Goal: Communication & Community: Answer question/provide support

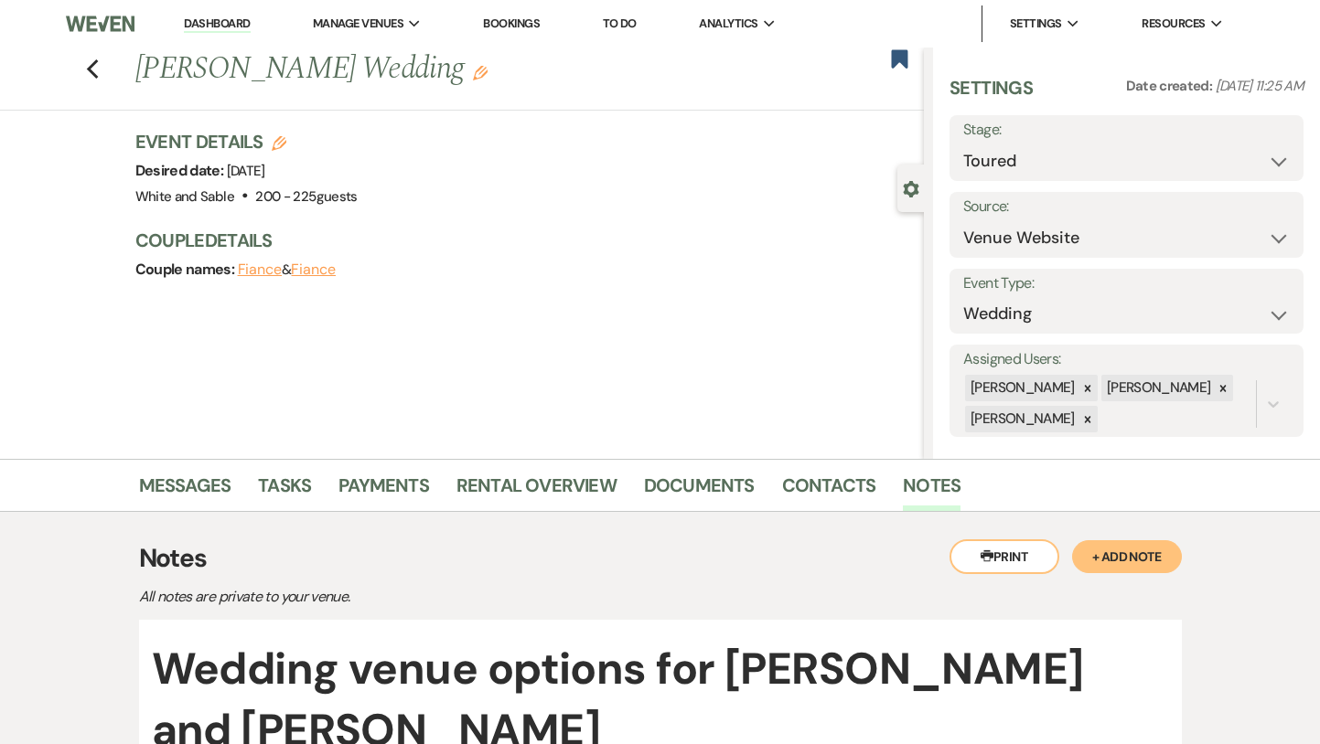
select select "5"
click at [94, 67] on icon "Previous" at bounding box center [93, 70] width 14 height 22
select select "5"
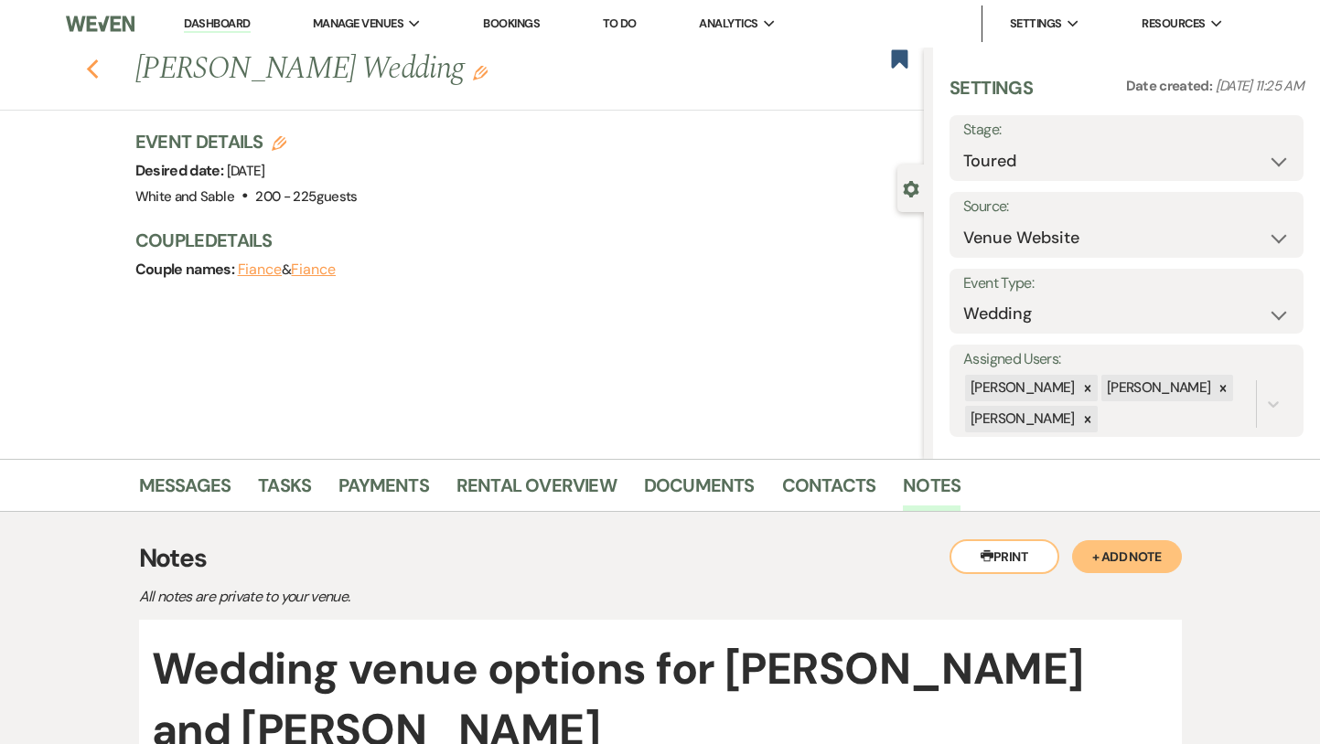
select select "5"
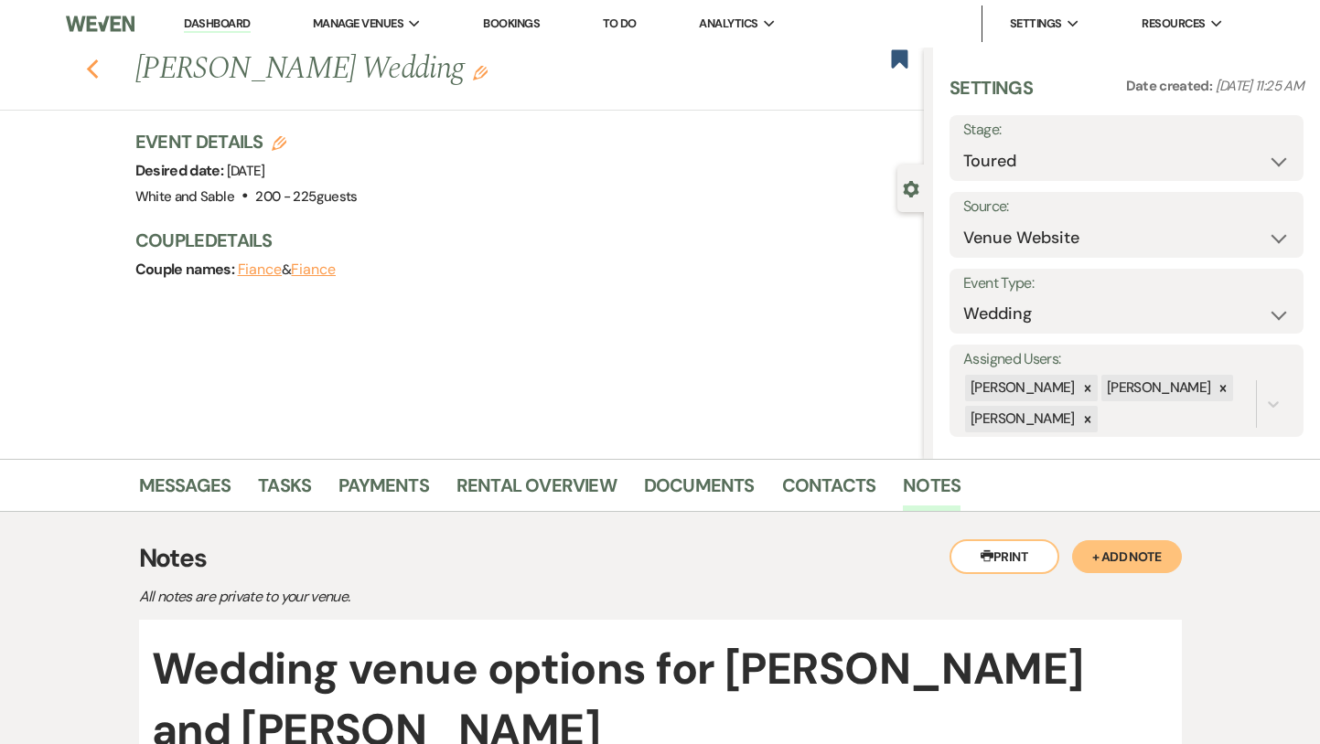
select select "5"
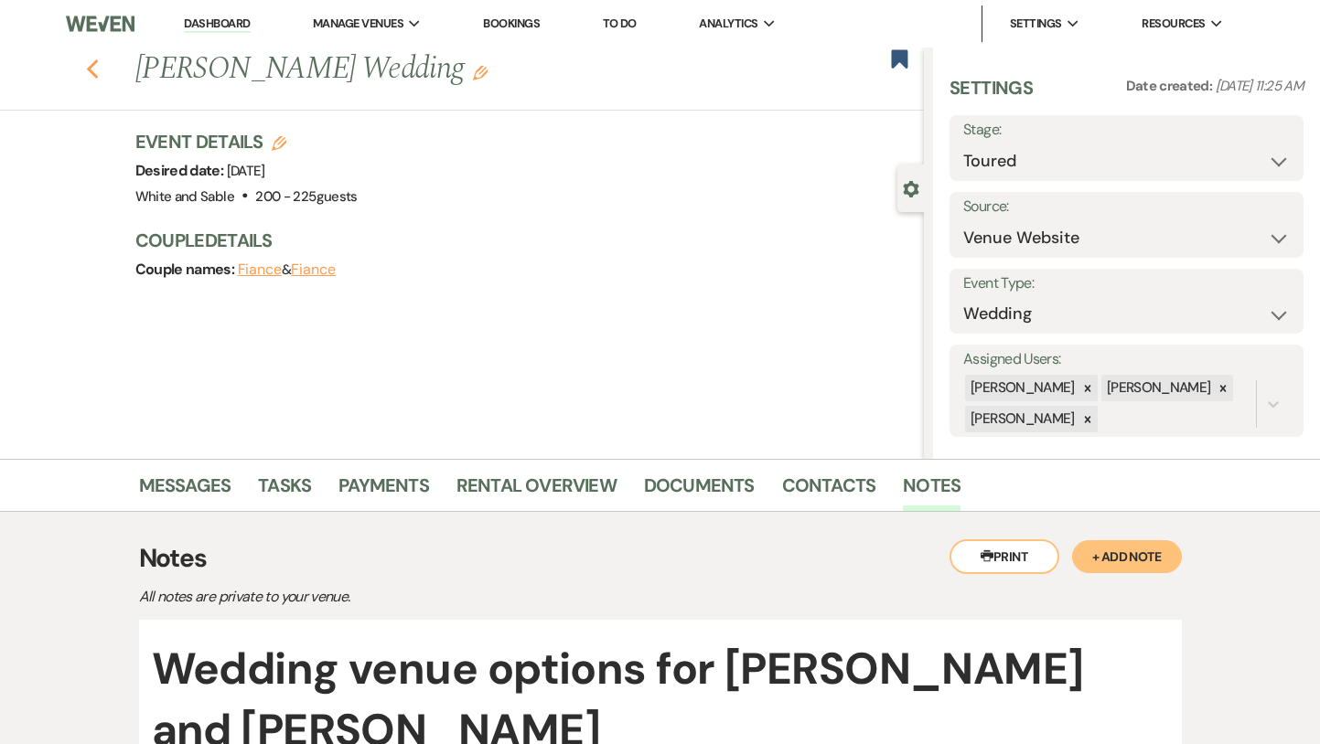
select select "5"
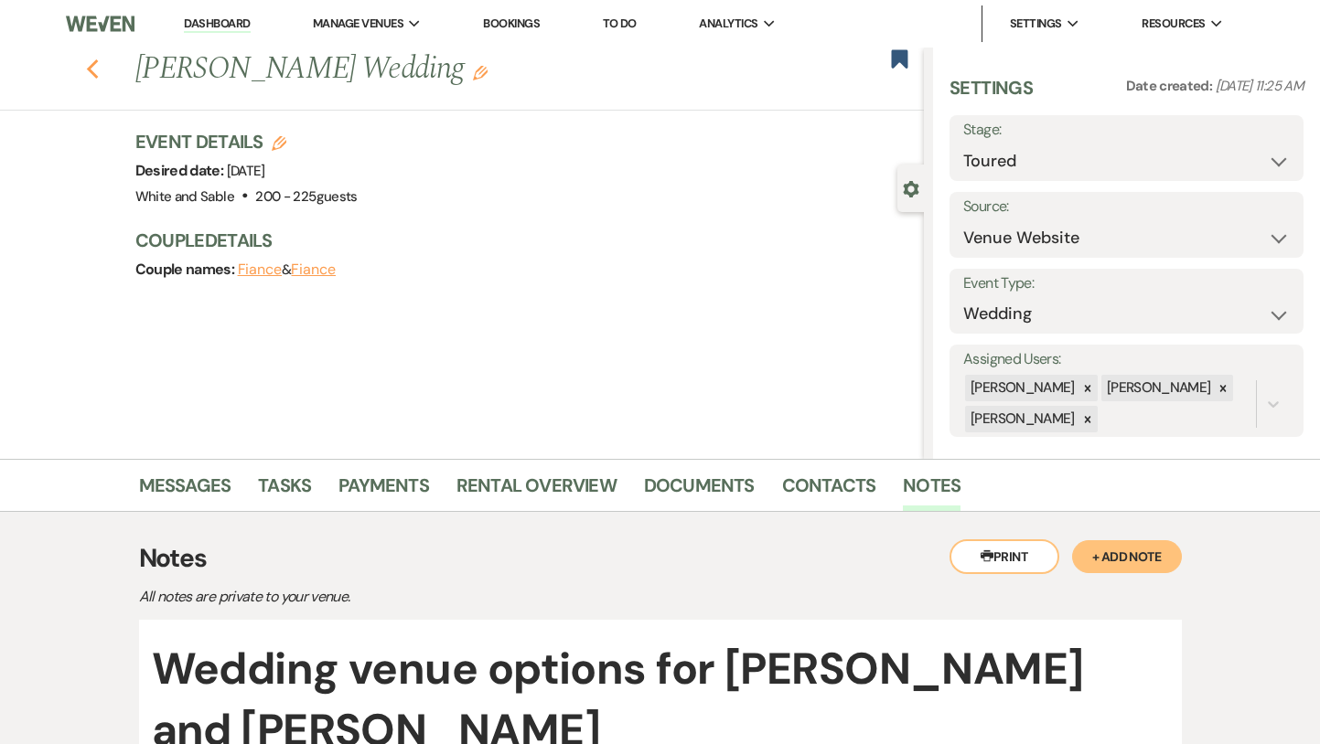
select select "5"
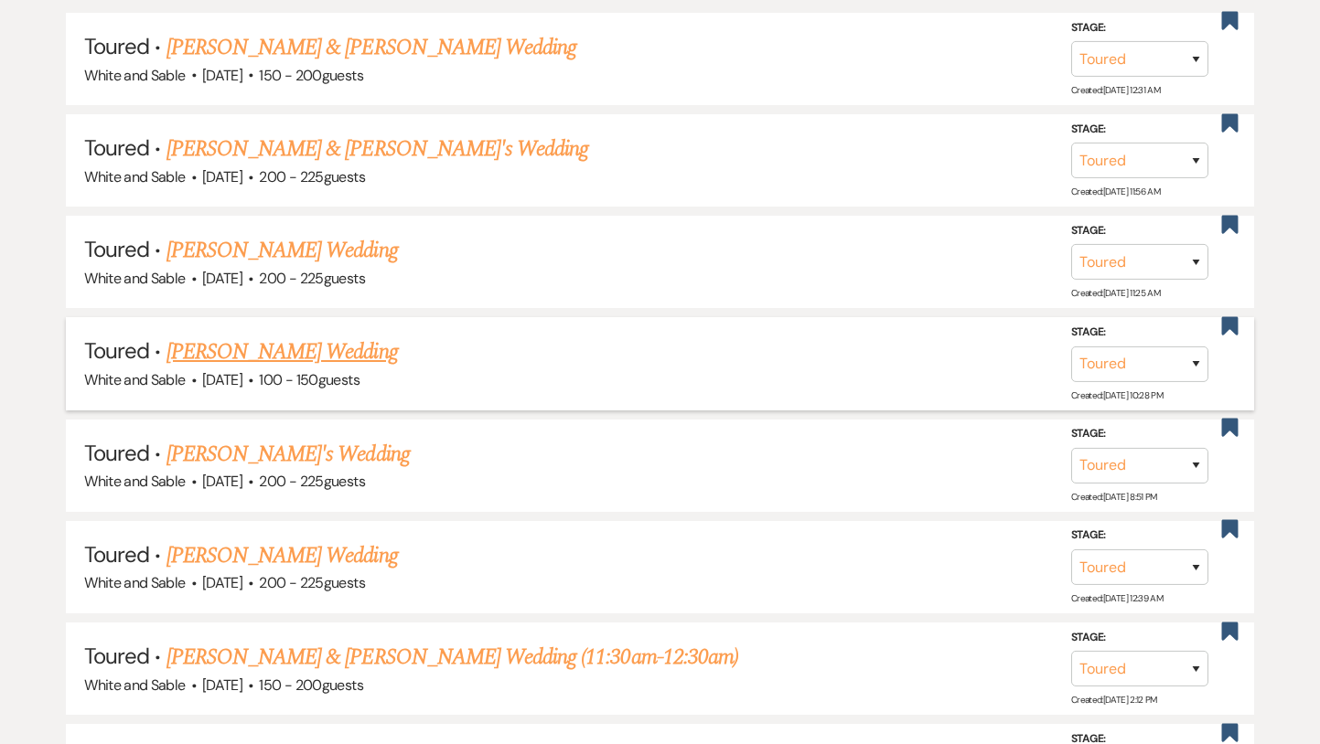
scroll to position [867, 0]
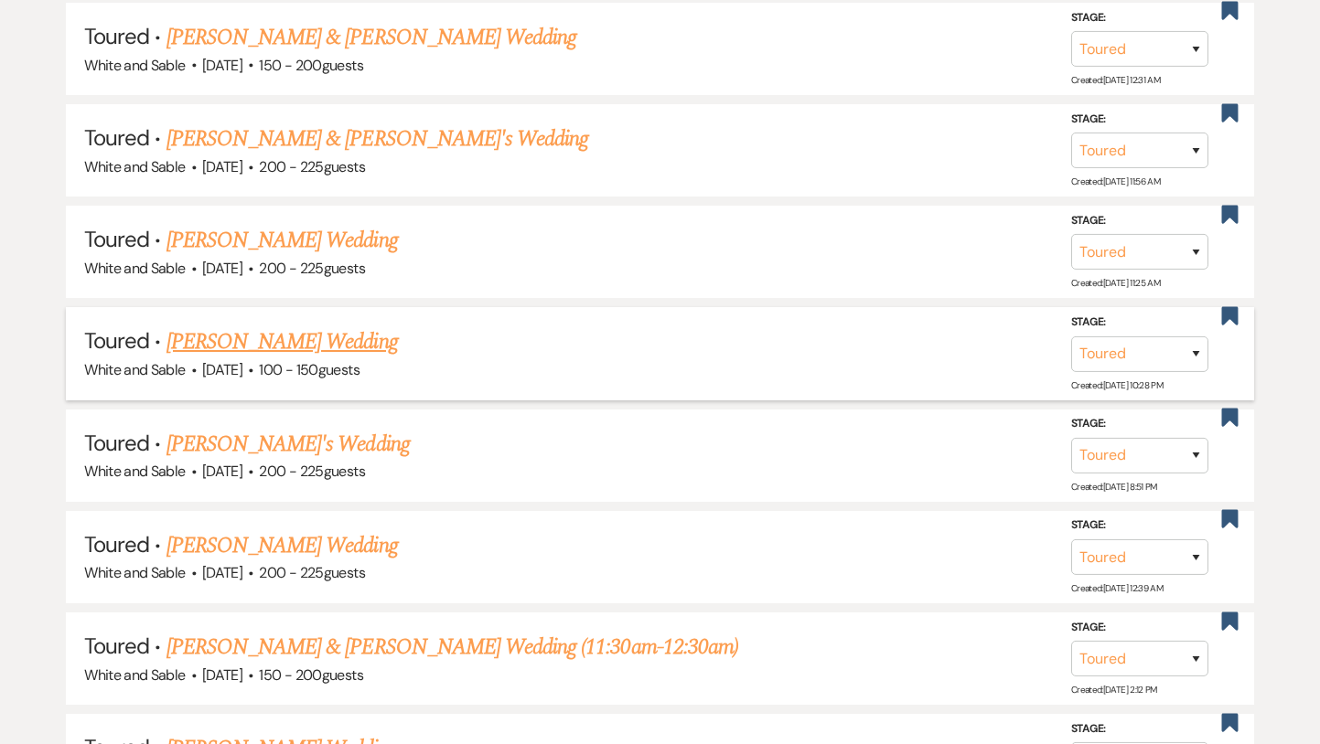
click at [284, 339] on link "[PERSON_NAME] Wedding" at bounding box center [281, 342] width 231 height 33
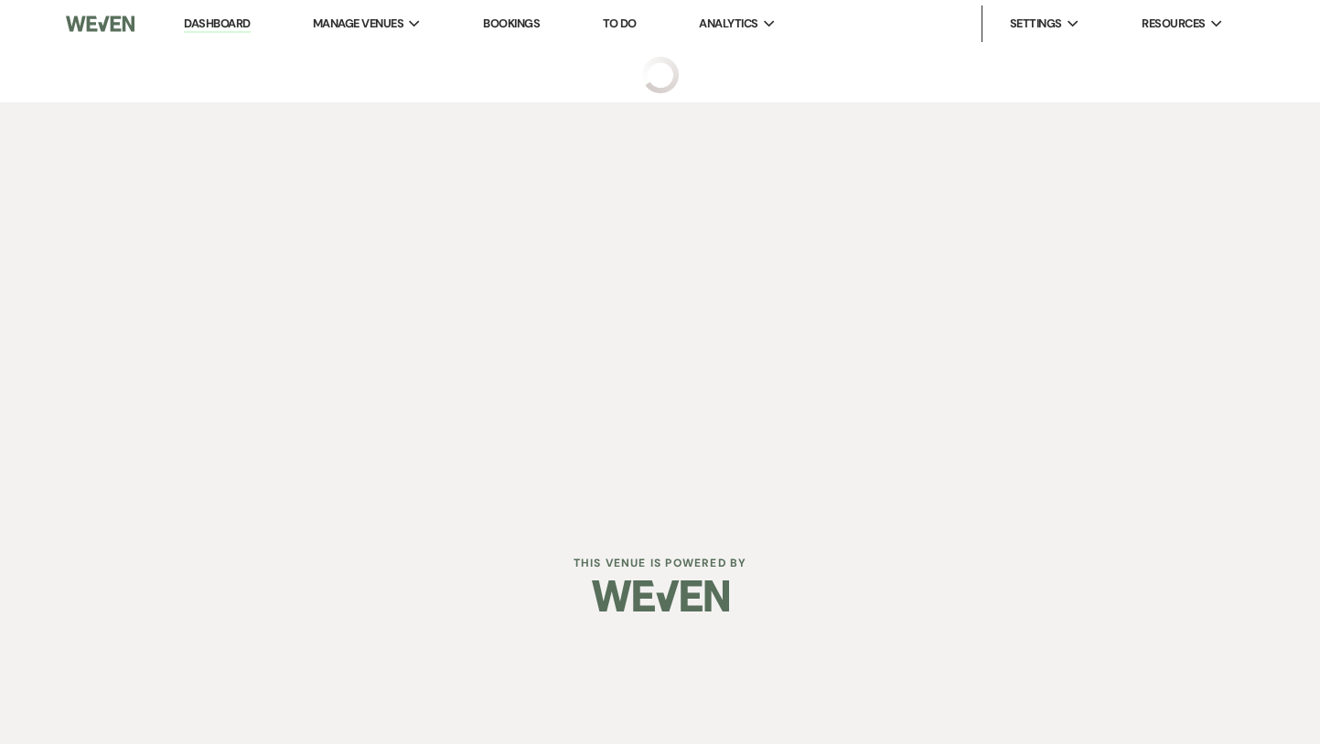
select select "5"
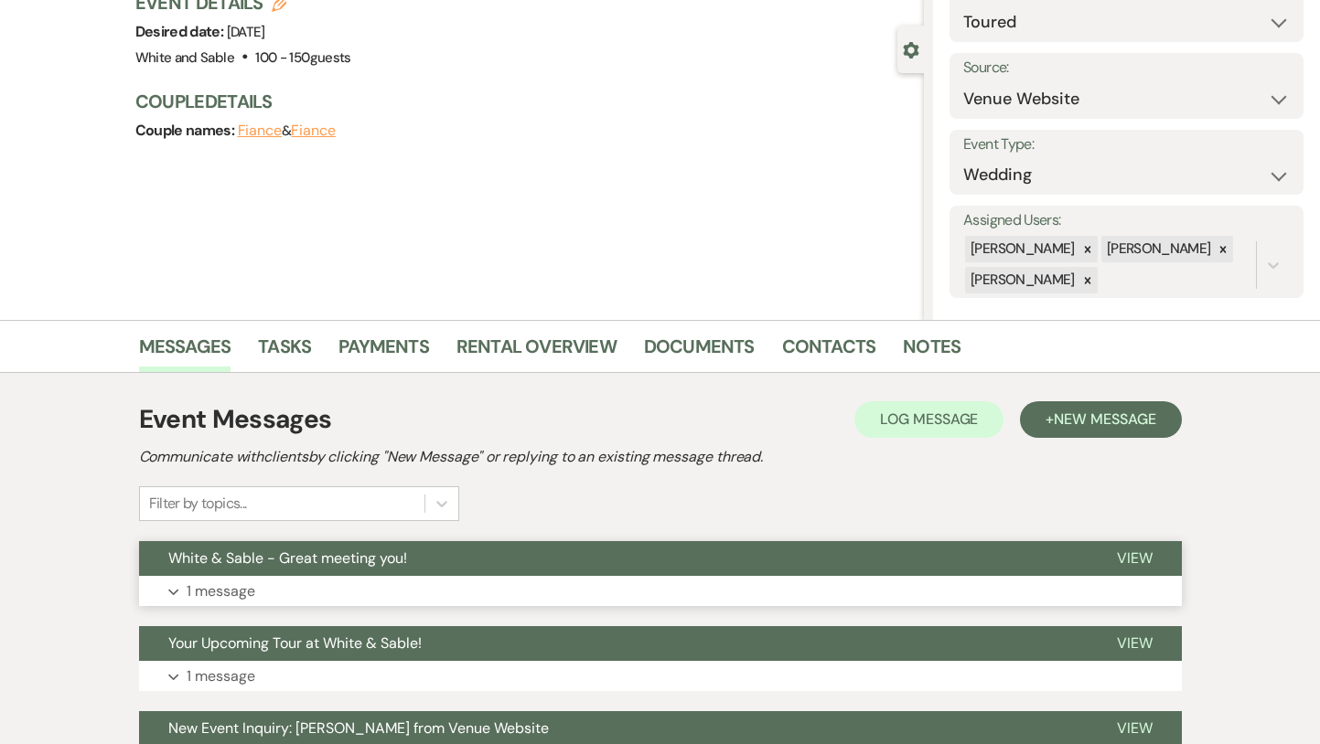
click at [296, 570] on button "White & Sable - Great meeting you!" at bounding box center [613, 558] width 948 height 35
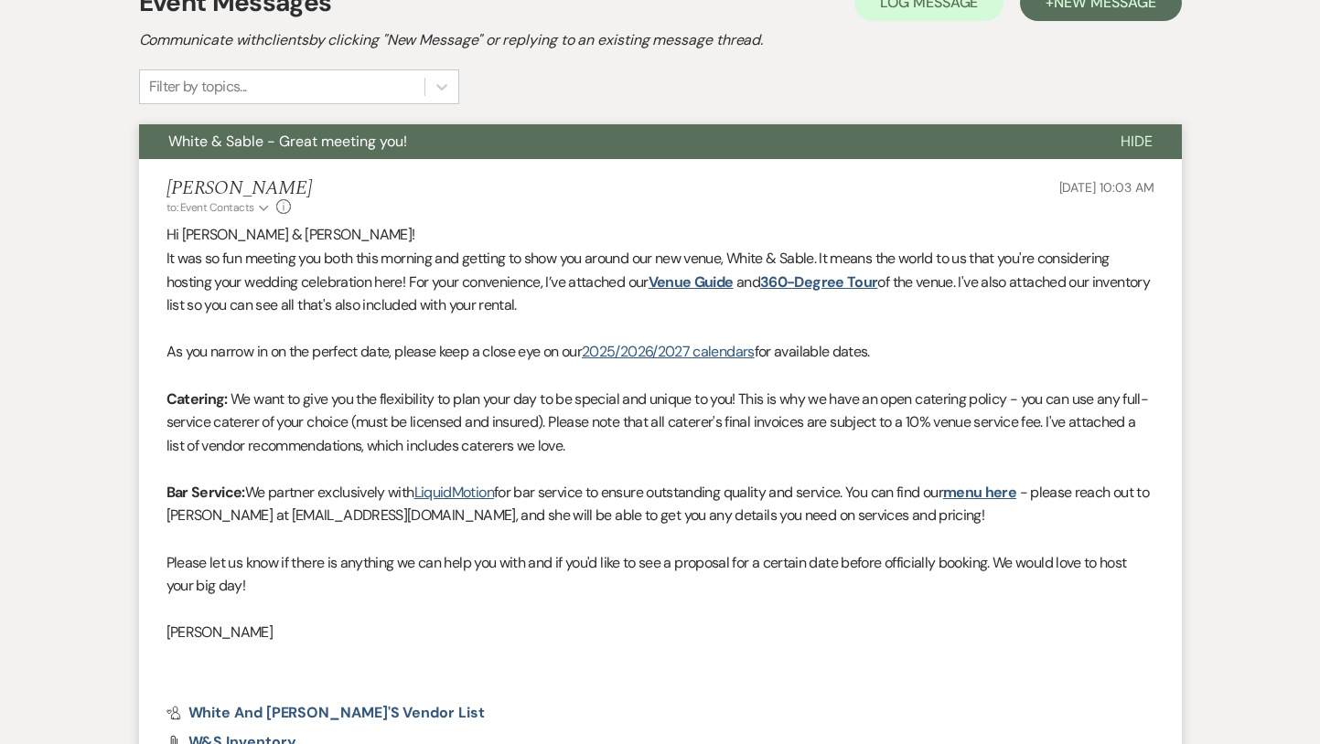
scroll to position [588, 0]
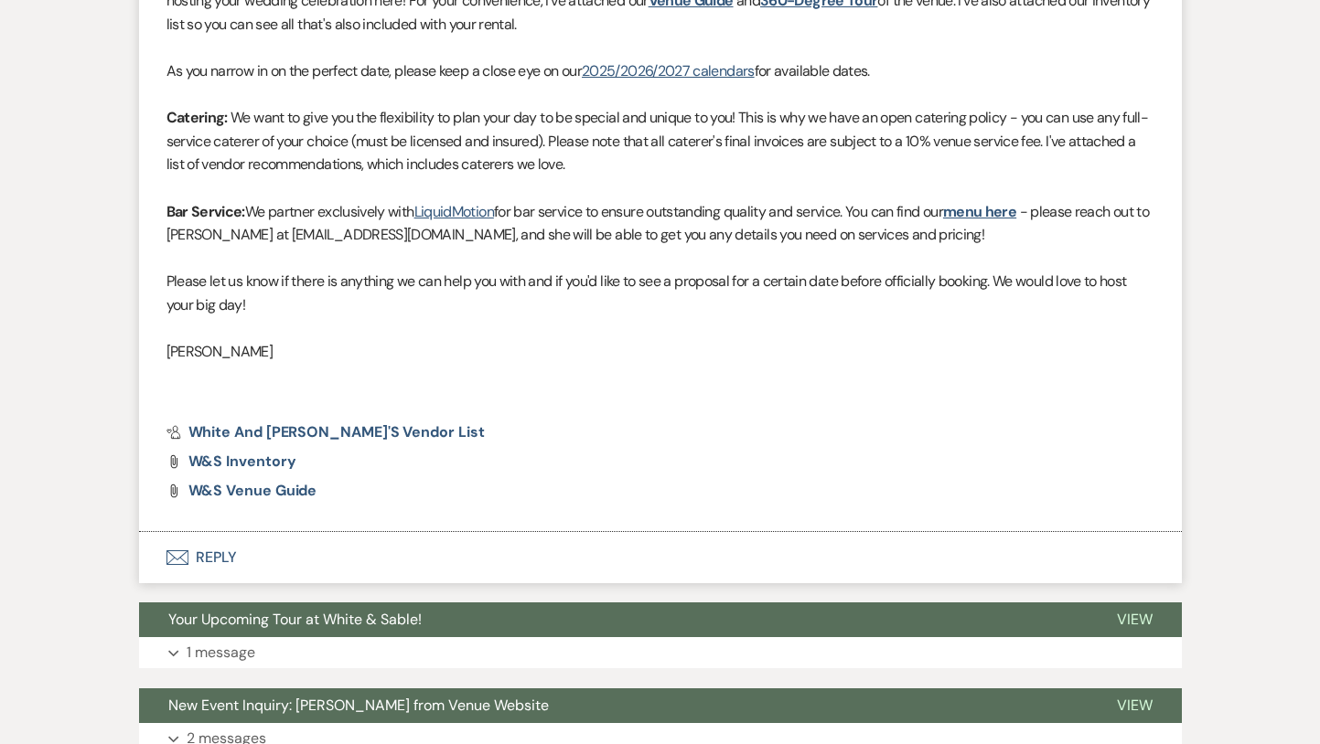
click at [296, 570] on button "Envelope Reply" at bounding box center [660, 557] width 1043 height 51
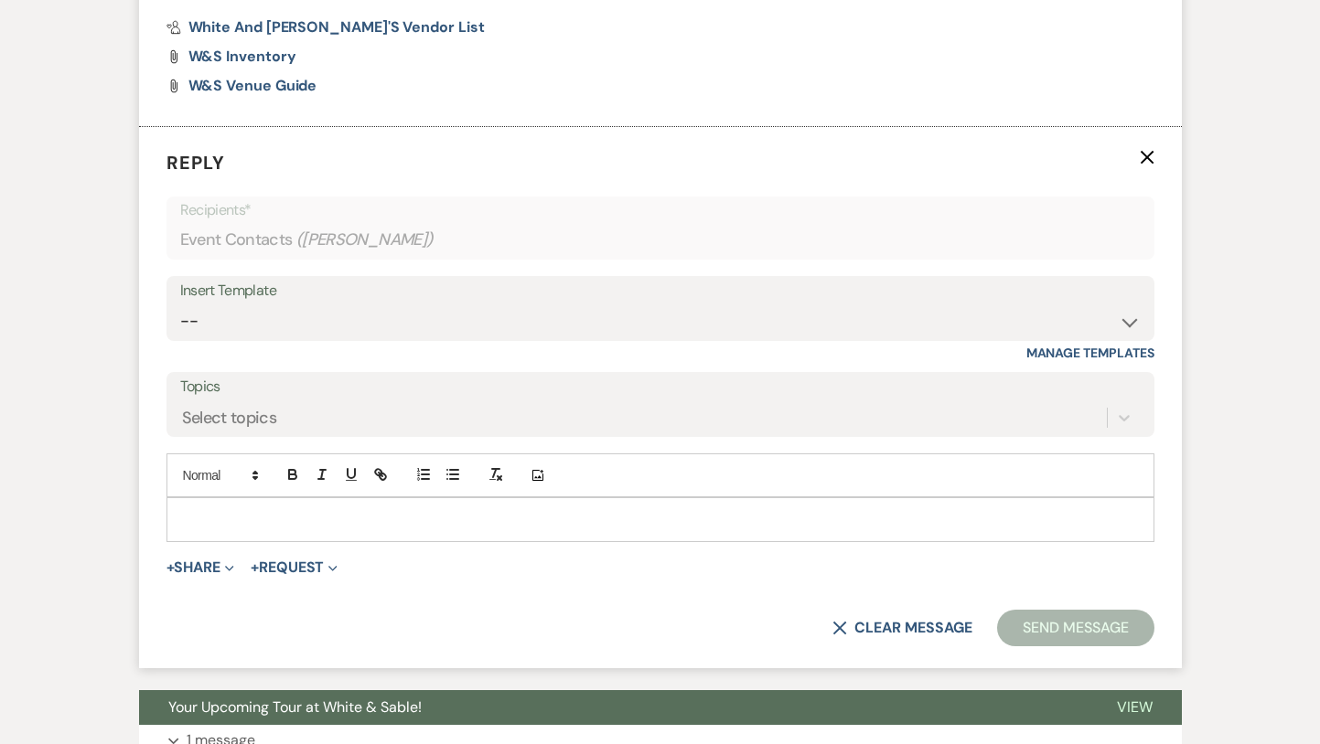
scroll to position [1269, 0]
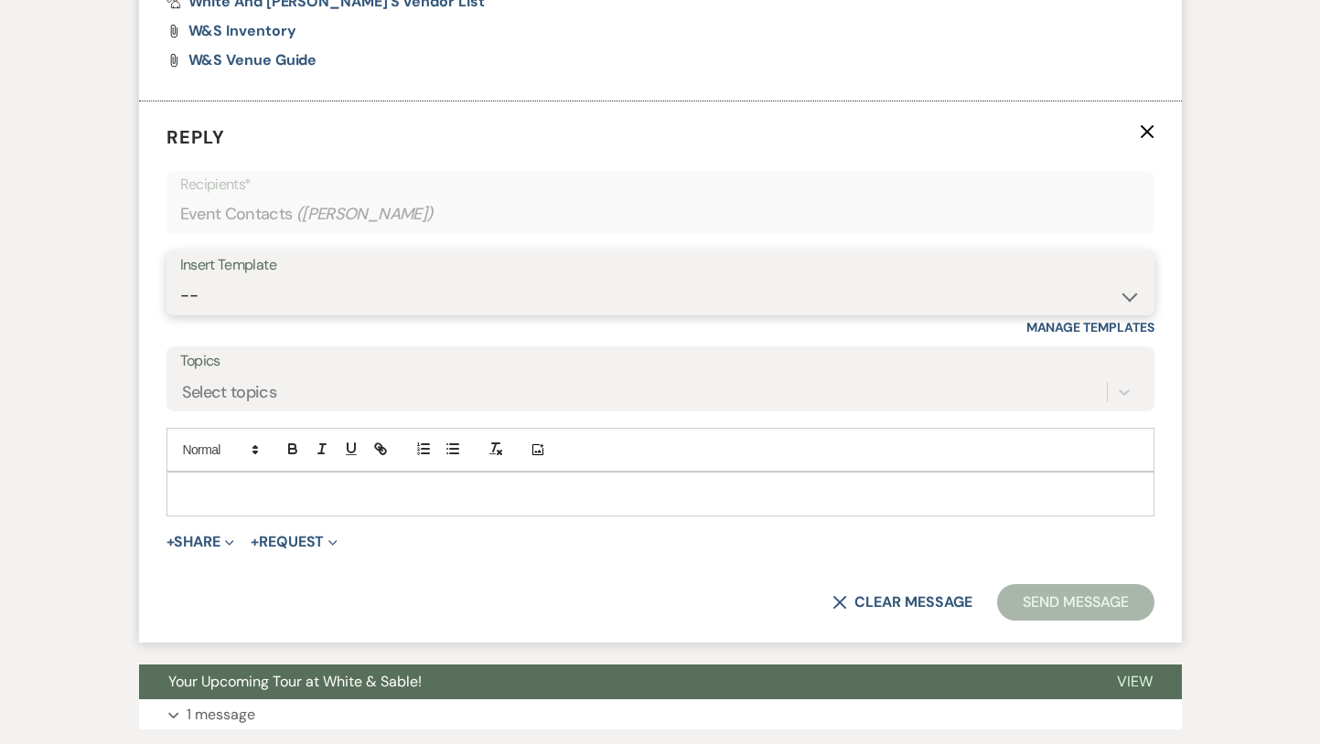
click at [255, 287] on select "-- Inquiry Response (Venue Guide) Schedule - Venue Tour Appt Confirmation Sched…" at bounding box center [660, 296] width 960 height 36
select select "5190"
click at [180, 278] on select "-- Inquiry Response (Venue Guide) Schedule - Venue Tour Appt Confirmation Sched…" at bounding box center [660, 296] width 960 height 36
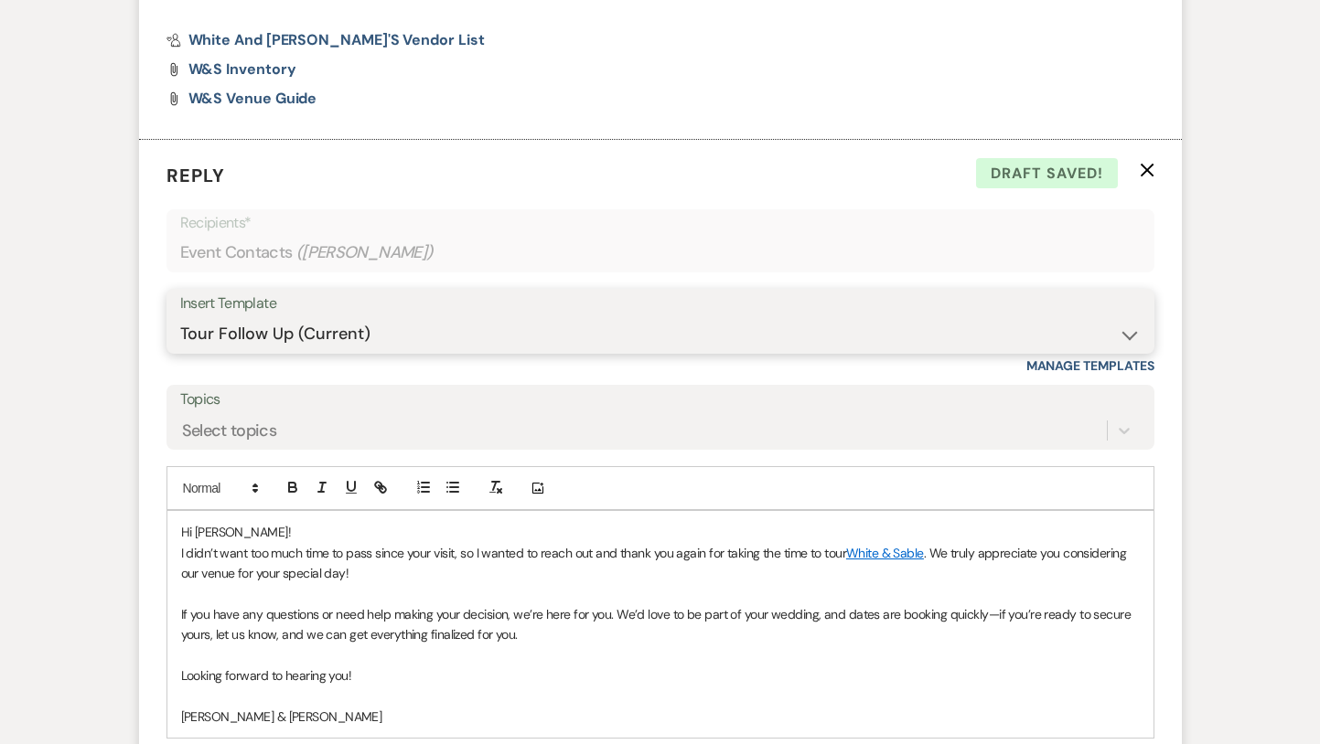
scroll to position [1235, 0]
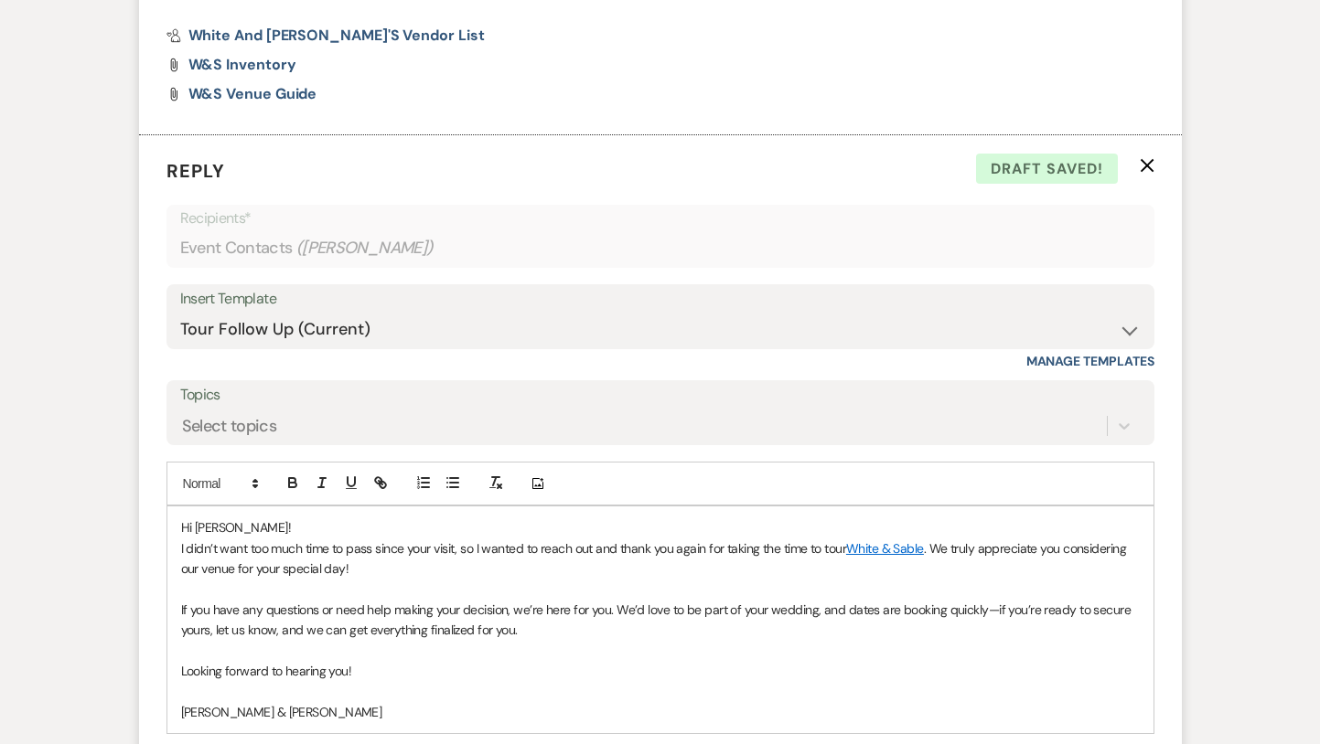
click at [242, 526] on span "Hi Elizabeth!" at bounding box center [236, 528] width 110 height 16
drag, startPoint x: 844, startPoint y: 611, endPoint x: 980, endPoint y: 609, distance: 136.3
click at [980, 609] on span "If you have any questions or need help making your decision, we’re here for you…" at bounding box center [657, 620] width 953 height 37
click at [376, 480] on icon "button" at bounding box center [380, 483] width 16 height 16
paste input "[URL][DOMAIN_NAME]"
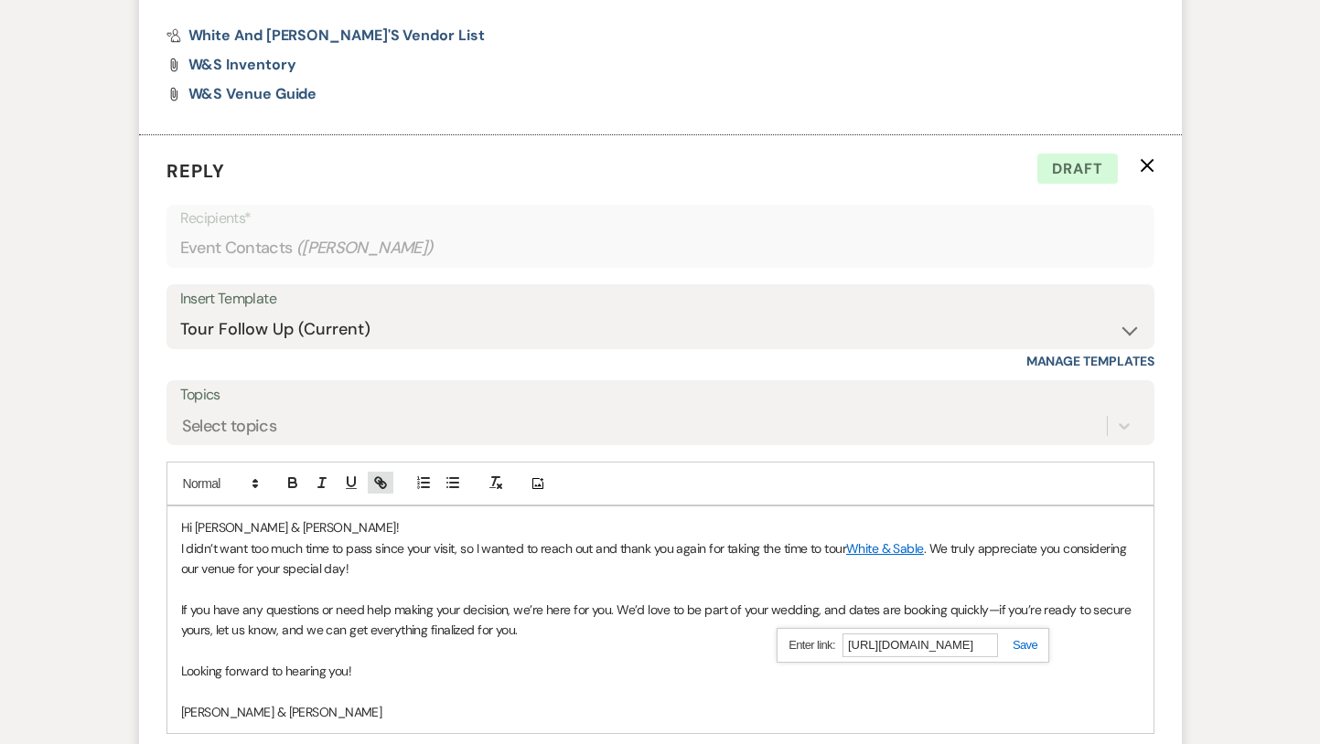
scroll to position [0, 830]
type input "[URL][DOMAIN_NAME]"
click at [1023, 643] on link at bounding box center [1017, 645] width 39 height 14
click at [897, 680] on p "Looking forward to hearing you!" at bounding box center [660, 671] width 959 height 20
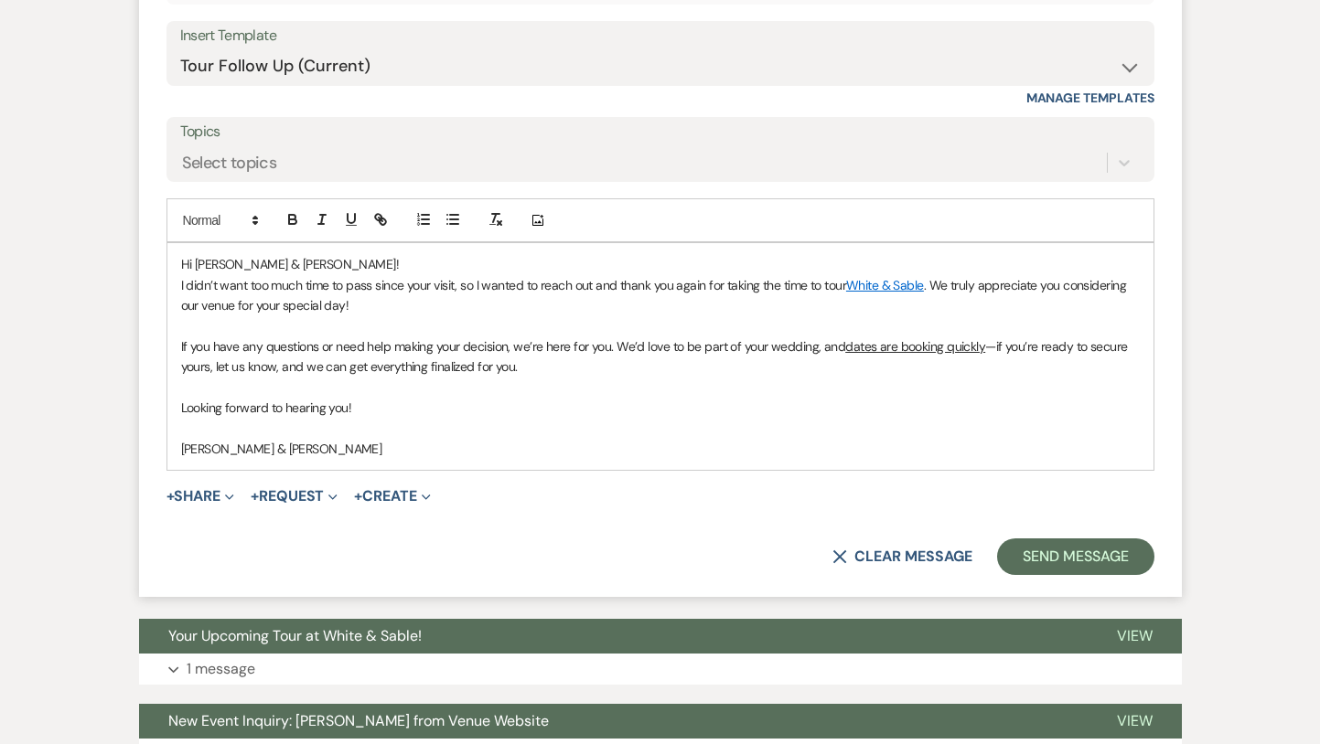
scroll to position [1508, 0]
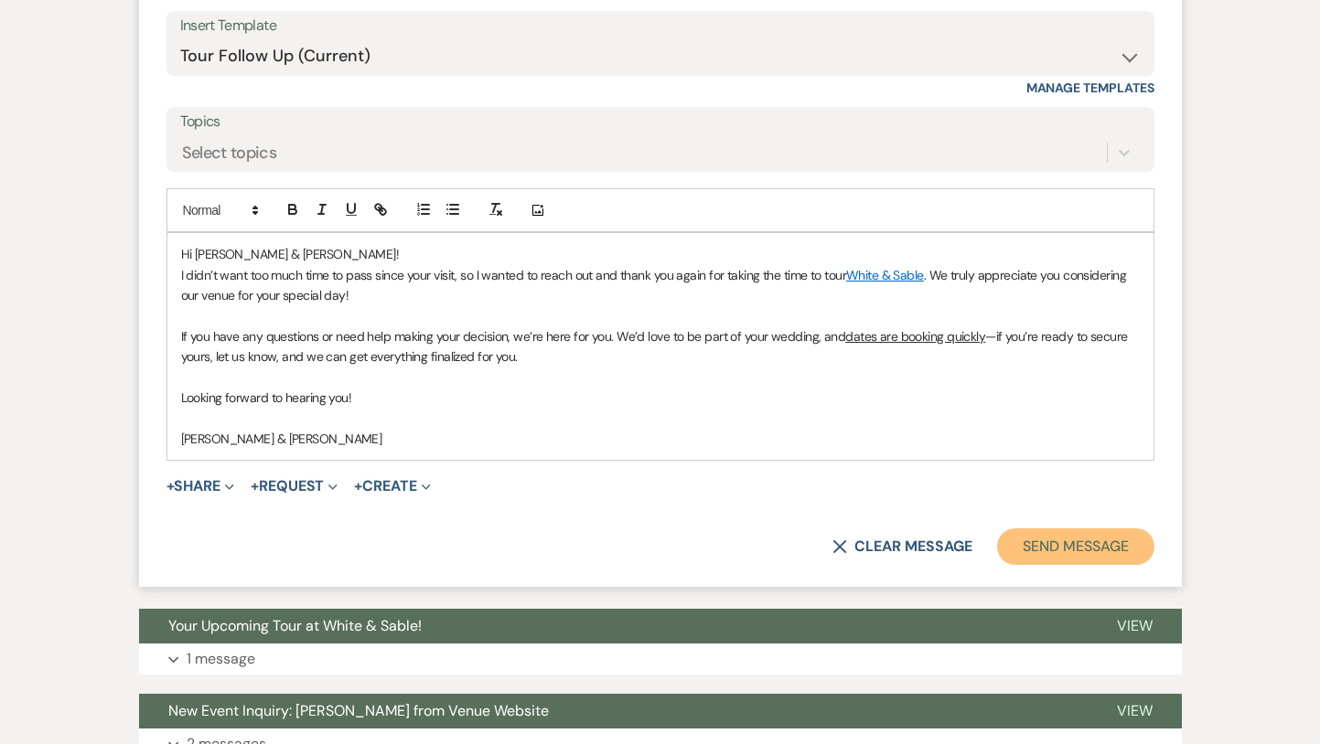
click at [1096, 555] on button "Send Message" at bounding box center [1075, 547] width 156 height 37
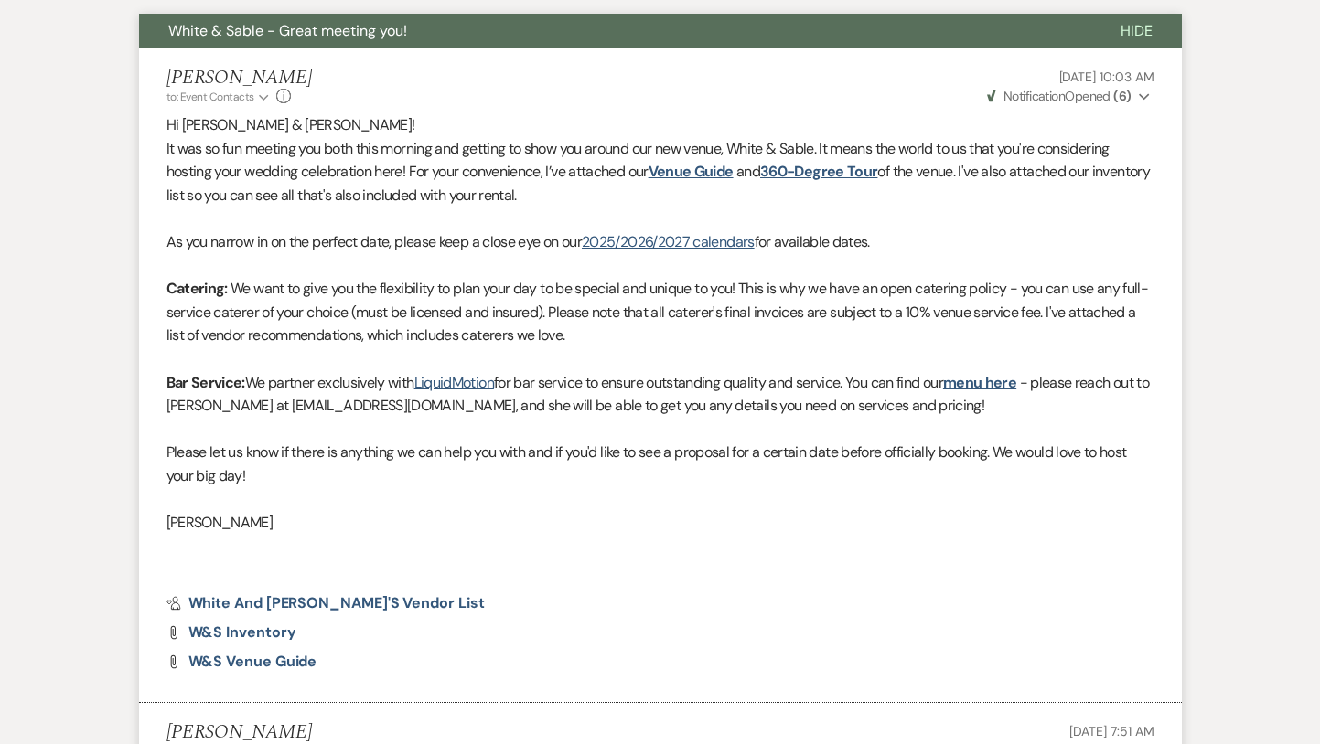
scroll to position [0, 0]
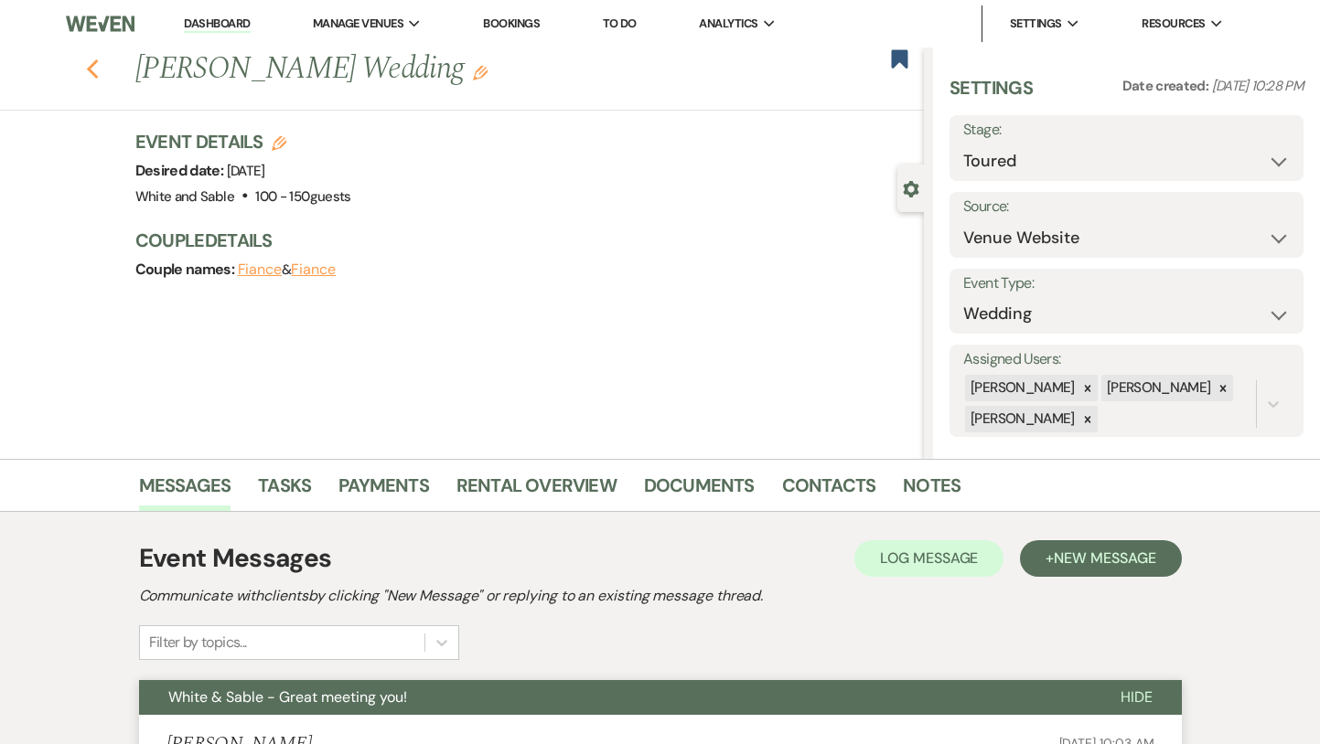
click at [89, 64] on icon "Previous" at bounding box center [93, 70] width 14 height 22
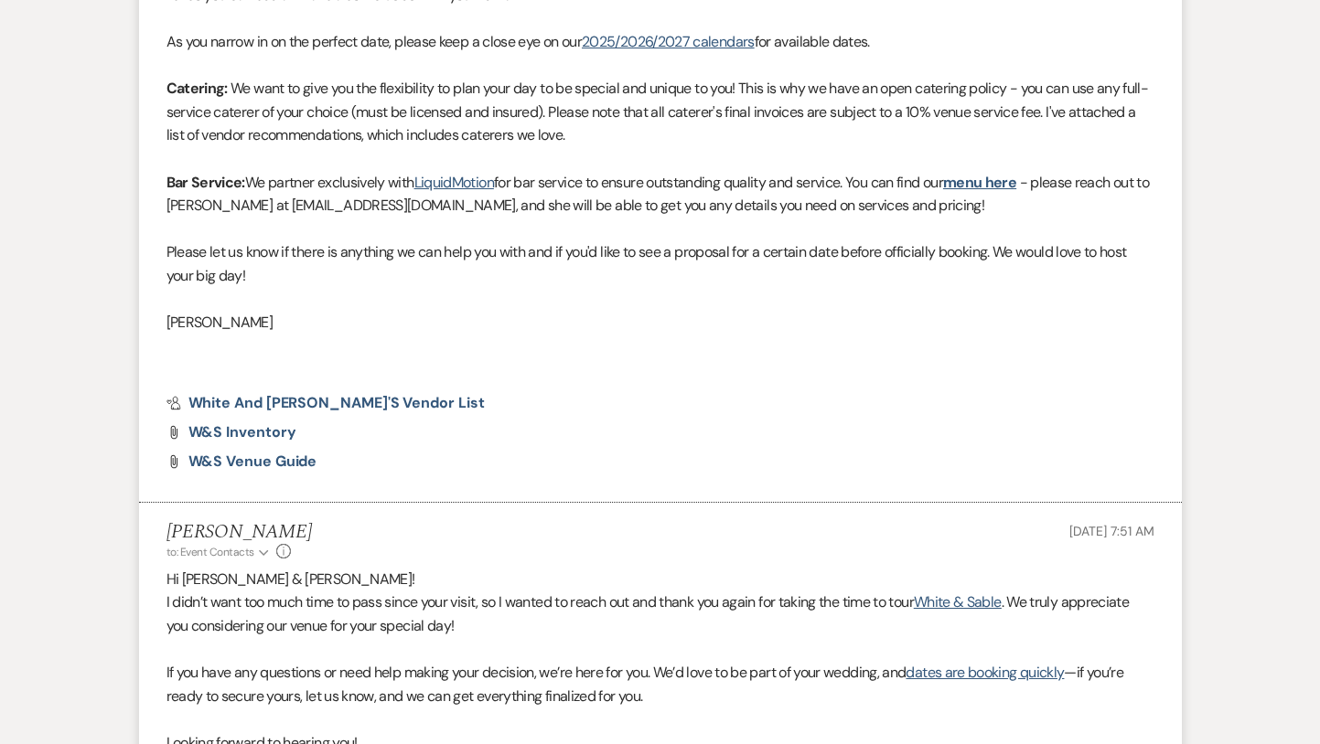
select select "5"
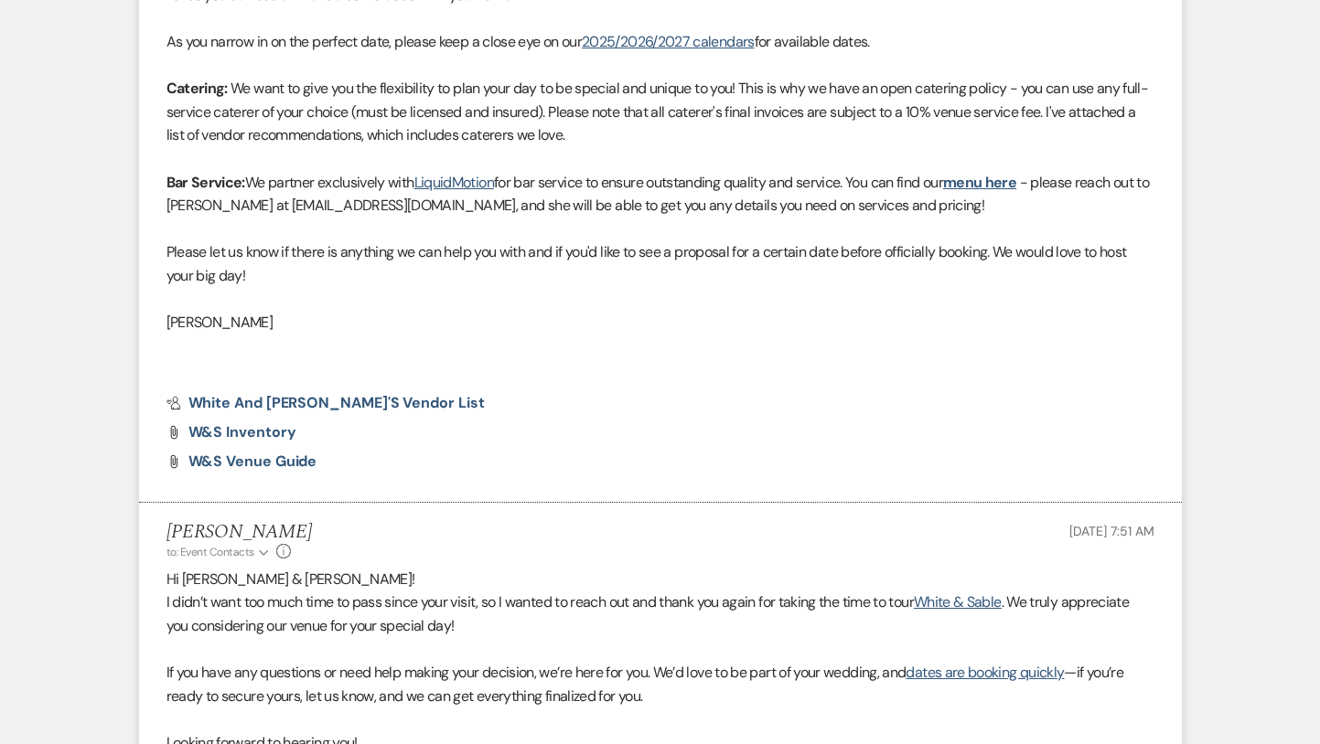
select select "5"
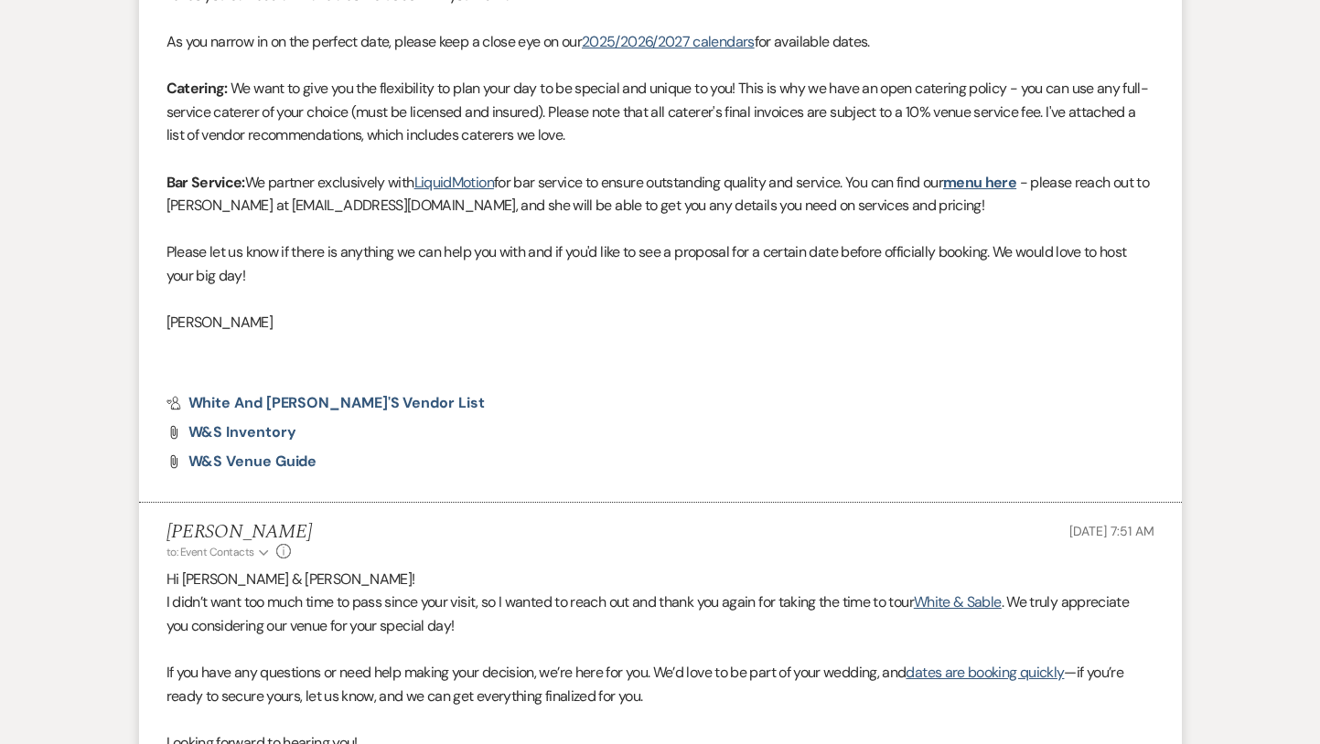
select select "5"
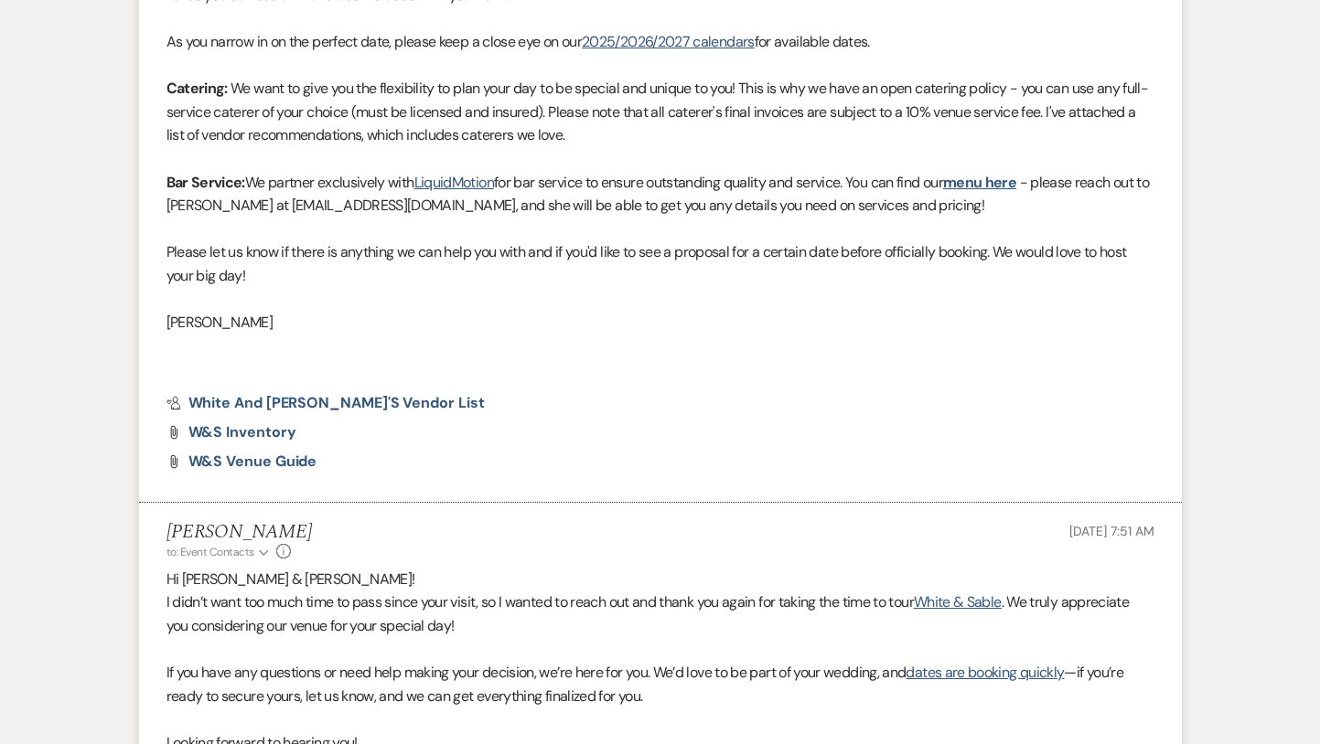
select select "5"
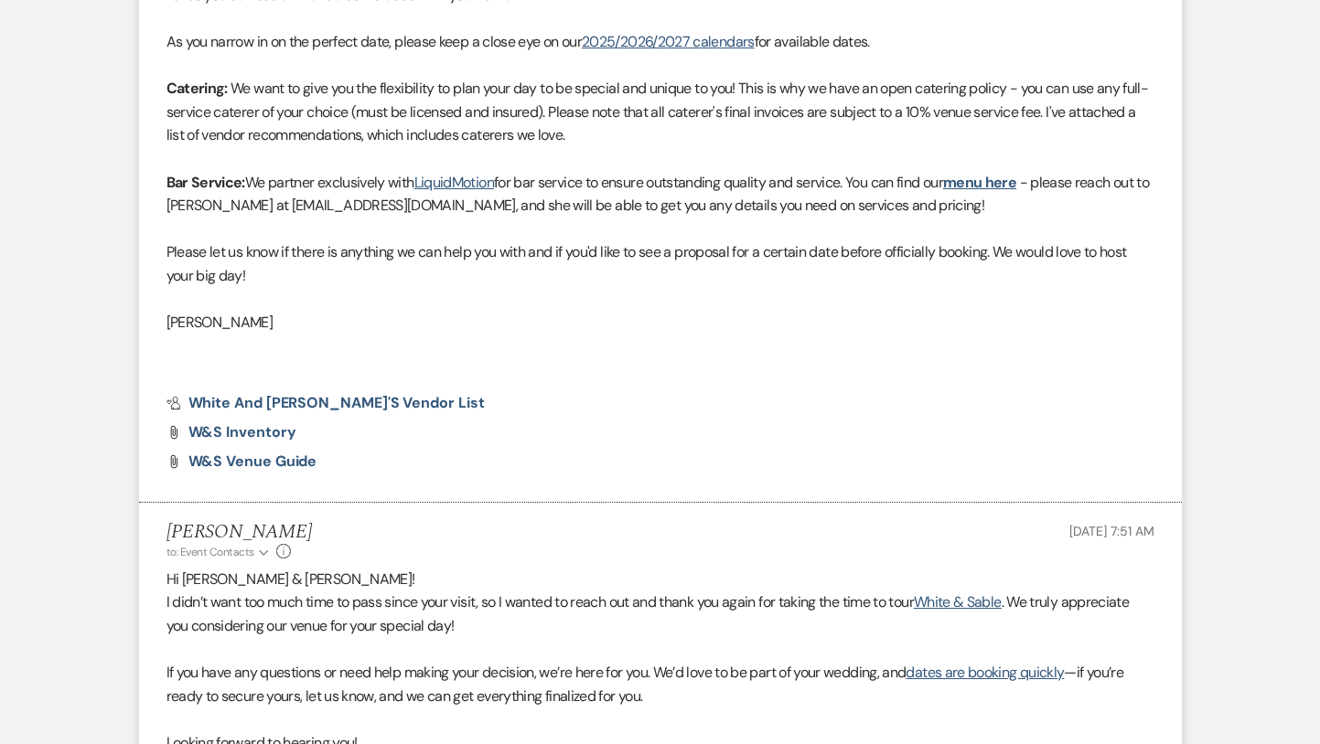
select select "5"
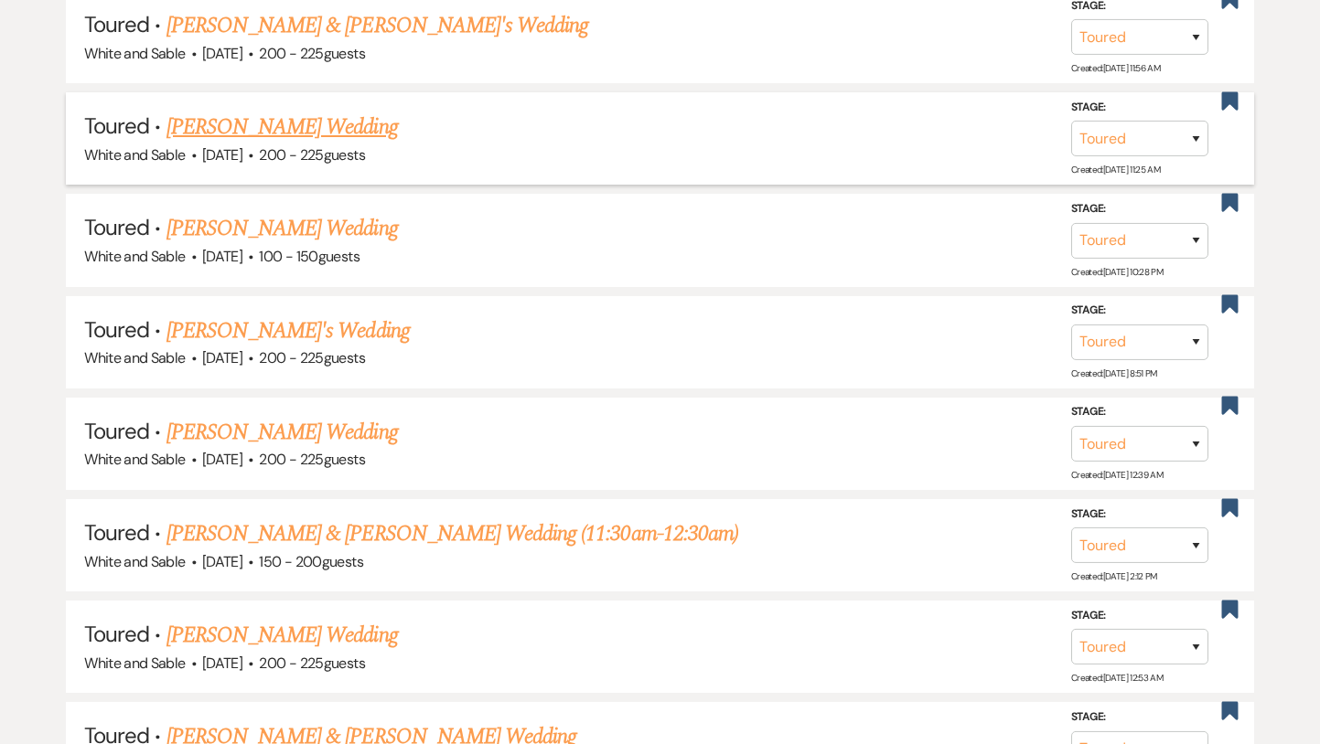
scroll to position [1001, 0]
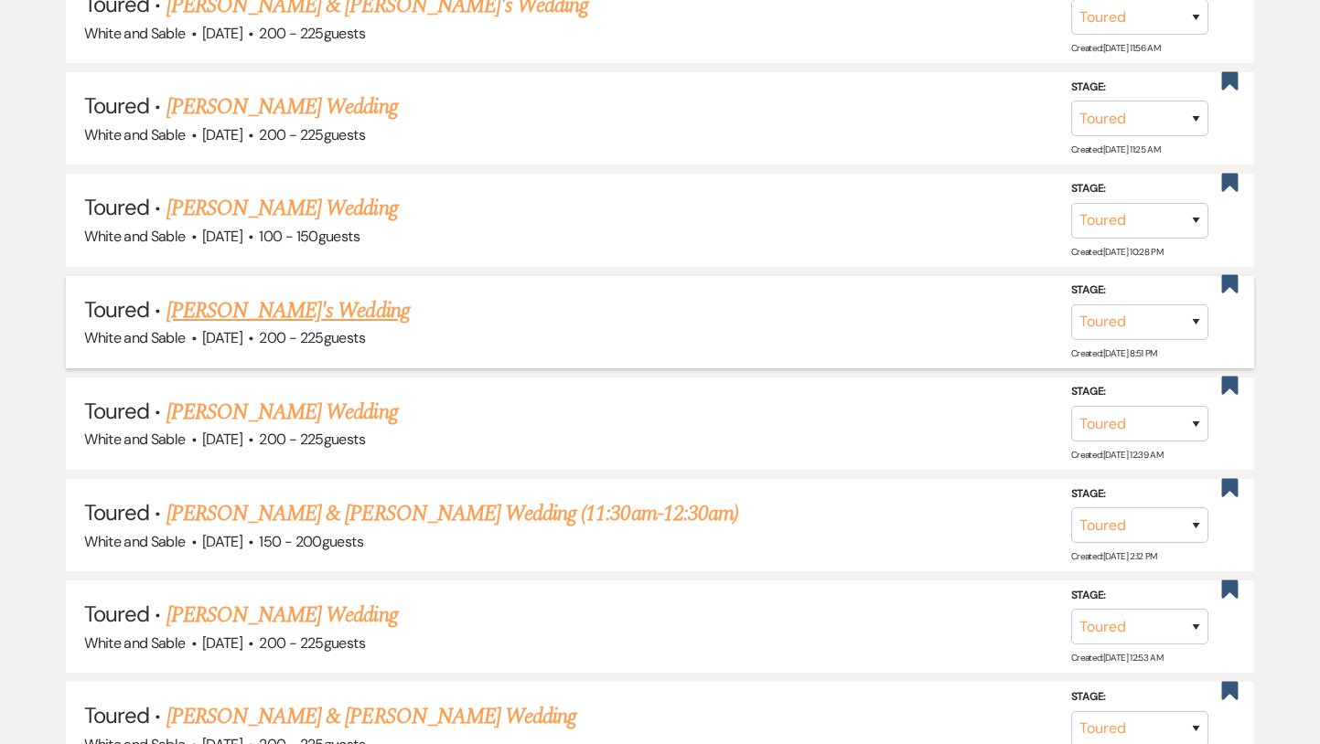
click at [297, 312] on link "[PERSON_NAME]'s Wedding" at bounding box center [287, 311] width 243 height 33
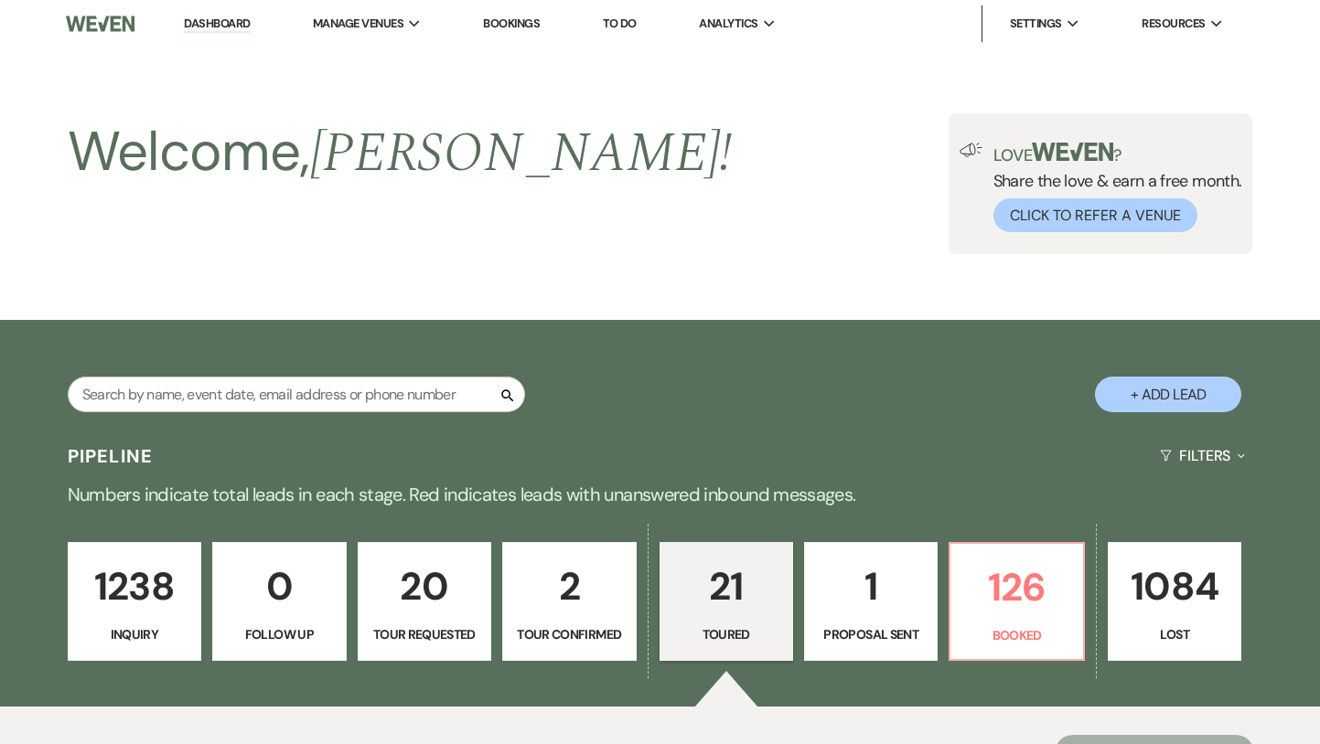
select select "5"
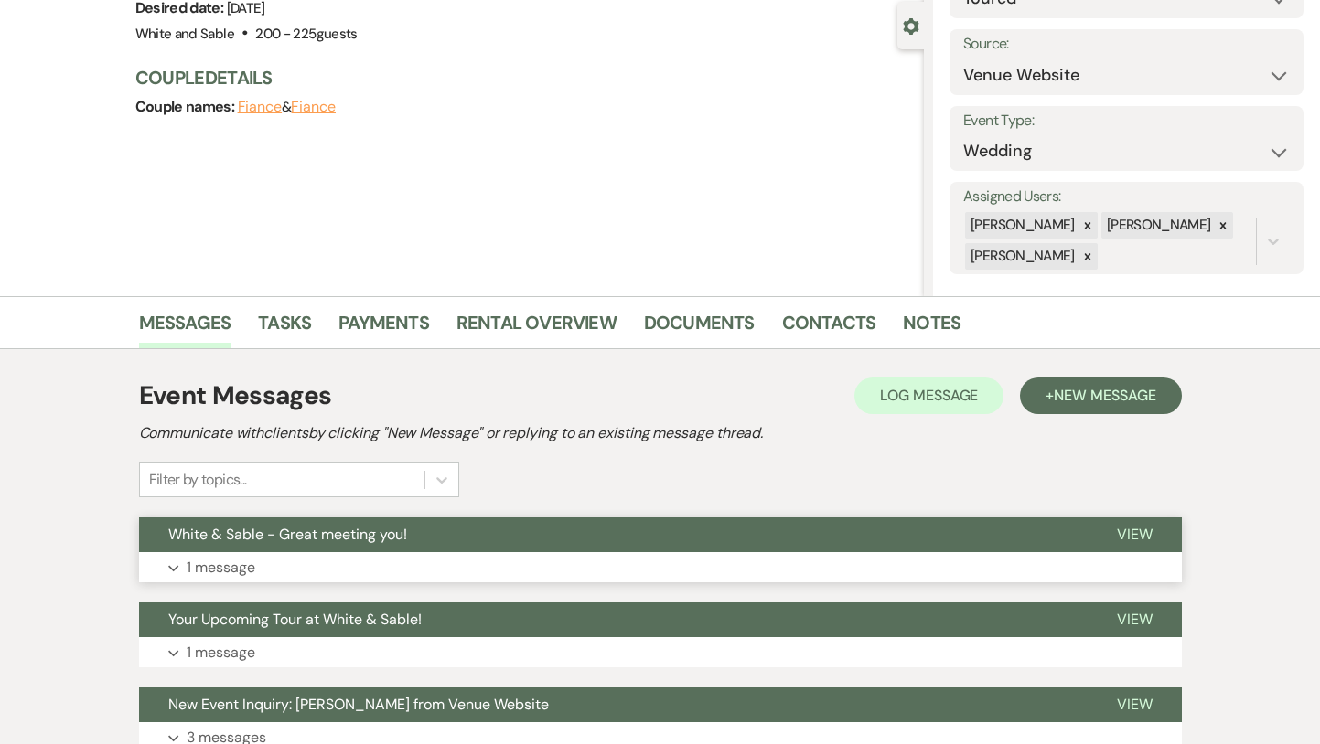
click at [477, 547] on button "White & Sable - Great meeting you!" at bounding box center [613, 535] width 948 height 35
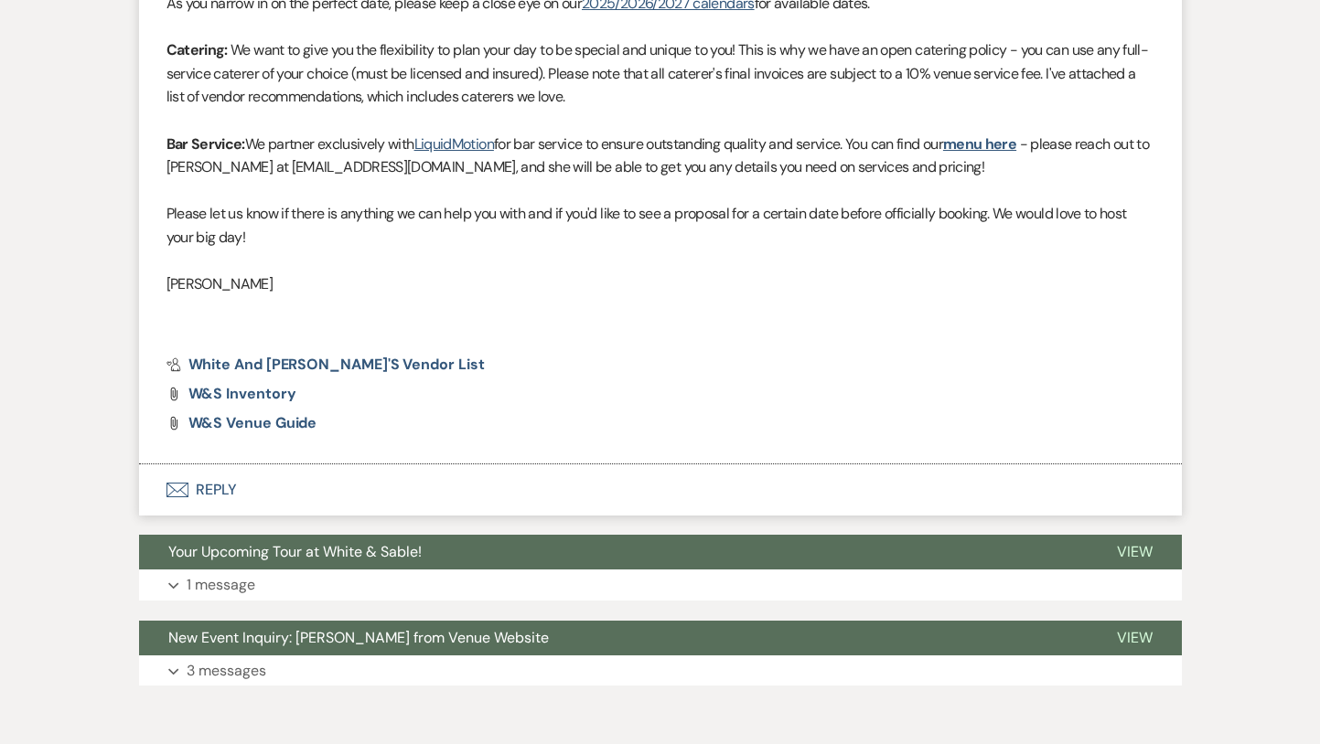
scroll to position [963, 0]
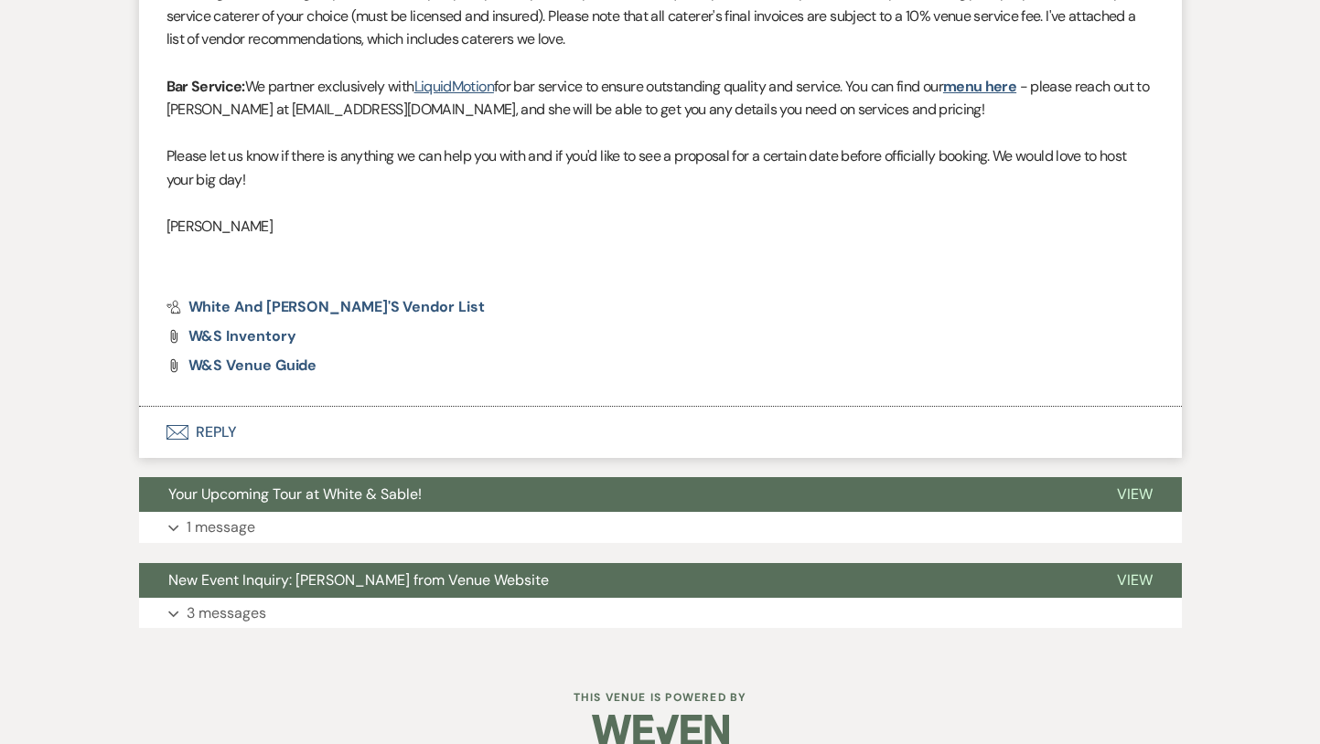
click at [312, 410] on div "White & Sable - Great meeting you! Hide Landon Oldenburger to: Event Contacts E…" at bounding box center [660, 87] width 1043 height 741
click at [304, 431] on button "Envelope Reply" at bounding box center [660, 432] width 1043 height 51
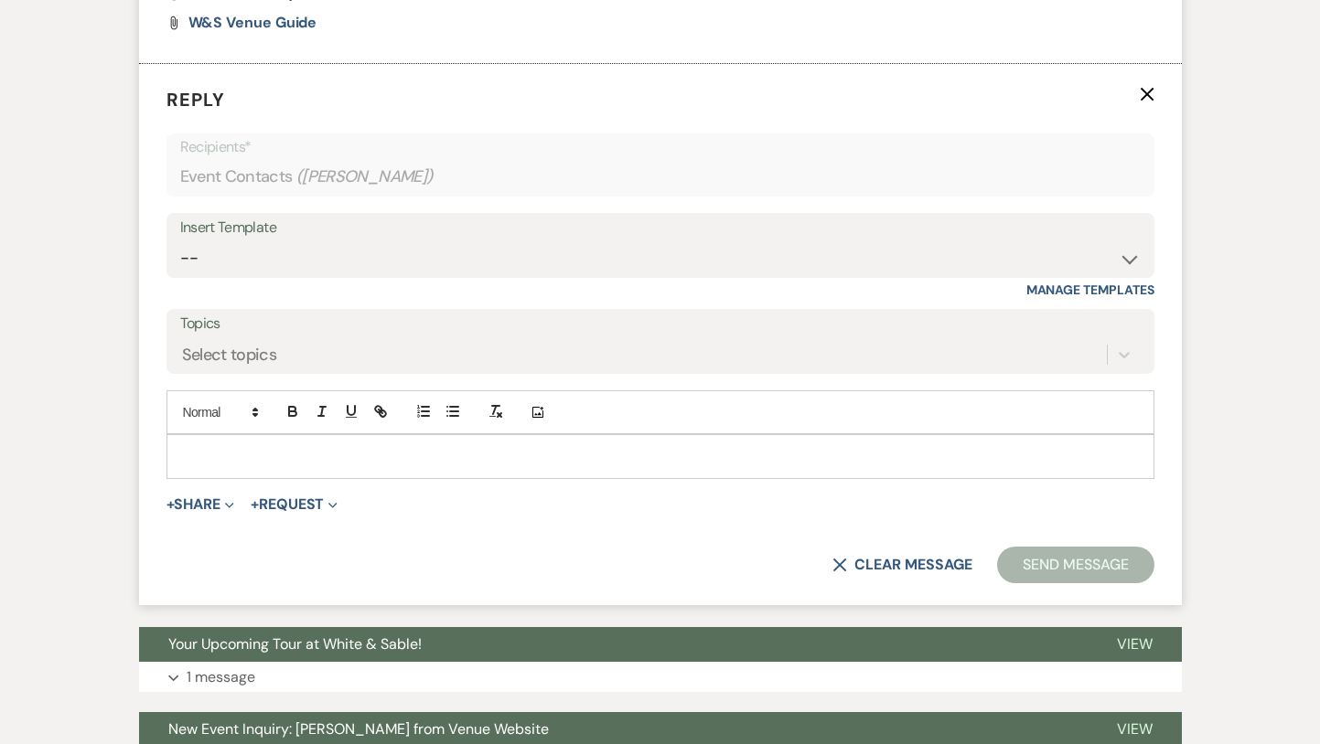
scroll to position [1326, 0]
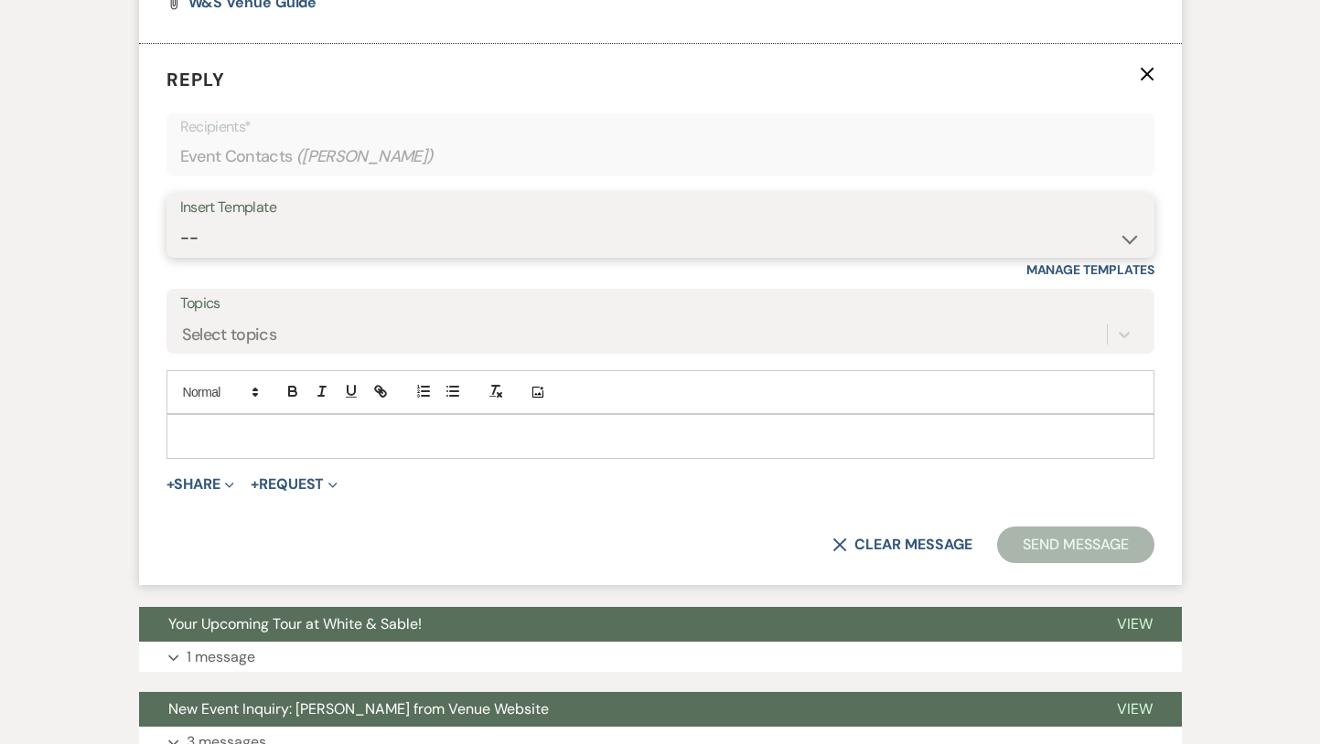
click at [296, 231] on select "-- Inquiry Response (Venue Guide) Schedule - Venue Tour Appt Confirmation Sched…" at bounding box center [660, 238] width 960 height 36
select select "5190"
click at [180, 220] on select "-- Inquiry Response (Venue Guide) Schedule - Venue Tour Appt Confirmation Sched…" at bounding box center [660, 238] width 960 height 36
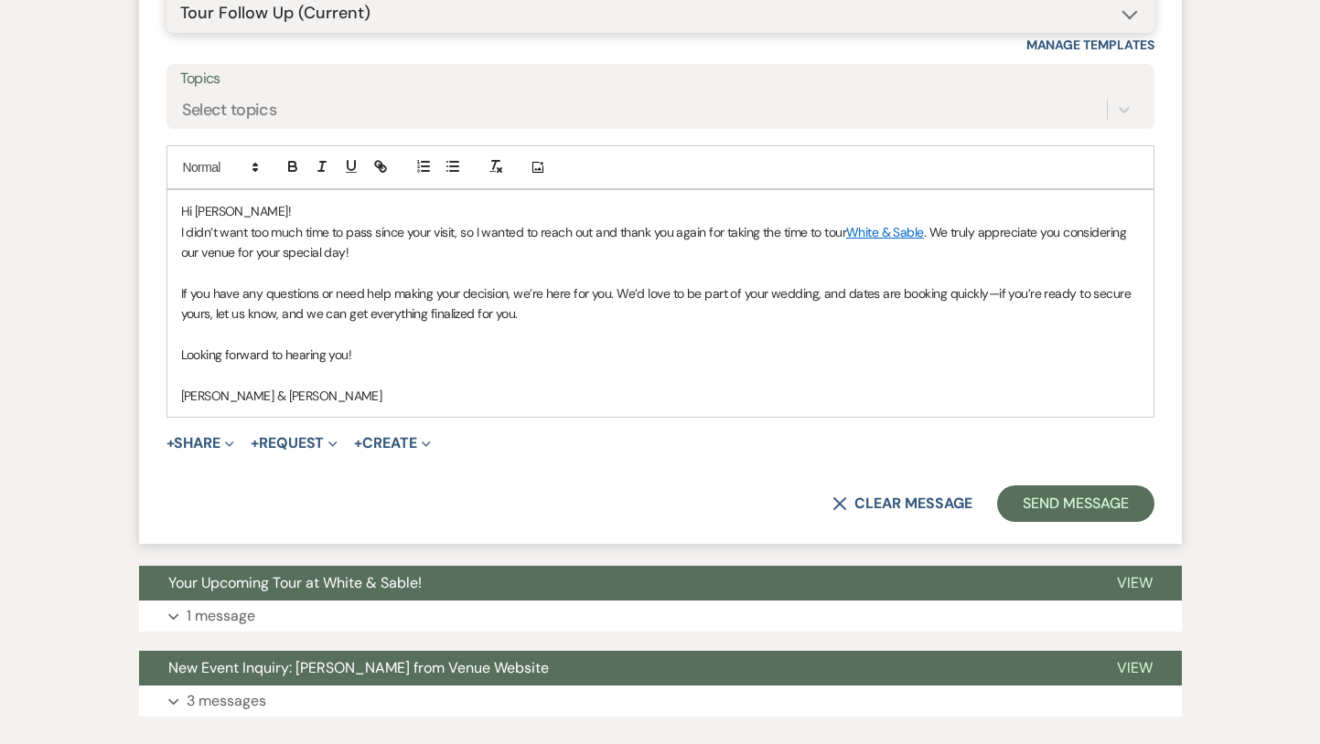
scroll to position [1554, 0]
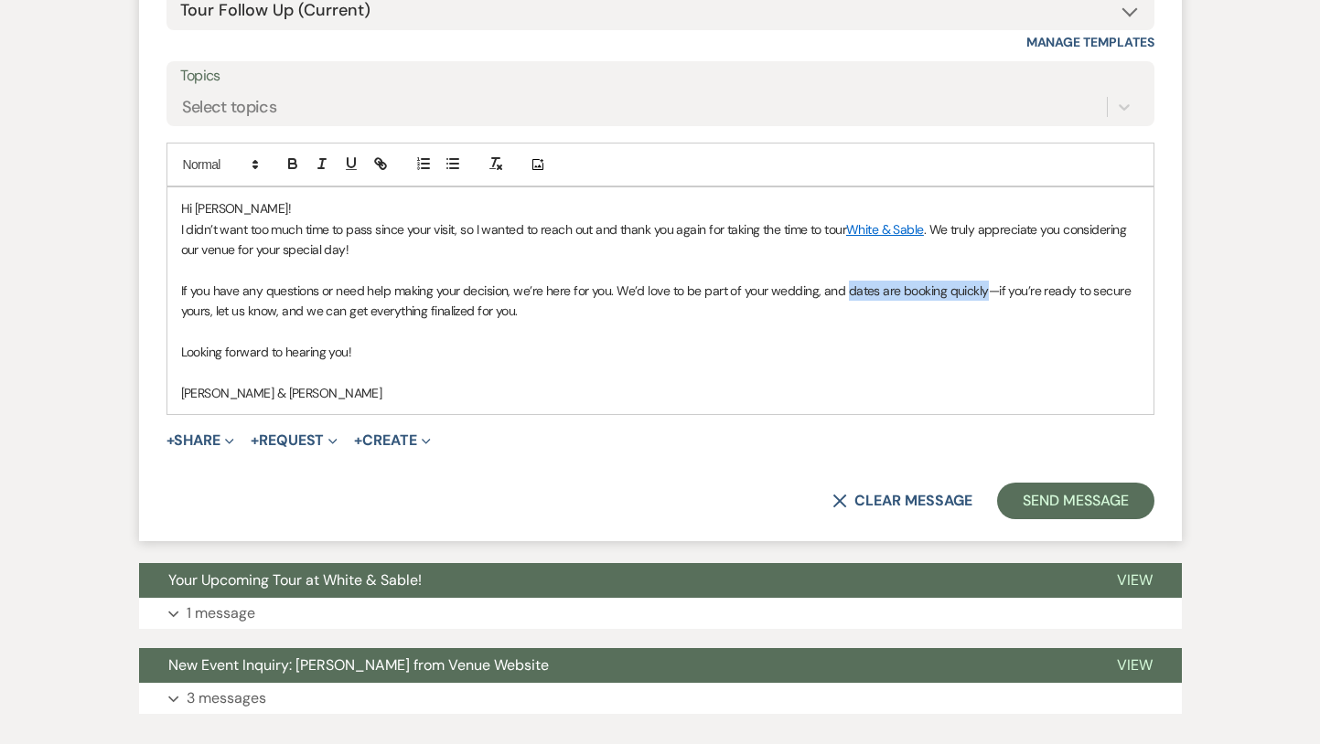
drag, startPoint x: 841, startPoint y: 292, endPoint x: 980, endPoint y: 289, distance: 138.1
click at [980, 289] on span "If you have any questions or need help making your decision, we’re here for you…" at bounding box center [657, 301] width 953 height 37
click at [294, 163] on icon "button" at bounding box center [292, 161] width 6 height 5
click at [375, 162] on icon "button" at bounding box center [378, 161] width 6 height 6
paste input "[URL][DOMAIN_NAME]"
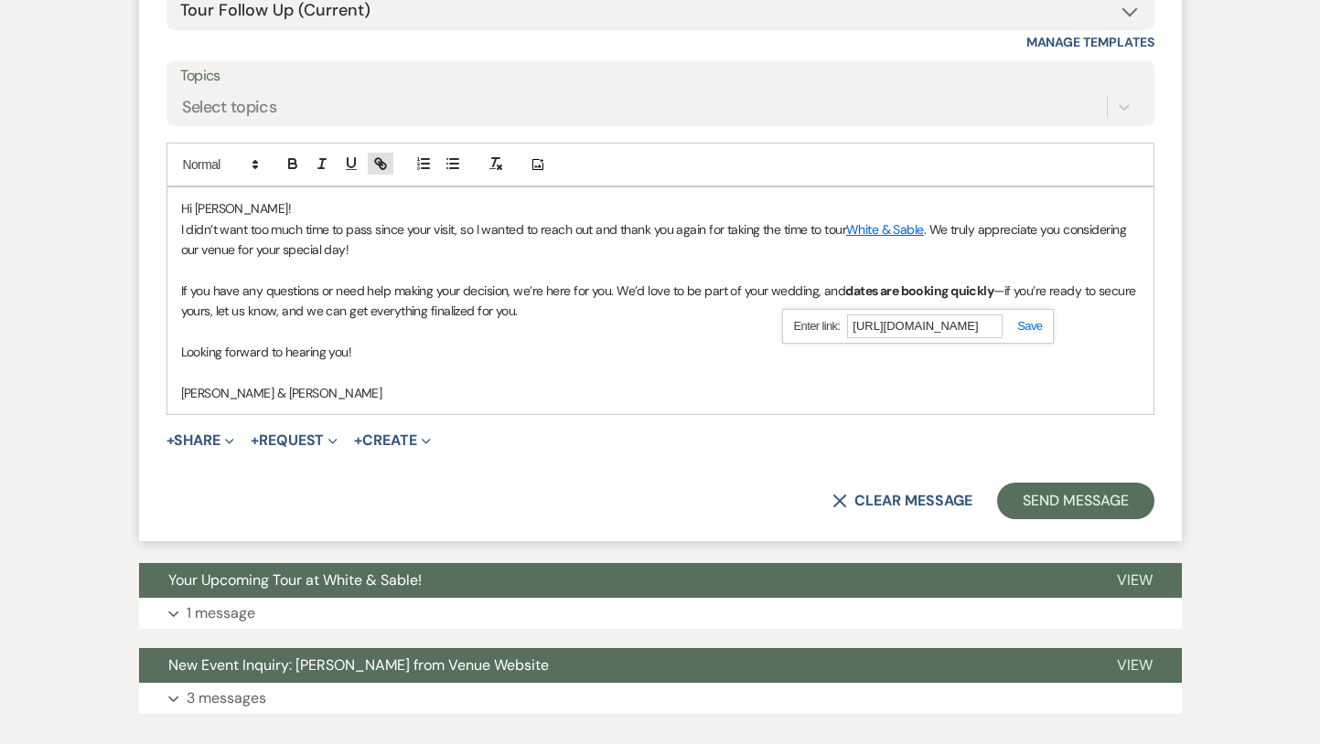
scroll to position [0, 830]
type input "[URL][DOMAIN_NAME]"
click at [1032, 328] on link at bounding box center [1021, 326] width 39 height 14
click at [1012, 355] on p "Looking forward to hearing you!" at bounding box center [660, 352] width 959 height 20
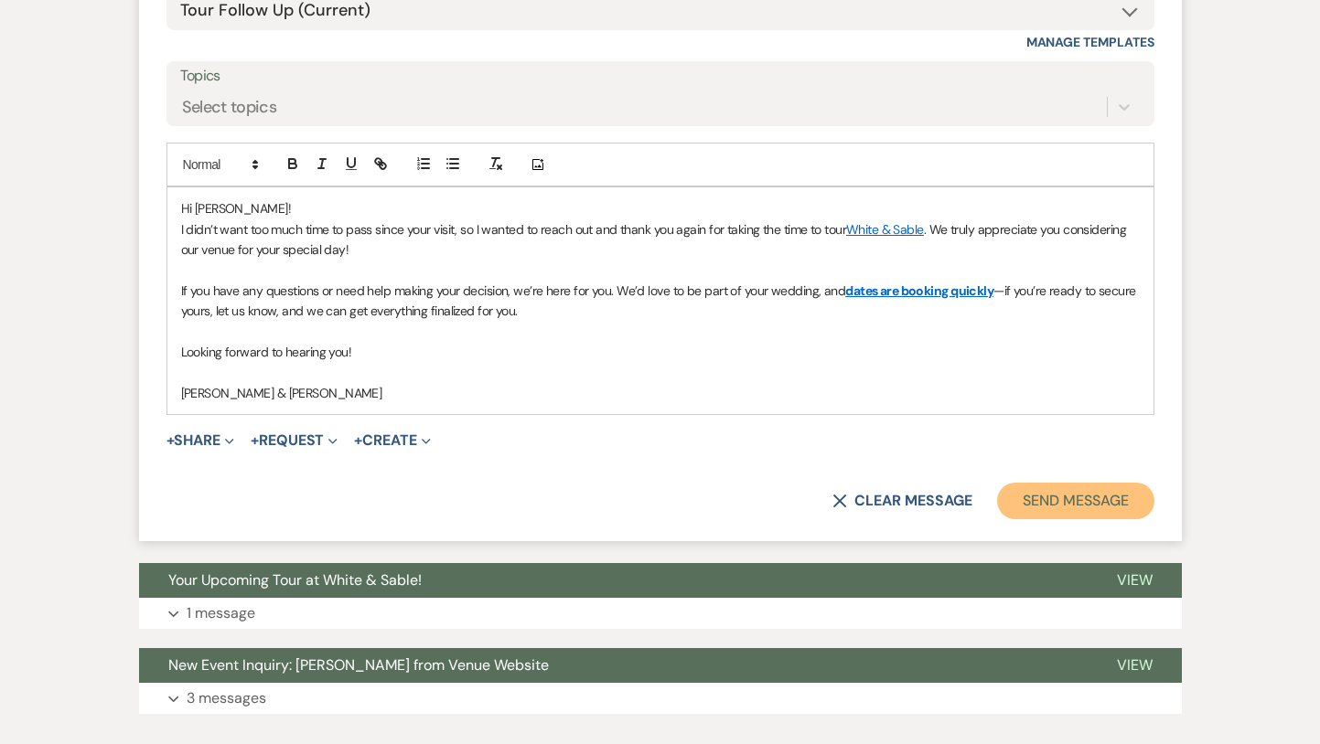
click at [1043, 512] on button "Send Message" at bounding box center [1075, 501] width 156 height 37
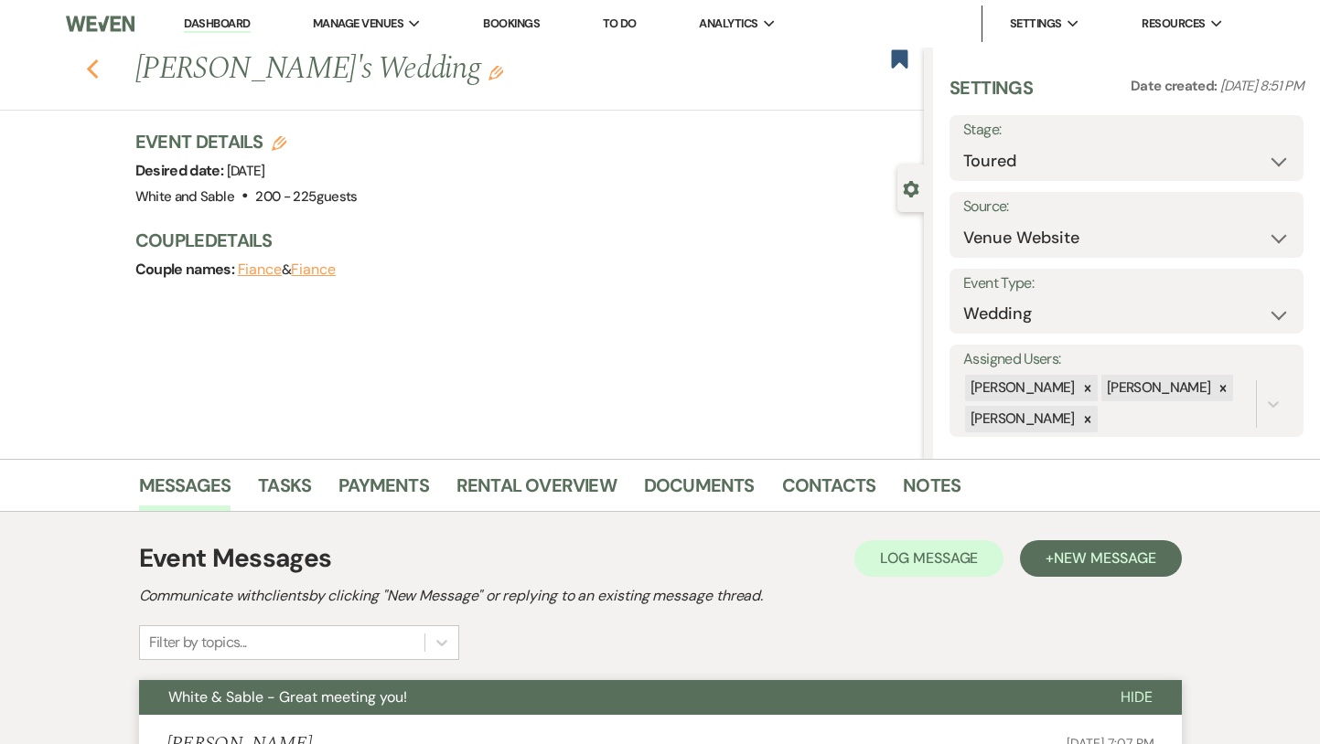
click at [91, 62] on icon "Previous" at bounding box center [93, 70] width 14 height 22
select select "5"
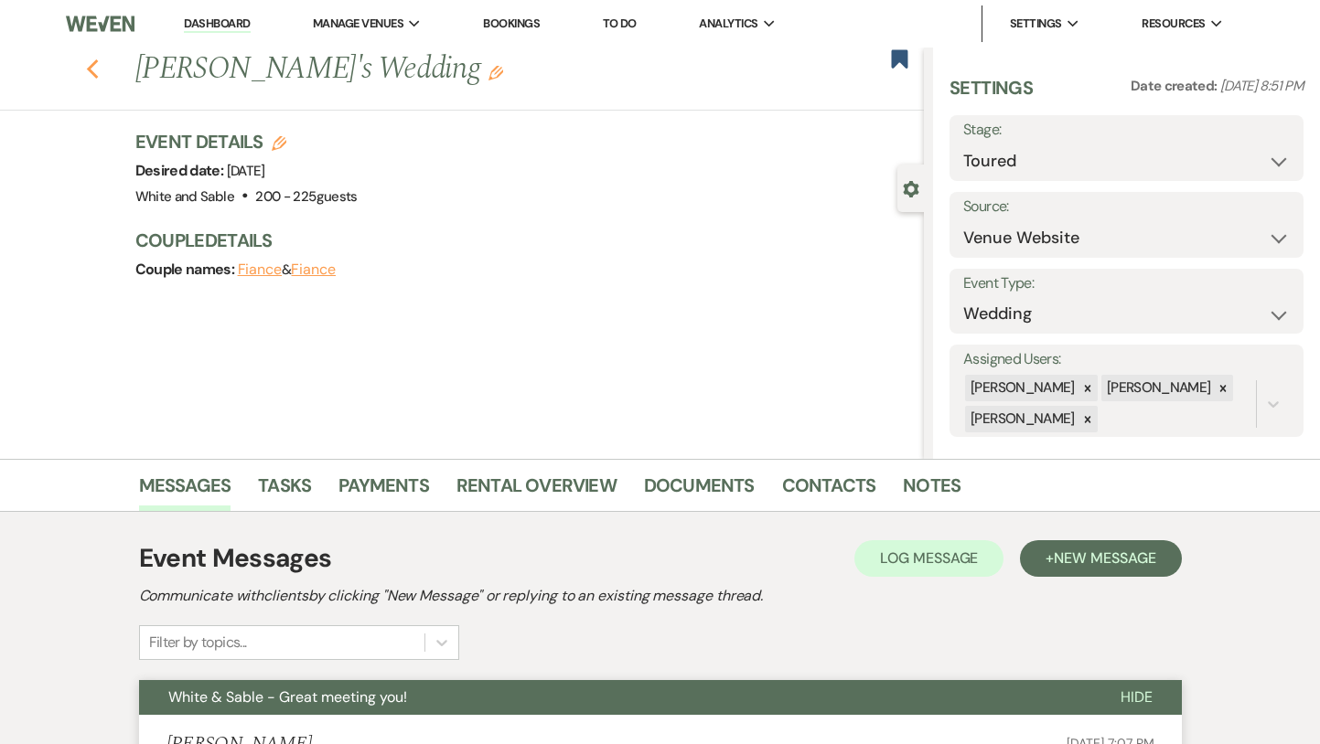
select select "5"
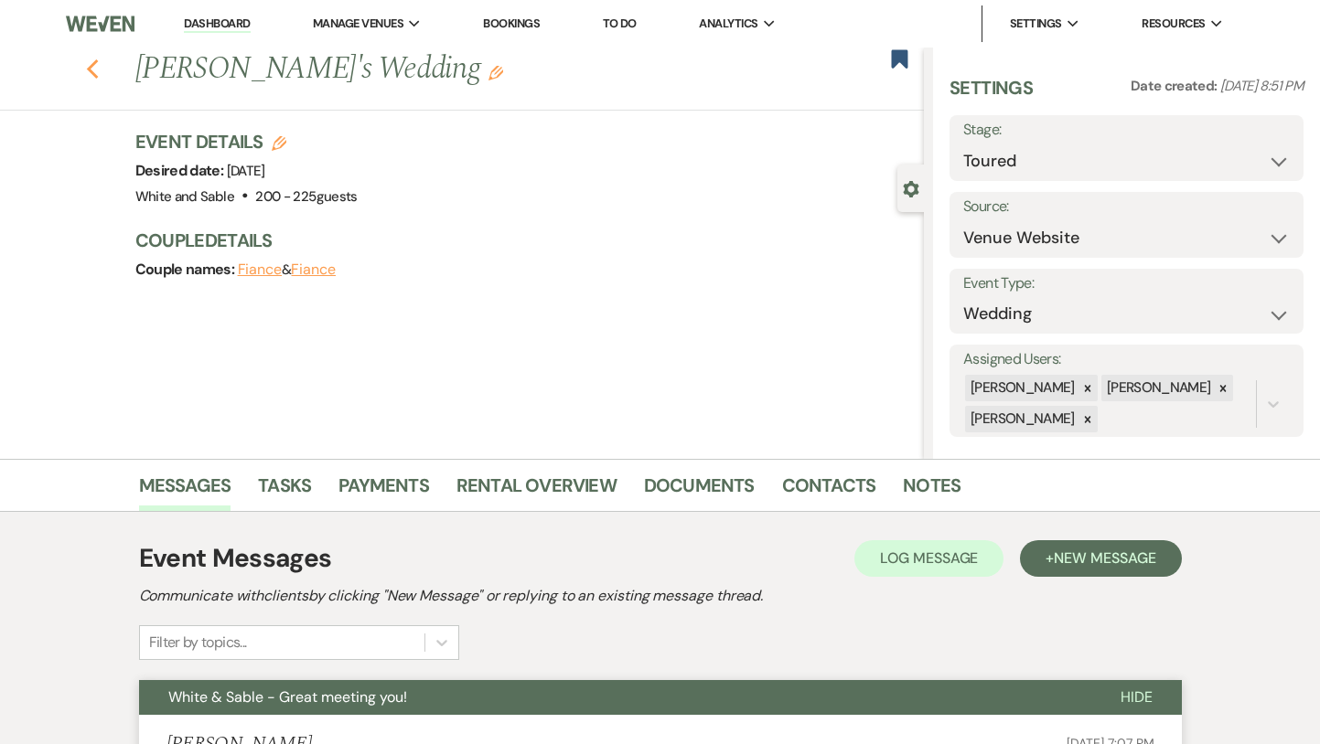
select select "5"
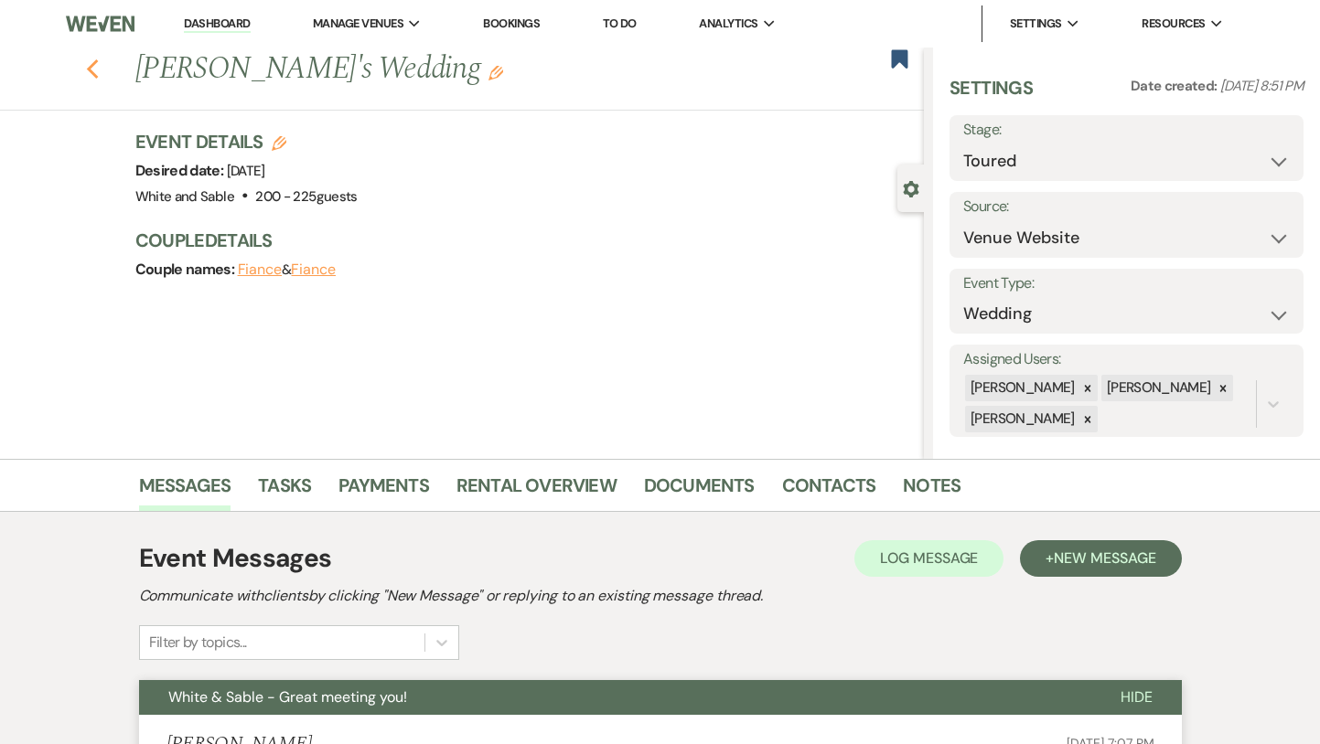
select select "5"
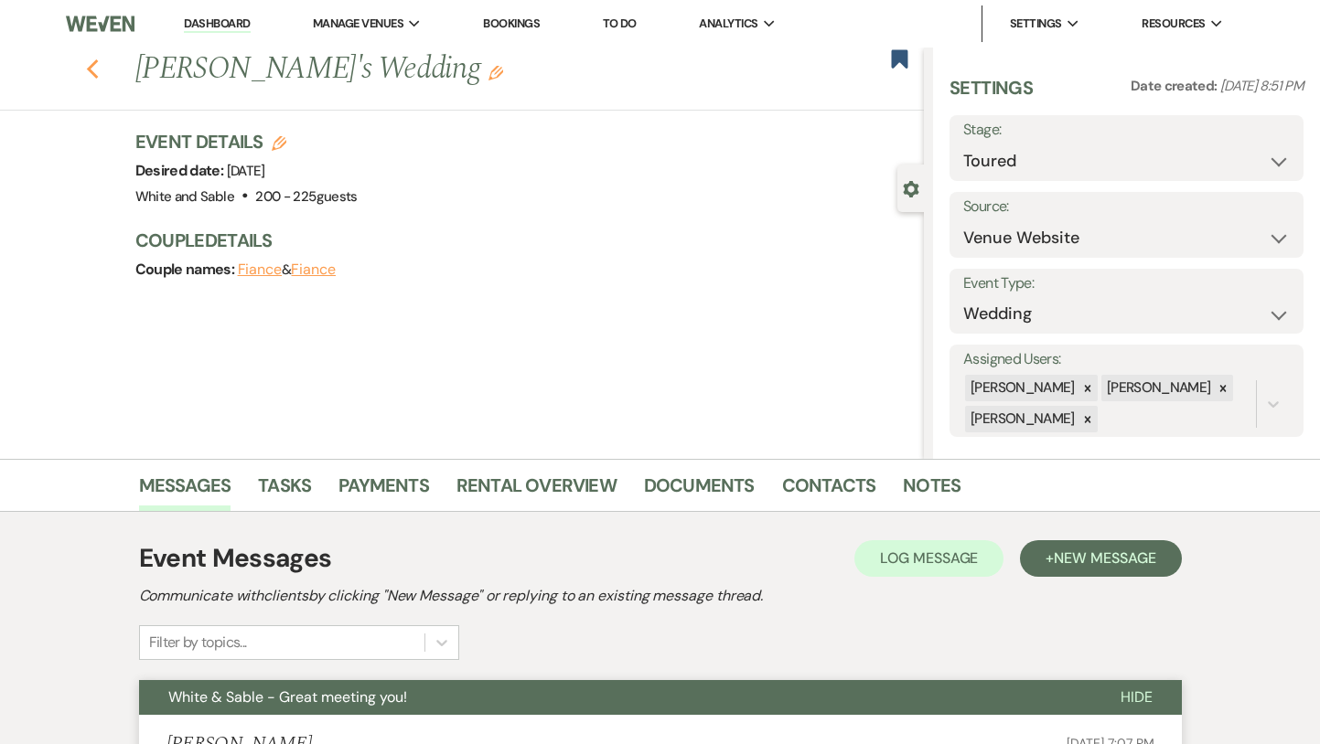
select select "5"
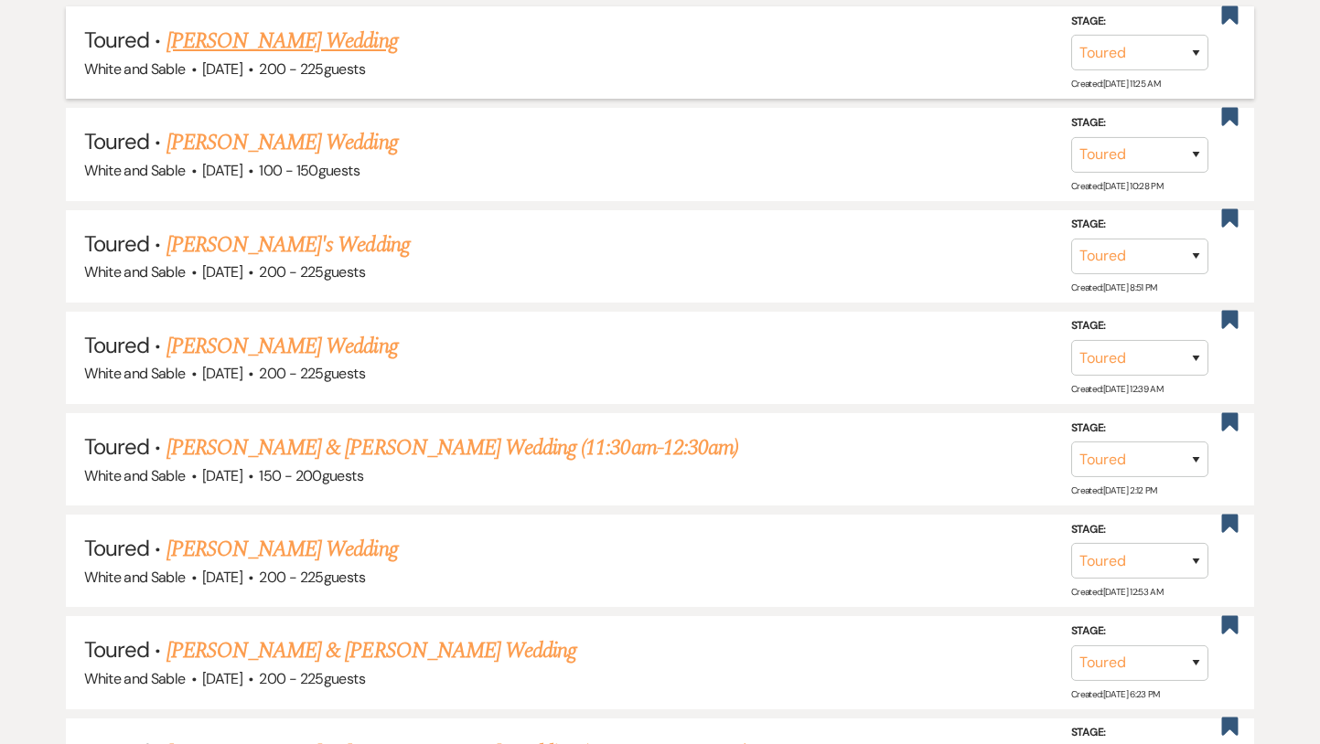
scroll to position [1070, 0]
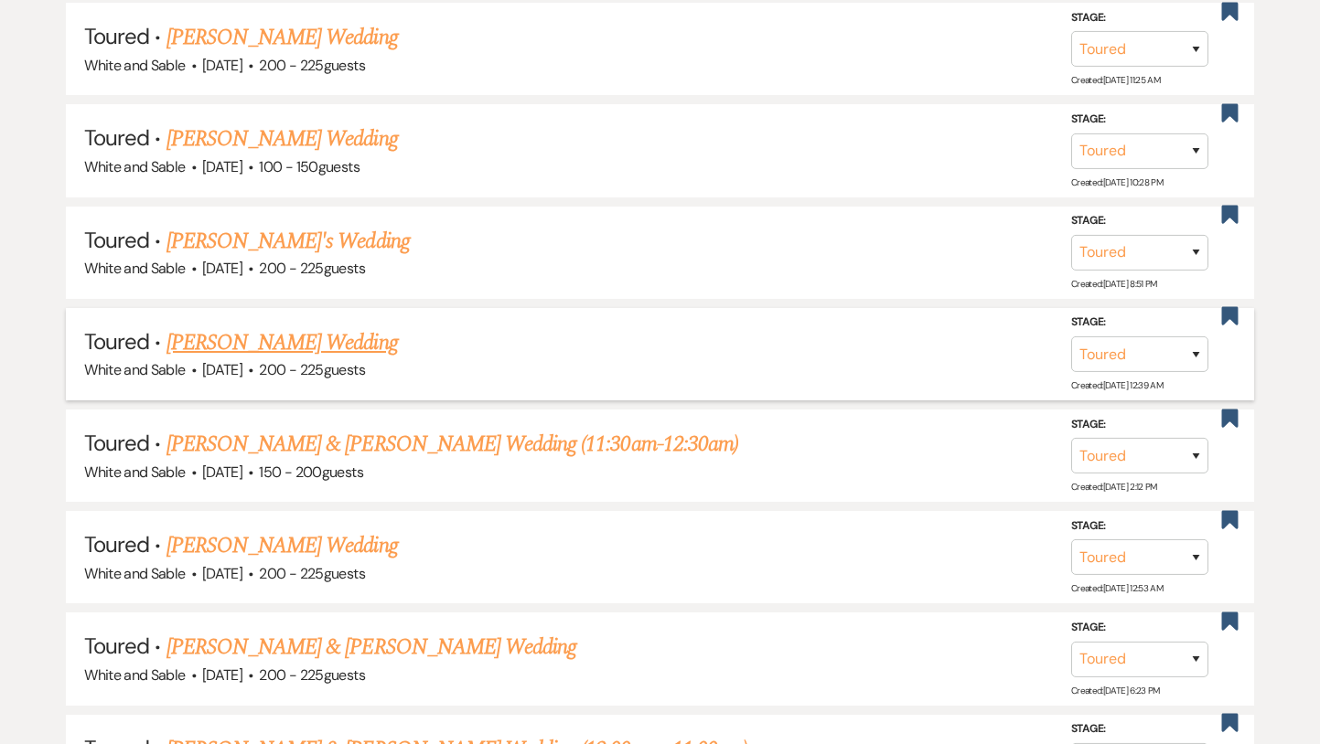
click at [307, 328] on link "[PERSON_NAME] Wedding" at bounding box center [281, 343] width 231 height 33
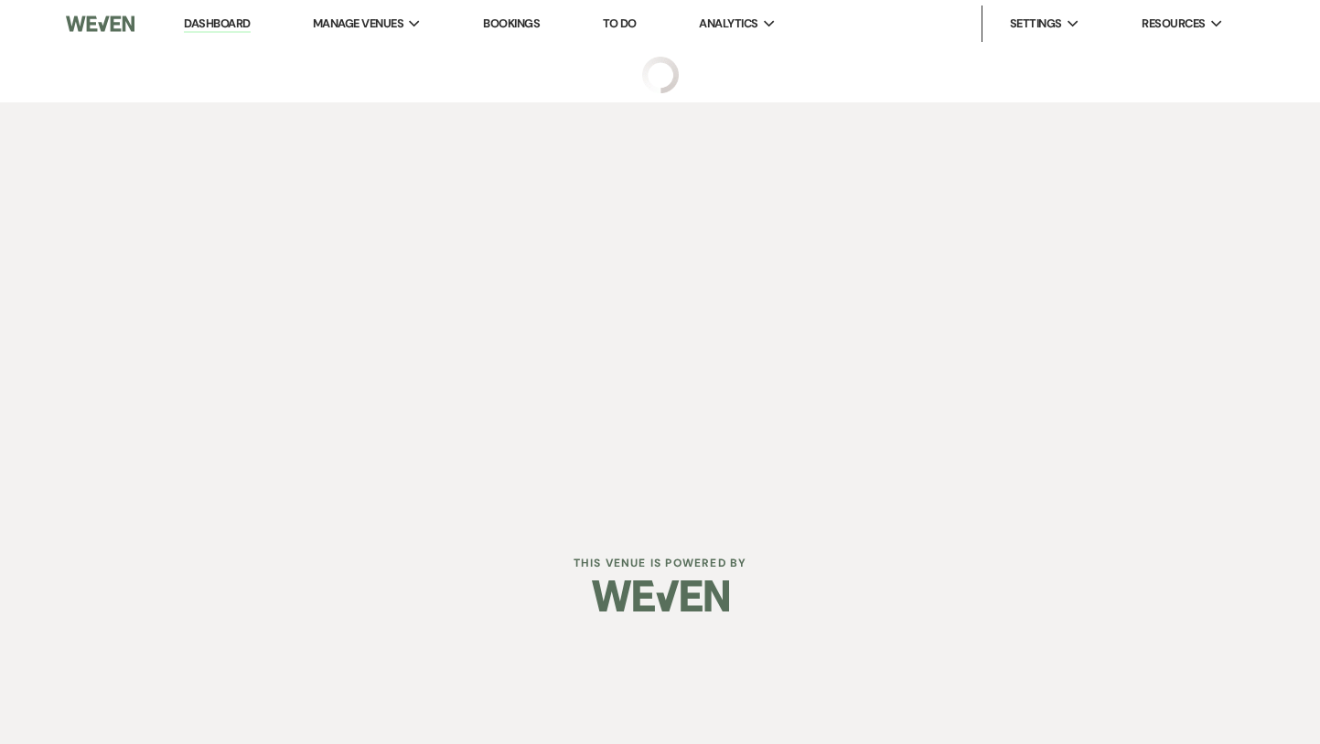
select select "5"
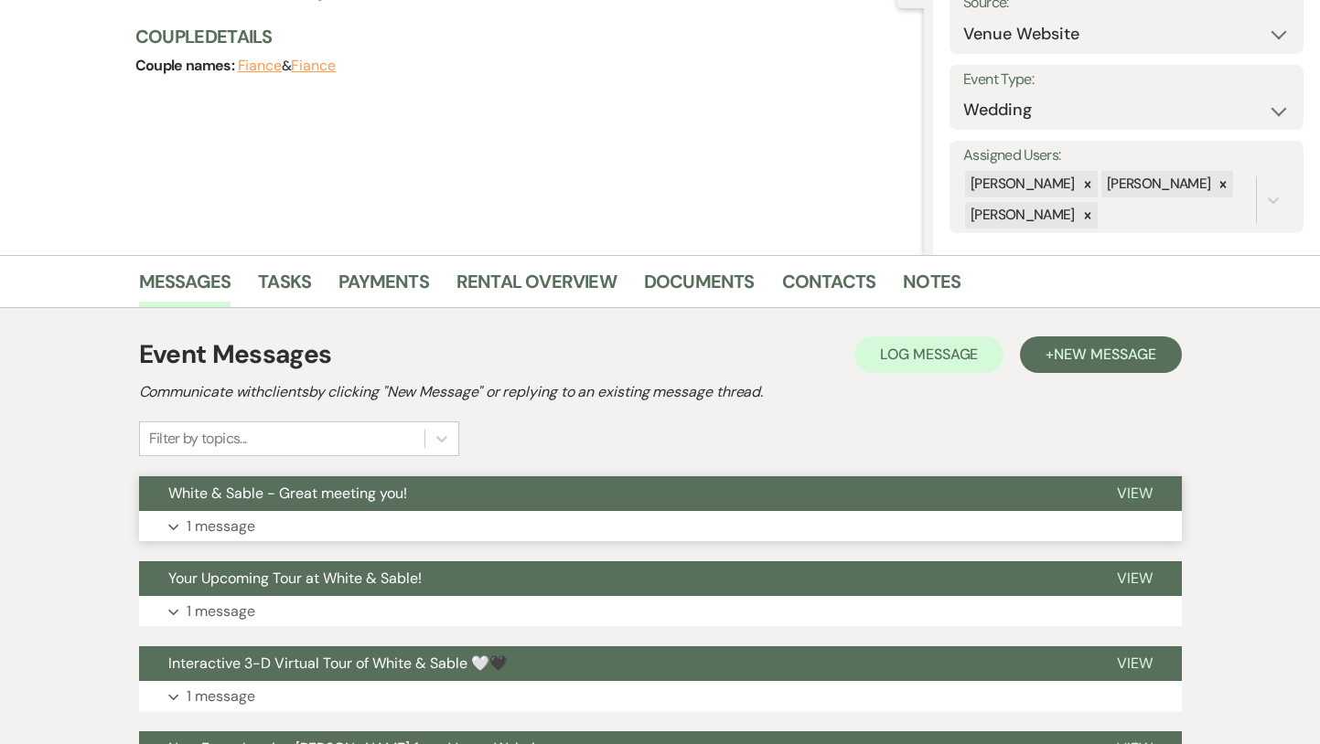
click at [382, 509] on button "White & Sable - Great meeting you!" at bounding box center [613, 494] width 948 height 35
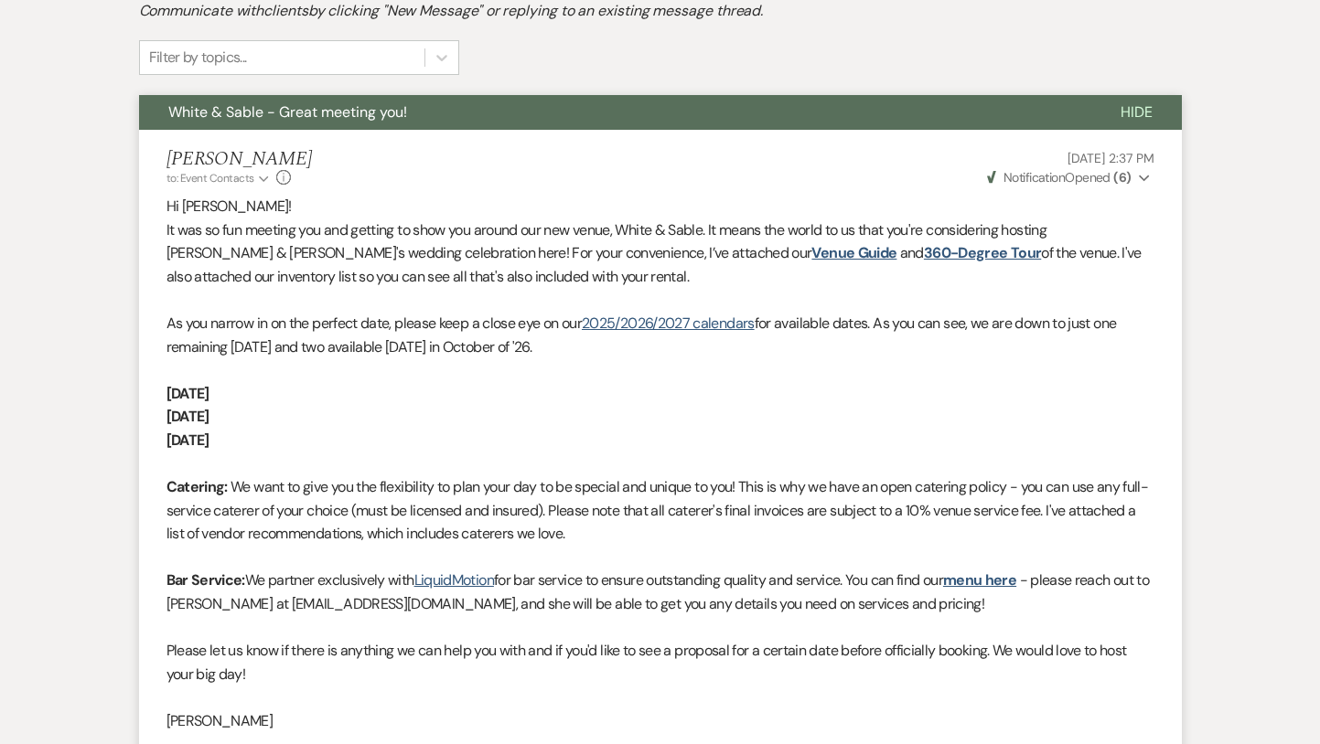
scroll to position [586, 0]
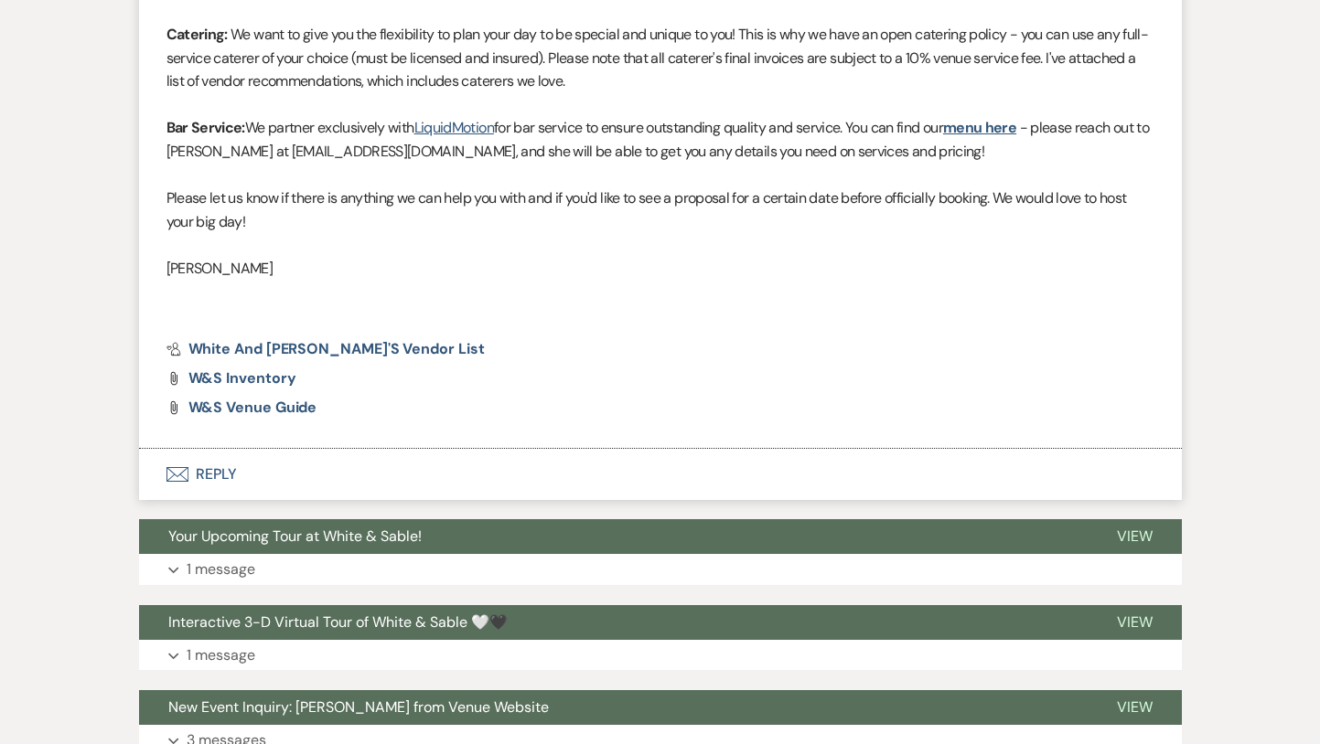
click at [295, 469] on button "Envelope Reply" at bounding box center [660, 474] width 1043 height 51
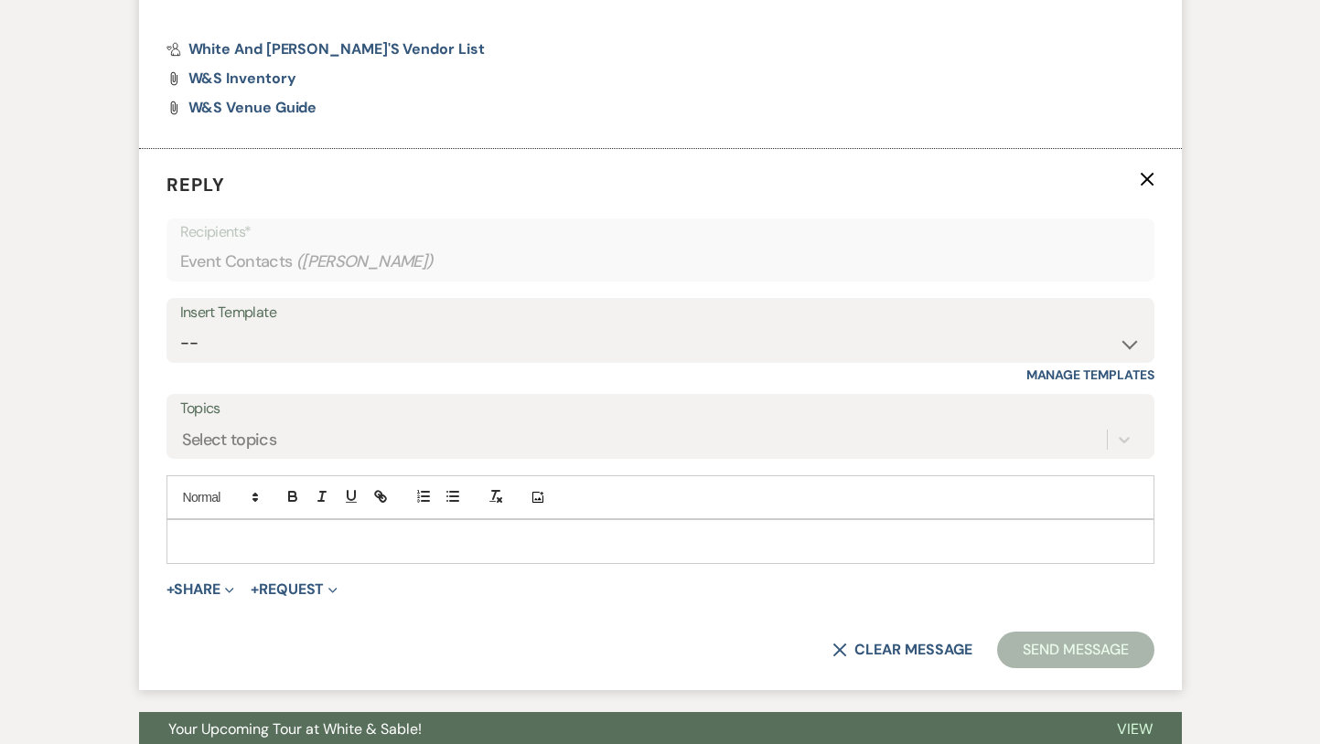
scroll to position [1386, 0]
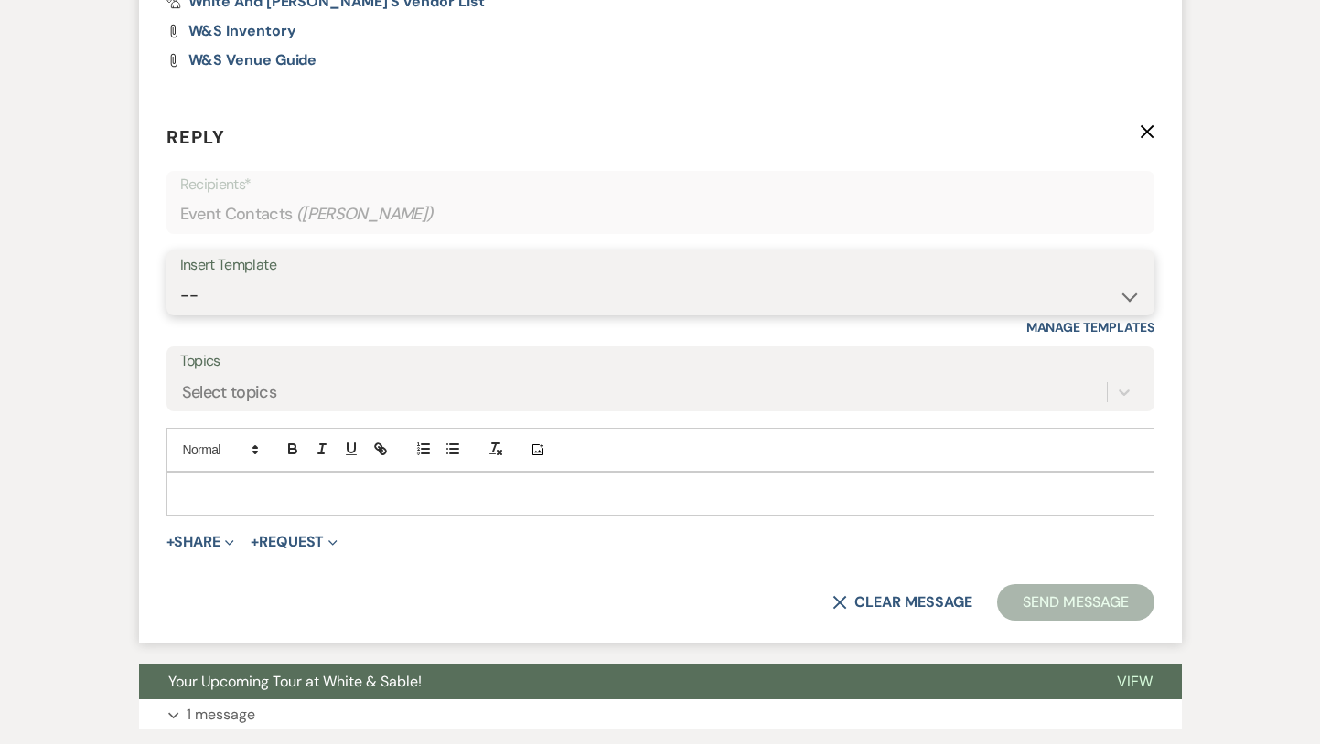
click at [273, 287] on select "-- Inquiry Response (Venue Guide) Schedule - Venue Tour Appt Confirmation Sched…" at bounding box center [660, 296] width 960 height 36
select select "5190"
click at [180, 278] on select "-- Inquiry Response (Venue Guide) Schedule - Venue Tour Appt Confirmation Sched…" at bounding box center [660, 296] width 960 height 36
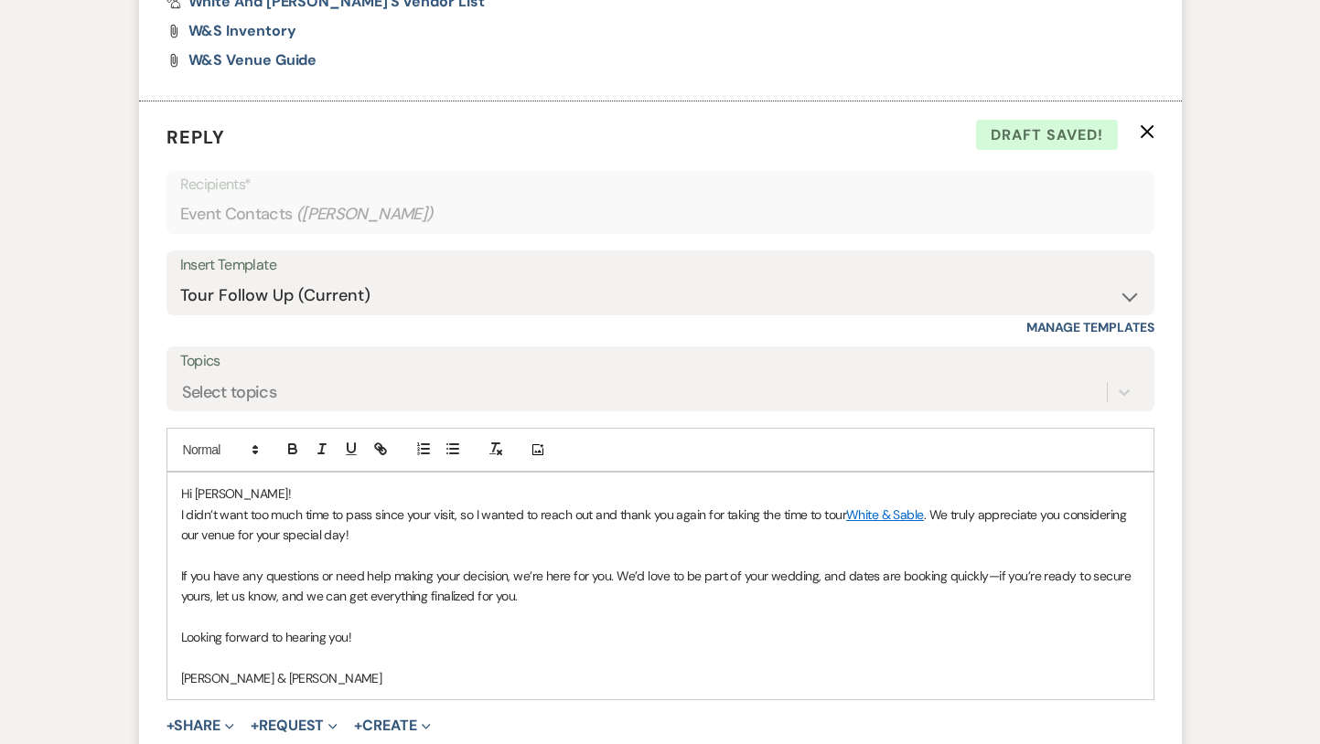
click at [271, 532] on span ". We truly appreciate you considering our venue for your special day!" at bounding box center [655, 525] width 948 height 37
click at [282, 532] on span ". We truly appreciate you considering our venue for your special day!" at bounding box center [655, 525] width 948 height 37
click at [194, 602] on span "If you have any questions or need help making your decision, we’re here for you…" at bounding box center [657, 586] width 953 height 37
drag, startPoint x: 842, startPoint y: 573, endPoint x: 981, endPoint y: 572, distance: 139.0
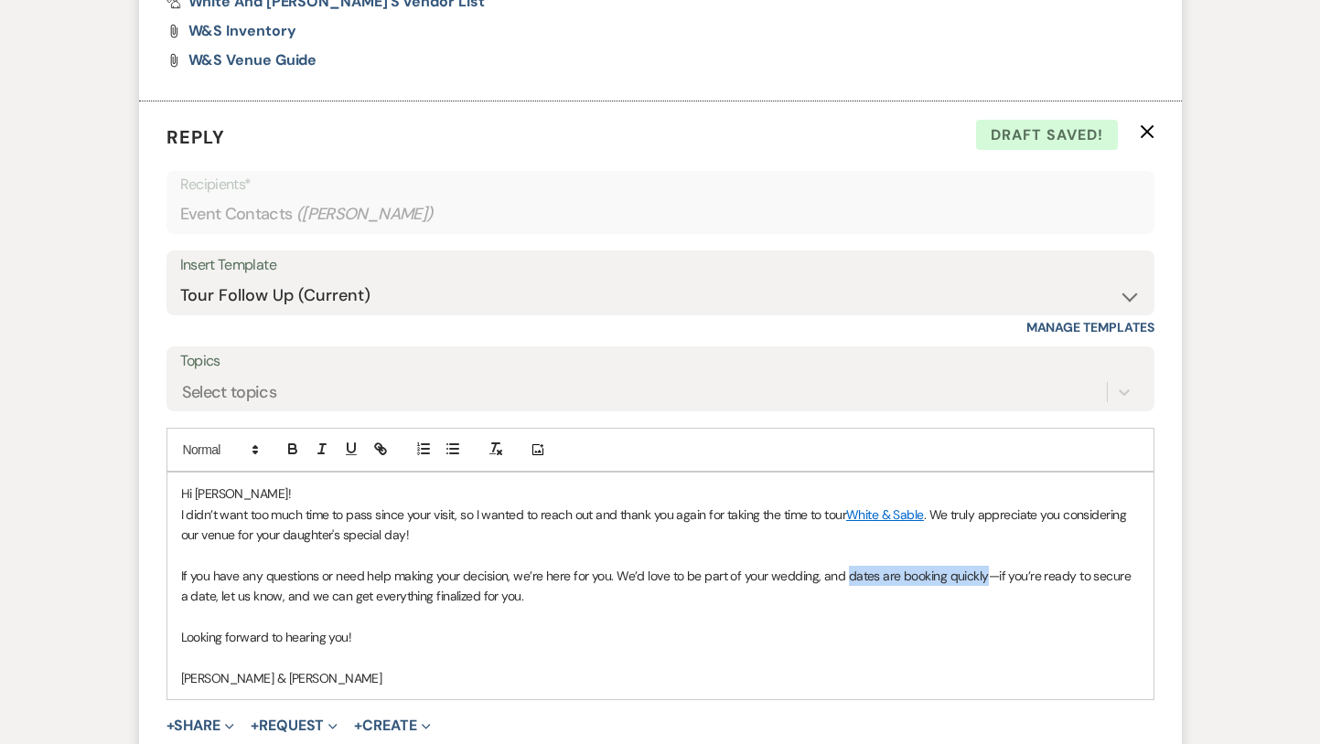
click at [981, 572] on span "If you have any questions or need help making your decision, we’re here for you…" at bounding box center [657, 586] width 953 height 37
click at [380, 453] on icon "button" at bounding box center [383, 451] width 6 height 6
paste input "[URL][DOMAIN_NAME]"
type input "[URL][DOMAIN_NAME]"
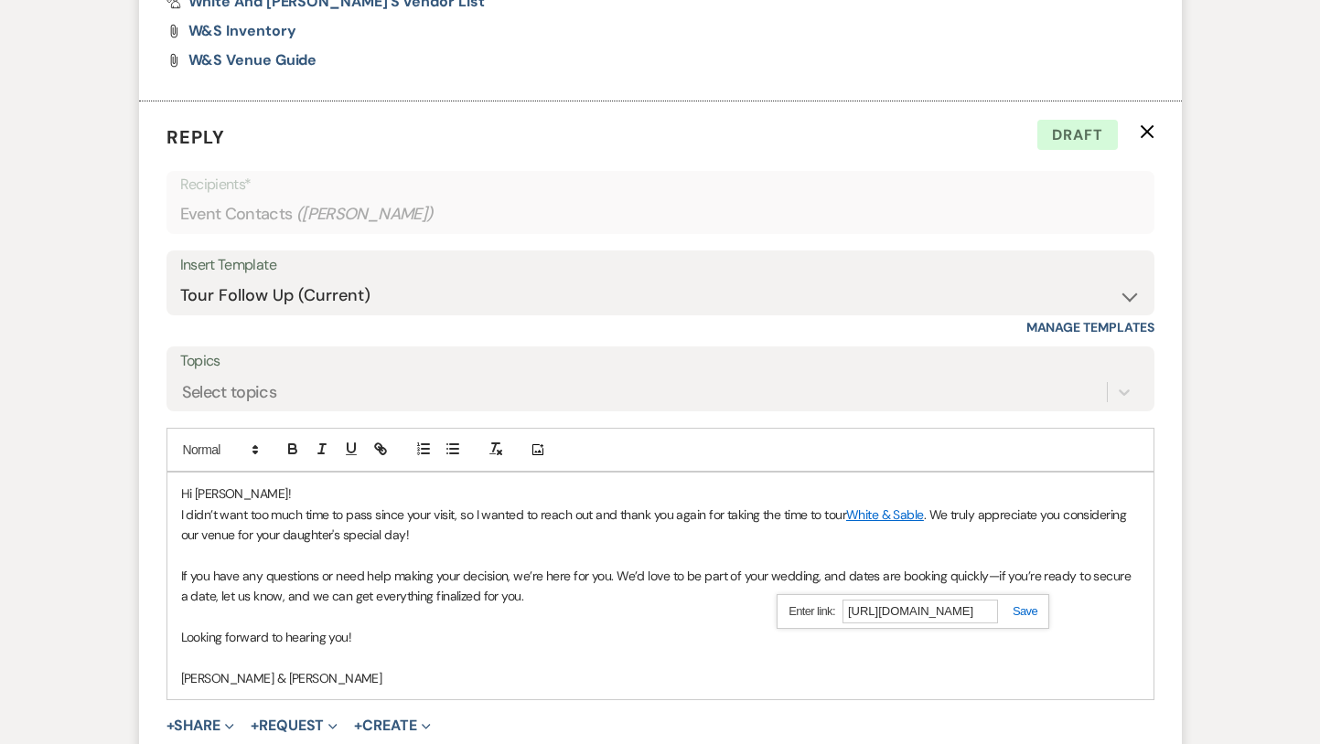
scroll to position [0, 0]
click at [1027, 614] on link at bounding box center [1017, 612] width 39 height 14
click at [293, 449] on icon "button" at bounding box center [292, 451] width 7 height 5
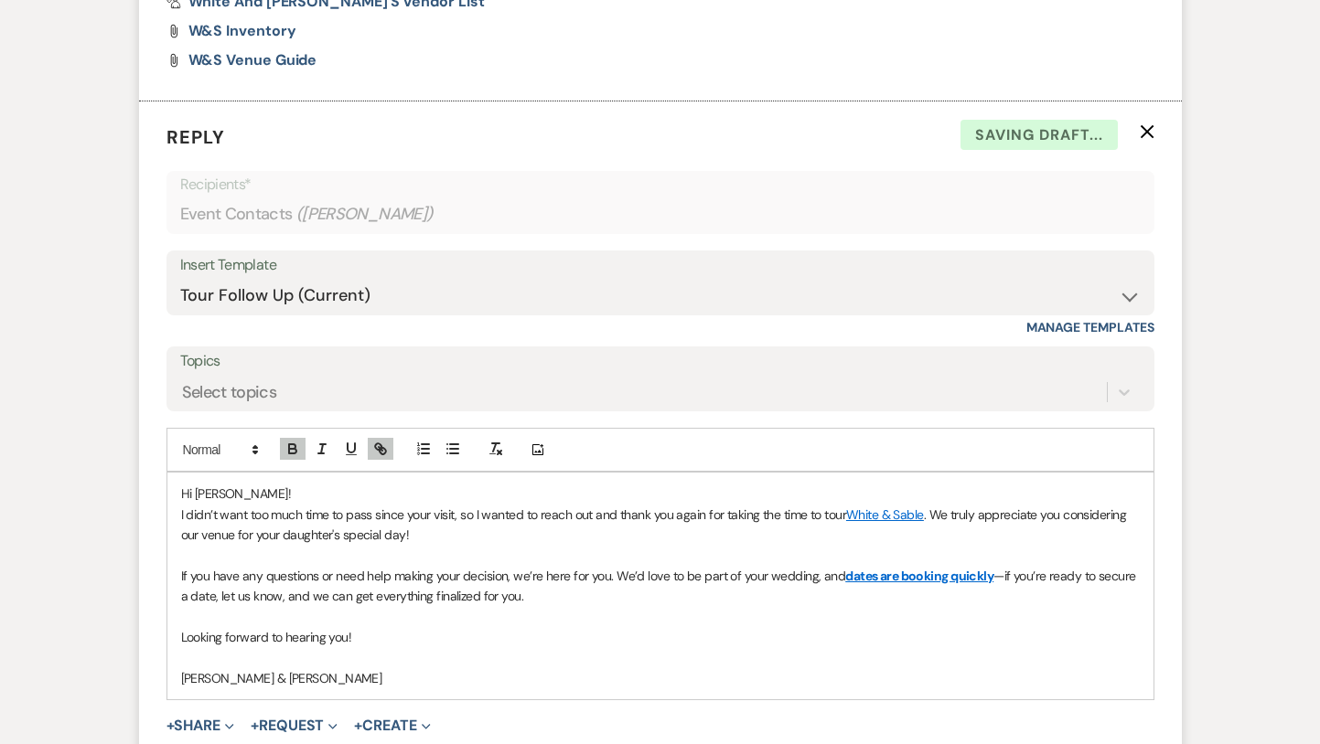
click at [441, 643] on p "Looking forward to hearing you!" at bounding box center [660, 637] width 959 height 20
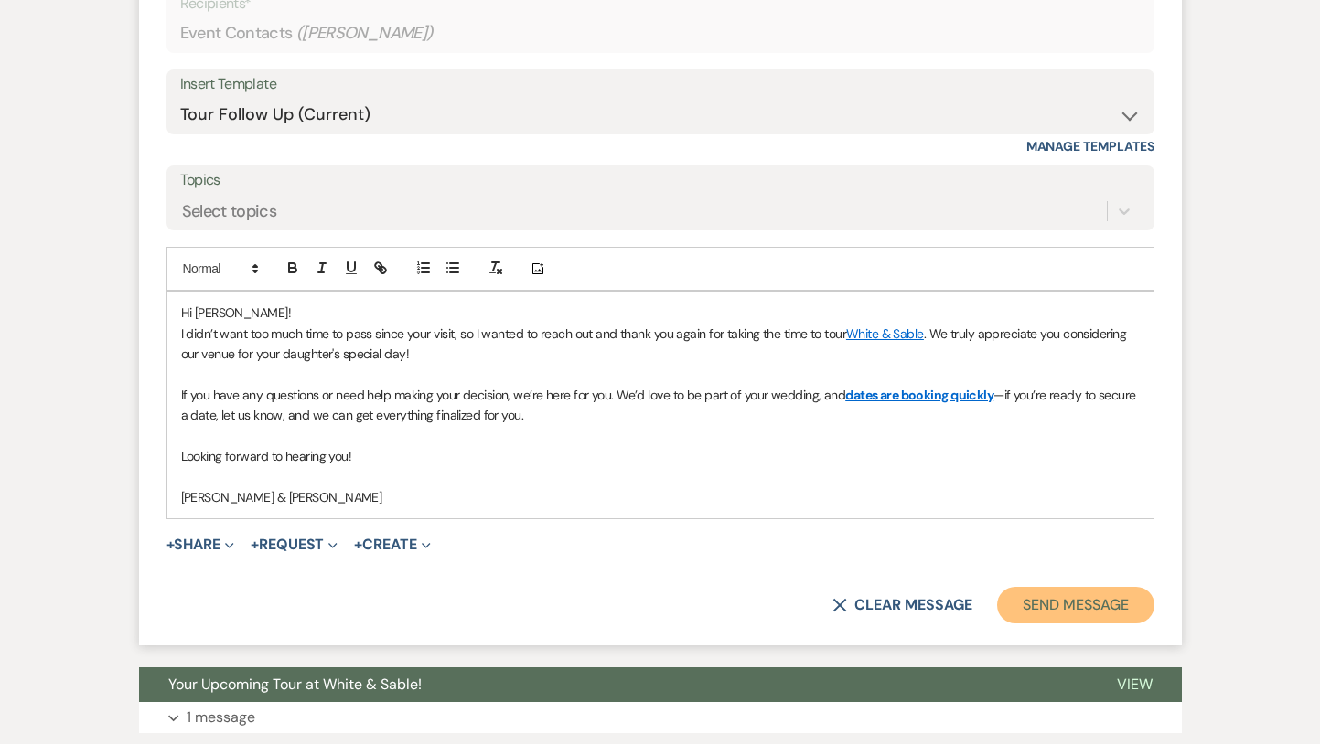
click at [1070, 604] on button "Send Message" at bounding box center [1075, 605] width 156 height 37
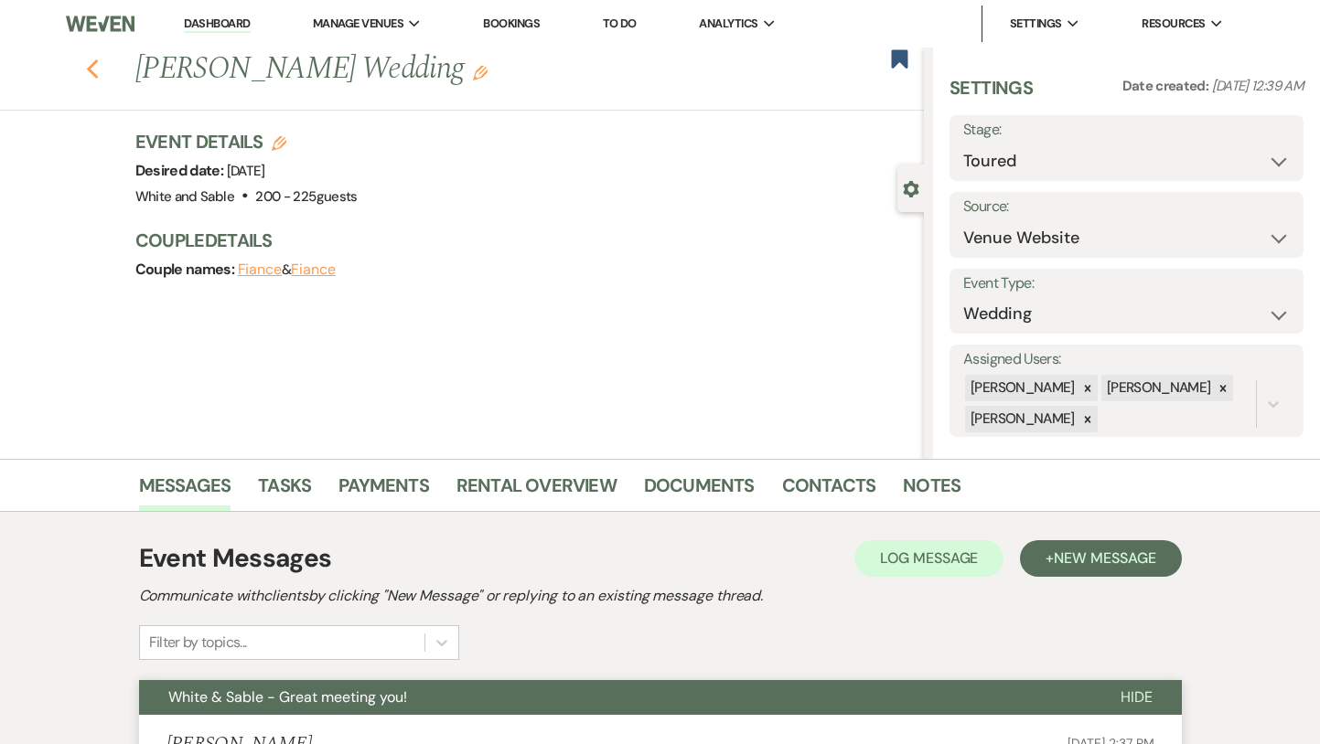
click at [91, 64] on use "button" at bounding box center [92, 69] width 12 height 20
select select "5"
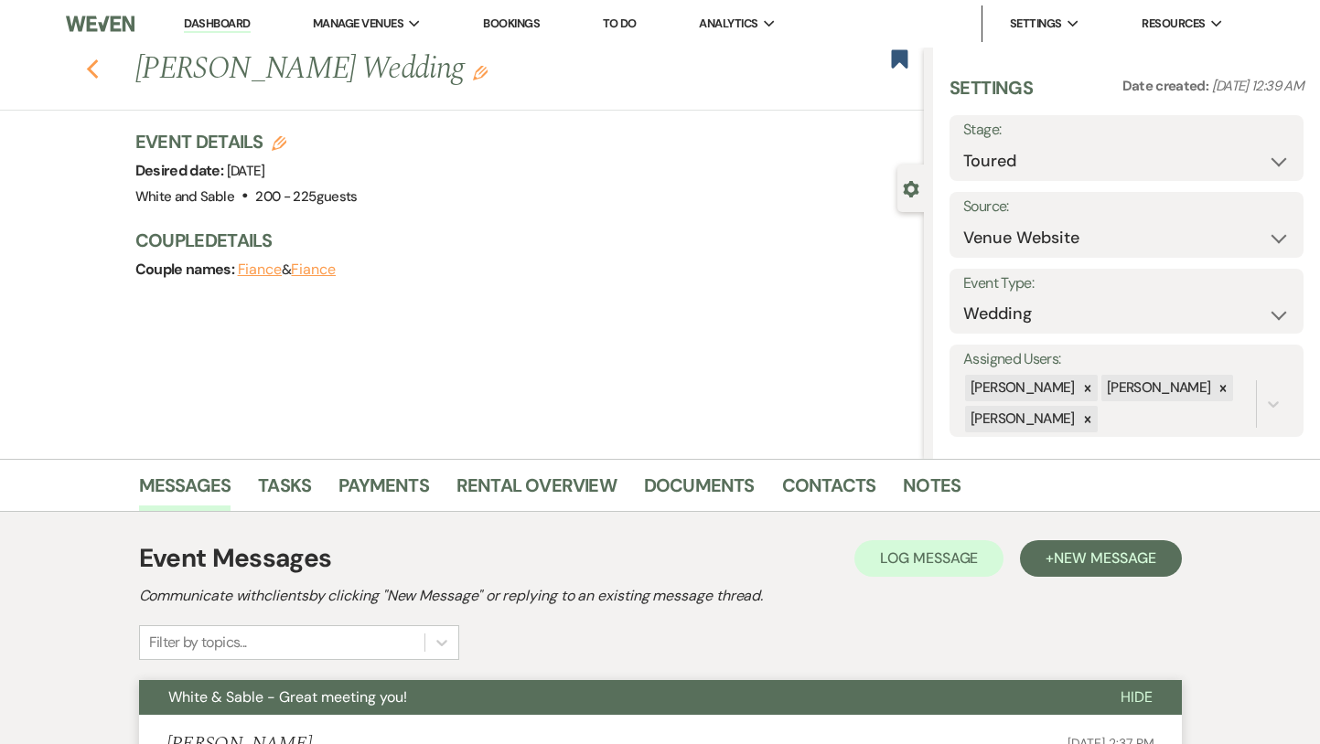
select select "5"
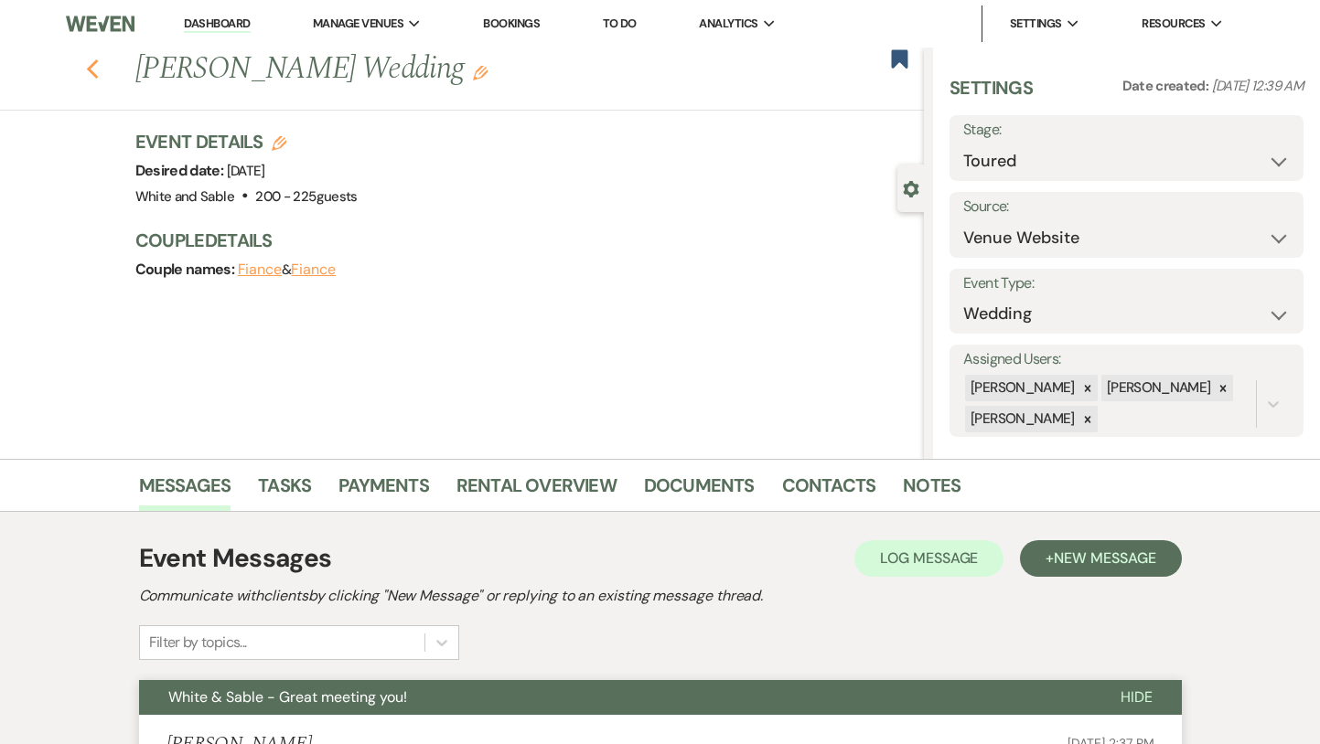
select select "5"
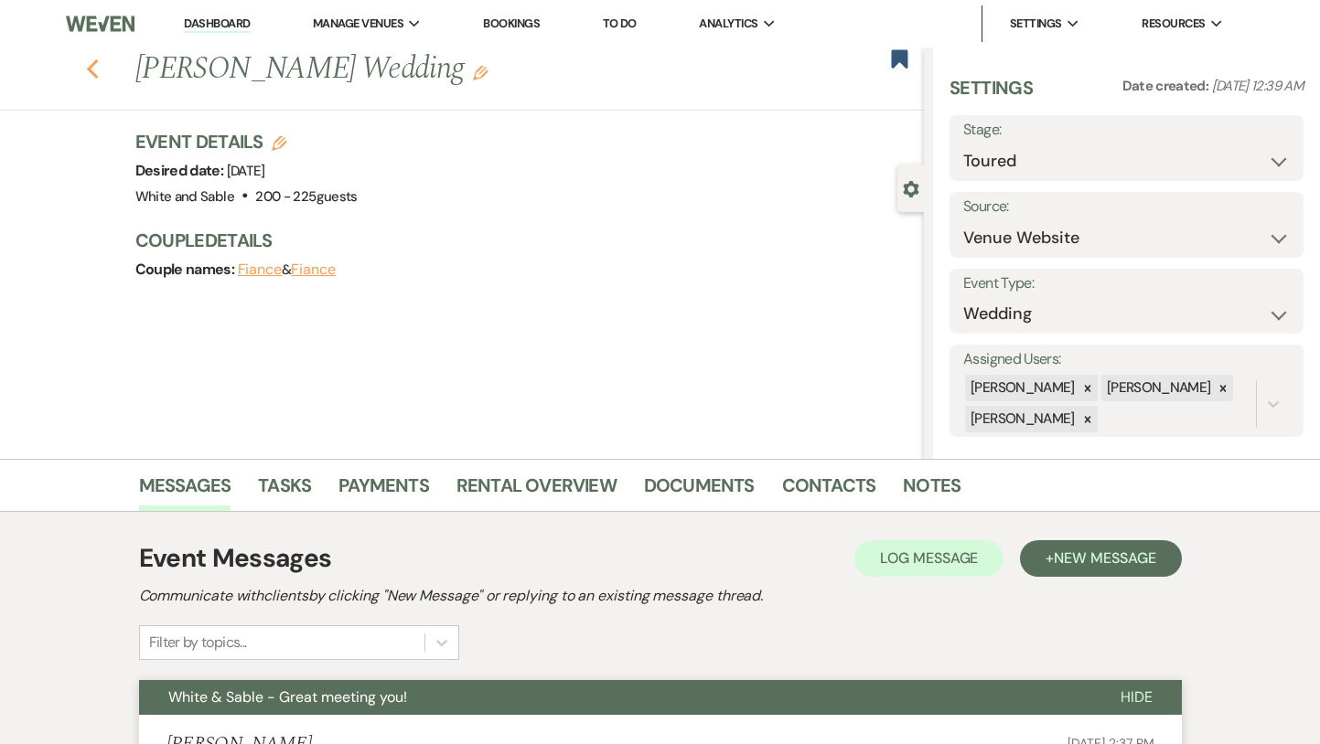
select select "5"
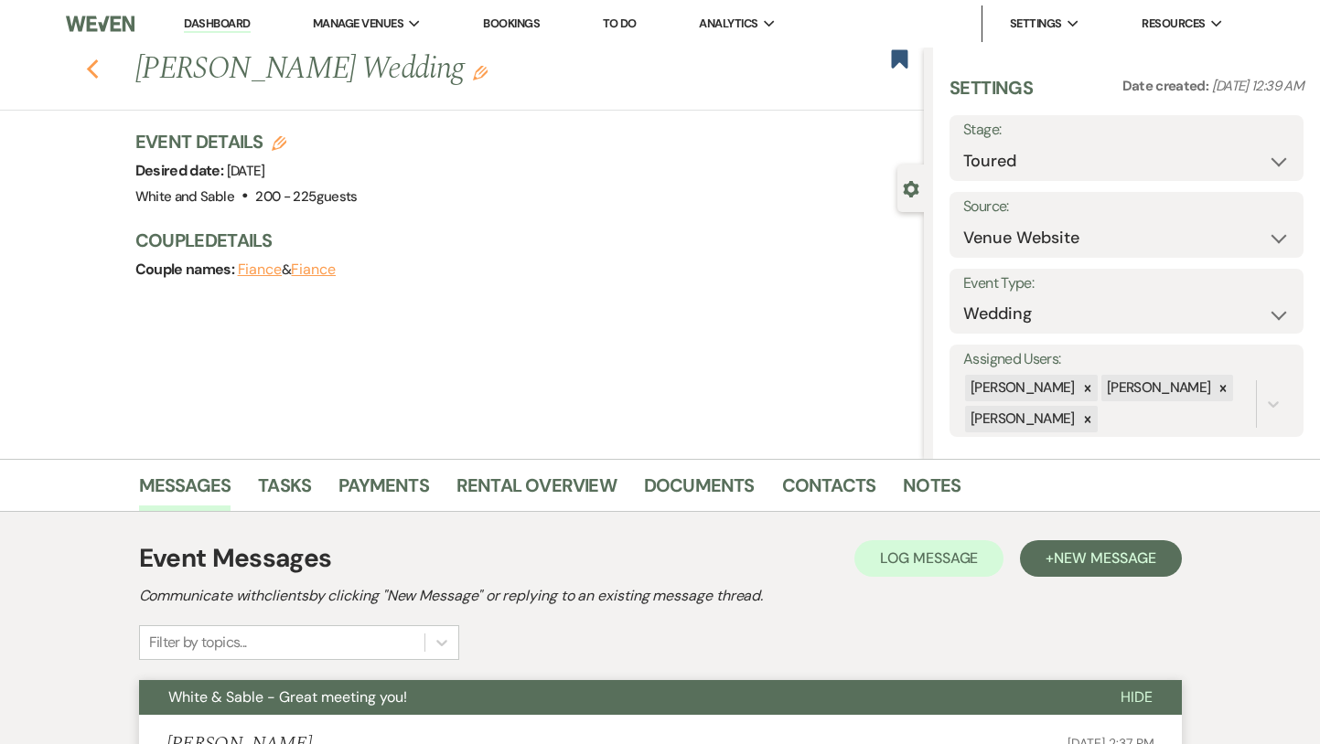
select select "5"
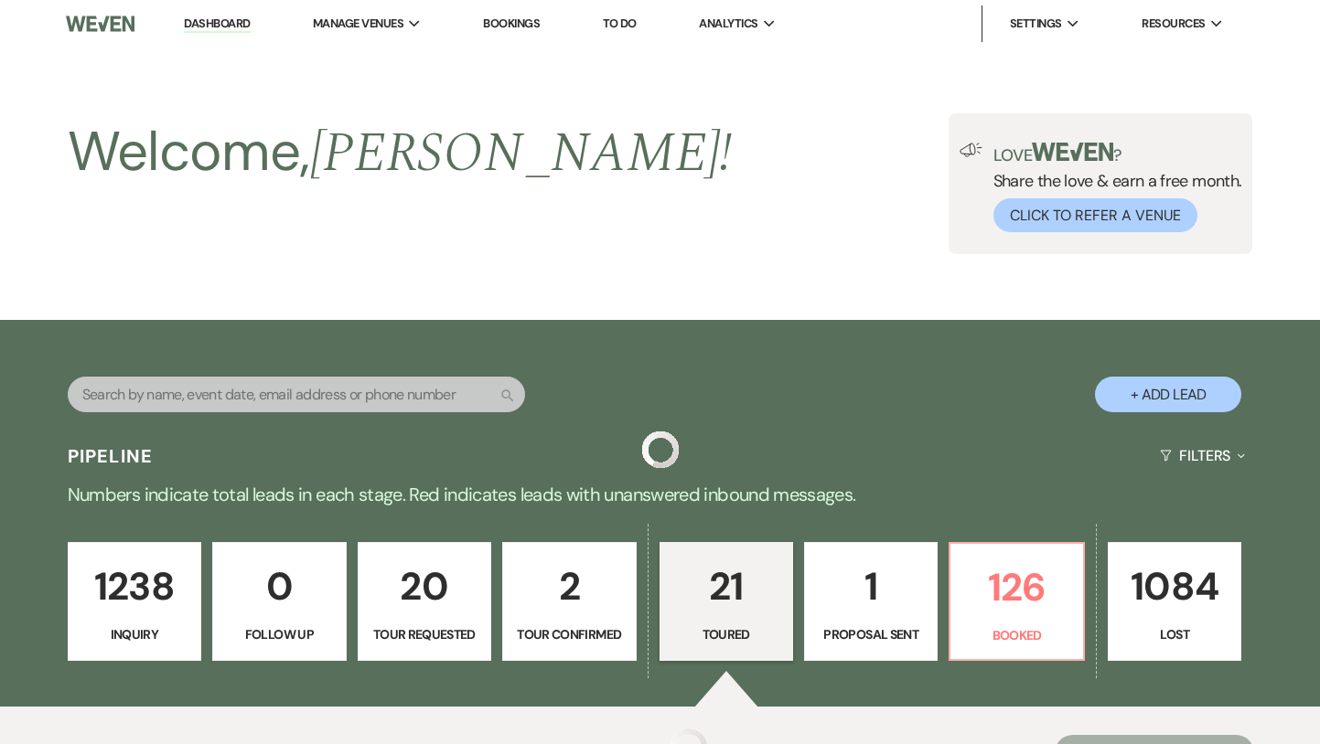
scroll to position [1070, 0]
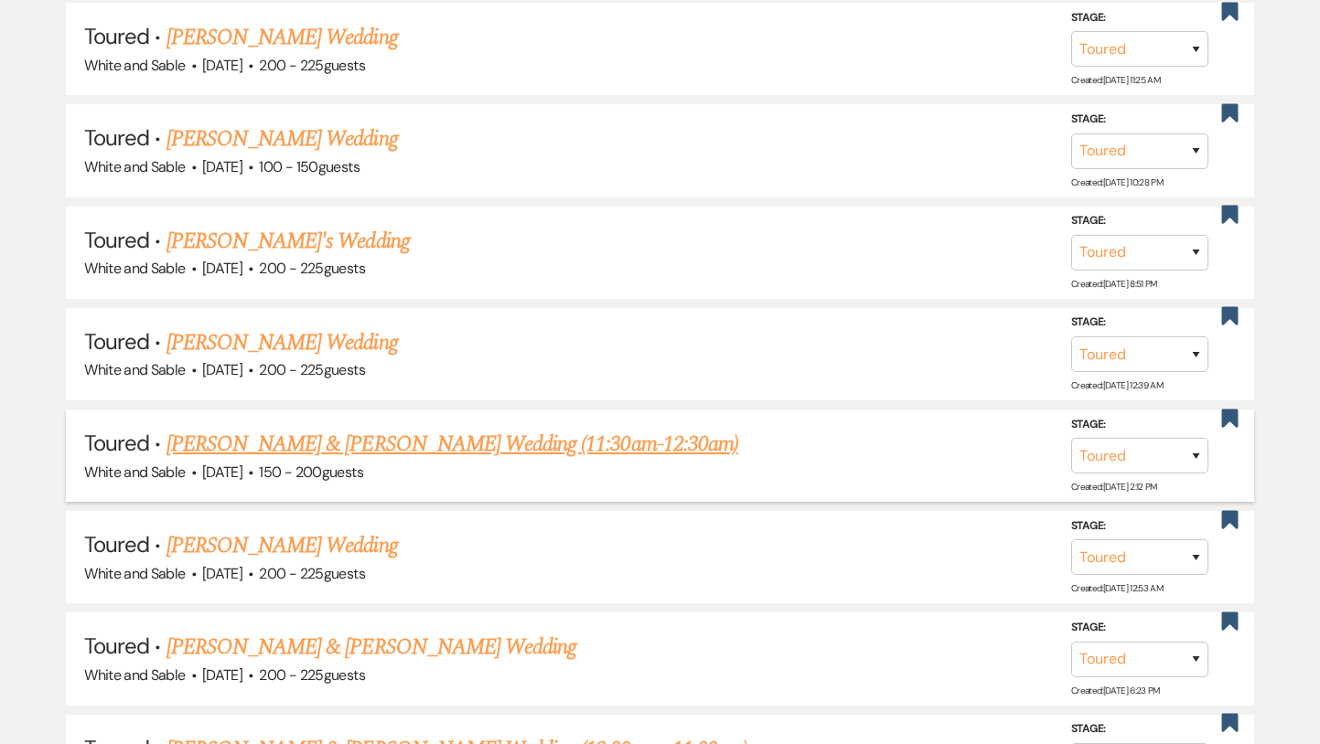
click at [564, 441] on link "[PERSON_NAME] & [PERSON_NAME] Wedding (11:30am-12:30am)" at bounding box center [452, 444] width 572 height 33
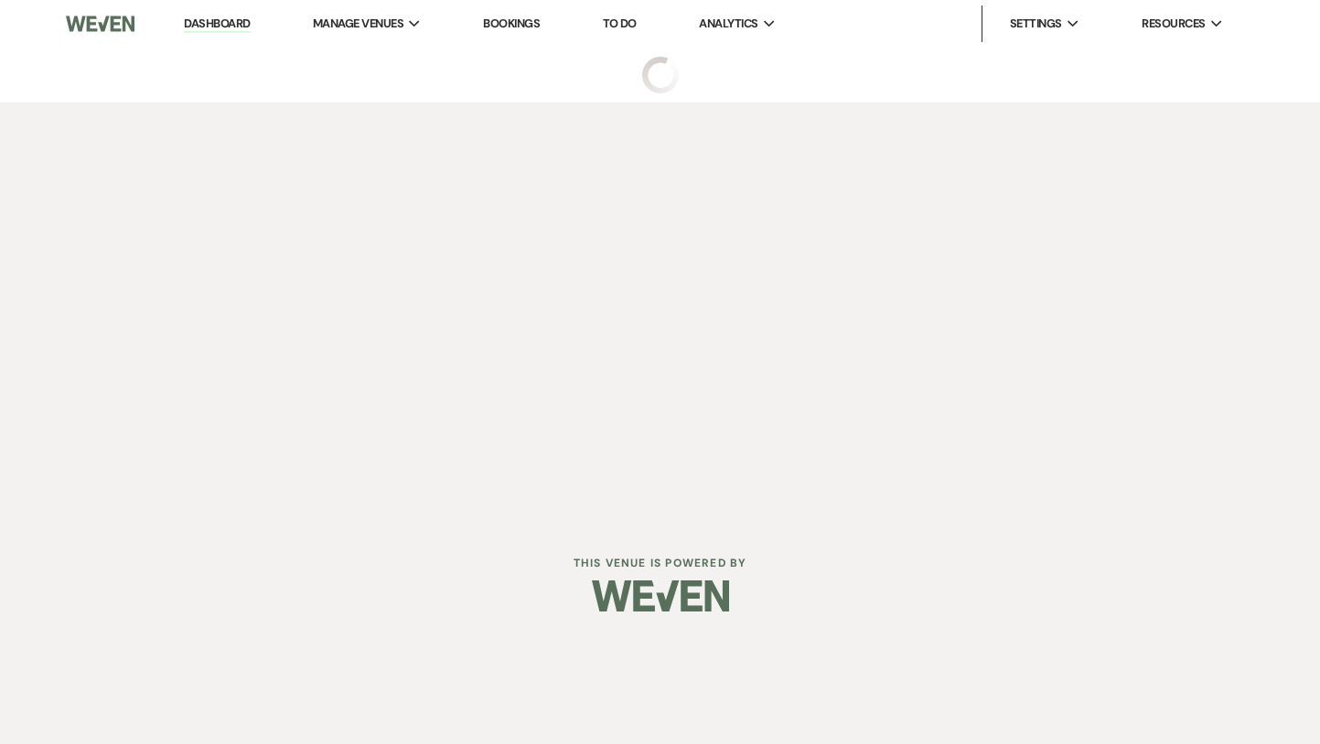
select select "5"
select select "8"
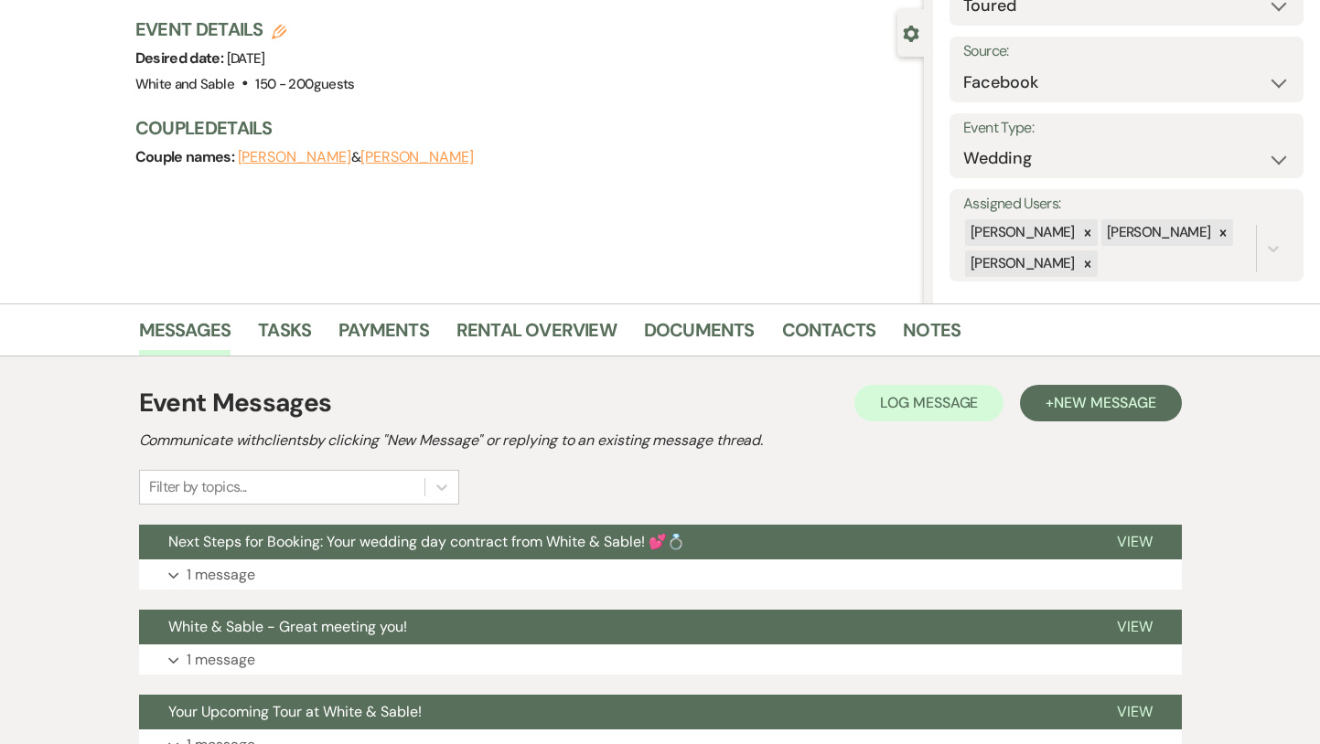
scroll to position [158, 0]
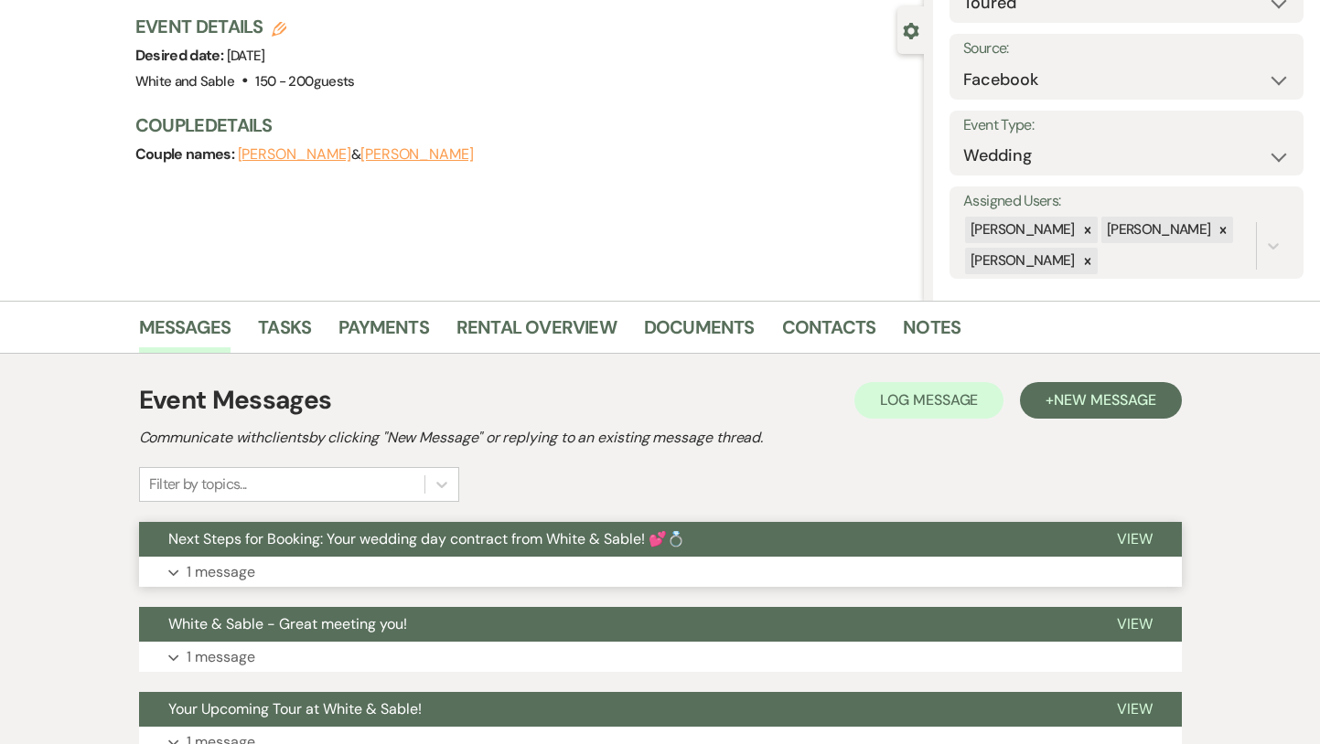
click at [537, 542] on span "Next Steps for Booking: Your wedding day contract from White & Sable! 💕💍" at bounding box center [426, 539] width 517 height 19
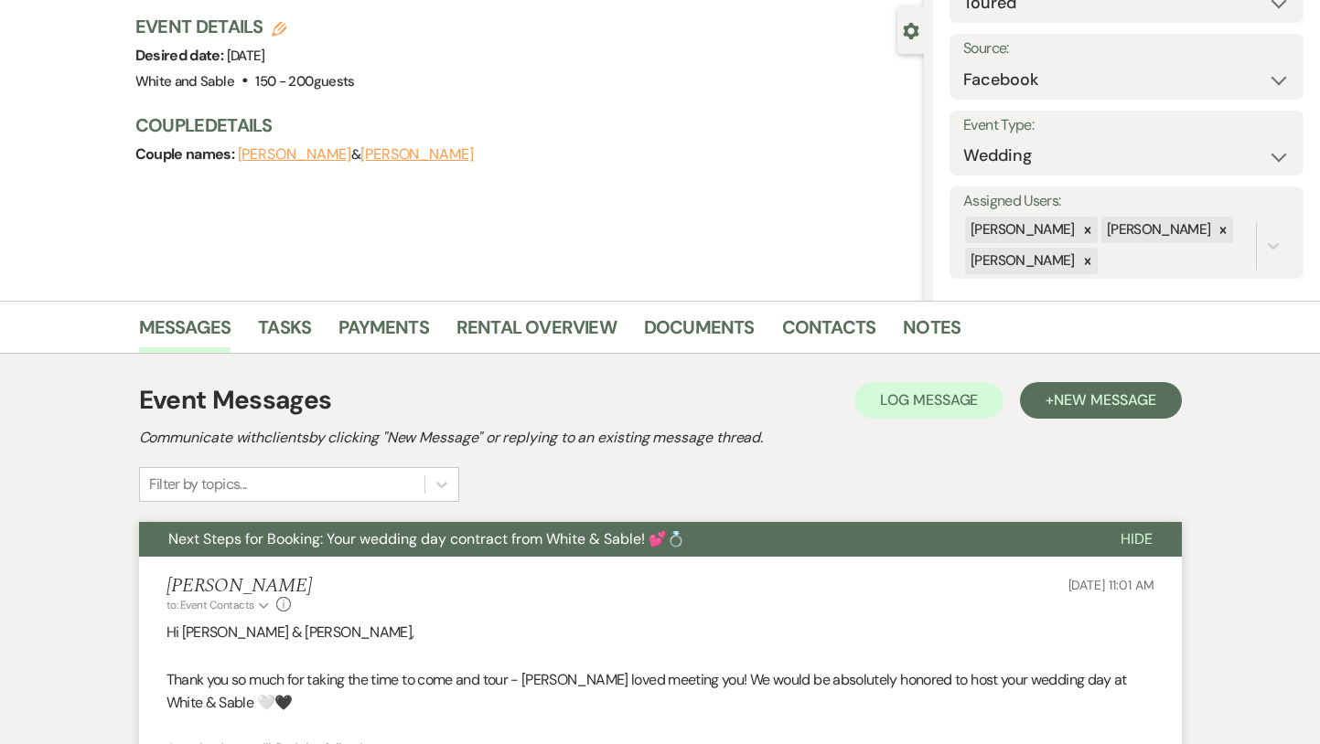
click at [537, 542] on span "Next Steps for Booking: Your wedding day contract from White & Sable! 💕💍" at bounding box center [426, 539] width 517 height 19
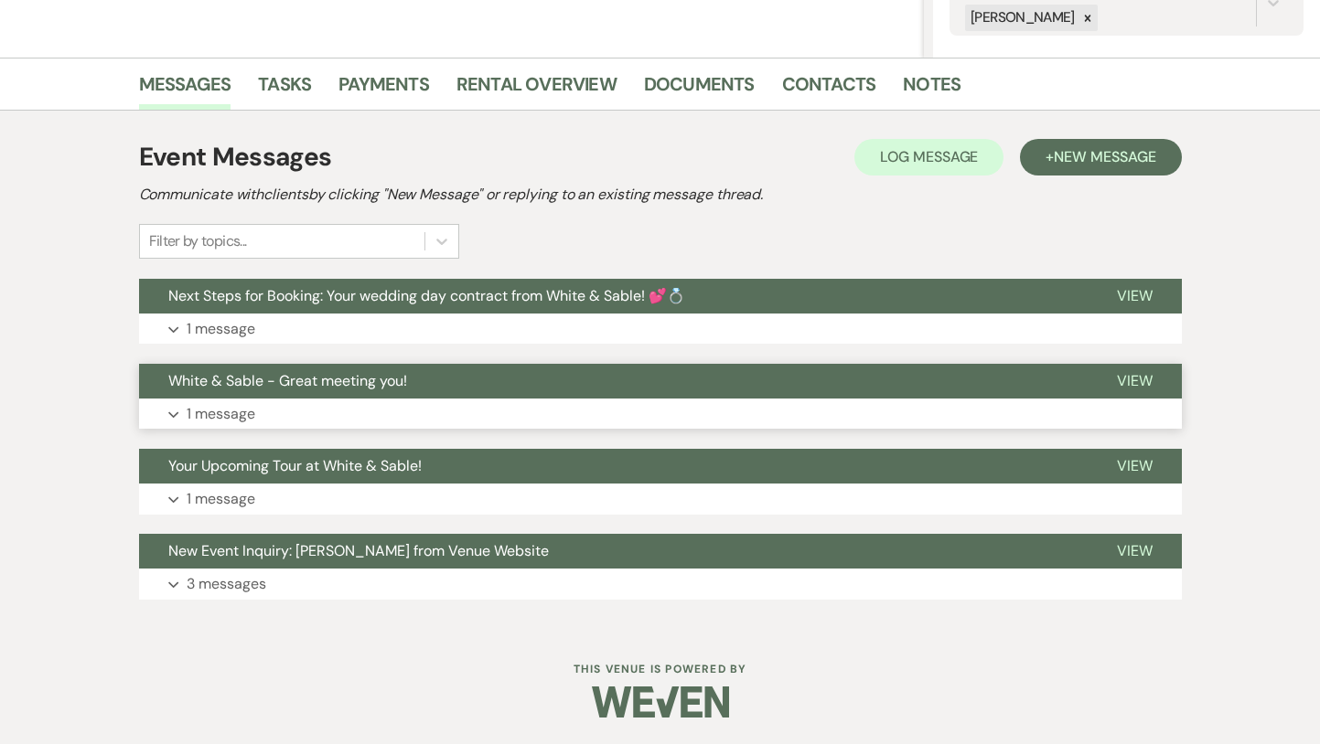
click at [510, 387] on button "White & Sable - Great meeting you!" at bounding box center [613, 381] width 948 height 35
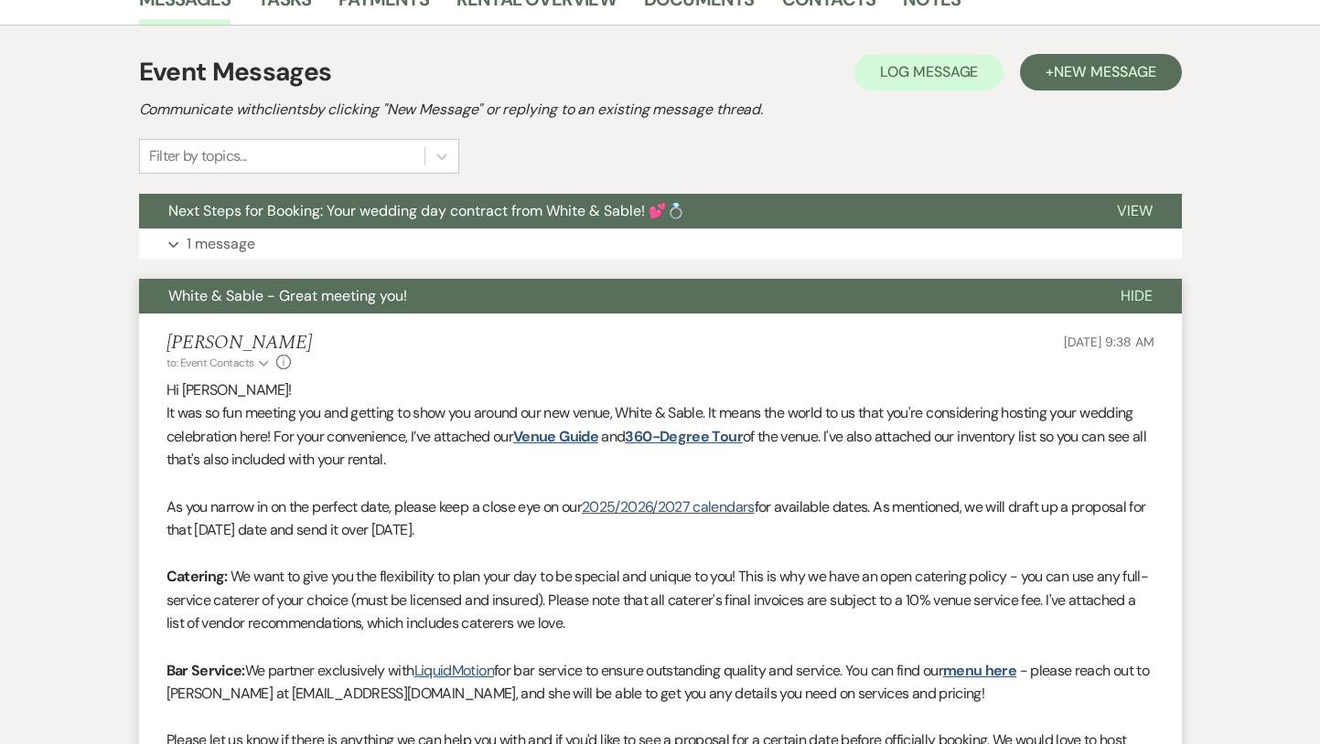
scroll to position [510, 0]
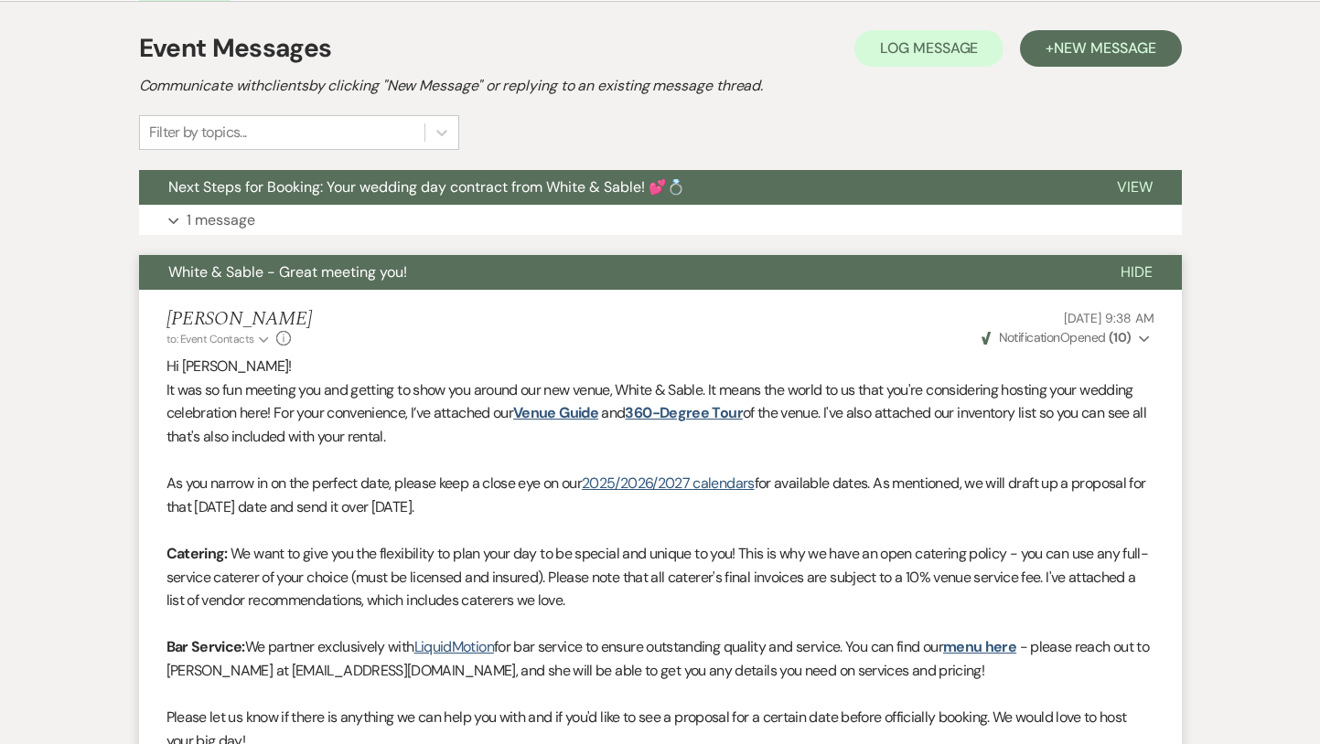
click at [487, 265] on button "White & Sable - Great meeting you!" at bounding box center [615, 272] width 952 height 35
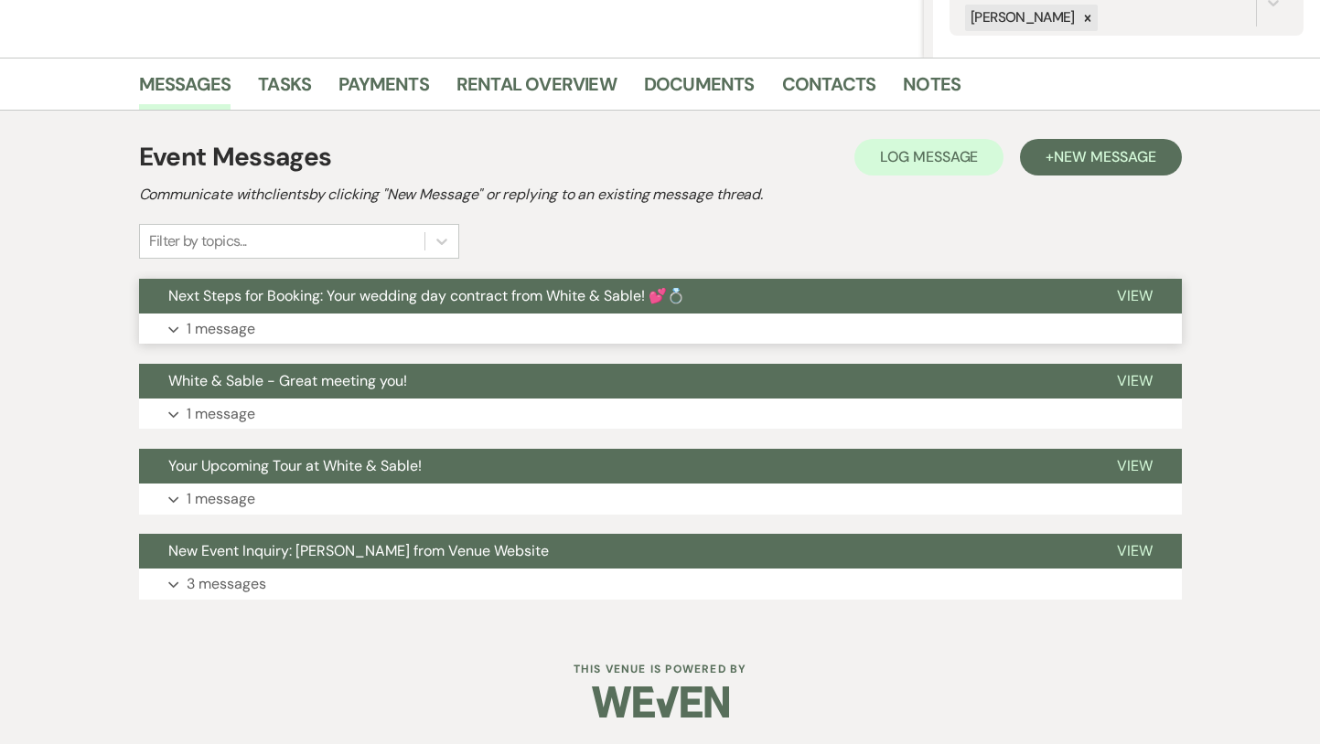
click at [478, 286] on span "Next Steps for Booking: Your wedding day contract from White & Sable! 💕💍" at bounding box center [426, 295] width 517 height 19
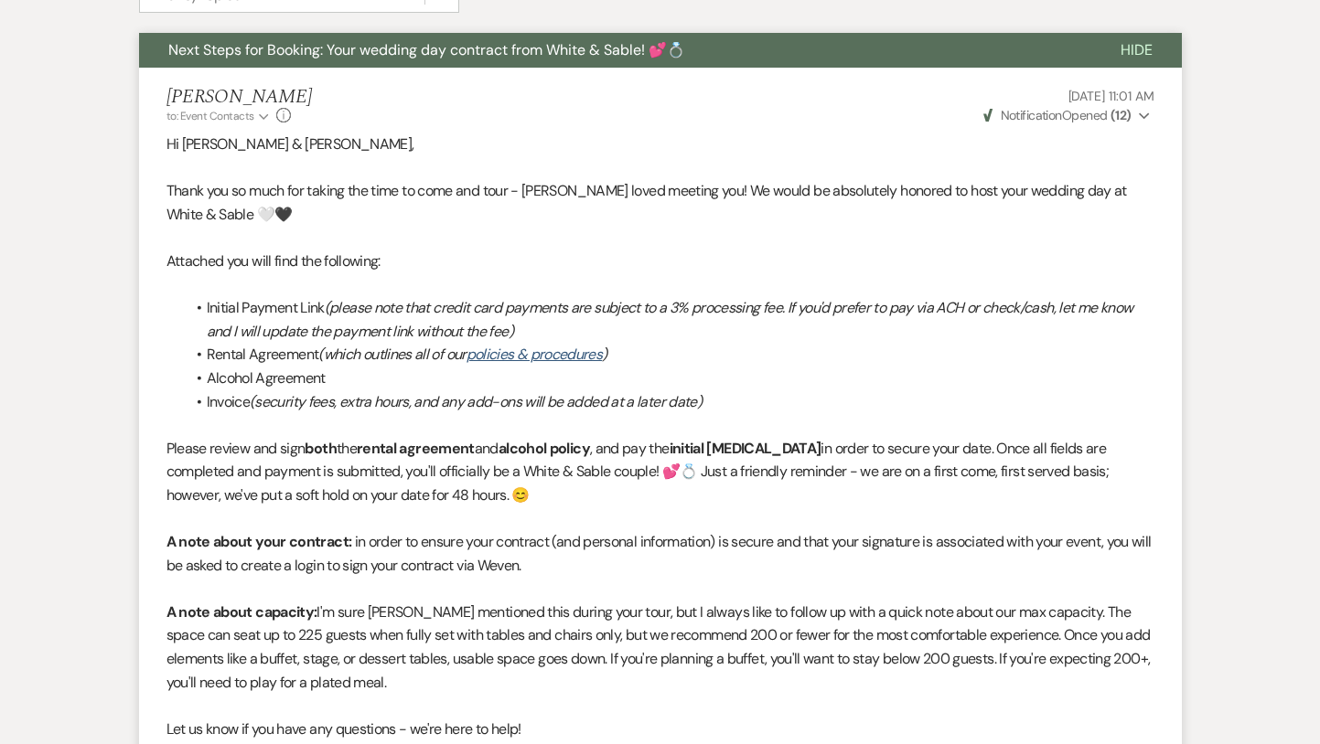
scroll to position [345, 0]
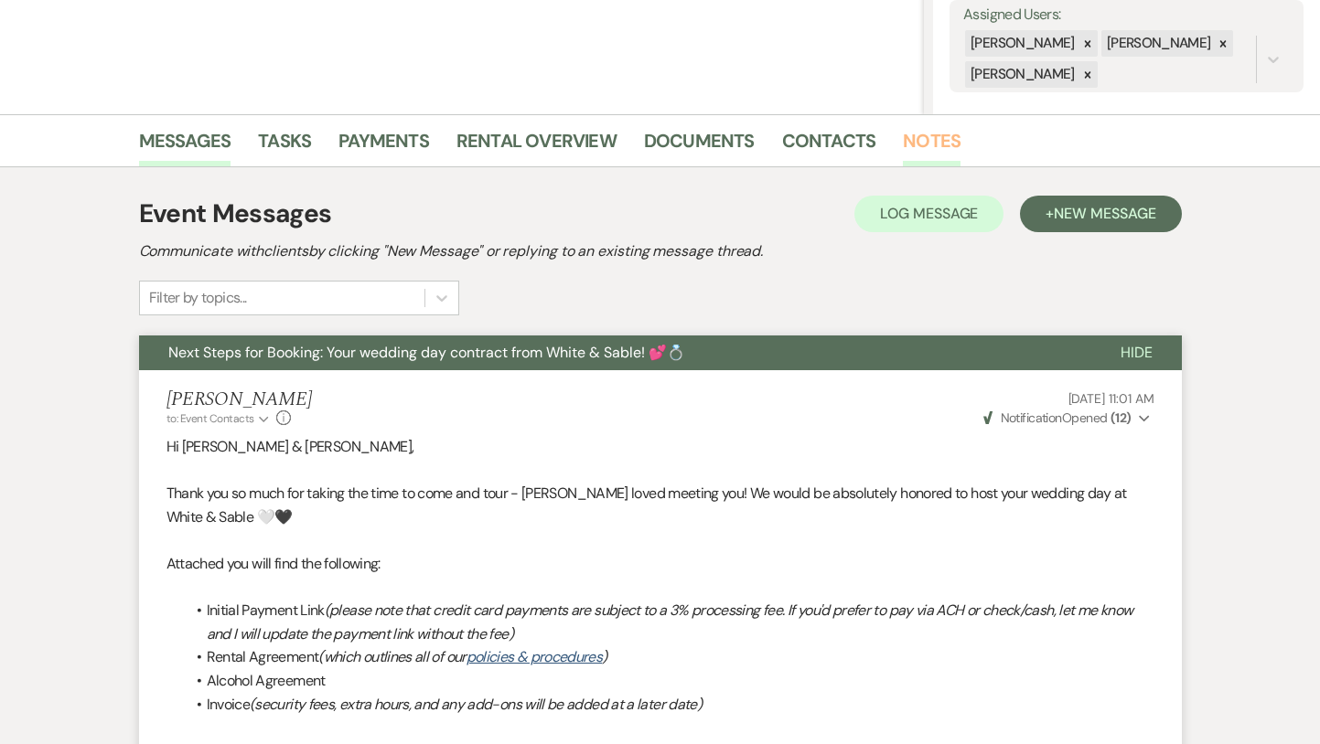
click at [903, 149] on link "Notes" at bounding box center [932, 146] width 58 height 40
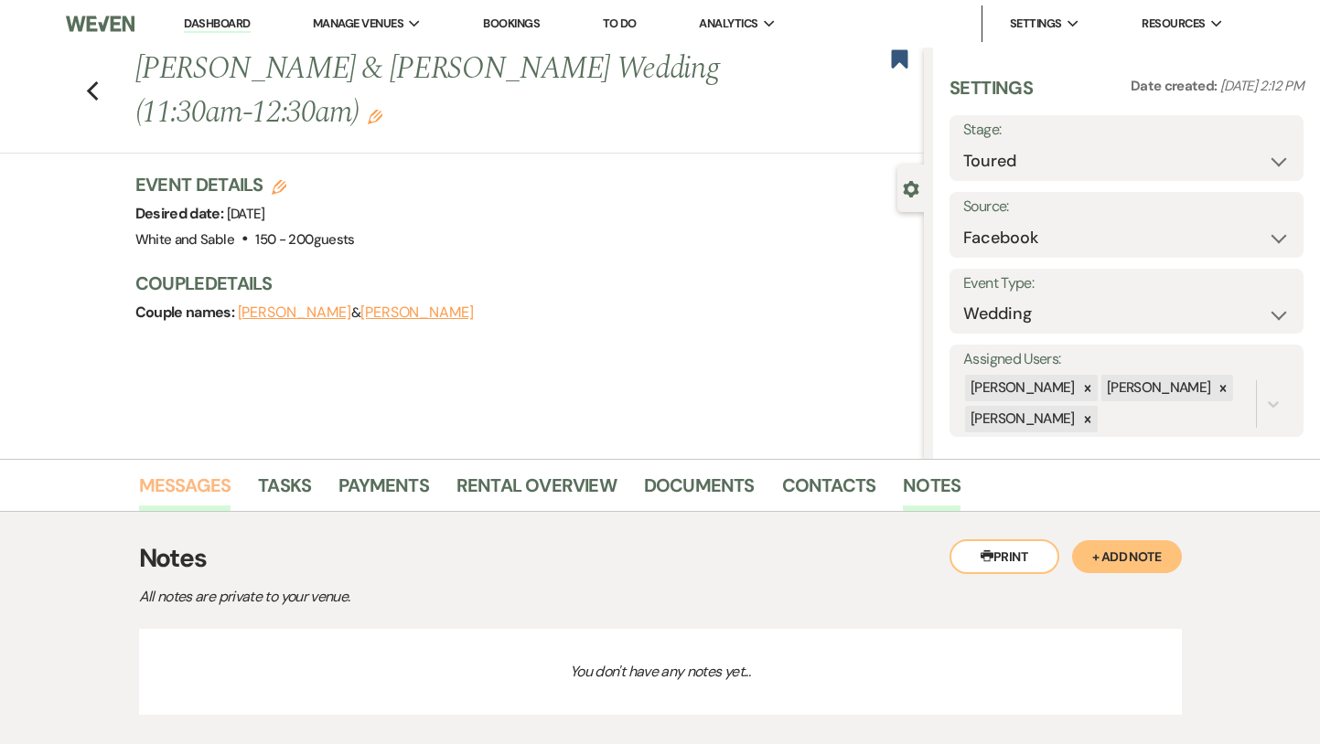
click at [204, 487] on link "Messages" at bounding box center [185, 491] width 92 height 40
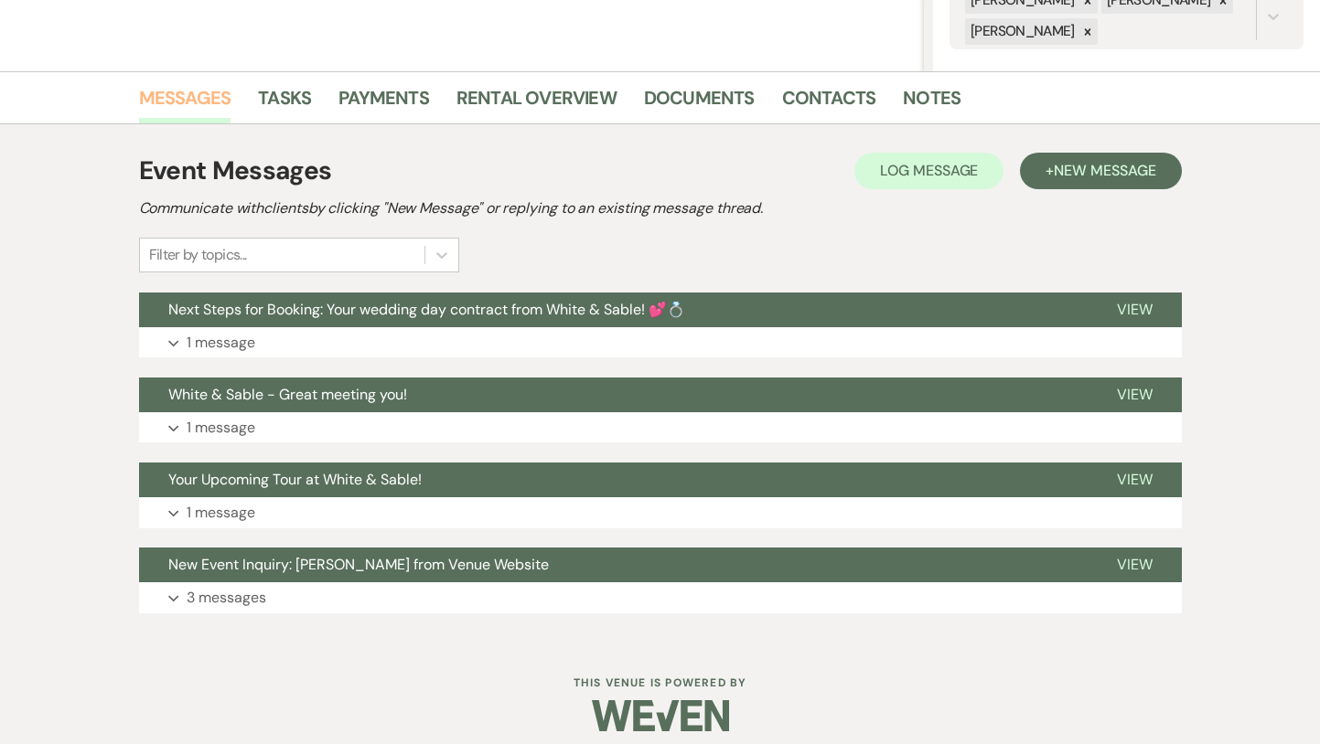
scroll to position [402, 0]
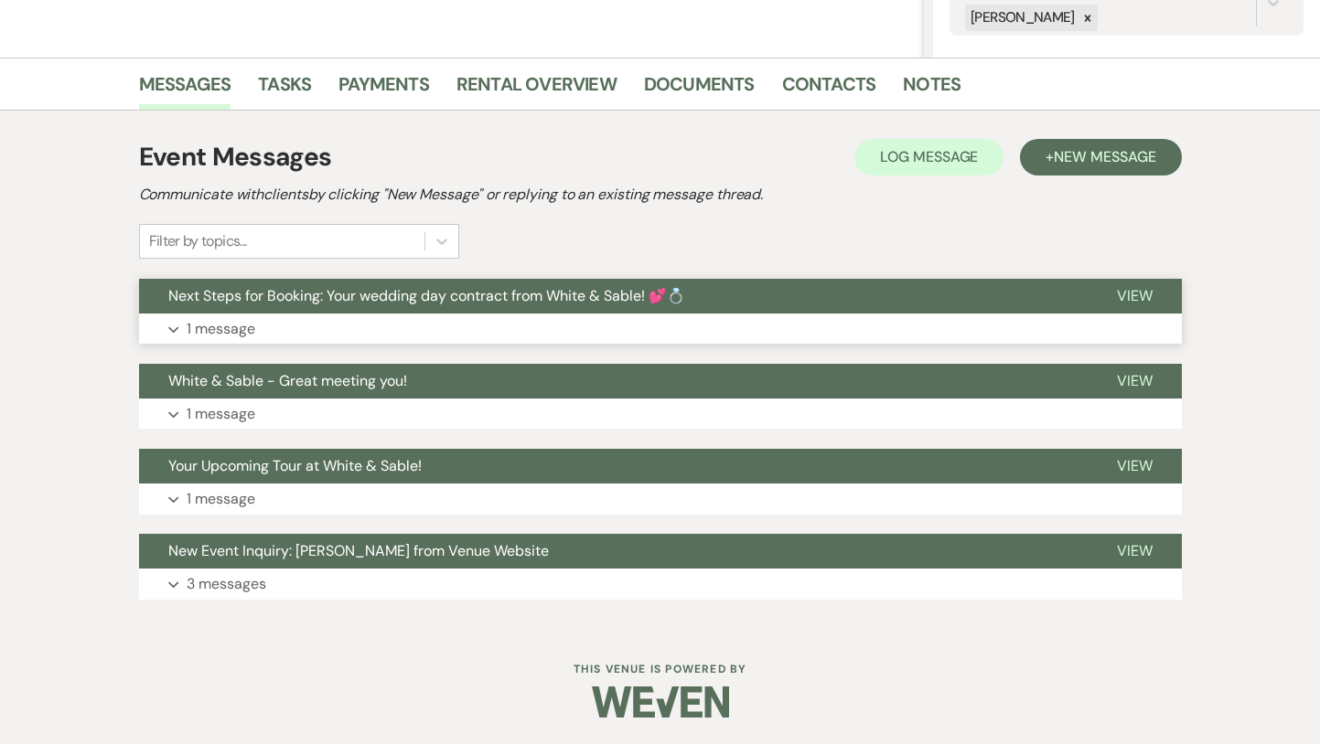
click at [457, 302] on span "Next Steps for Booking: Your wedding day contract from White & Sable! 💕💍" at bounding box center [426, 295] width 517 height 19
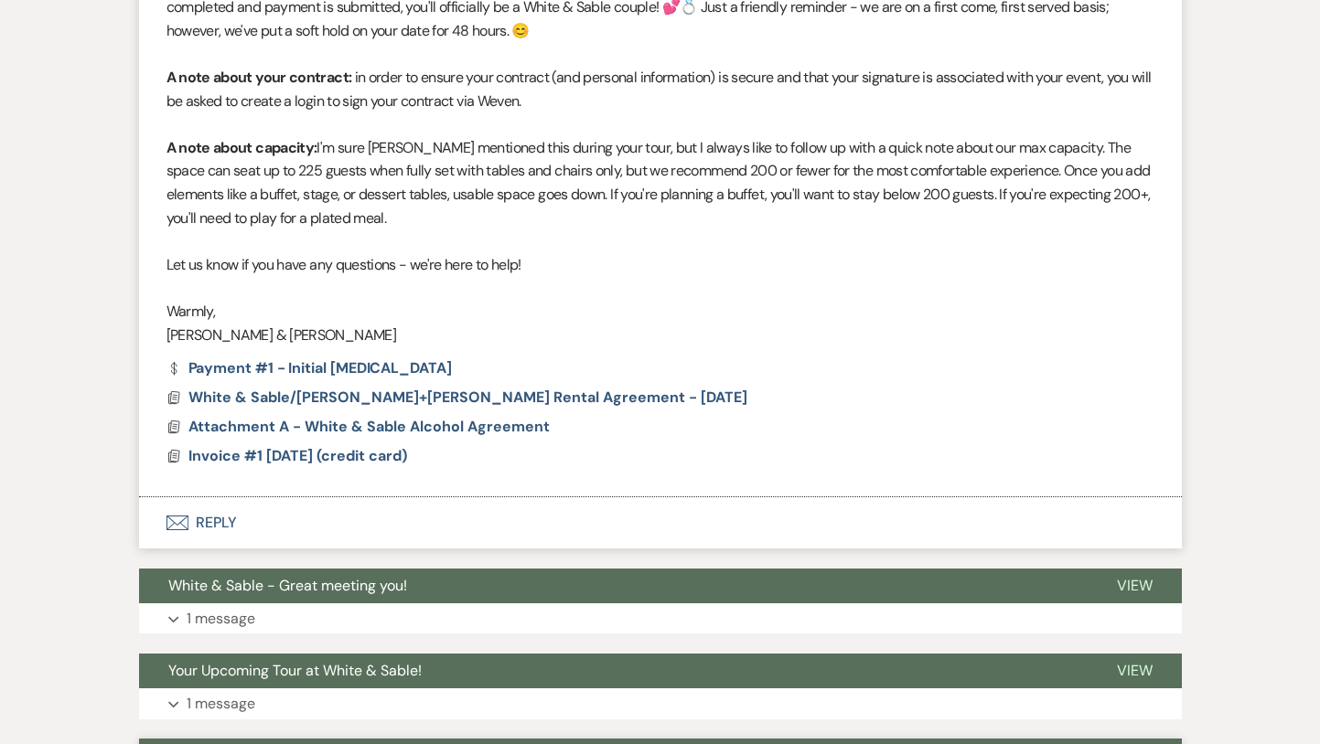
scroll to position [1107, 0]
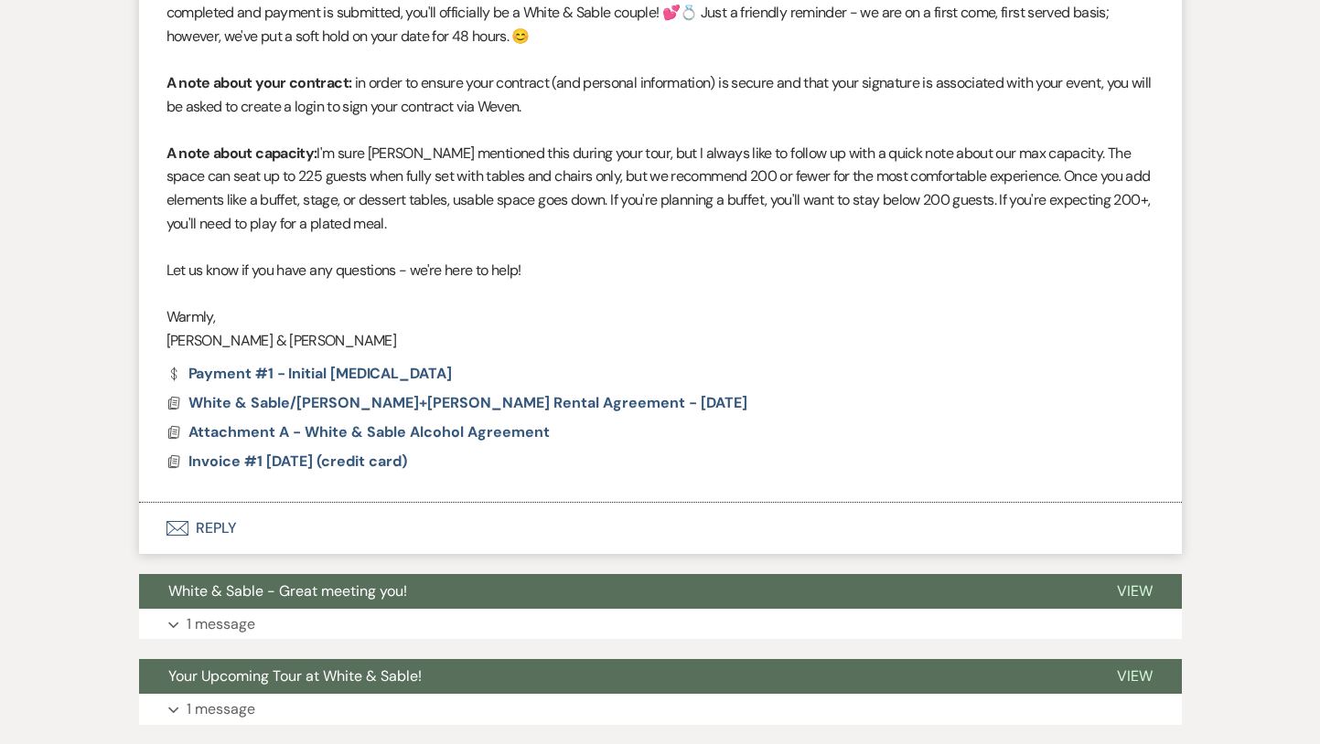
click at [425, 539] on button "Envelope Reply" at bounding box center [660, 528] width 1043 height 51
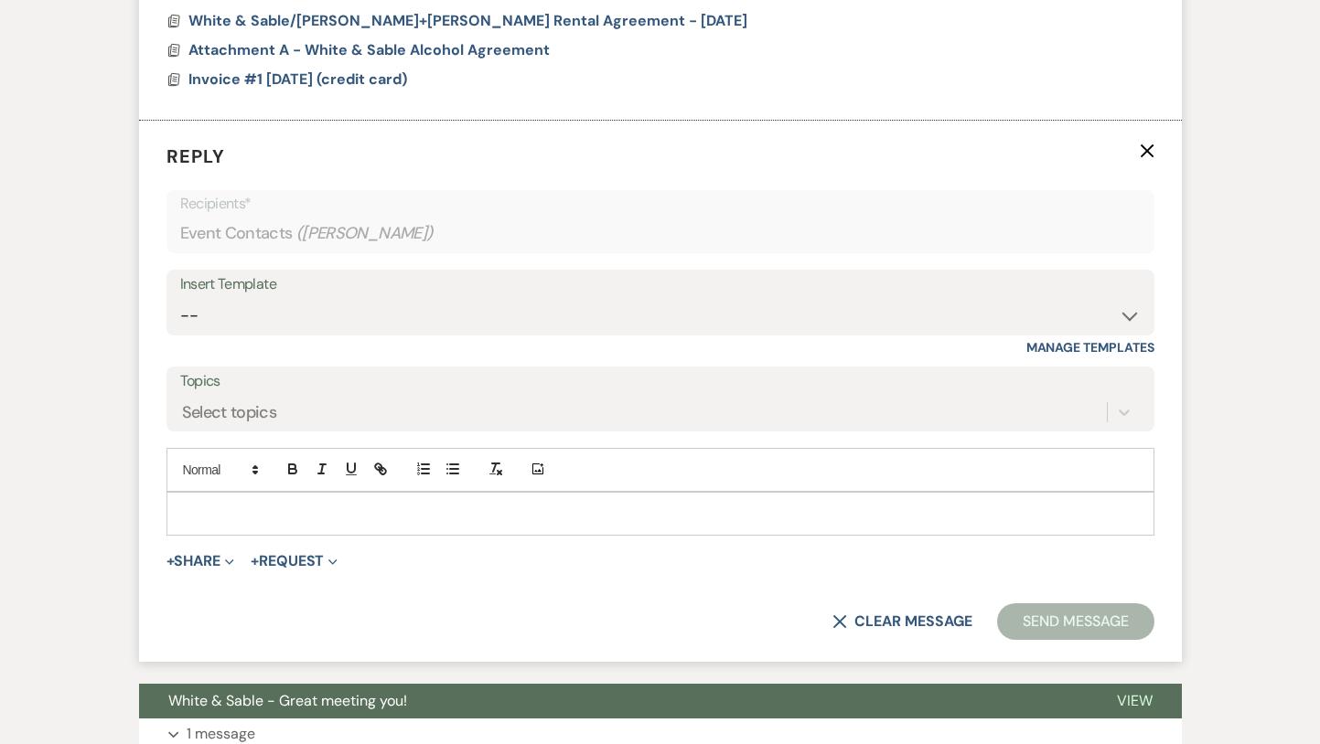
scroll to position [1508, 0]
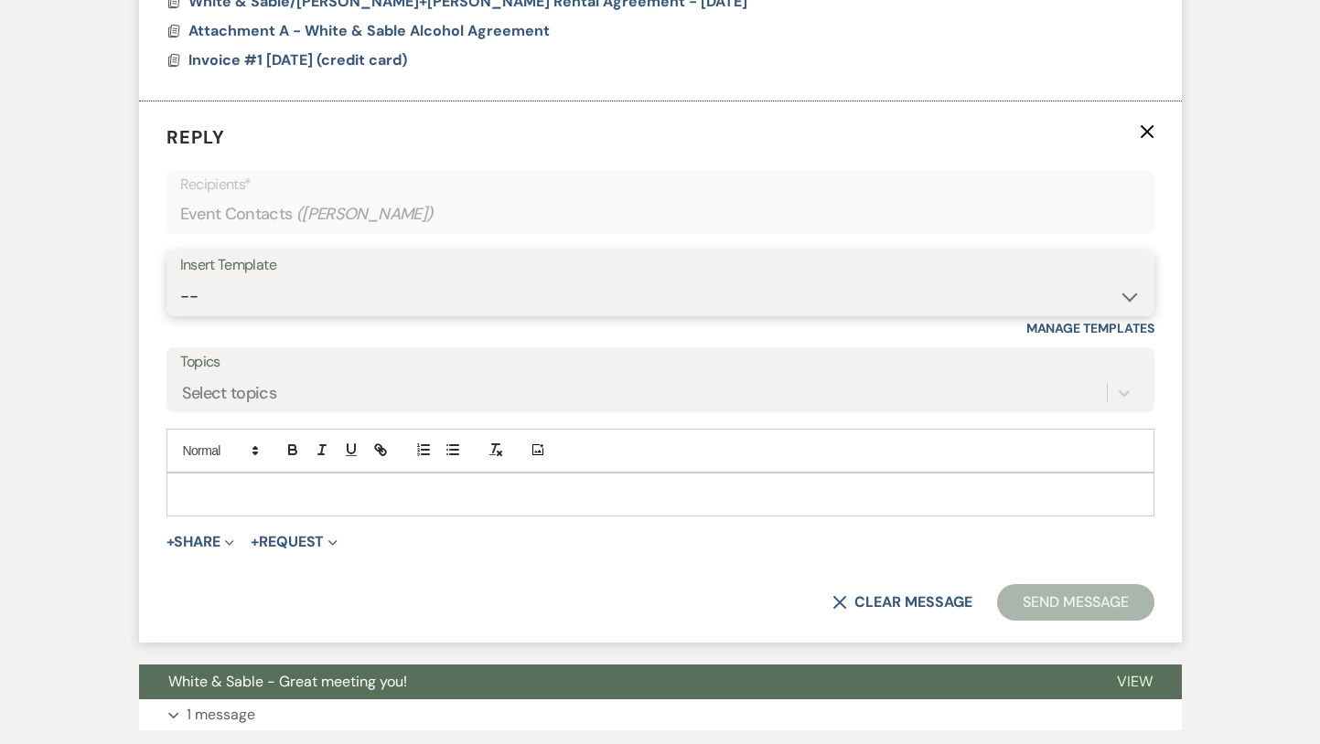
click at [380, 295] on select "-- Inquiry Response (Venue Guide) Schedule - Venue Tour Appt Confirmation Sched…" at bounding box center [660, 297] width 960 height 36
select select "5190"
click at [180, 279] on select "-- Inquiry Response (Venue Guide) Schedule - Venue Tour Appt Confirmation Sched…" at bounding box center [660, 297] width 960 height 36
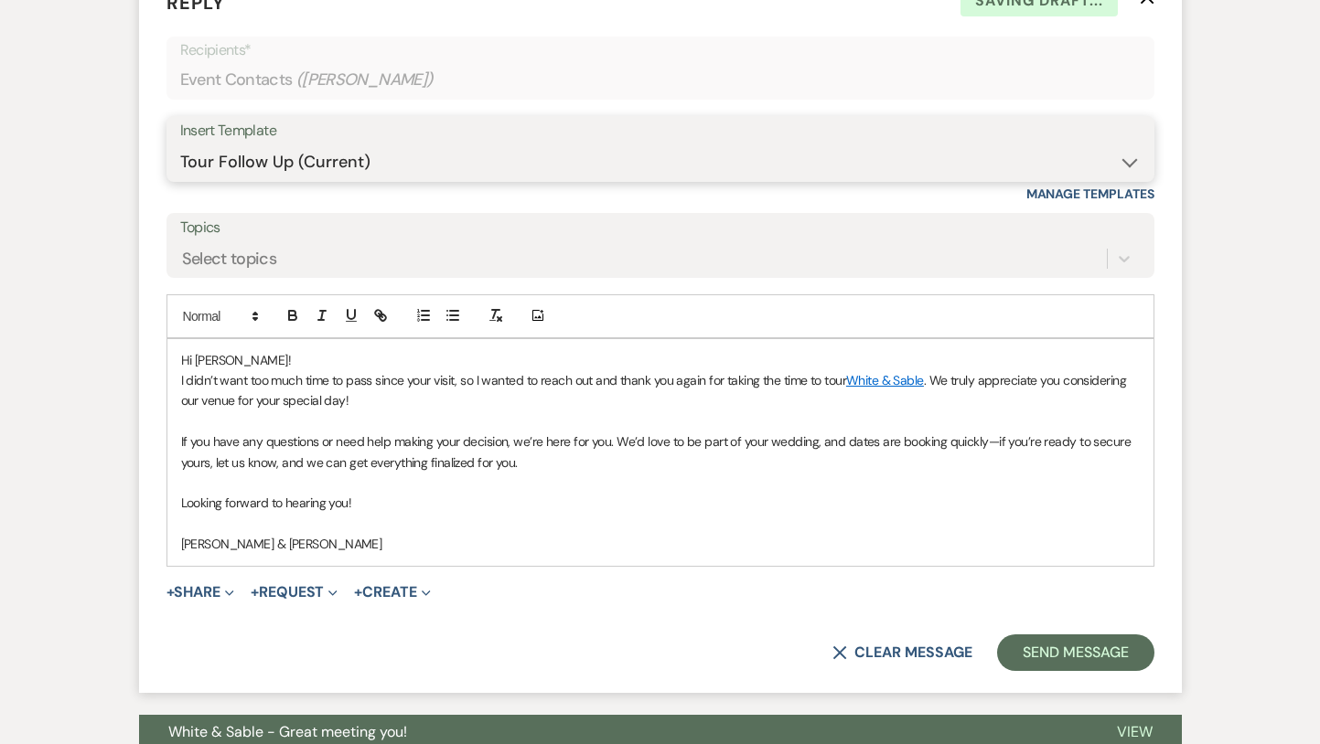
scroll to position [1682, 0]
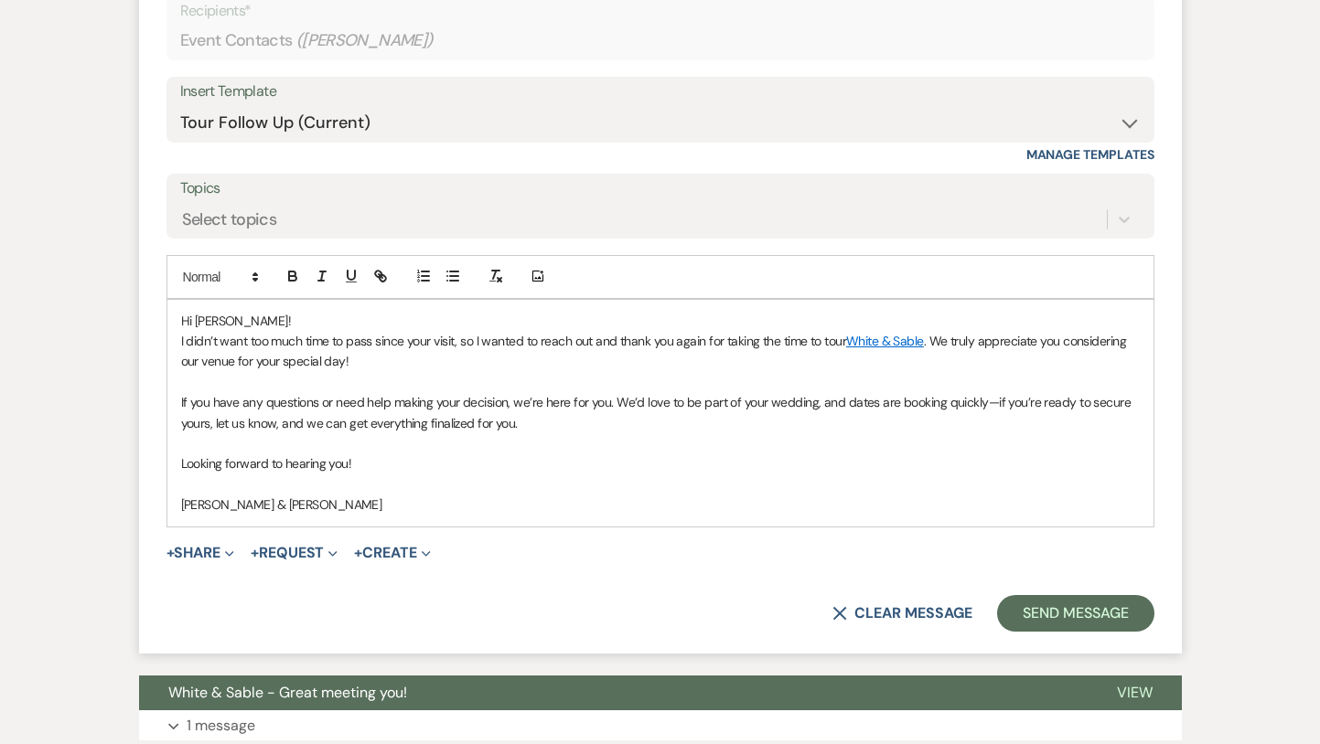
click at [214, 314] on span "Hi Lexi!" at bounding box center [236, 321] width 110 height 16
drag, startPoint x: 842, startPoint y: 402, endPoint x: 981, endPoint y: 399, distance: 139.0
click at [981, 399] on span "If you have any questions or need help making your decision, we’re here for you…" at bounding box center [657, 412] width 953 height 37
click at [287, 270] on icon "button" at bounding box center [292, 276] width 16 height 16
click at [380, 271] on icon "button" at bounding box center [380, 276] width 16 height 16
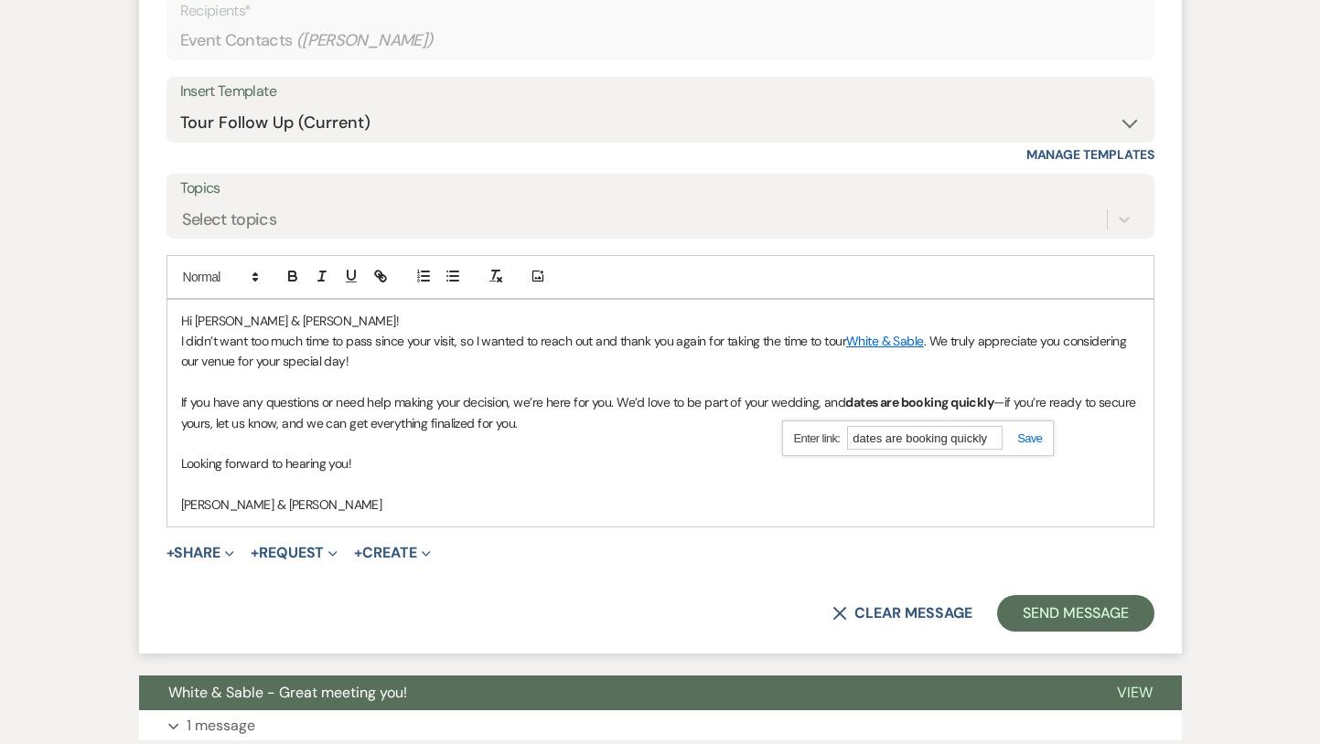
paste input "[URL][DOMAIN_NAME]"
type input "[URL][DOMAIN_NAME]"
click at [1028, 437] on link at bounding box center [1021, 439] width 39 height 14
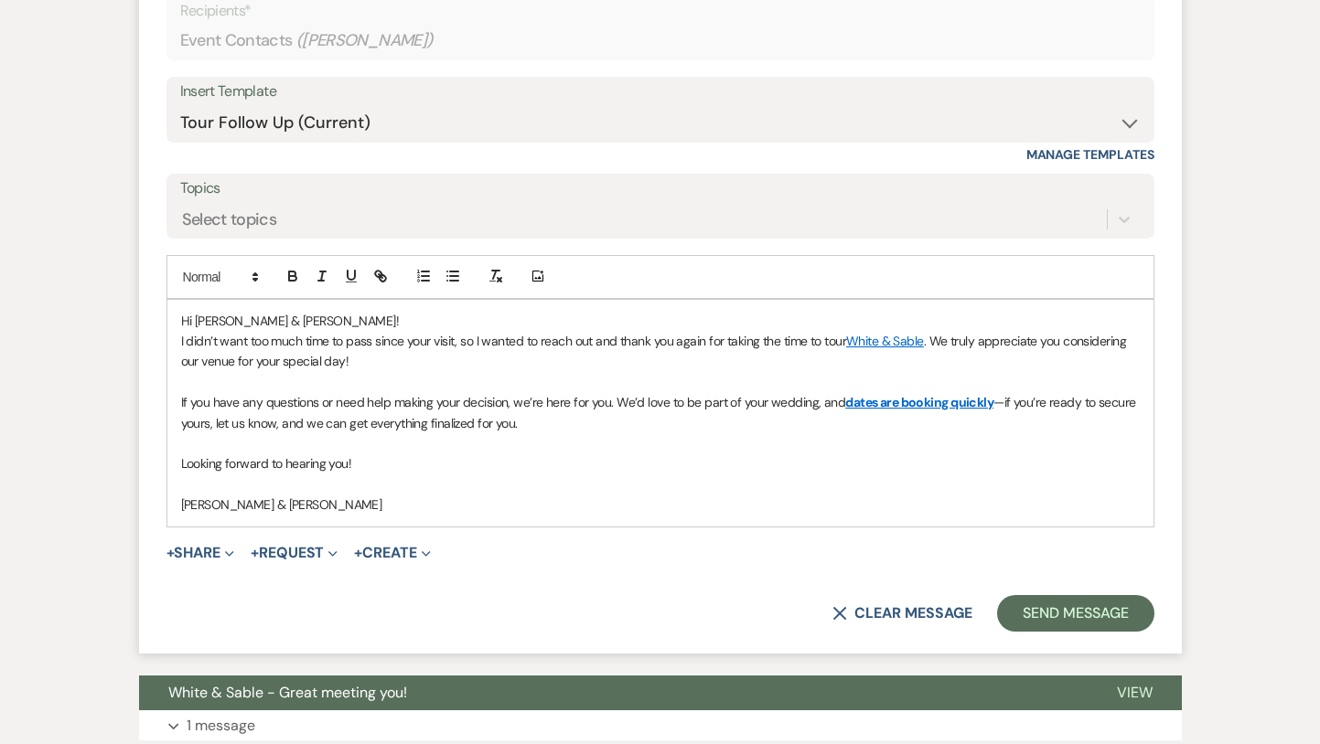
click at [879, 524] on div "Hi Lexi & Justin! I didn’t want too much time to pass since your visit, so I wa…" at bounding box center [660, 413] width 986 height 227
click at [1035, 615] on button "Send Message" at bounding box center [1075, 613] width 156 height 37
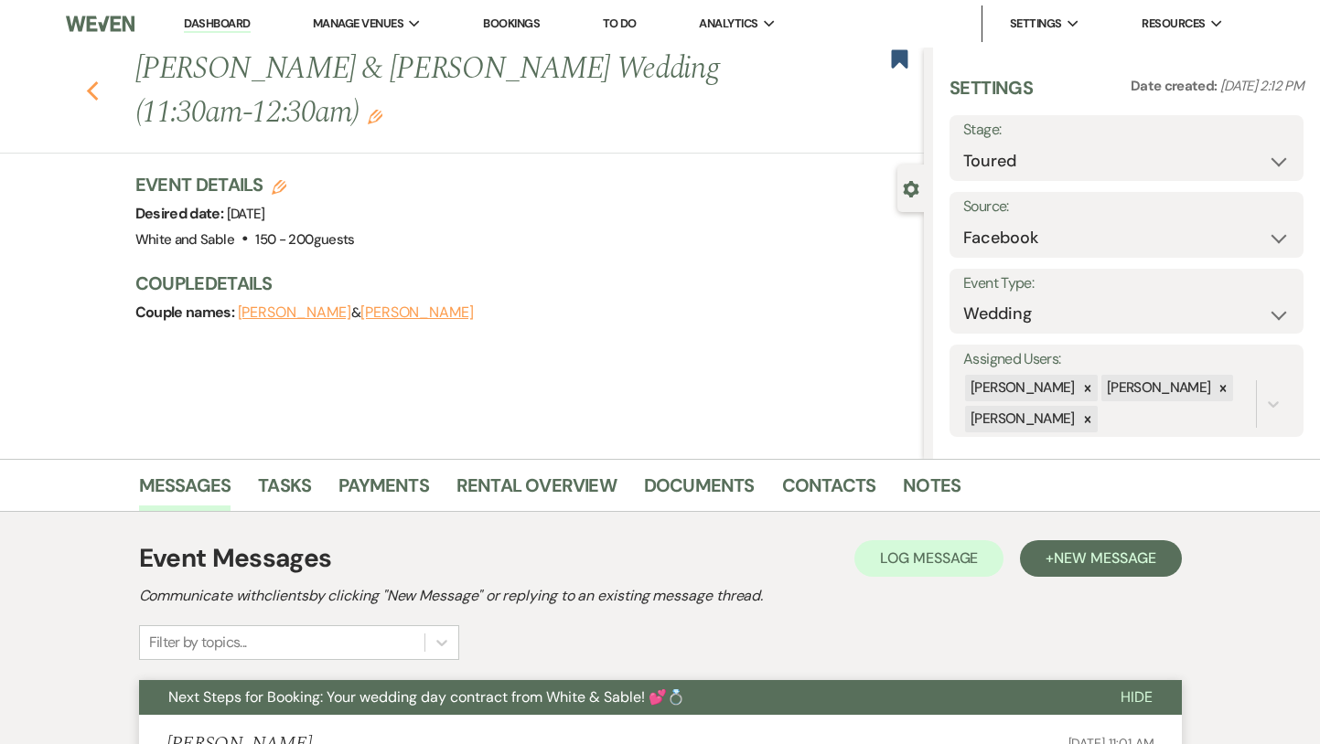
click at [94, 89] on icon "Previous" at bounding box center [93, 91] width 14 height 22
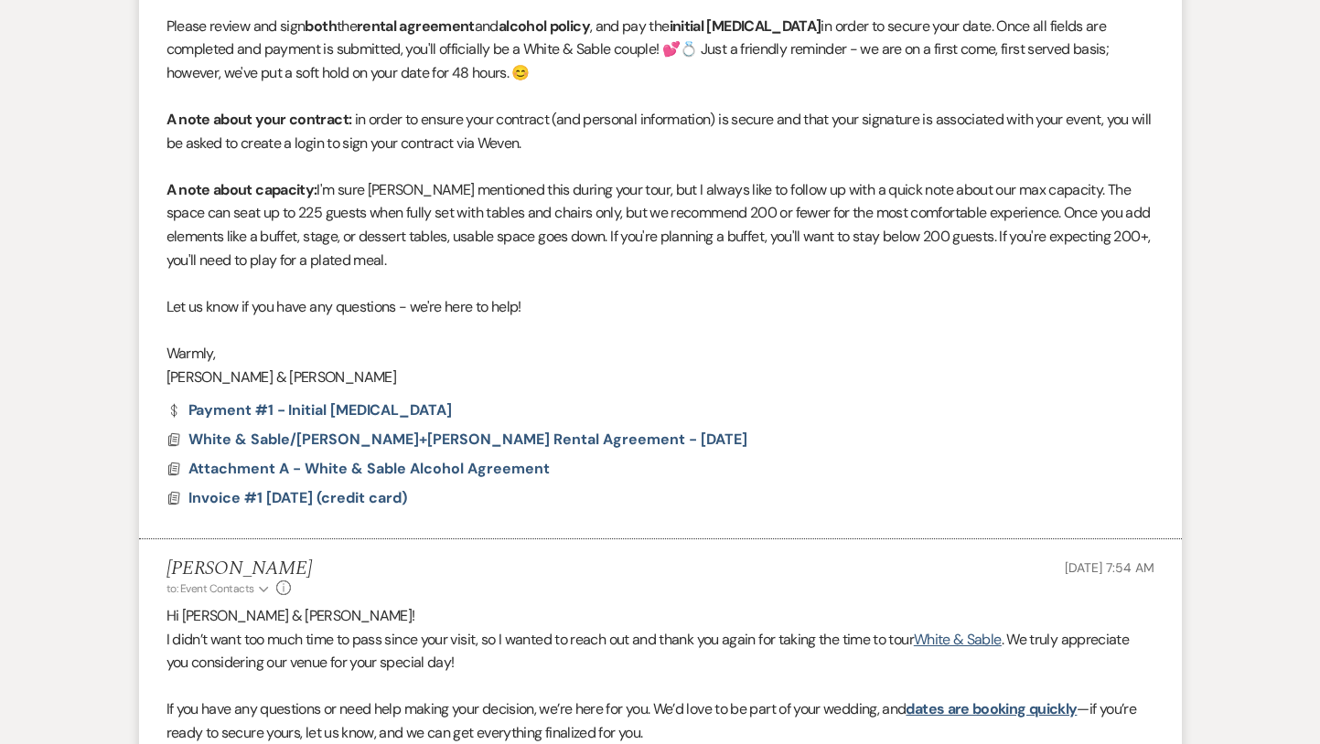
select select "5"
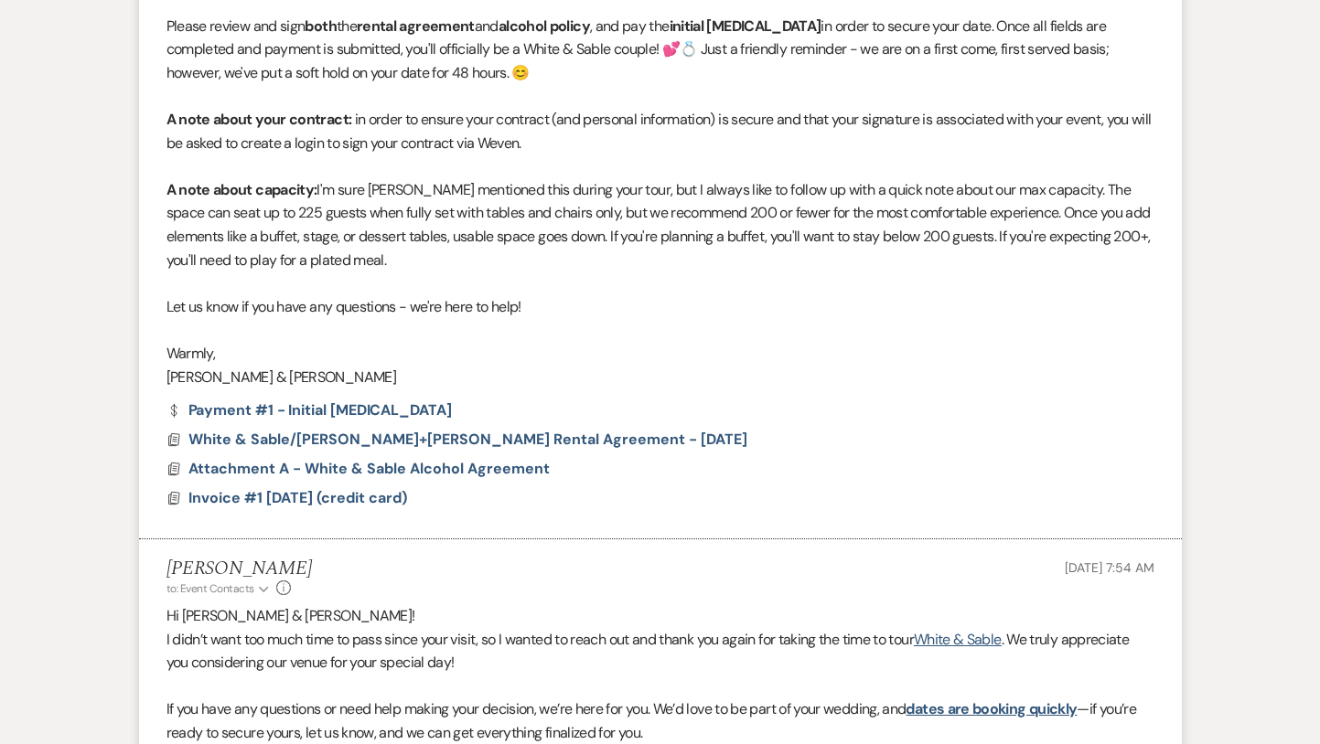
select select "5"
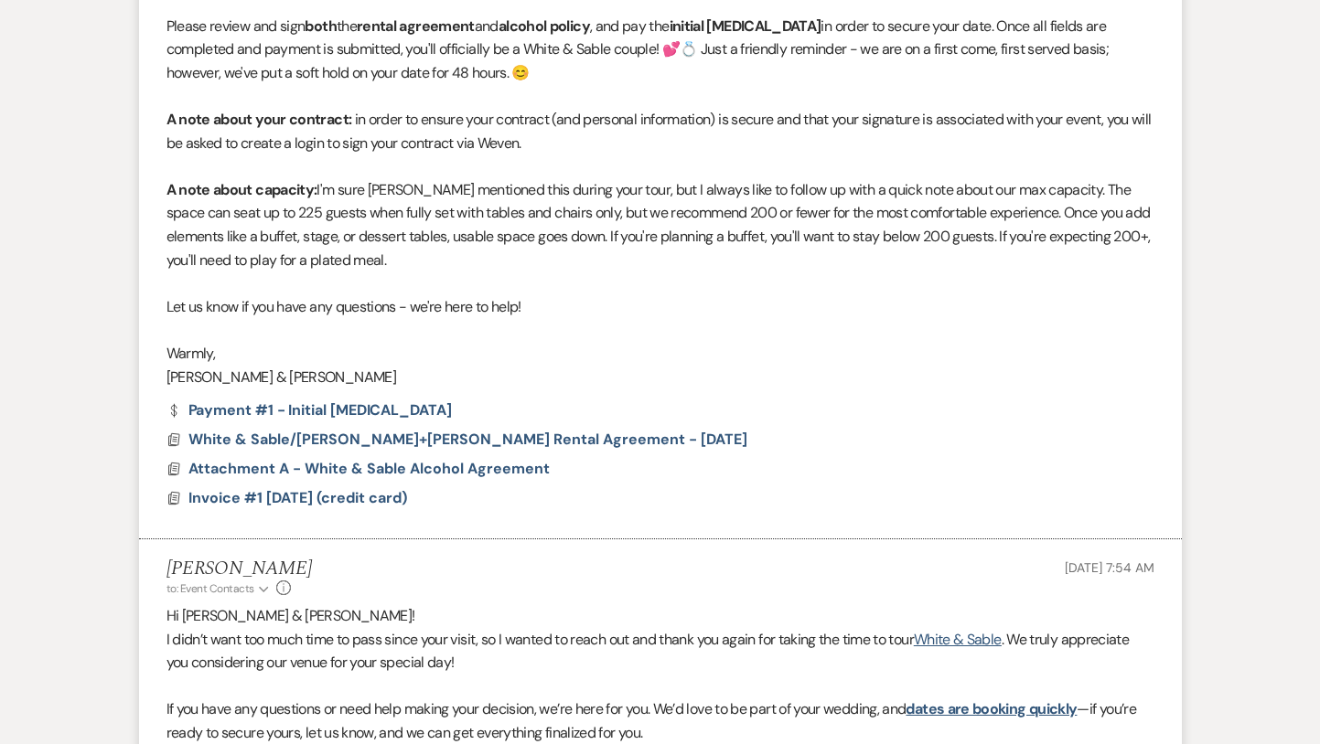
select select "5"
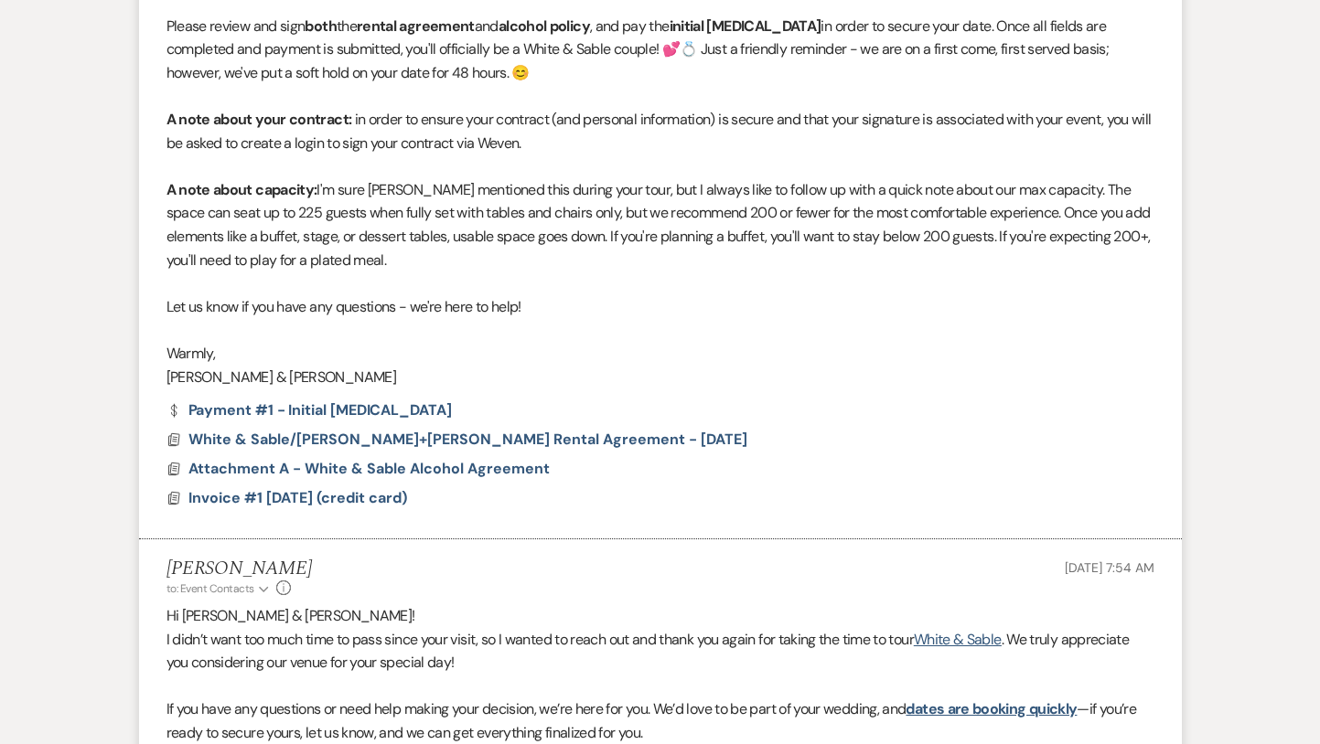
select select "5"
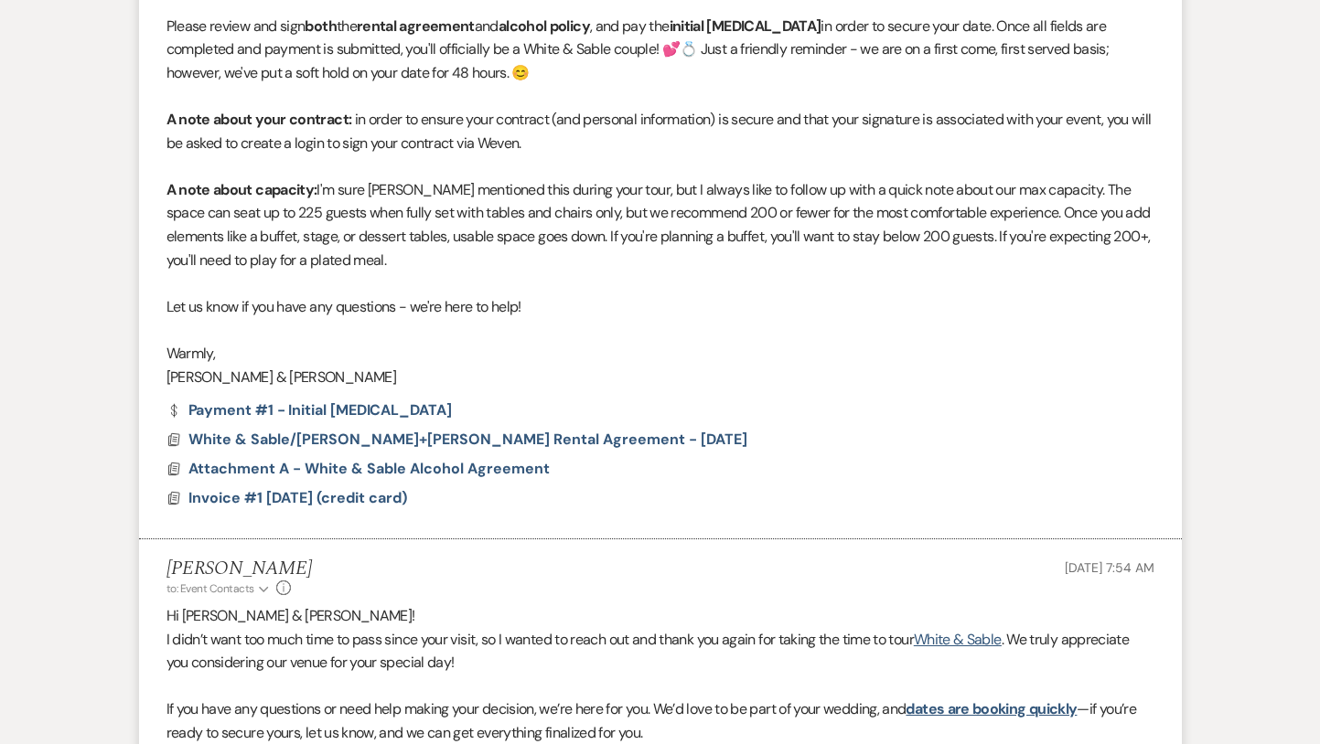
select select "5"
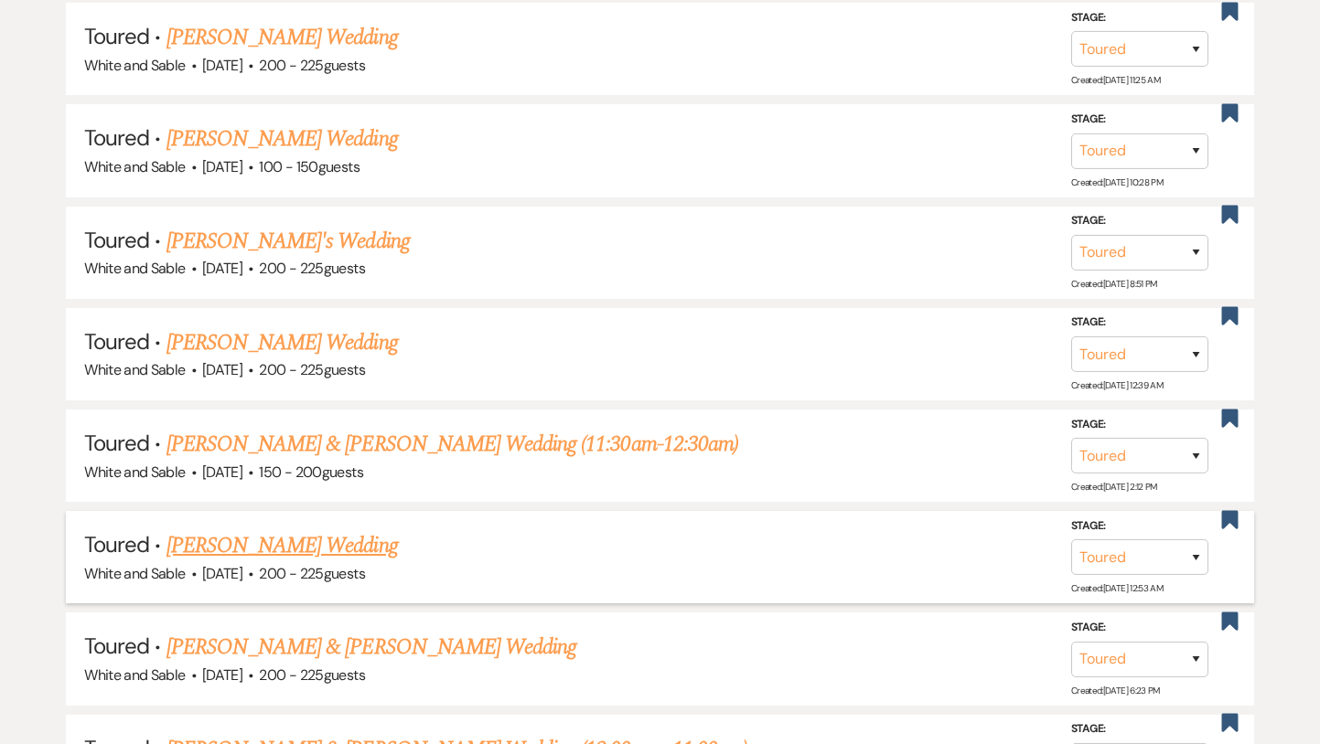
click at [288, 550] on link "[PERSON_NAME] Wedding" at bounding box center [281, 546] width 231 height 33
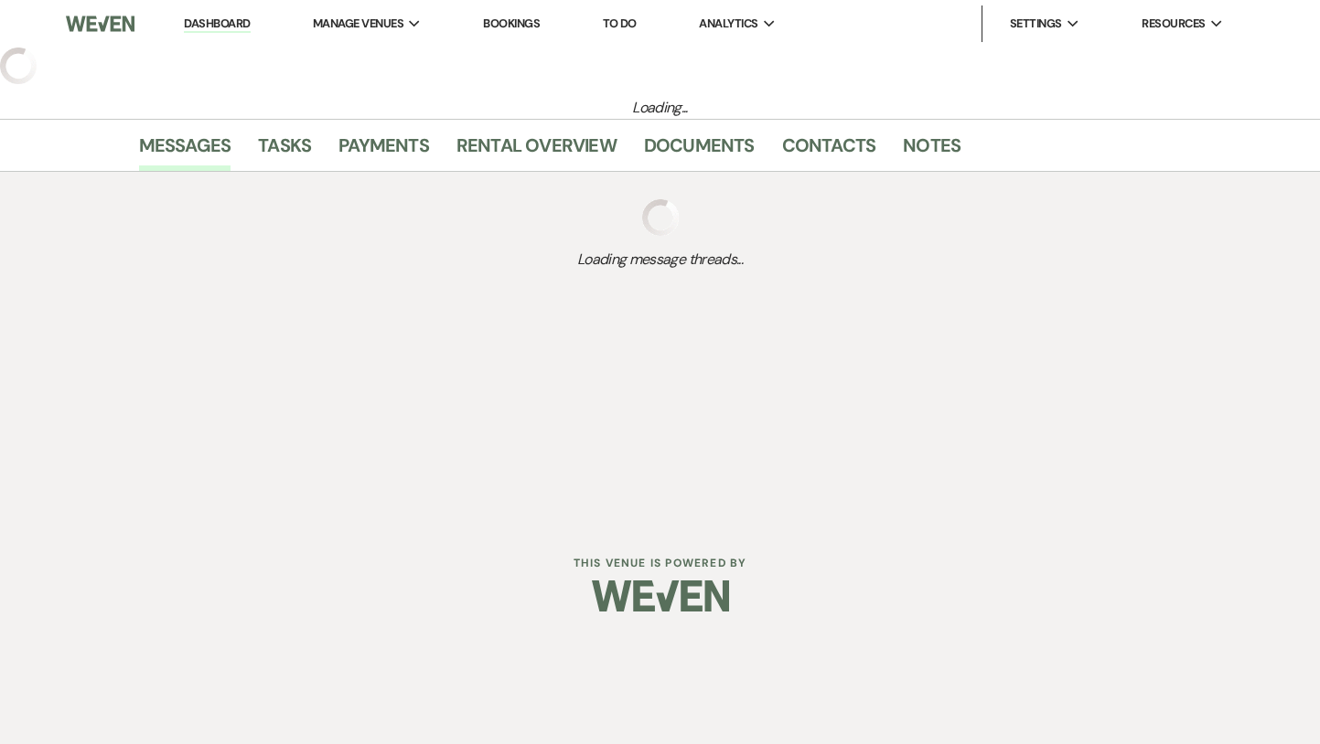
select select "5"
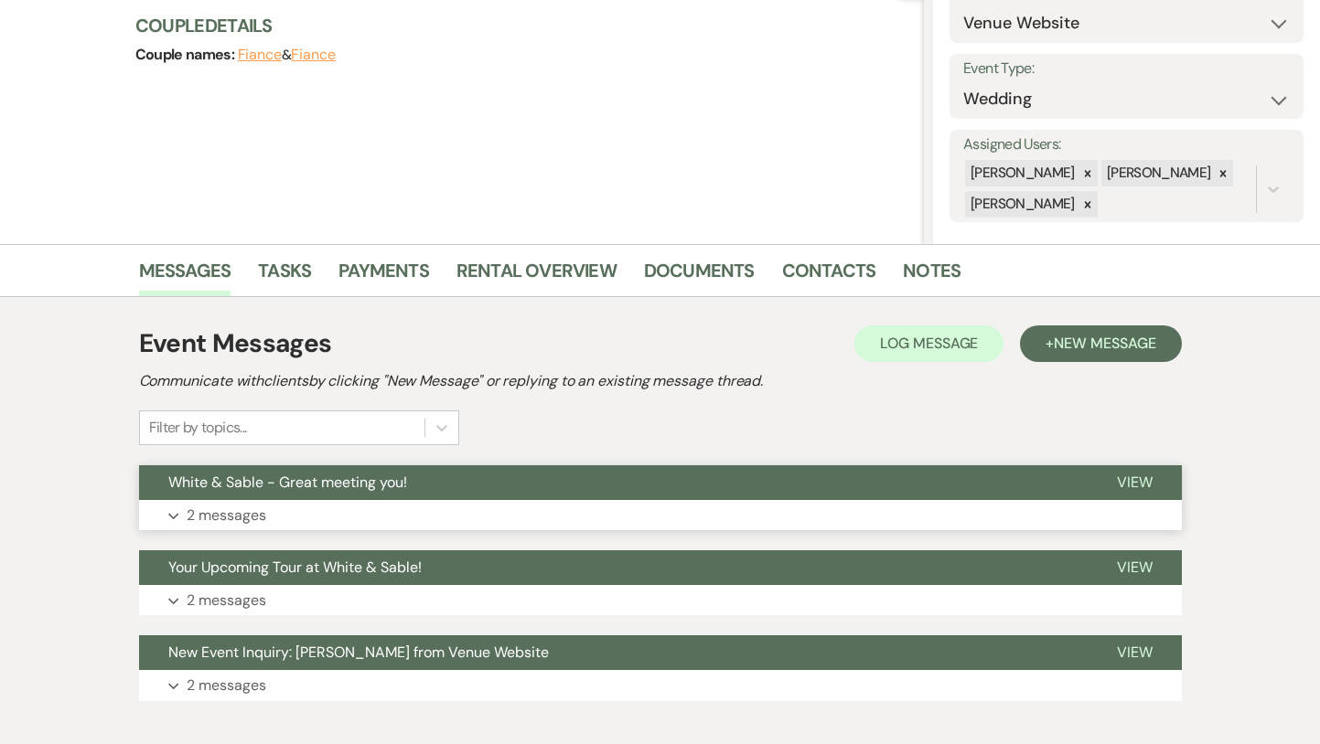
click at [290, 498] on button "White & Sable - Great meeting you!" at bounding box center [613, 483] width 948 height 35
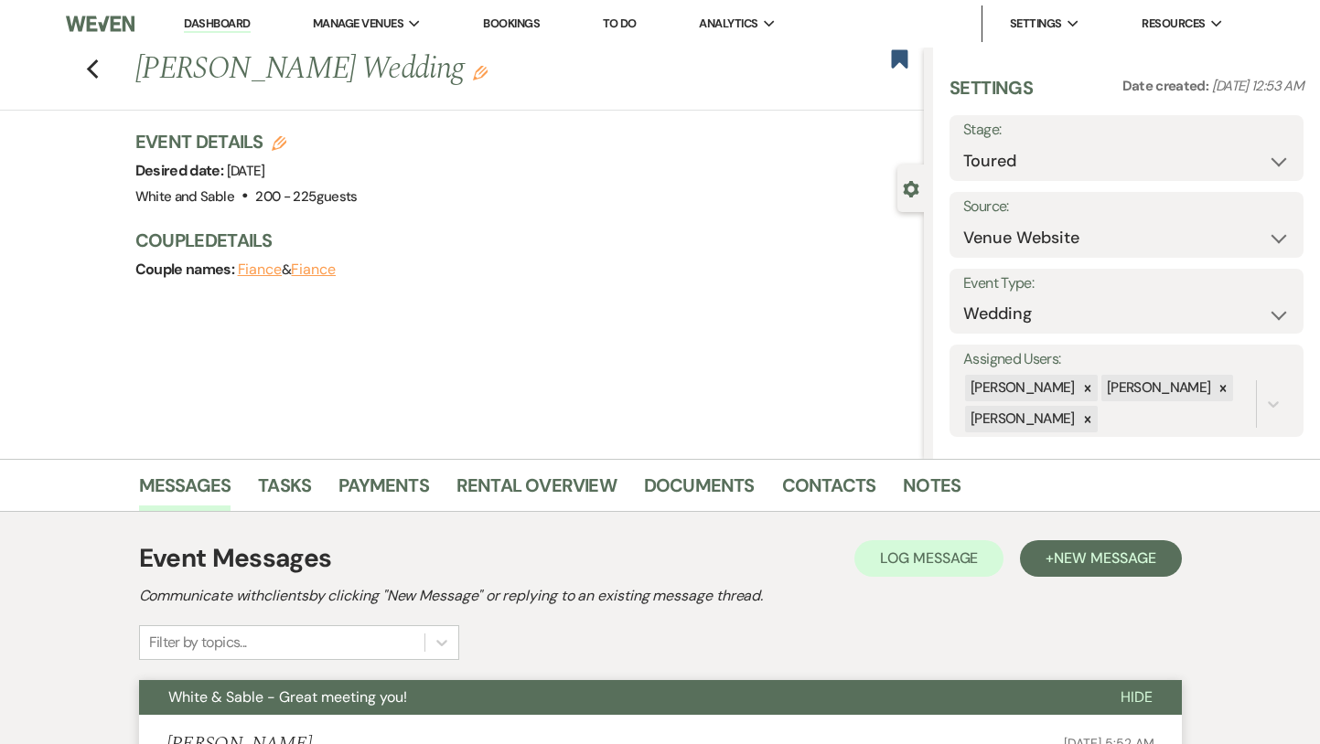
click at [355, 706] on span "White & Sable - Great meeting you!" at bounding box center [287, 697] width 239 height 19
click at [1087, 561] on span "New Message" at bounding box center [1105, 558] width 102 height 19
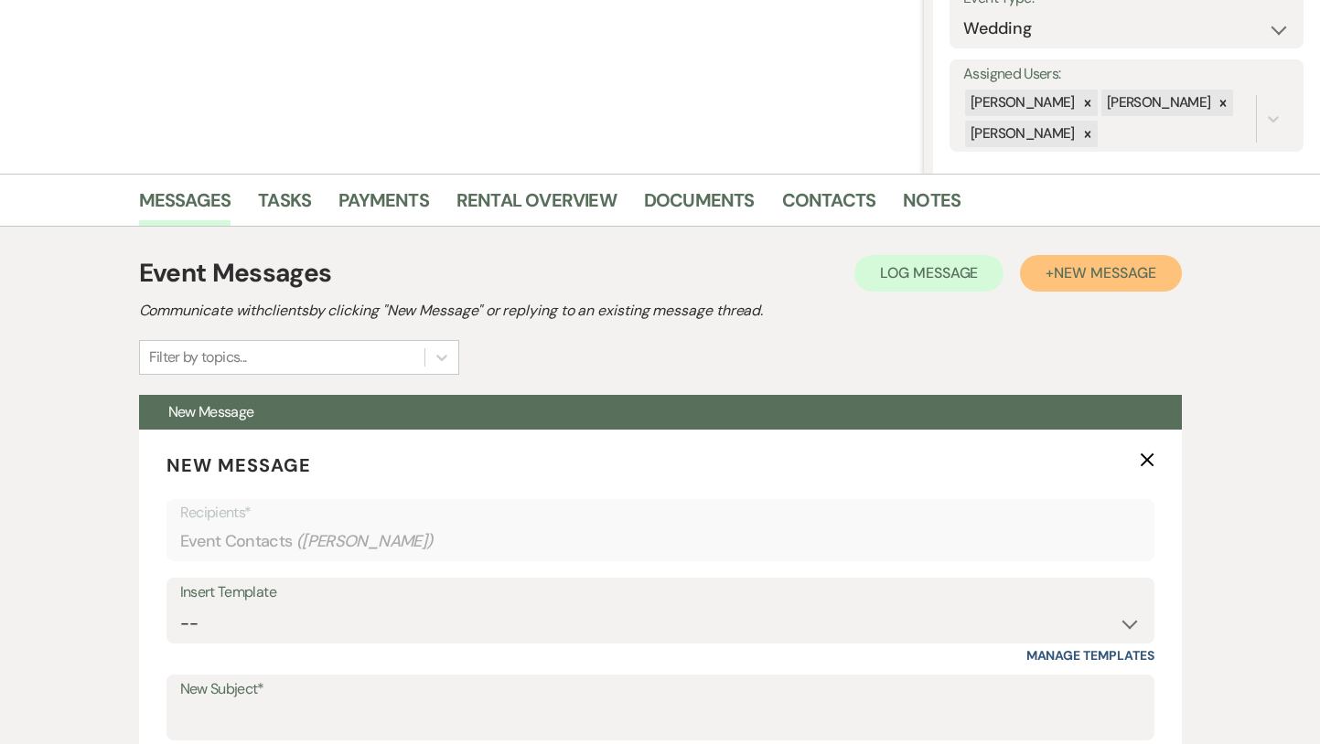
scroll to position [539, 0]
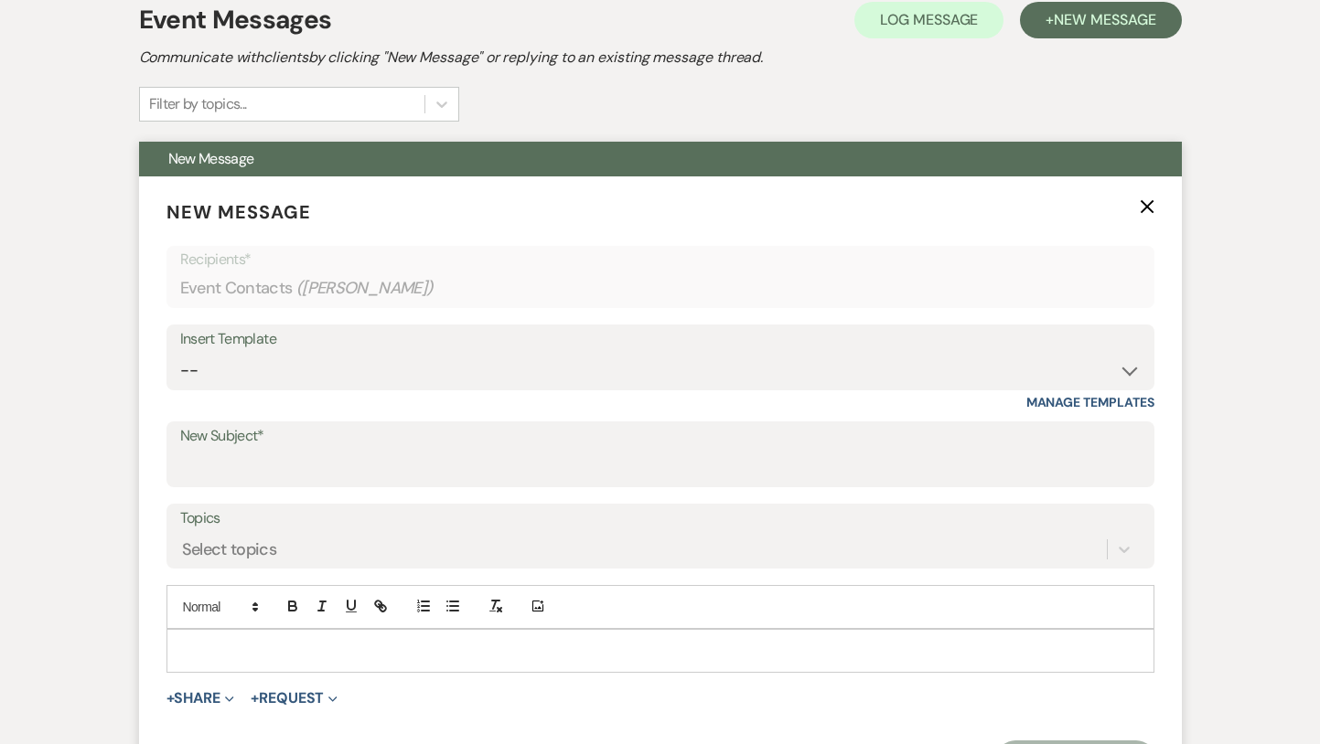
click at [373, 333] on div "Insert Template" at bounding box center [660, 340] width 960 height 27
click at [371, 356] on select "-- Inquiry Response (Venue Guide) Schedule - Venue Tour Appt Confirmation Sched…" at bounding box center [660, 371] width 960 height 36
select select "3612"
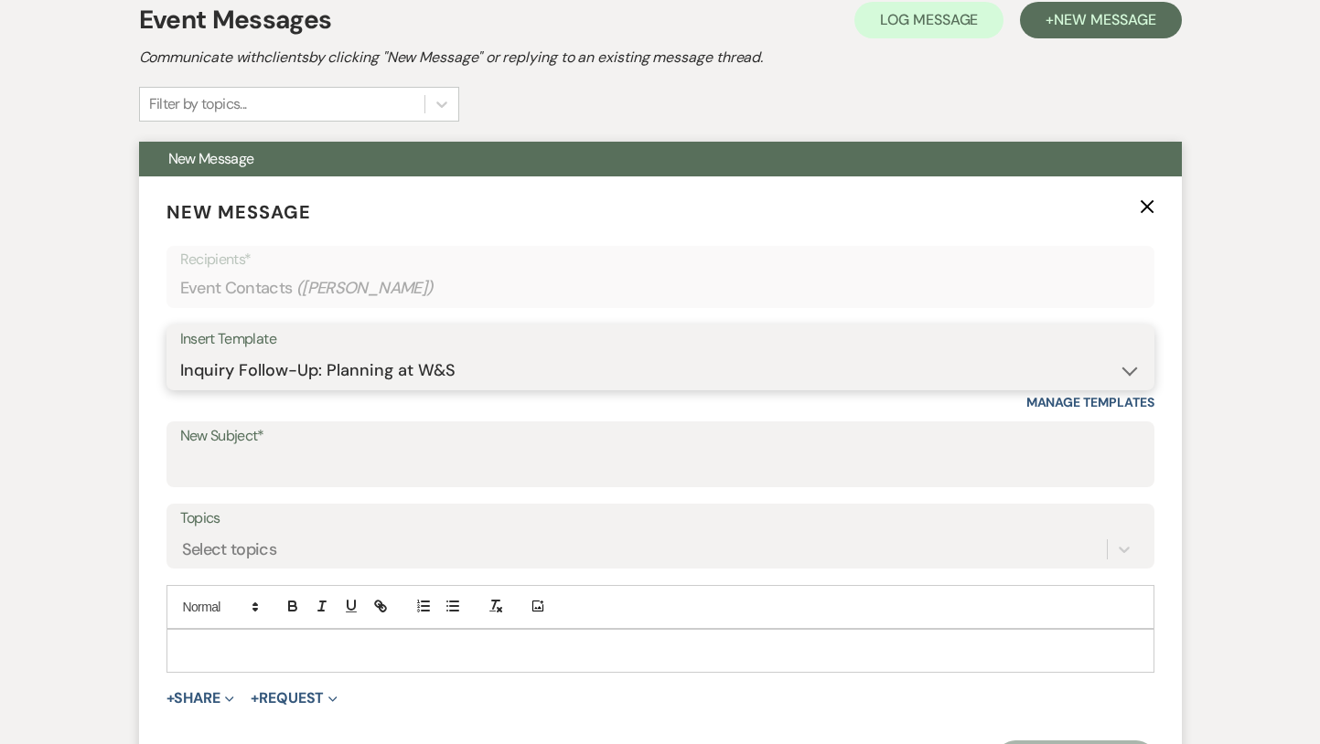
click at [180, 353] on select "-- Inquiry Response (Venue Guide) Schedule - Venue Tour Appt Confirmation Sched…" at bounding box center [660, 371] width 960 height 36
type input "Expert Tips for Planning Your Wedding at White & Sable"
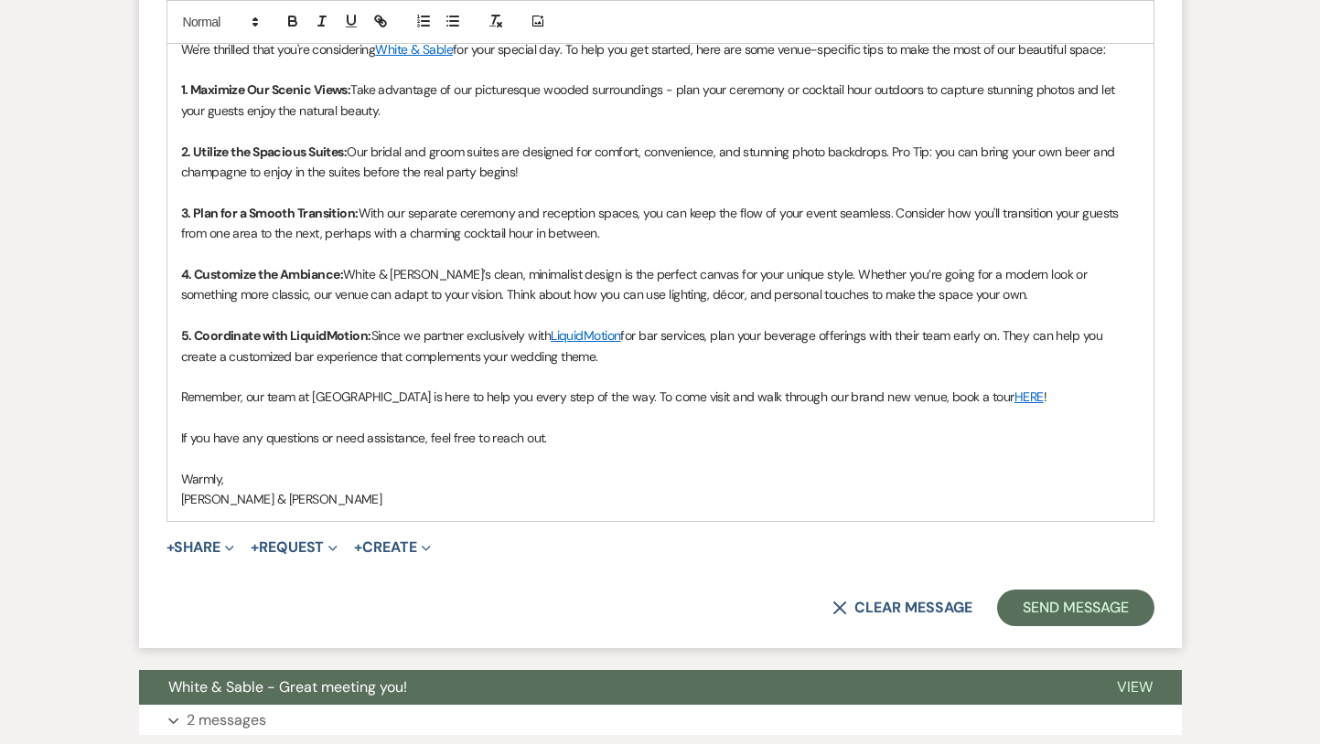
scroll to position [1183, 0]
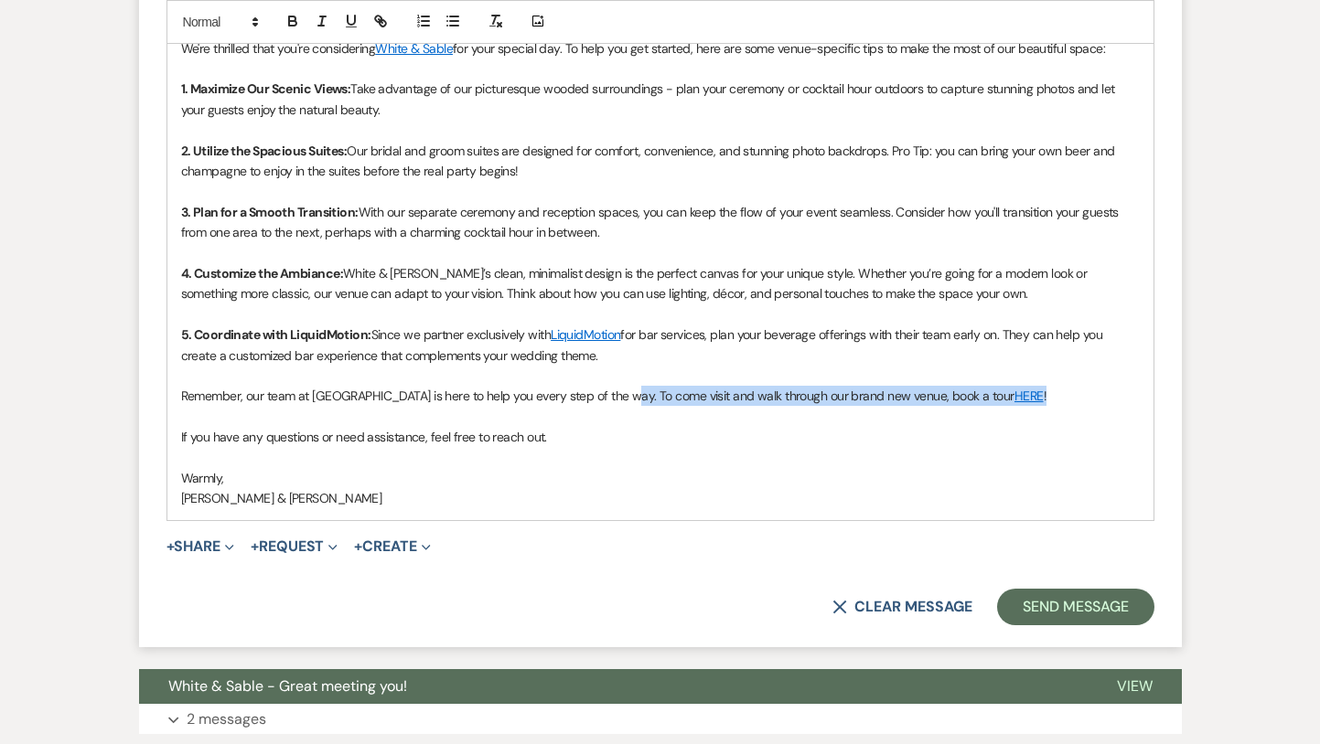
drag, startPoint x: 1076, startPoint y: 394, endPoint x: 616, endPoint y: 394, distance: 459.1
click at [616, 394] on p "Remember, our team at [GEOGRAPHIC_DATA] is here to help you every step of the w…" at bounding box center [660, 396] width 959 height 20
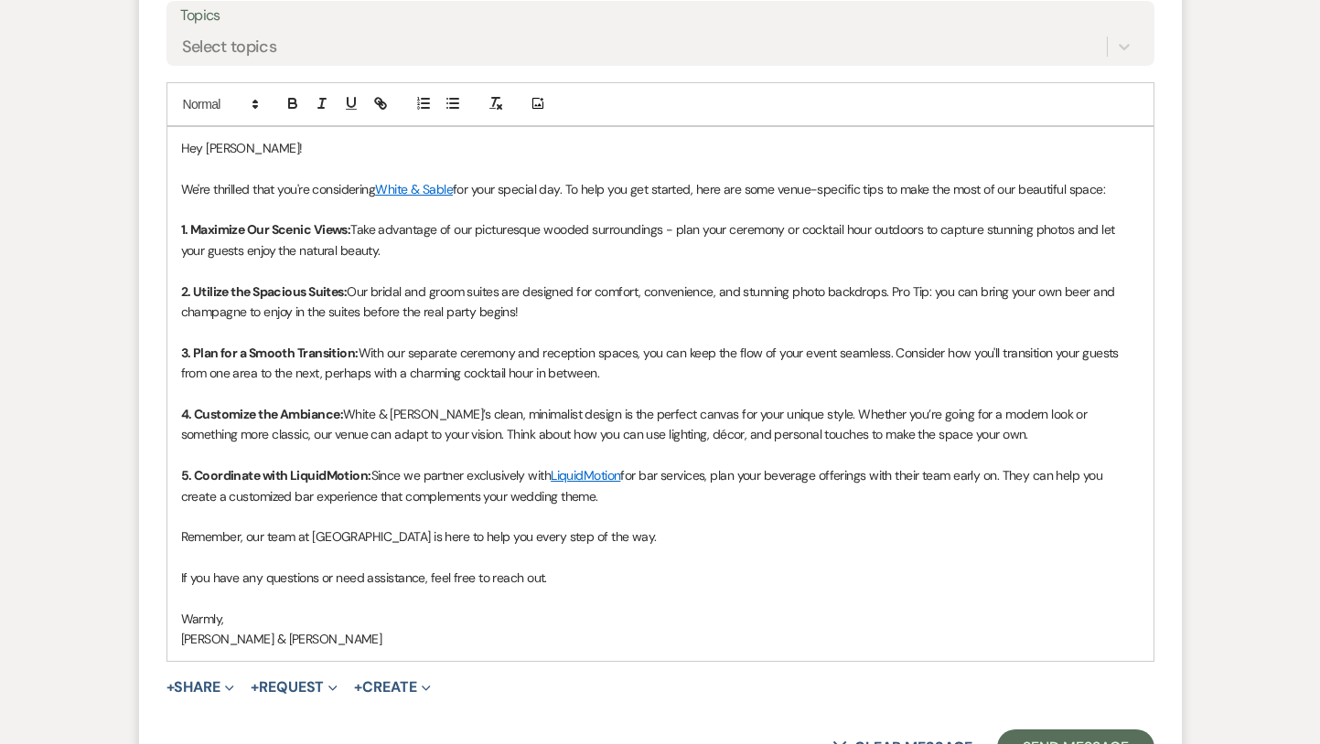
scroll to position [1488, 0]
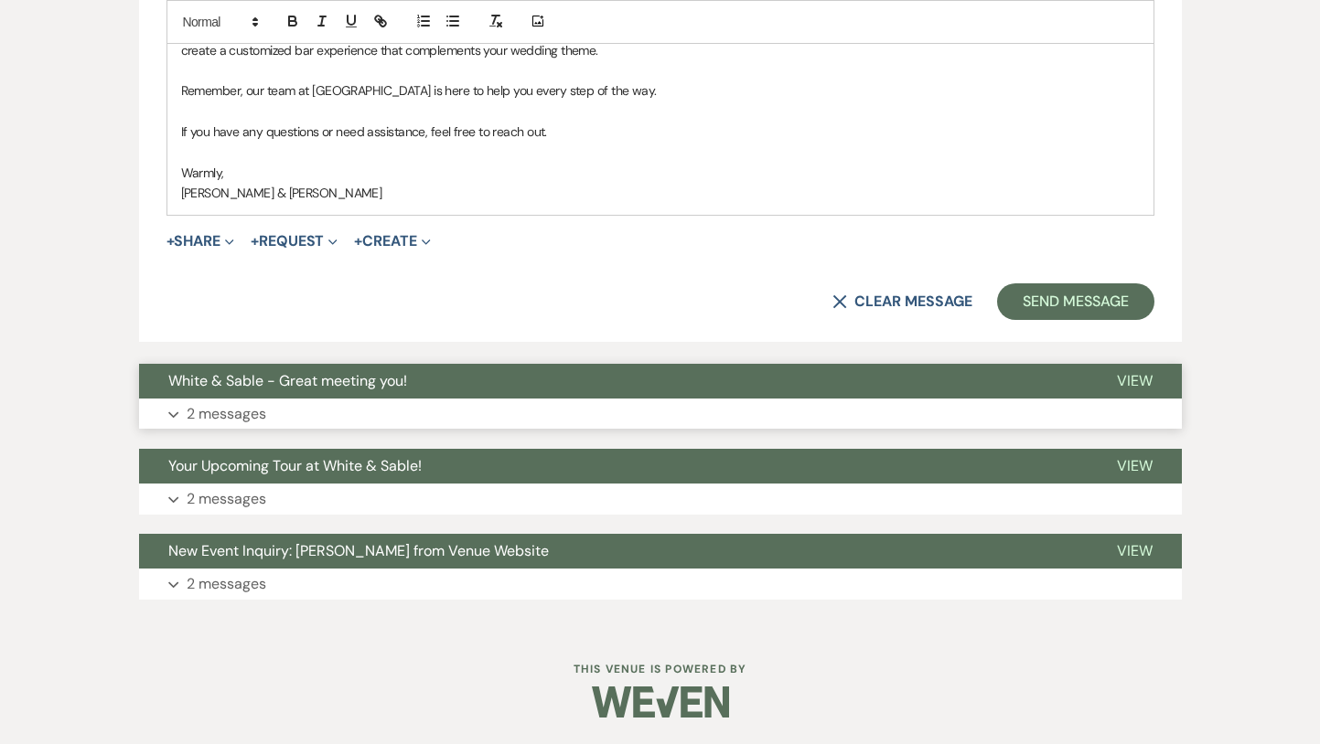
click at [436, 376] on button "White & Sable - Great meeting you!" at bounding box center [613, 381] width 948 height 35
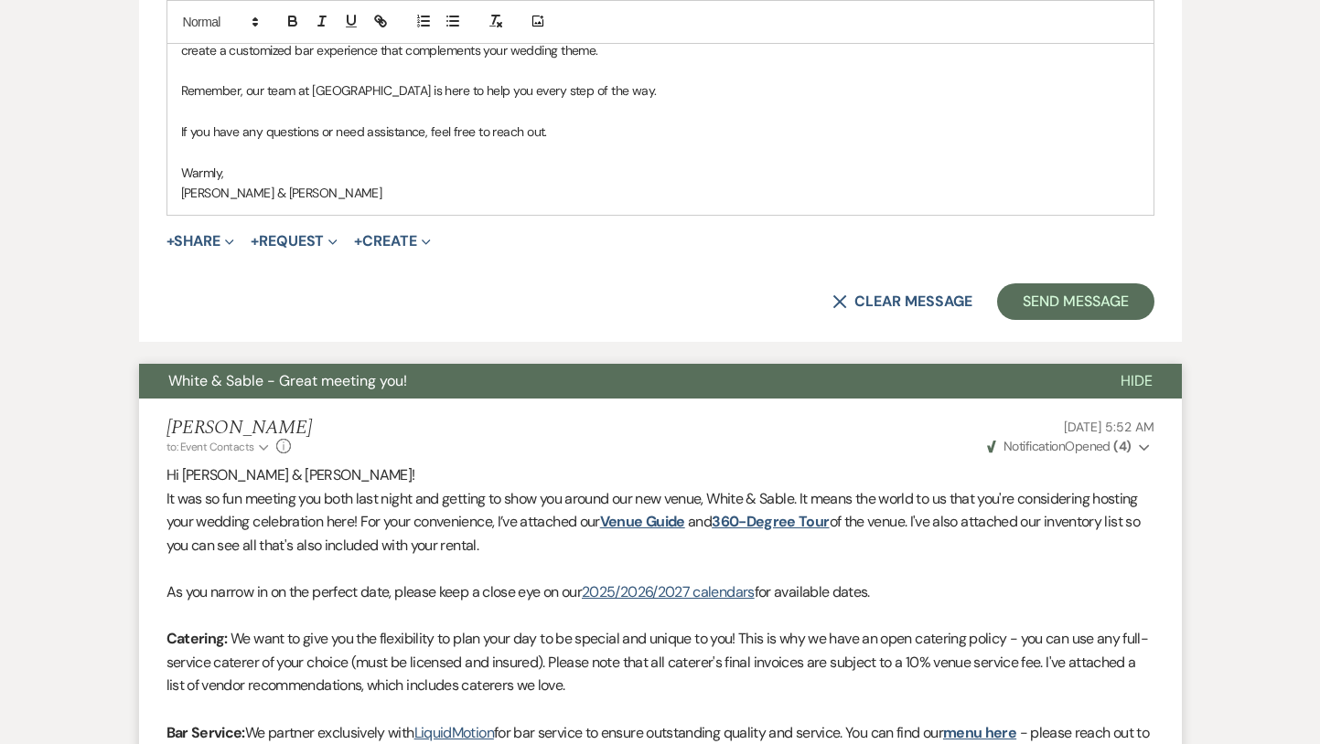
click at [436, 376] on button "White & Sable - Great meeting you!" at bounding box center [615, 381] width 952 height 35
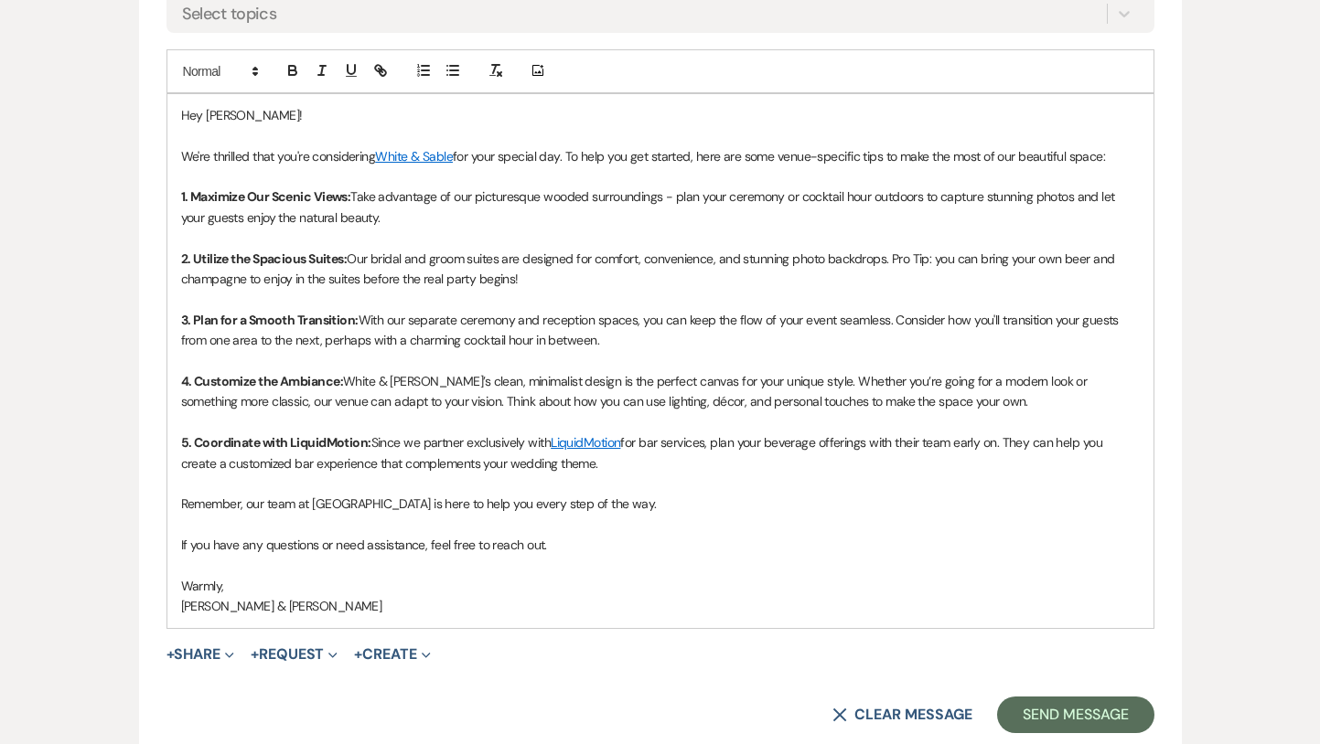
scroll to position [1056, 0]
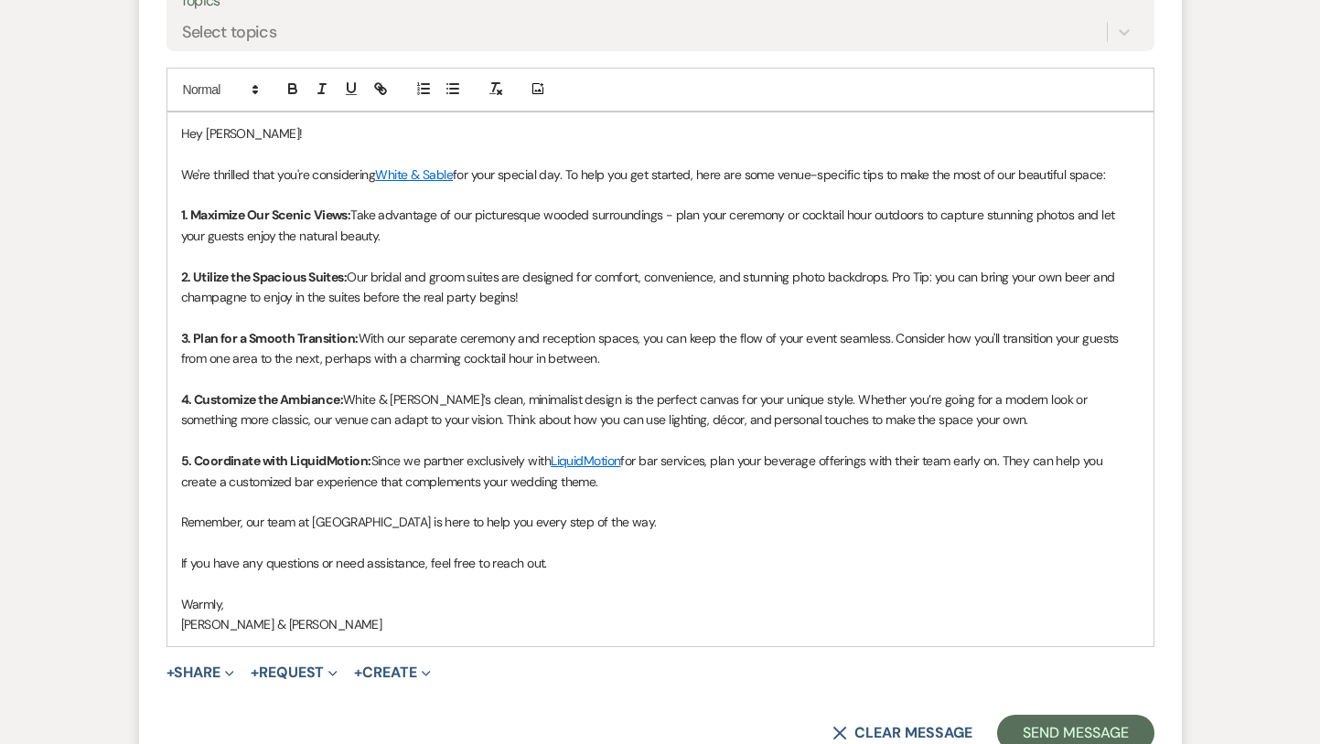
click at [233, 127] on p "Hey Abby!" at bounding box center [660, 133] width 959 height 20
click at [596, 373] on p at bounding box center [660, 380] width 959 height 20
click at [641, 529] on p "Remember, our team at [GEOGRAPHIC_DATA] is here to help you every step of the w…" at bounding box center [660, 522] width 959 height 20
click at [785, 584] on p at bounding box center [660, 583] width 959 height 20
click at [804, 530] on p "Remember, our team at White & Sable is here to help you every step of the way. …" at bounding box center [660, 522] width 959 height 20
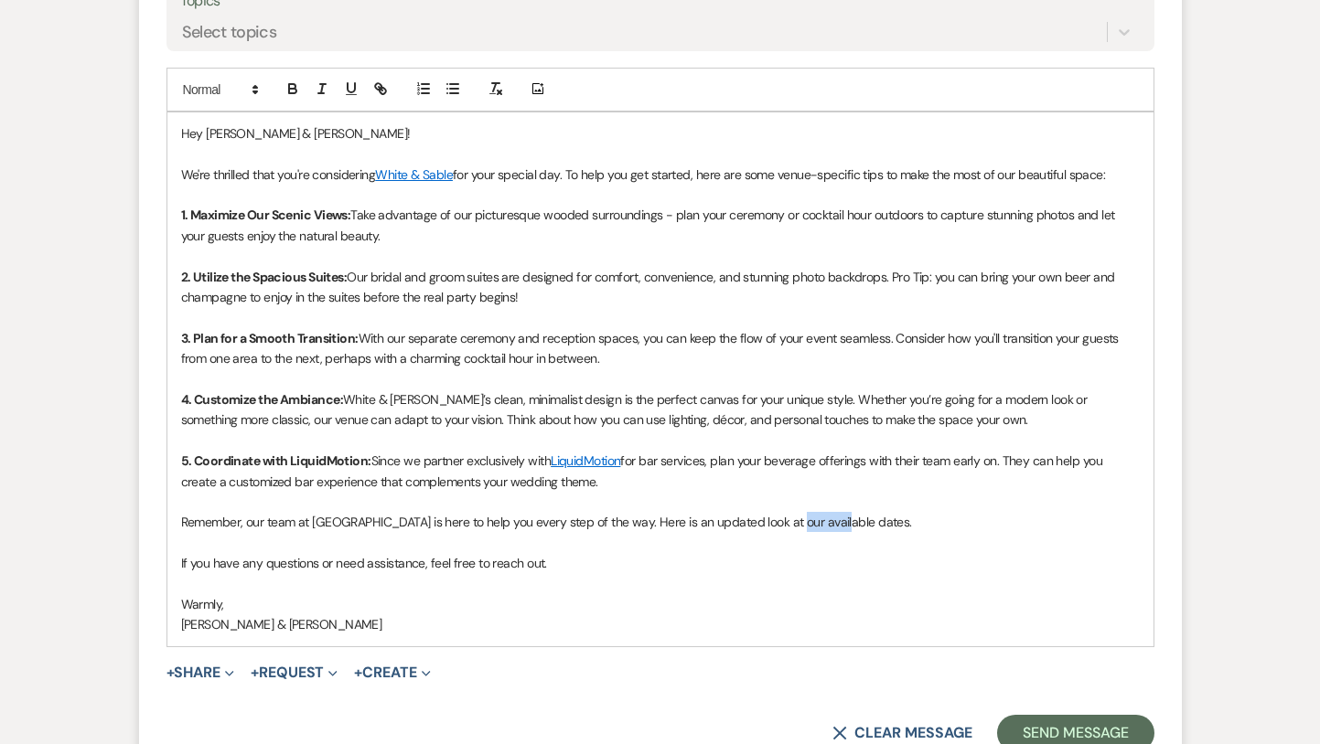
click at [804, 530] on p "Remember, our team at White & Sable is here to help you every step of the way. …" at bounding box center [660, 522] width 959 height 20
click at [382, 96] on icon "button" at bounding box center [380, 88] width 16 height 16
paste input "[URL][DOMAIN_NAME]"
click at [917, 561] on link at bounding box center [909, 559] width 39 height 14
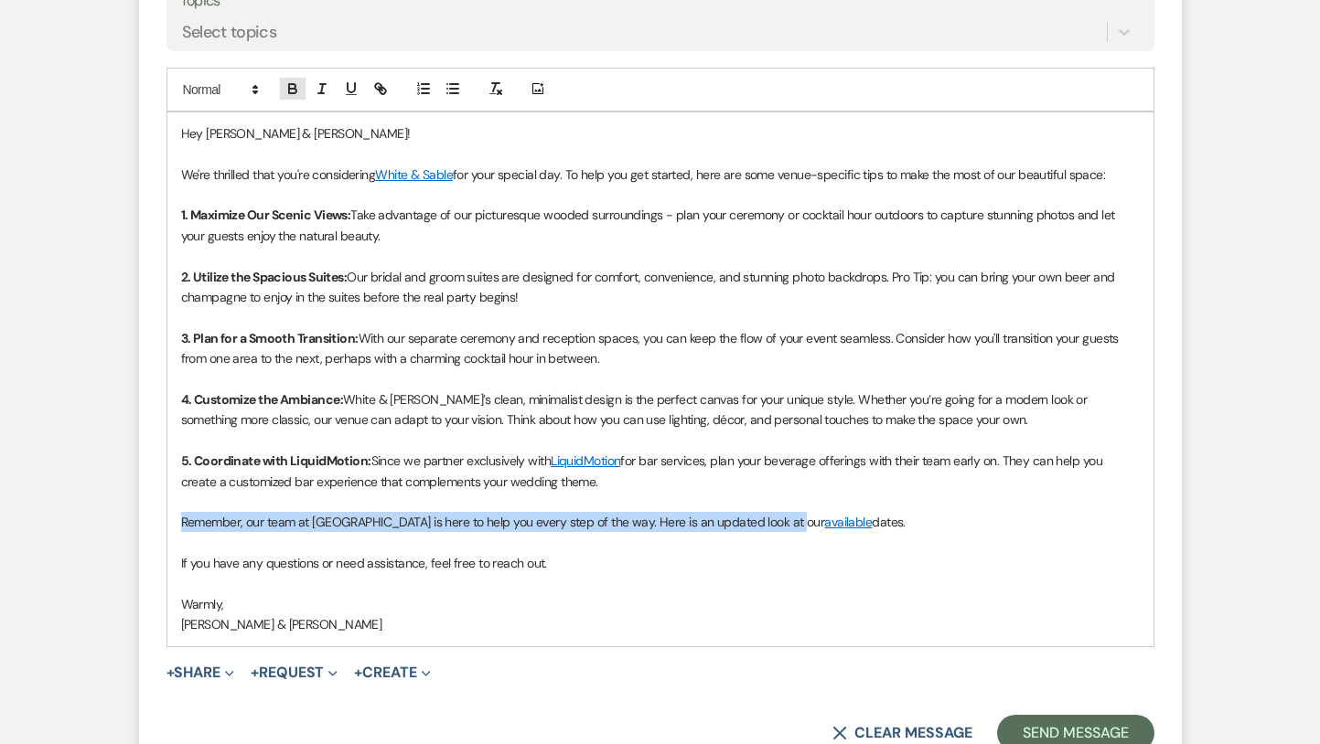
click at [289, 86] on icon "button" at bounding box center [292, 88] width 16 height 16
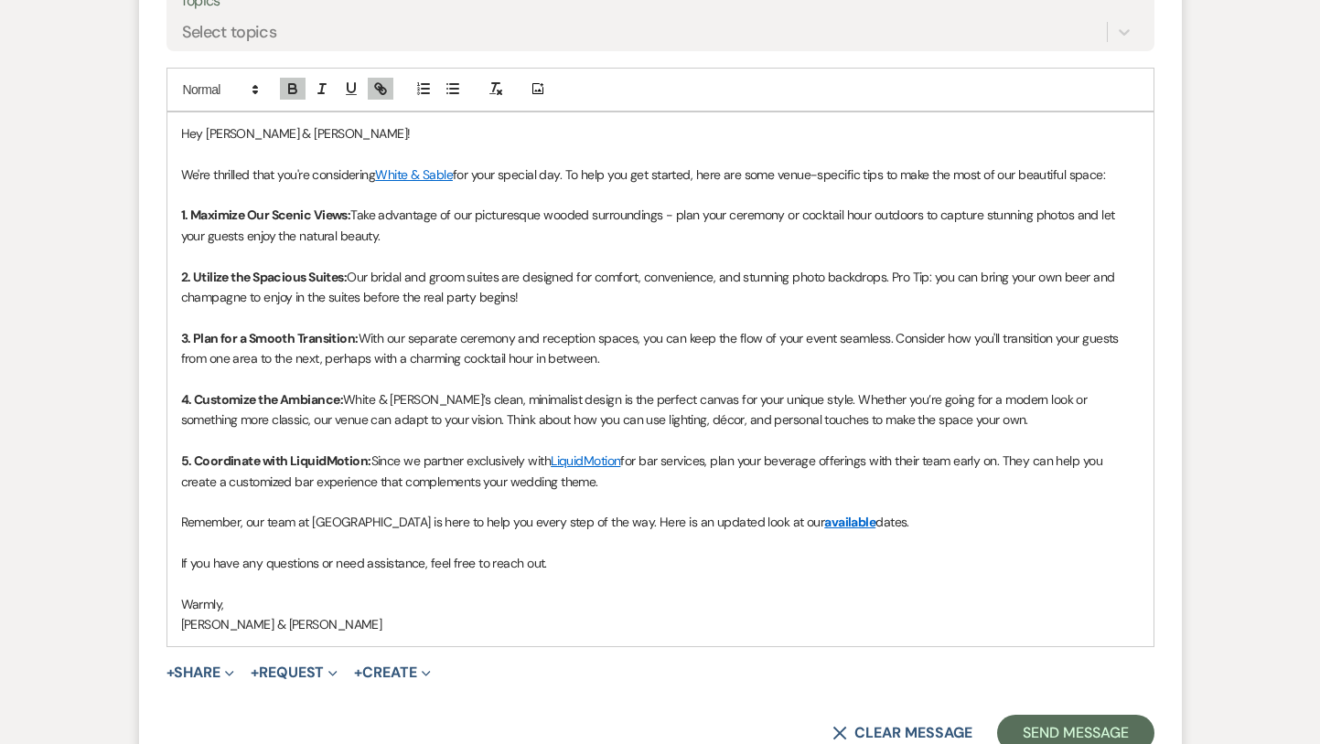
click at [755, 565] on p "If you have any questions or need assistance, feel free to reach out." at bounding box center [660, 563] width 959 height 20
drag, startPoint x: 780, startPoint y: 520, endPoint x: 861, endPoint y: 520, distance: 80.5
click at [861, 520] on p "Remember, our team at White & Sable is here to help you every step of the way. …" at bounding box center [660, 522] width 959 height 20
click at [295, 86] on icon "button" at bounding box center [292, 86] width 6 height 5
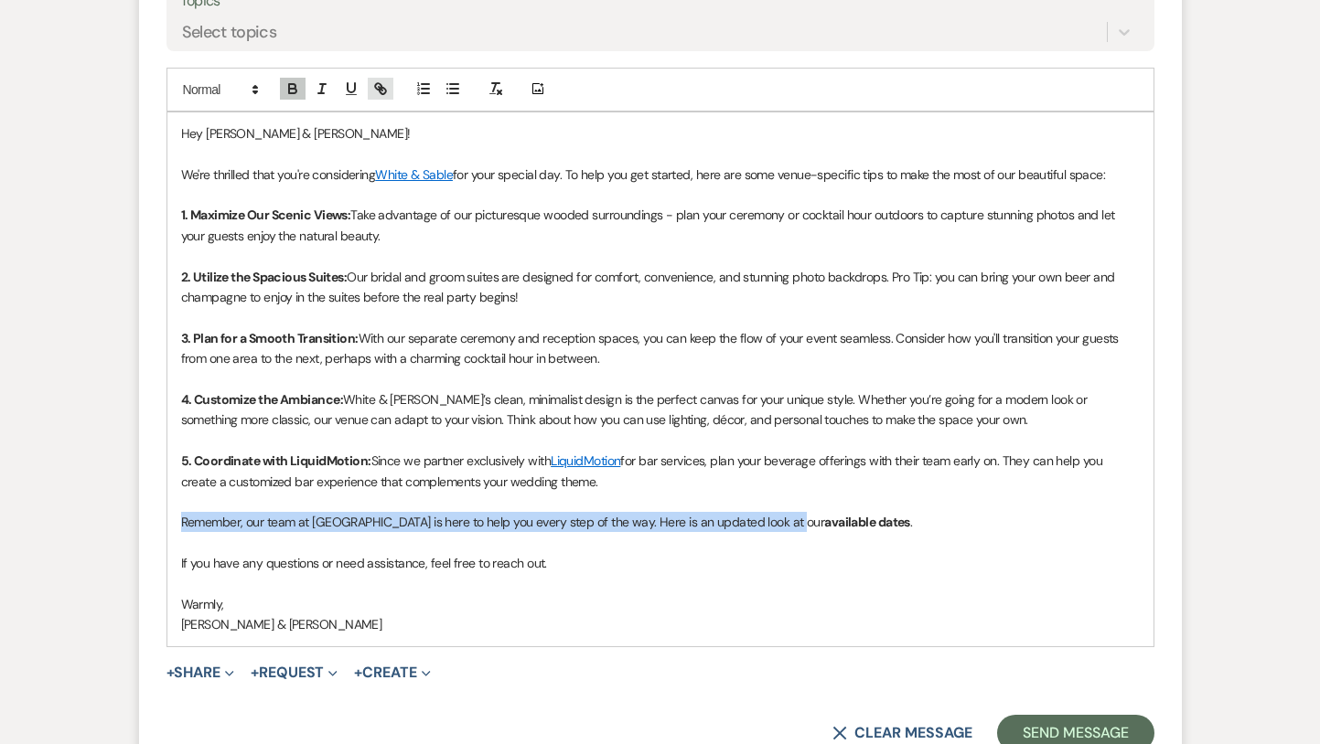
click at [375, 81] on icon "button" at bounding box center [380, 88] width 16 height 16
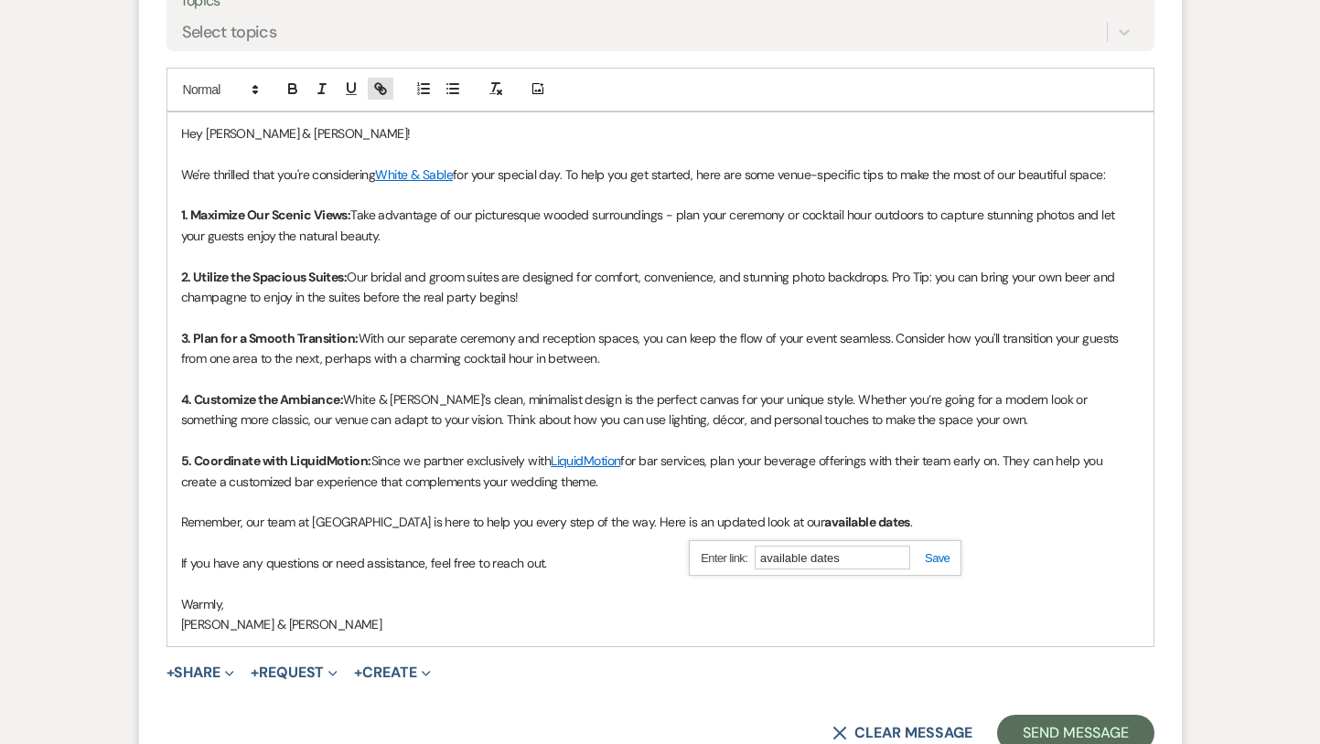
paste input "[URL][DOMAIN_NAME]"
type input "[URL][DOMAIN_NAME]"
click at [939, 558] on link at bounding box center [929, 559] width 39 height 14
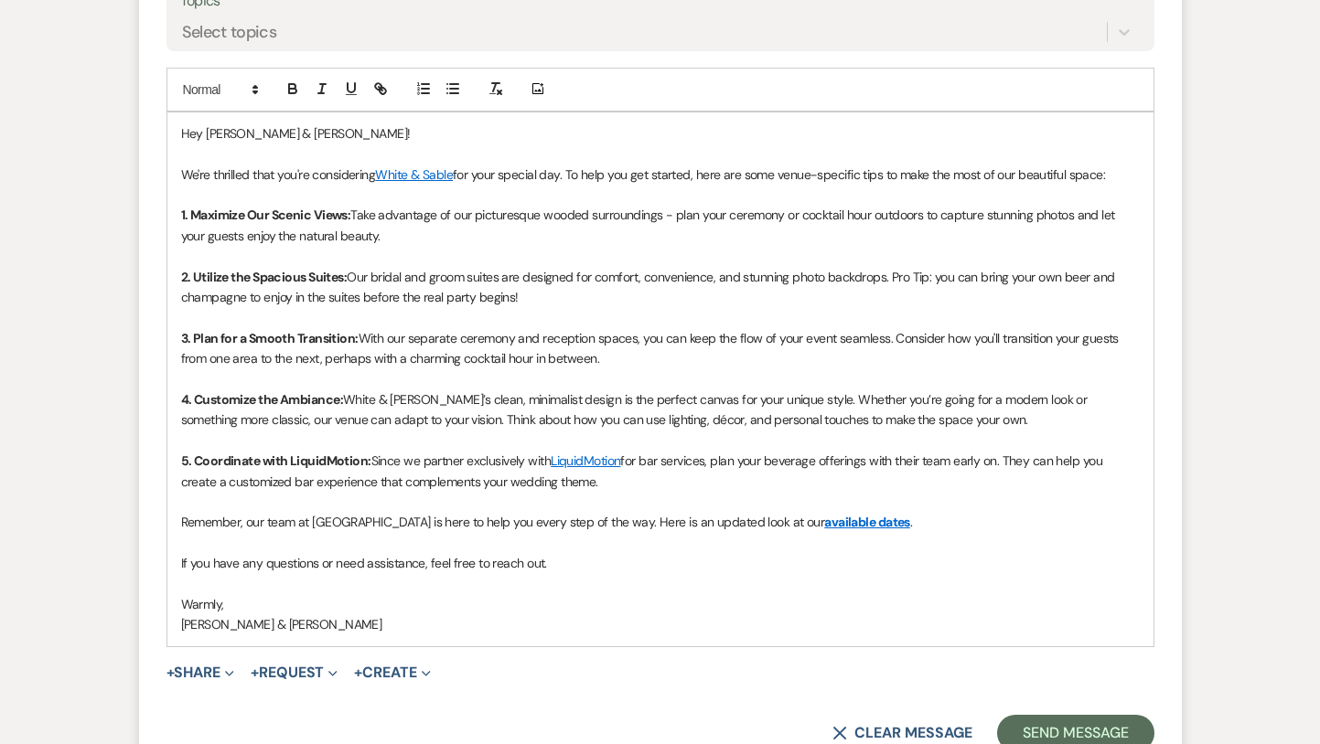
click at [888, 596] on p "Warmly," at bounding box center [660, 604] width 959 height 20
drag, startPoint x: 905, startPoint y: 520, endPoint x: 617, endPoint y: 520, distance: 288.1
click at [617, 520] on p "Remember, our team at White & Sable is here to help you every step of the way. …" at bounding box center [660, 522] width 959 height 20
copy p "Here is an updated look at our available dates ."
click at [631, 577] on p at bounding box center [660, 583] width 959 height 20
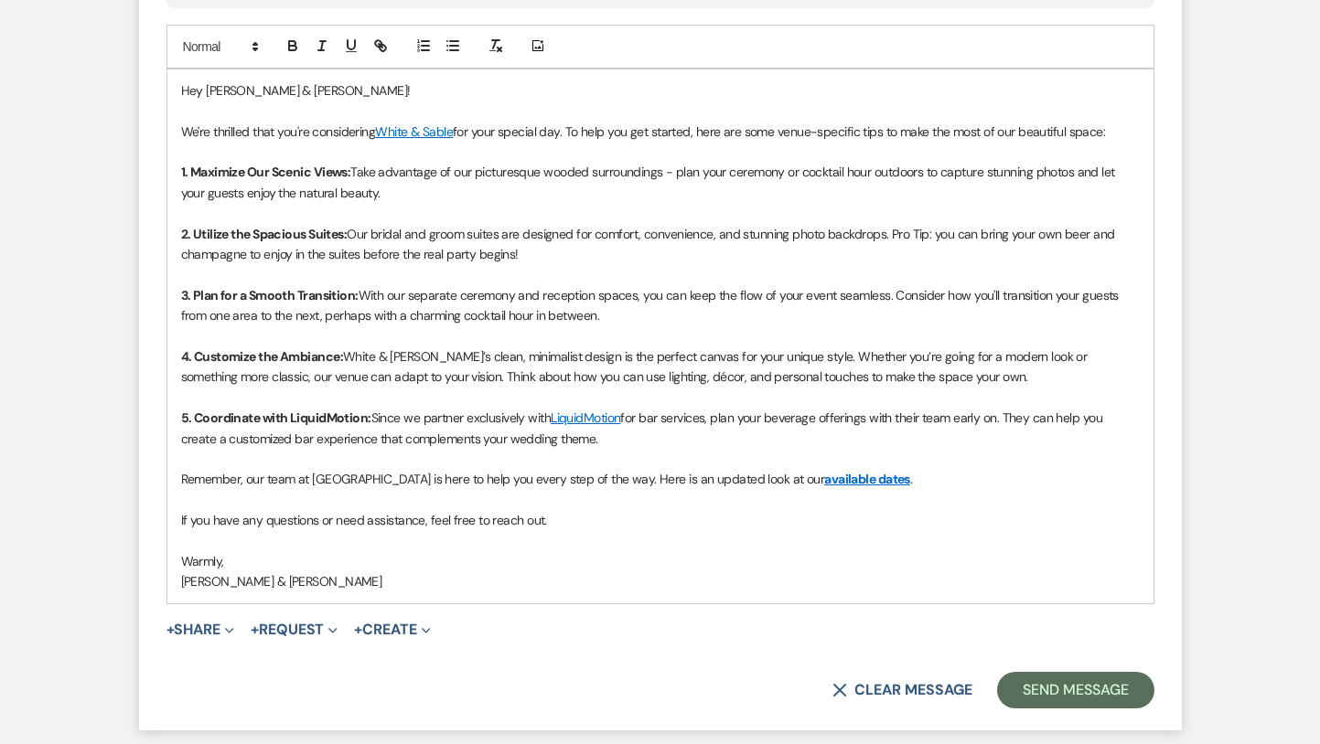
scroll to position [1109, 0]
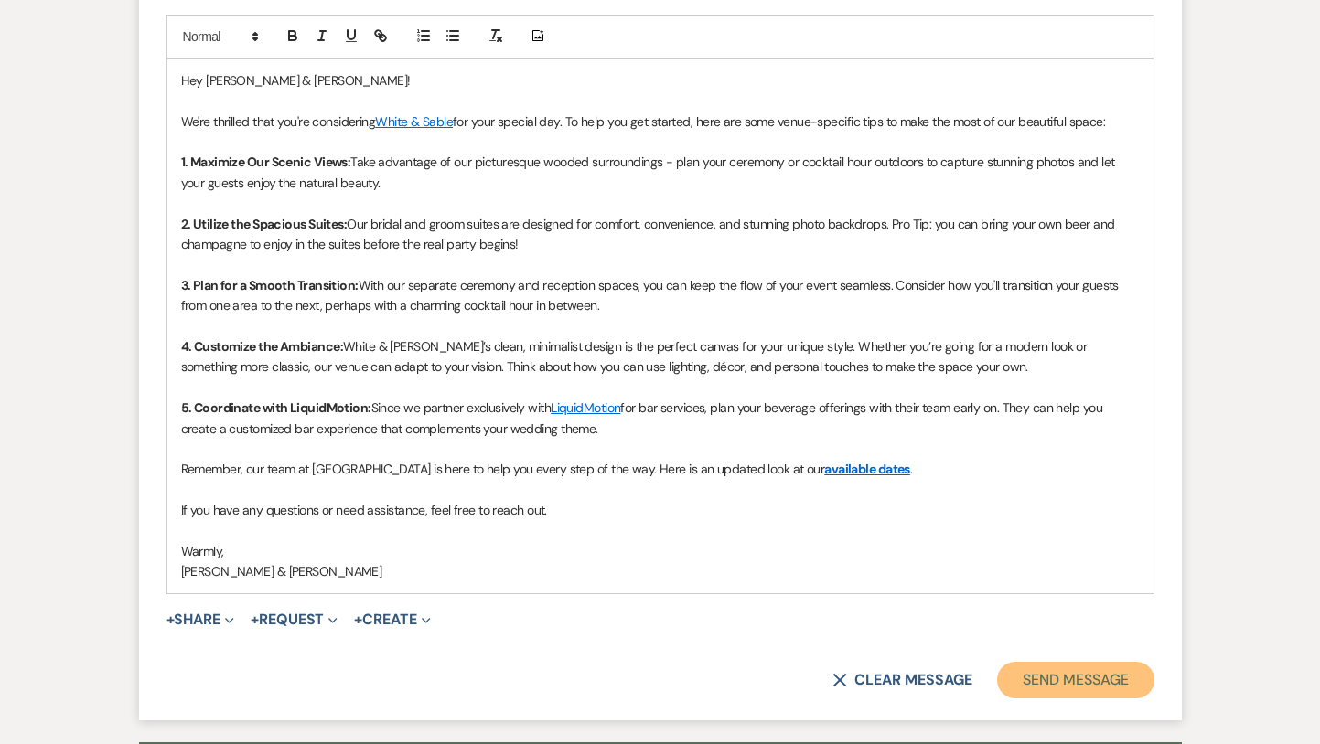
click at [1023, 674] on button "Send Message" at bounding box center [1075, 680] width 156 height 37
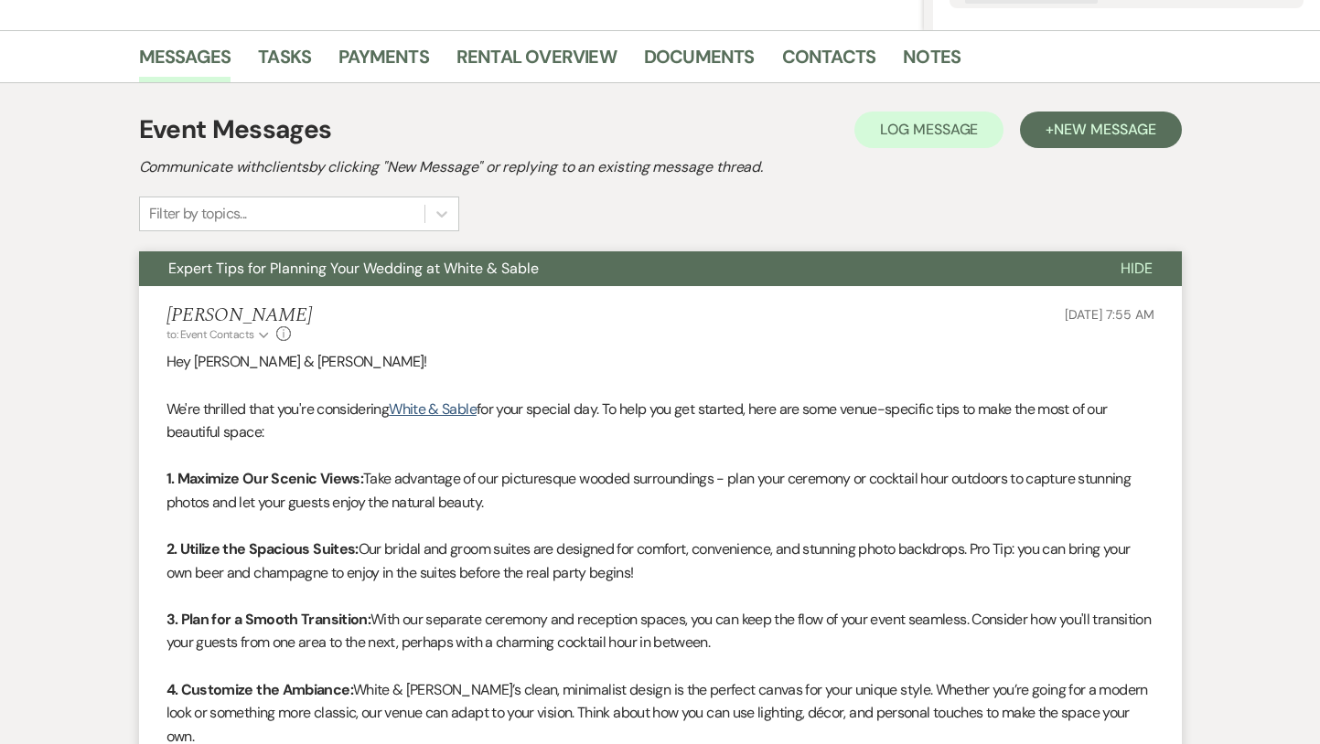
scroll to position [0, 0]
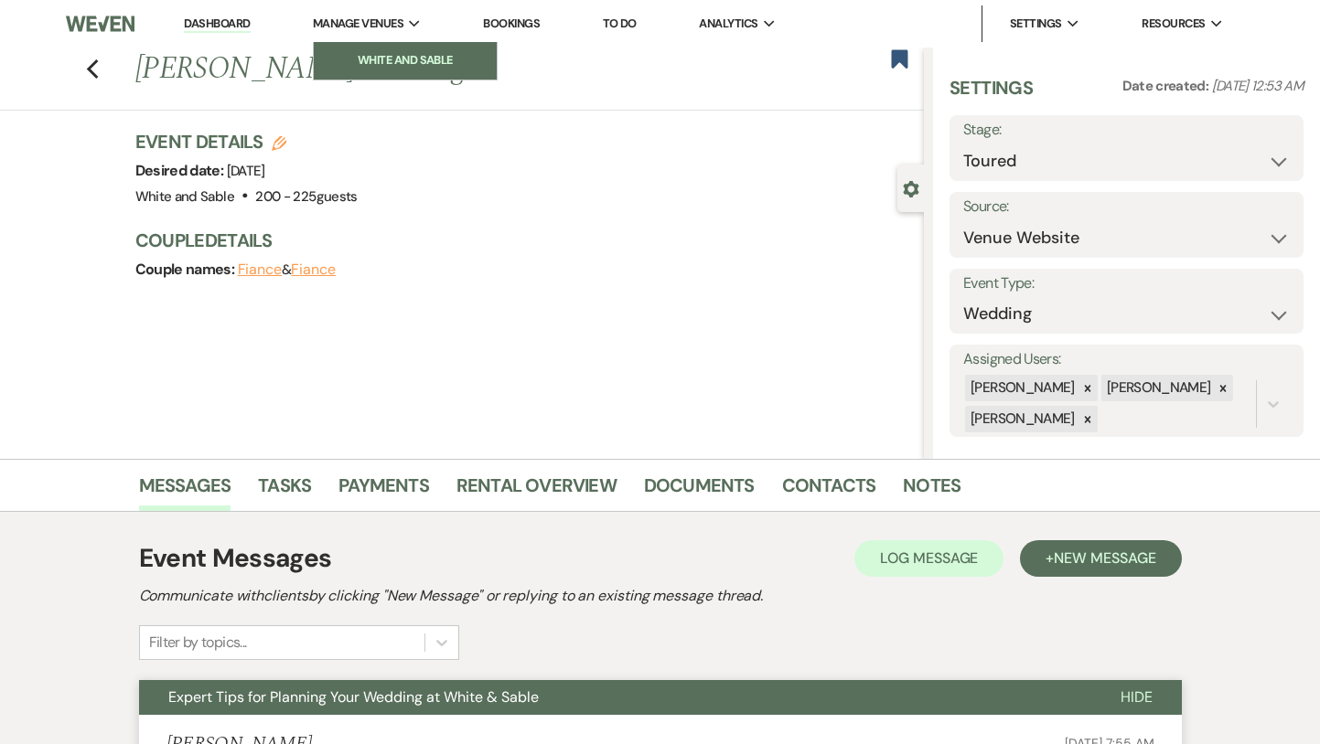
click at [368, 57] on li "White and Sable" at bounding box center [405, 60] width 165 height 18
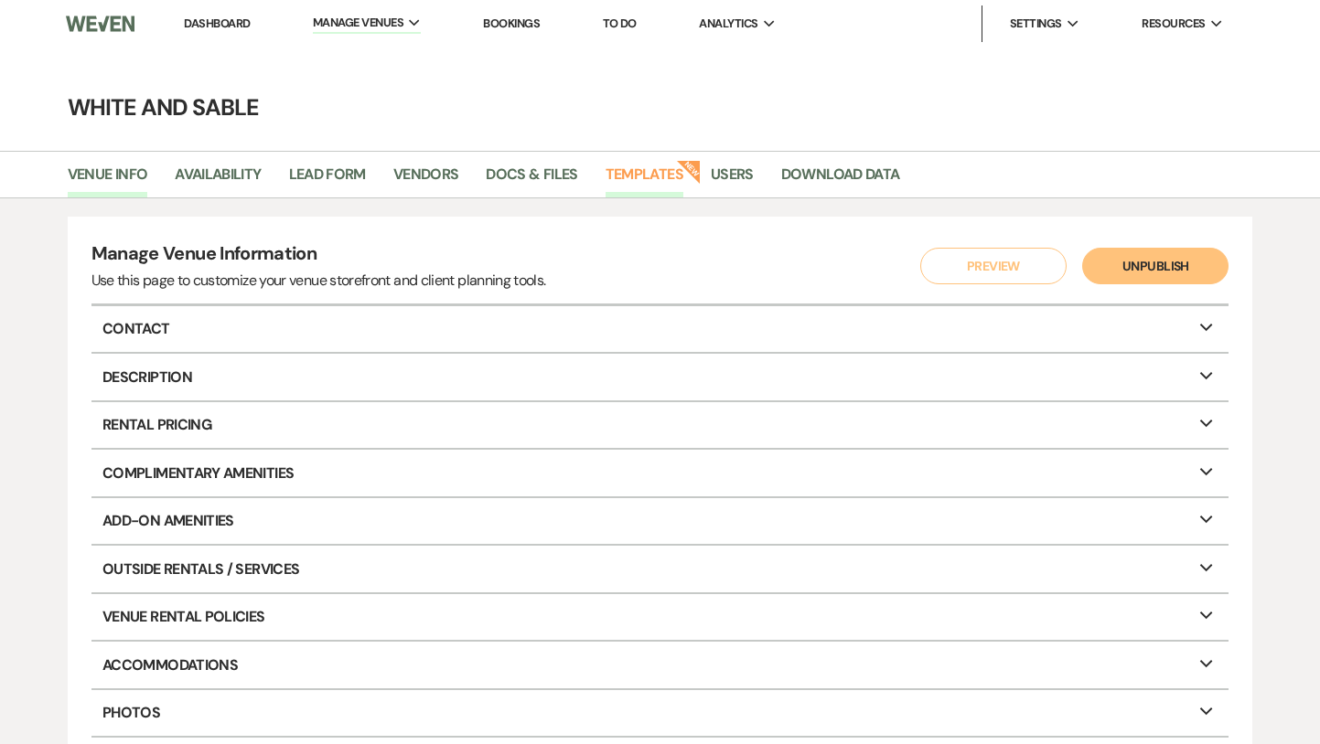
click at [632, 166] on link "Templates" at bounding box center [644, 180] width 78 height 35
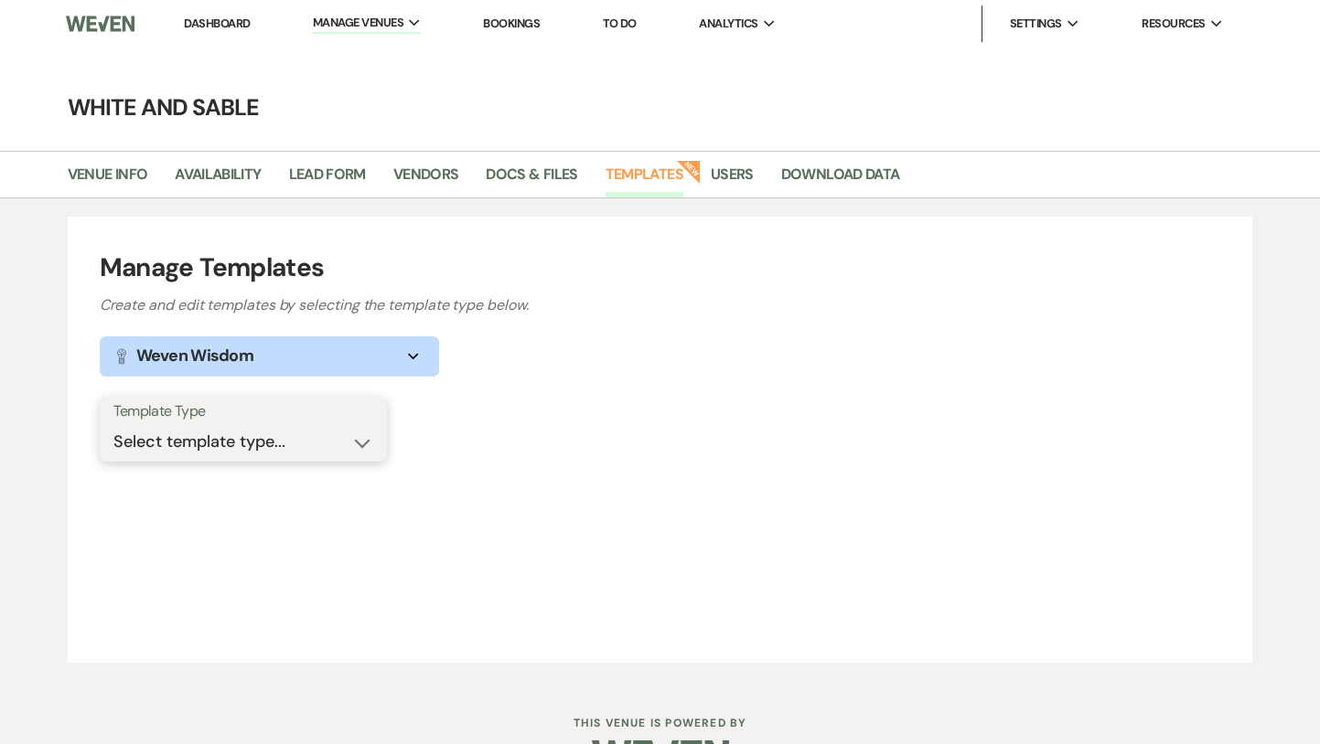
click at [315, 438] on select "Select template type... Task List Message Templates Payment Plan Inventory Item…" at bounding box center [243, 442] width 260 height 36
select select "Message Templates"
click at [113, 424] on select "Select template type... Task List Message Templates Payment Plan Inventory Item…" at bounding box center [243, 442] width 260 height 36
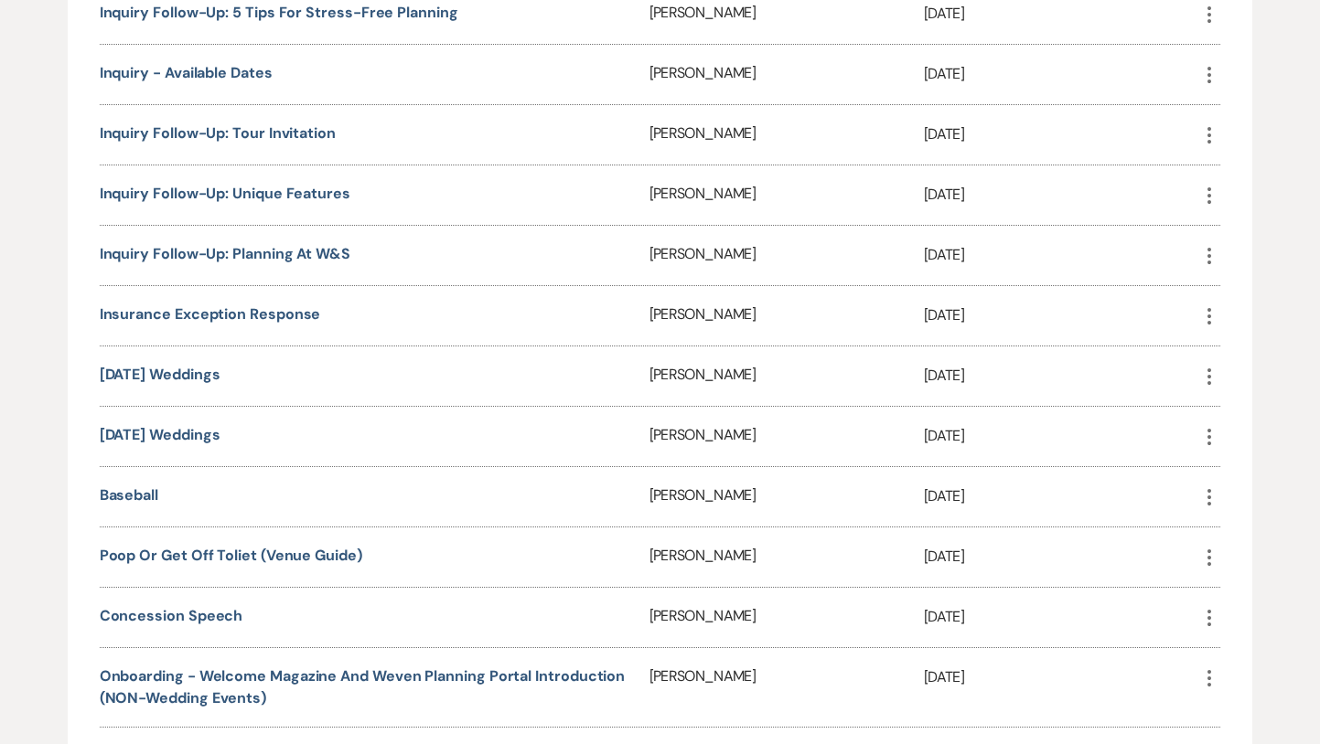
scroll to position [1050, 0]
click at [323, 248] on link "Inquiry Follow-Up: Planning at W&S" at bounding box center [225, 251] width 251 height 19
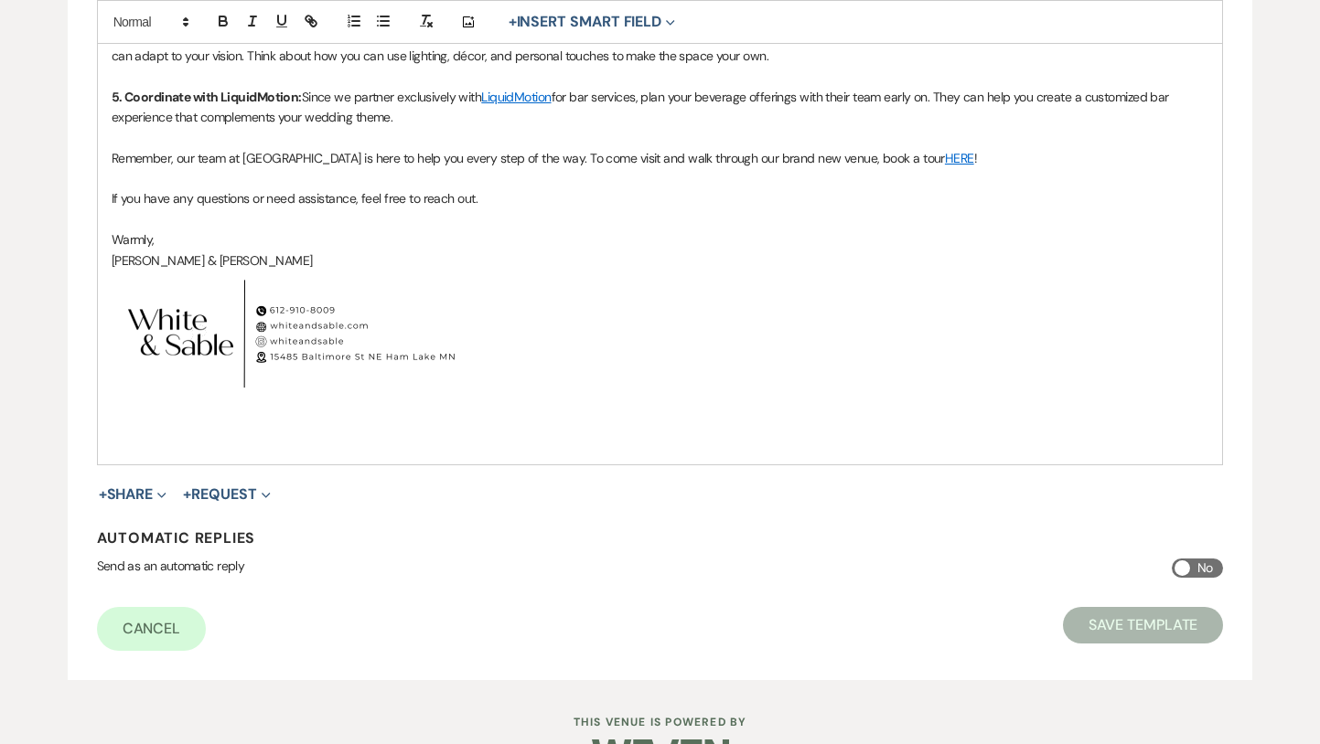
scroll to position [777, 0]
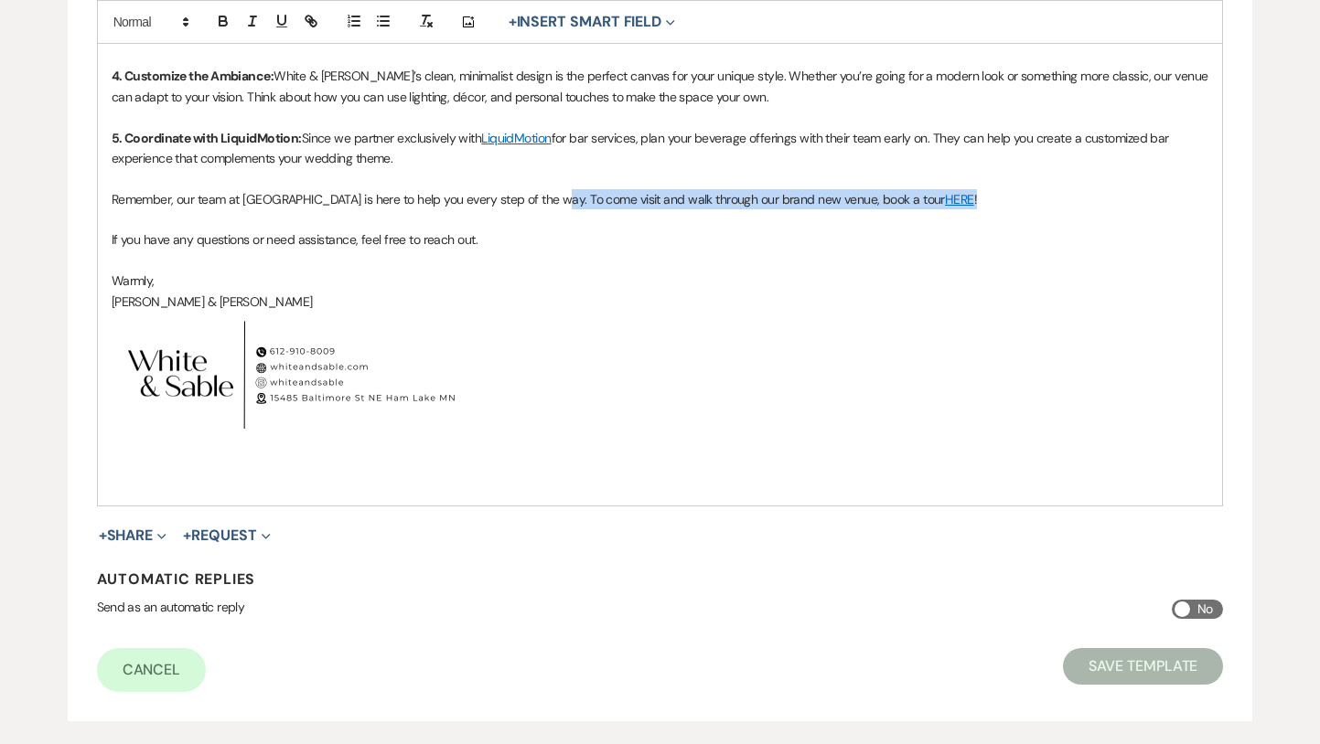
drag, startPoint x: 969, startPoint y: 198, endPoint x: 545, endPoint y: 198, distance: 424.4
click at [545, 198] on p "Remember, our team at [GEOGRAPHIC_DATA] is here to help you every step of the w…" at bounding box center [661, 199] width 1098 height 20
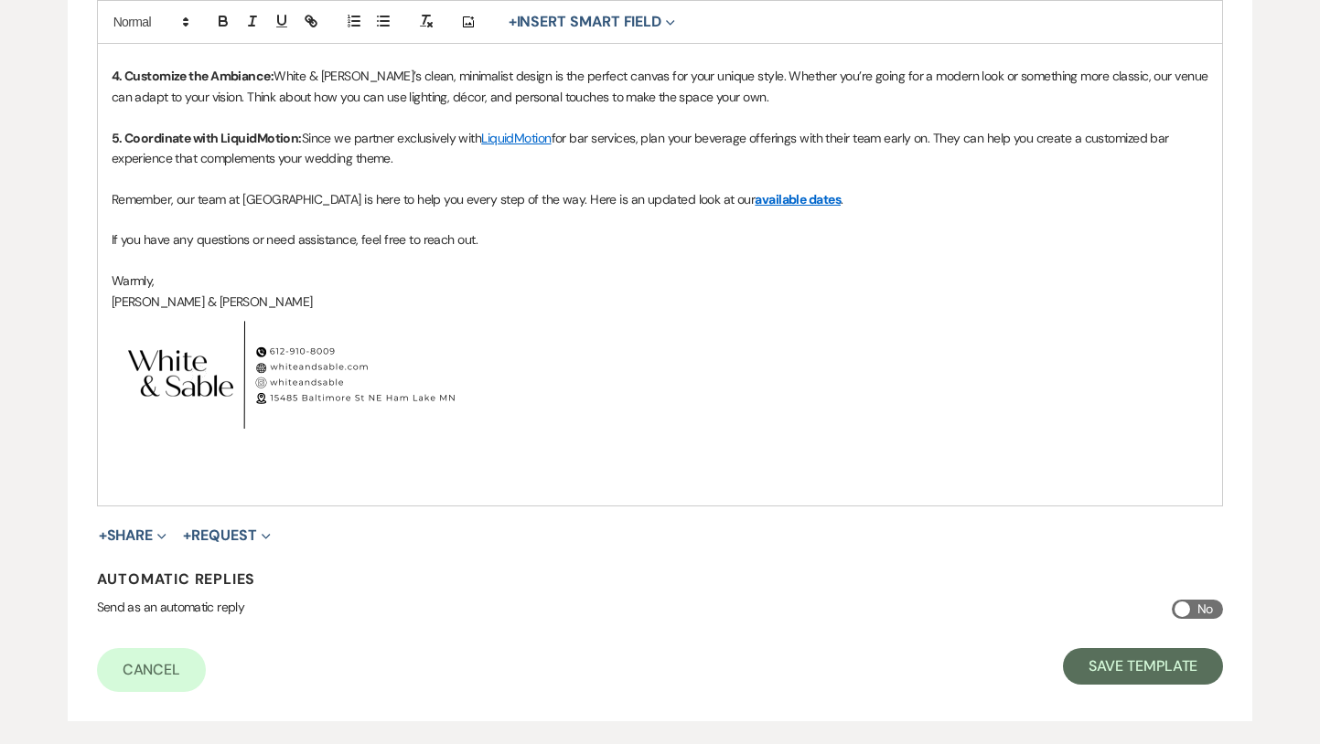
click at [620, 323] on p "﻿ ﻿" at bounding box center [661, 403] width 1098 height 183
click at [492, 242] on p "If you have any questions or need assistance, feel free to reach out." at bounding box center [661, 240] width 1098 height 20
click at [583, 326] on p "﻿ ﻿" at bounding box center [661, 403] width 1098 height 183
click at [1110, 658] on button "Save Template" at bounding box center [1143, 666] width 160 height 37
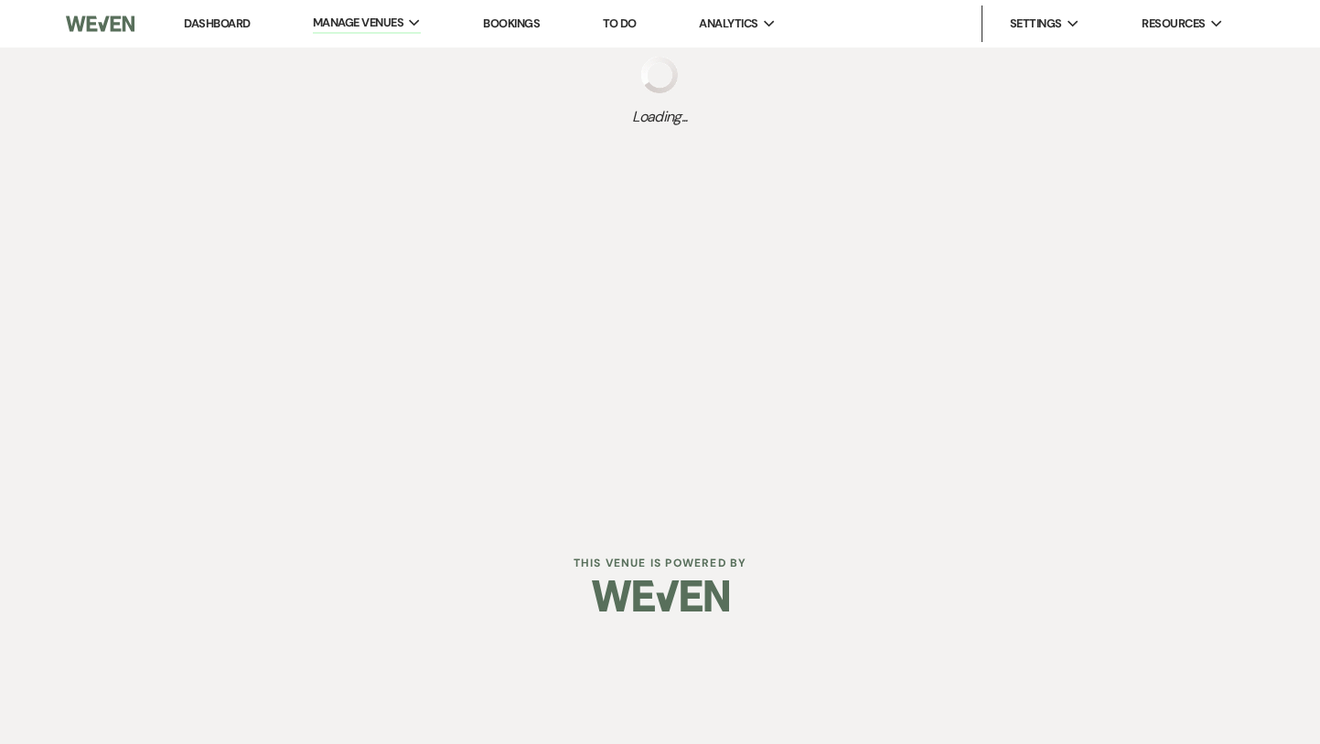
select select "Message Templates"
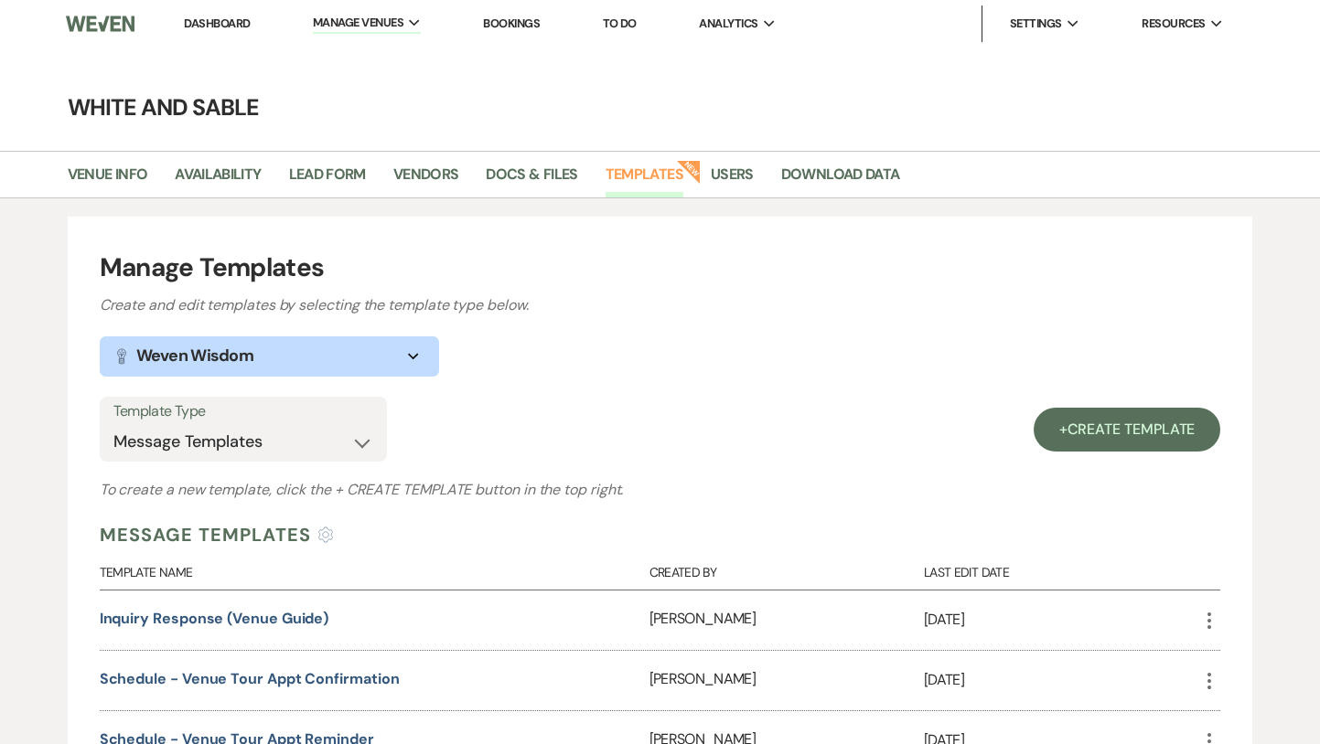
click at [226, 18] on link "Dashboard" at bounding box center [217, 24] width 66 height 16
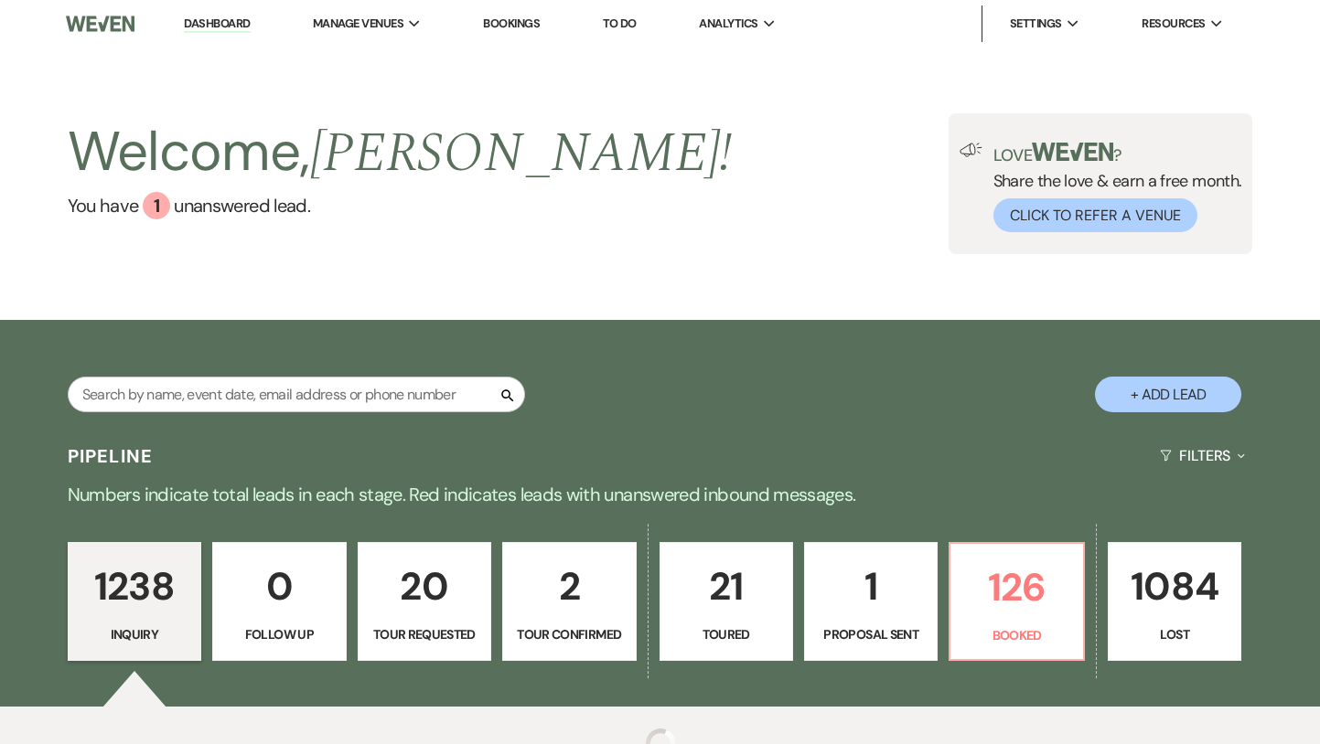
click at [363, 312] on div "Welcome, [PERSON_NAME] ! You have 1 unanswered lead . Love ? Share the love & e…" at bounding box center [660, 184] width 1320 height 273
click at [713, 621] on link "21 Toured" at bounding box center [726, 601] width 134 height 119
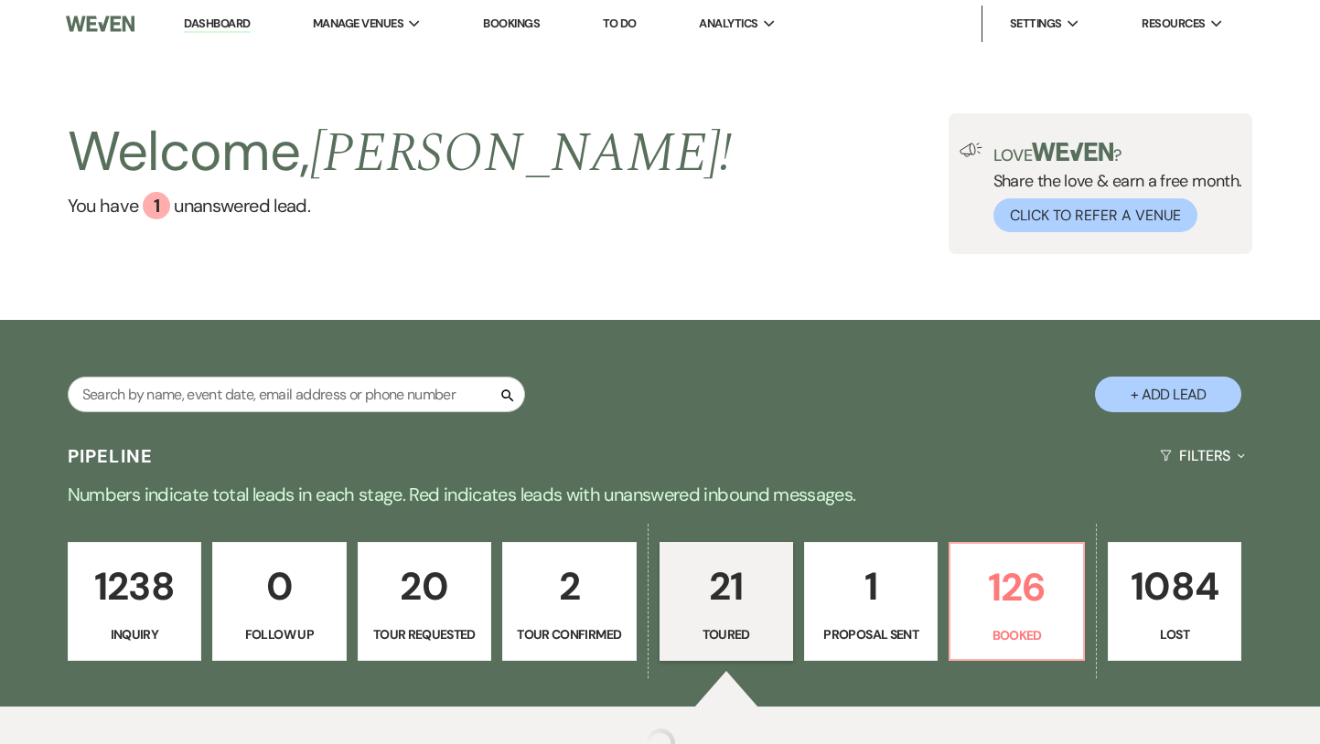
scroll to position [187, 0]
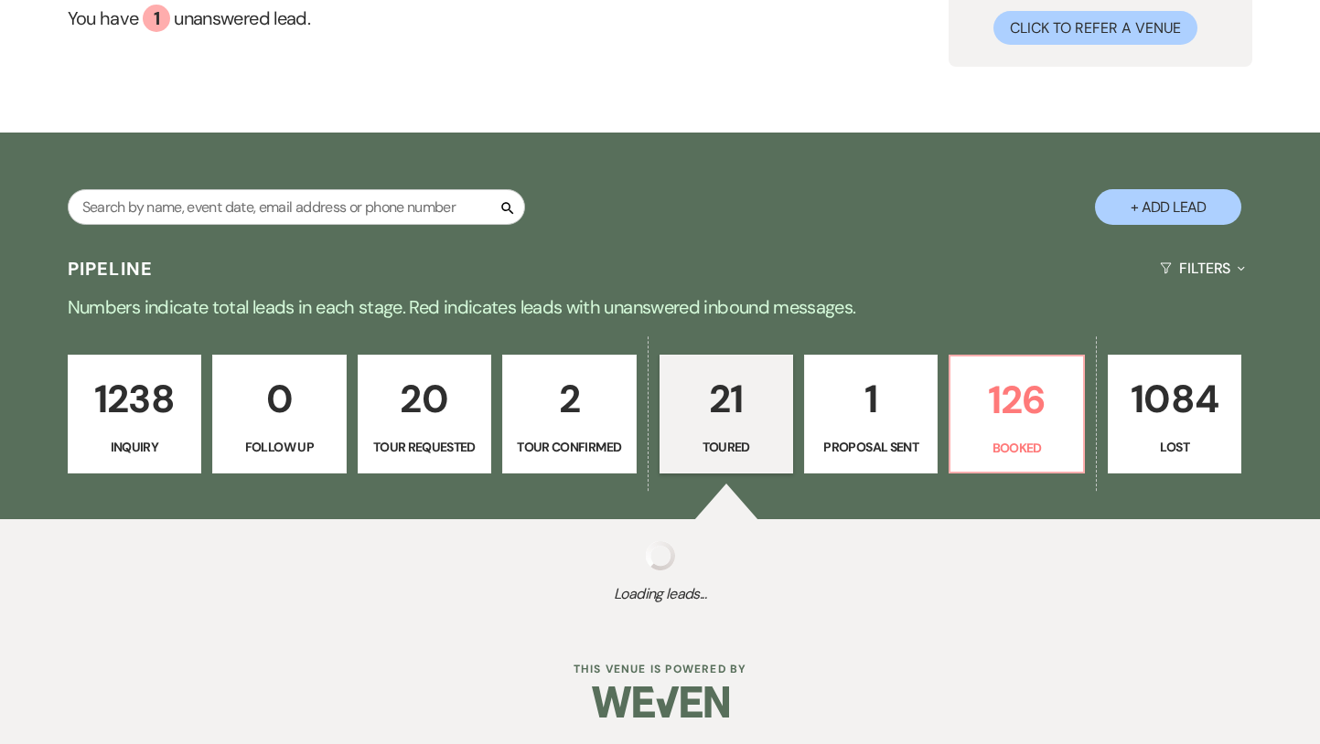
select select "5"
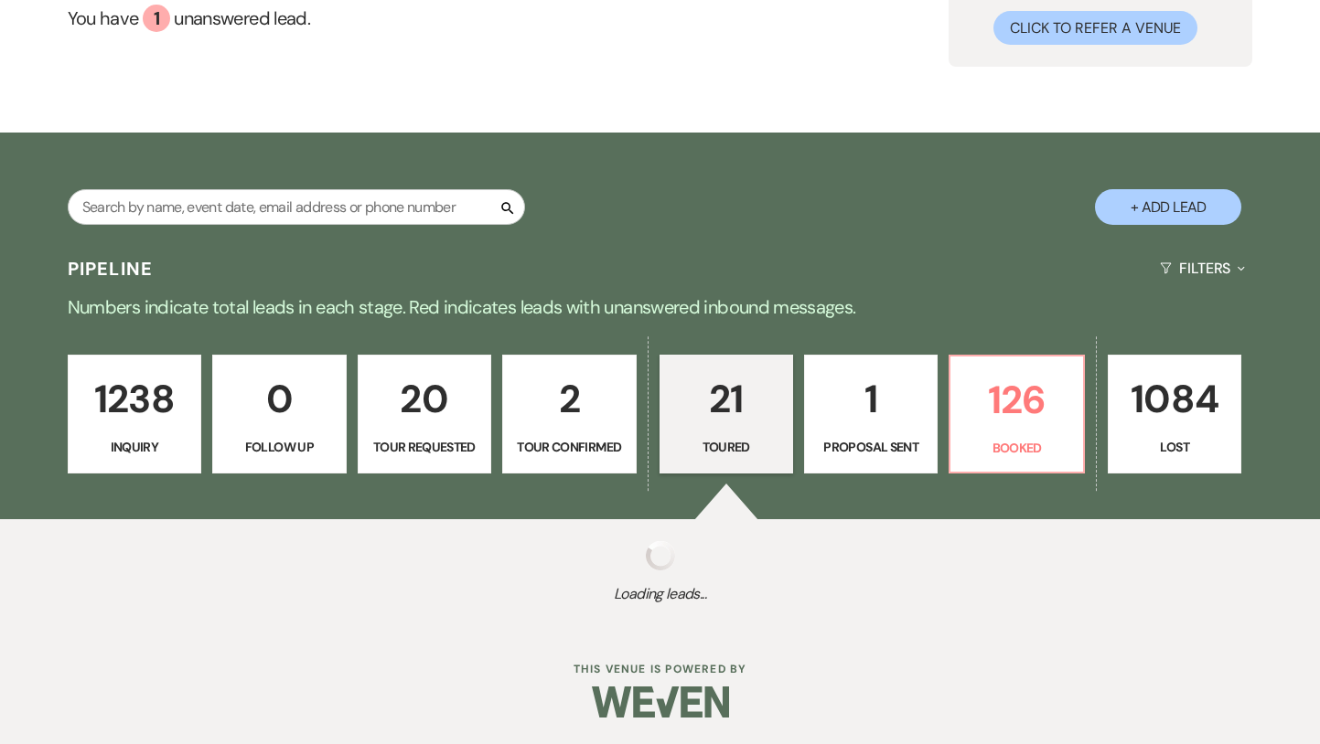
select select "5"
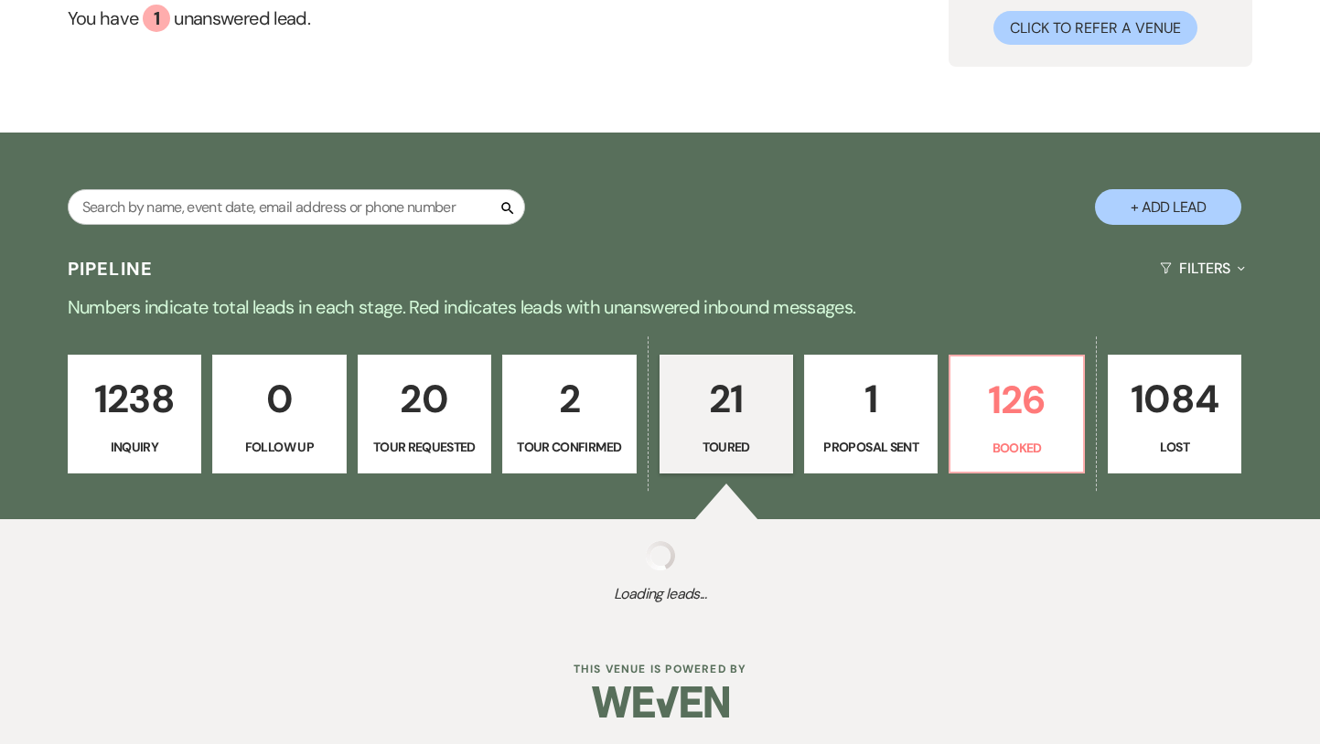
select select "5"
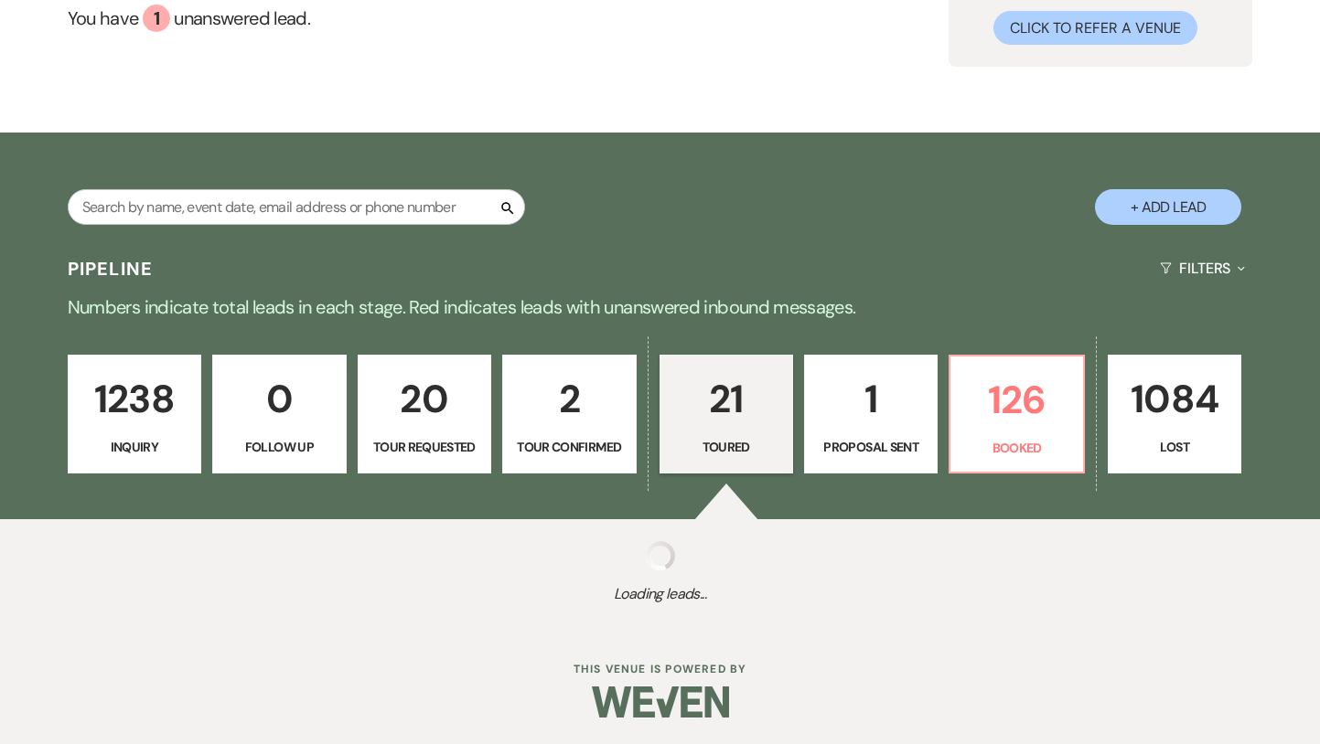
select select "5"
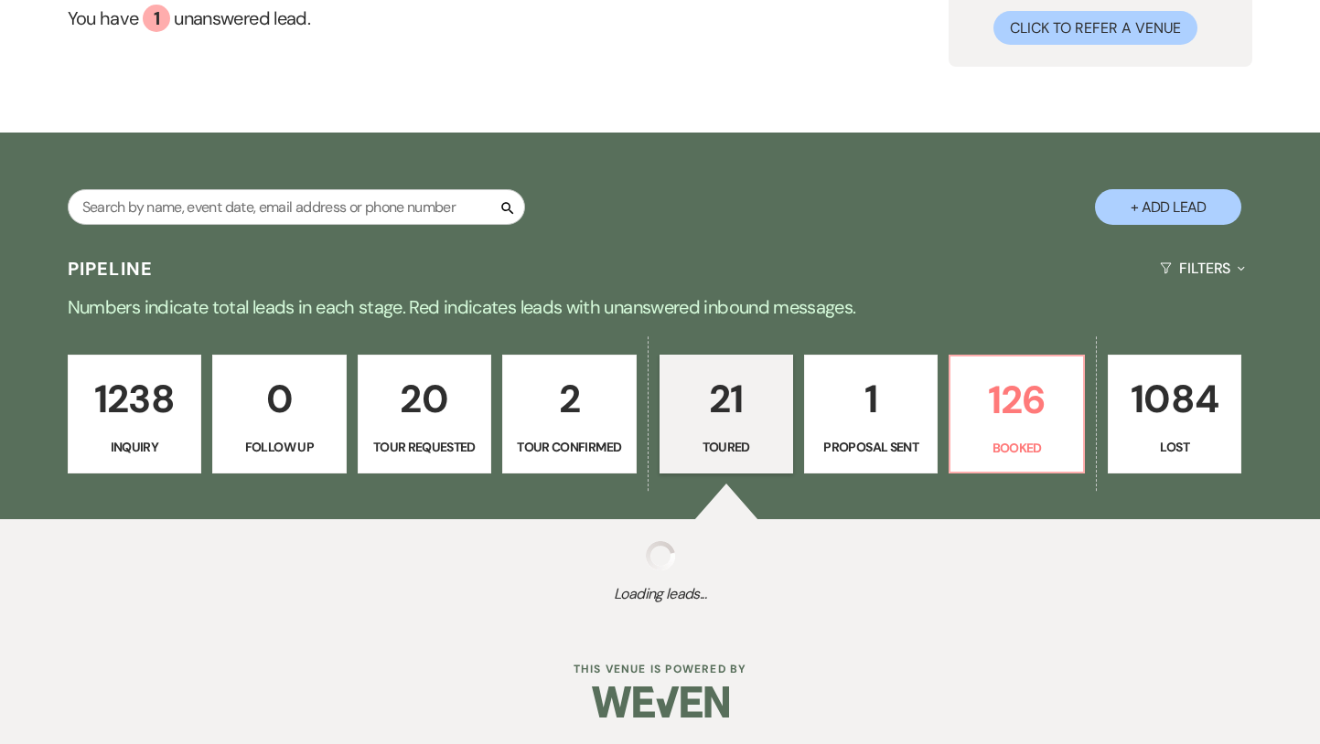
select select "5"
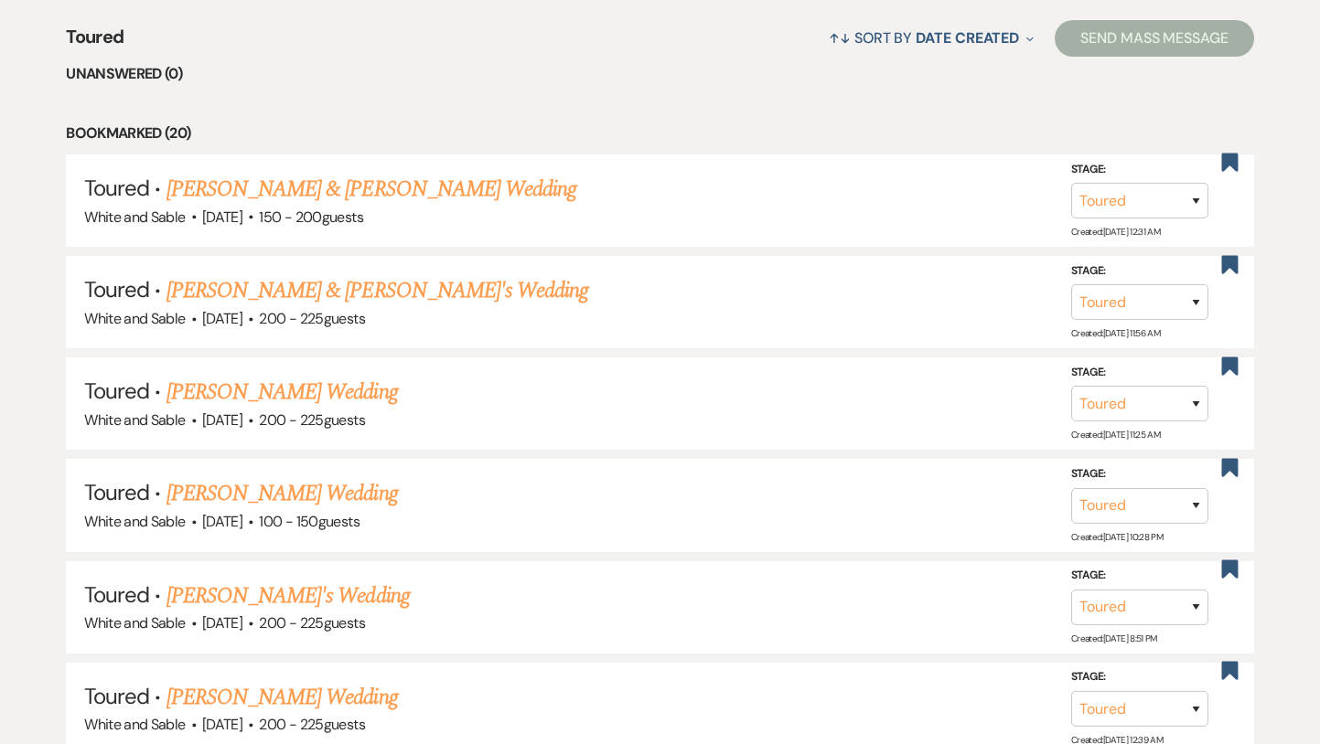
scroll to position [716, 0]
click at [327, 300] on link "[PERSON_NAME] & [PERSON_NAME]'s Wedding" at bounding box center [377, 289] width 423 height 33
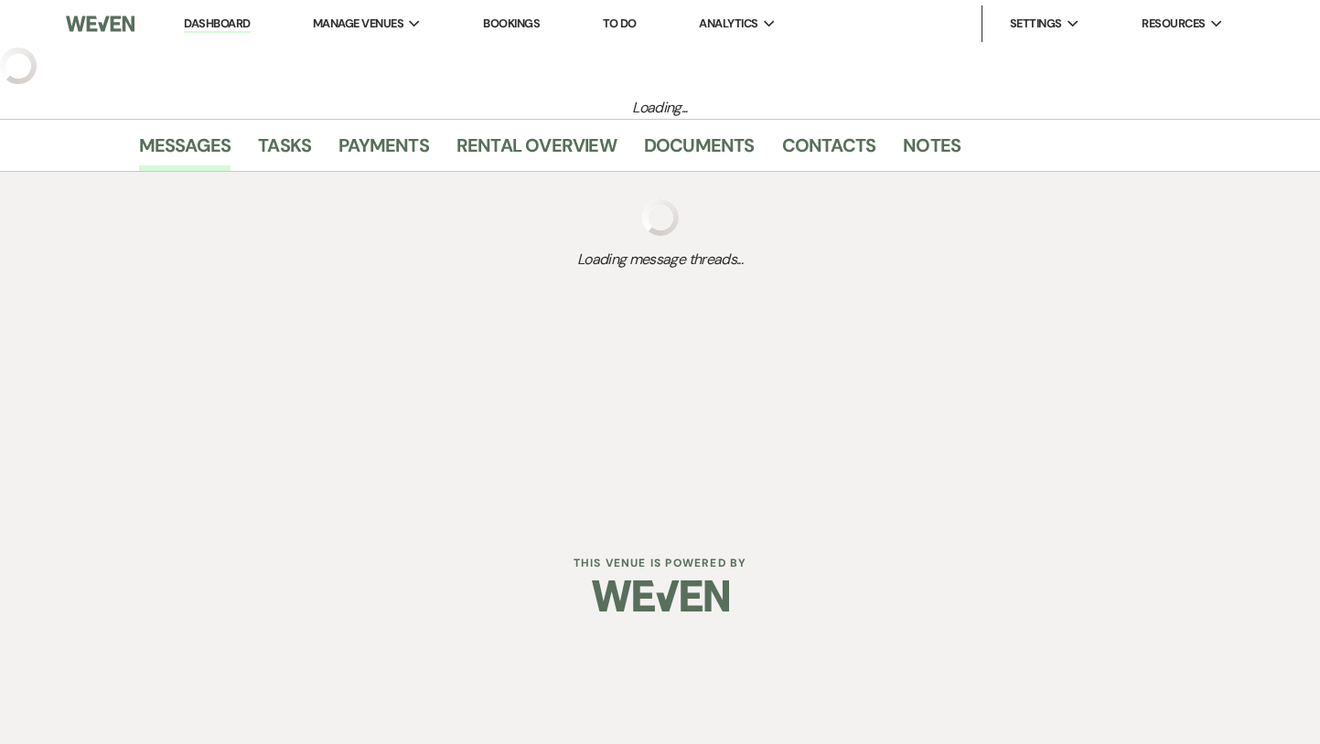
select select "5"
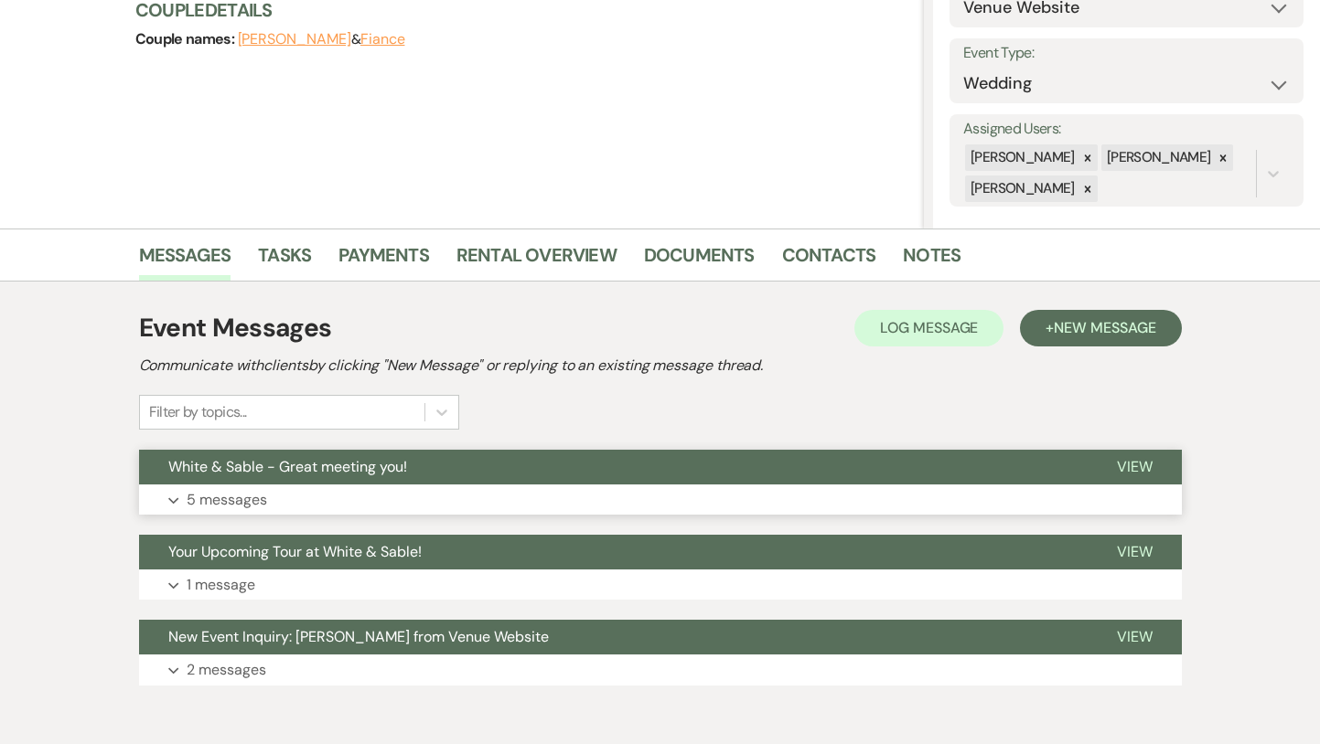
click at [324, 469] on span "White & Sable - Great meeting you!" at bounding box center [287, 466] width 239 height 19
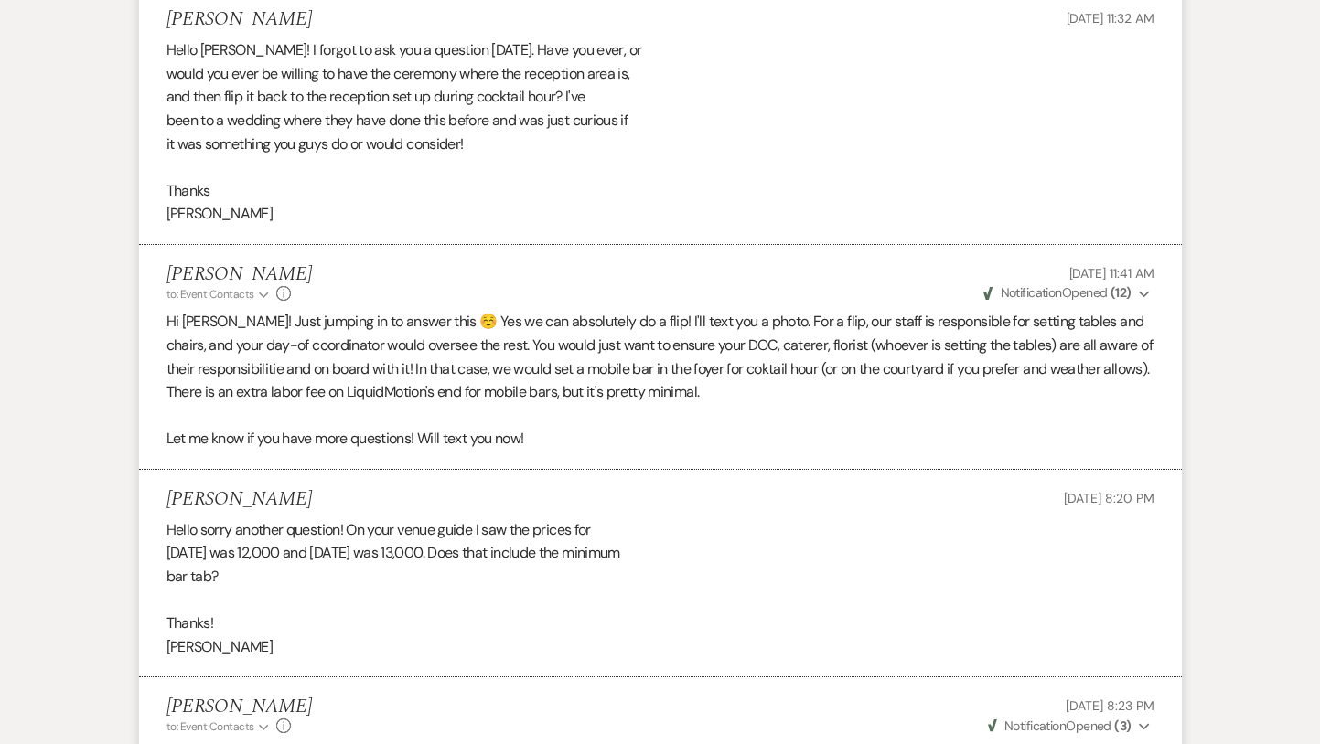
scroll to position [1881, 0]
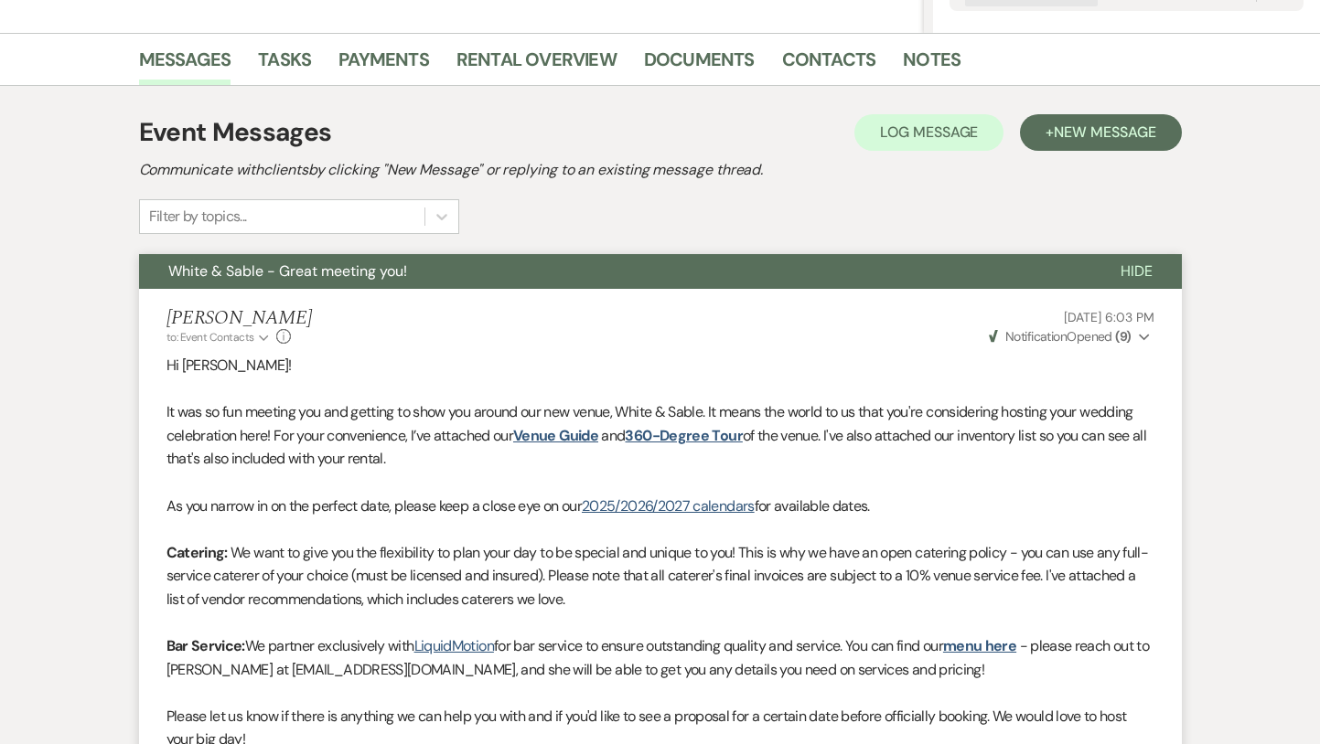
click at [371, 275] on span "White & Sable - Great meeting you!" at bounding box center [287, 271] width 239 height 19
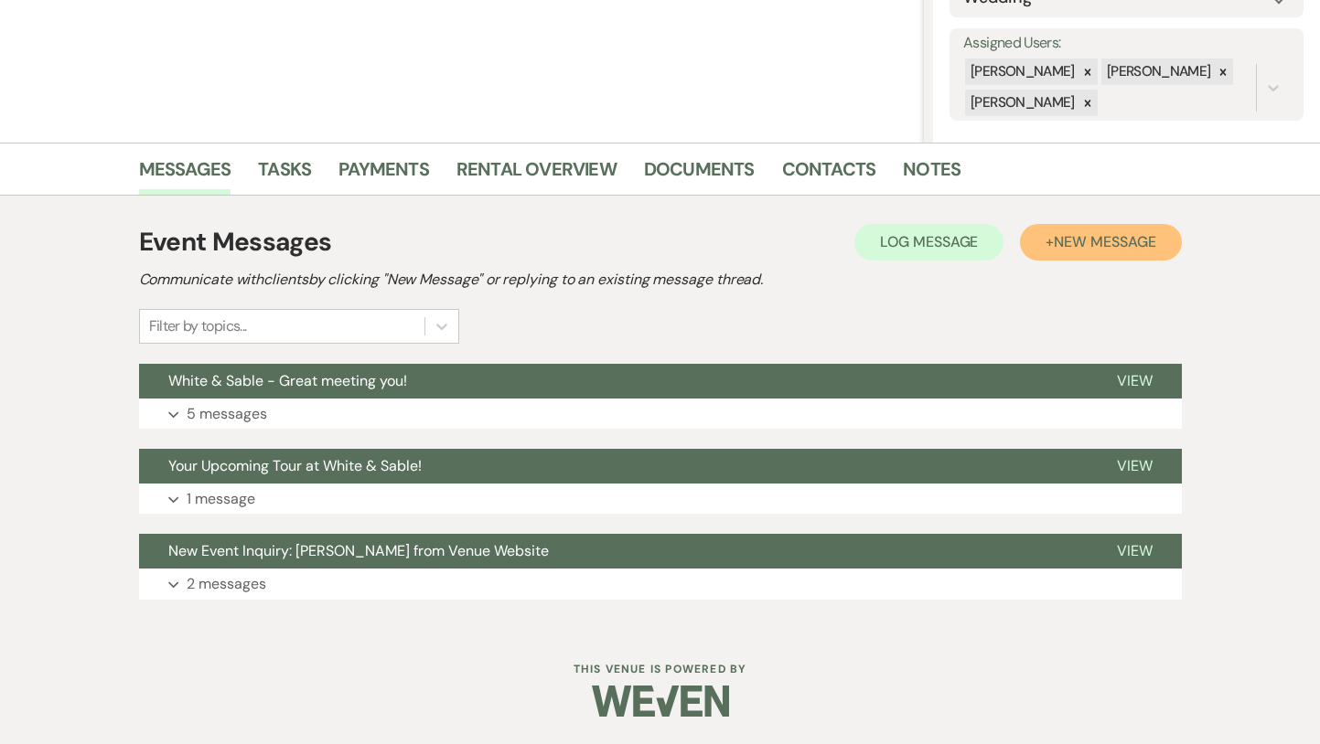
click at [1069, 242] on span "New Message" at bounding box center [1105, 241] width 102 height 19
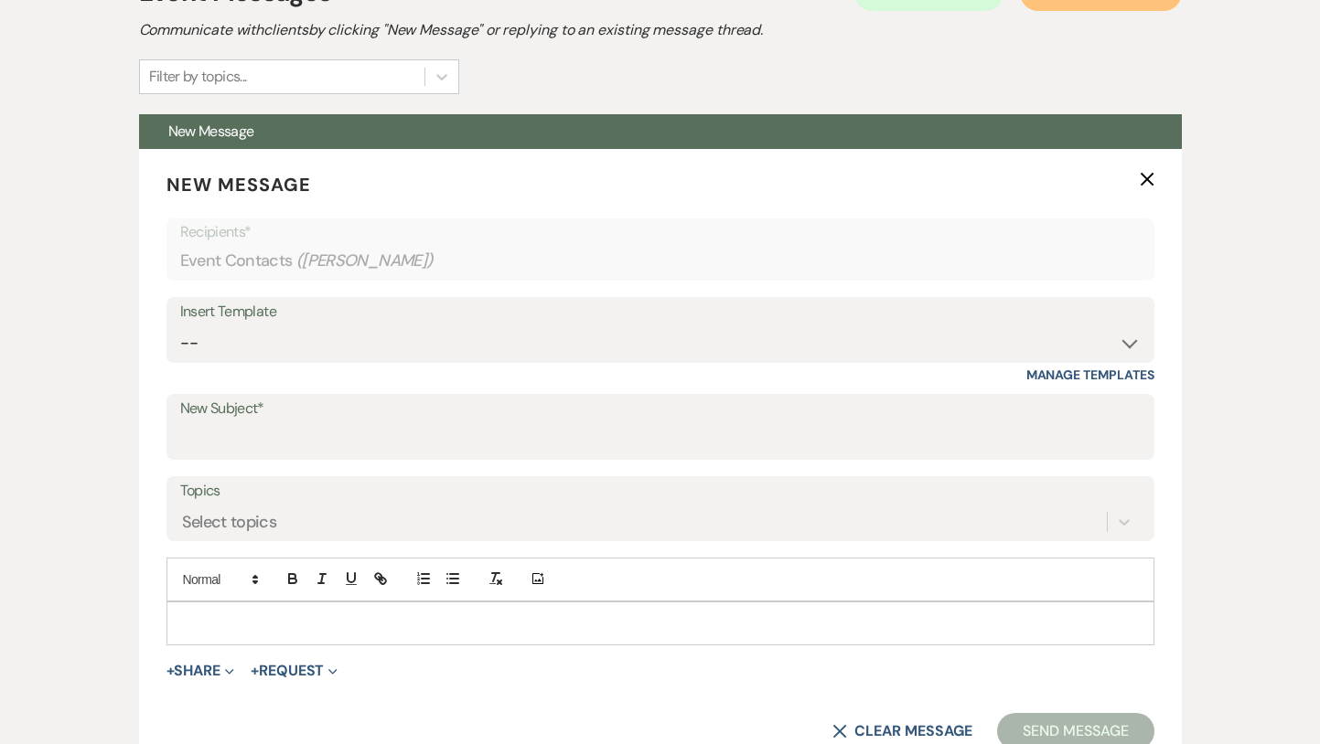
scroll to position [669, 0]
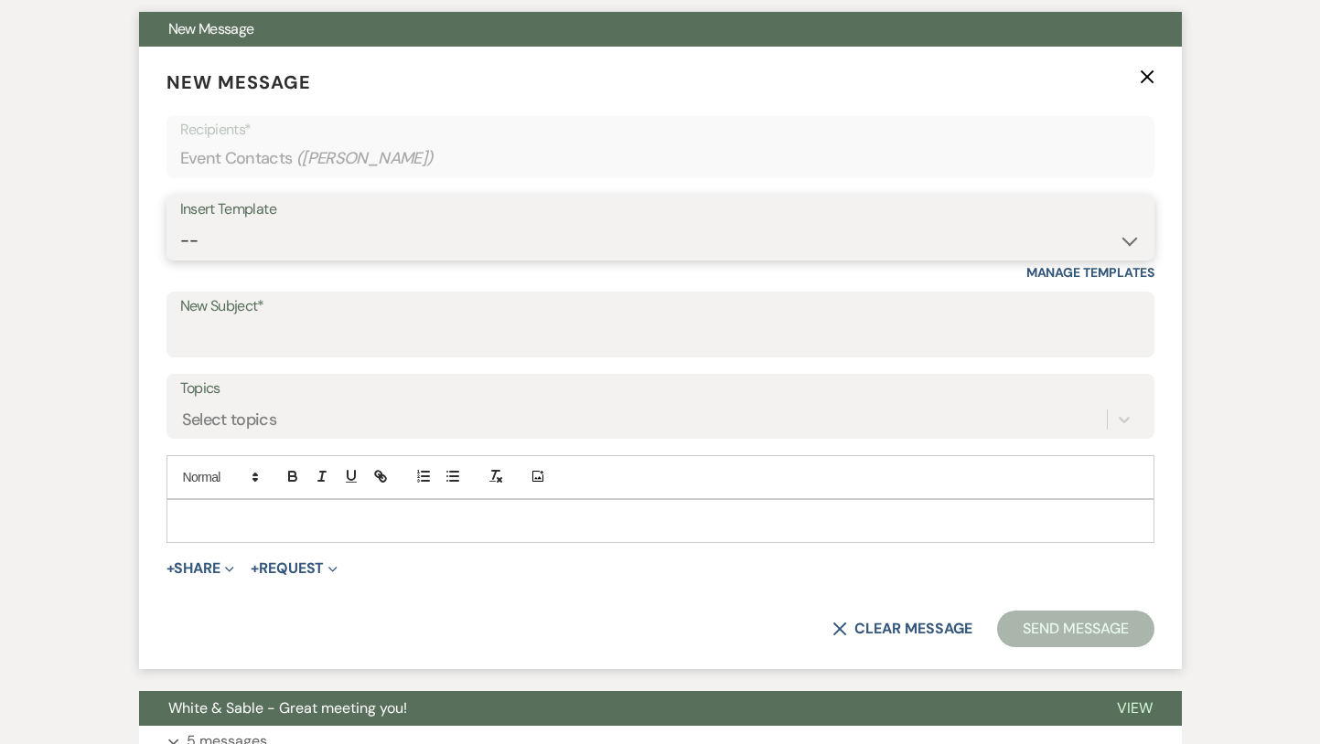
click at [327, 251] on select "-- Inquiry Response (Venue Guide) Schedule - Venue Tour Appt Confirmation Sched…" at bounding box center [660, 241] width 960 height 36
select select "5190"
click at [180, 223] on select "-- Inquiry Response (Venue Guide) Schedule - Venue Tour Appt Confirmation Sched…" at bounding box center [660, 241] width 960 height 36
type input "Thank you for visiting White & Sable!"
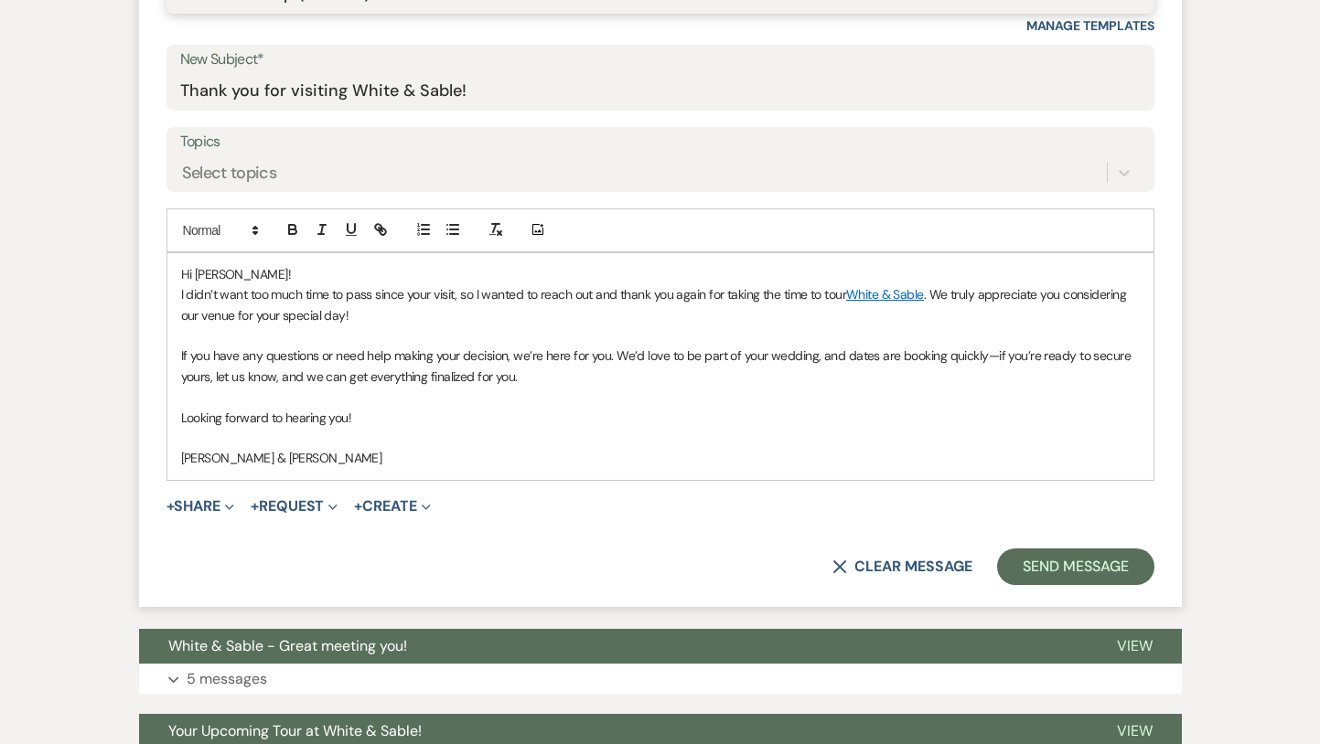
scroll to position [919, 0]
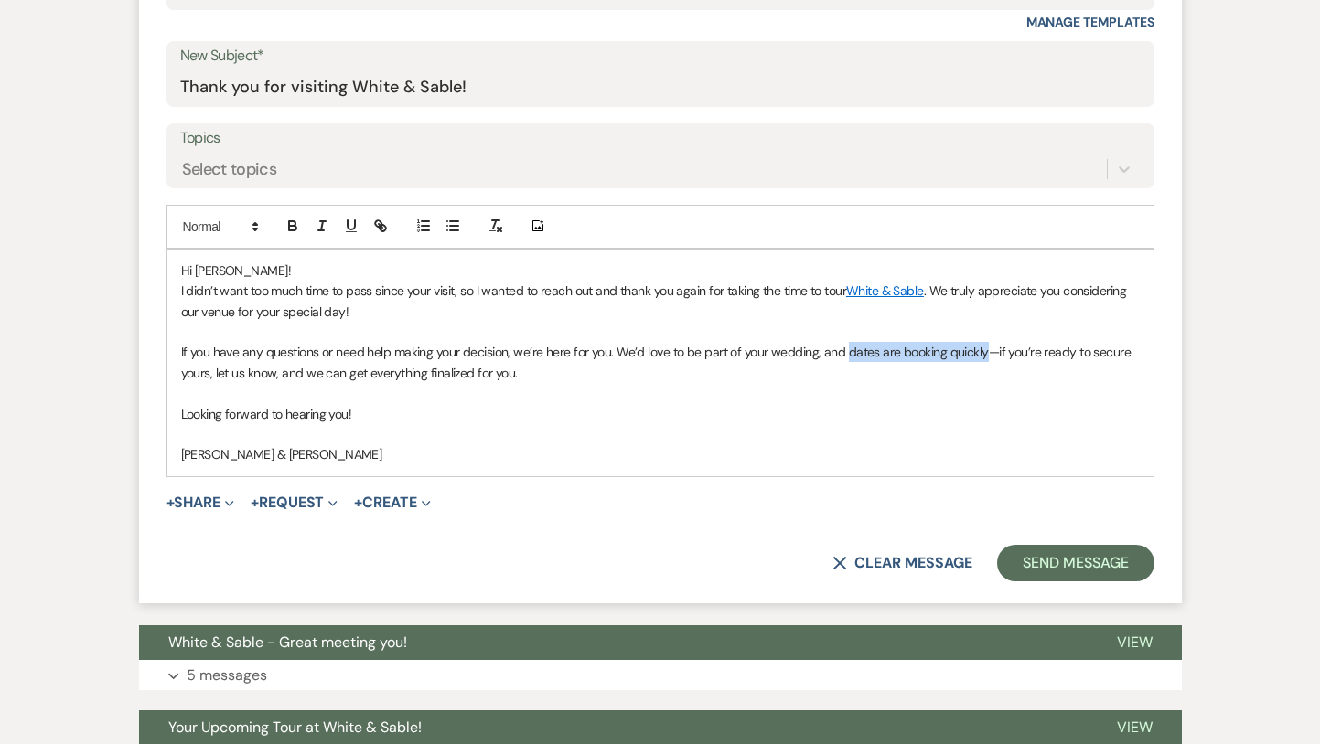
drag, startPoint x: 980, startPoint y: 352, endPoint x: 841, endPoint y: 355, distance: 138.1
click at [841, 355] on span "If you have any questions or need help making your decision, we’re here for you…" at bounding box center [657, 362] width 953 height 37
click at [369, 227] on button "button" at bounding box center [381, 226] width 26 height 22
paste input "[URL][DOMAIN_NAME]"
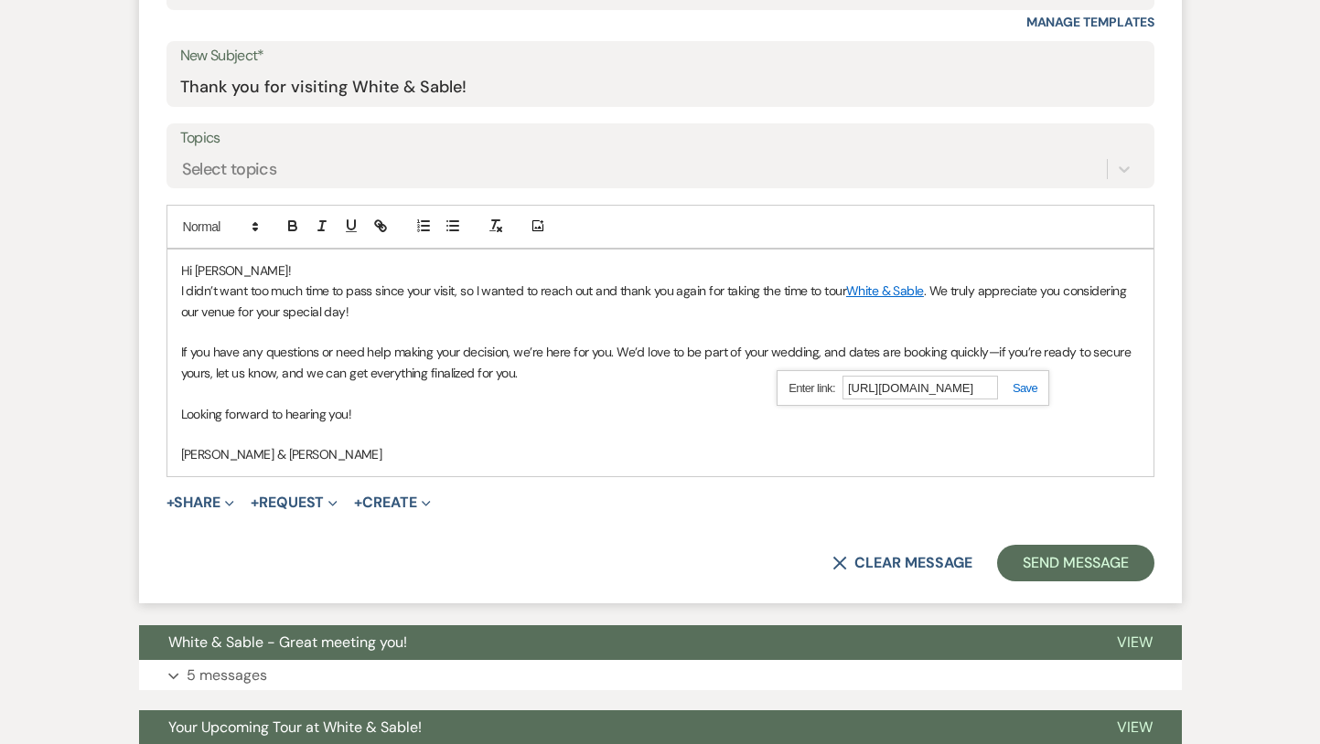
type input "[URL][DOMAIN_NAME]"
click at [1020, 388] on link at bounding box center [1017, 388] width 39 height 14
click at [293, 224] on icon "button" at bounding box center [292, 226] width 16 height 16
click at [388, 464] on p "[PERSON_NAME] & [PERSON_NAME]" at bounding box center [660, 455] width 959 height 20
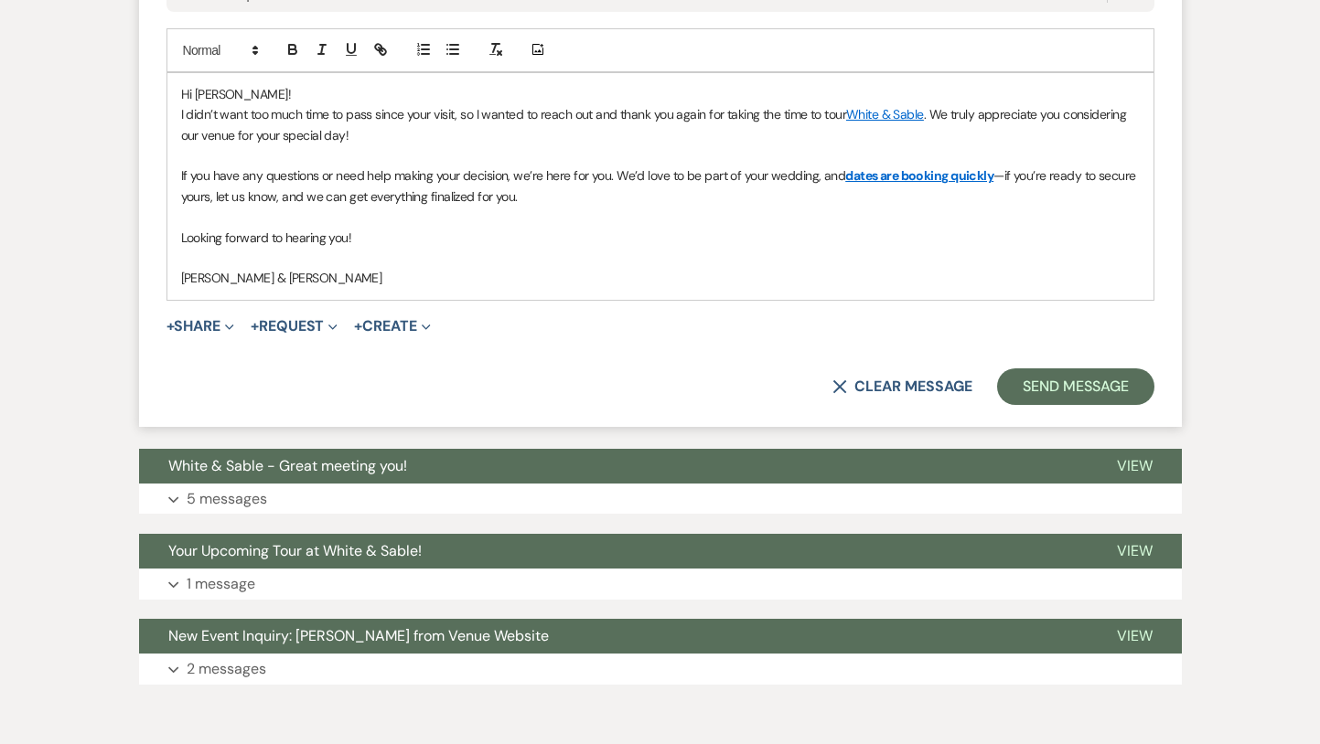
scroll to position [1181, 0]
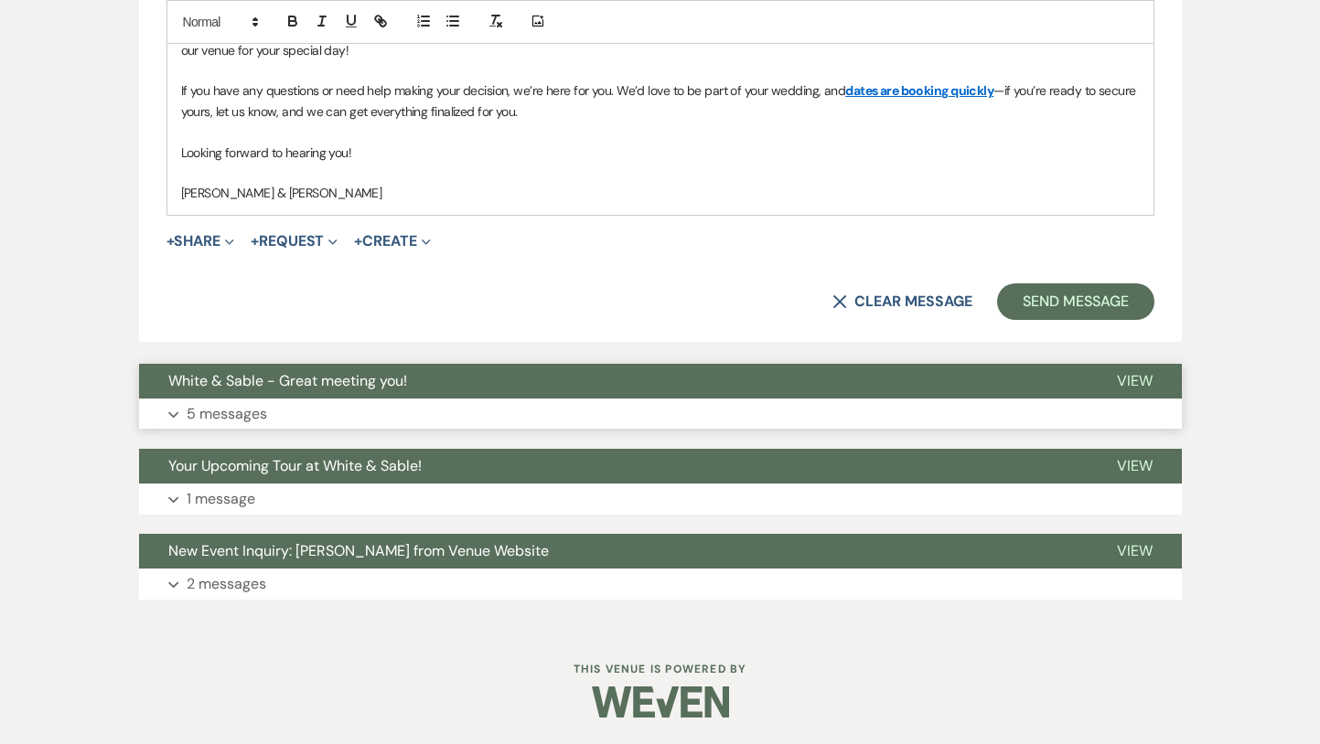
click at [655, 388] on button "White & Sable - Great meeting you!" at bounding box center [613, 381] width 948 height 35
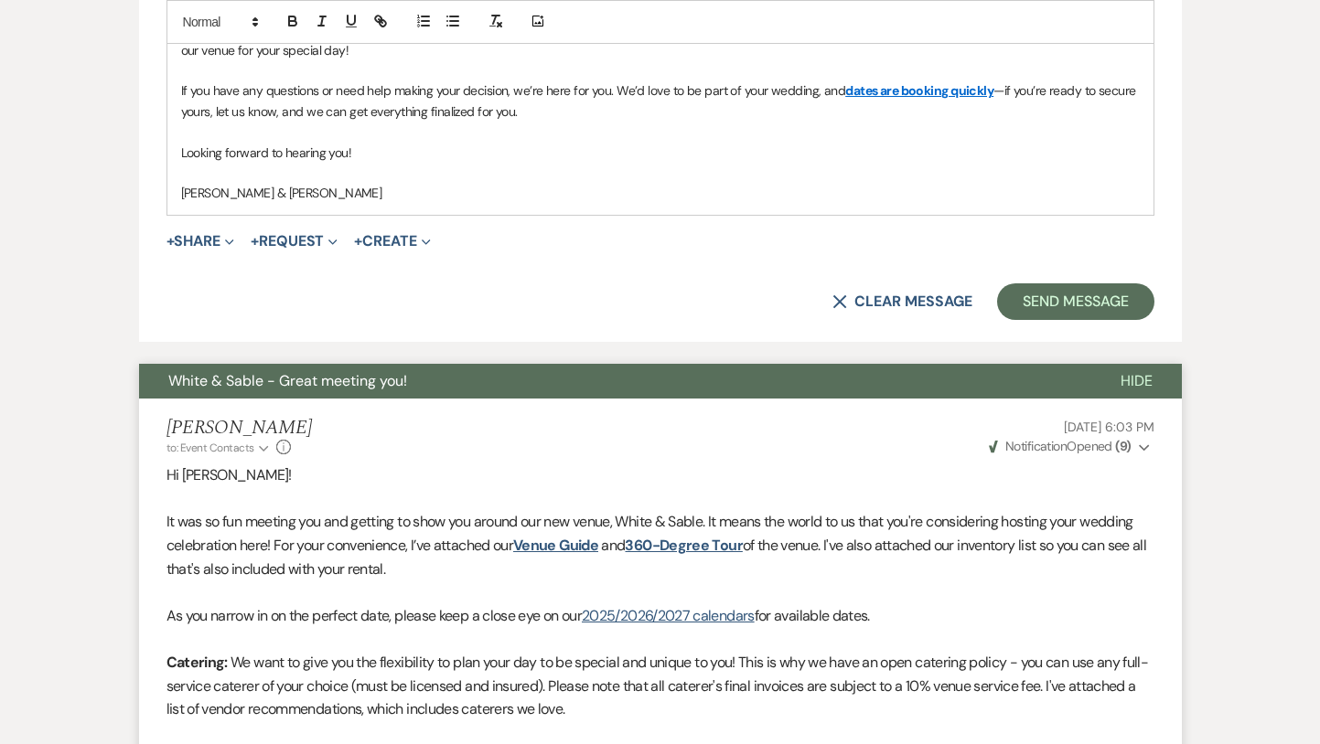
click at [655, 387] on button "White & Sable - Great meeting you!" at bounding box center [615, 381] width 952 height 35
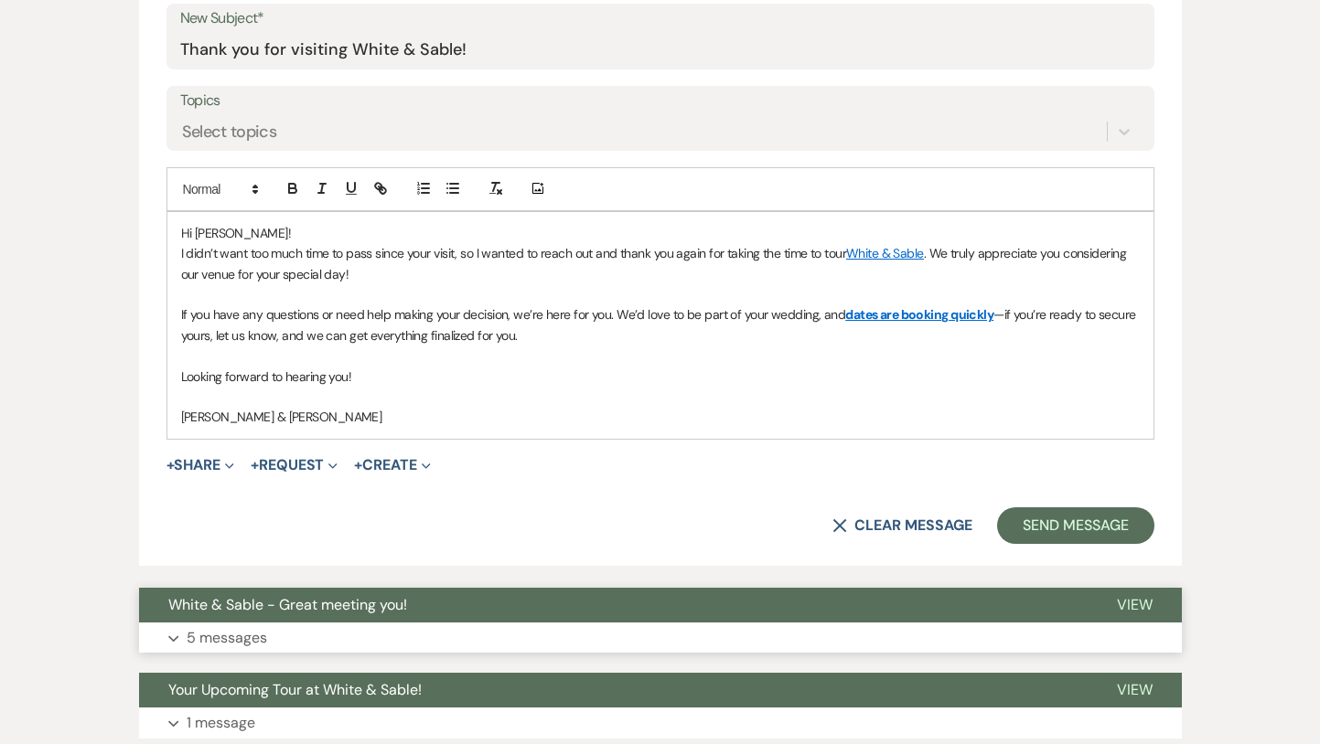
scroll to position [931, 0]
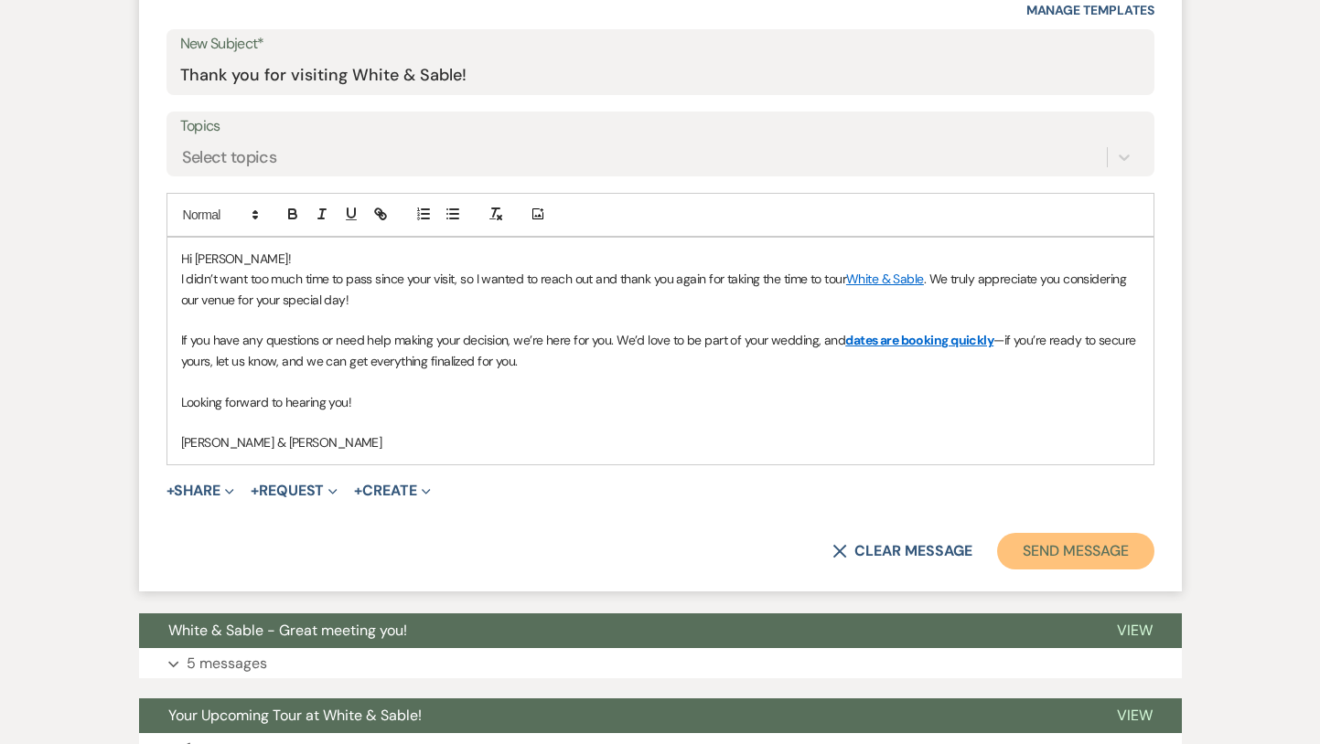
click at [1038, 543] on button "Send Message" at bounding box center [1075, 551] width 156 height 37
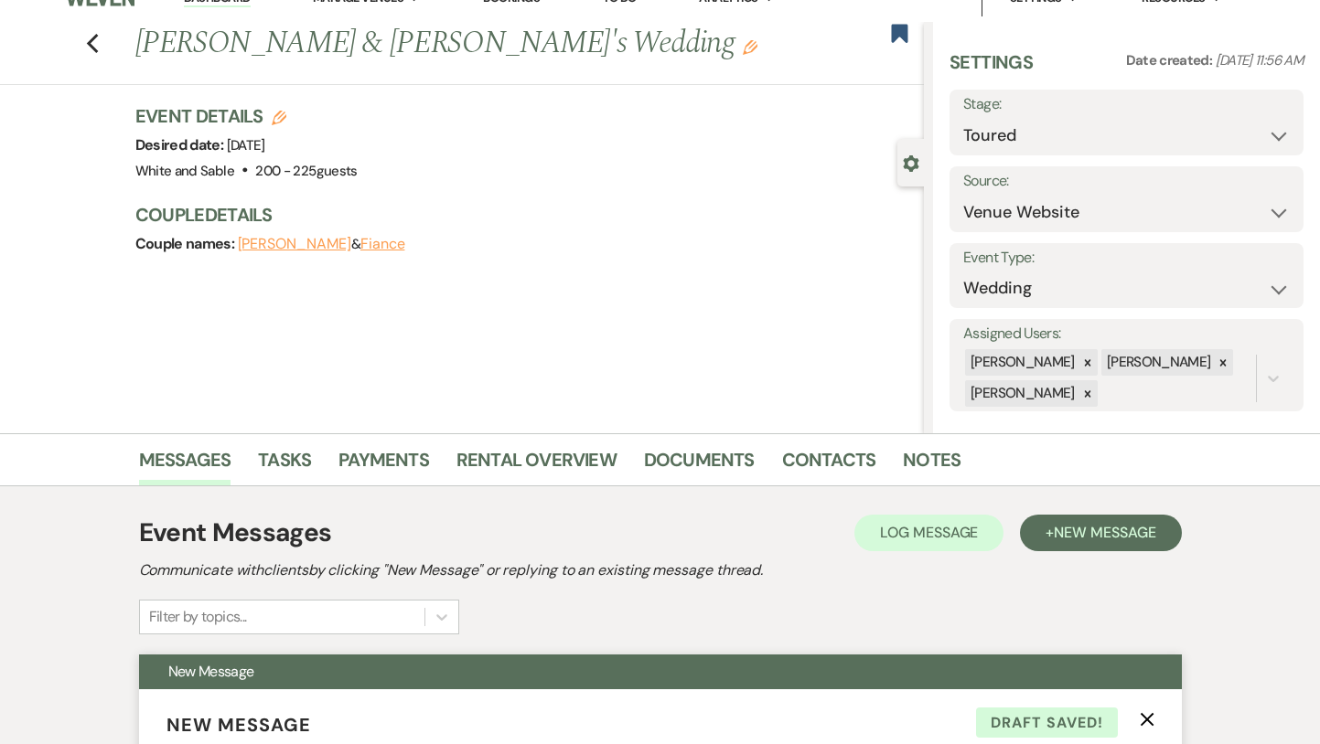
scroll to position [0, 0]
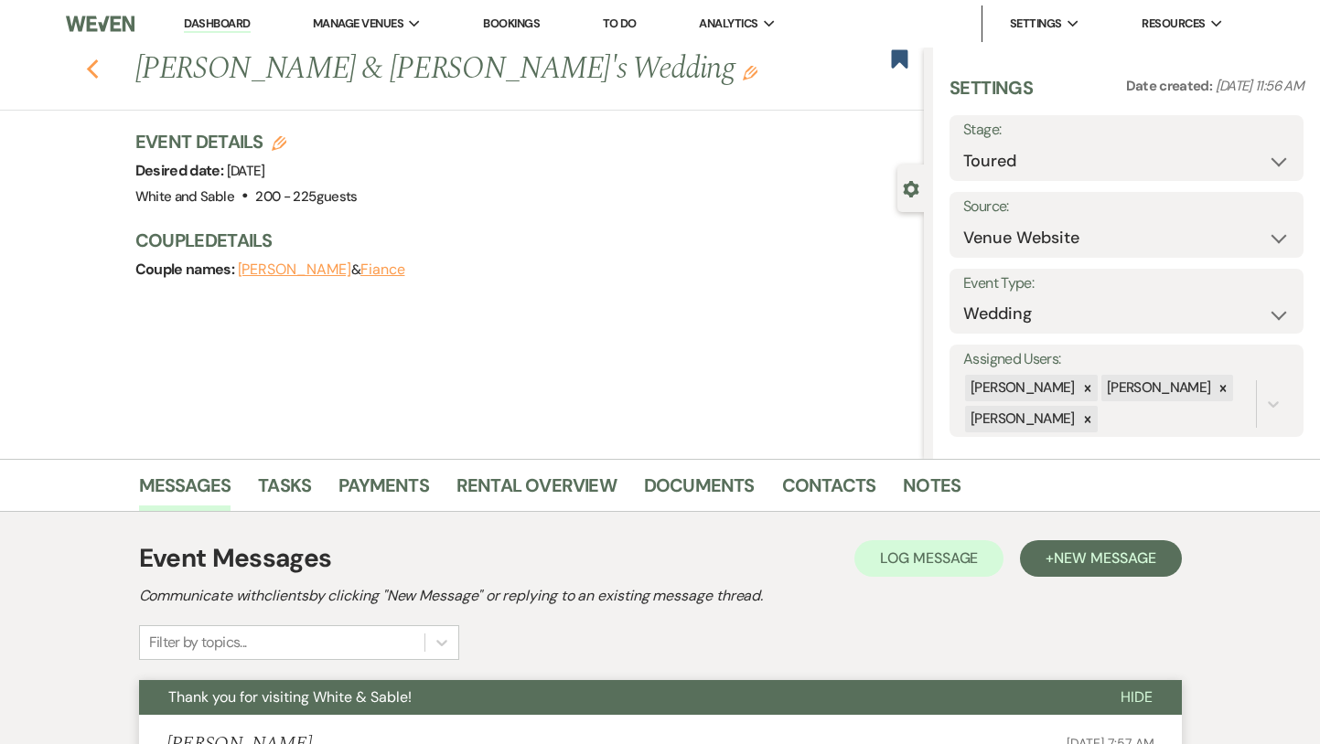
click at [89, 69] on use "button" at bounding box center [92, 69] width 12 height 20
select select "5"
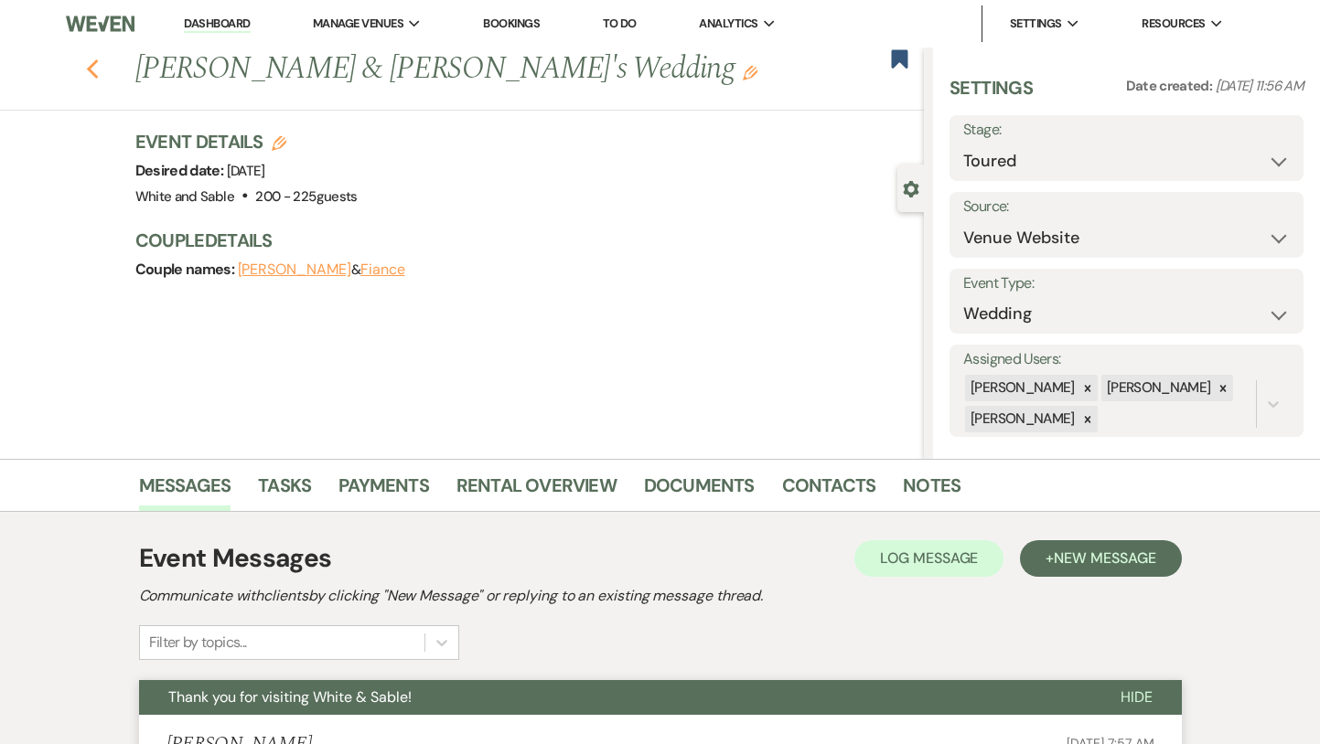
select select "5"
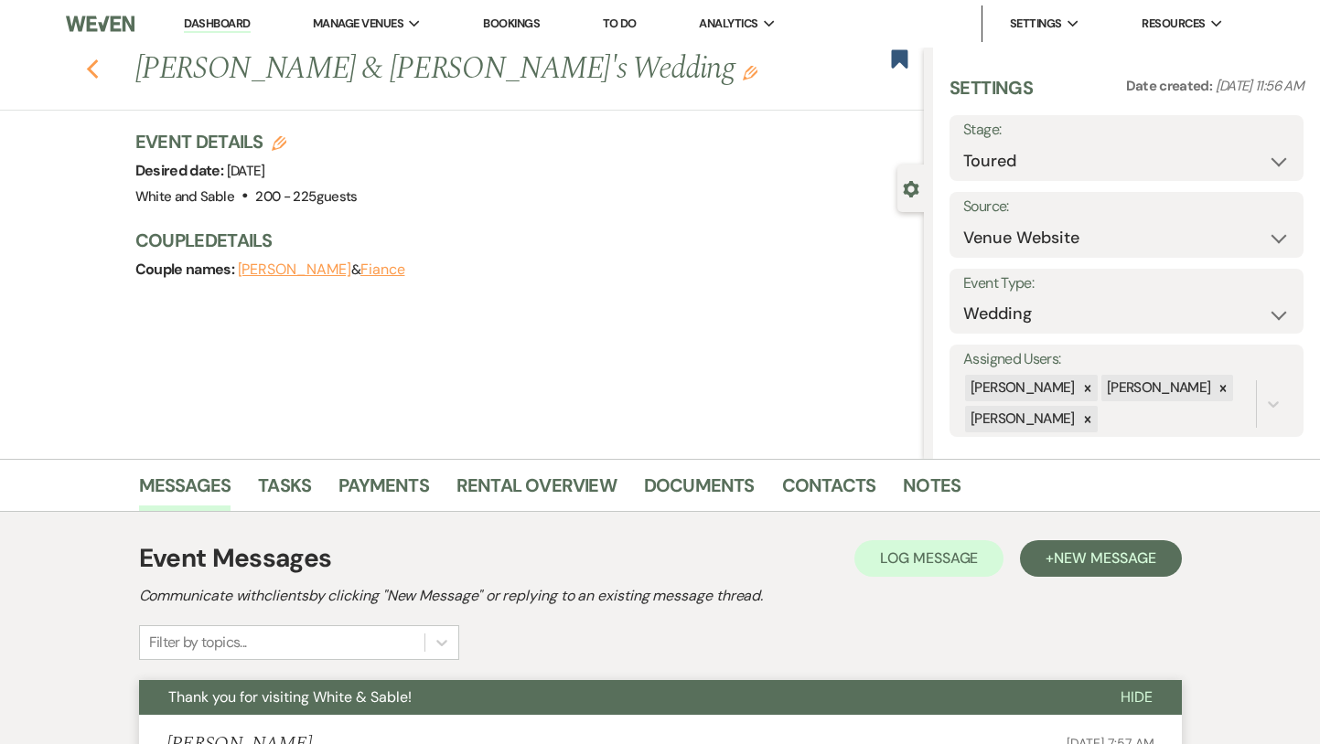
select select "5"
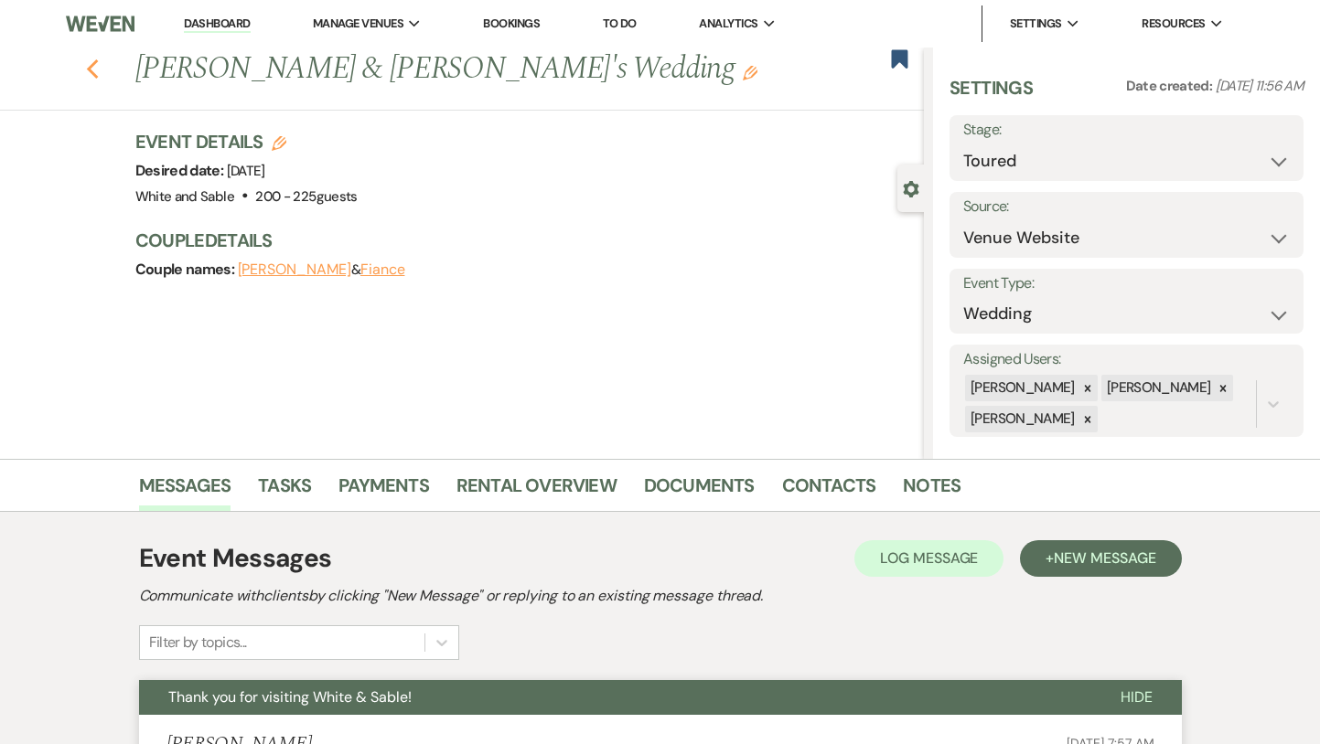
select select "5"
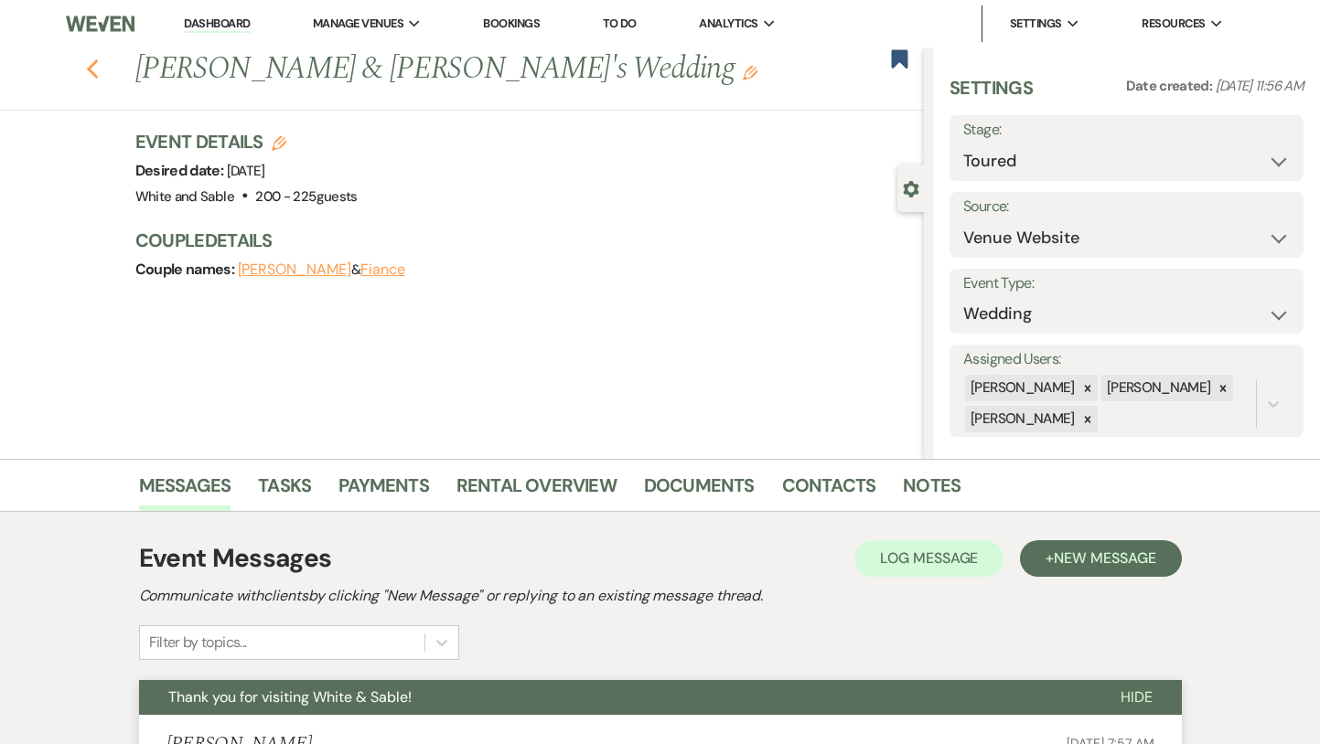
select select "5"
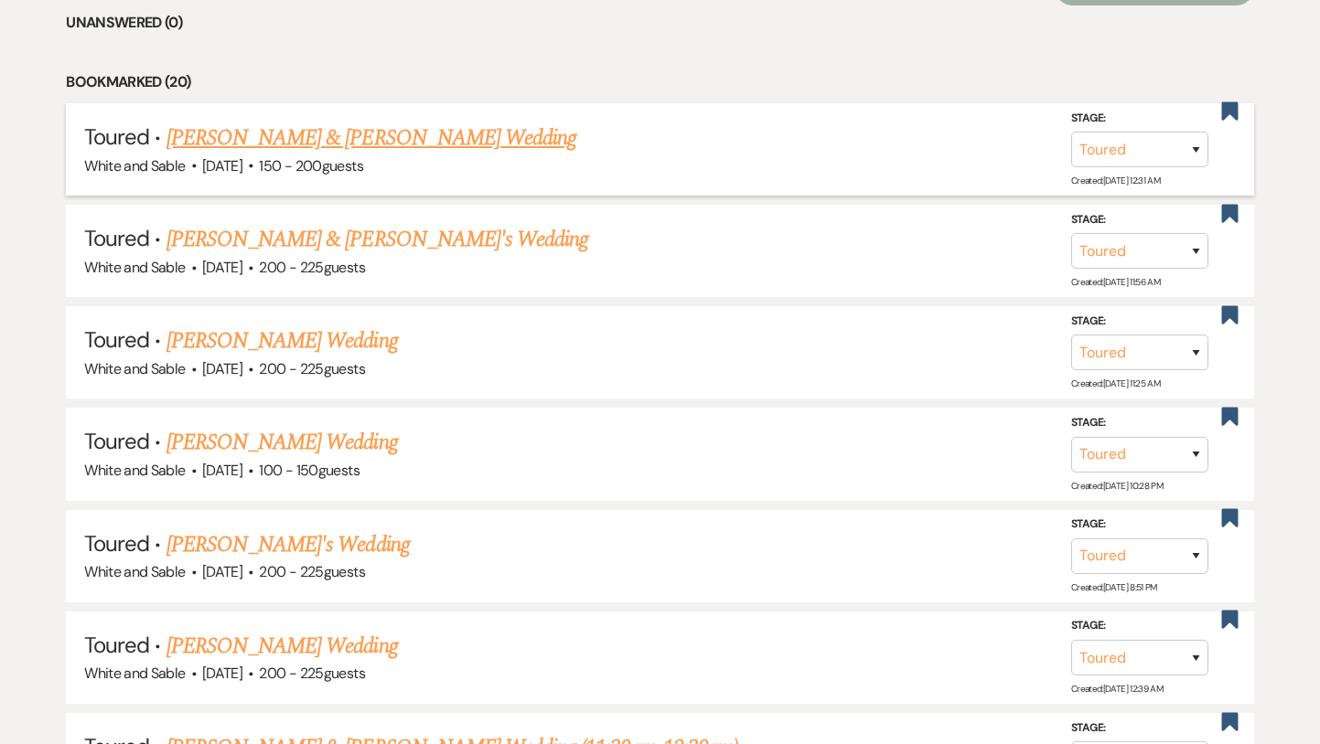
scroll to position [789, 0]
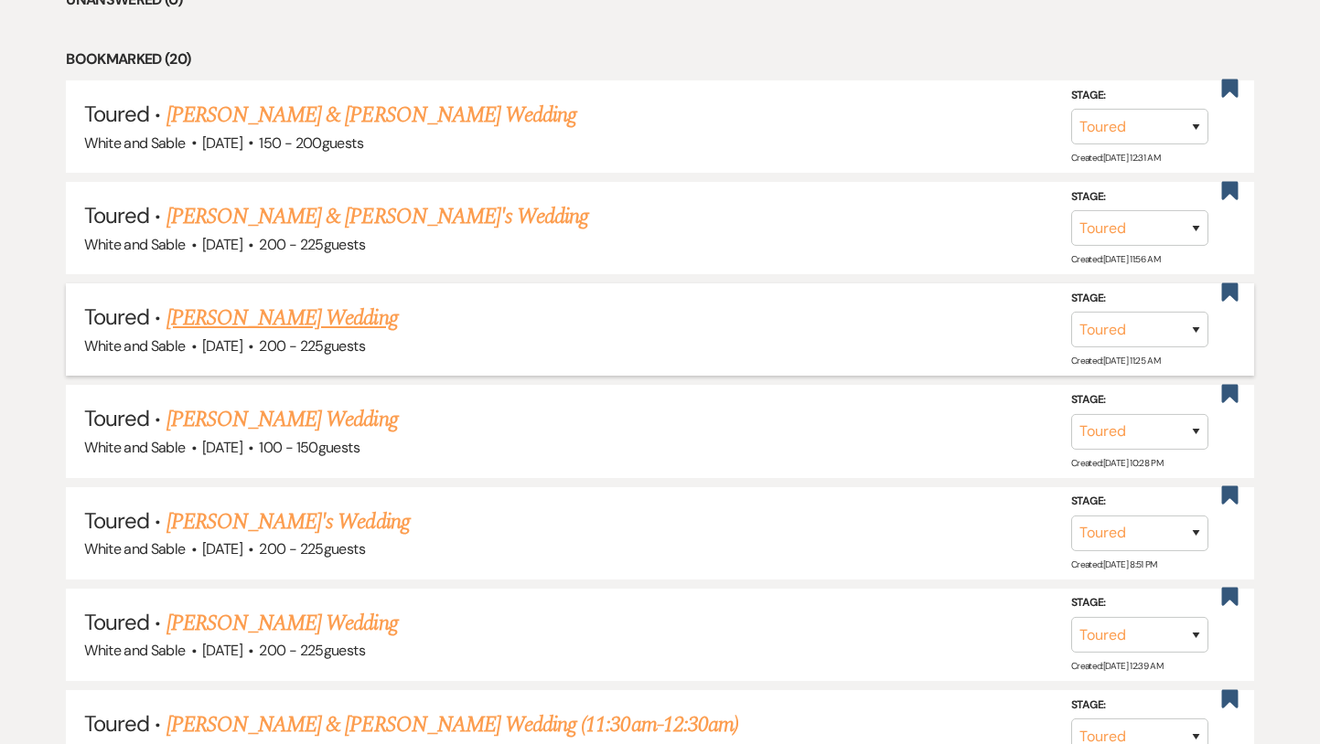
click at [323, 312] on link "[PERSON_NAME] Wedding" at bounding box center [281, 318] width 231 height 33
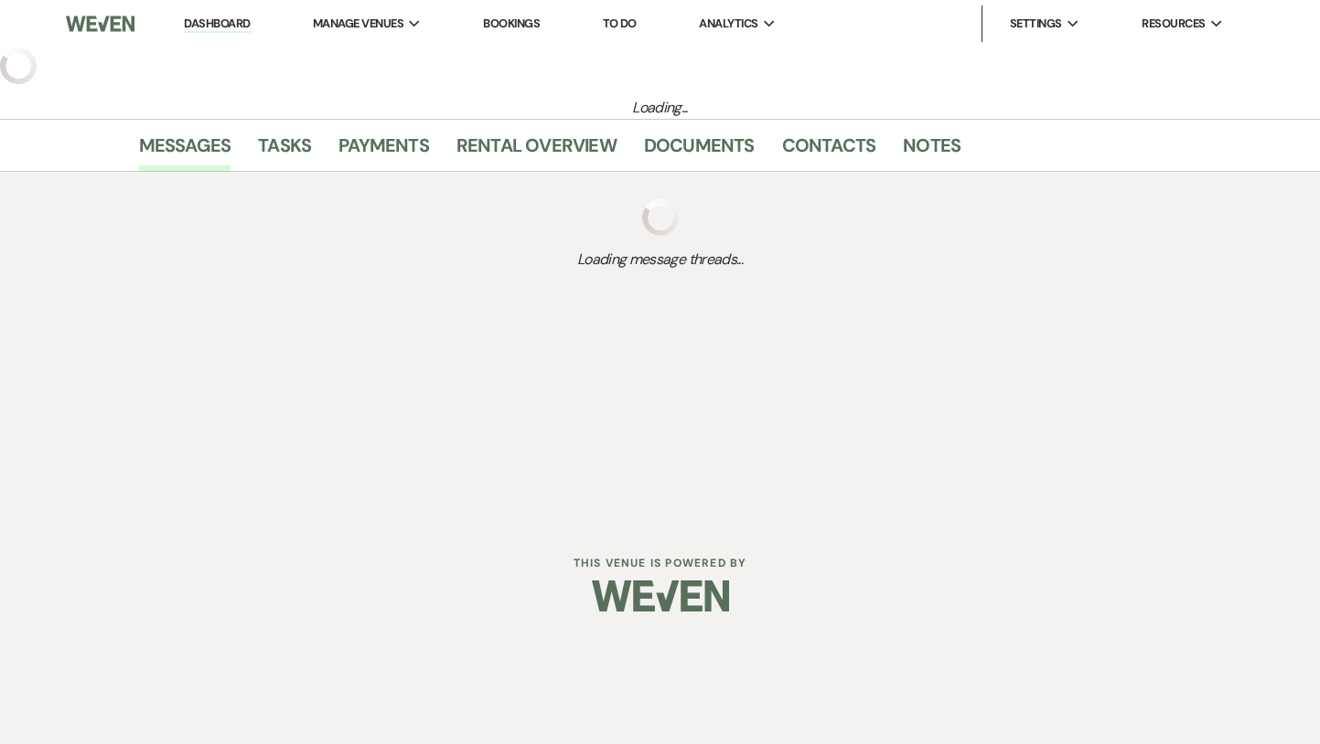
select select "5"
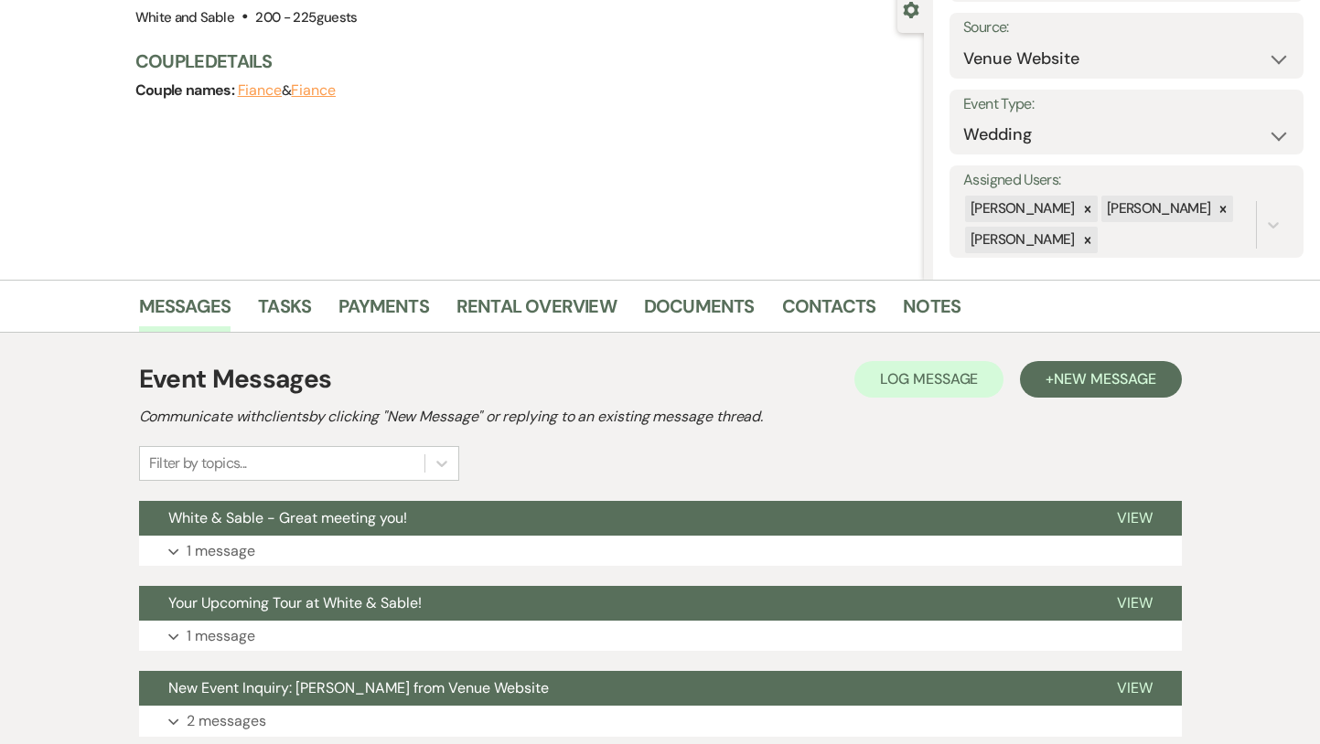
scroll to position [183, 0]
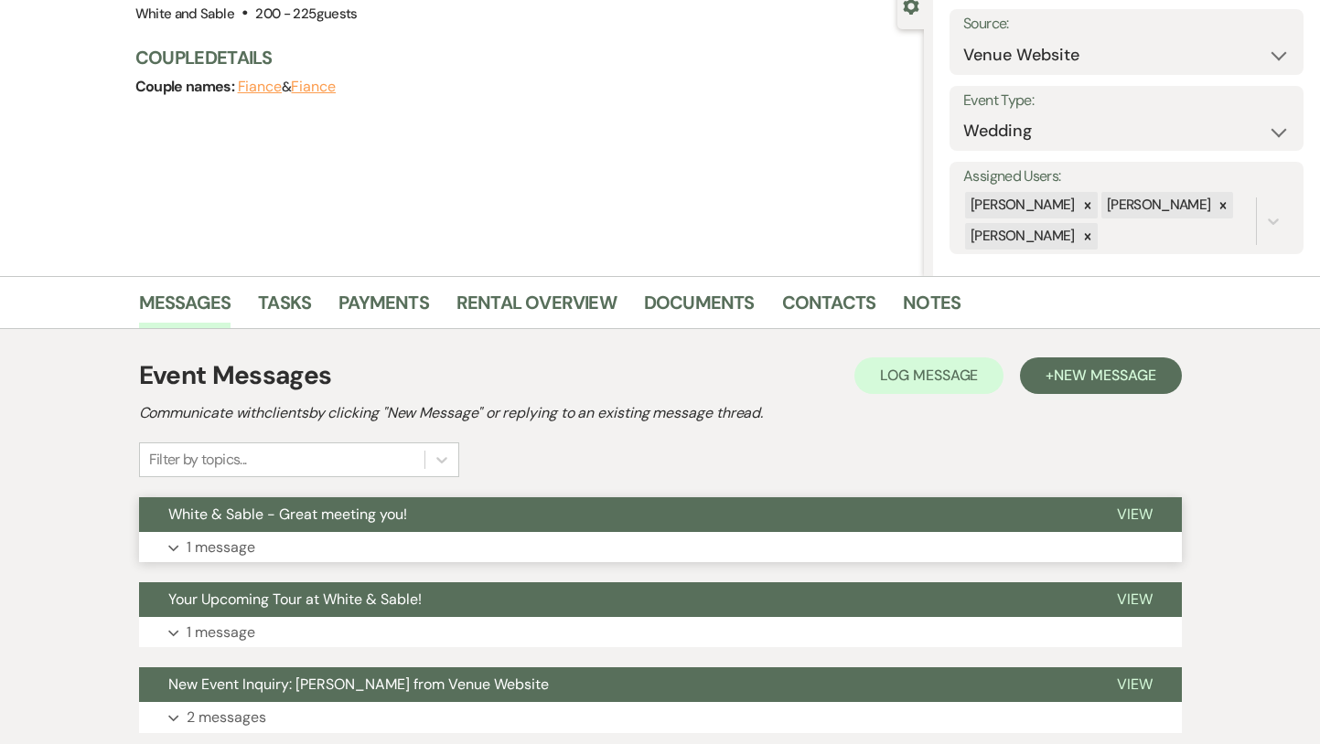
click at [436, 539] on button "Expand 1 message" at bounding box center [660, 547] width 1043 height 31
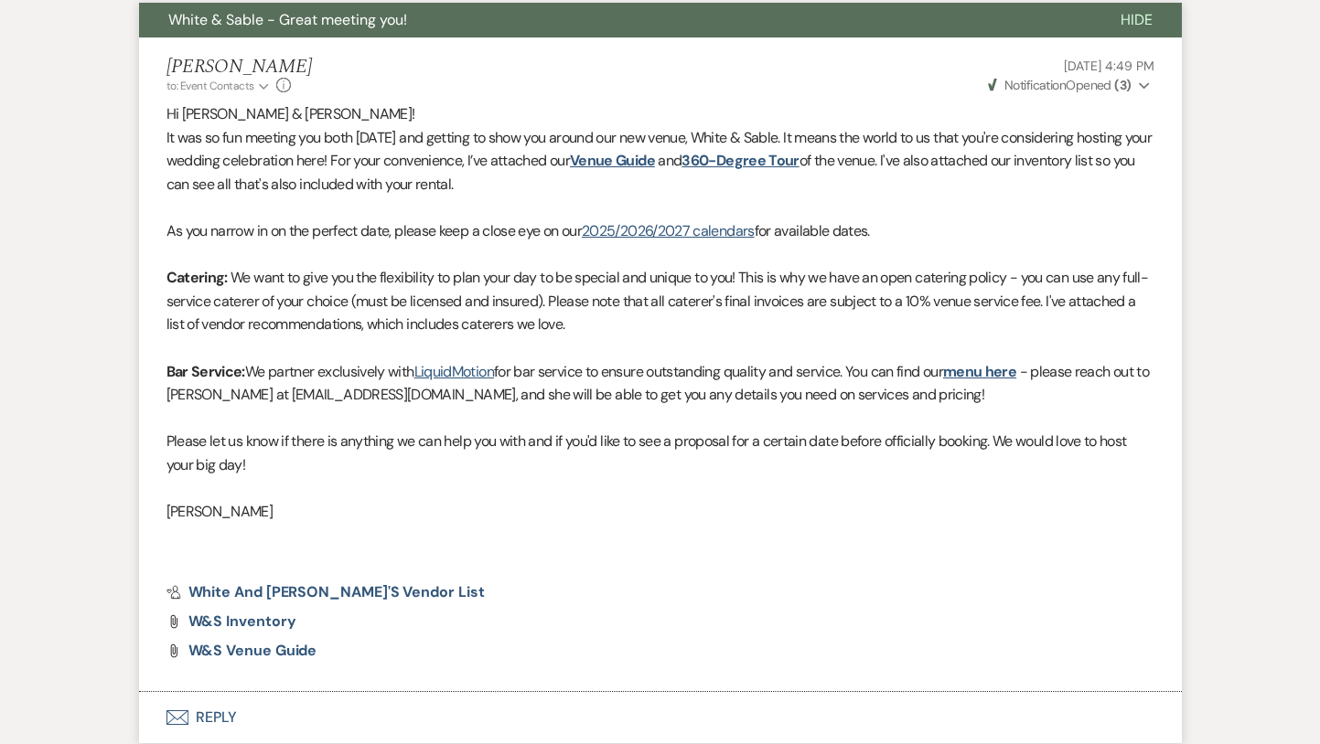
scroll to position [759, 0]
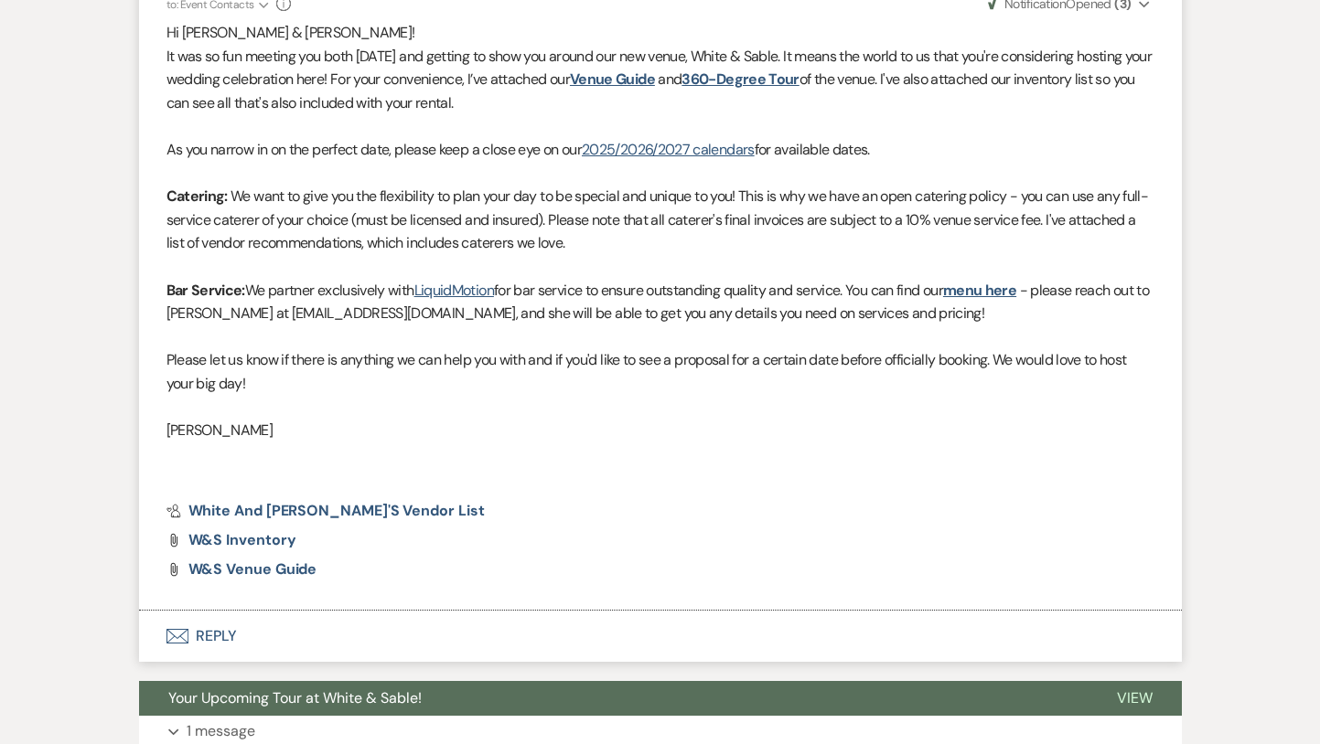
click at [319, 624] on button "Envelope Reply" at bounding box center [660, 636] width 1043 height 51
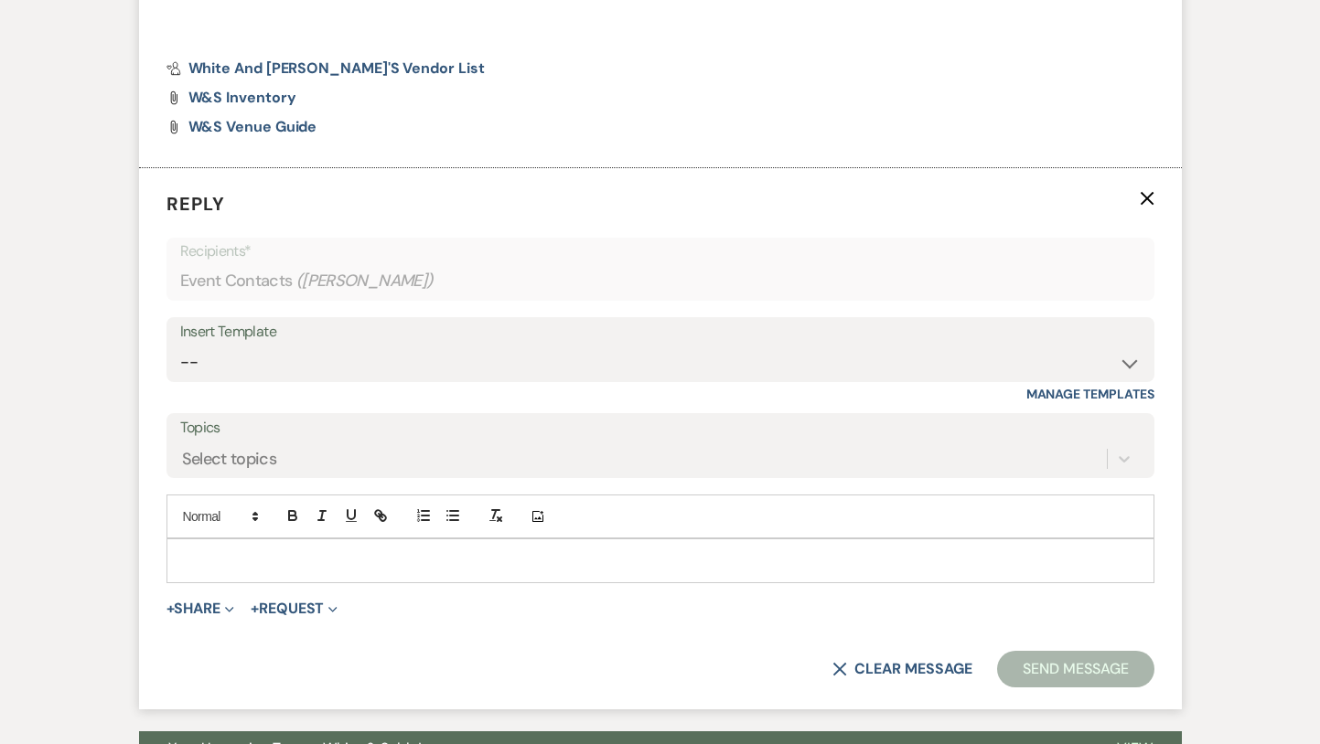
scroll to position [1269, 0]
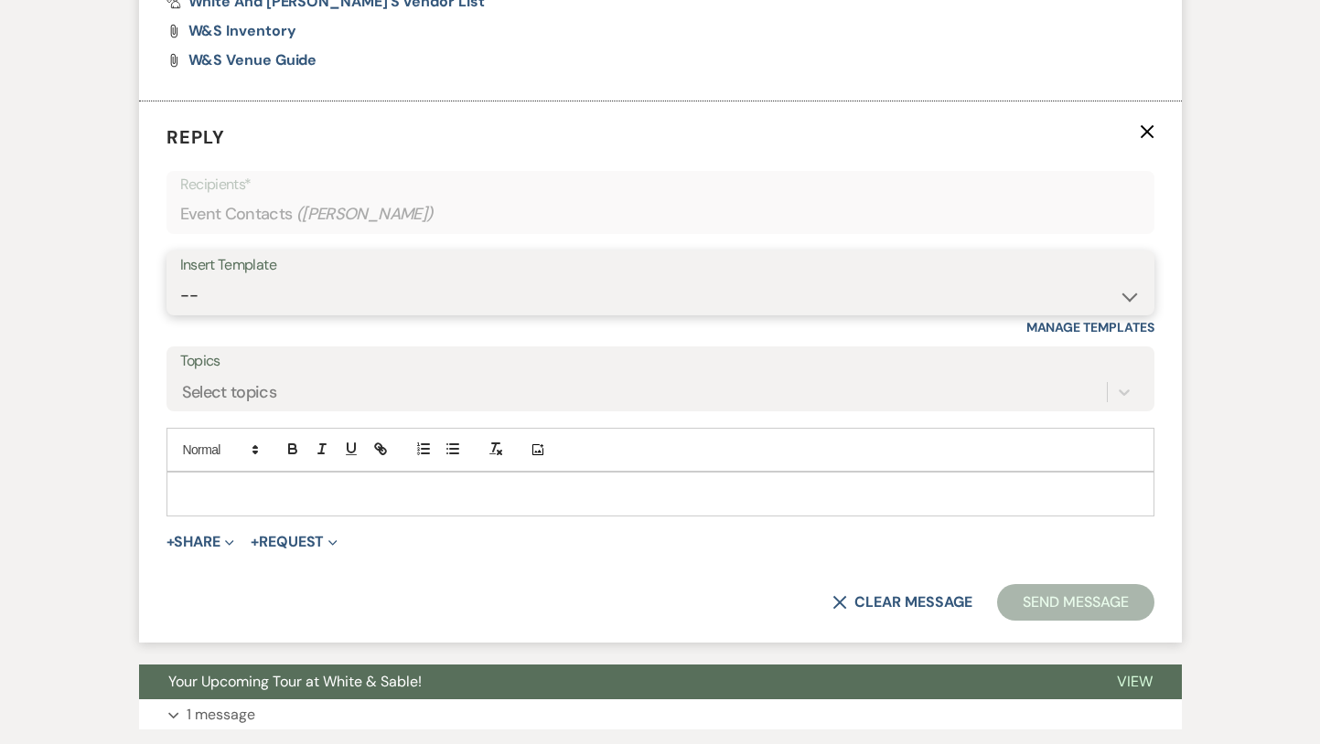
click at [335, 288] on select "-- Inquiry Response (Venue Guide) Schedule - Venue Tour Appt Confirmation Sched…" at bounding box center [660, 296] width 960 height 36
select select "5190"
click at [180, 278] on select "-- Inquiry Response (Venue Guide) Schedule - Venue Tour Appt Confirmation Sched…" at bounding box center [660, 296] width 960 height 36
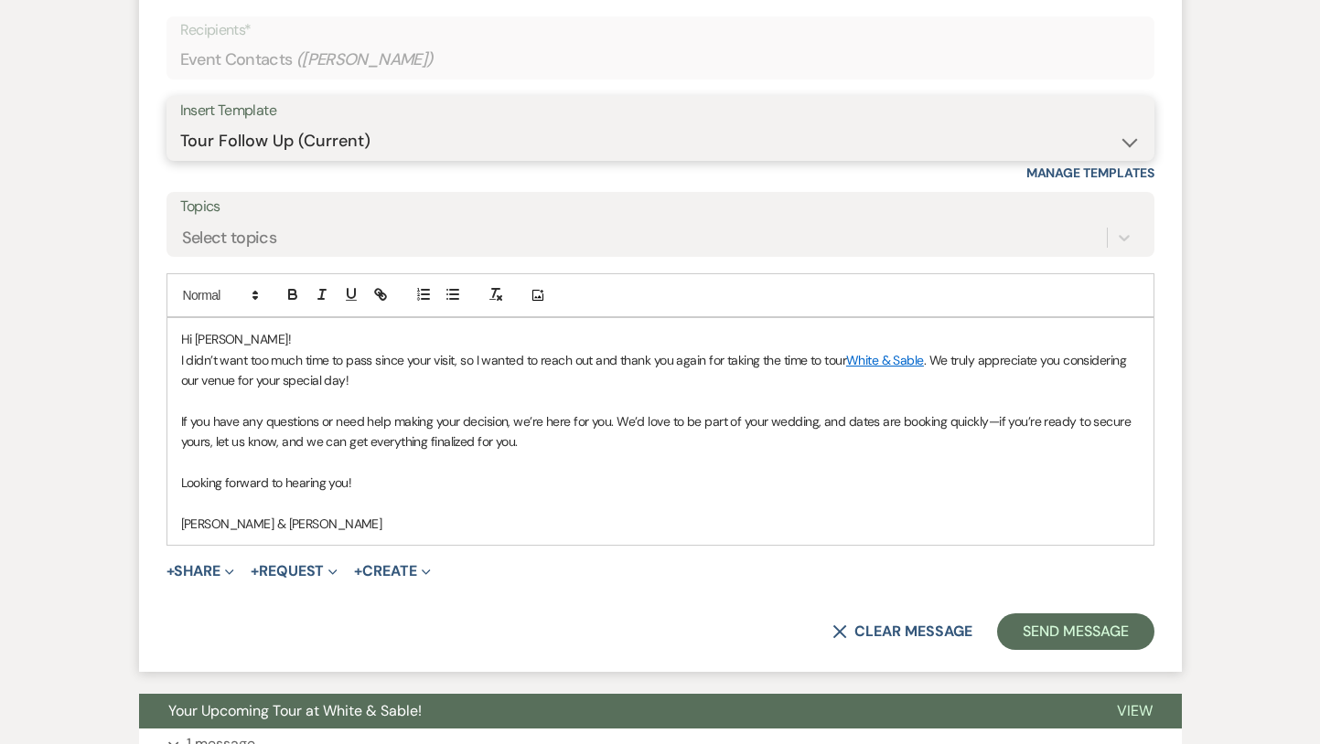
scroll to position [1631, 0]
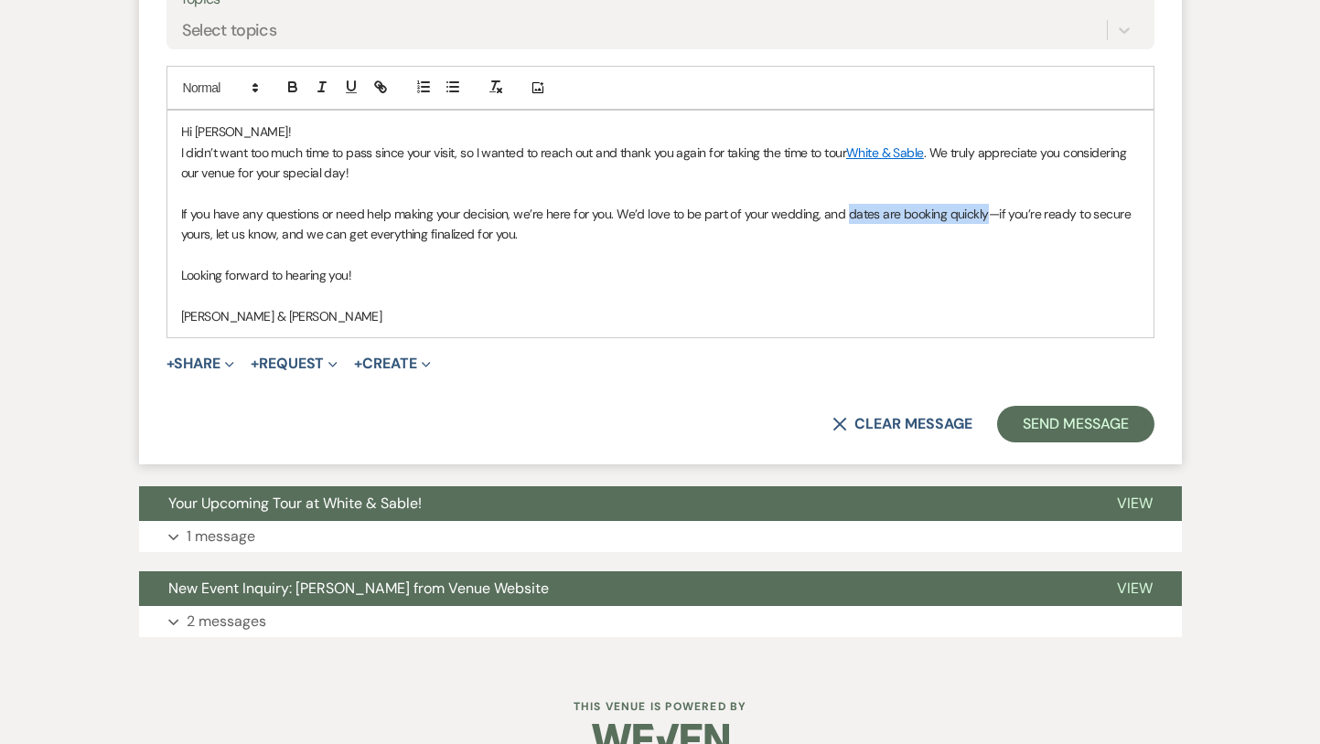
drag, startPoint x: 841, startPoint y: 213, endPoint x: 980, endPoint y: 205, distance: 138.4
click at [980, 206] on span "If you have any questions or need help making your decision, we’re here for you…" at bounding box center [657, 224] width 953 height 37
click at [292, 93] on icon "button" at bounding box center [292, 87] width 16 height 16
click at [375, 91] on icon "button" at bounding box center [380, 87] width 16 height 16
paste input "[URL][DOMAIN_NAME]"
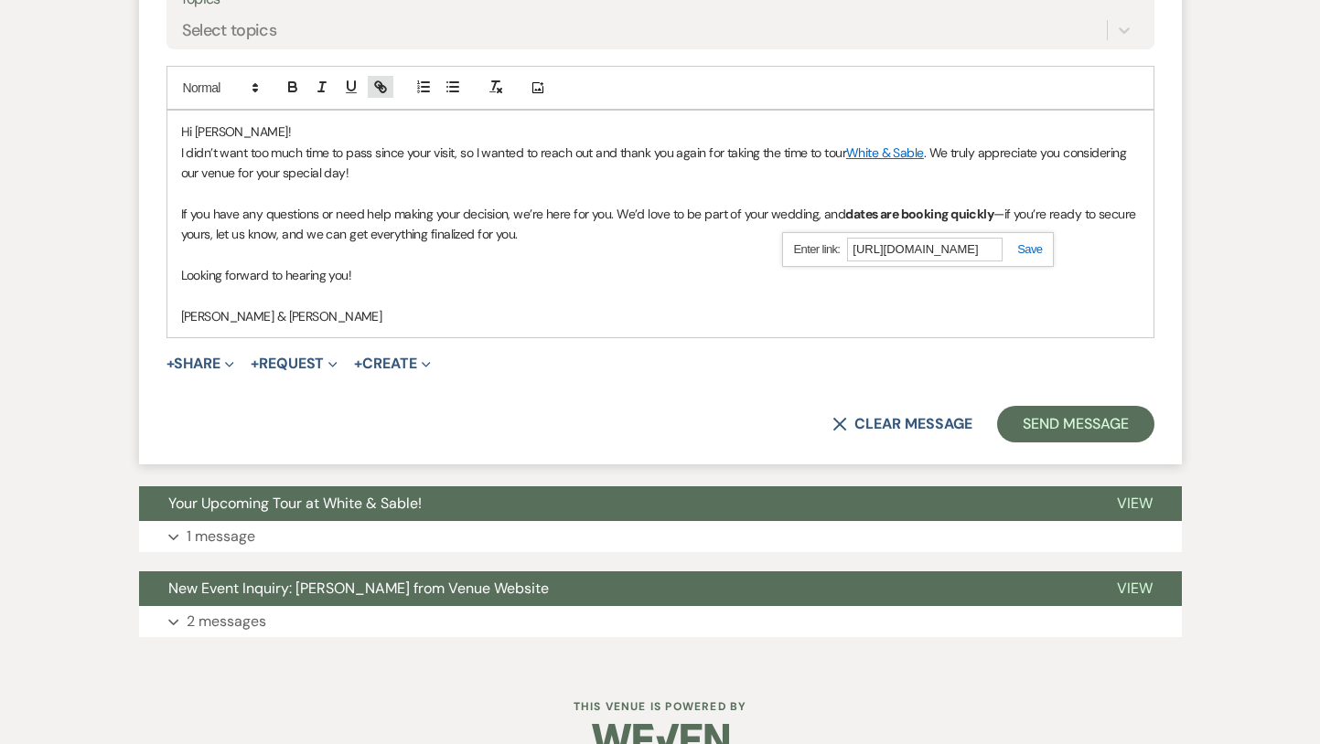
scroll to position [0, 830]
type input "[URL][DOMAIN_NAME]"
click at [1028, 246] on link at bounding box center [1021, 249] width 39 height 14
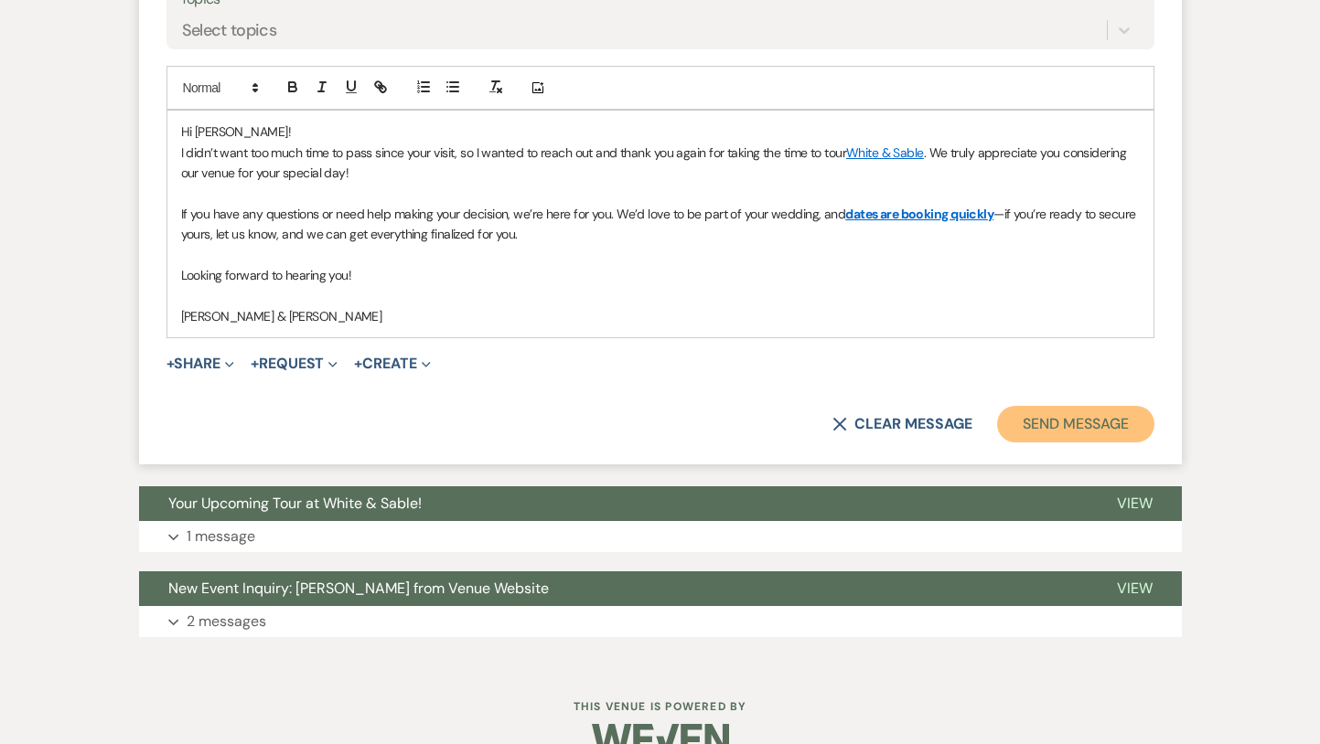
click at [1054, 418] on button "Send Message" at bounding box center [1075, 424] width 156 height 37
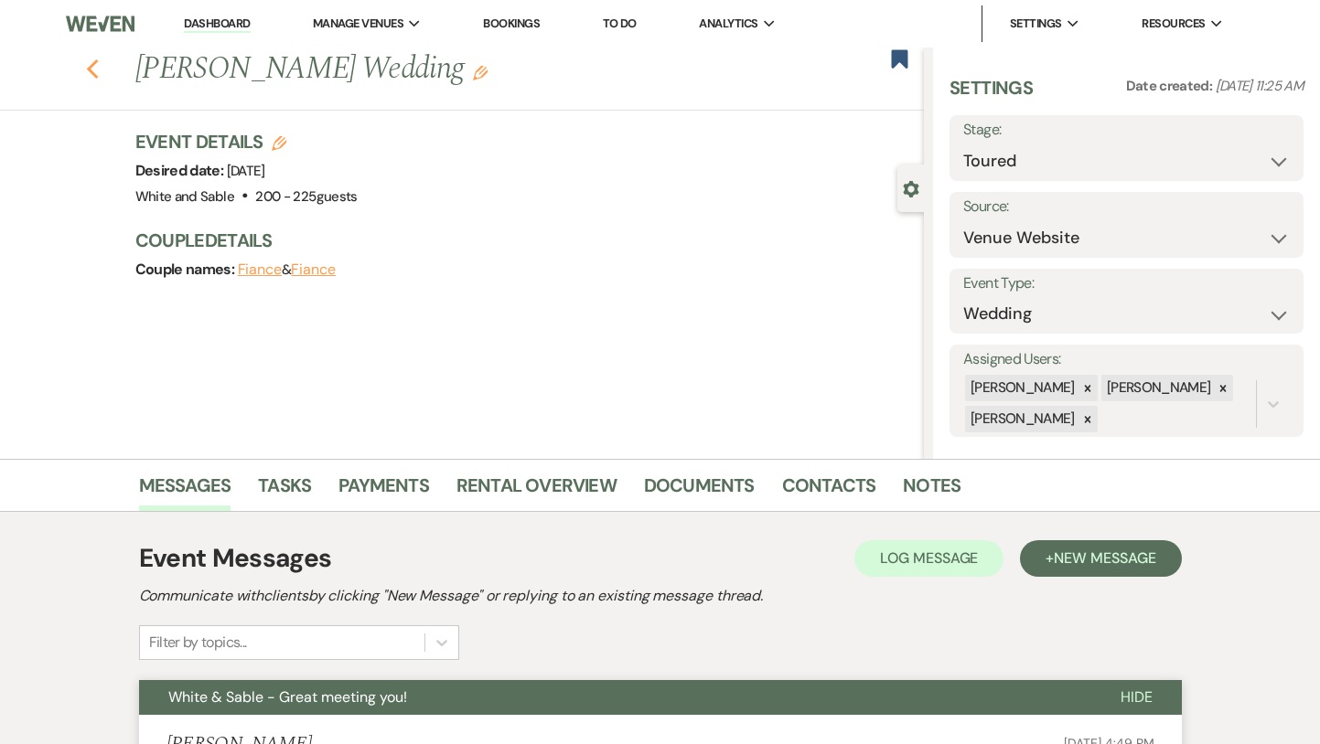
click at [88, 69] on use "button" at bounding box center [92, 69] width 12 height 20
select select "5"
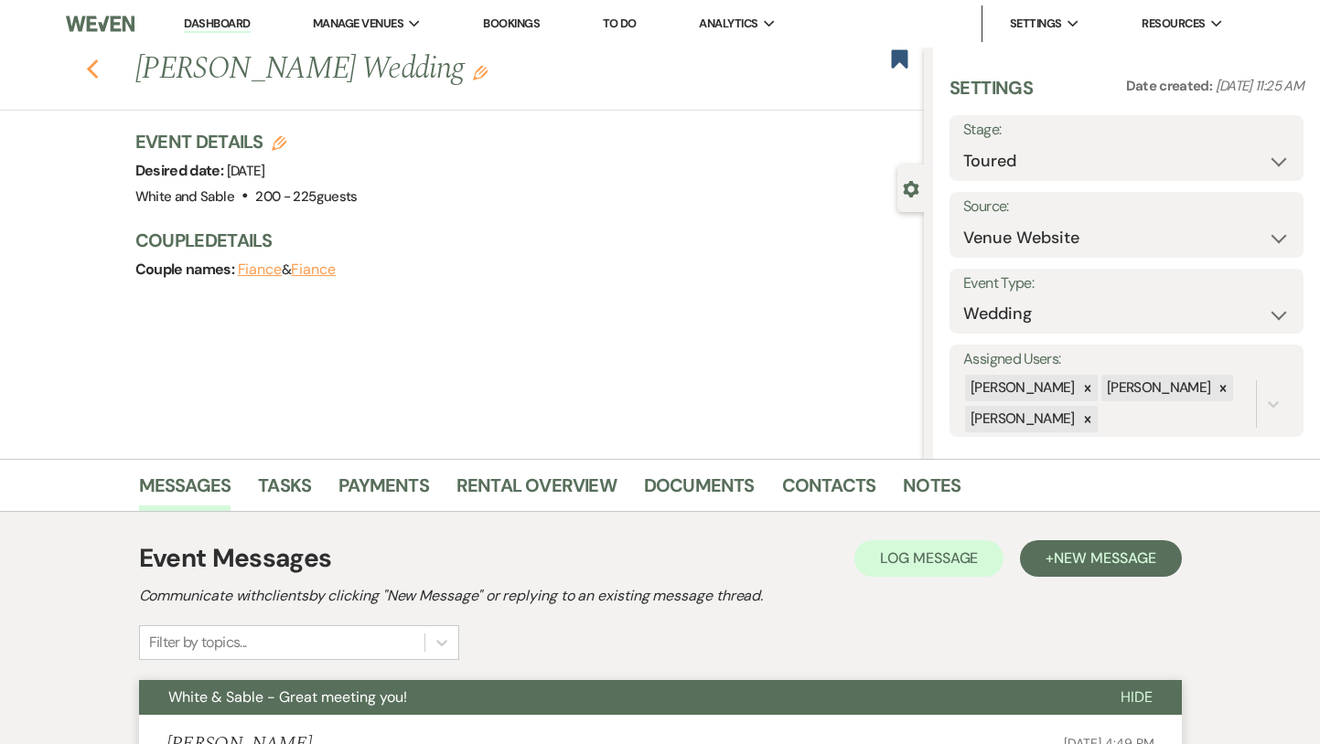
select select "5"
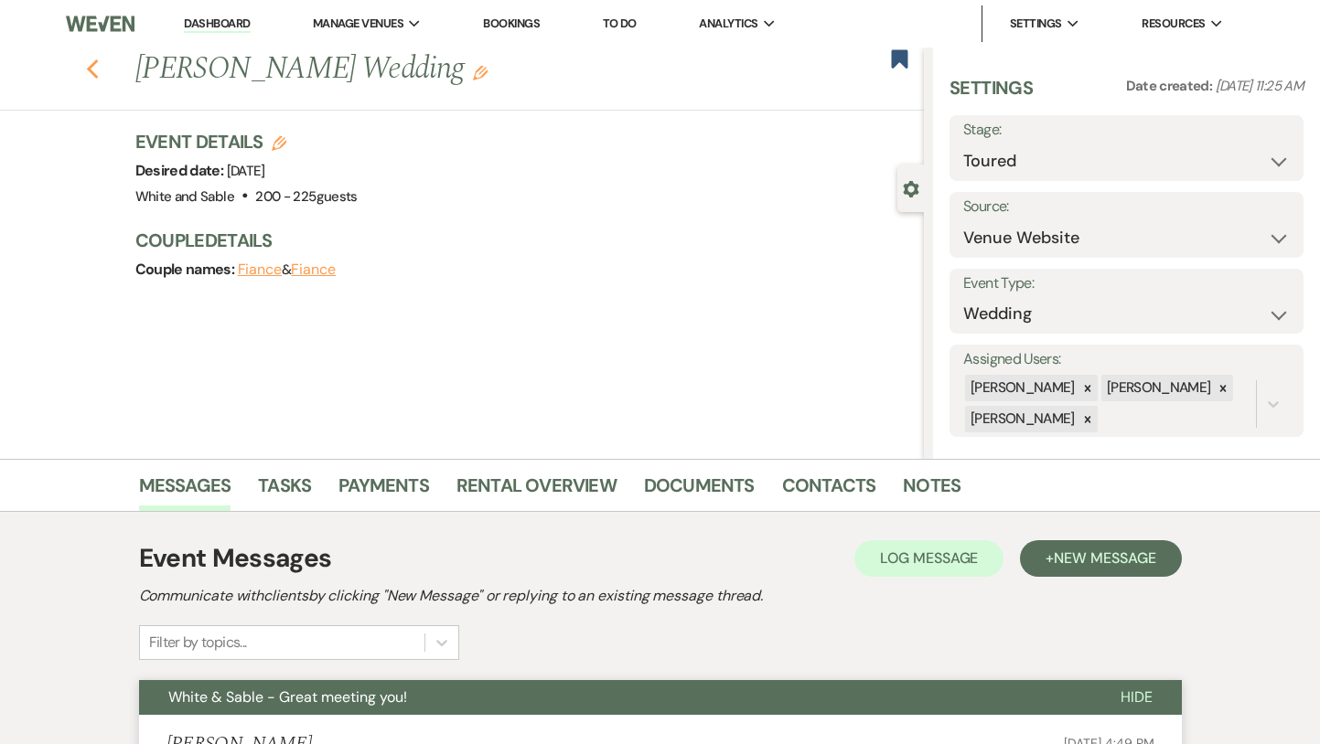
select select "5"
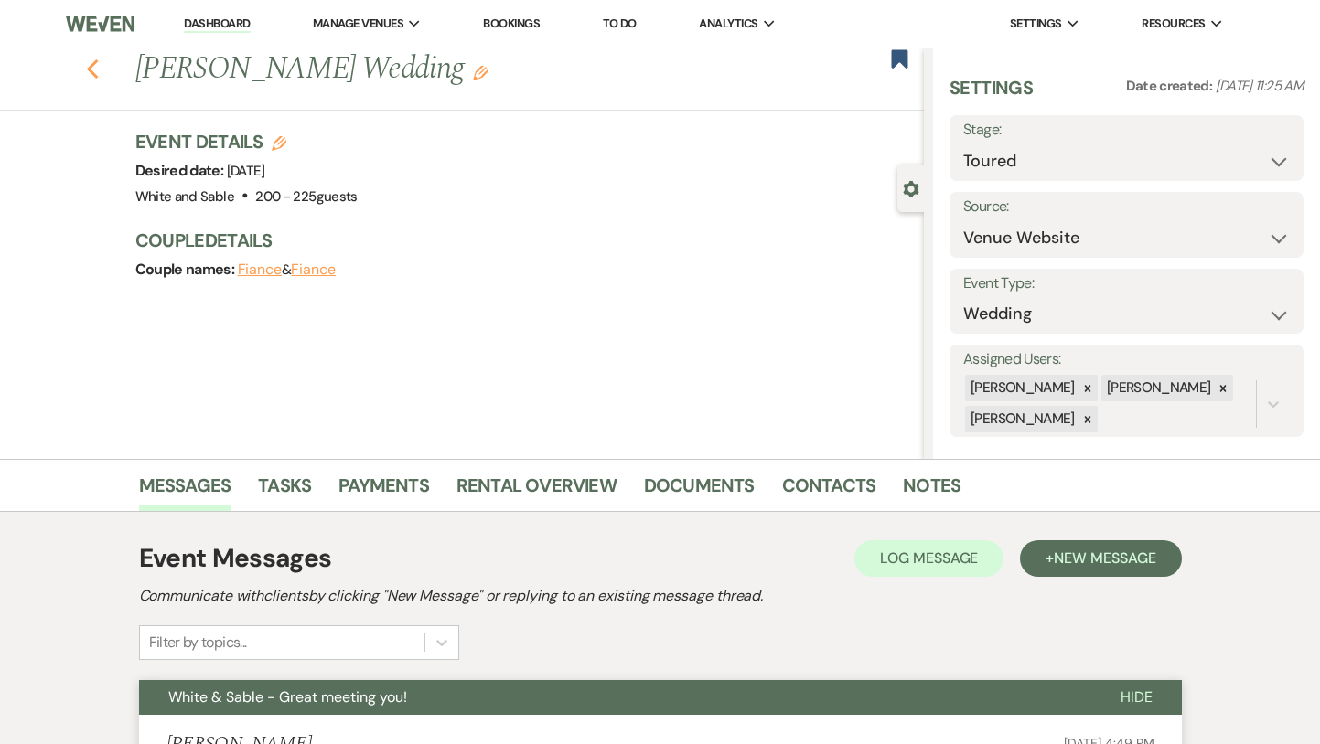
select select "5"
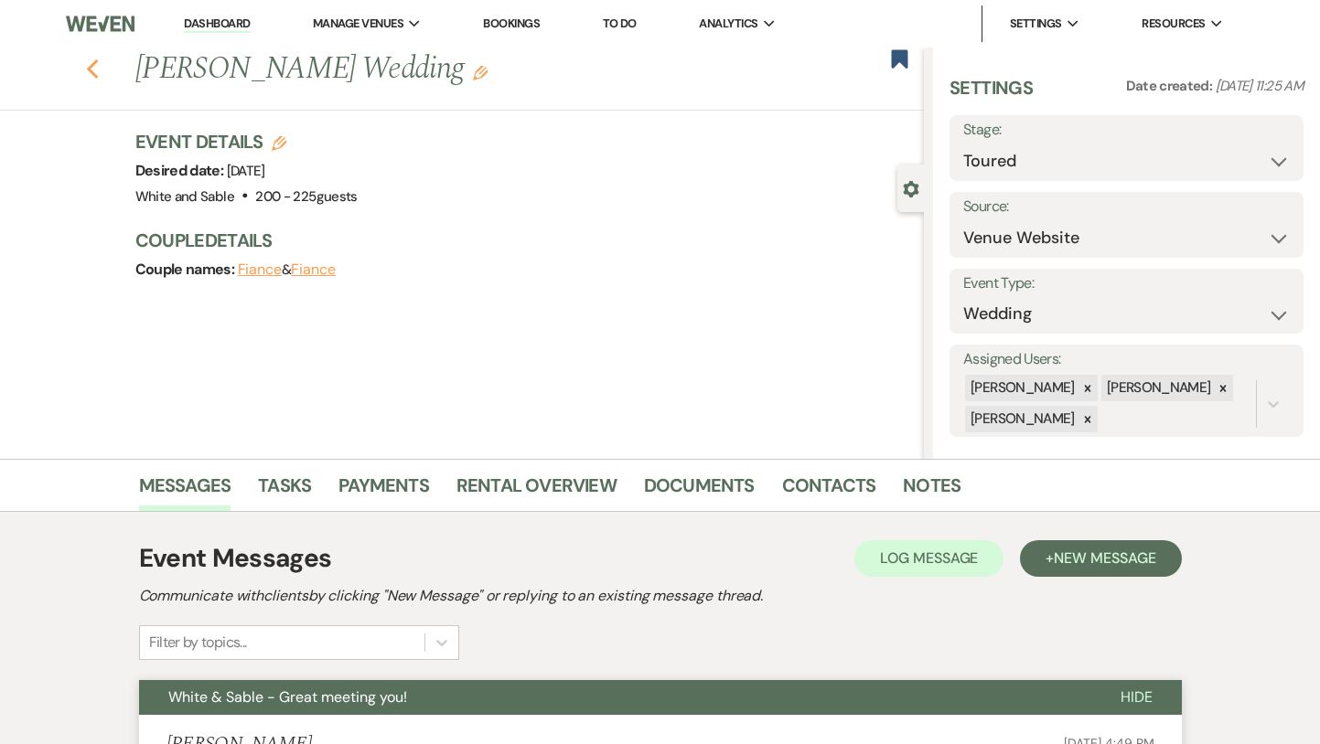
select select "5"
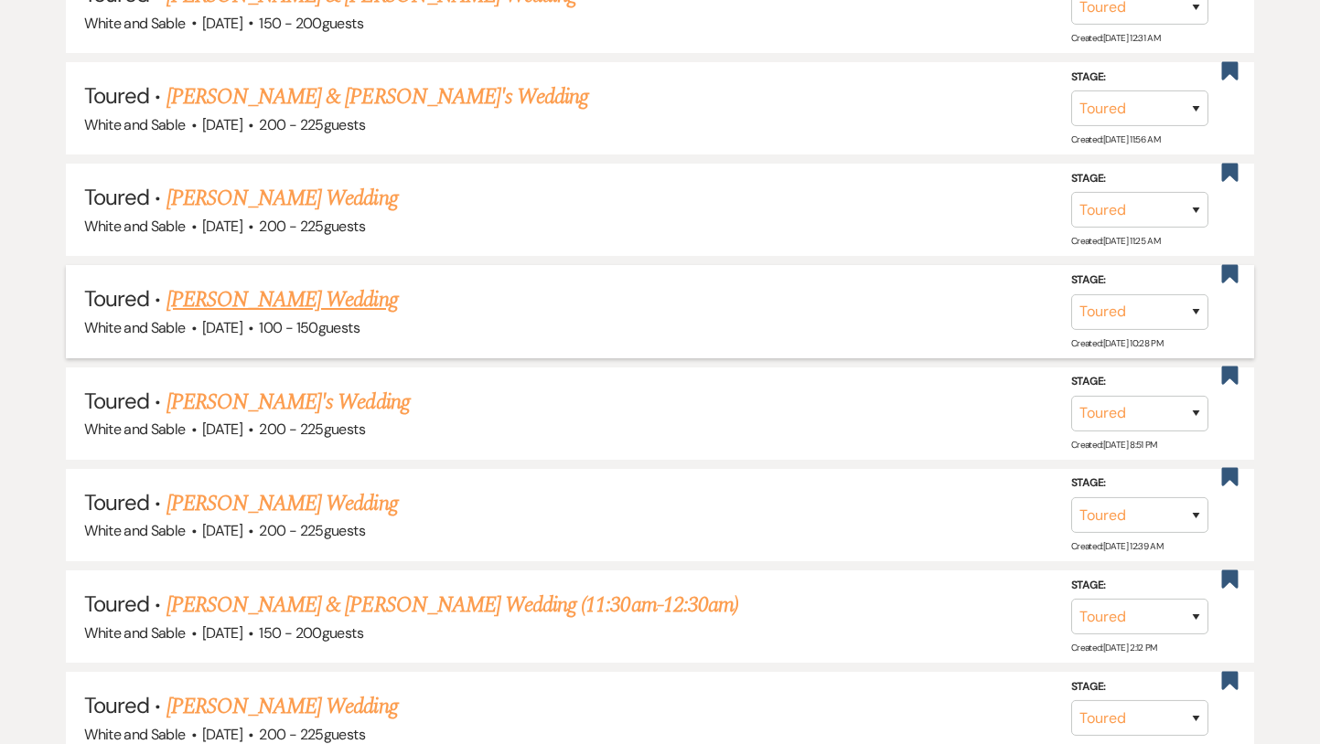
scroll to position [913, 0]
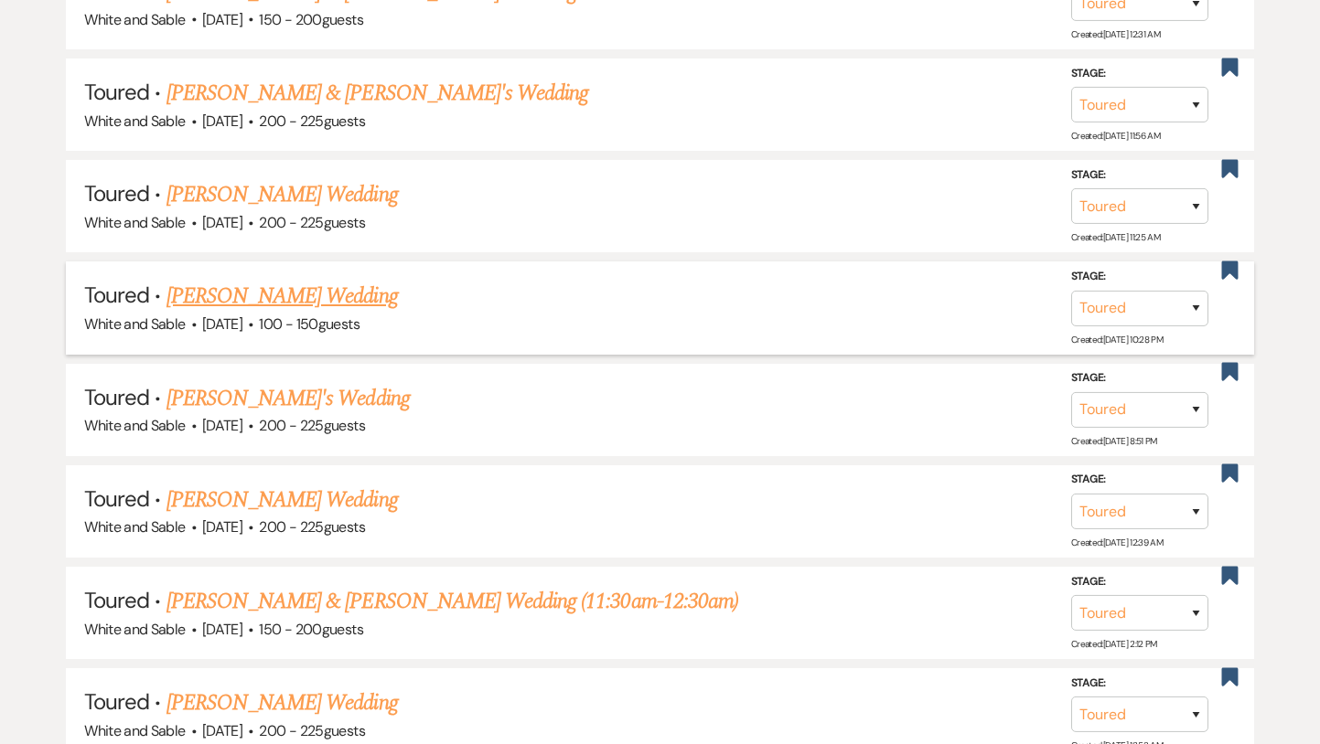
click at [339, 281] on link "[PERSON_NAME] Wedding" at bounding box center [281, 296] width 231 height 33
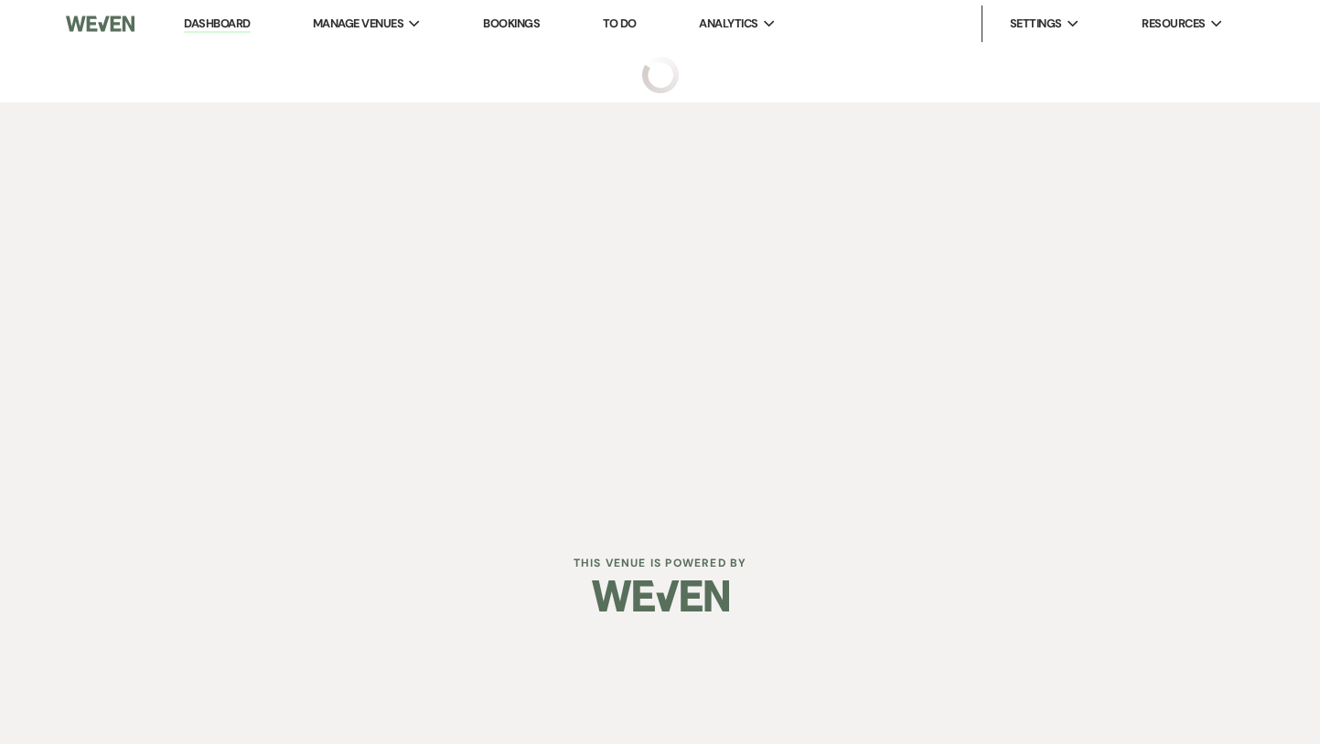
select select "5"
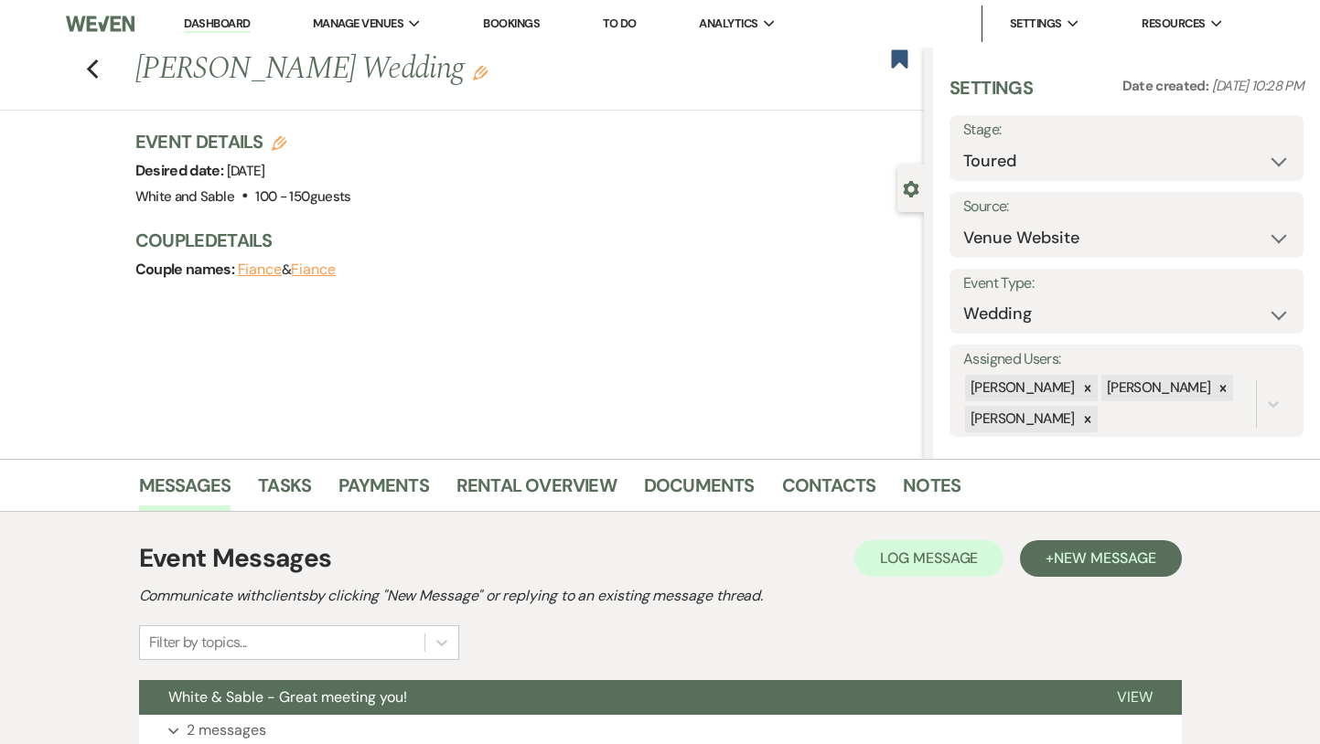
click at [99, 75] on div "Previous [PERSON_NAME] Wedding Edit Bookmark" at bounding box center [457, 79] width 933 height 63
click at [89, 67] on use "button" at bounding box center [92, 69] width 12 height 20
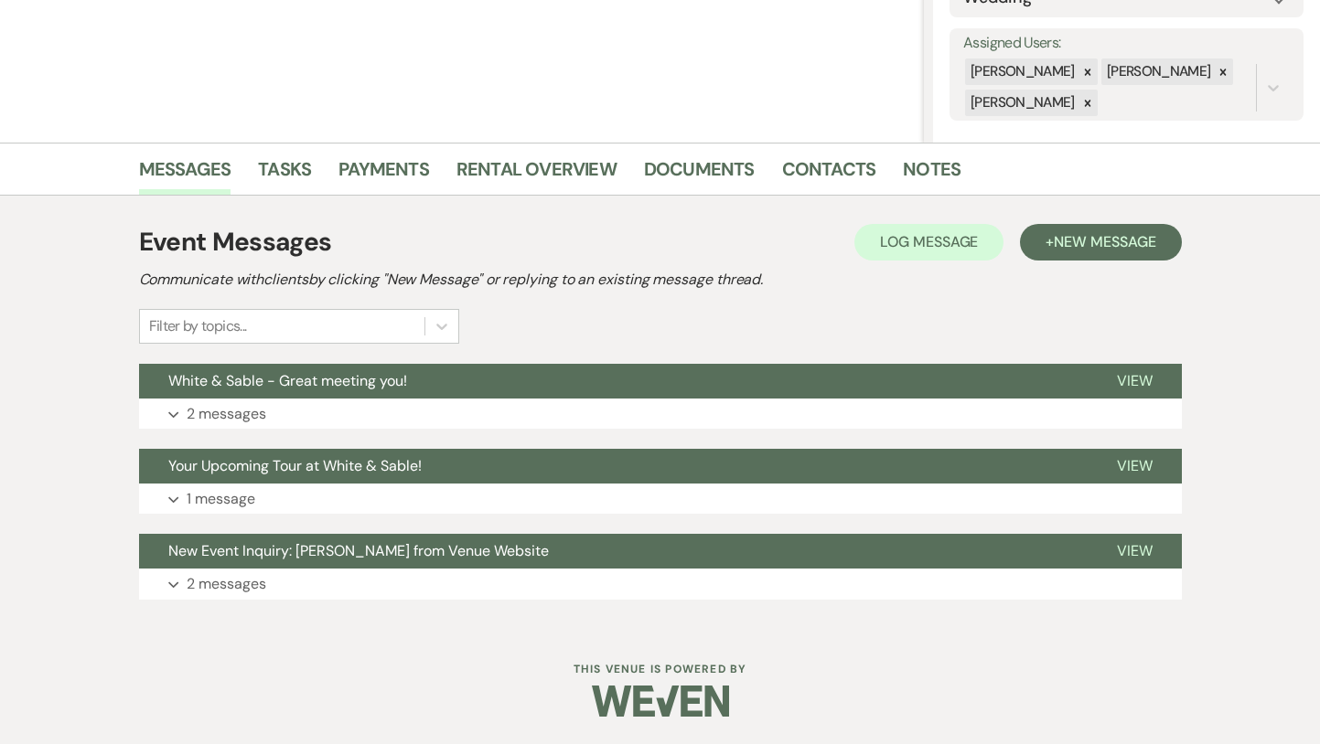
select select "5"
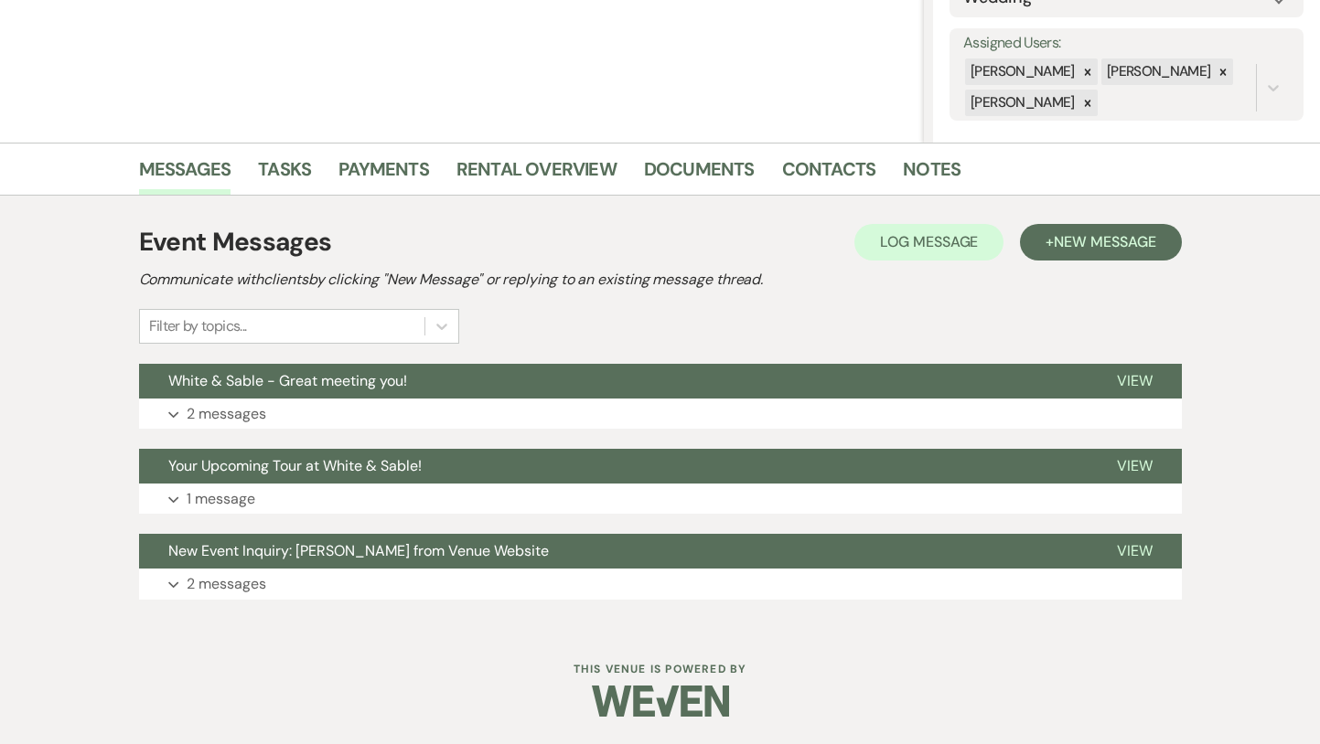
select select "5"
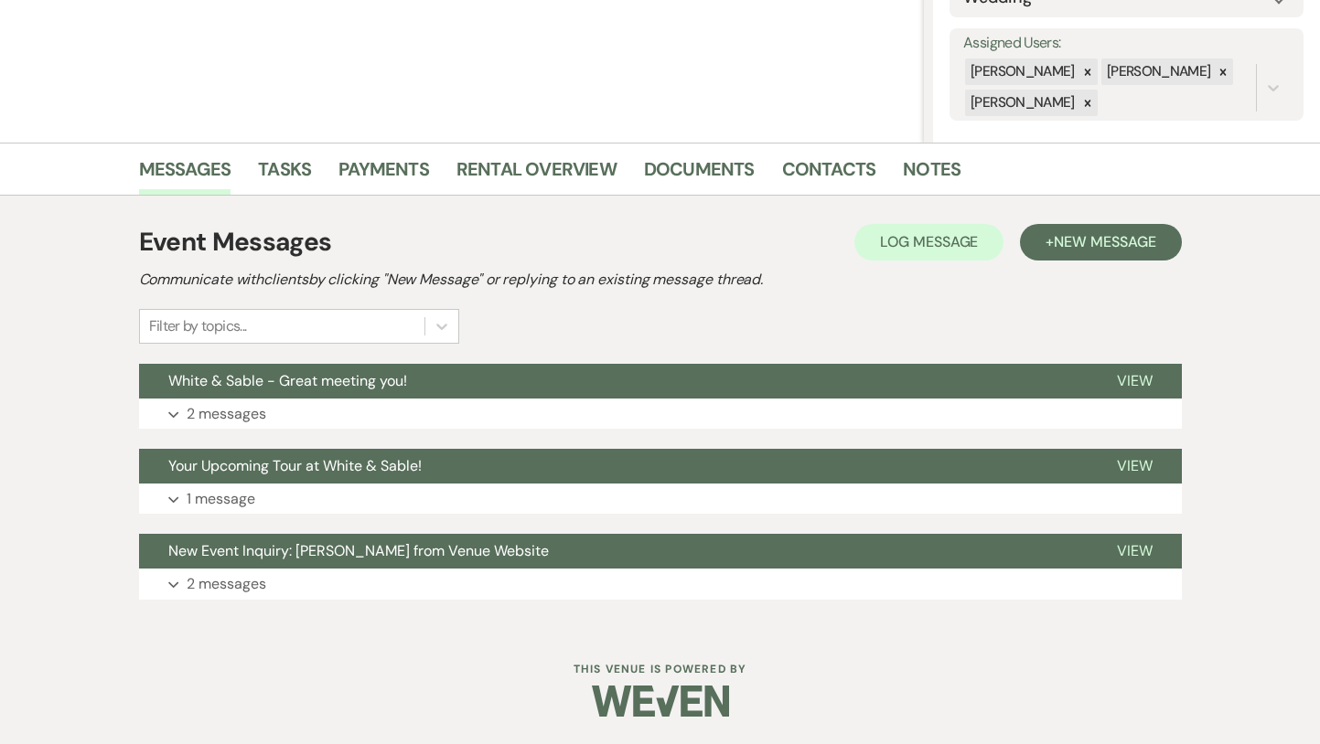
select select "5"
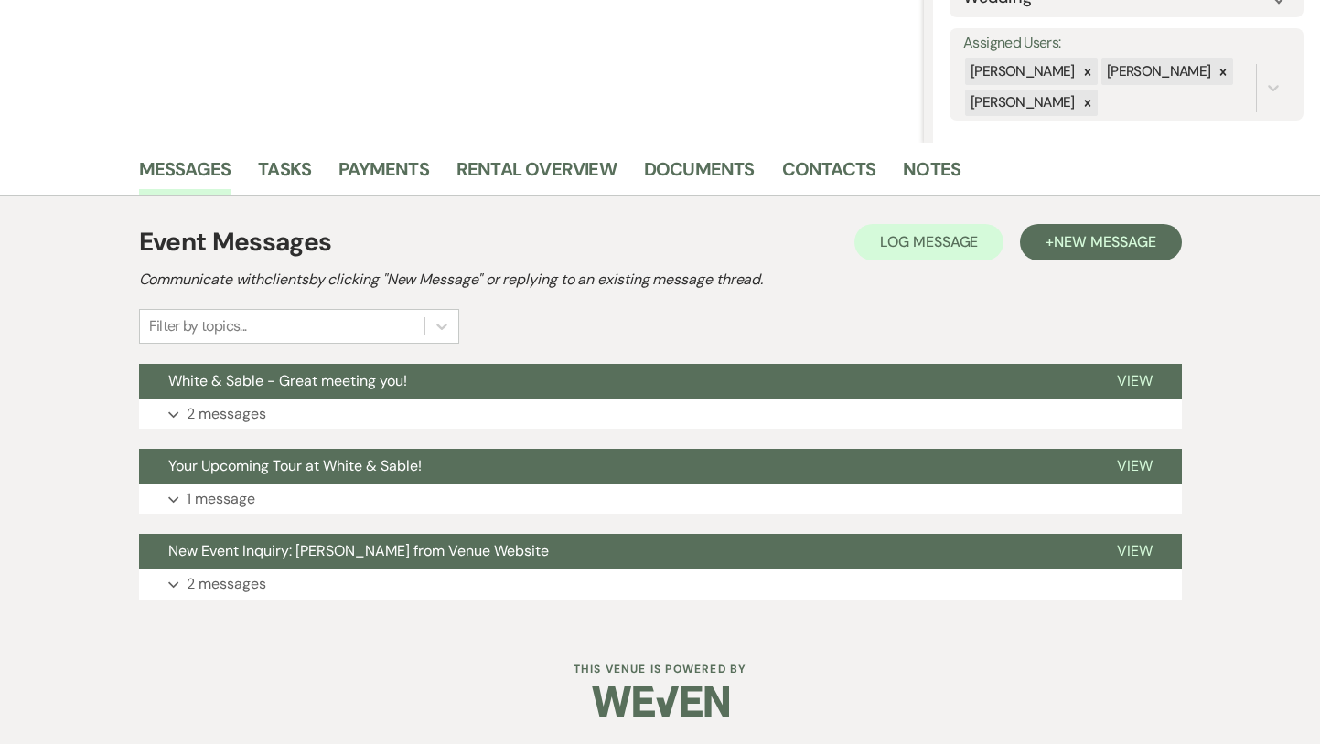
select select "5"
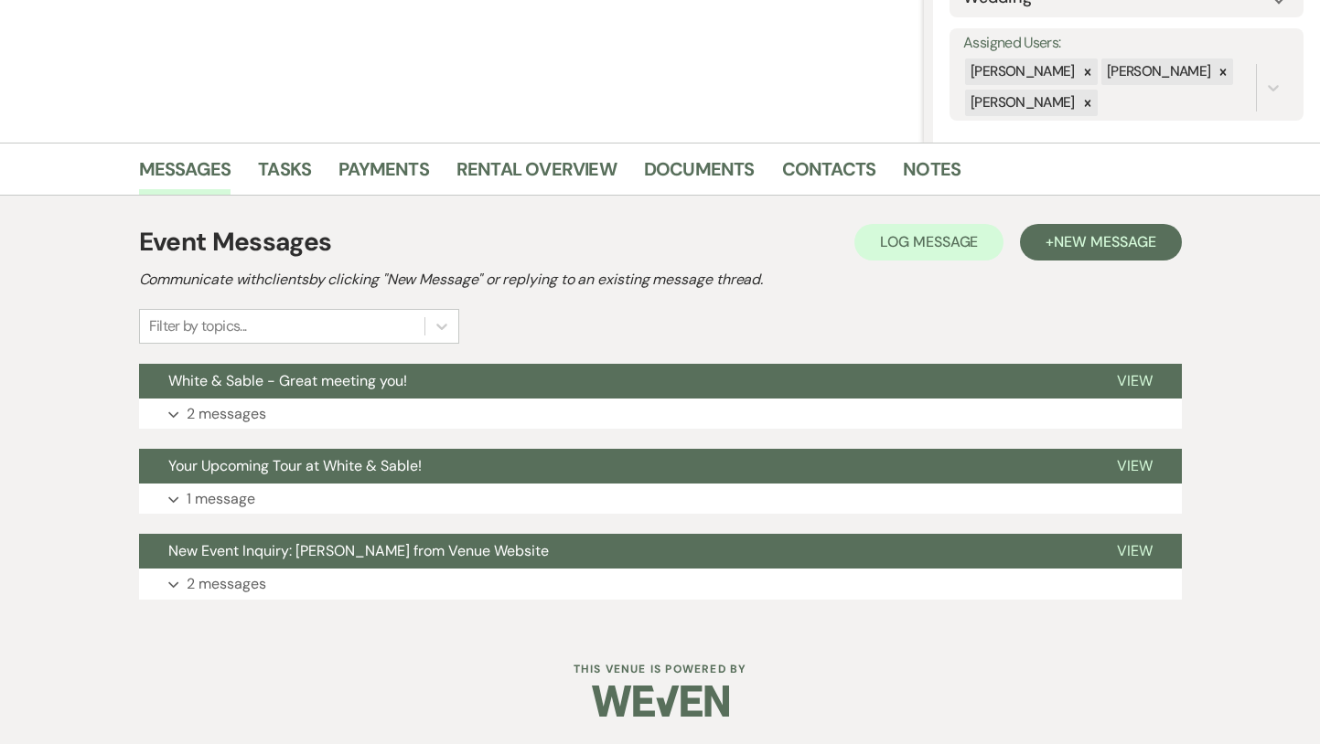
select select "5"
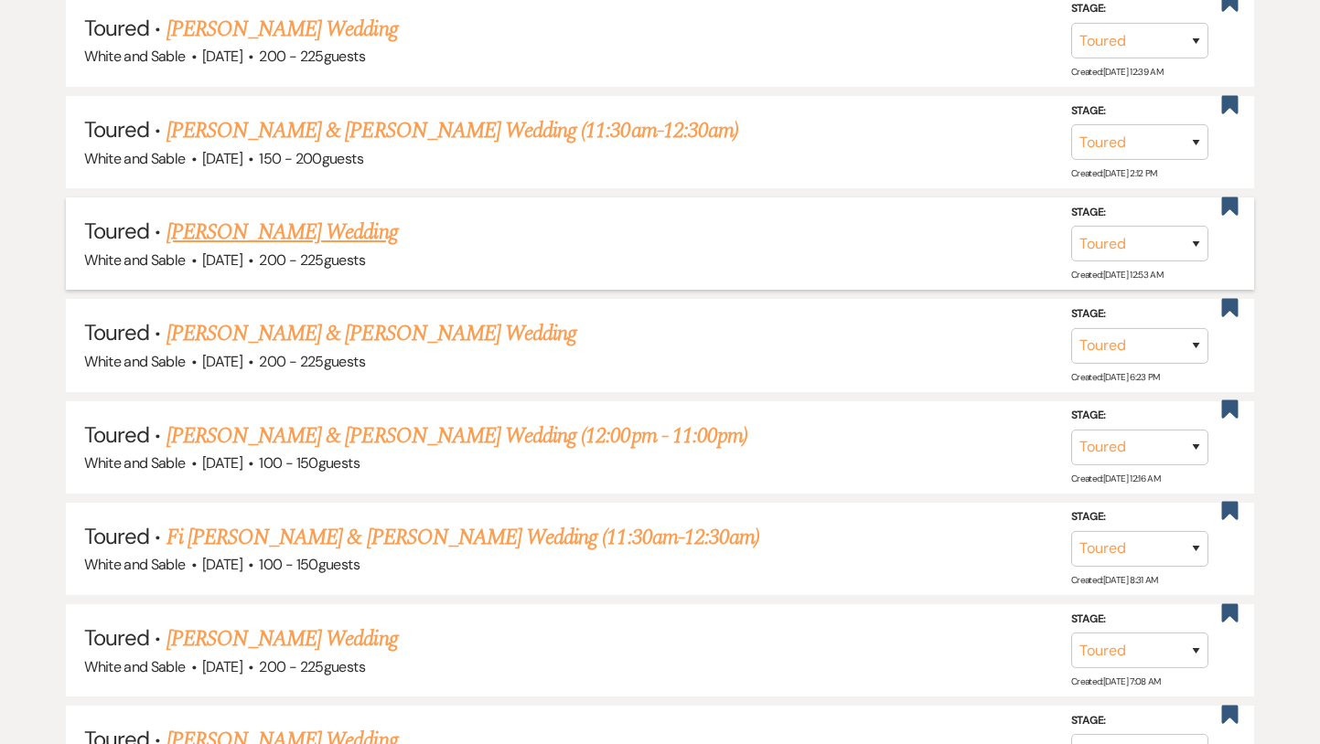
scroll to position [1387, 0]
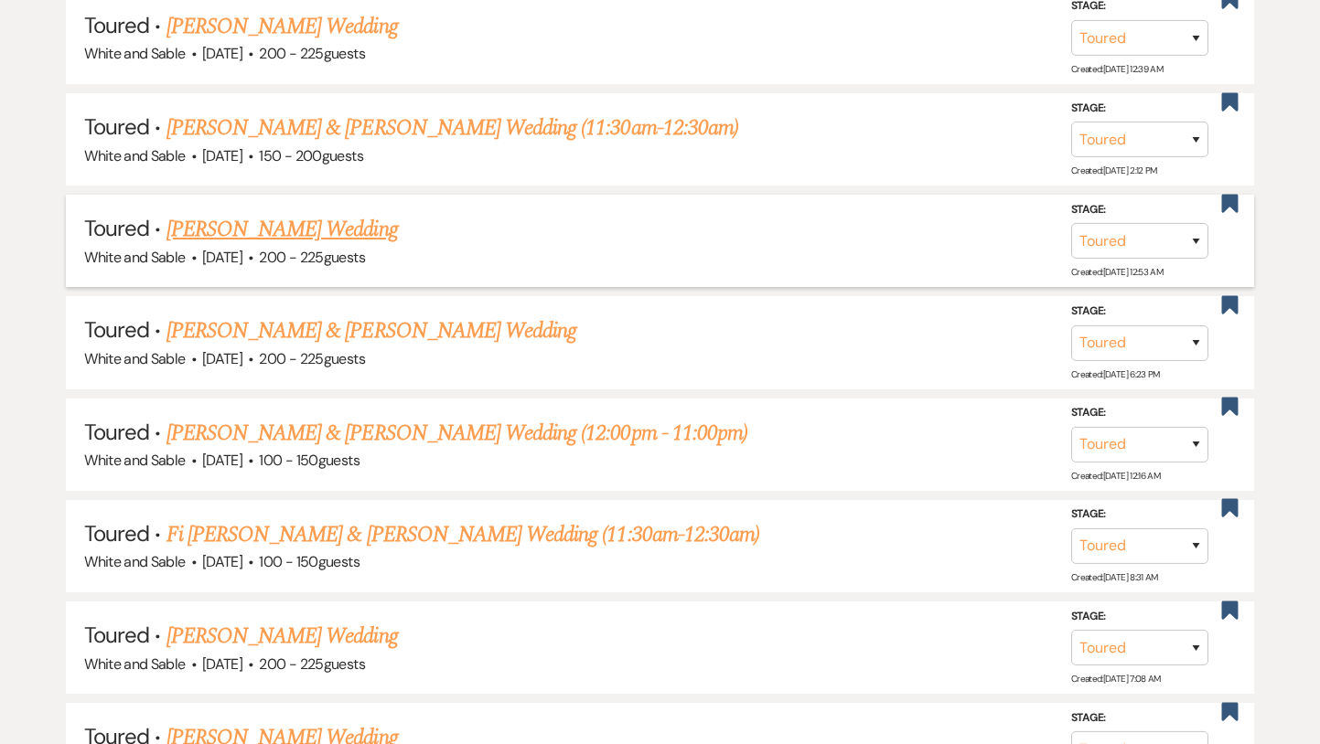
click at [327, 228] on link "[PERSON_NAME] Wedding" at bounding box center [281, 229] width 231 height 33
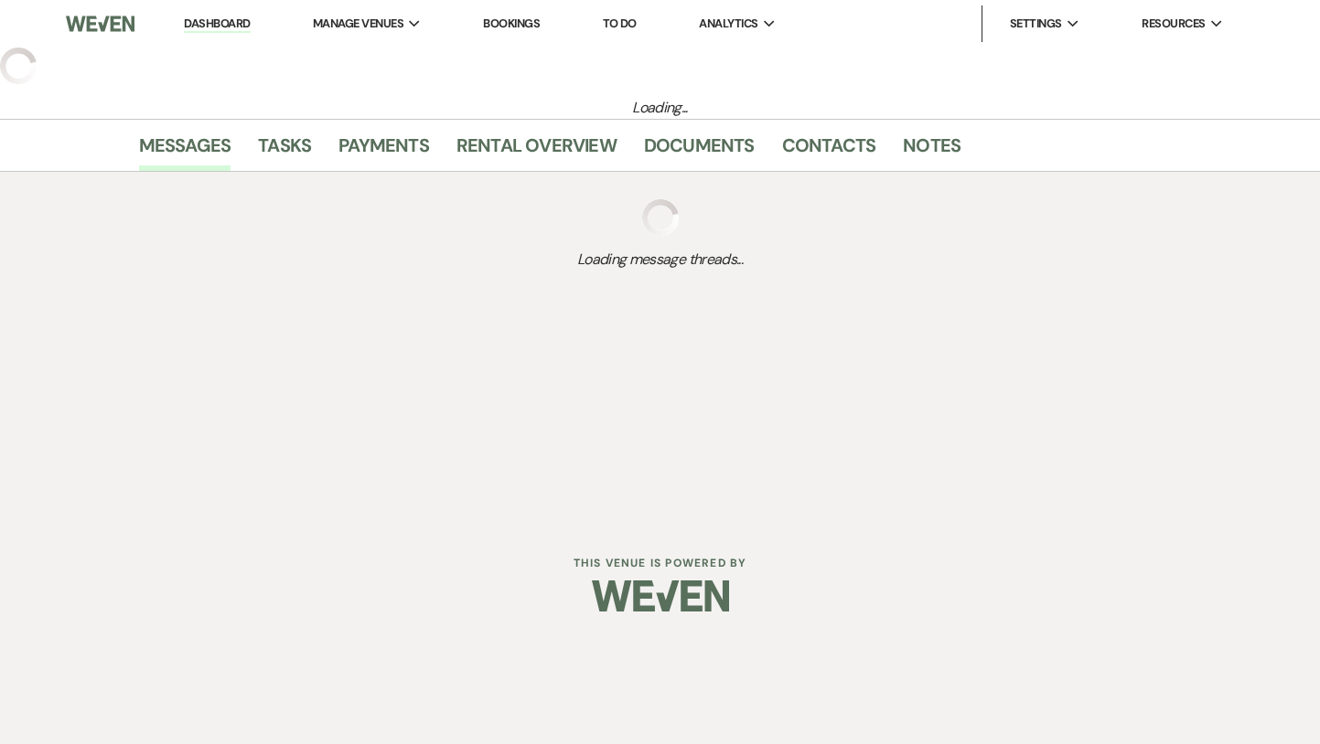
select select "5"
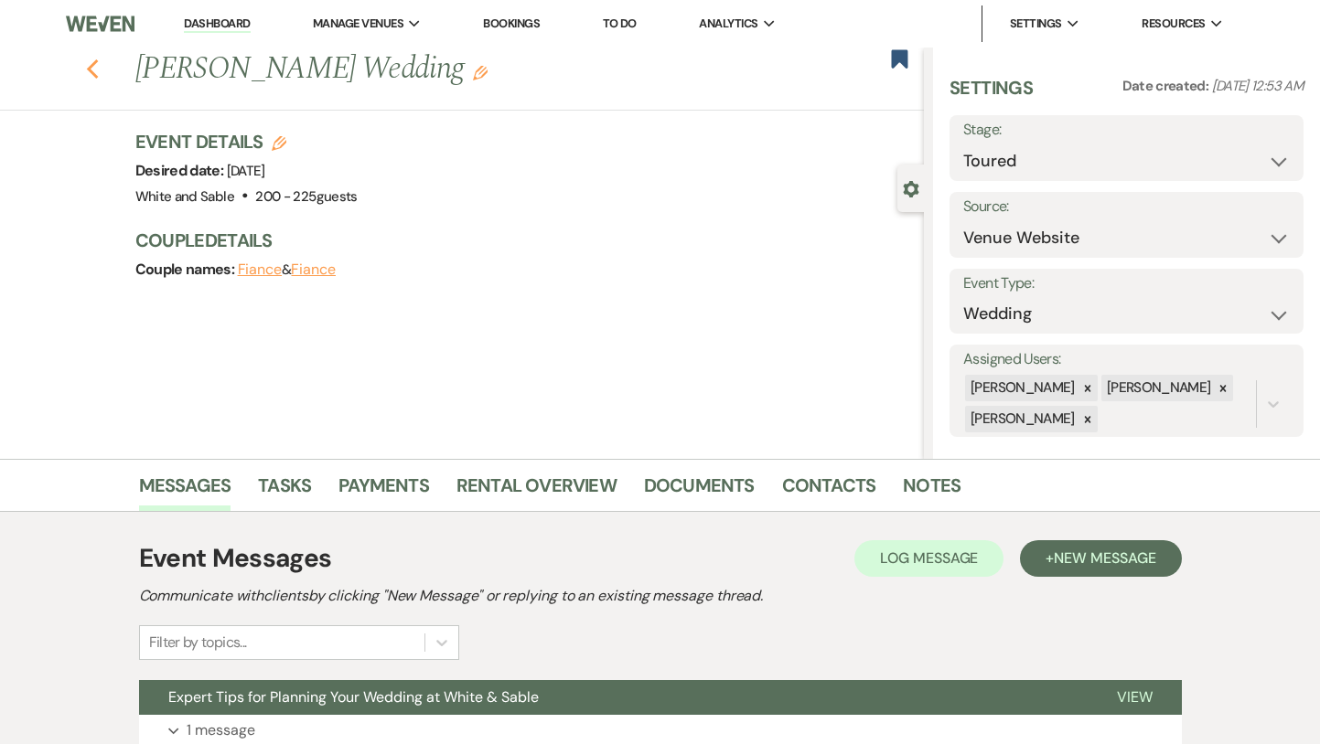
click at [92, 66] on icon "Previous" at bounding box center [93, 70] width 14 height 22
select select "5"
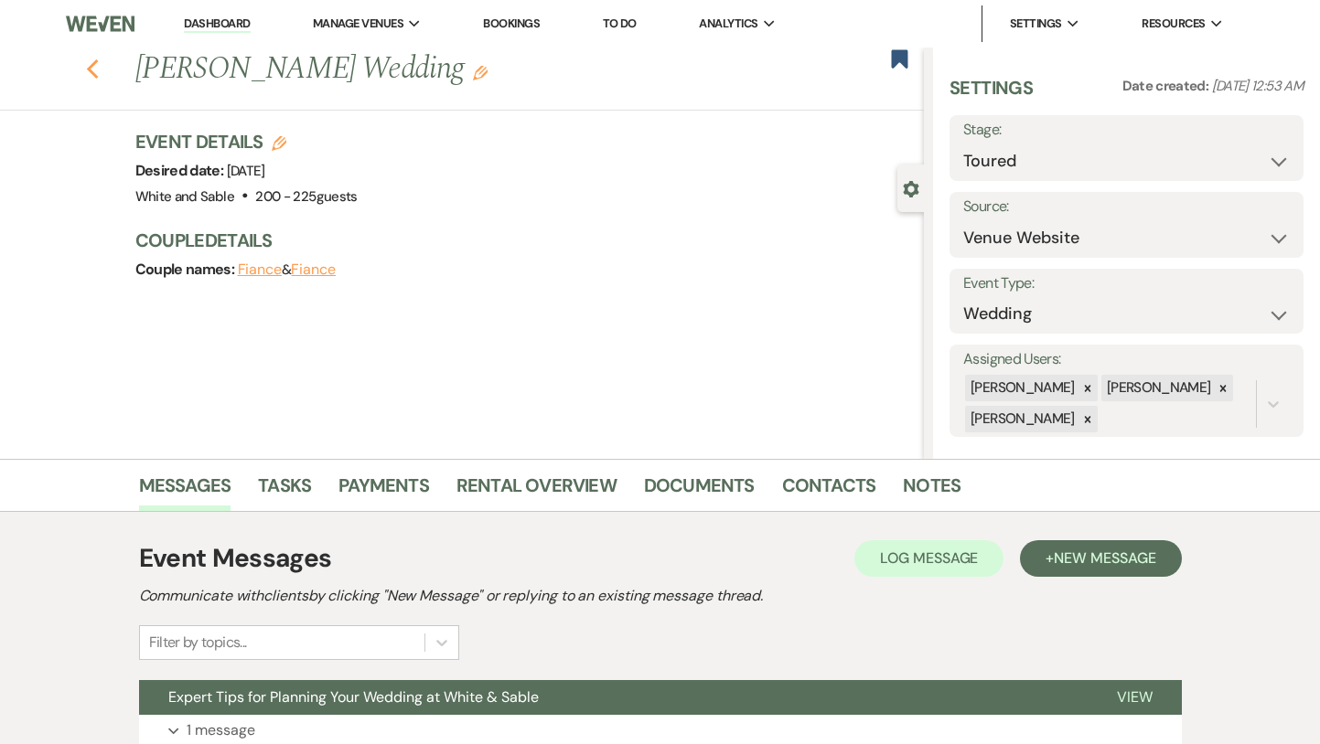
select select "5"
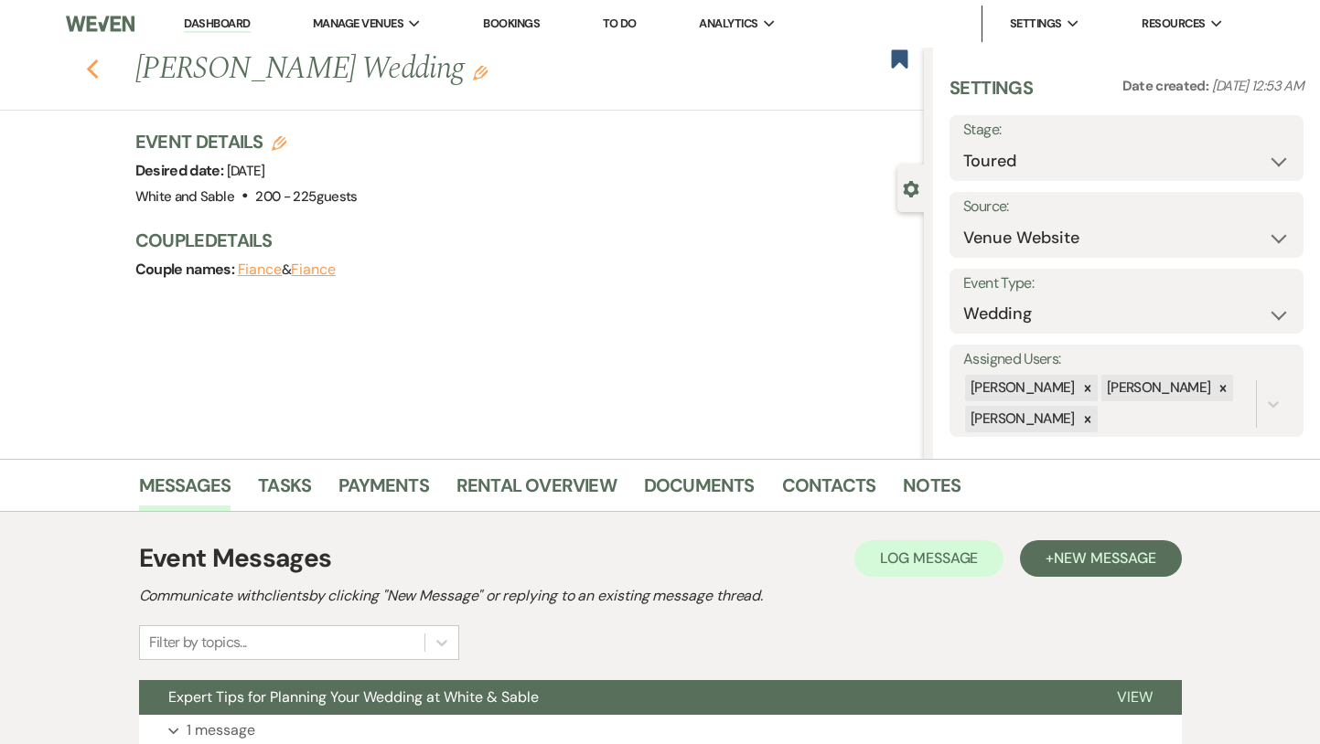
select select "5"
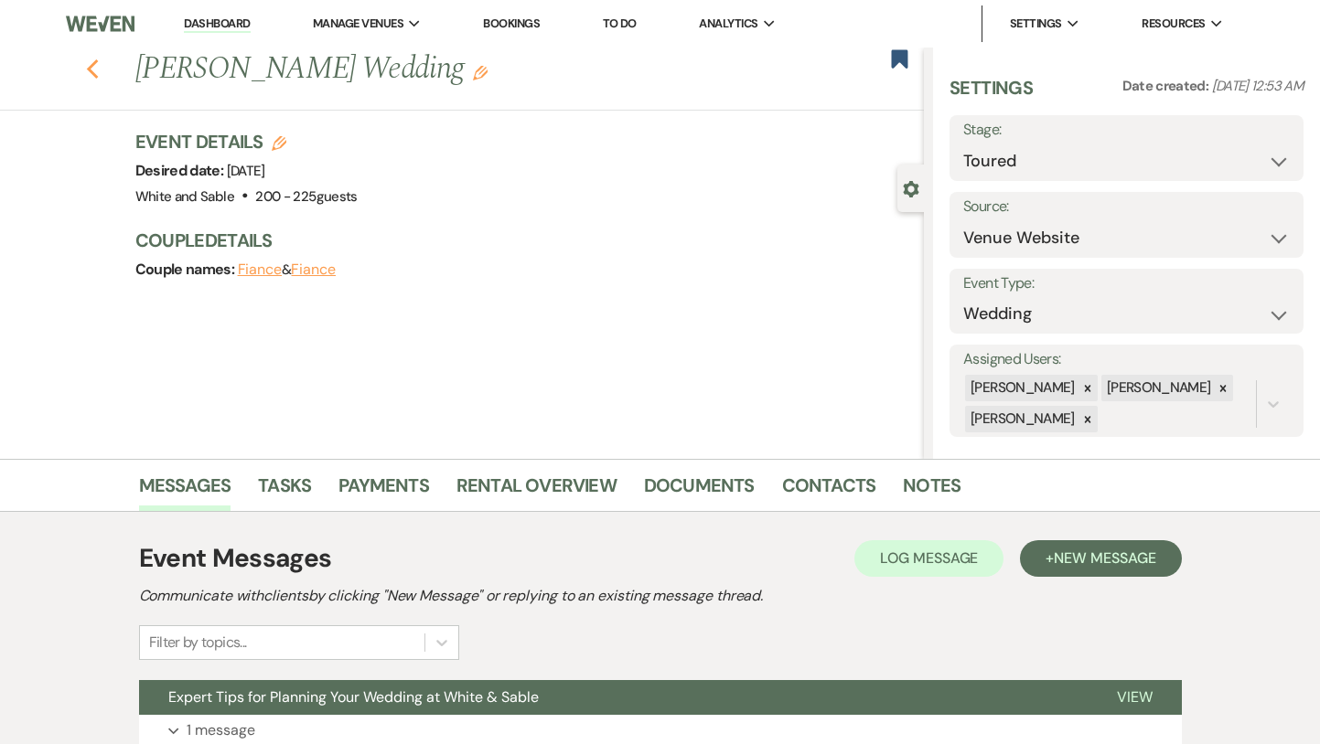
select select "5"
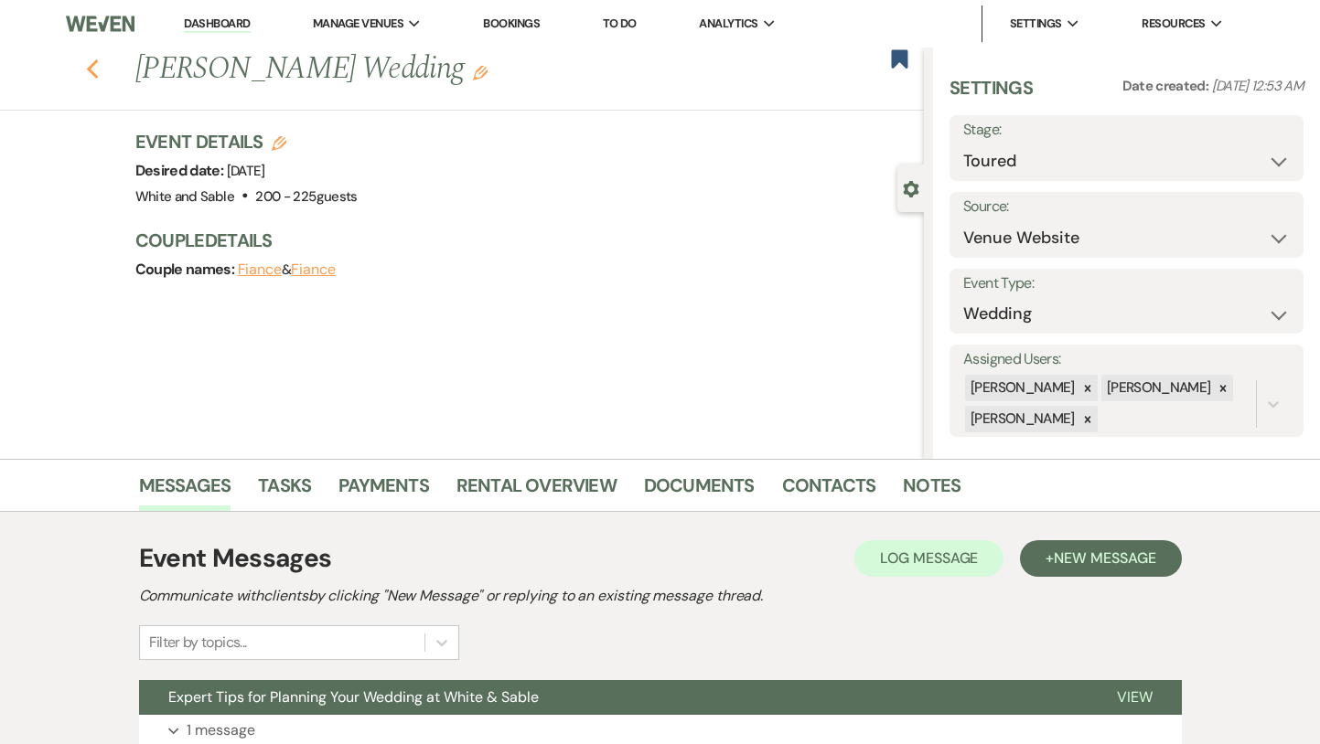
select select "5"
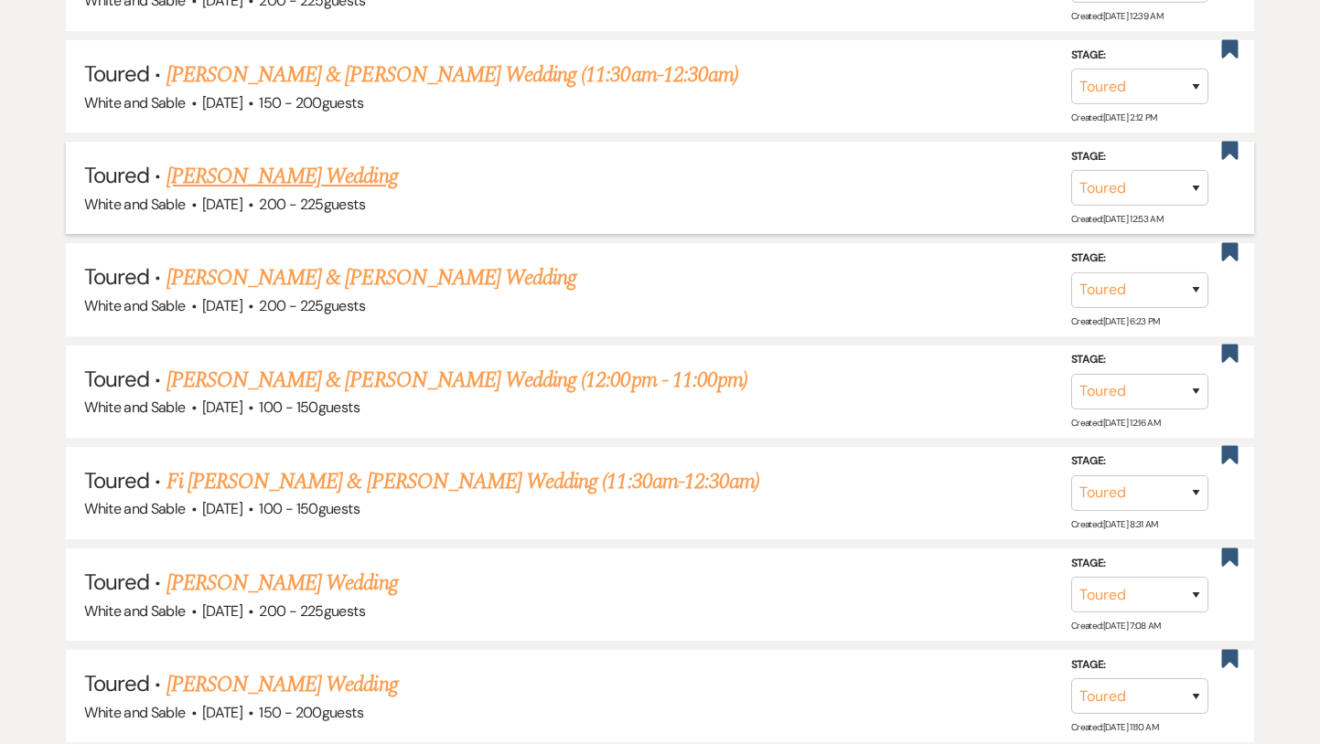
scroll to position [1442, 0]
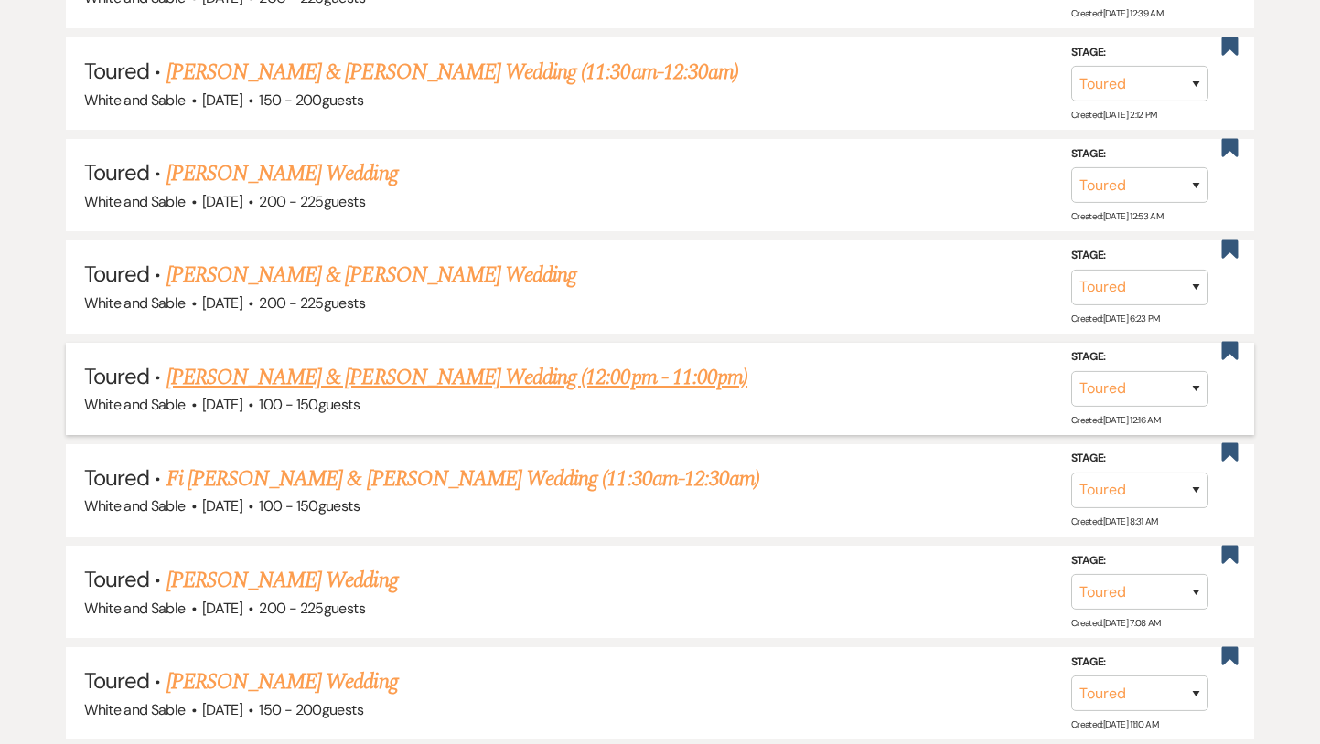
click at [368, 370] on link "[PERSON_NAME] & [PERSON_NAME] Wedding (12:00pm - 11:00pm)" at bounding box center [456, 377] width 581 height 33
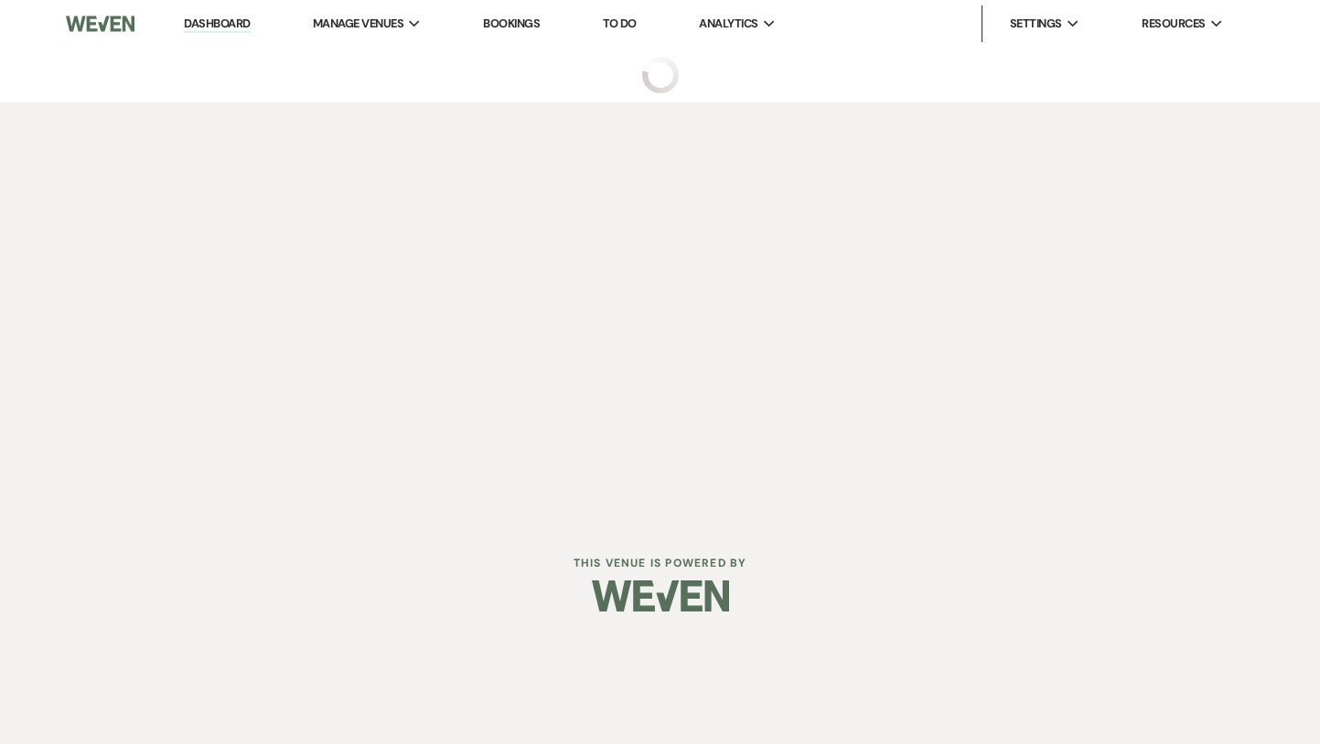
select select "5"
select select "12"
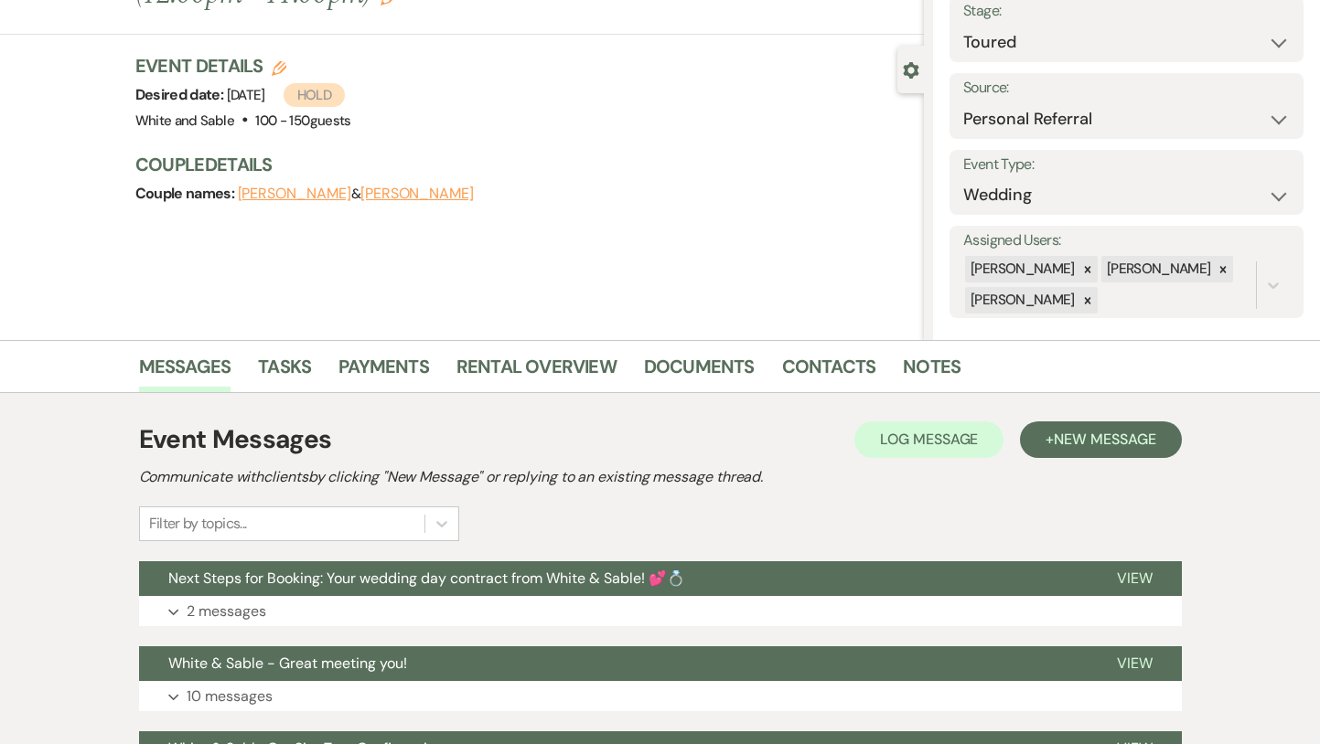
scroll to position [126, 0]
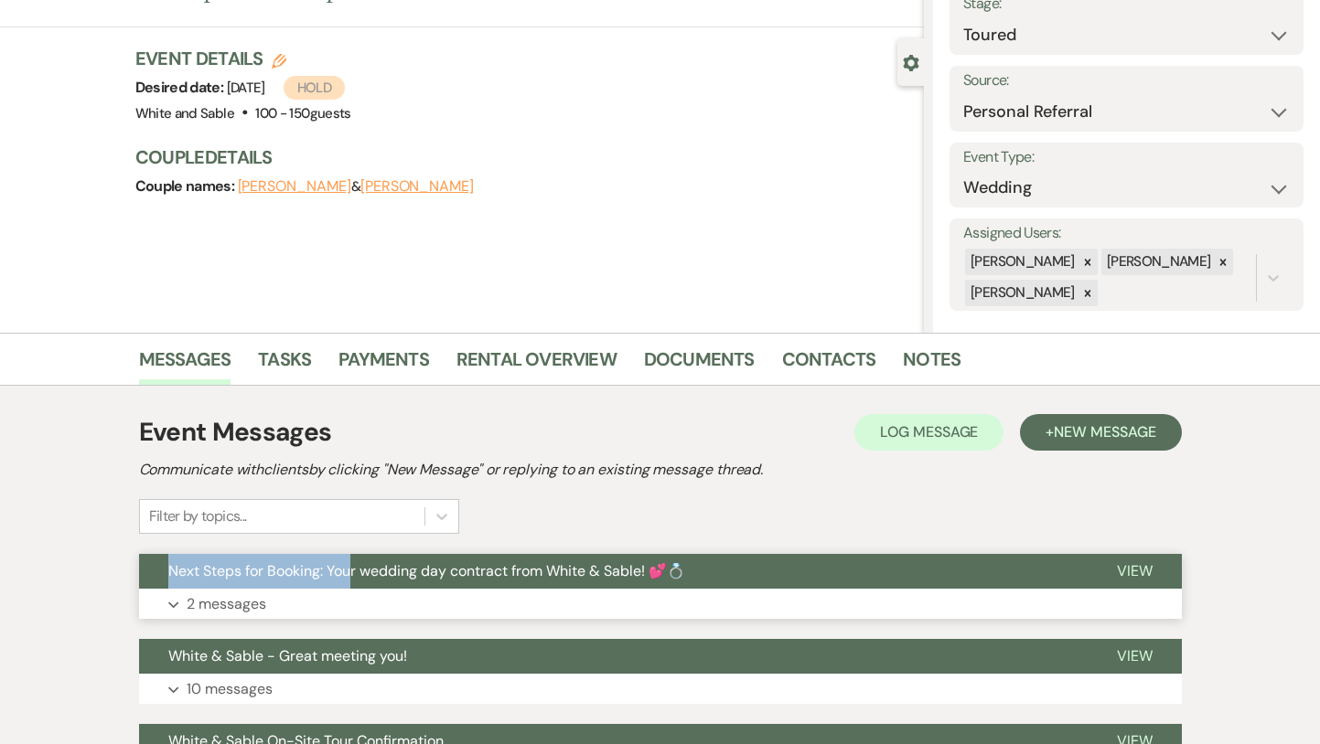
drag, startPoint x: 350, startPoint y: 562, endPoint x: 350, endPoint y: 573, distance: 11.0
click at [350, 573] on div "Event Messages Log Log Message + New Message Communicate with clients by clicki…" at bounding box center [660, 686] width 1043 height 565
click at [350, 573] on span "Next Steps for Booking: Your wedding day contract from White & Sable! 💕💍" at bounding box center [426, 571] width 517 height 19
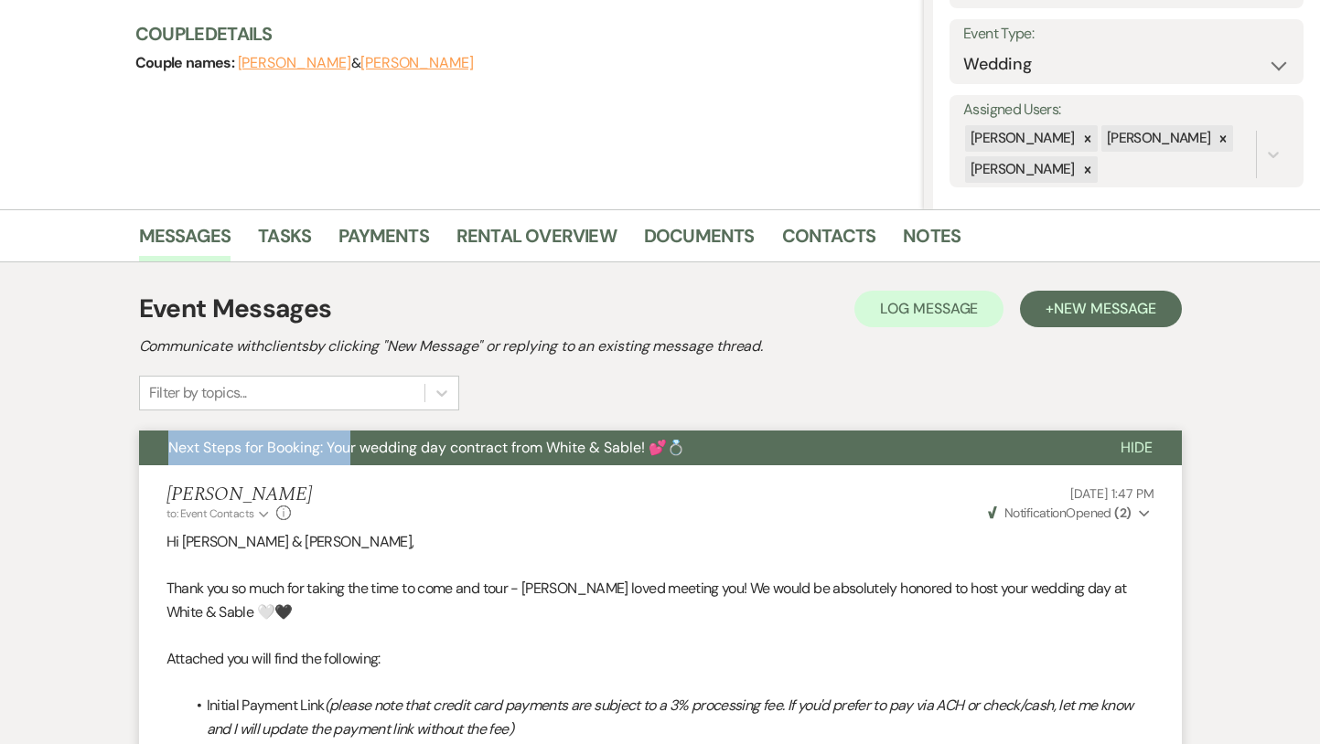
scroll to position [0, 0]
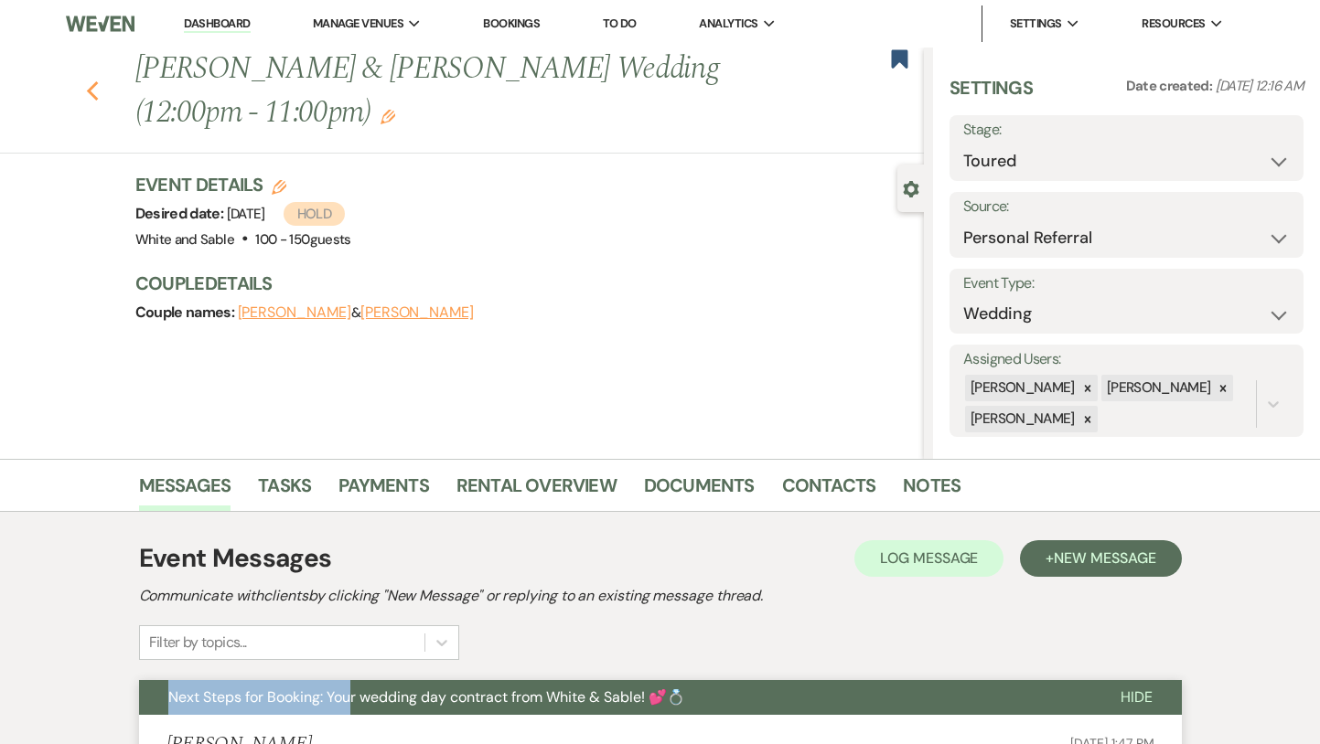
click at [91, 89] on icon "Previous" at bounding box center [93, 91] width 14 height 22
select select "5"
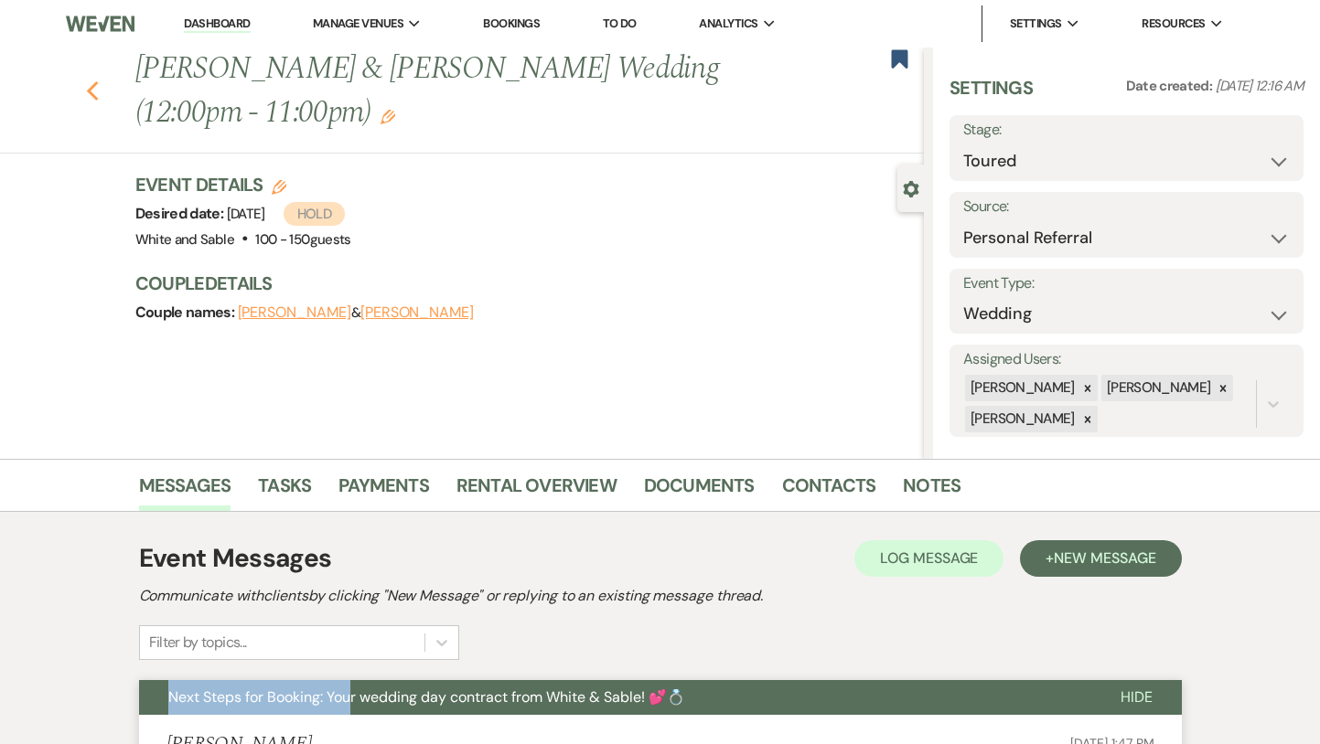
select select "5"
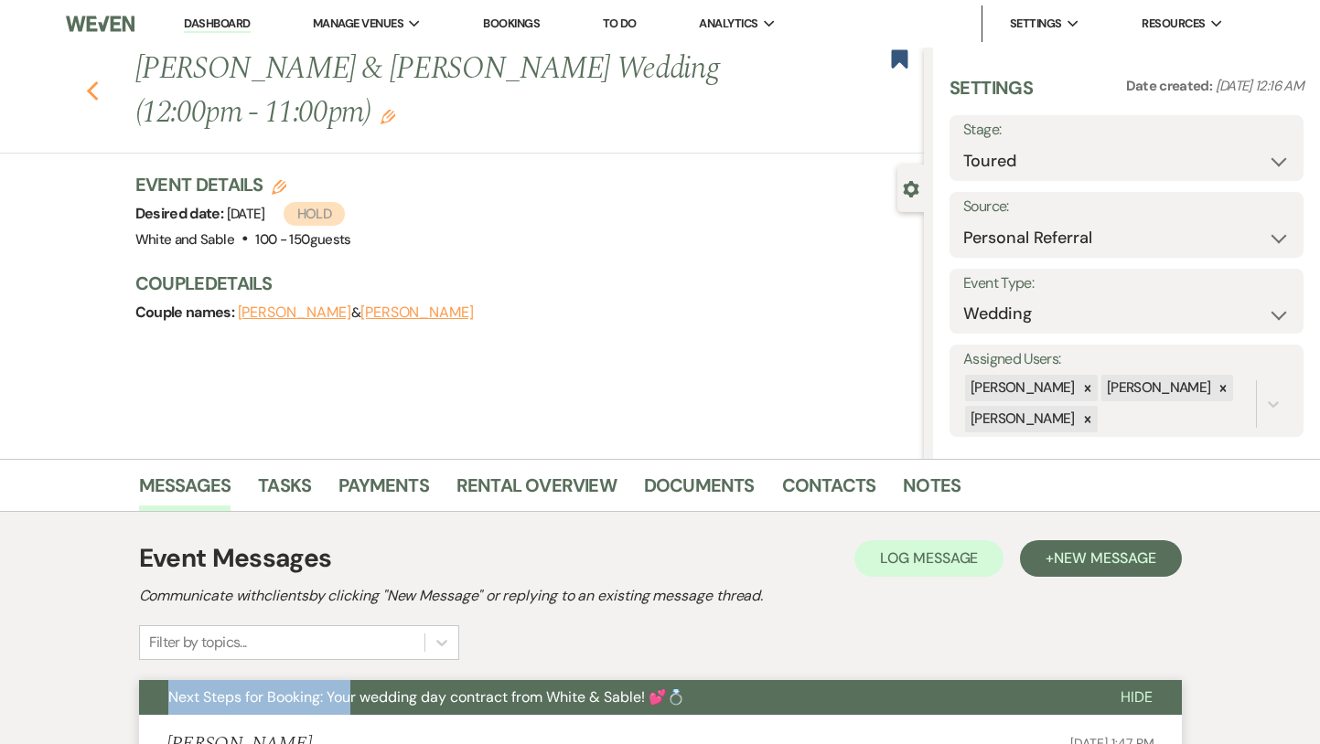
select select "5"
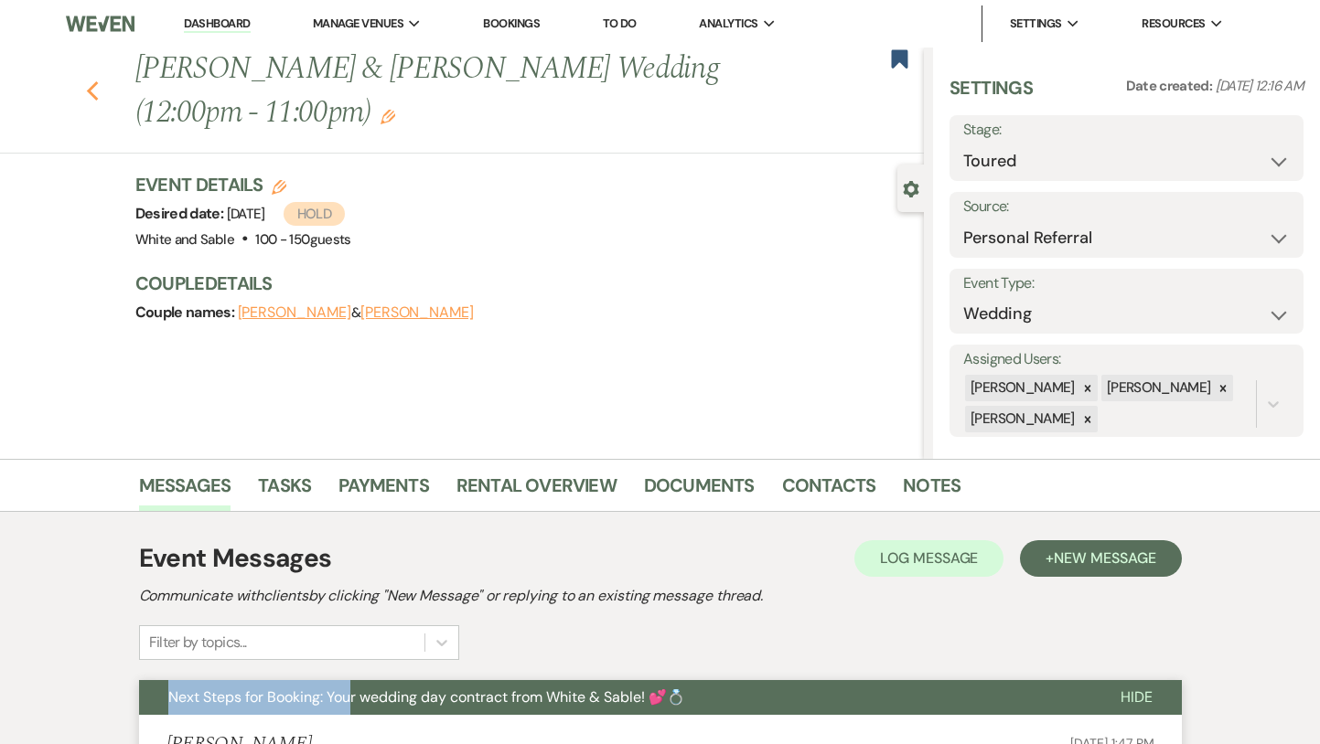
select select "5"
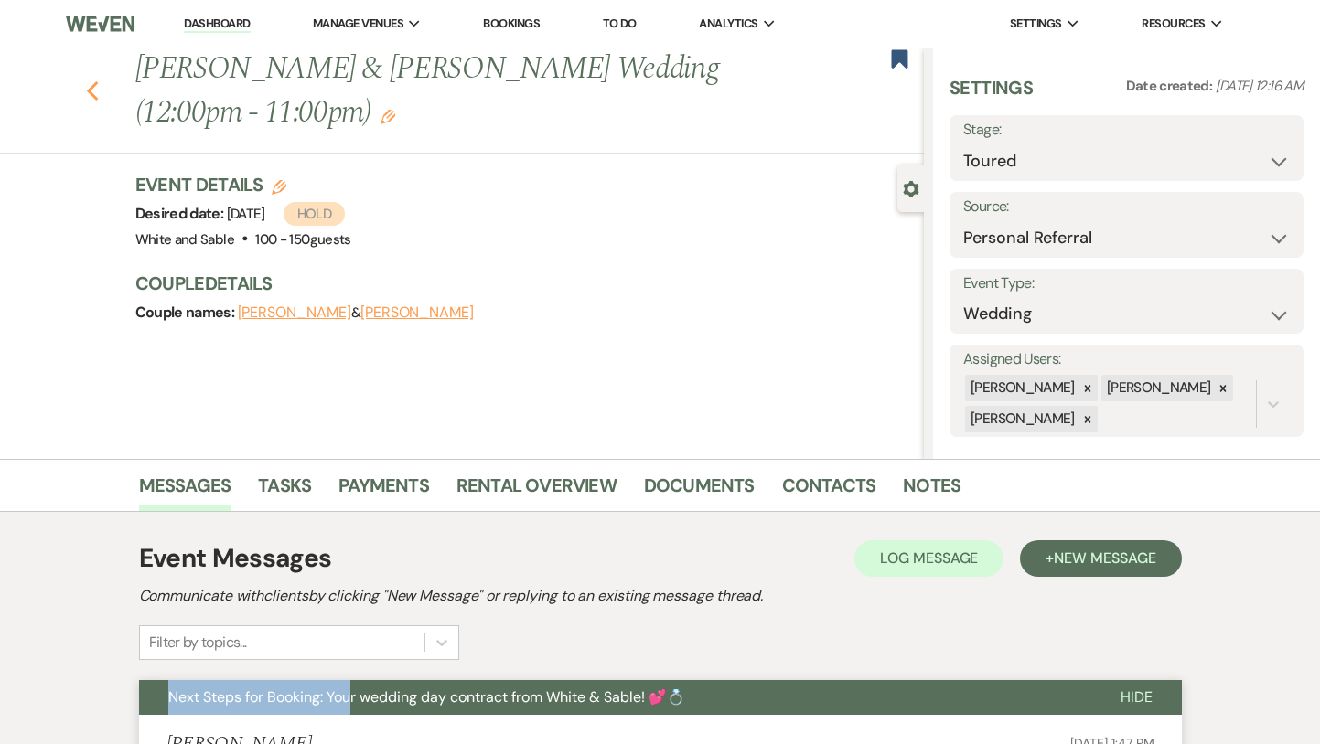
select select "5"
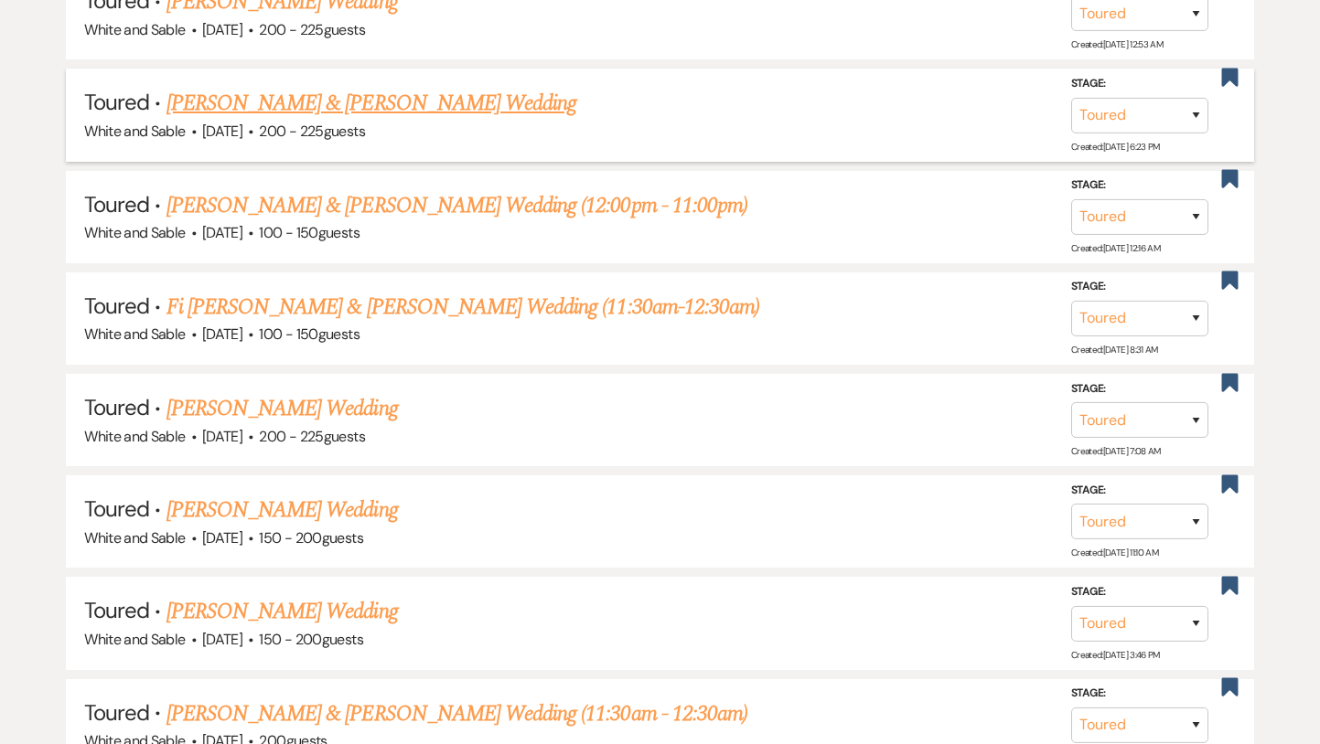
scroll to position [1629, 0]
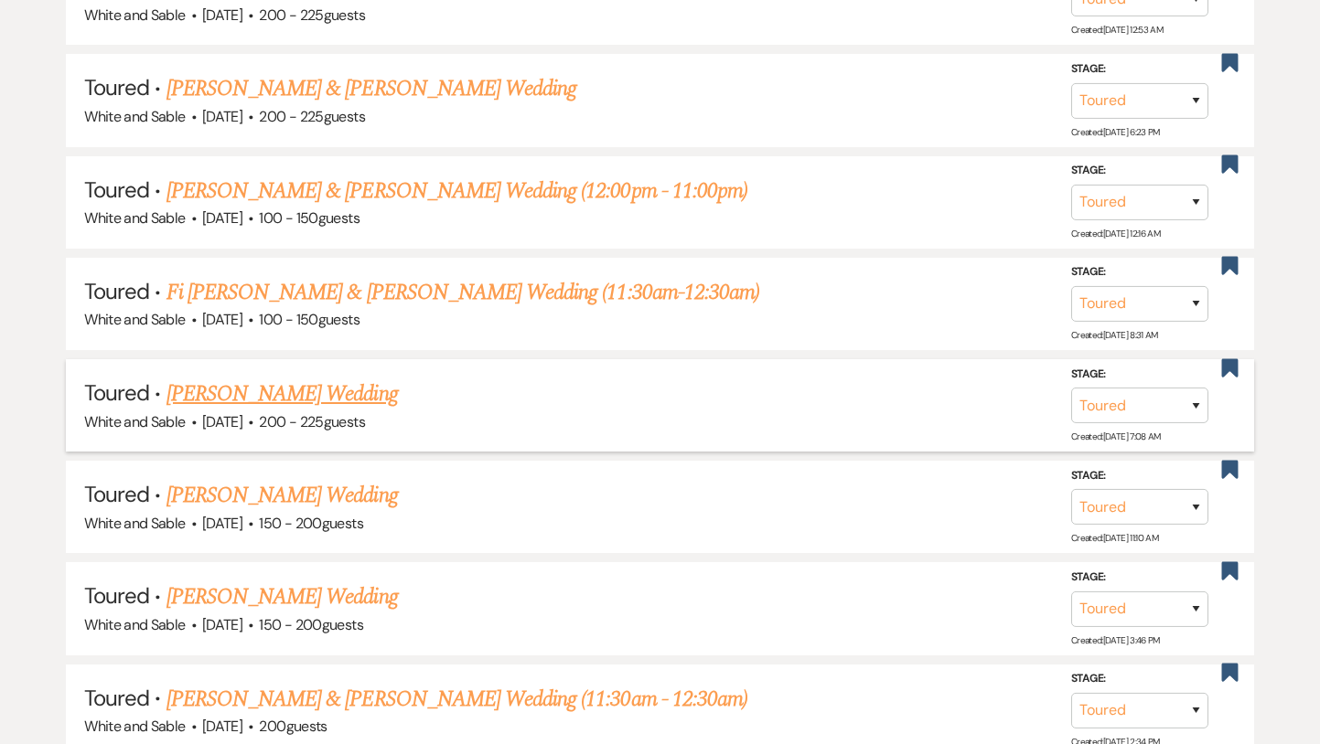
click at [310, 390] on link "[PERSON_NAME] Wedding" at bounding box center [281, 394] width 231 height 33
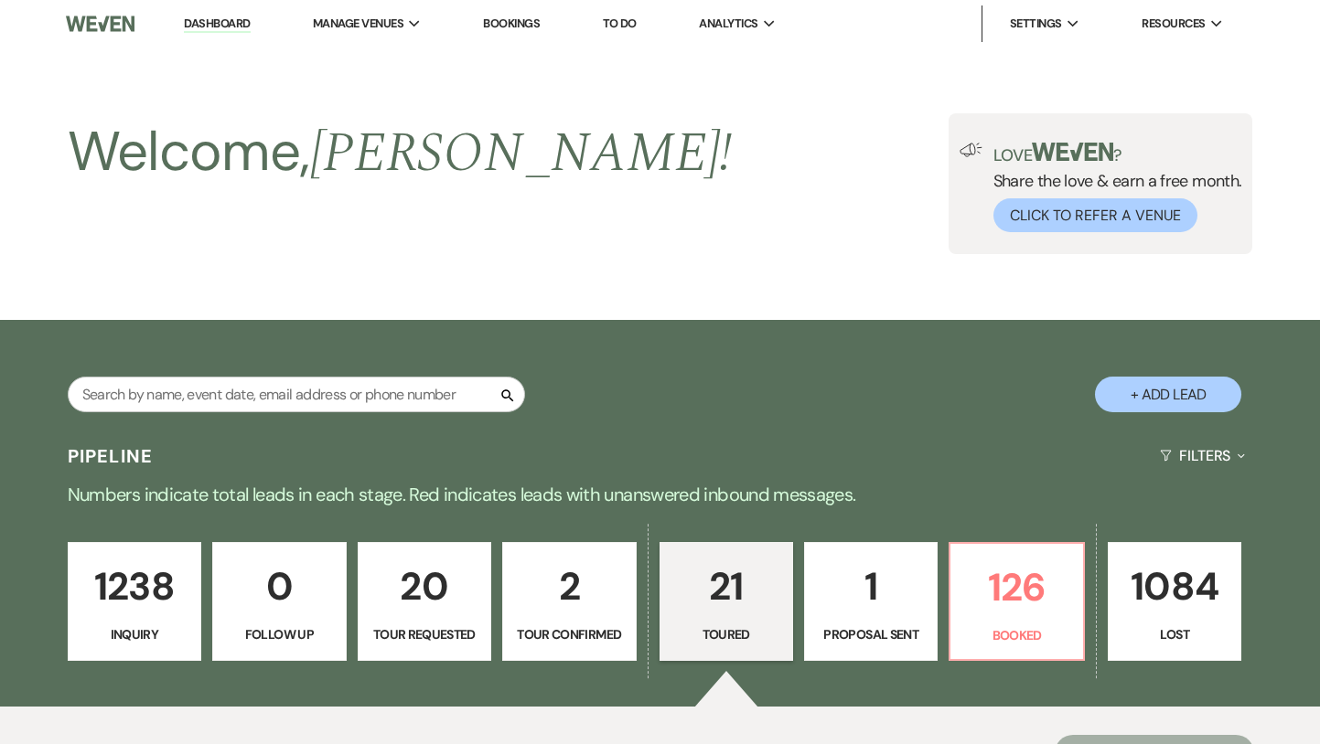
select select "5"
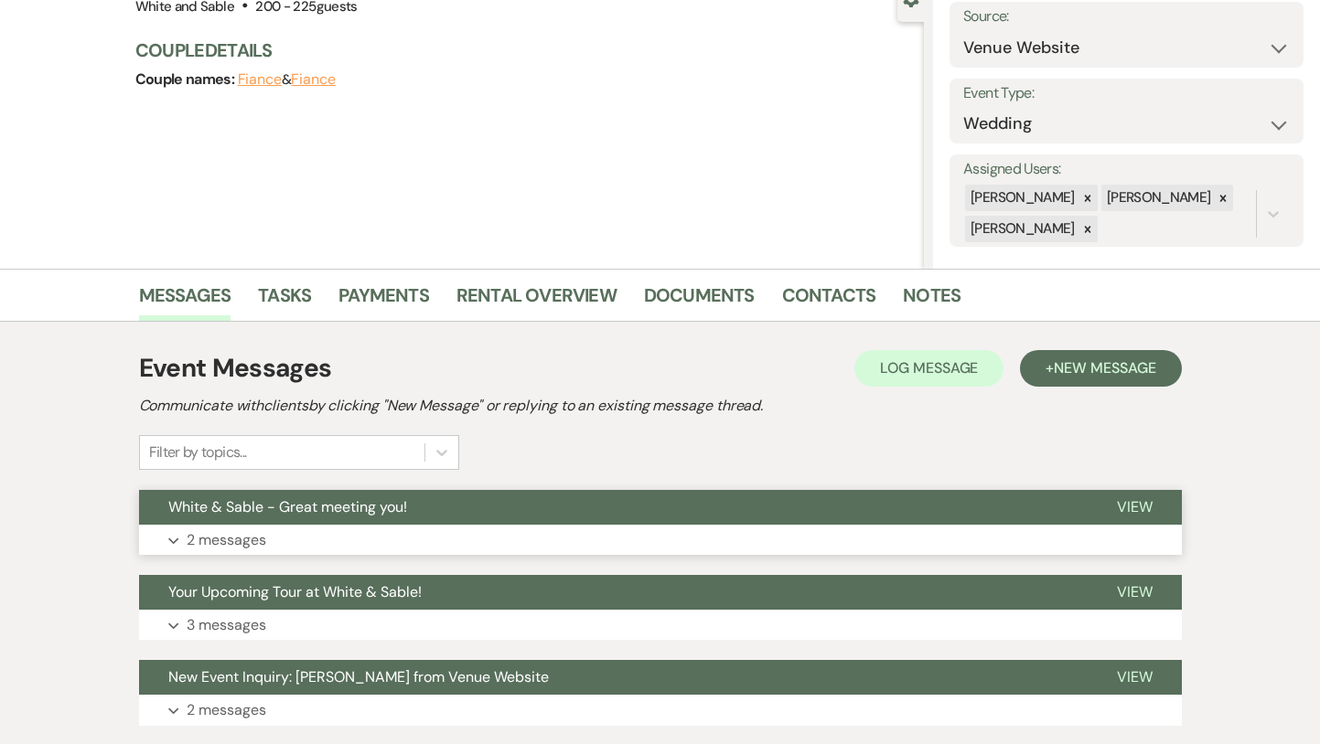
click at [360, 511] on span "White & Sable - Great meeting you!" at bounding box center [287, 507] width 239 height 19
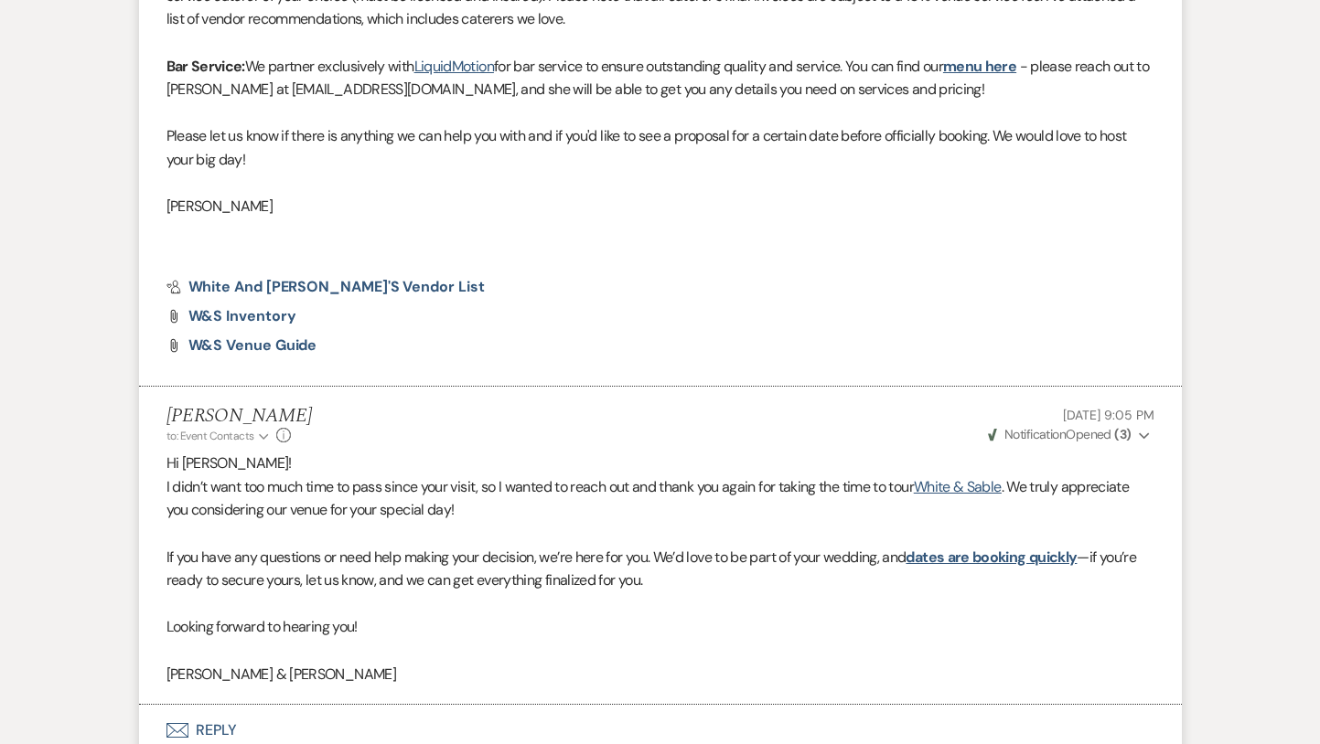
scroll to position [1207, 0]
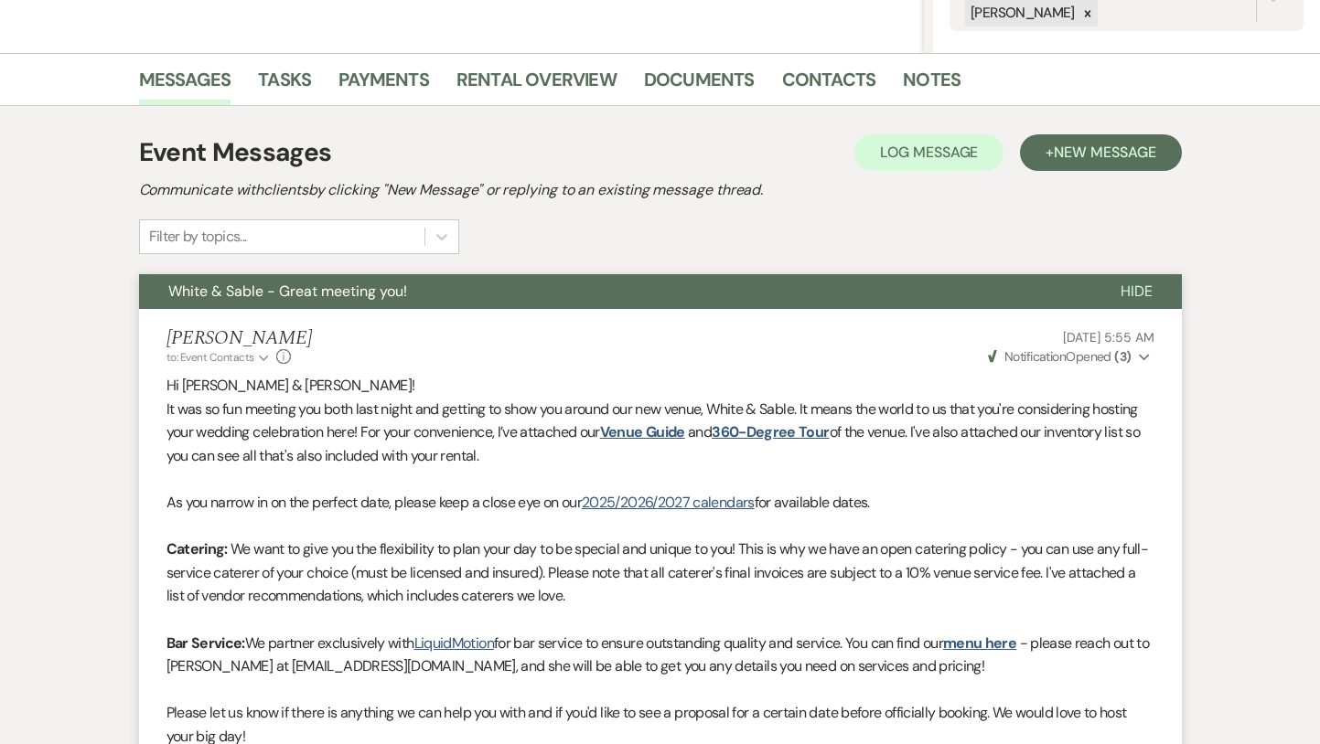
click at [417, 305] on button "White & Sable - Great meeting you!" at bounding box center [615, 291] width 952 height 35
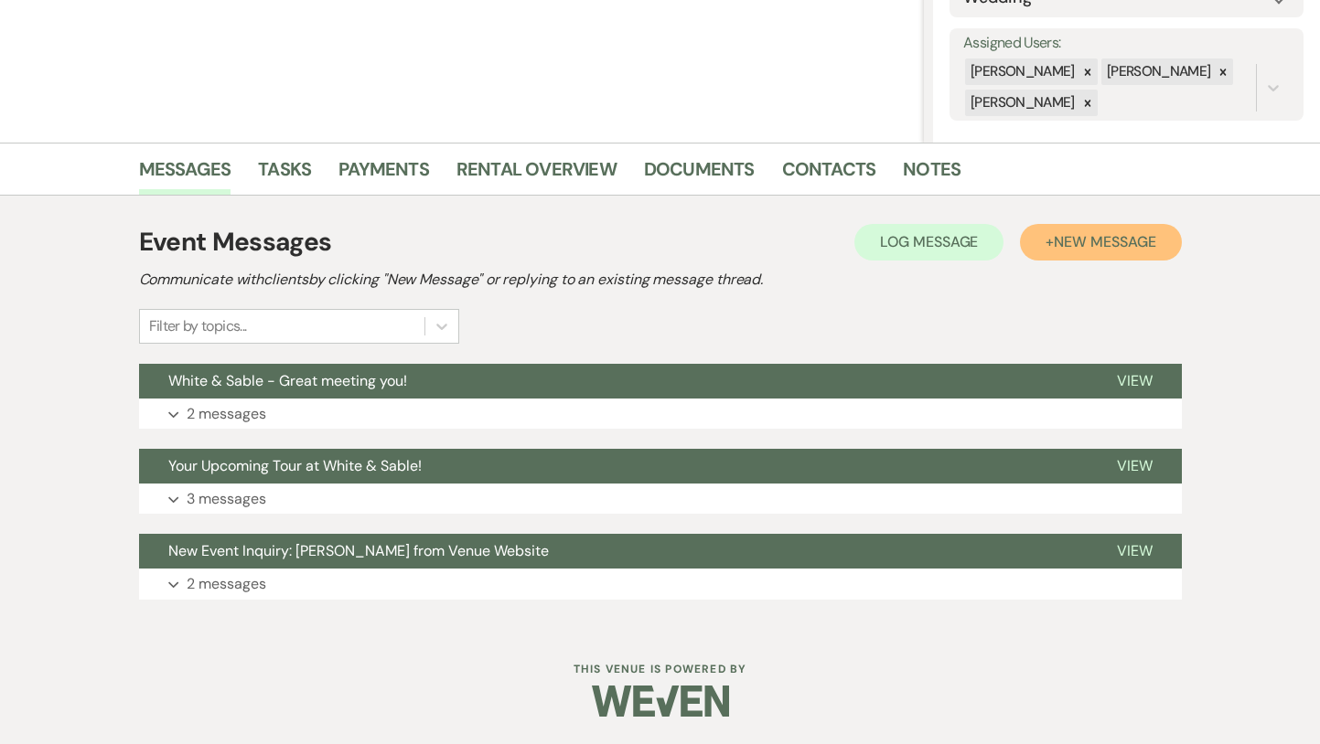
click at [1060, 255] on button "+ New Message" at bounding box center [1100, 242] width 161 height 37
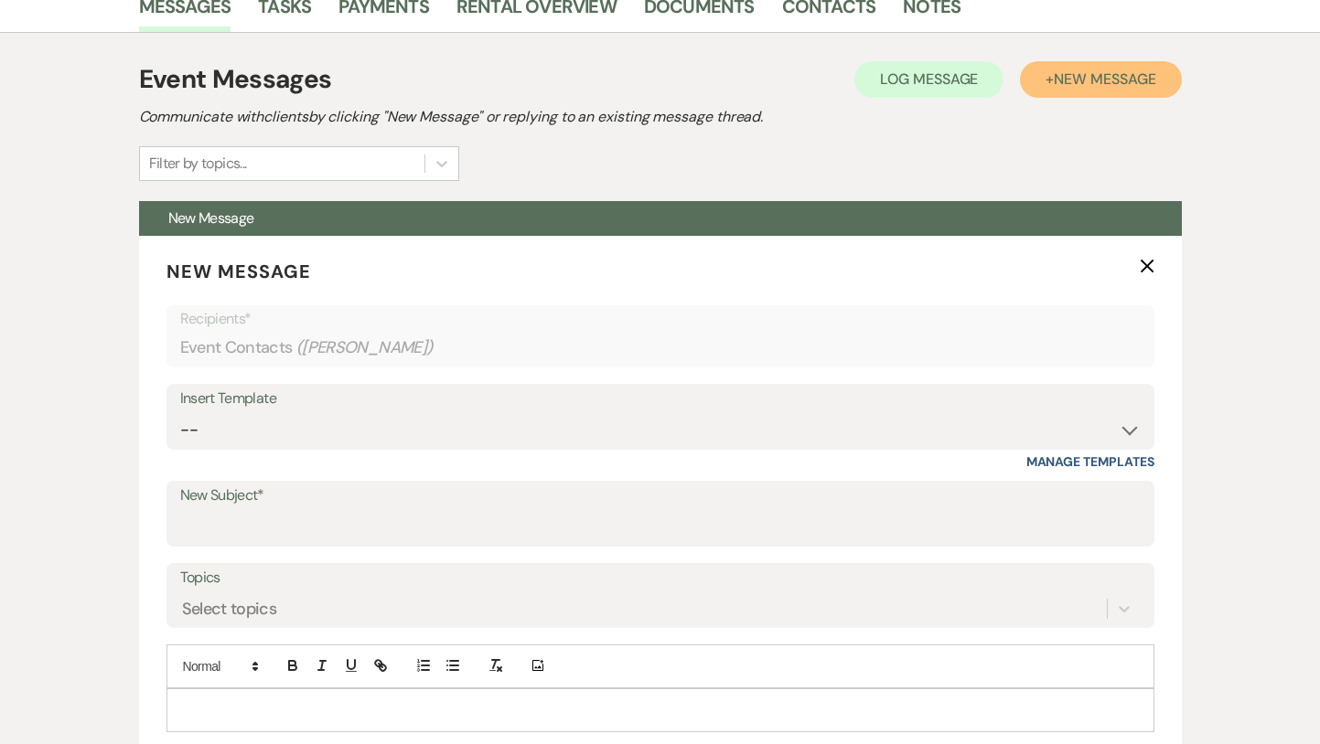
scroll to position [551, 0]
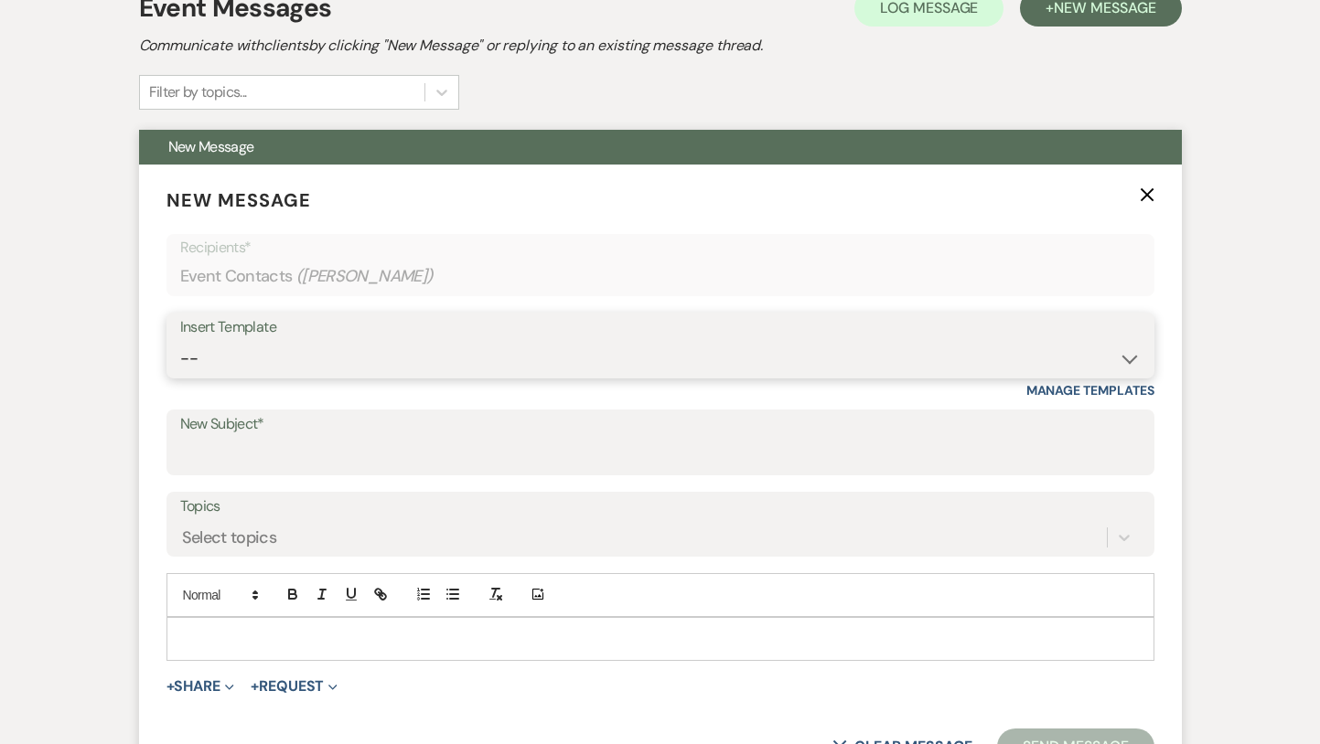
click at [379, 363] on select "-- Inquiry Response (Venue Guide) Schedule - Venue Tour Appt Confirmation Sched…" at bounding box center [660, 359] width 960 height 36
select select "3612"
click at [180, 341] on select "-- Inquiry Response (Venue Guide) Schedule - Venue Tour Appt Confirmation Sched…" at bounding box center [660, 359] width 960 height 36
type input "Expert Tips for Planning Your Wedding at White & Sable"
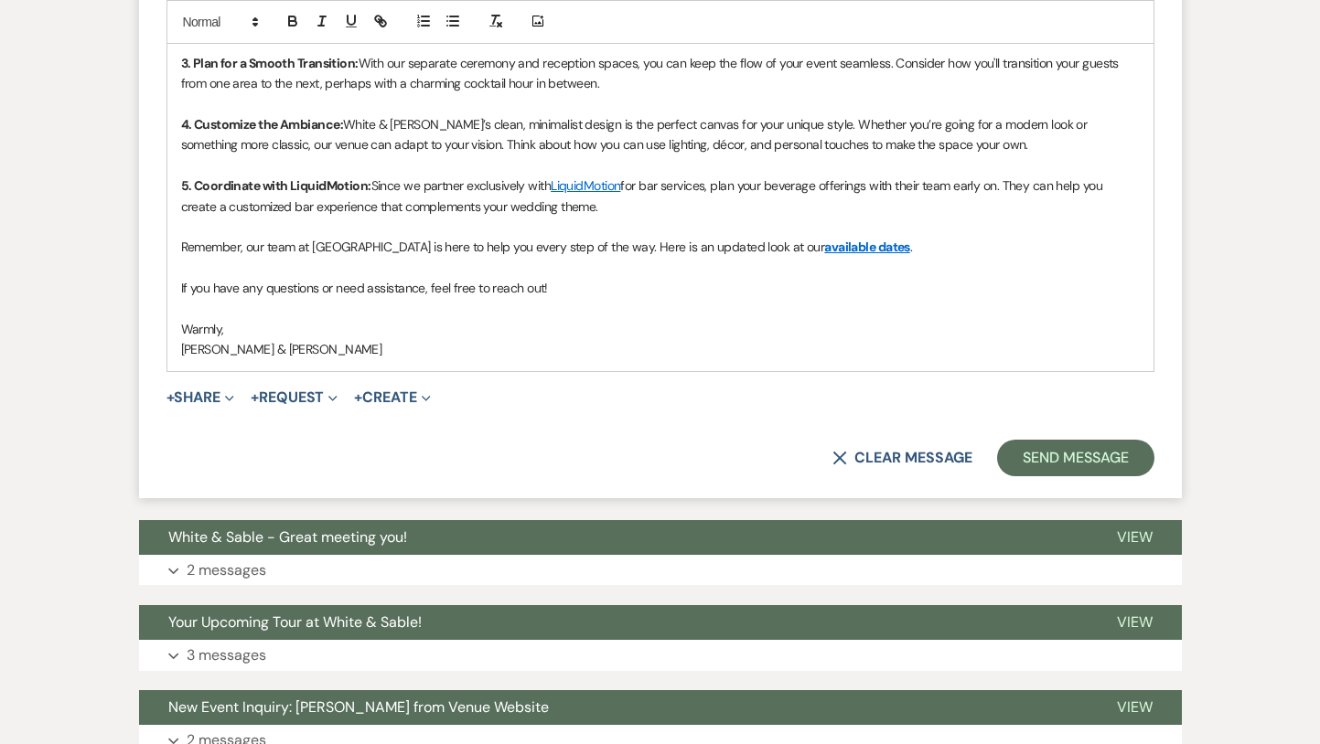
scroll to position [1488, 0]
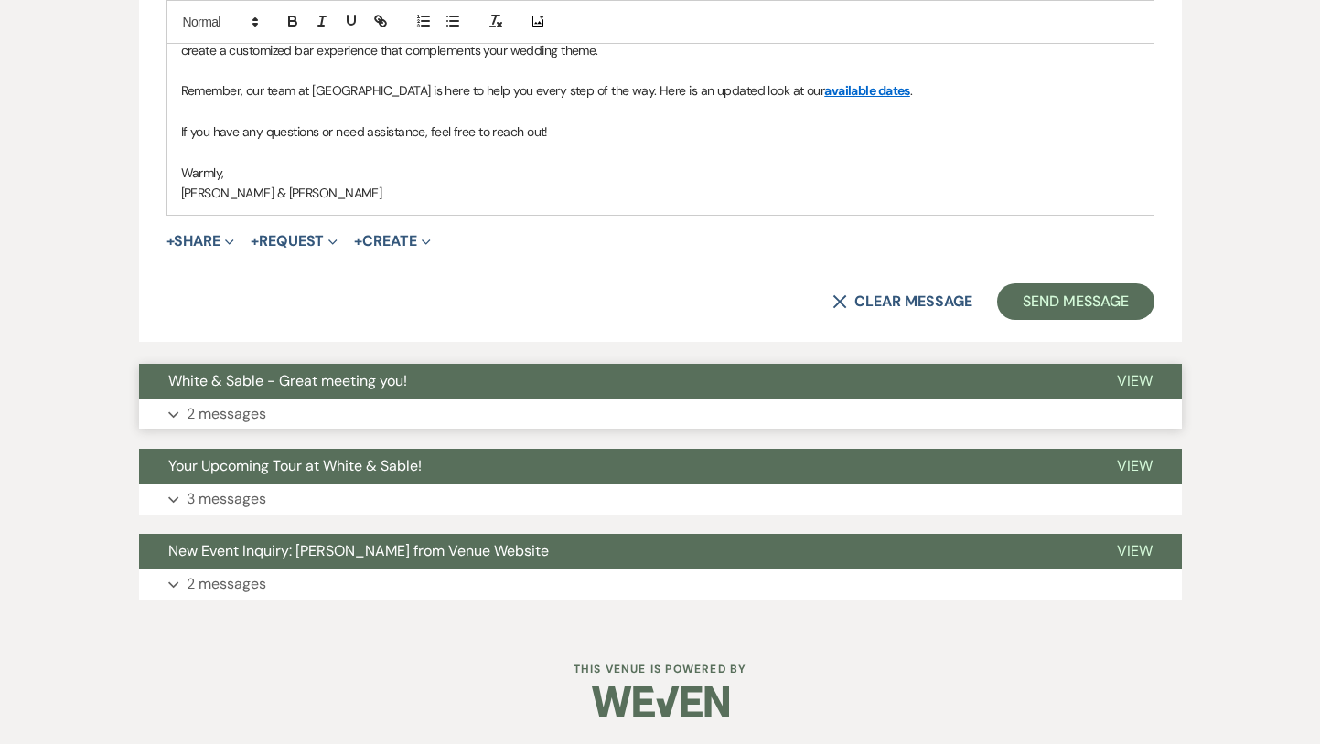
click at [252, 413] on p "2 messages" at bounding box center [227, 414] width 80 height 24
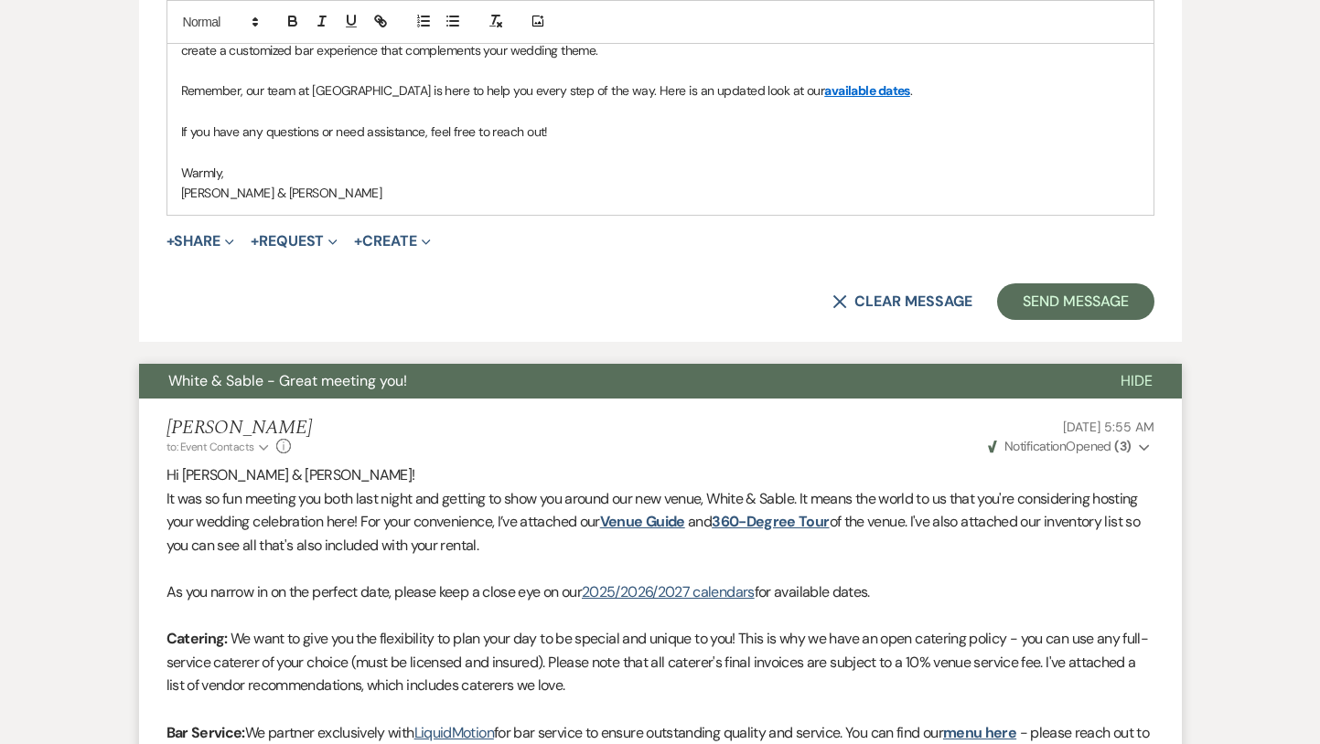
click at [247, 383] on span "White & Sable - Great meeting you!" at bounding box center [287, 380] width 239 height 19
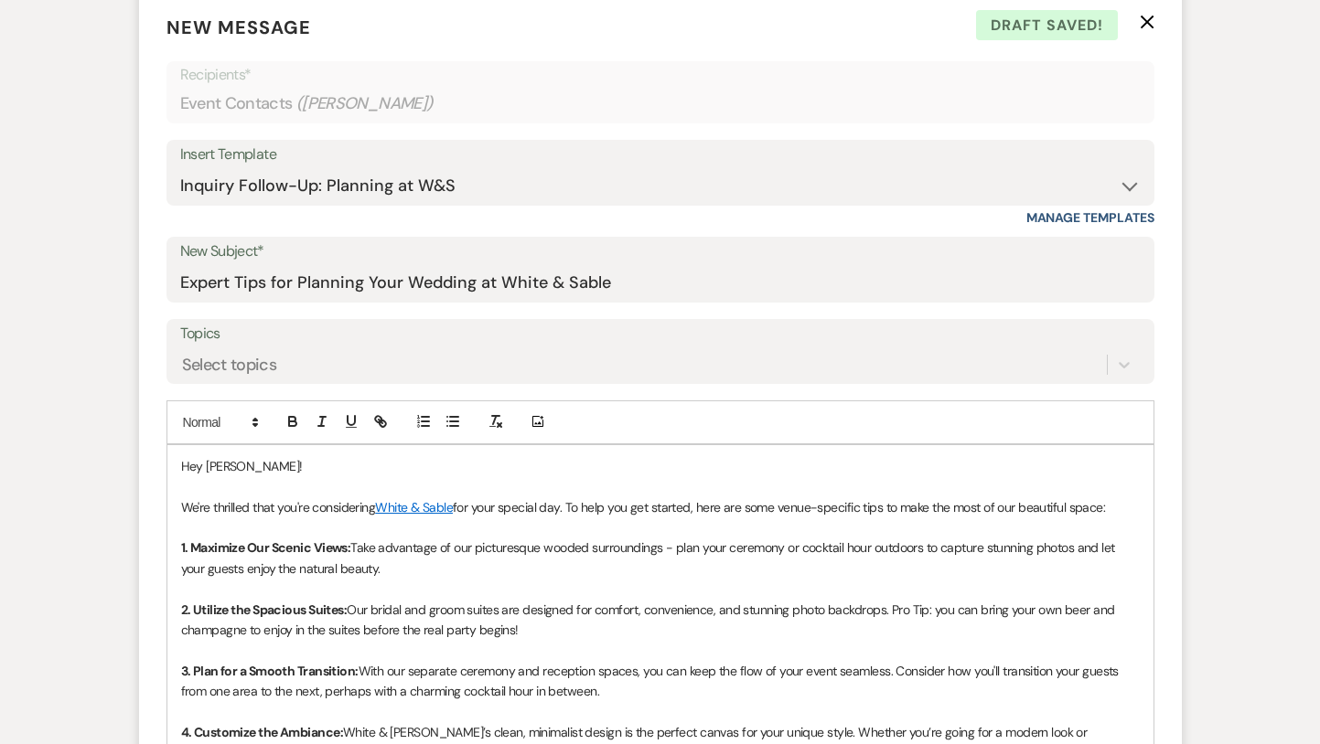
scroll to position [748, 0]
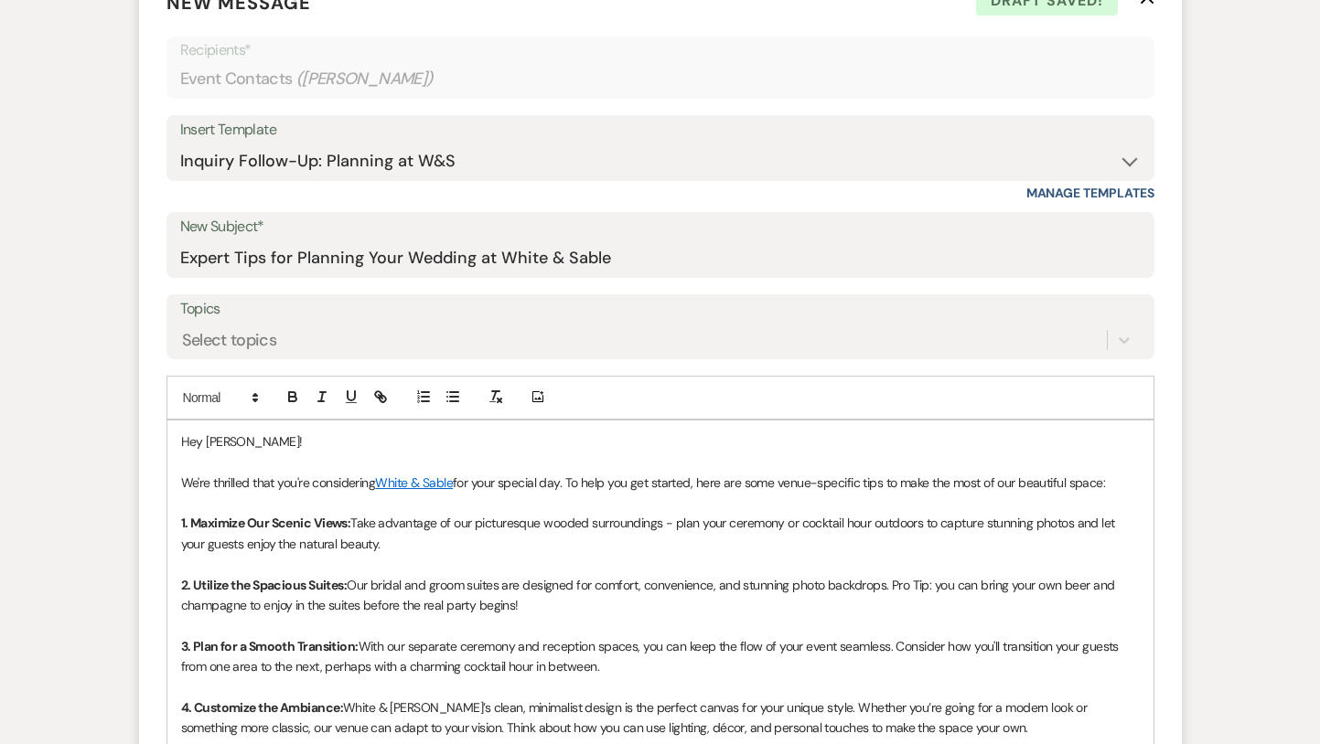
click at [238, 439] on p "Hey [PERSON_NAME]!" at bounding box center [660, 442] width 959 height 20
click at [387, 514] on p "1. Maximize Our Scenic Views: Take advantage of our picturesque wooded surround…" at bounding box center [660, 533] width 959 height 41
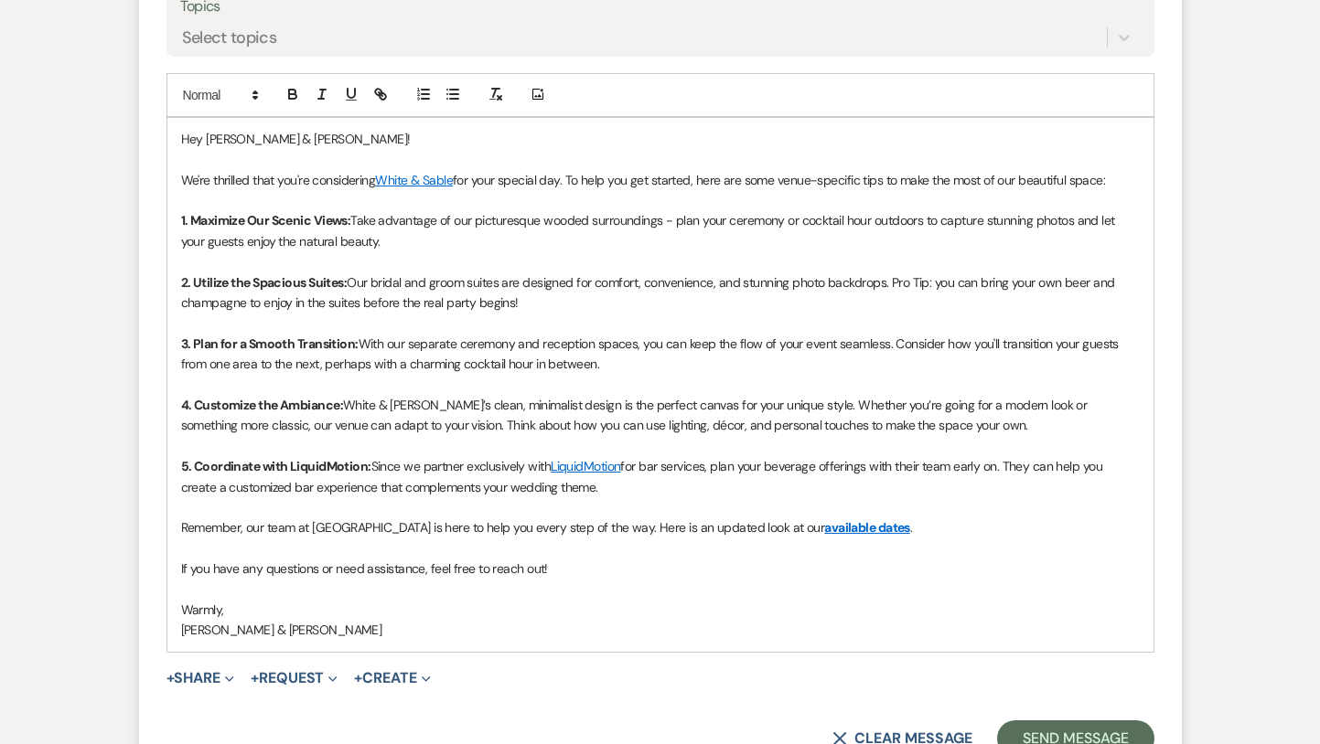
scroll to position [1093, 0]
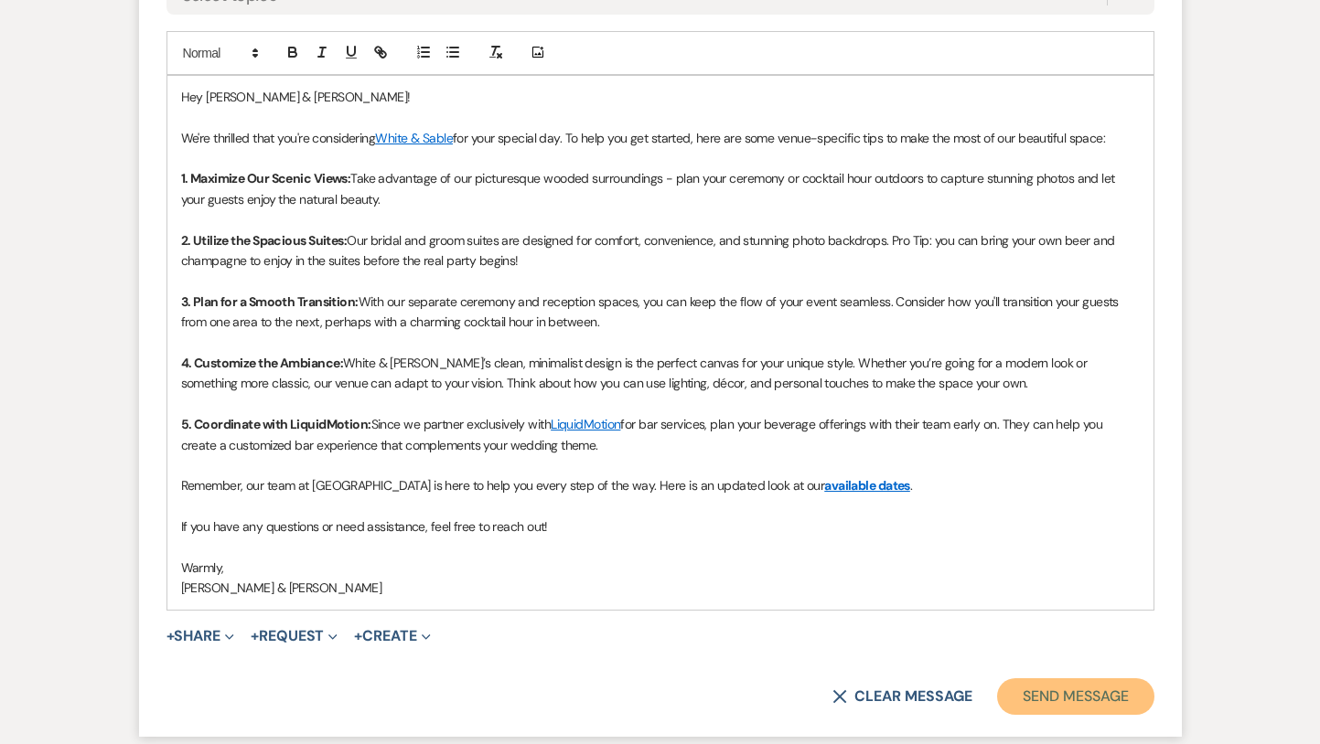
click at [1074, 690] on button "Send Message" at bounding box center [1075, 697] width 156 height 37
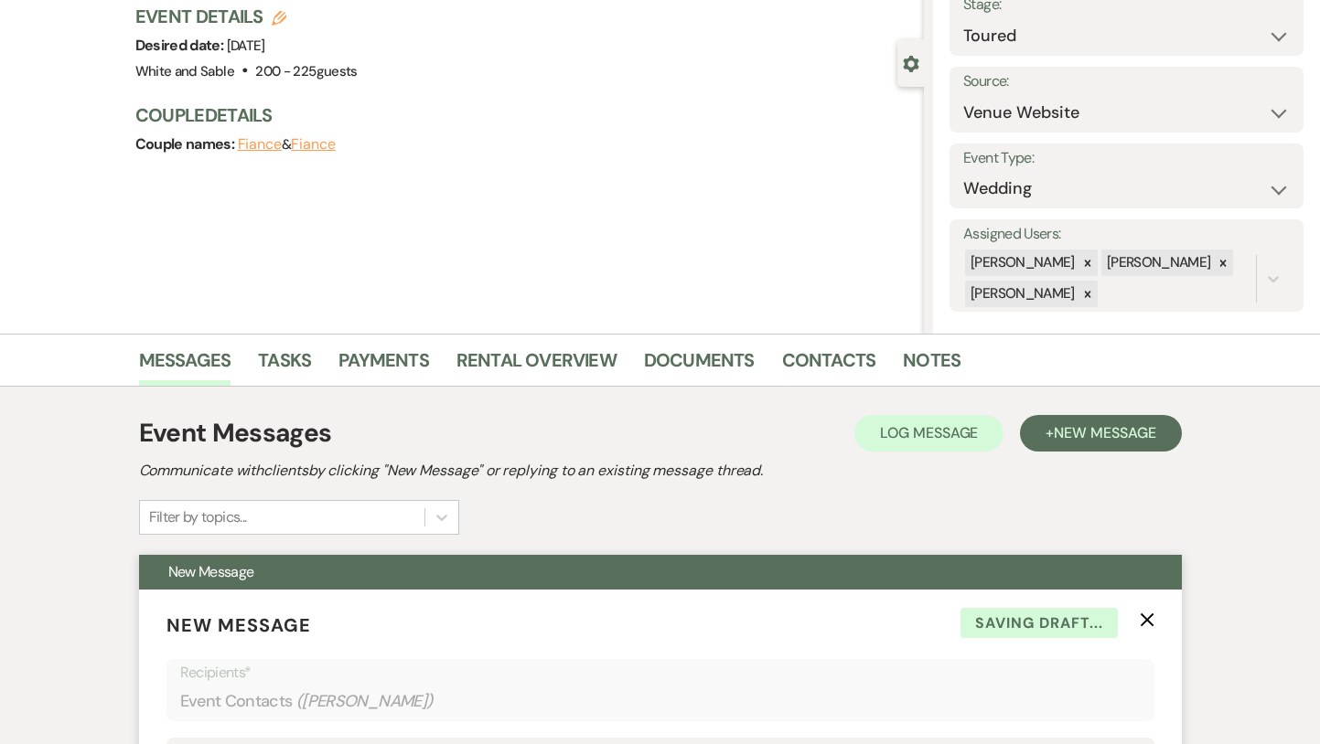
scroll to position [0, 0]
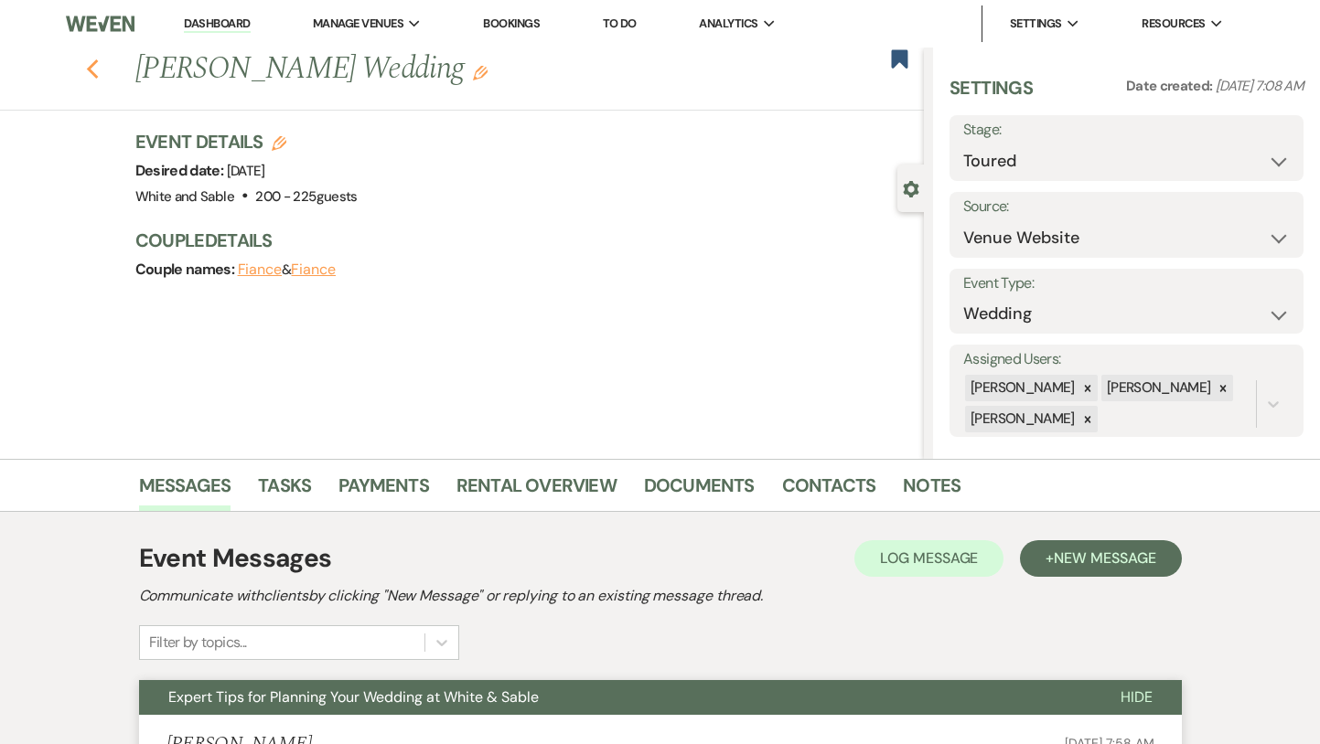
click at [86, 66] on icon "Previous" at bounding box center [93, 70] width 14 height 22
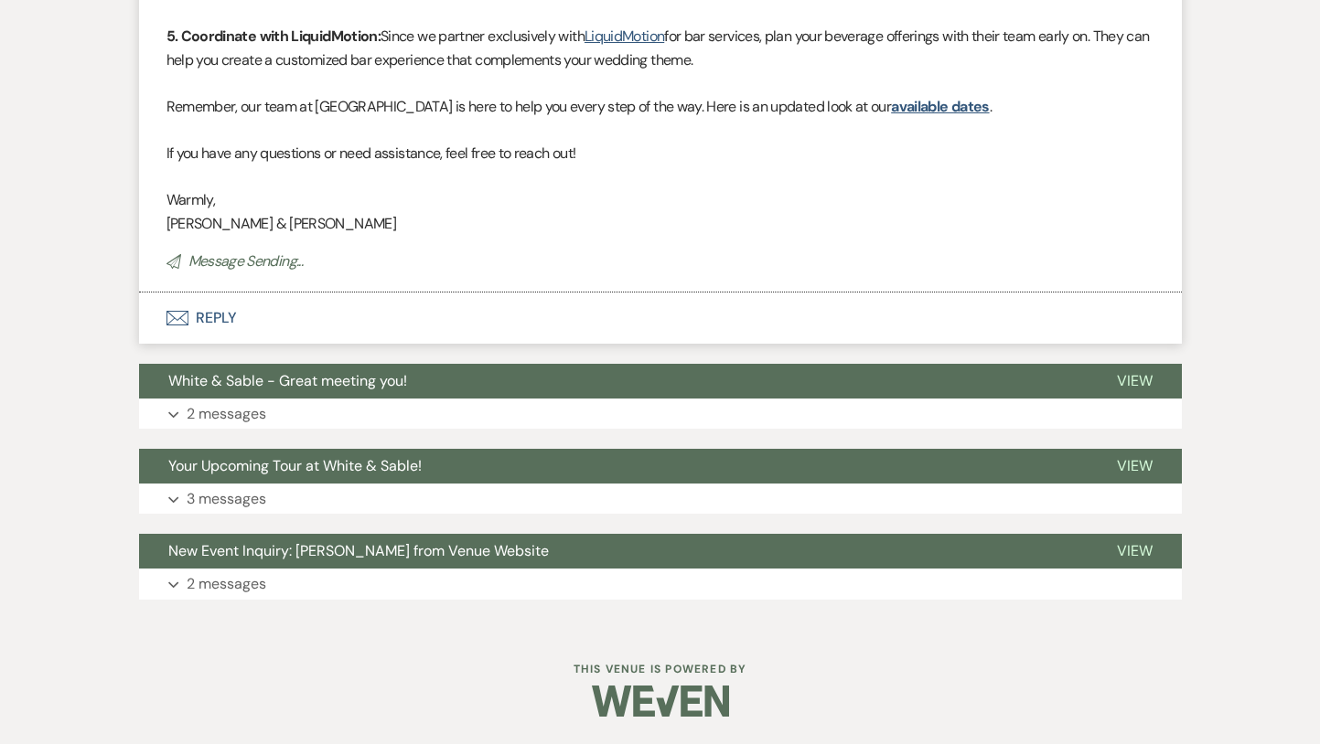
select select "5"
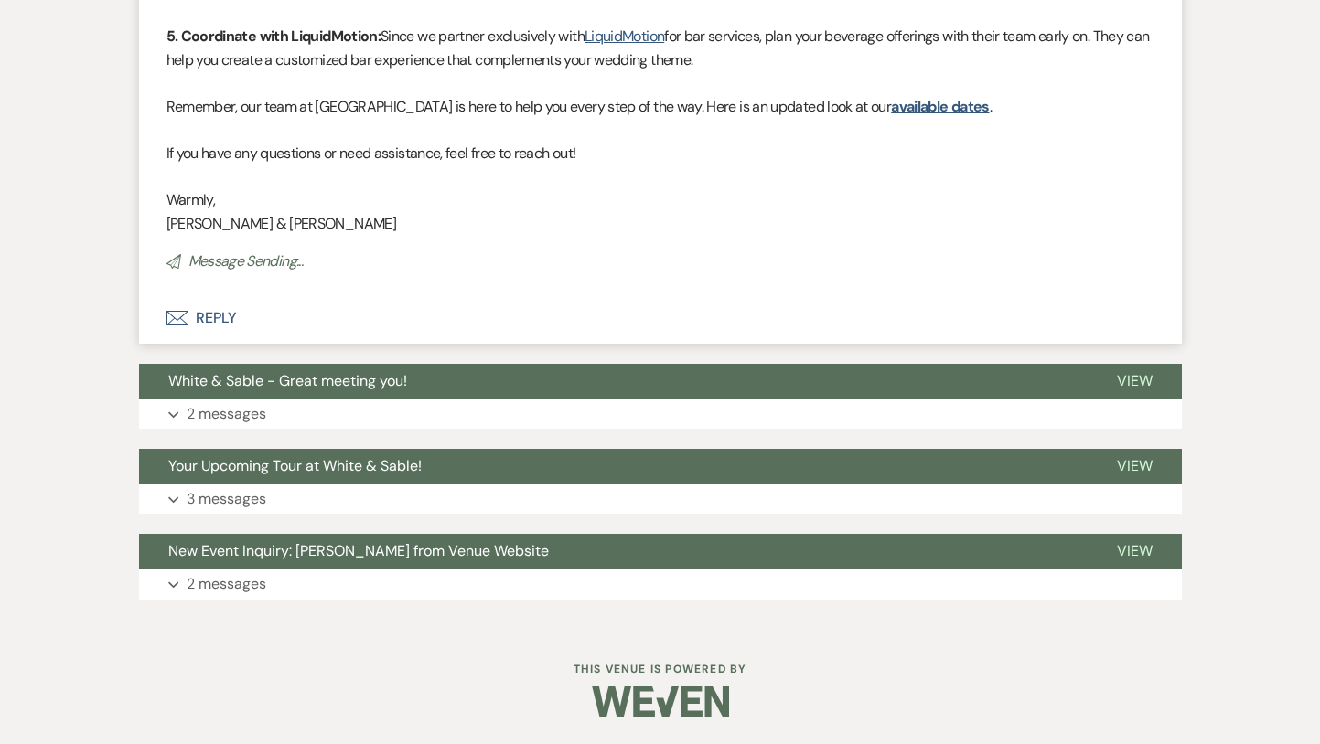
select select "5"
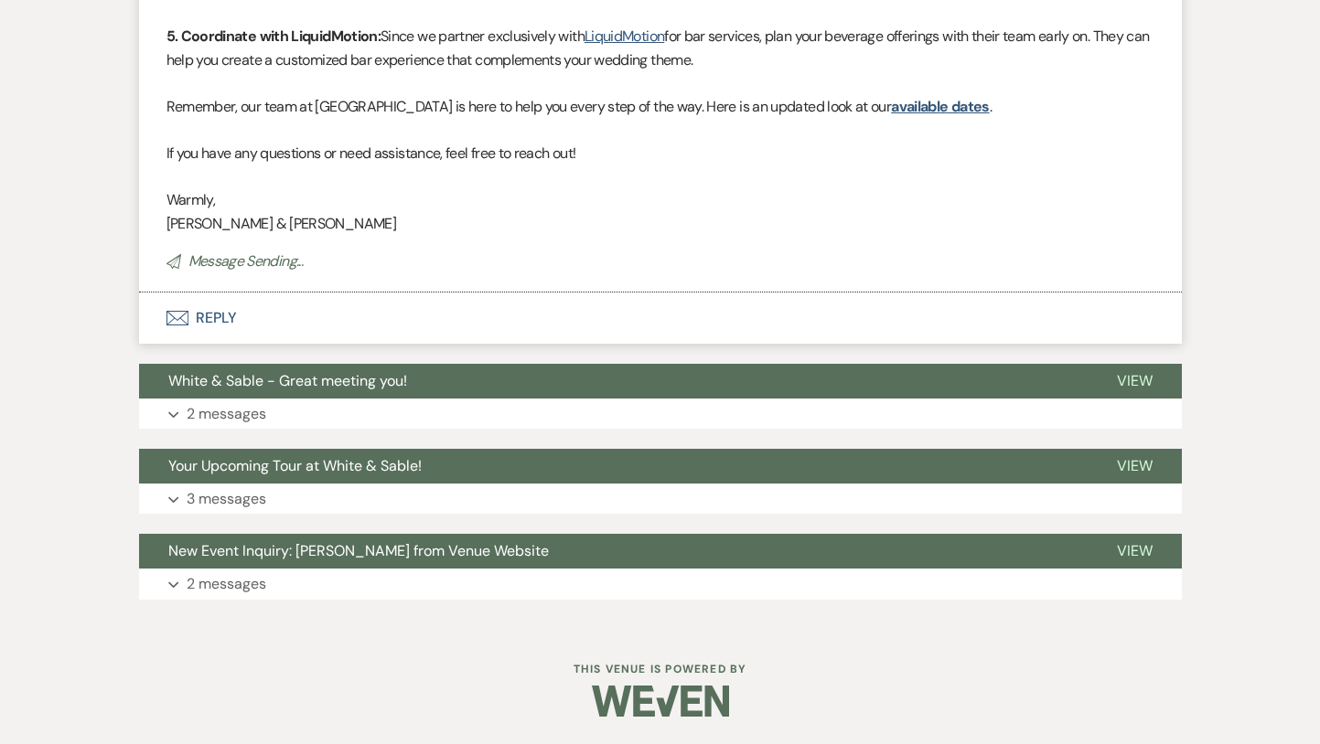
select select "5"
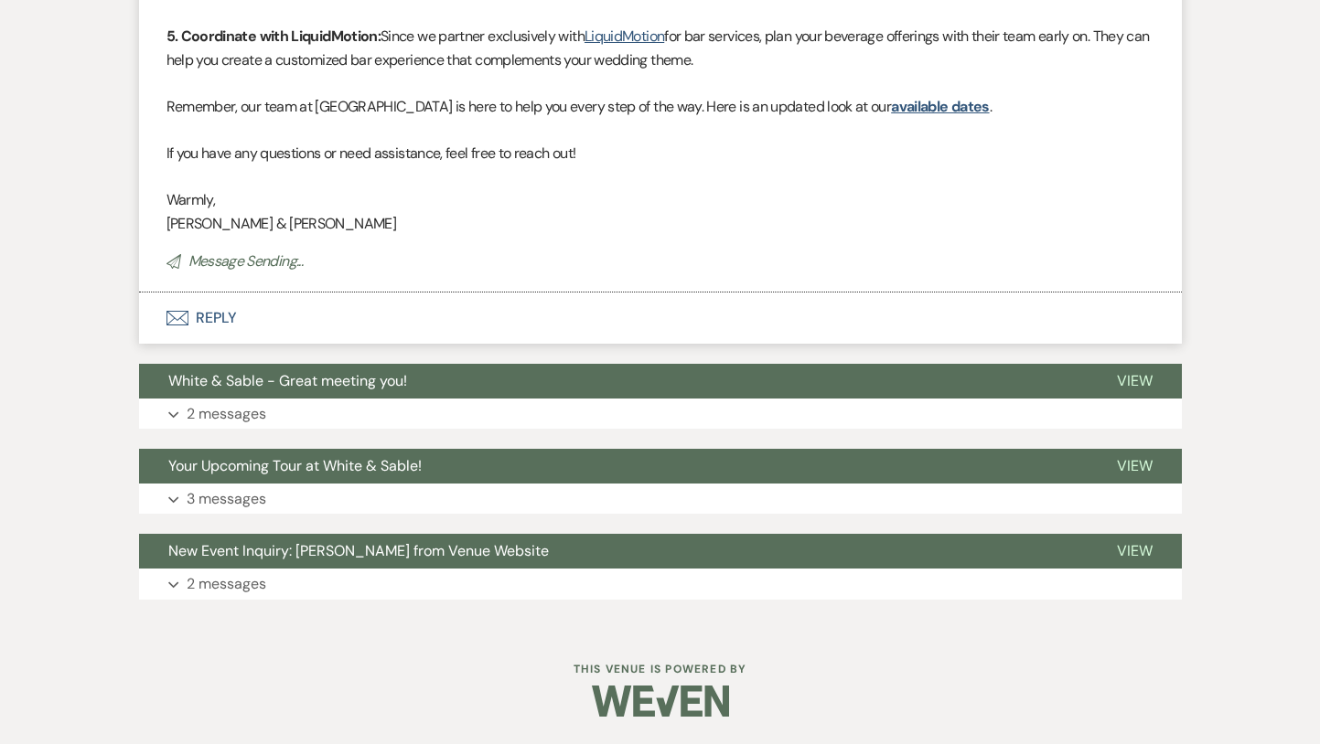
select select "5"
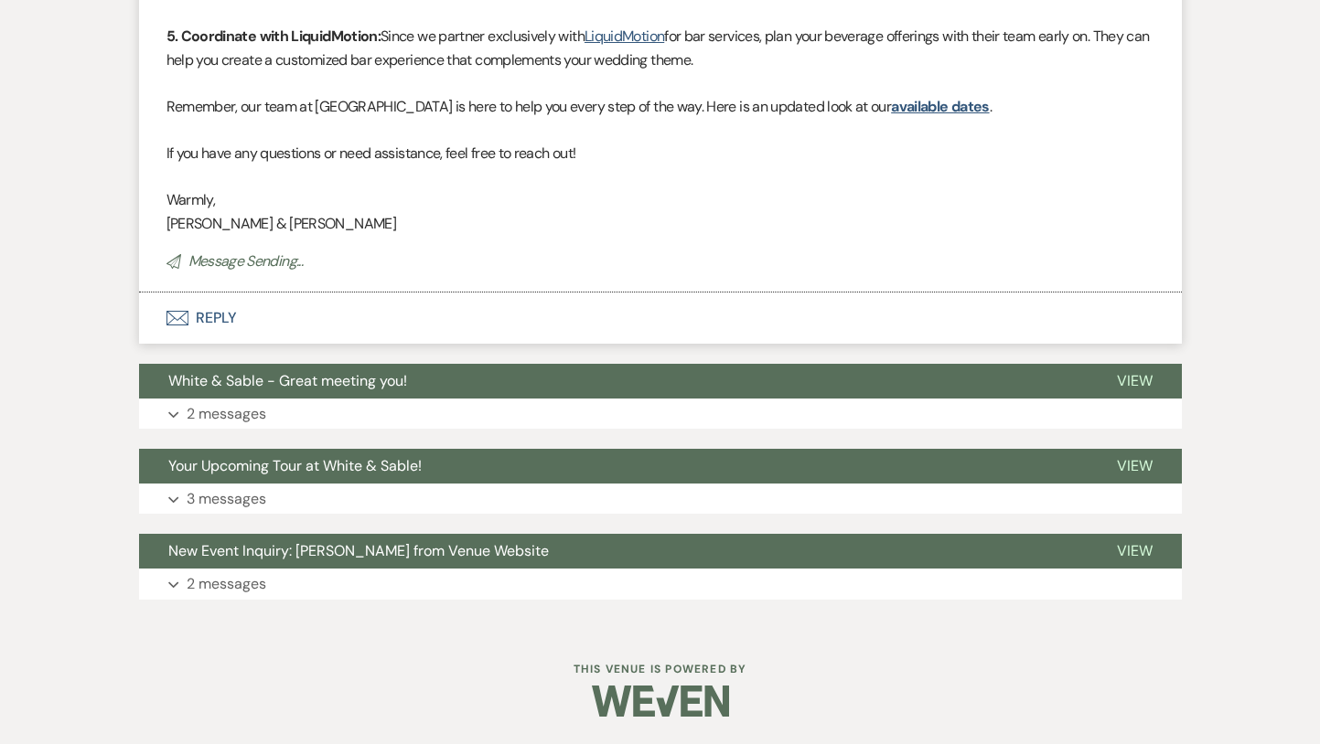
select select "5"
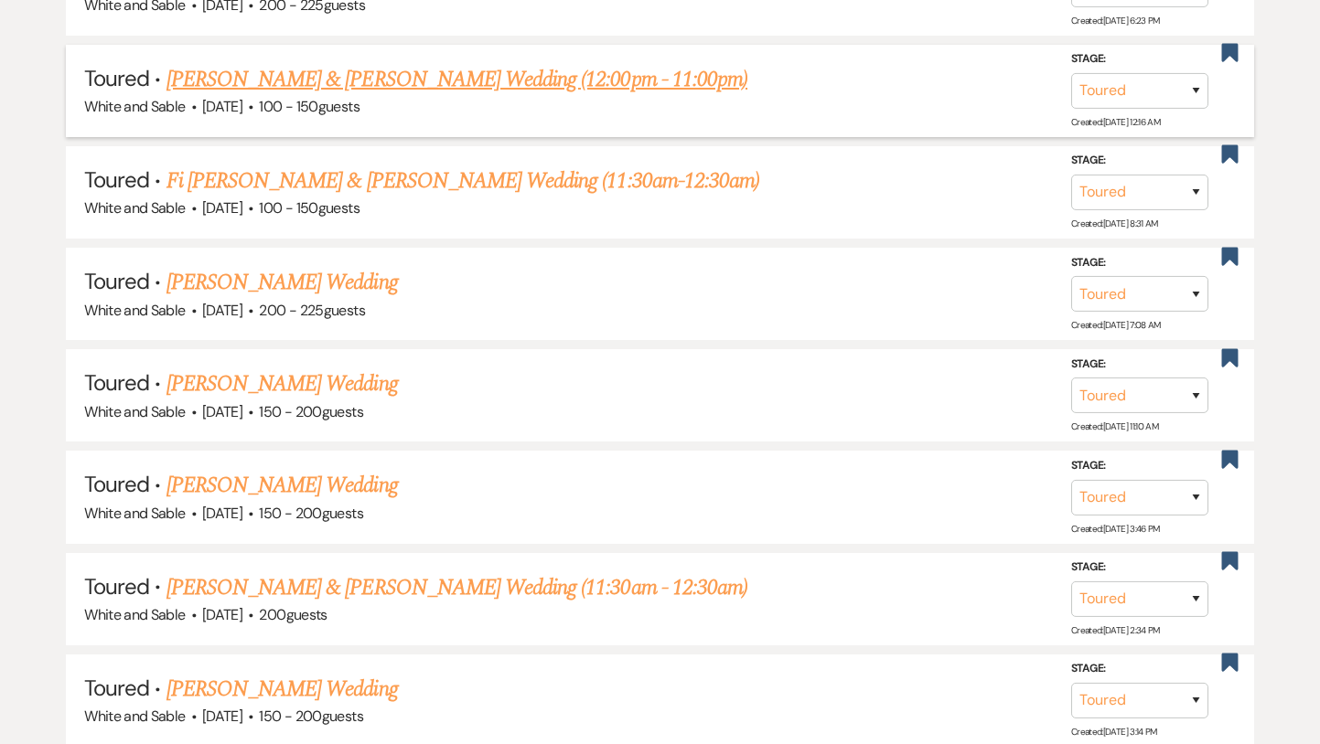
scroll to position [1769, 0]
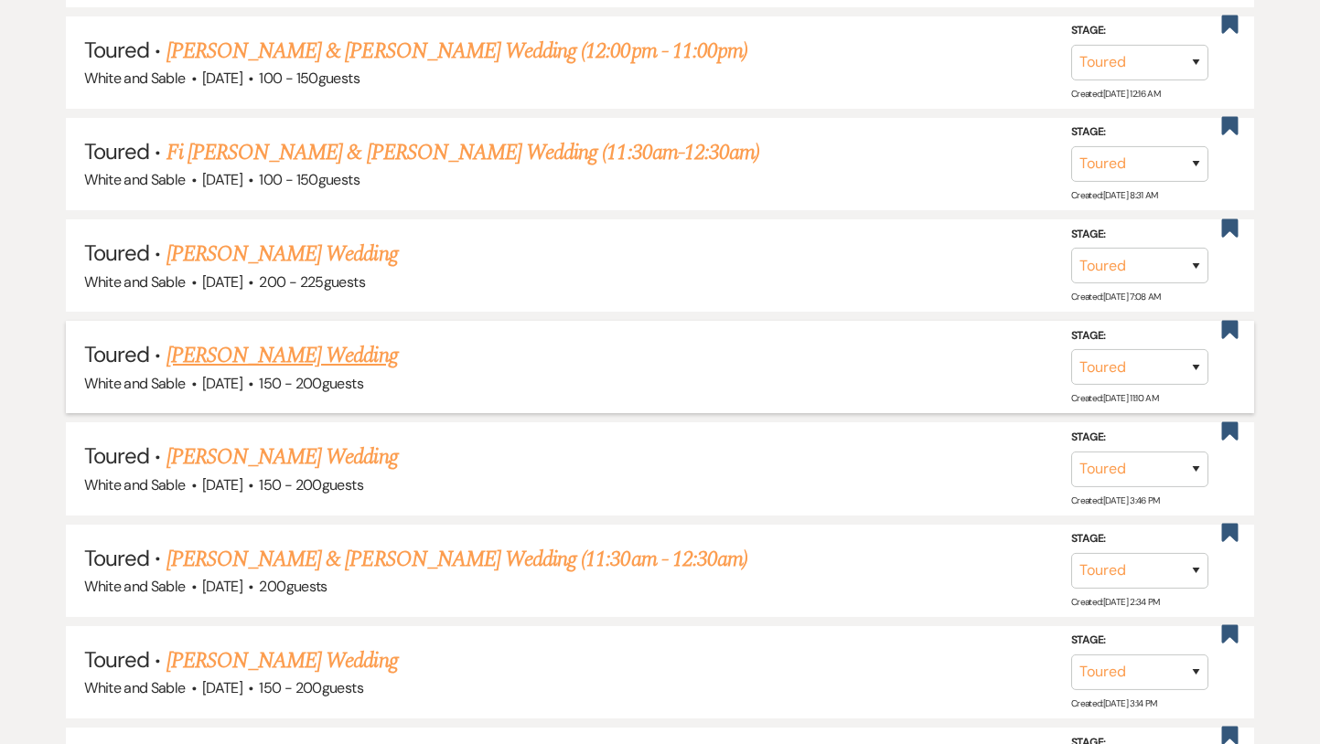
click at [308, 342] on link "[PERSON_NAME] Wedding" at bounding box center [281, 355] width 231 height 33
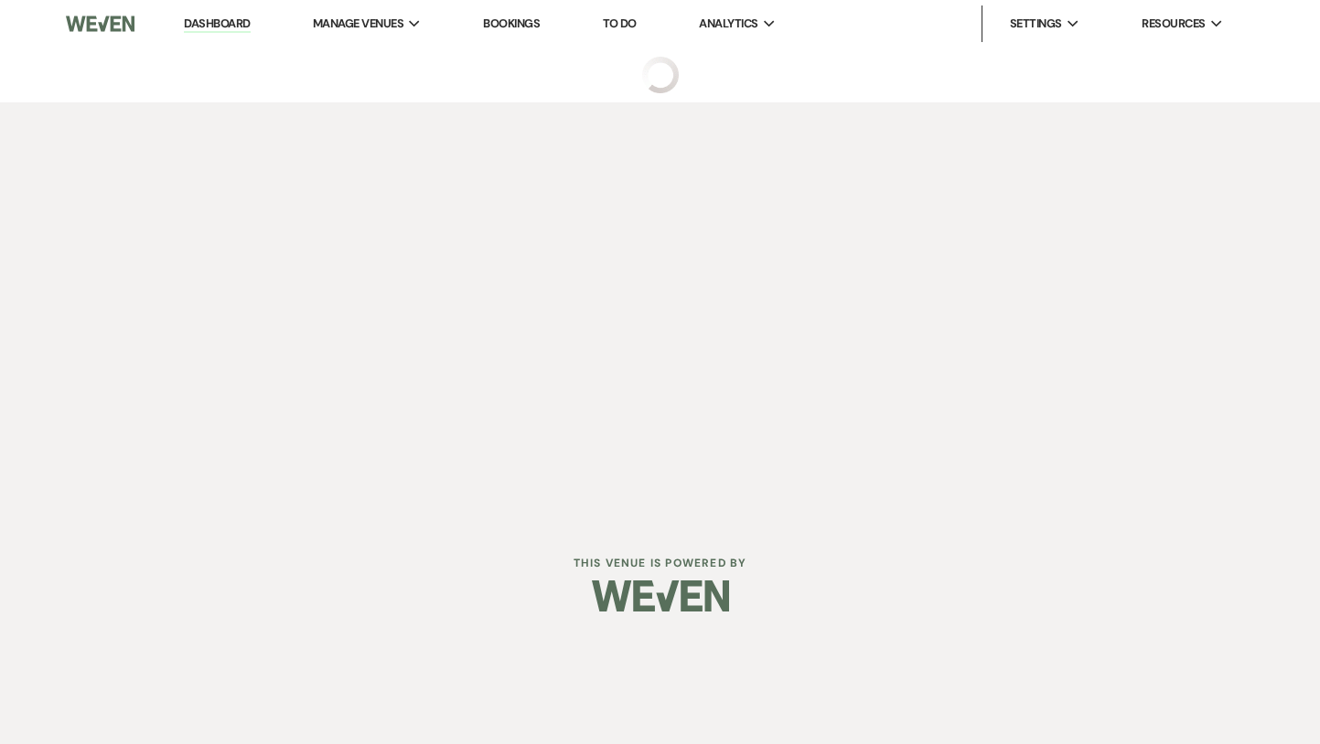
select select "5"
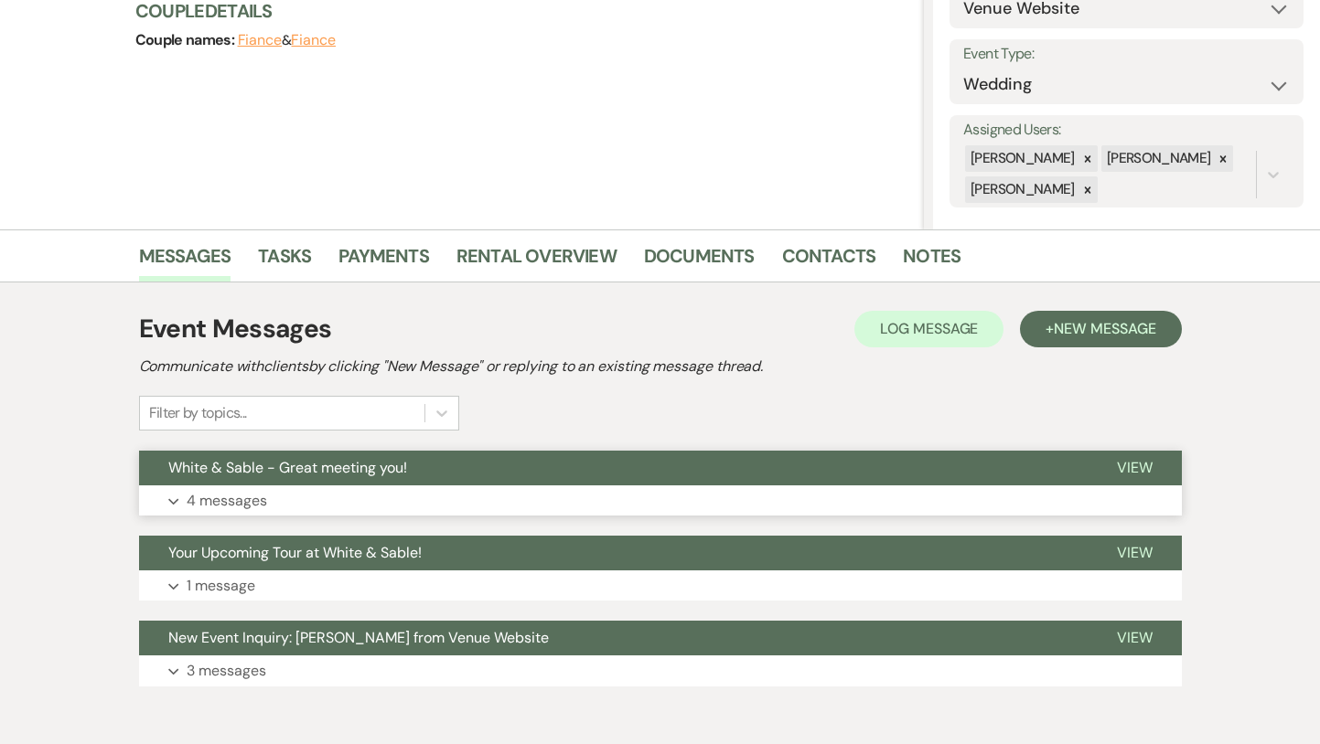
click at [443, 466] on button "White & Sable - Great meeting you!" at bounding box center [613, 468] width 948 height 35
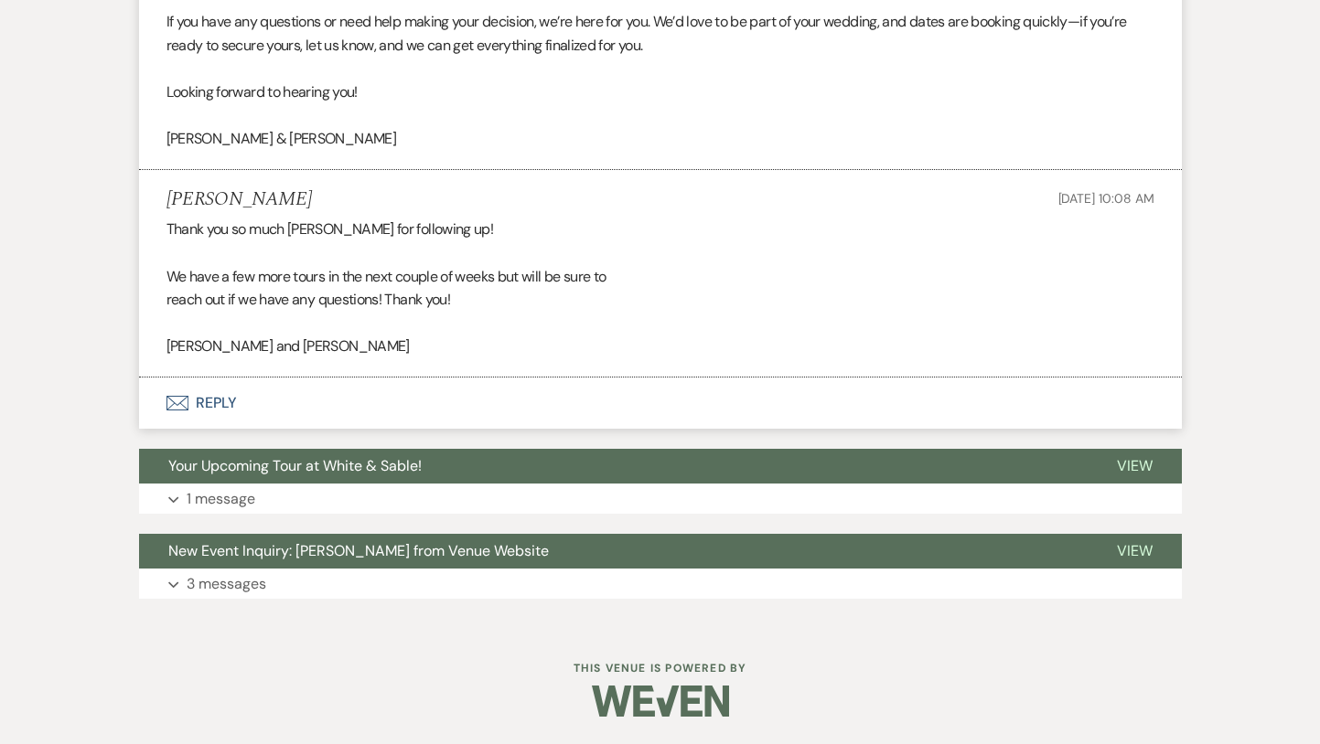
scroll to position [1703, 0]
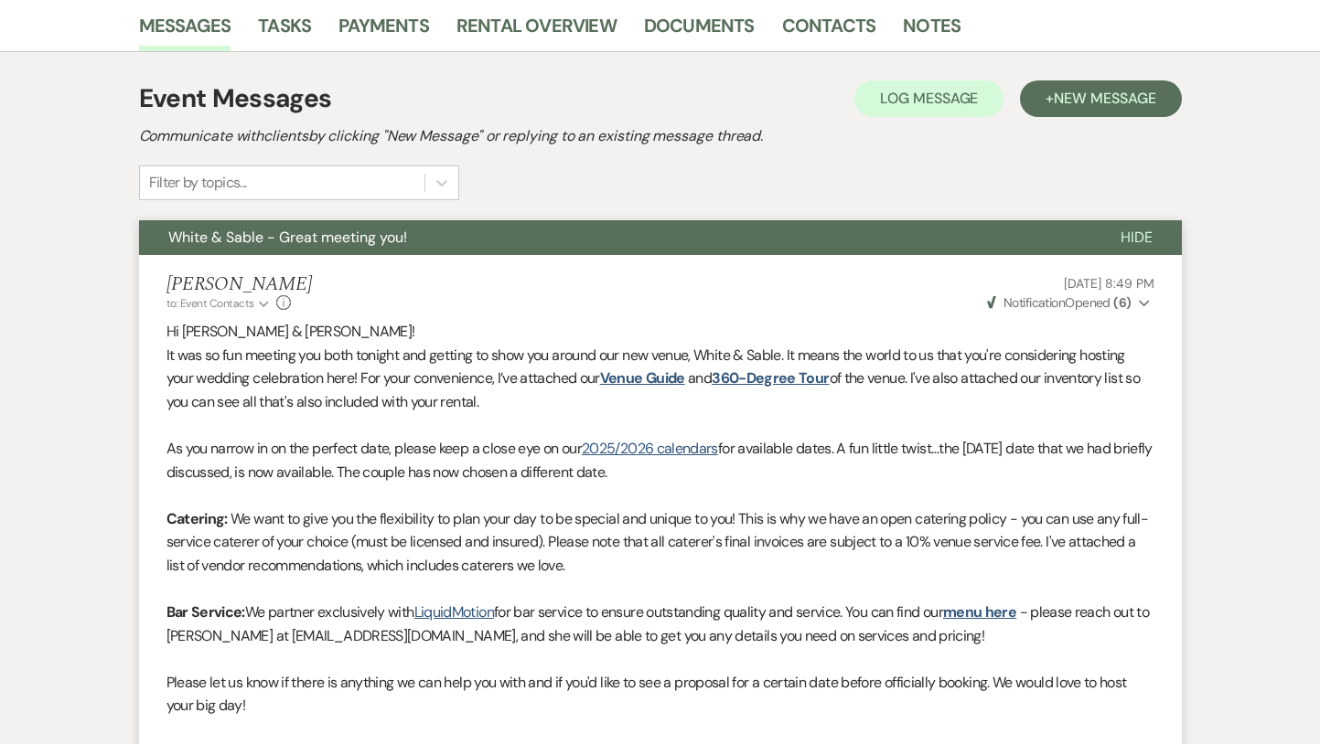
click at [482, 233] on button "White & Sable - Great meeting you!" at bounding box center [615, 237] width 952 height 35
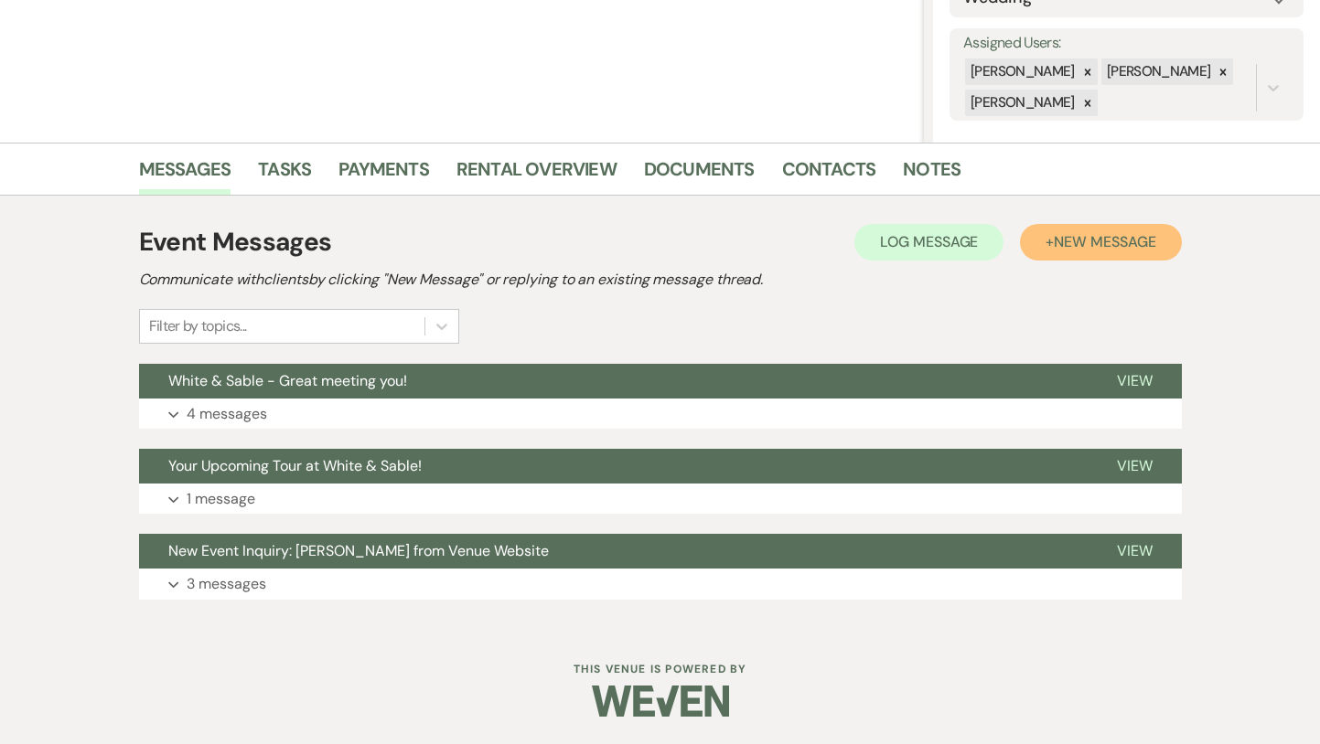
click at [1129, 231] on button "+ New Message" at bounding box center [1100, 242] width 161 height 37
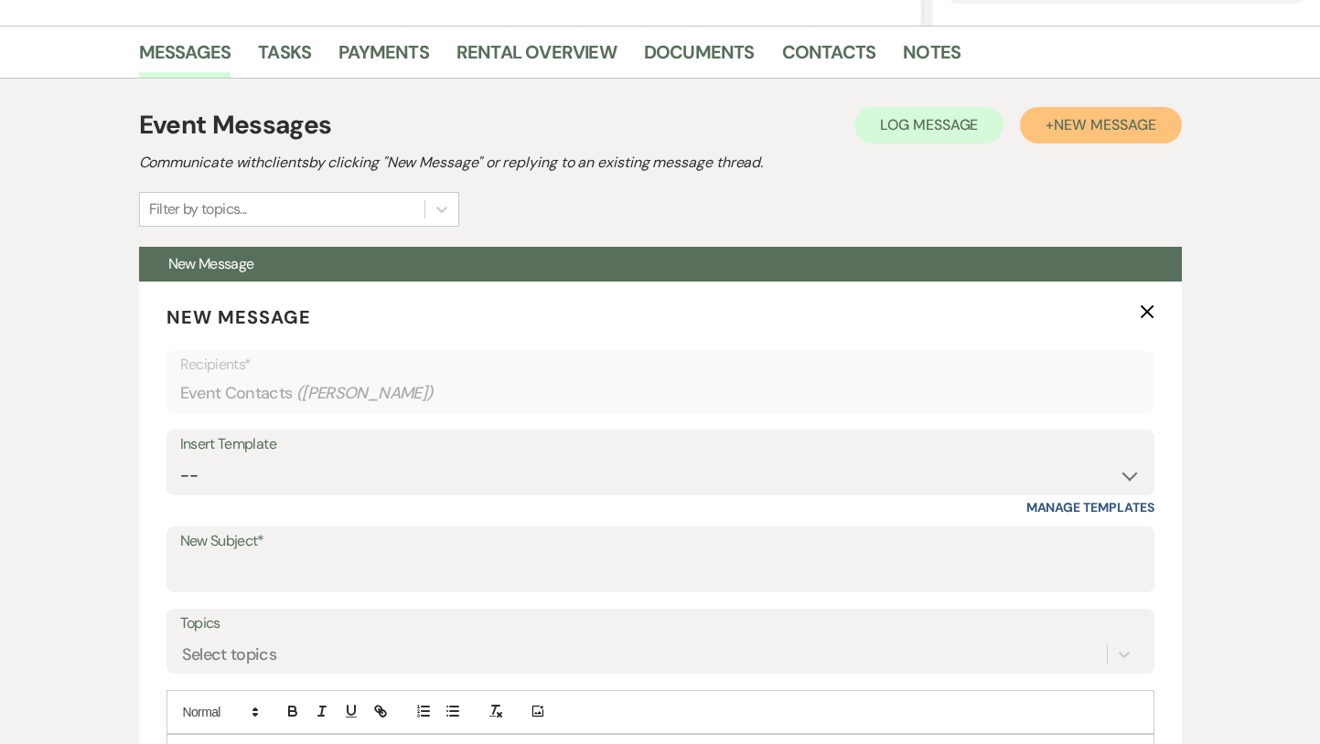
scroll to position [502, 0]
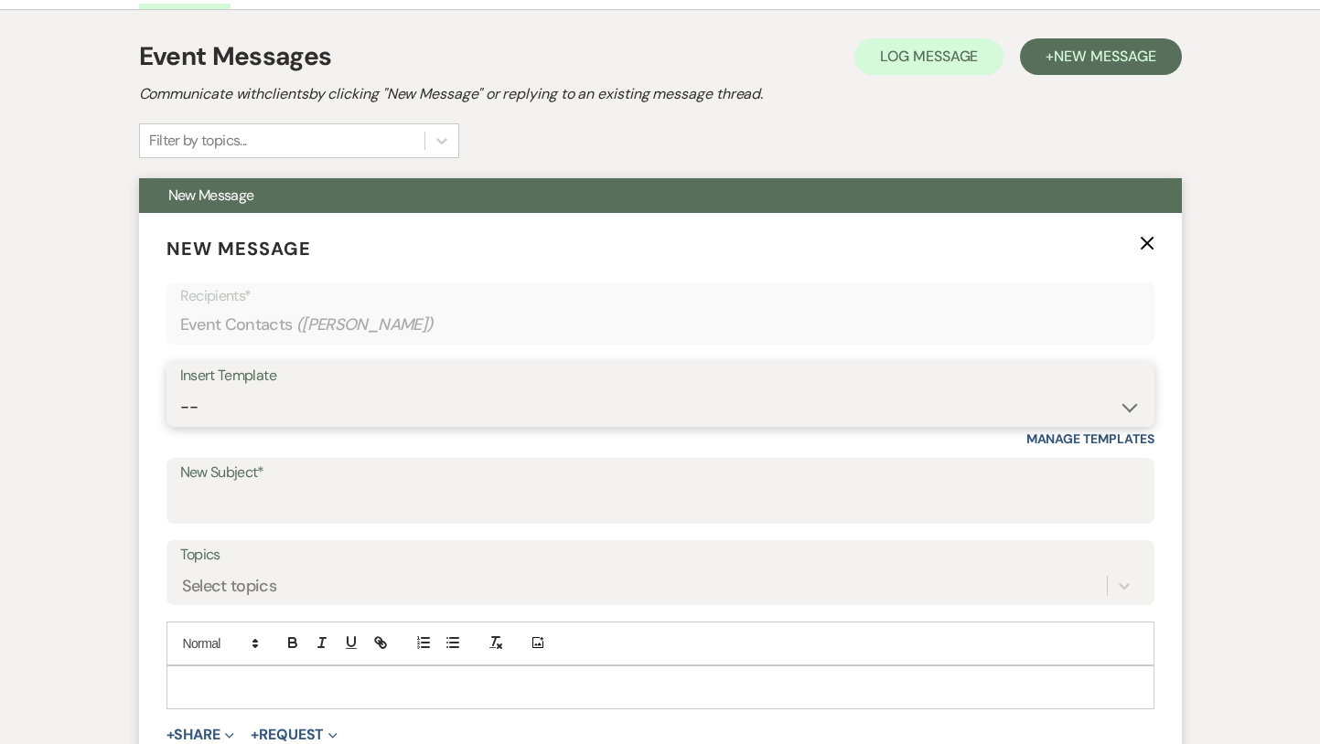
click at [333, 409] on select "-- Inquiry Response (Venue Guide) Schedule - Venue Tour Appt Confirmation Sched…" at bounding box center [660, 408] width 960 height 36
select select "3752"
click at [180, 390] on select "-- Inquiry Response (Venue Guide) Schedule - Venue Tour Appt Confirmation Sched…" at bounding box center [660, 408] width 960 height 36
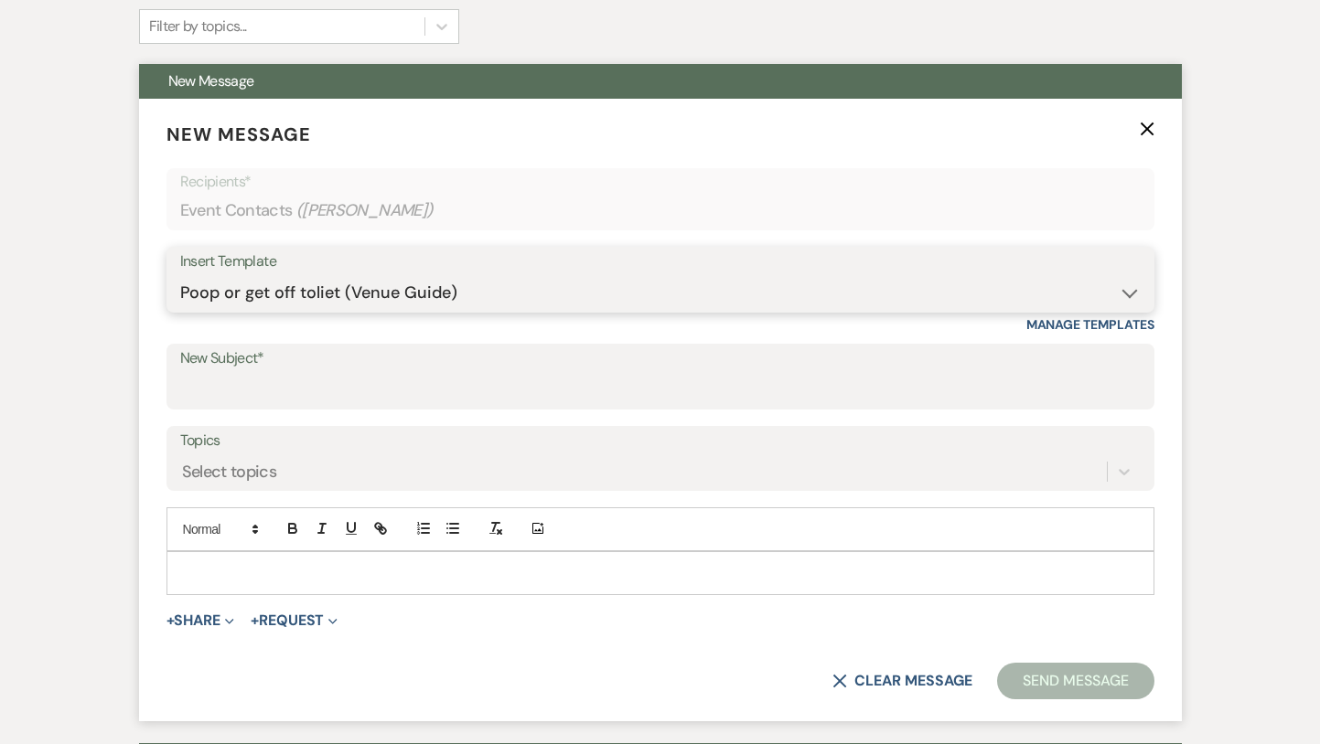
type input "White & Sable: We're still here for you!"
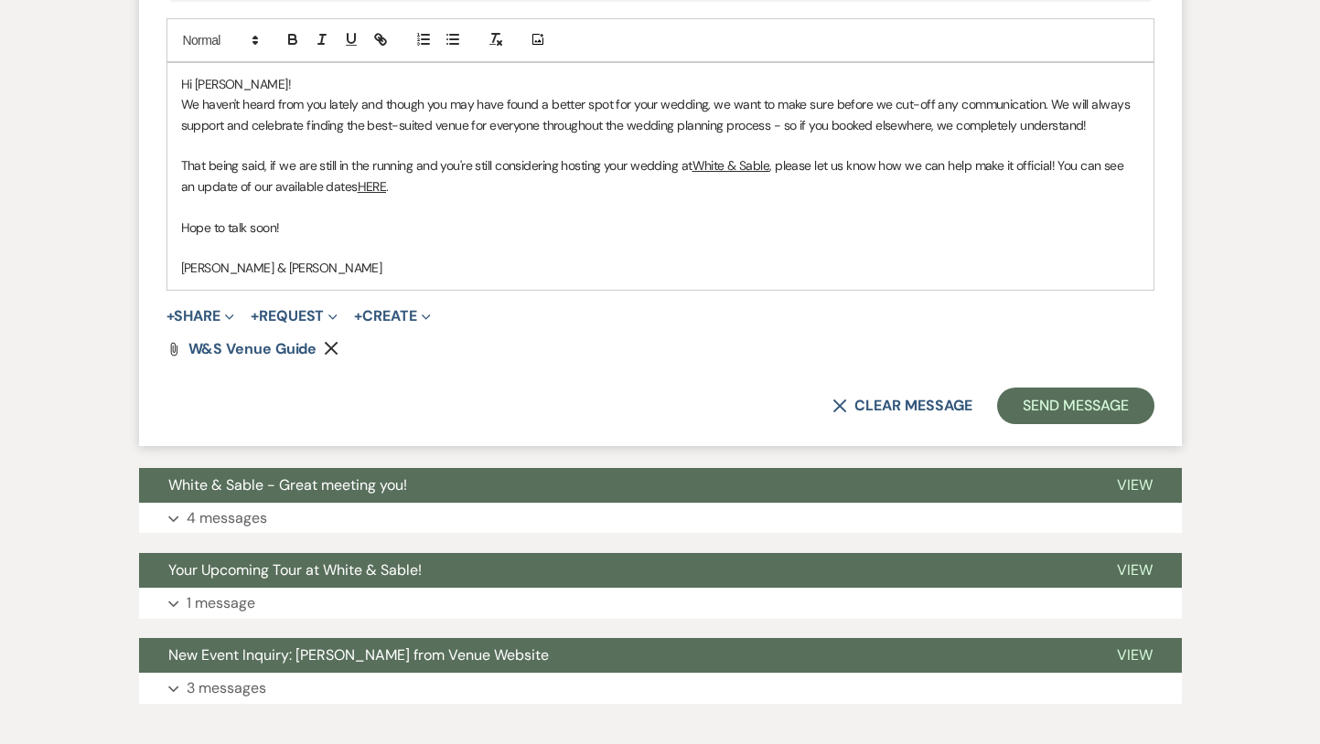
scroll to position [1161, 0]
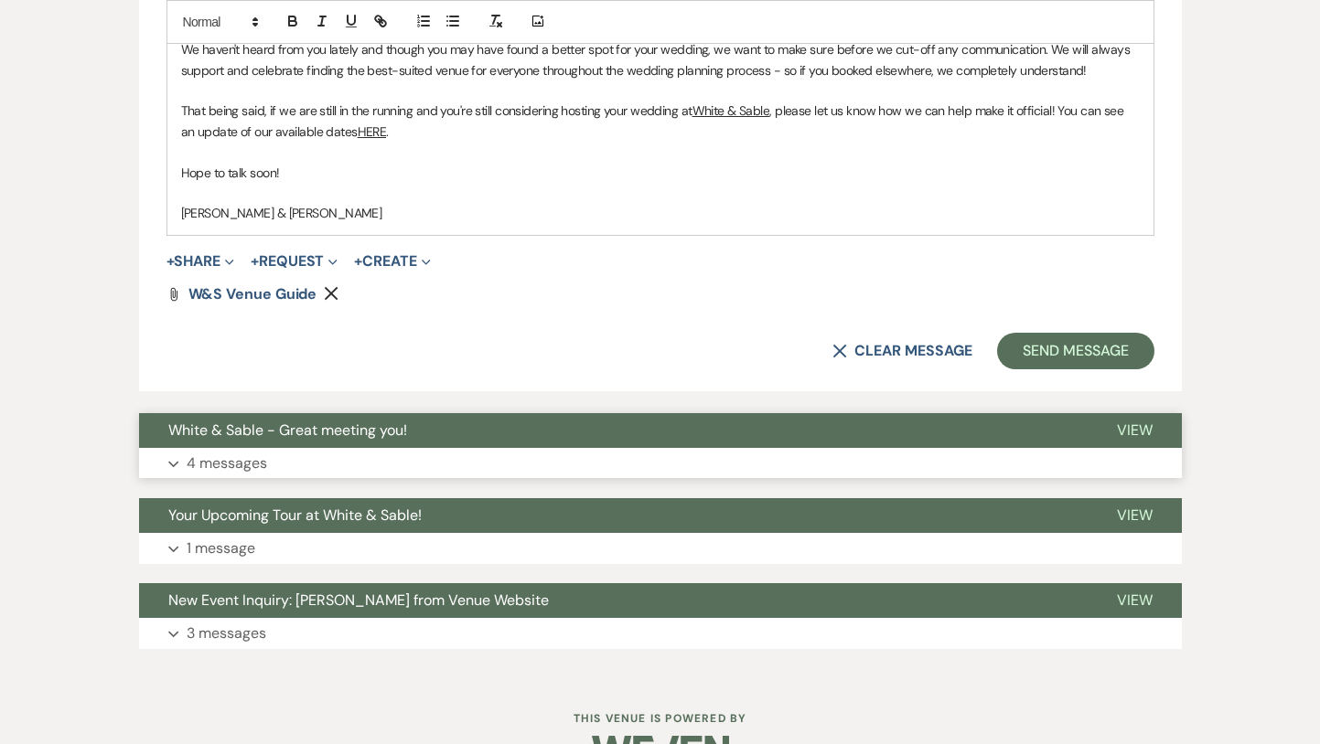
click at [426, 423] on button "White & Sable - Great meeting you!" at bounding box center [613, 430] width 948 height 35
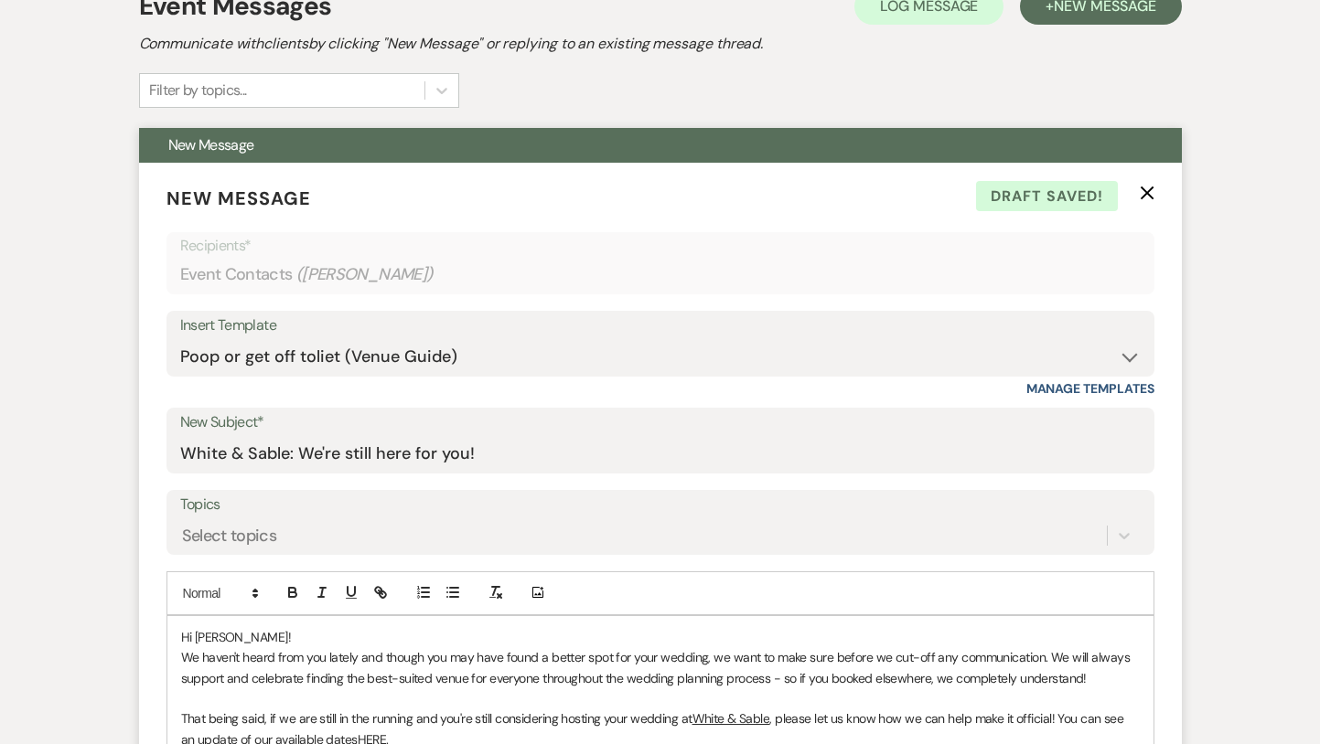
scroll to position [672, 0]
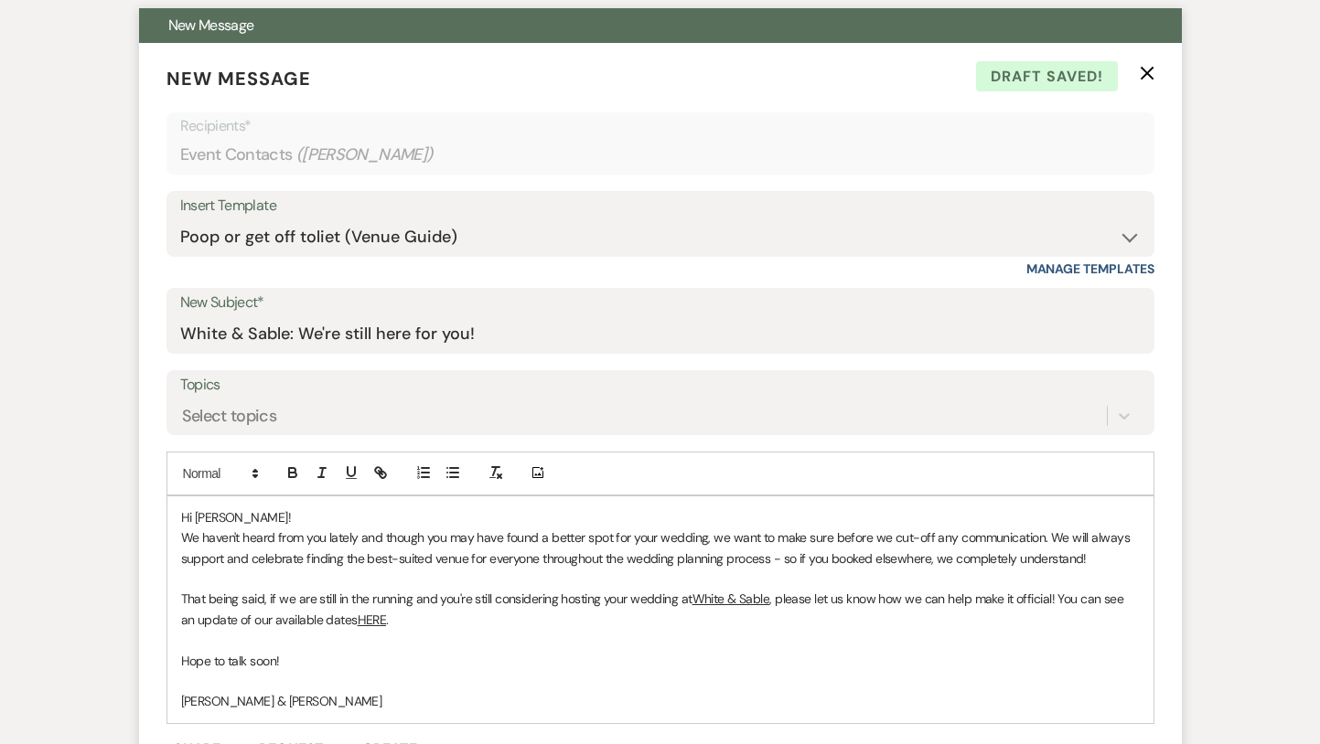
click at [238, 514] on span "Hi [PERSON_NAME]!" at bounding box center [236, 517] width 110 height 16
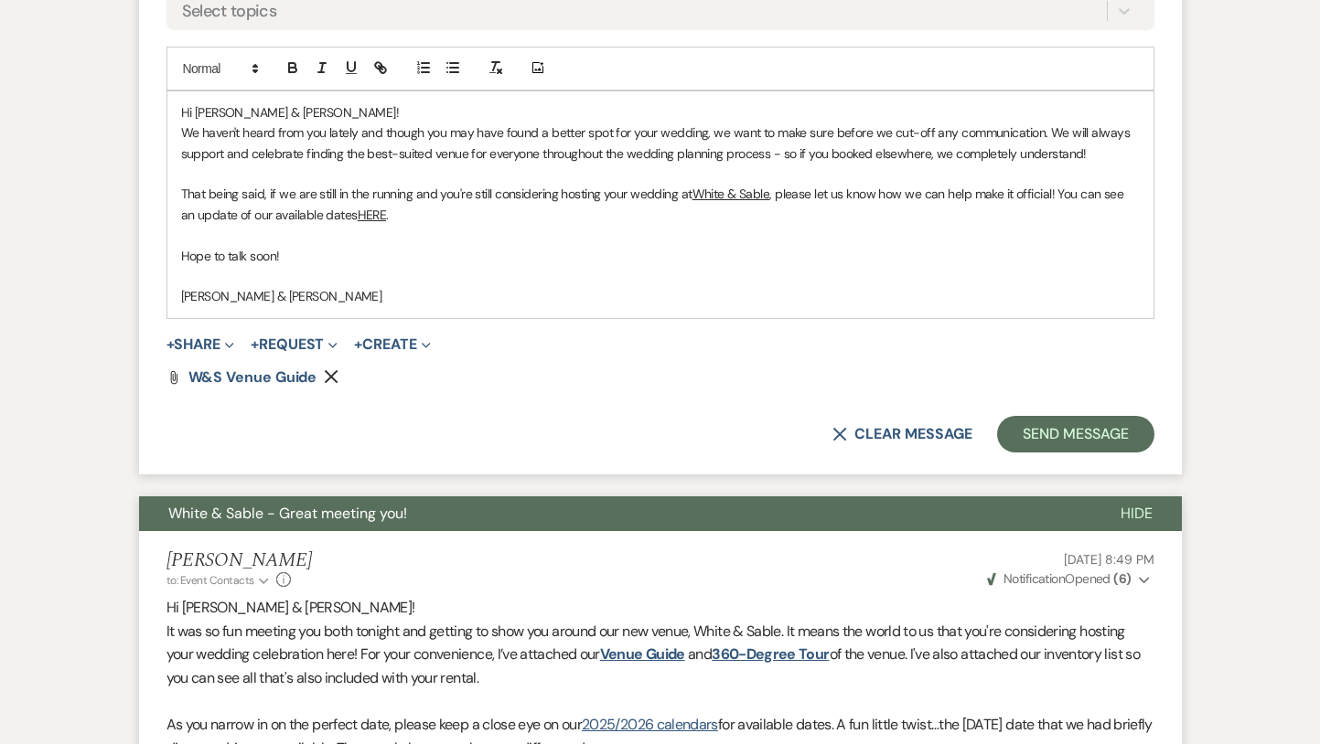
scroll to position [1098, 0]
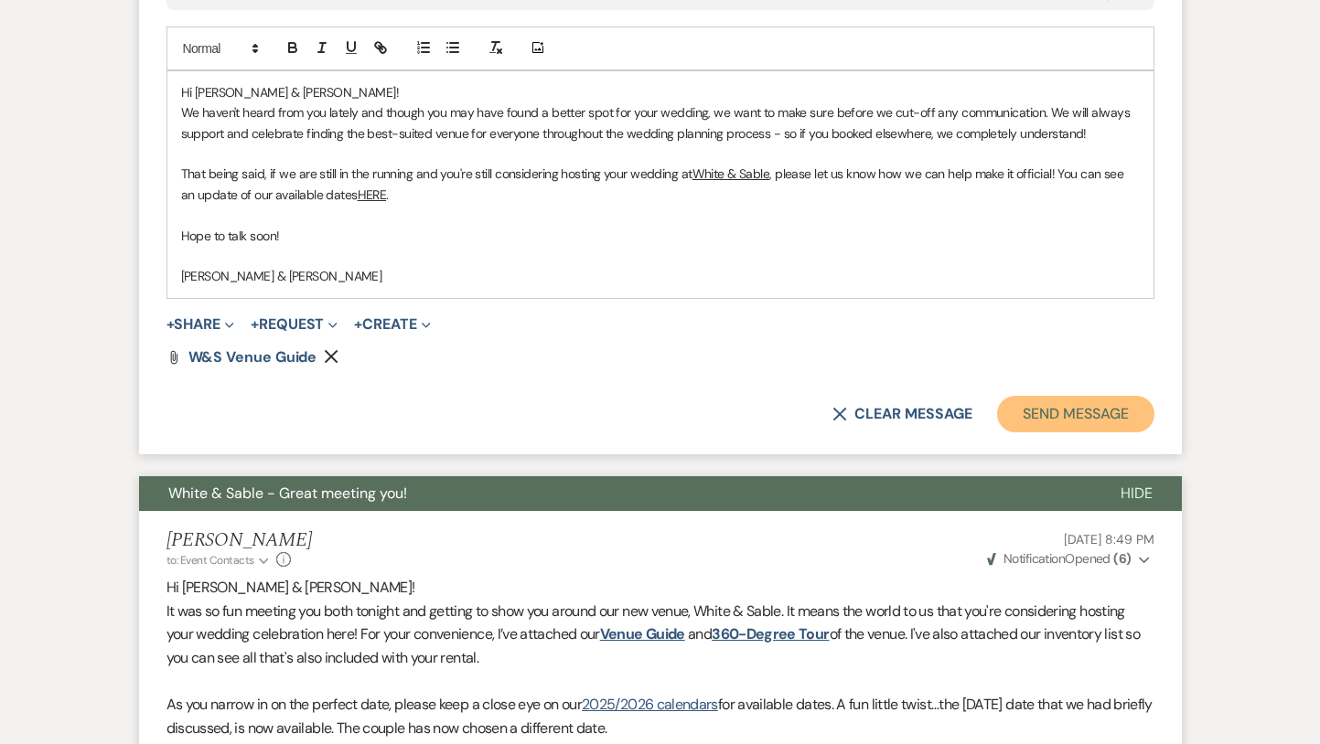
click at [1053, 419] on button "Send Message" at bounding box center [1075, 414] width 156 height 37
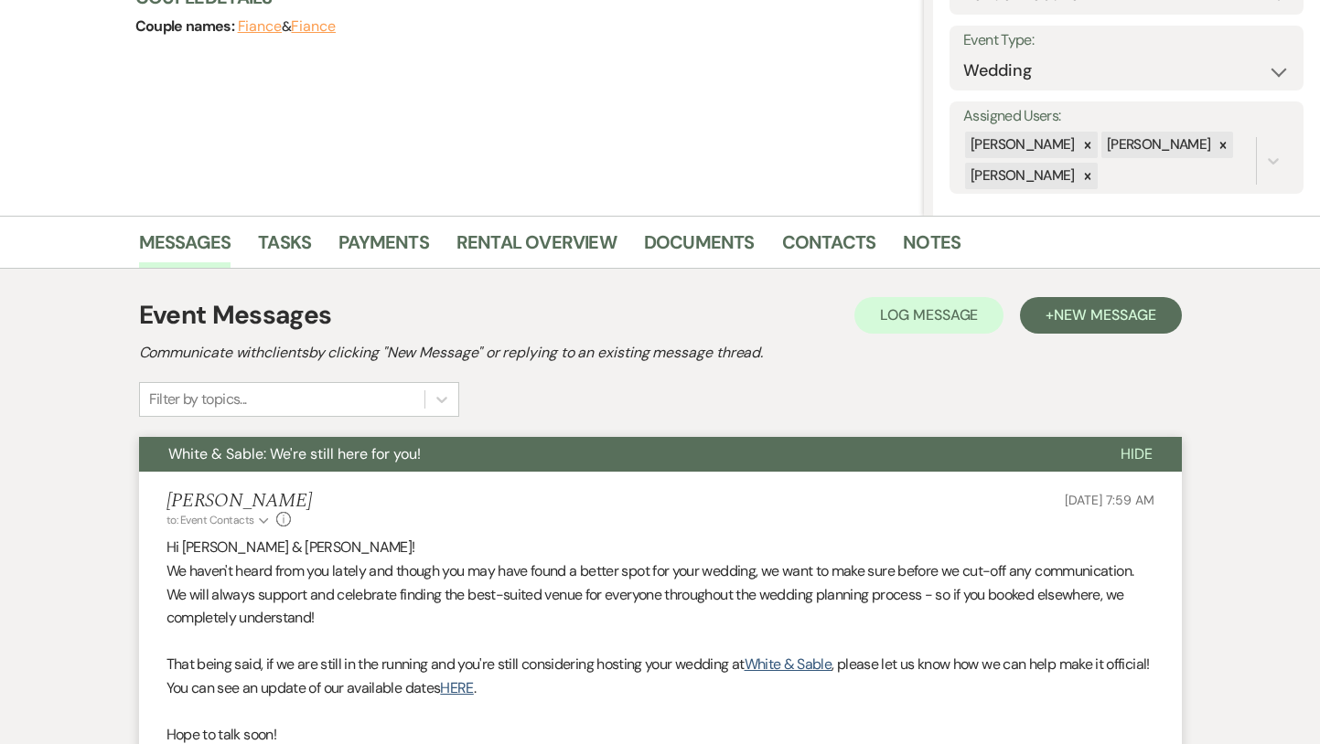
scroll to position [0, 0]
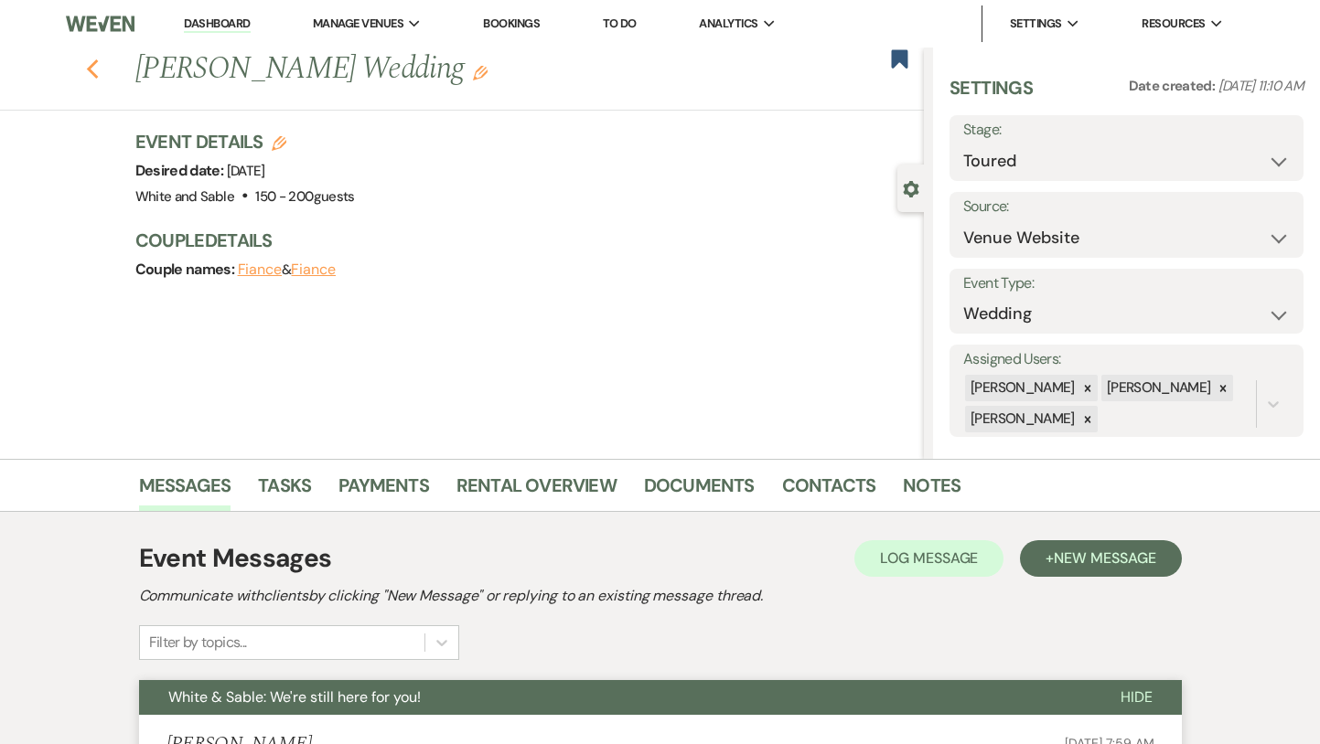
click at [94, 64] on use "button" at bounding box center [92, 69] width 12 height 20
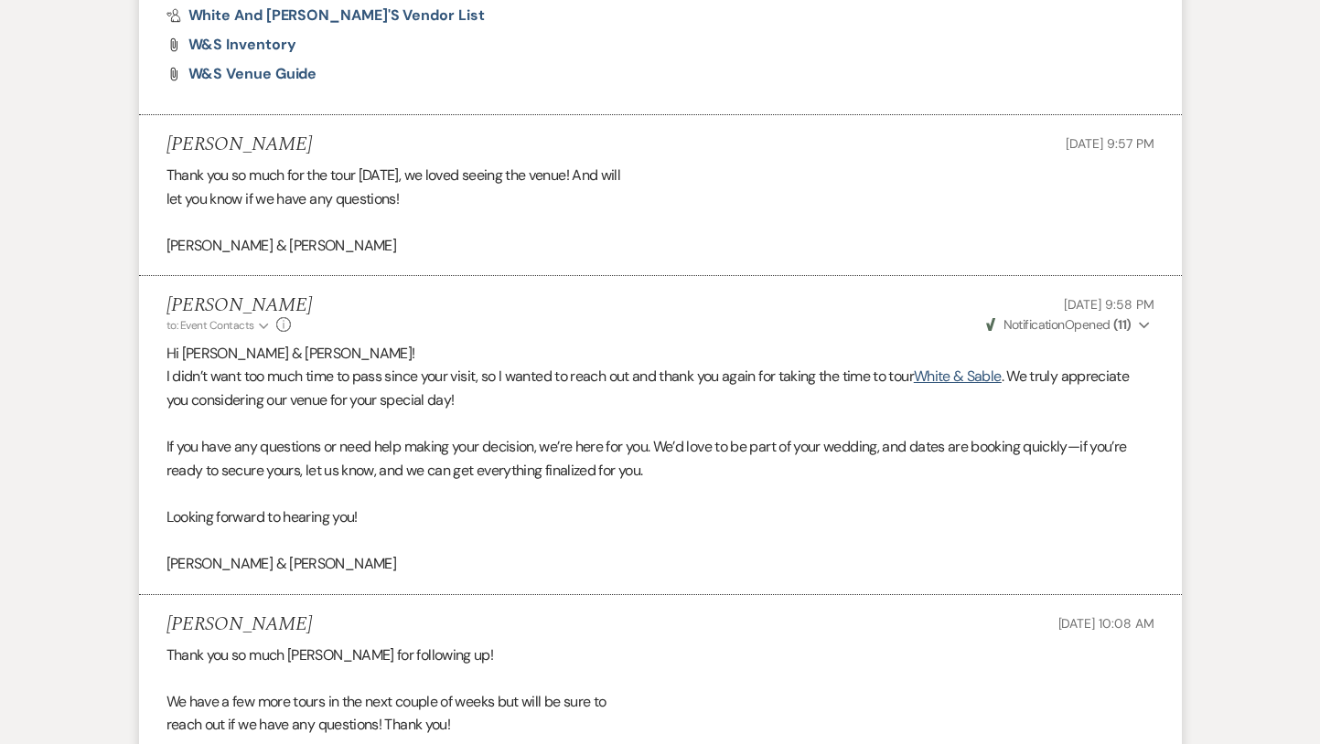
select select "5"
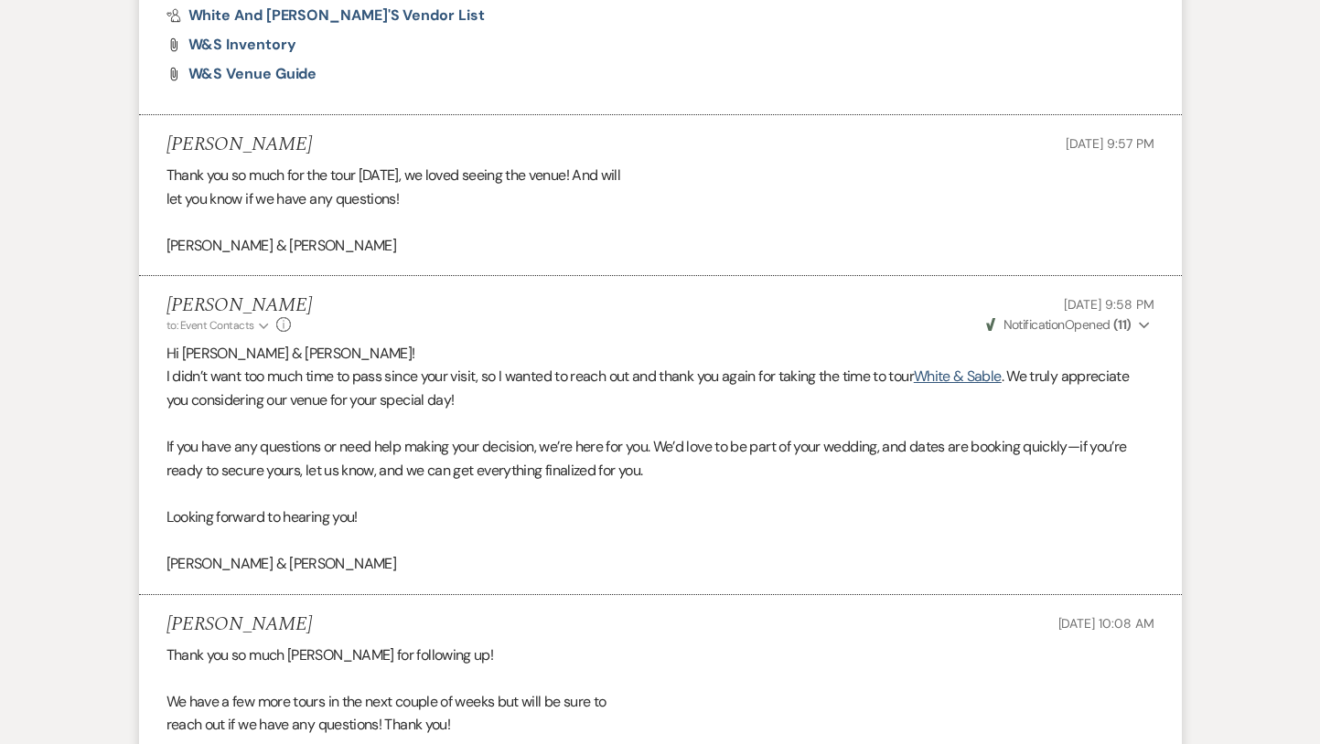
select select "5"
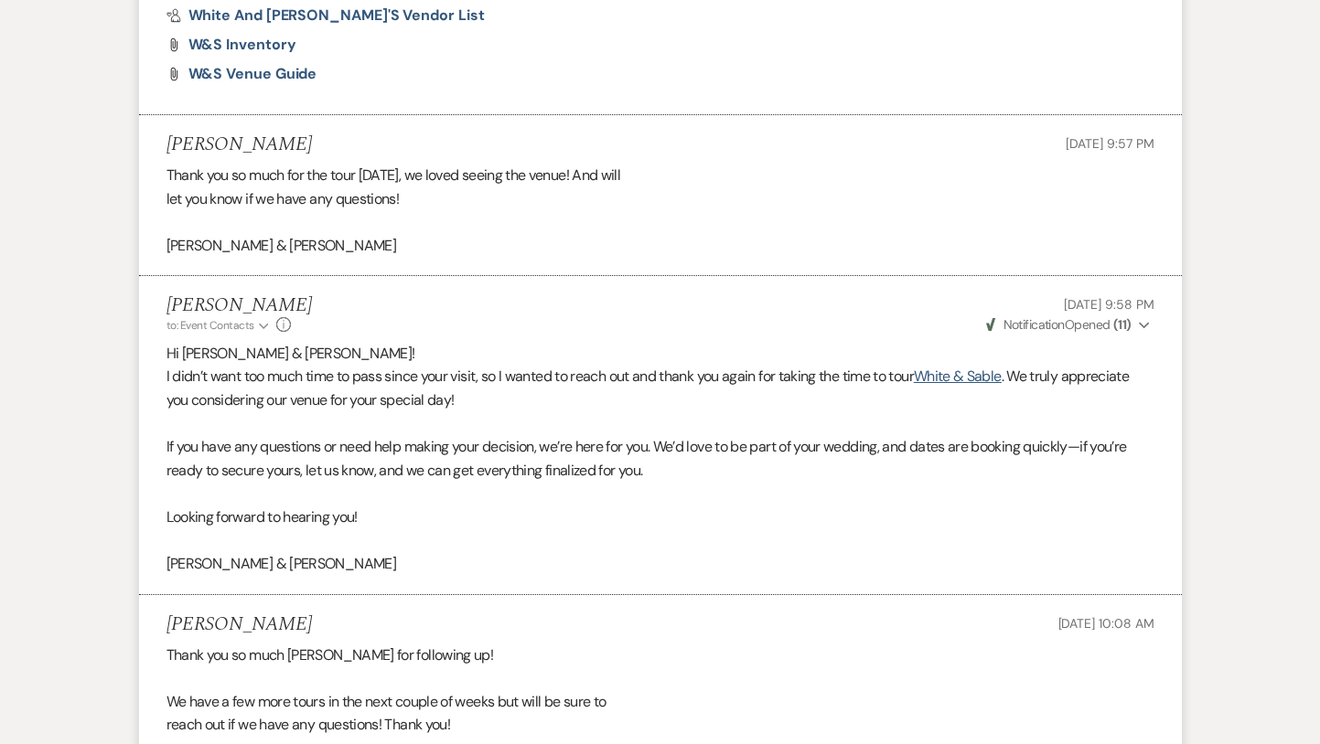
select select "5"
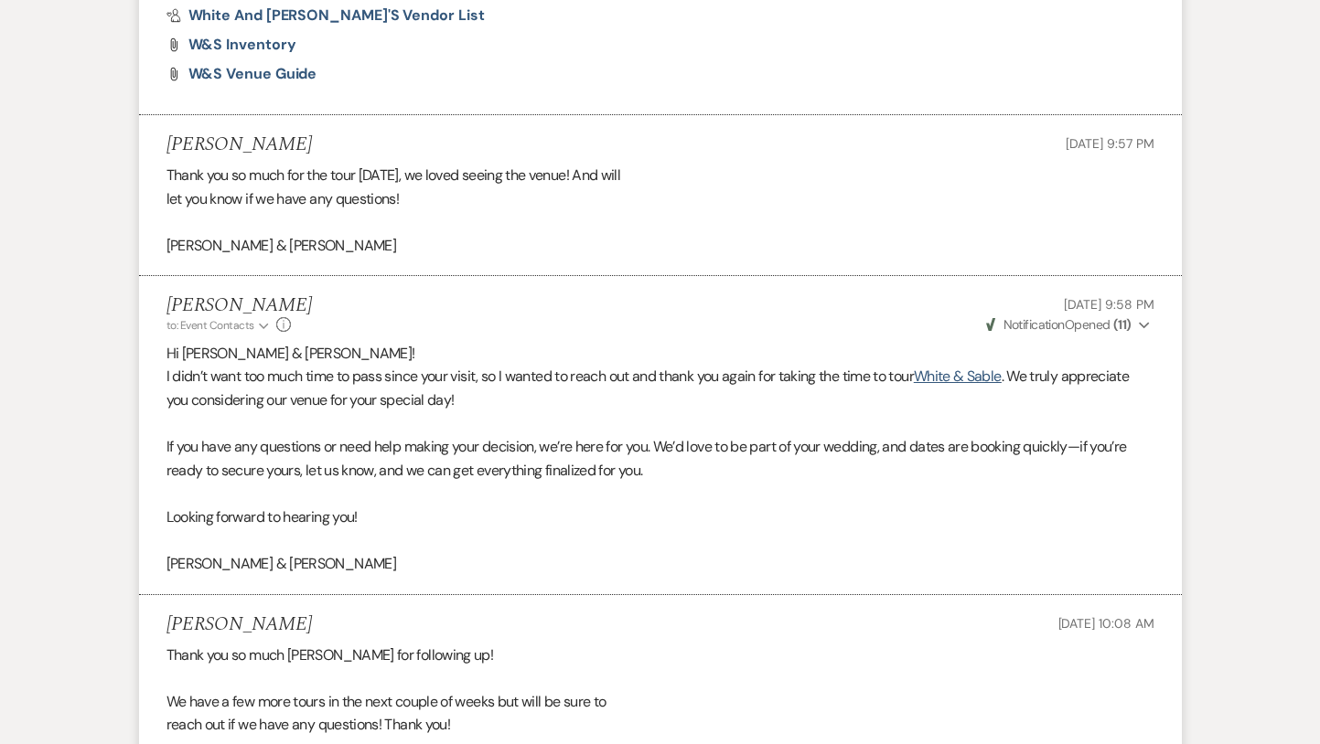
select select "5"
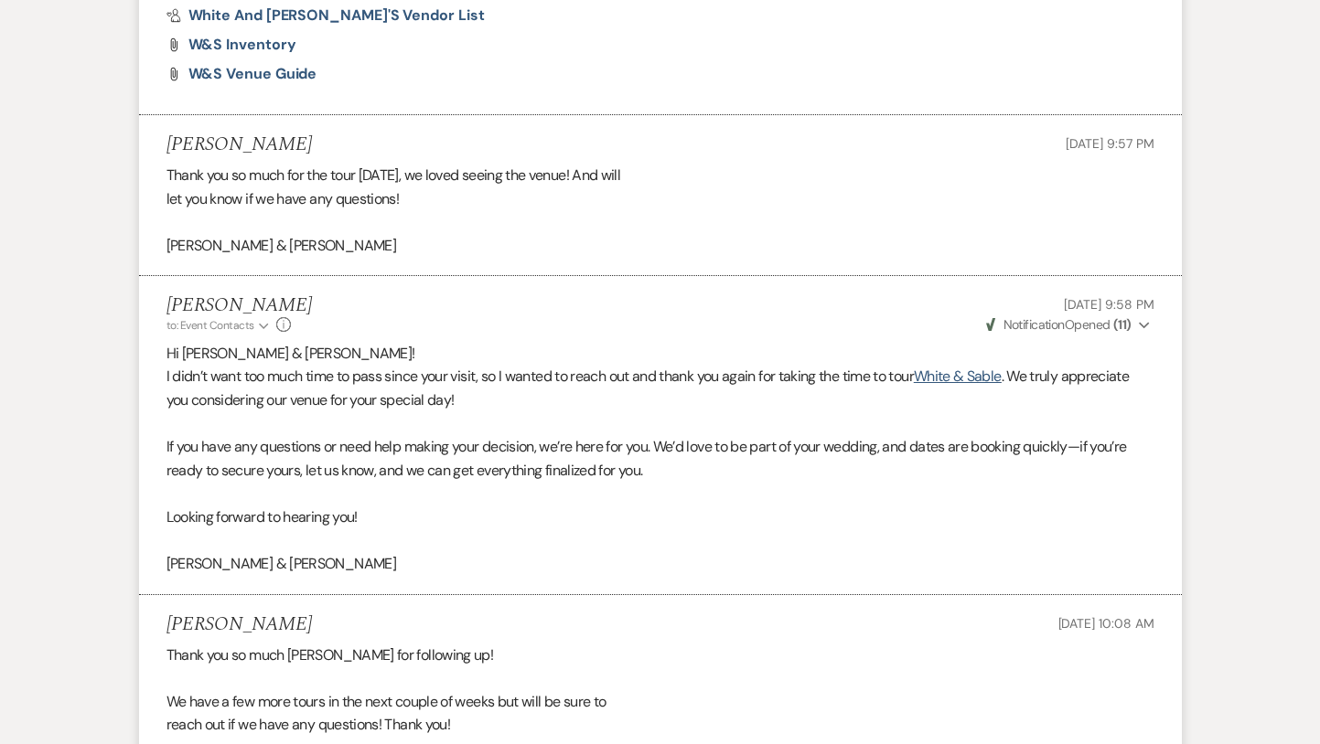
select select "5"
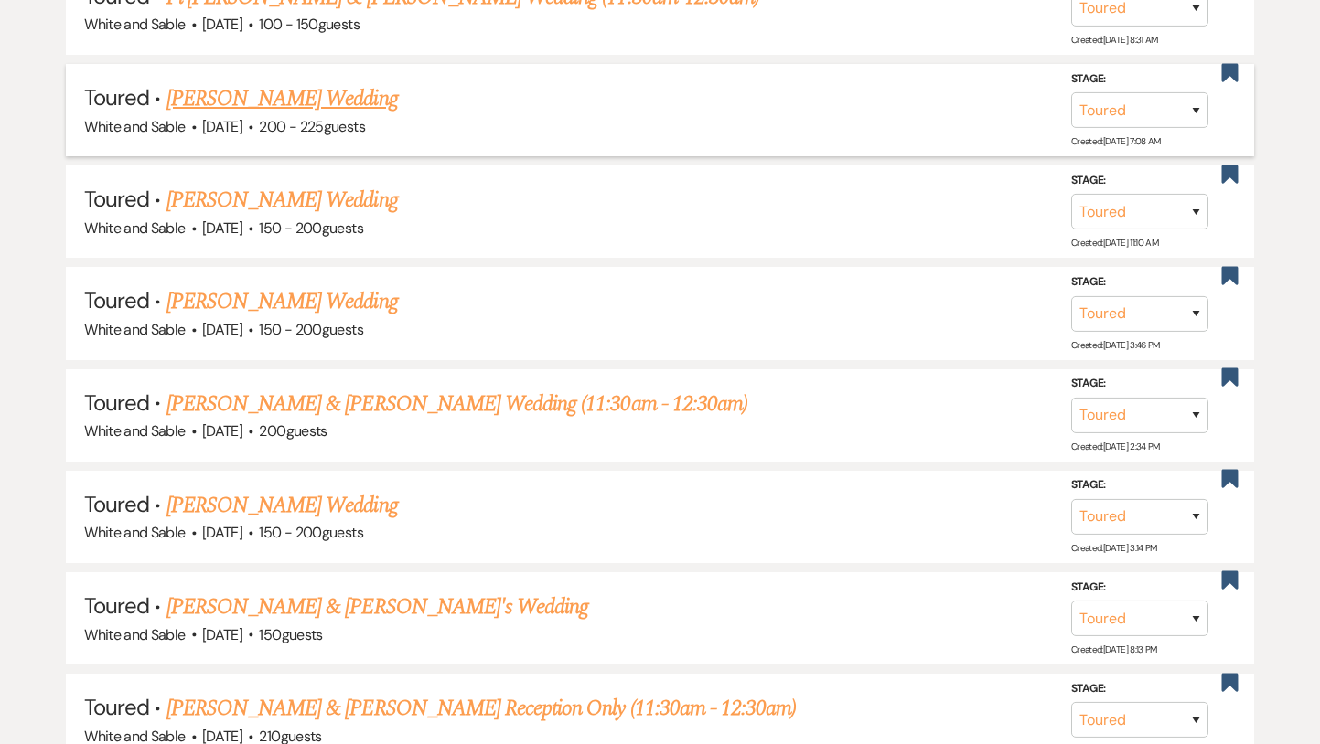
scroll to position [1933, 0]
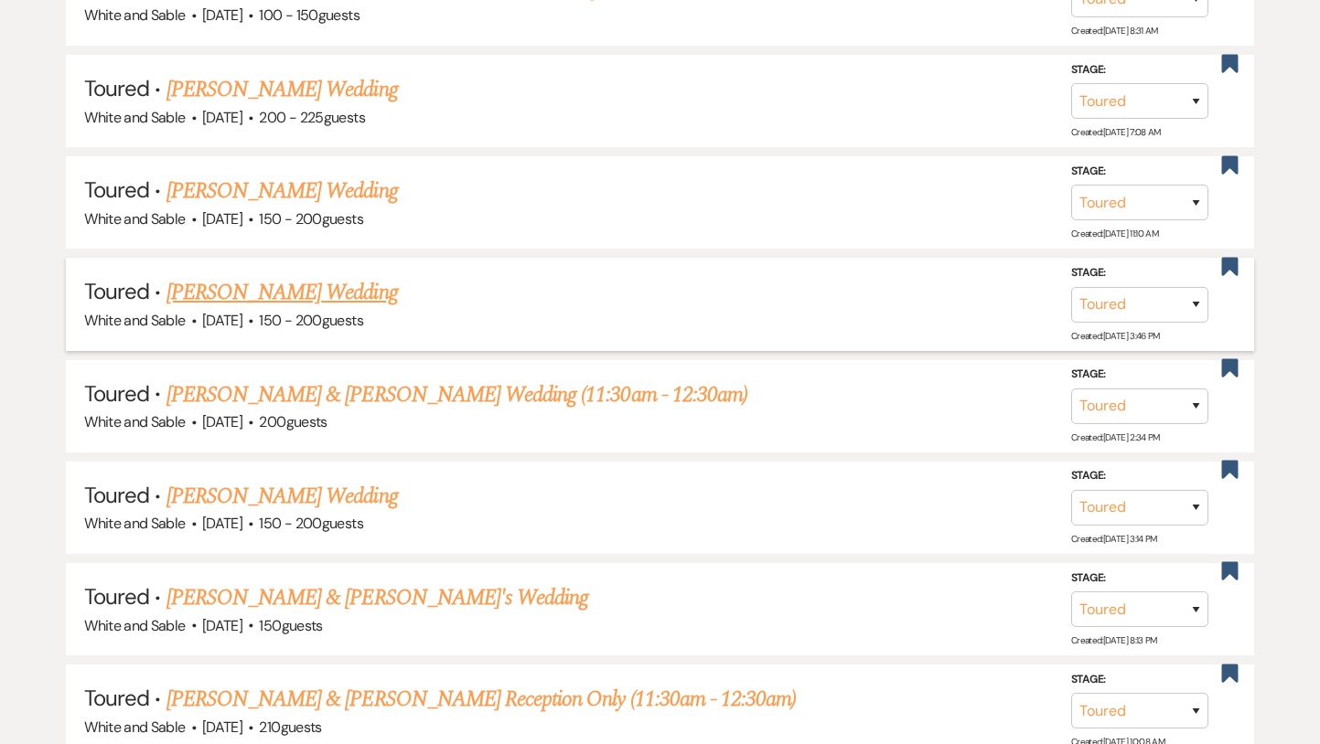
click at [324, 294] on link "[PERSON_NAME] Wedding" at bounding box center [281, 292] width 231 height 33
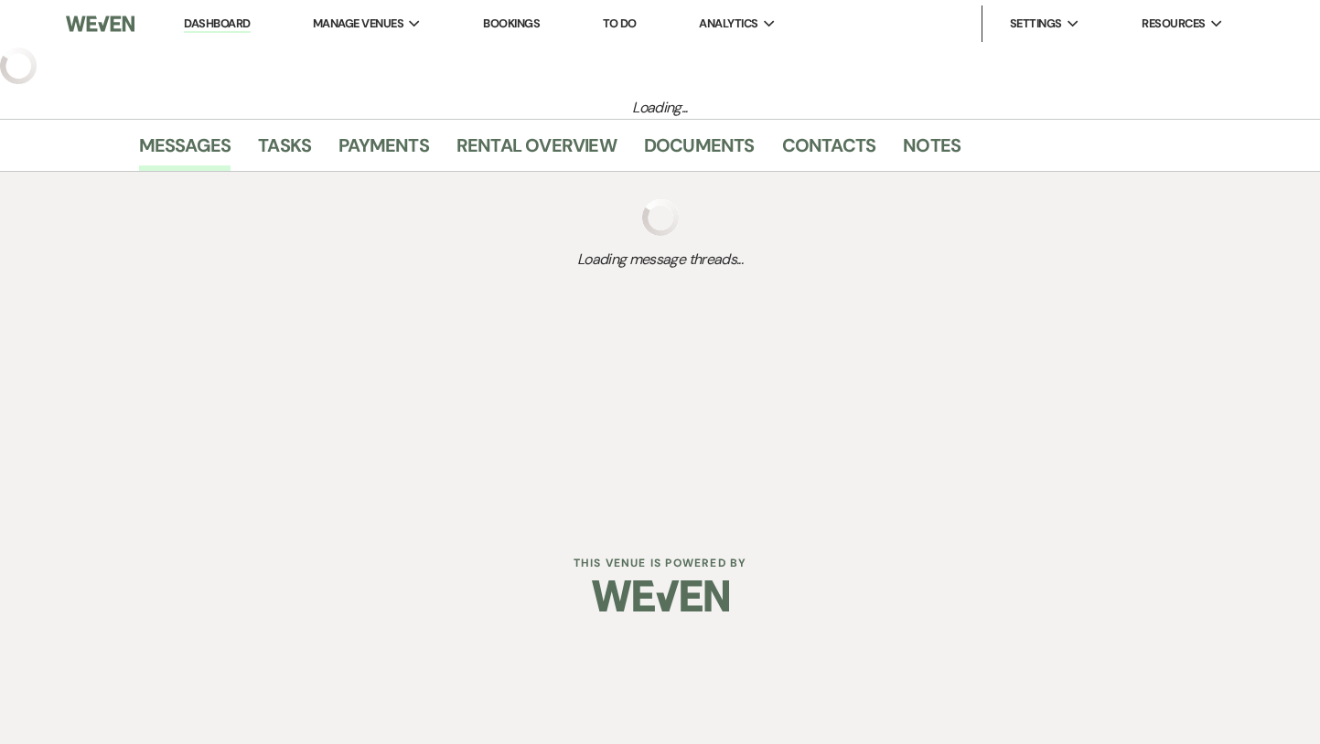
select select "5"
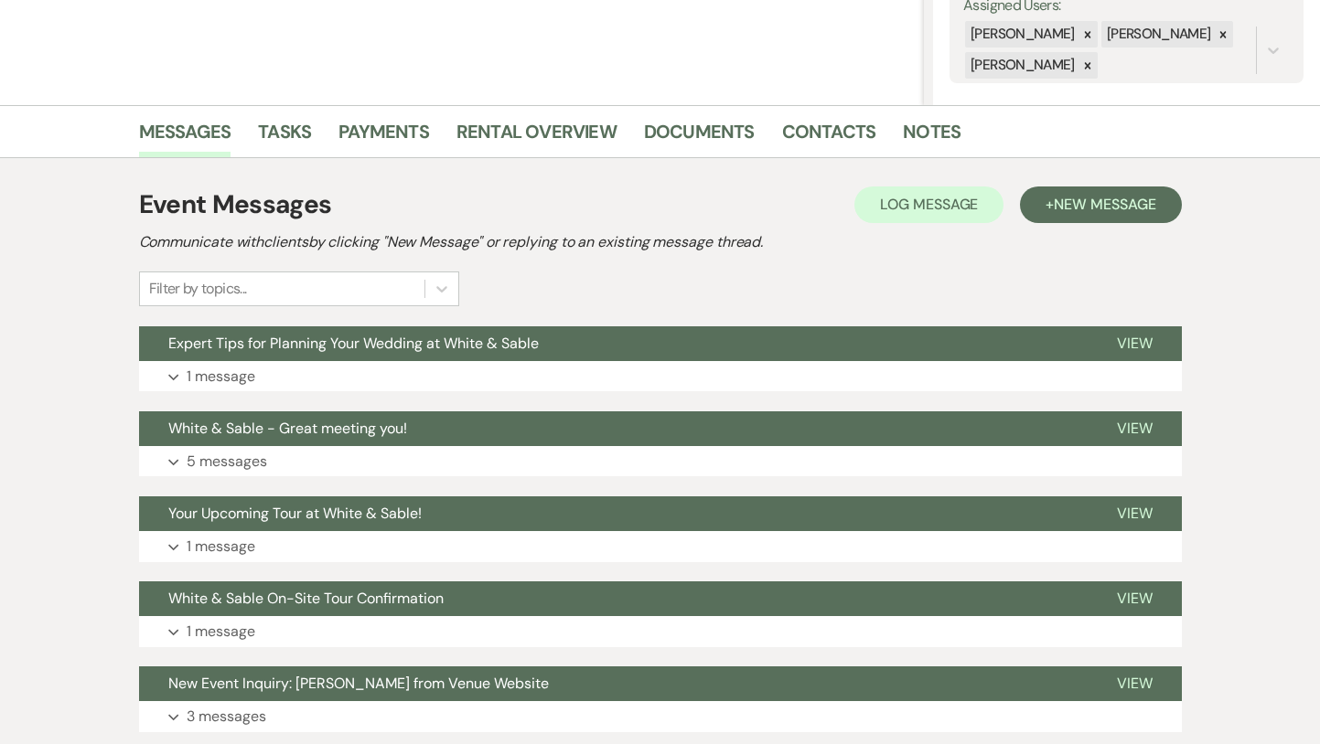
scroll to position [355, 0]
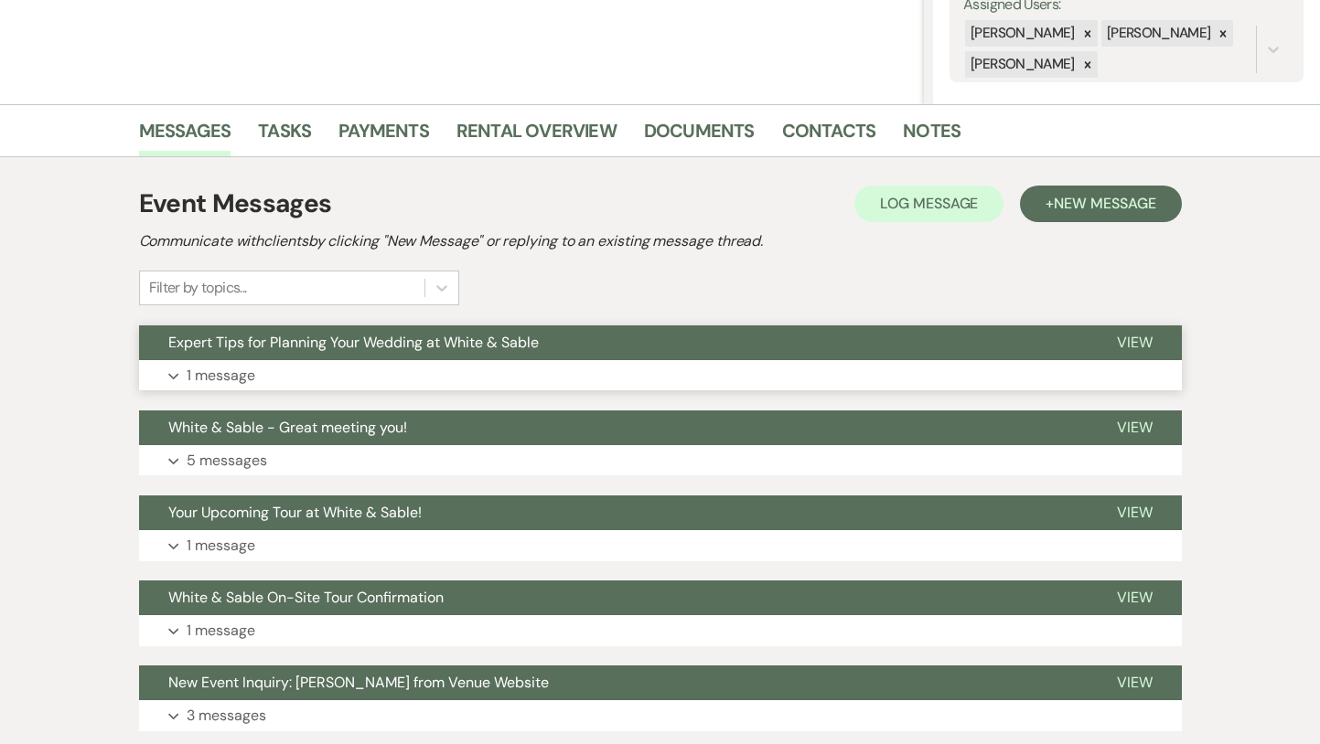
click at [450, 352] on button "Expert Tips for Planning Your Wedding at White & Sable" at bounding box center [613, 343] width 948 height 35
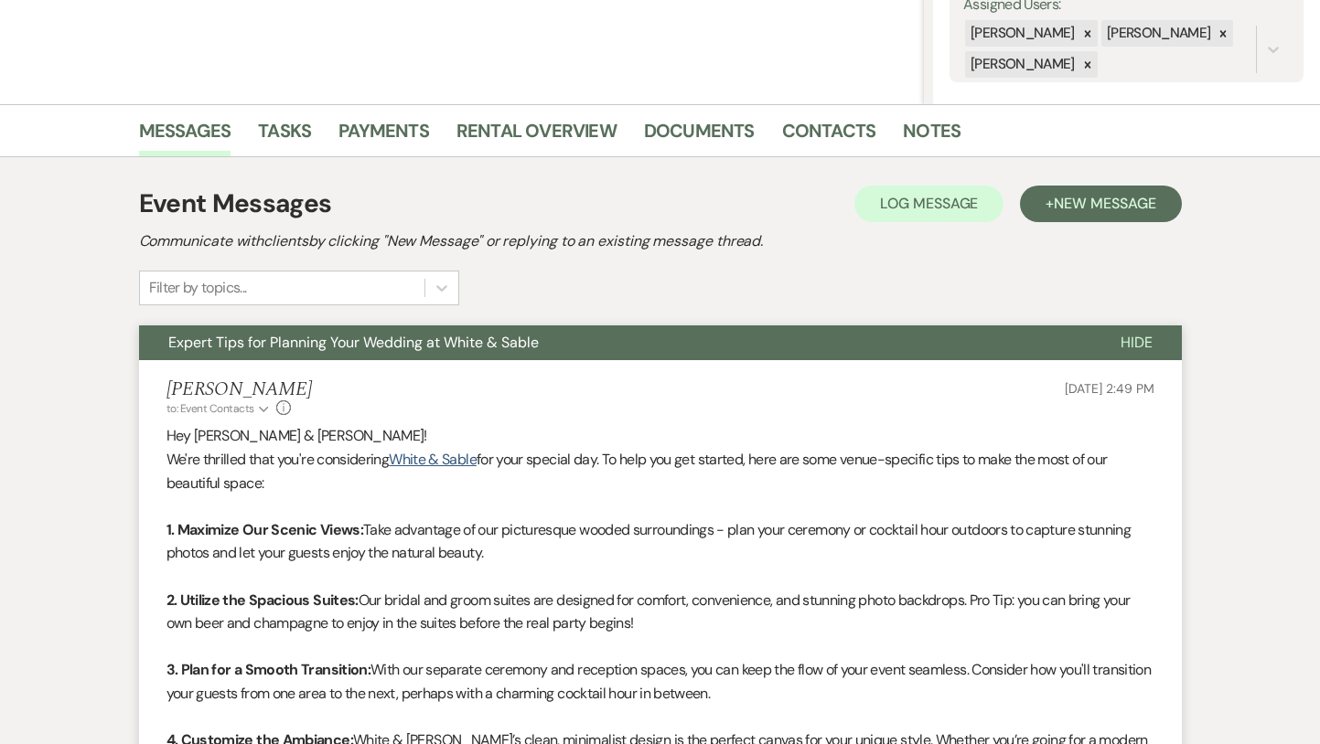
click at [450, 352] on button "Expert Tips for Planning Your Wedding at White & Sable" at bounding box center [615, 343] width 952 height 35
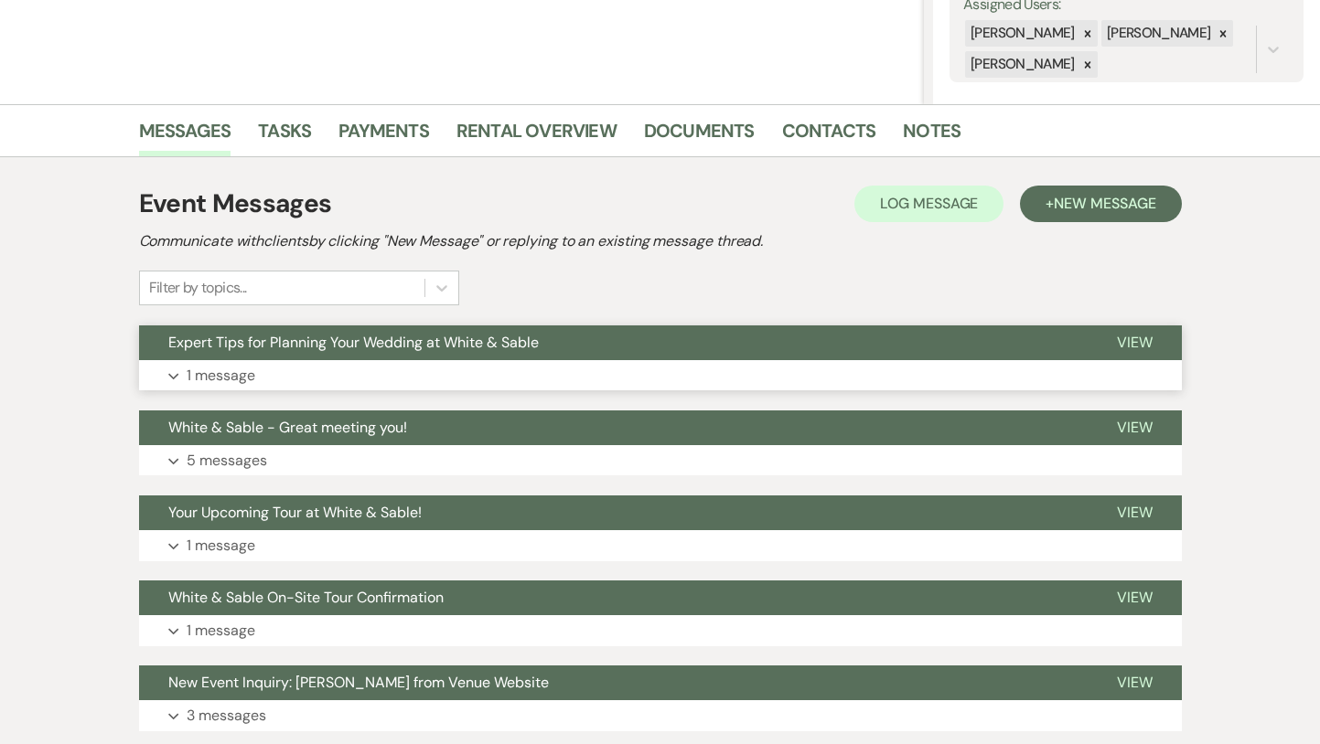
click at [450, 352] on button "Expert Tips for Planning Your Wedding at White & Sable" at bounding box center [613, 343] width 948 height 35
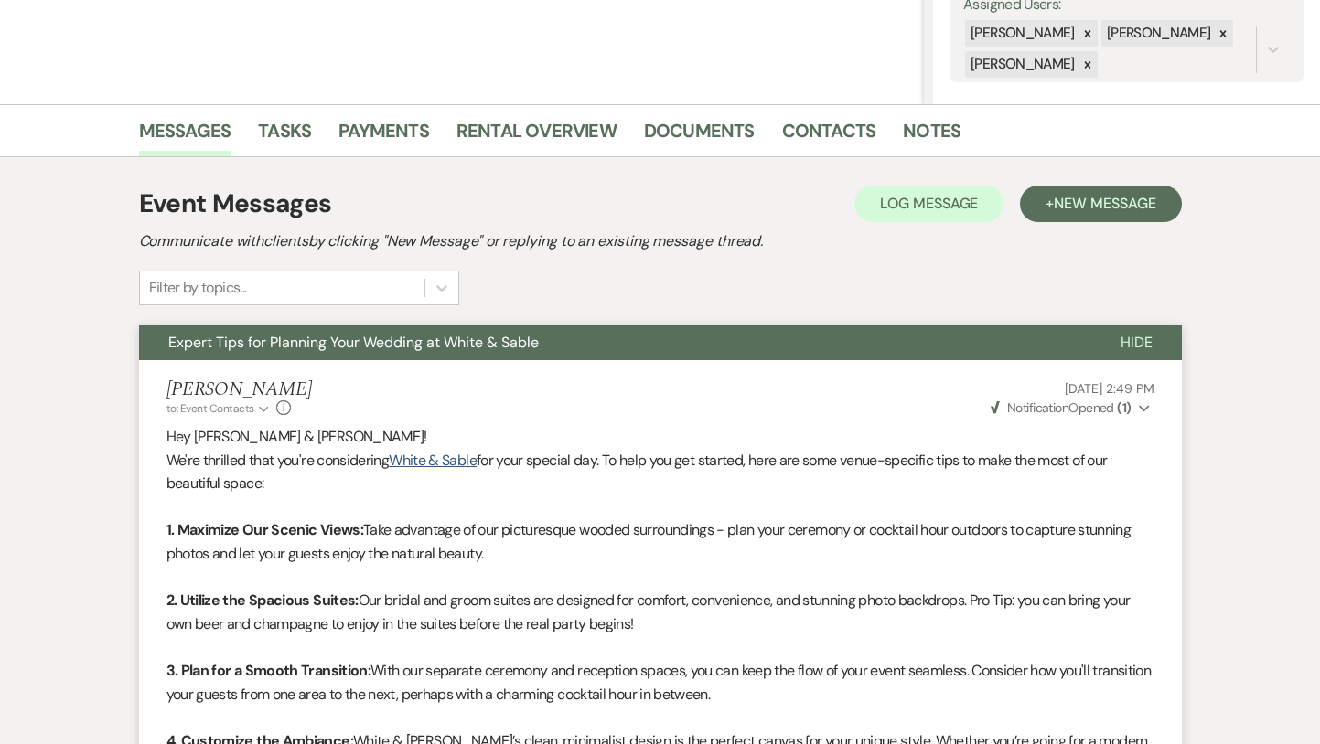
click at [450, 352] on button "Expert Tips for Planning Your Wedding at White & Sable" at bounding box center [615, 343] width 952 height 35
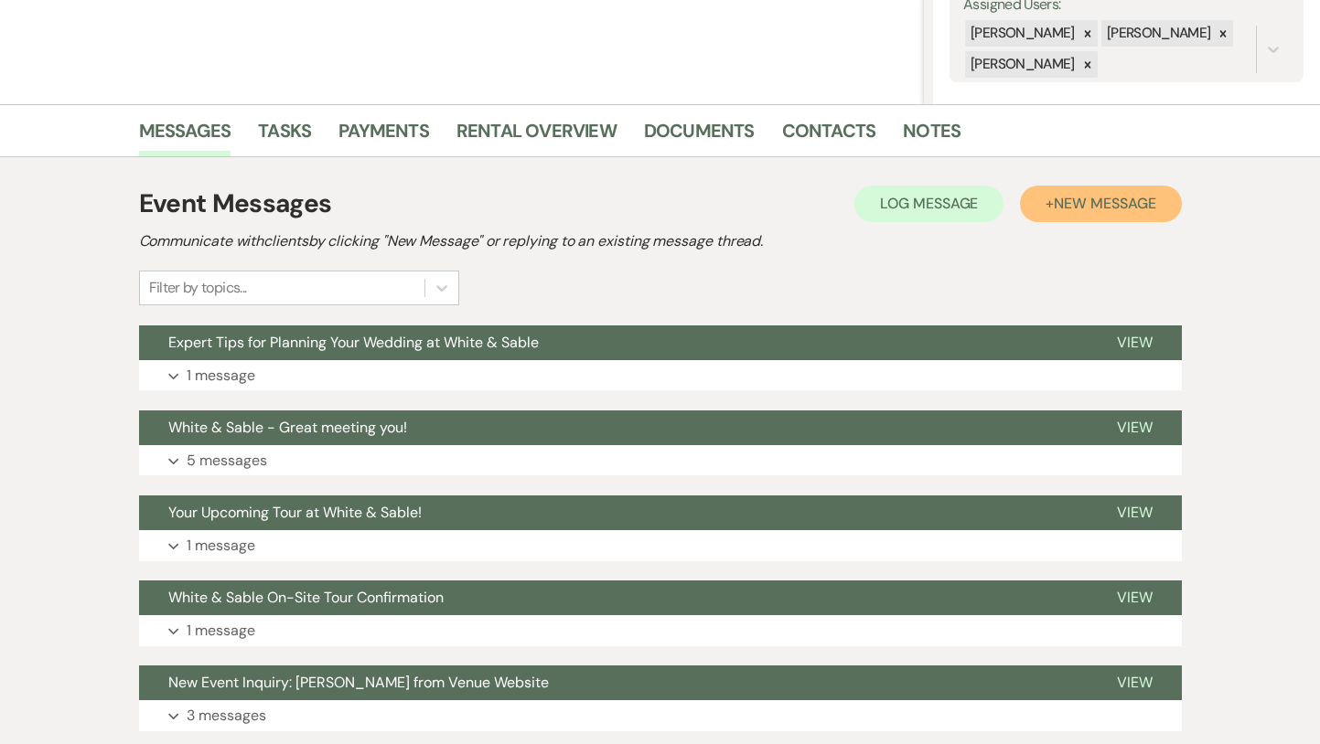
click at [1145, 197] on span "New Message" at bounding box center [1105, 203] width 102 height 19
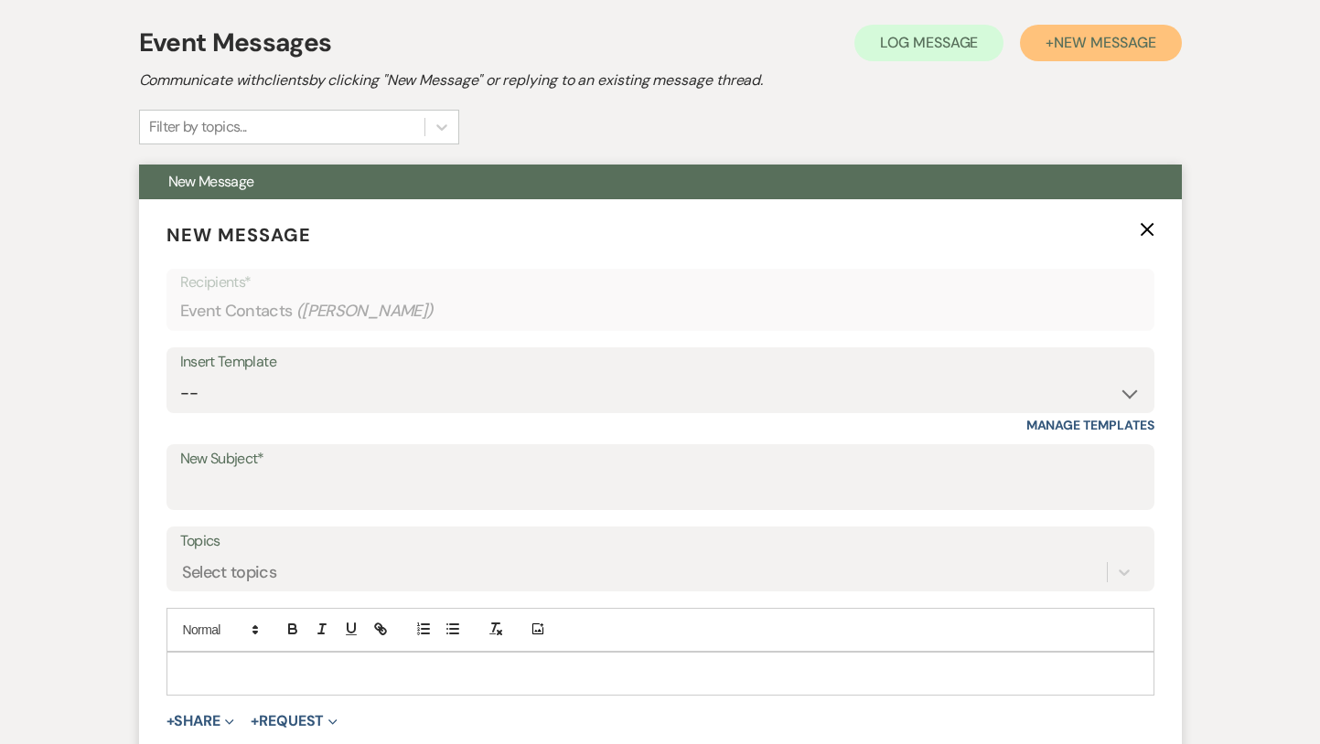
scroll to position [550, 0]
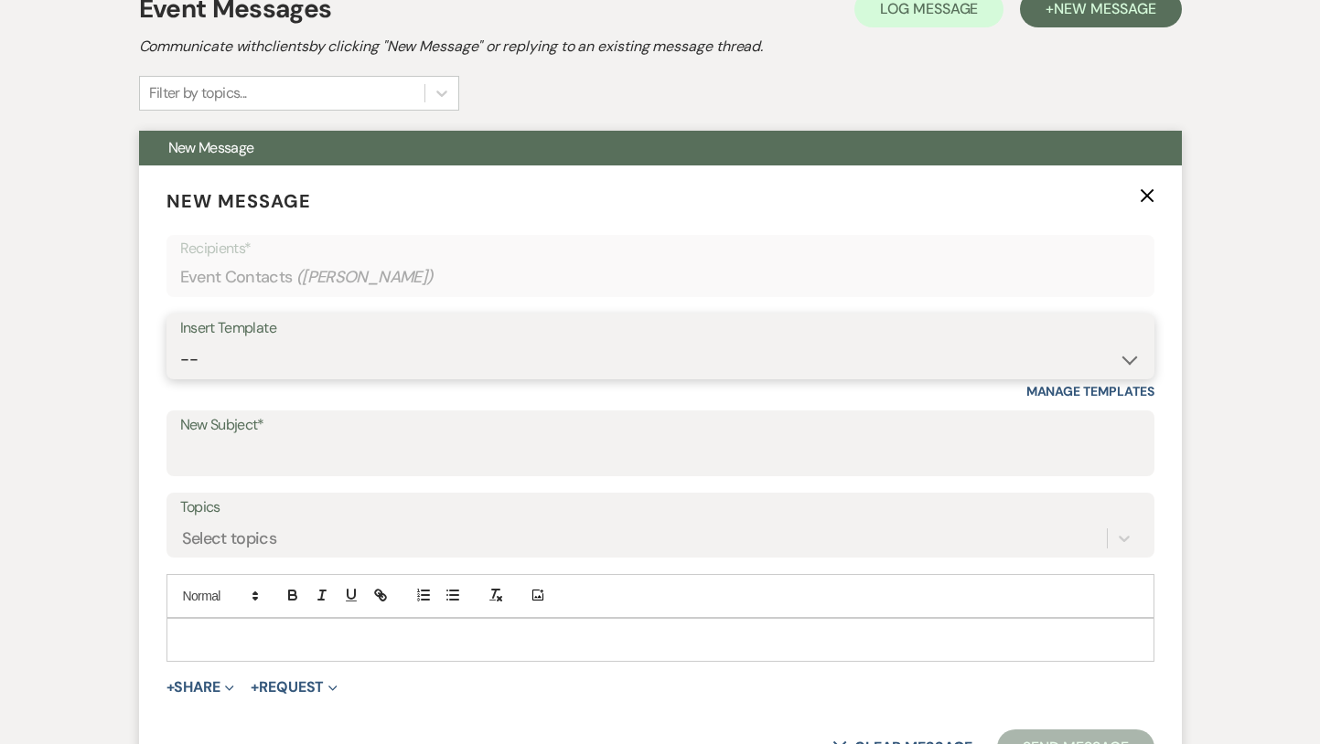
click at [336, 374] on select "-- Inquiry Response (Venue Guide) Schedule - Venue Tour Appt Confirmation Sched…" at bounding box center [660, 360] width 960 height 36
select select "3752"
click at [180, 342] on select "-- Inquiry Response (Venue Guide) Schedule - Venue Tour Appt Confirmation Sched…" at bounding box center [660, 360] width 960 height 36
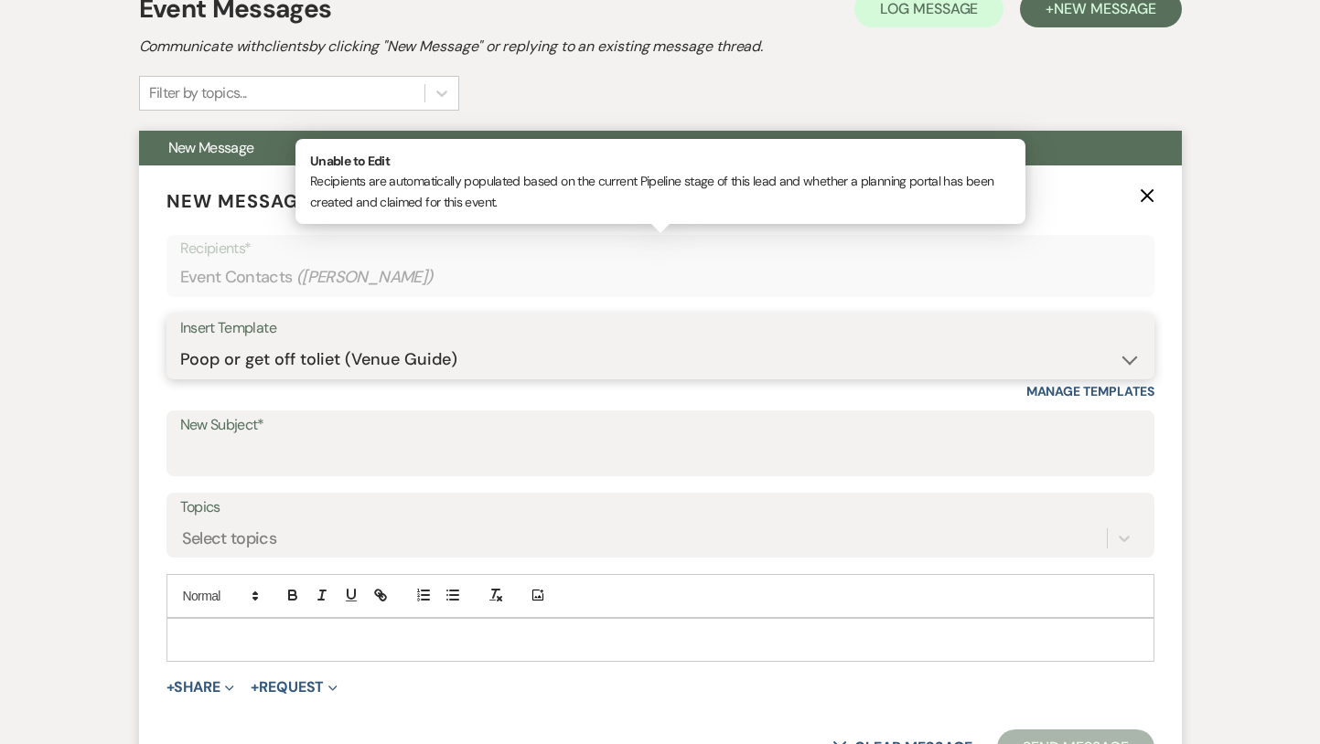
type input "White & Sable: We're still here for you!"
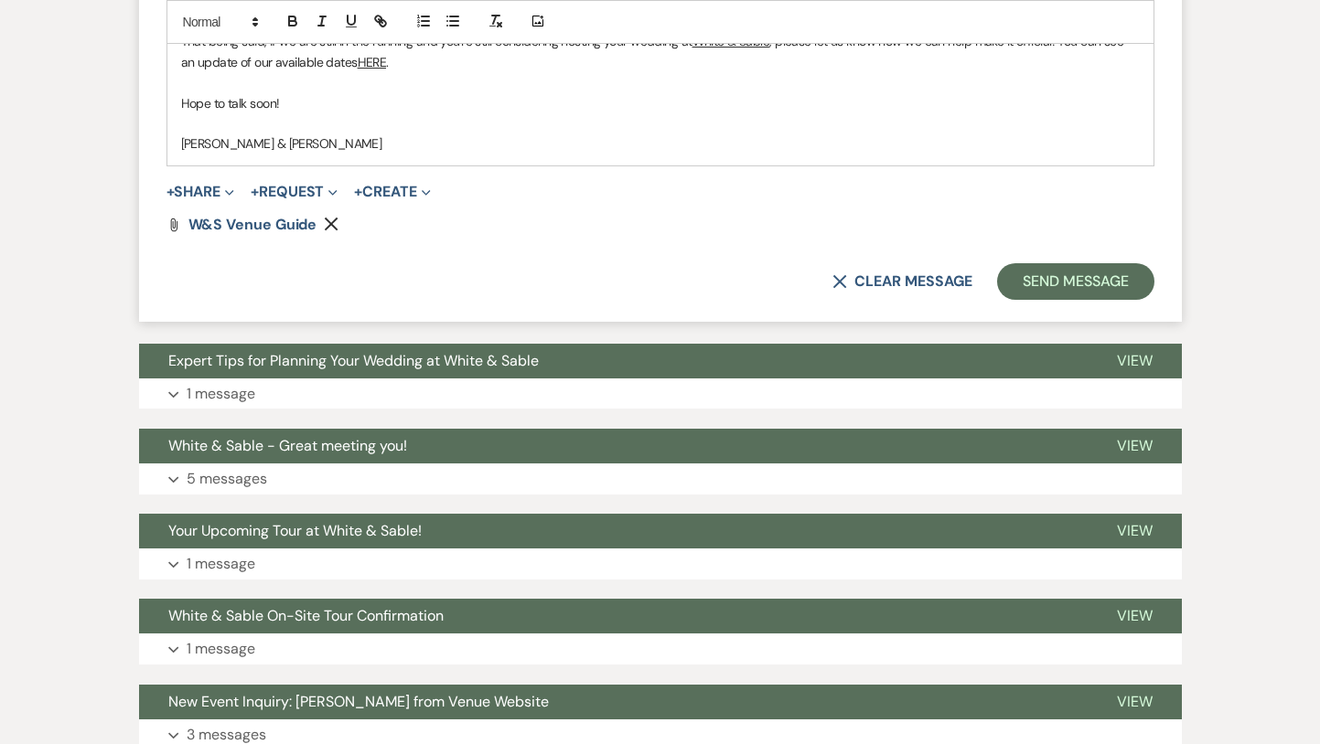
scroll to position [1361, 0]
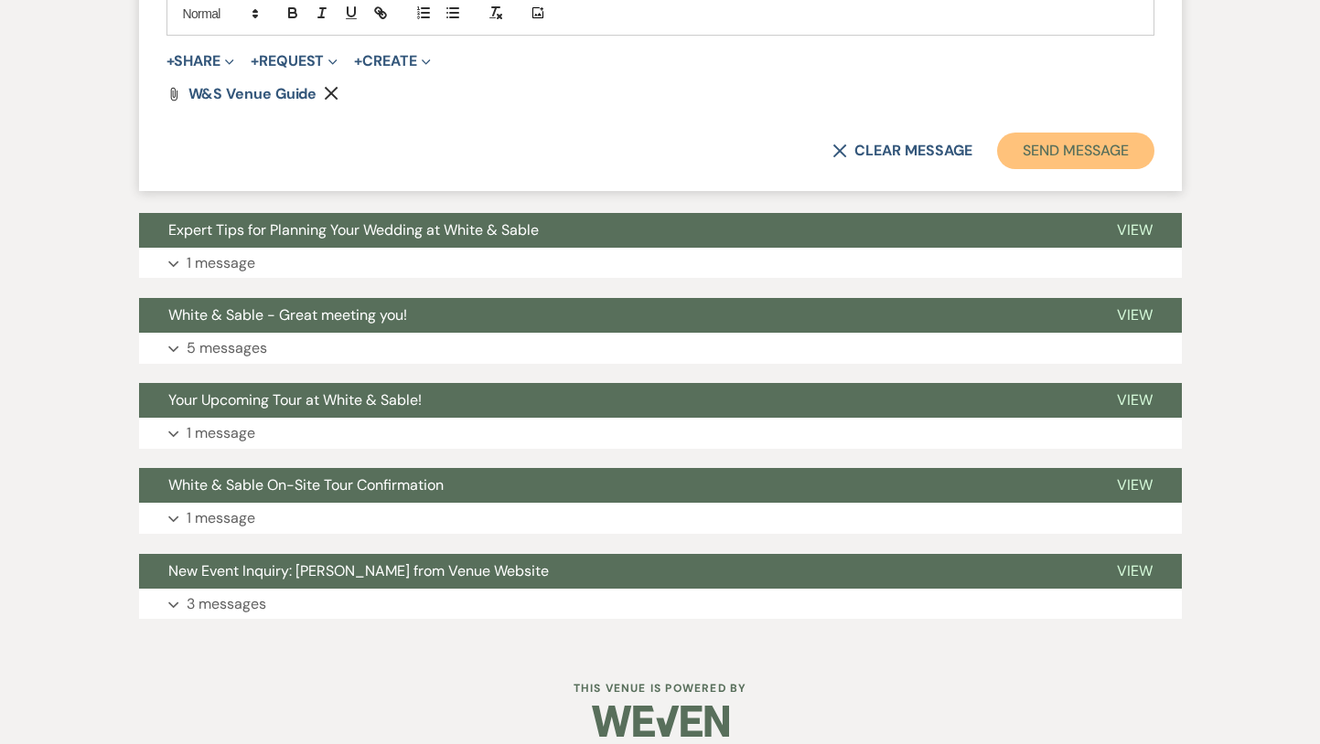
click at [1012, 140] on button "Send Message" at bounding box center [1075, 151] width 156 height 37
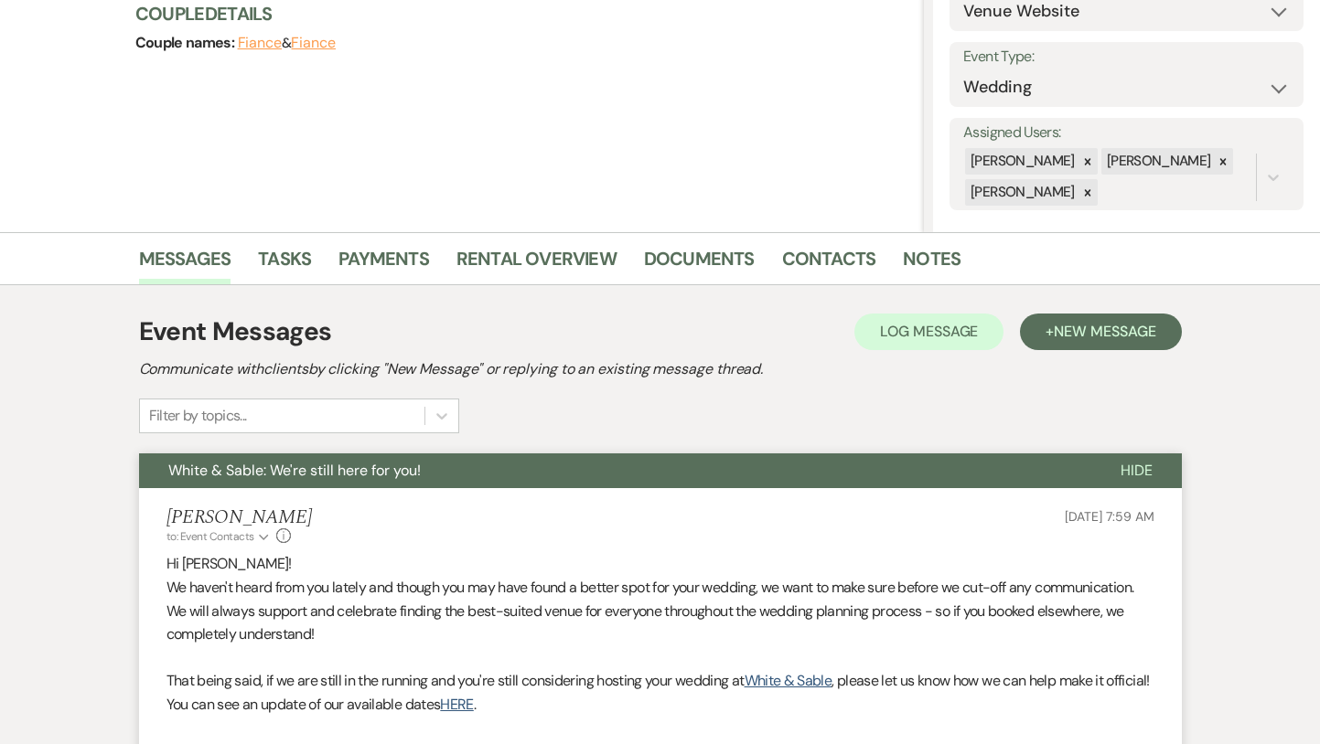
scroll to position [0, 0]
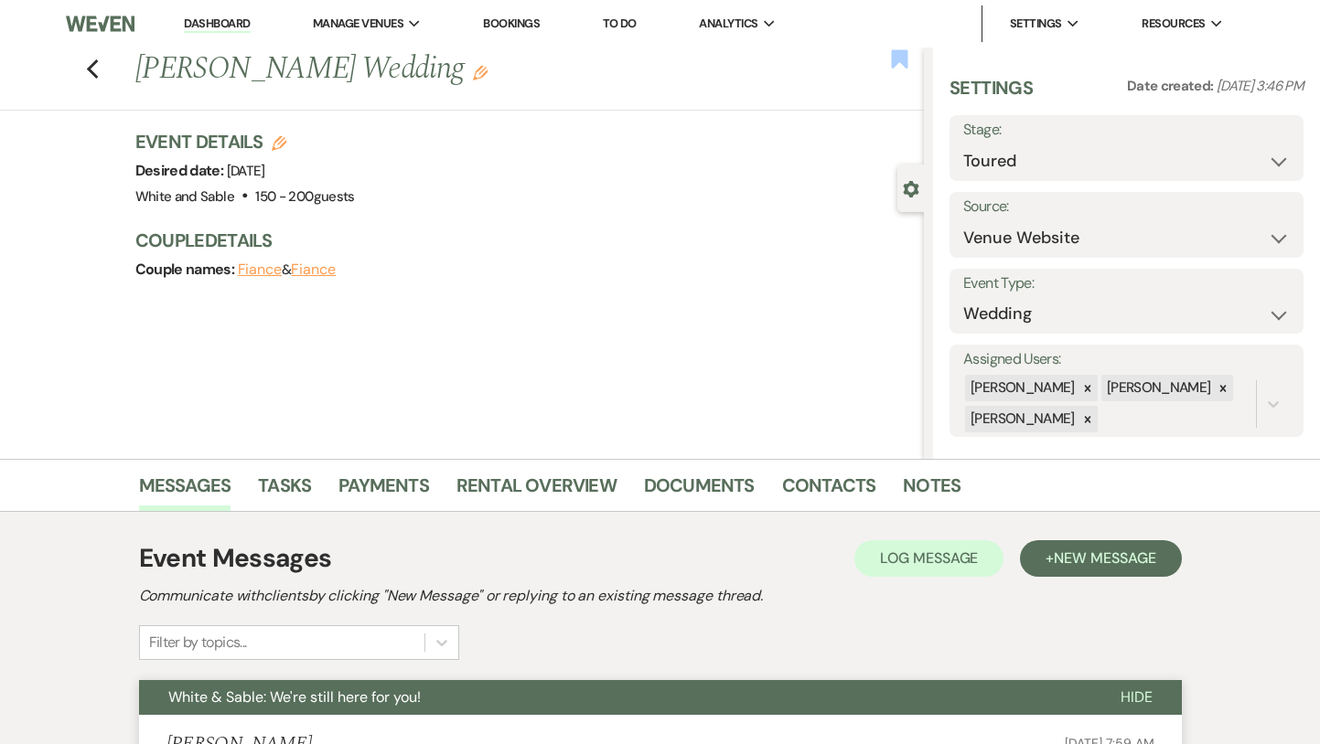
click at [905, 57] on use "button" at bounding box center [900, 58] width 16 height 18
click at [86, 77] on icon "Previous" at bounding box center [93, 70] width 14 height 22
select select "5"
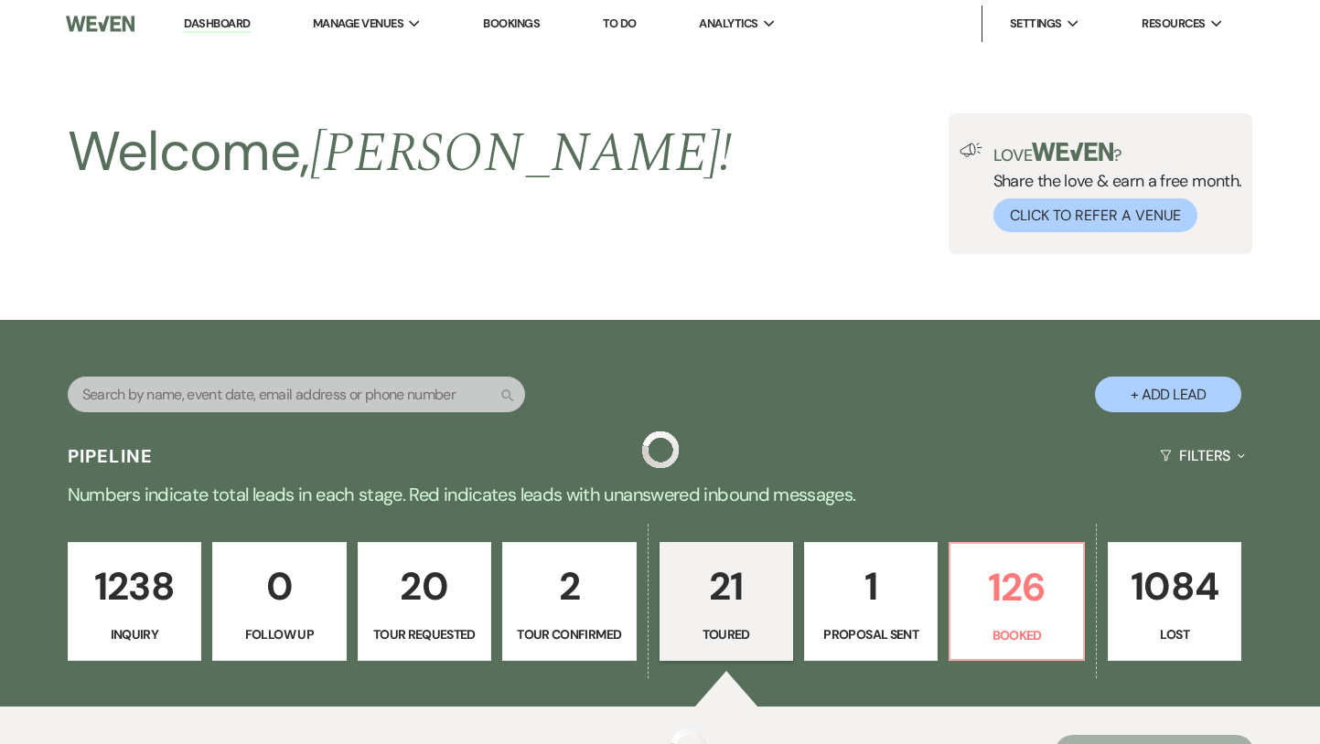
scroll to position [1933, 0]
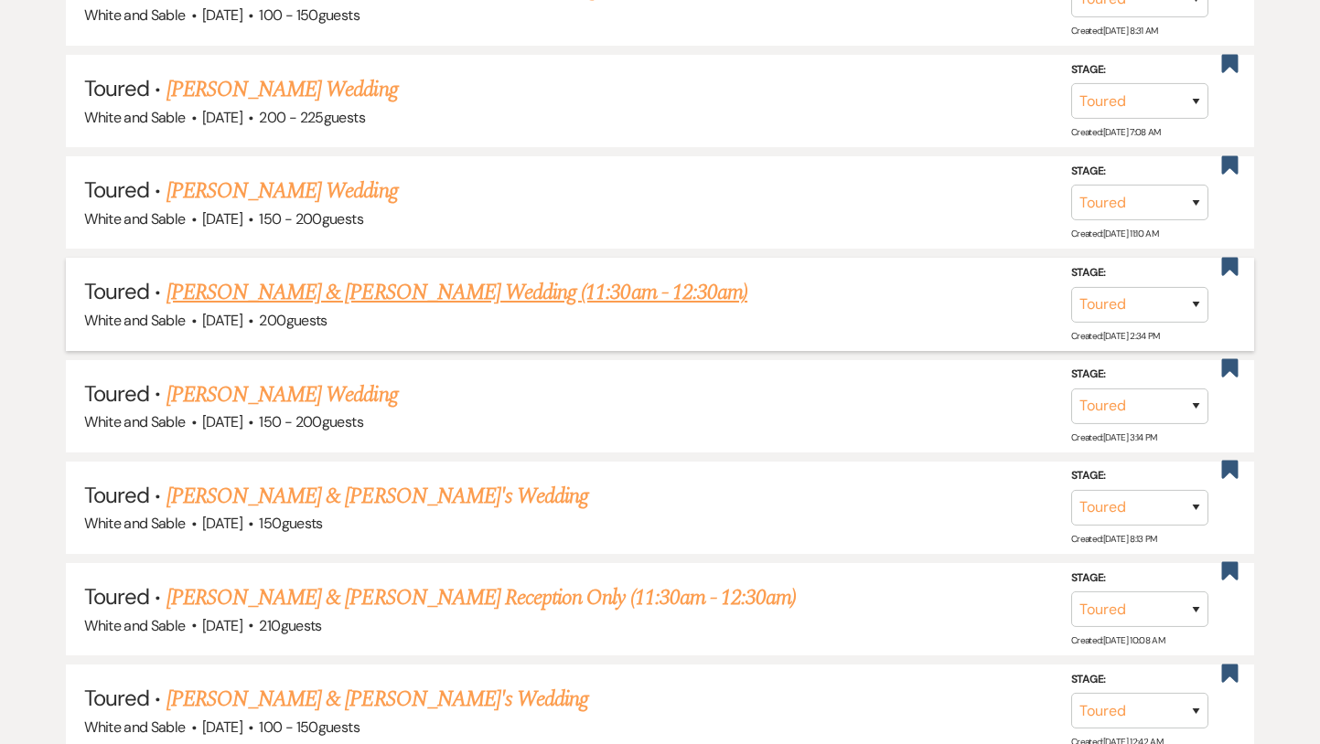
click at [343, 281] on link "[PERSON_NAME] & [PERSON_NAME] Wedding (11:30am - 12:30am)" at bounding box center [456, 292] width 581 height 33
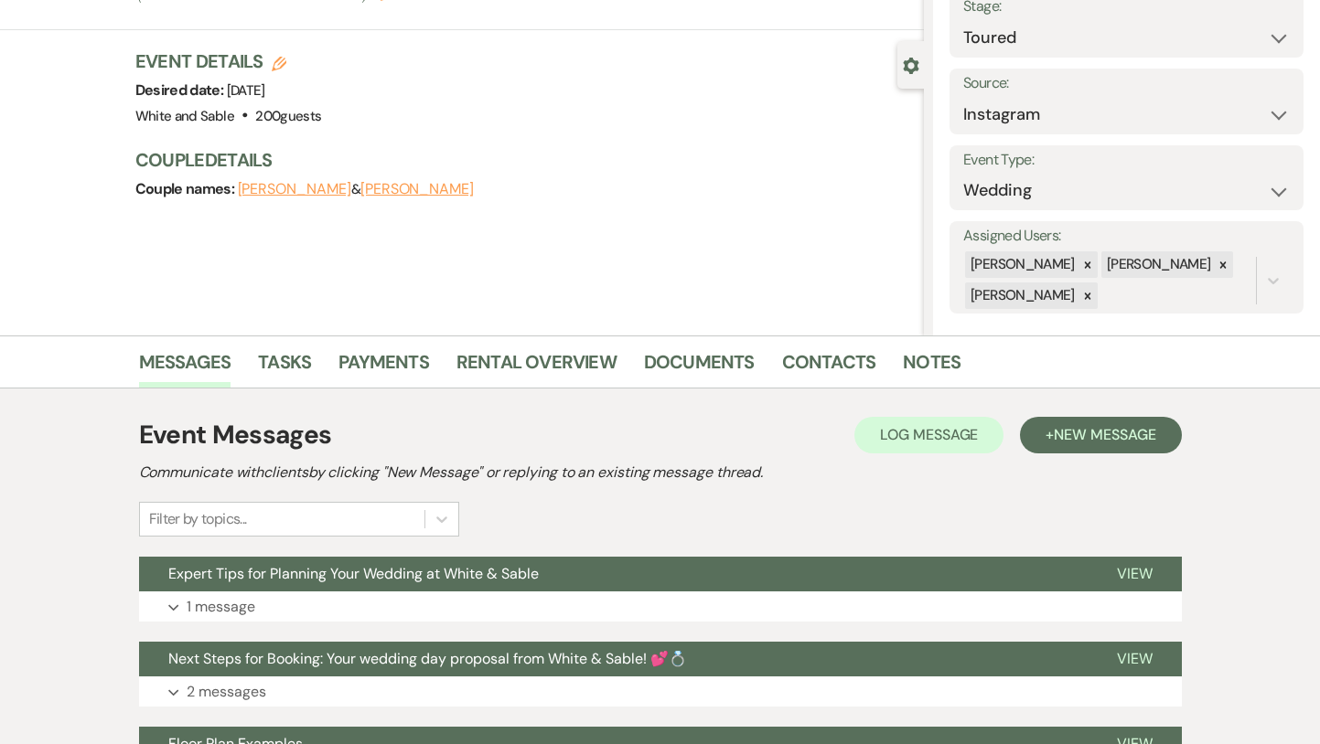
scroll to position [167, 0]
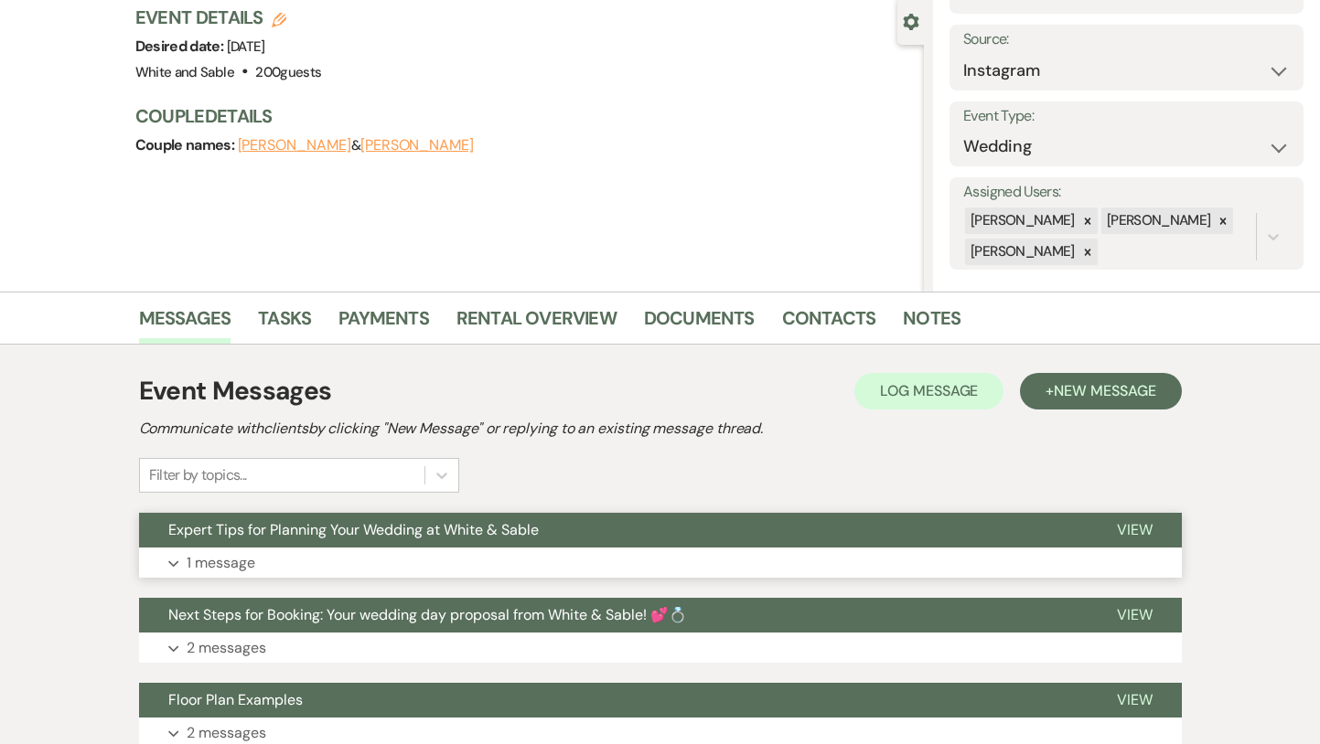
click at [353, 526] on span "Expert Tips for Planning Your Wedding at White & Sable" at bounding box center [353, 529] width 370 height 19
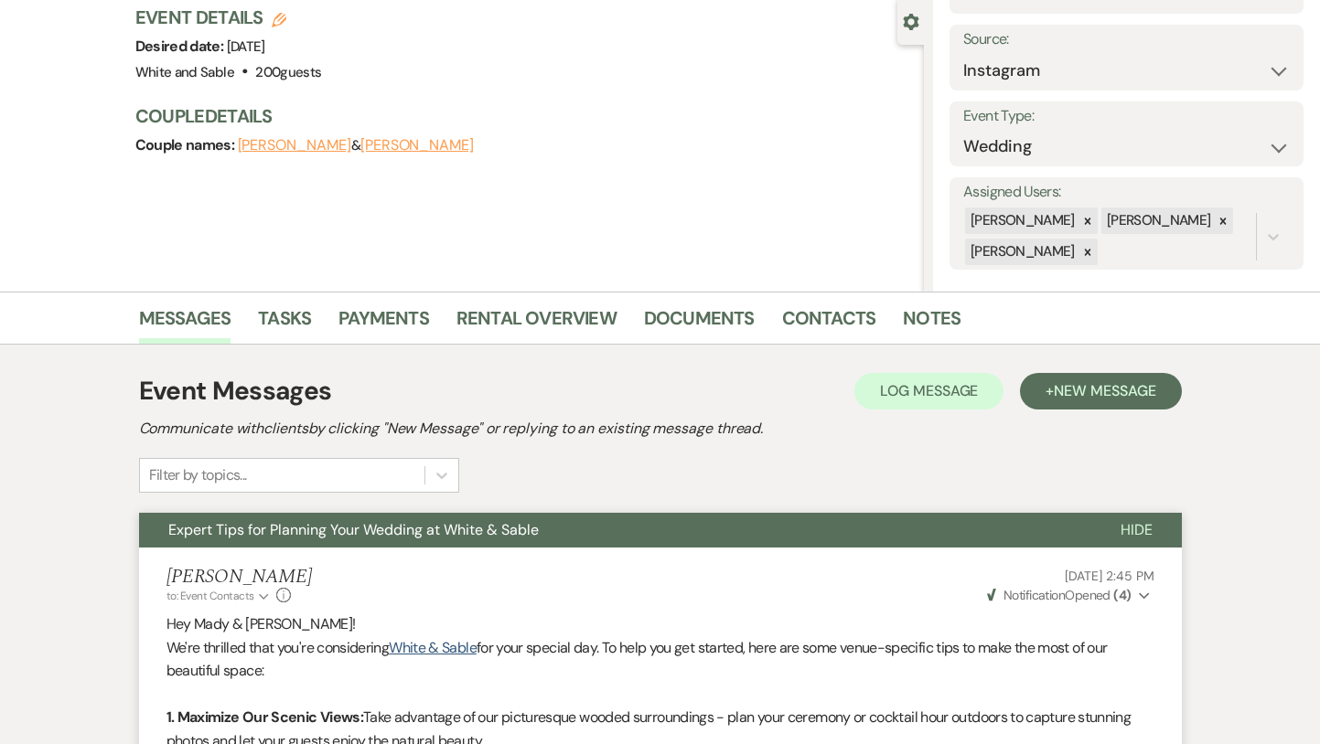
click at [353, 526] on span "Expert Tips for Planning Your Wedding at White & Sable" at bounding box center [353, 529] width 370 height 19
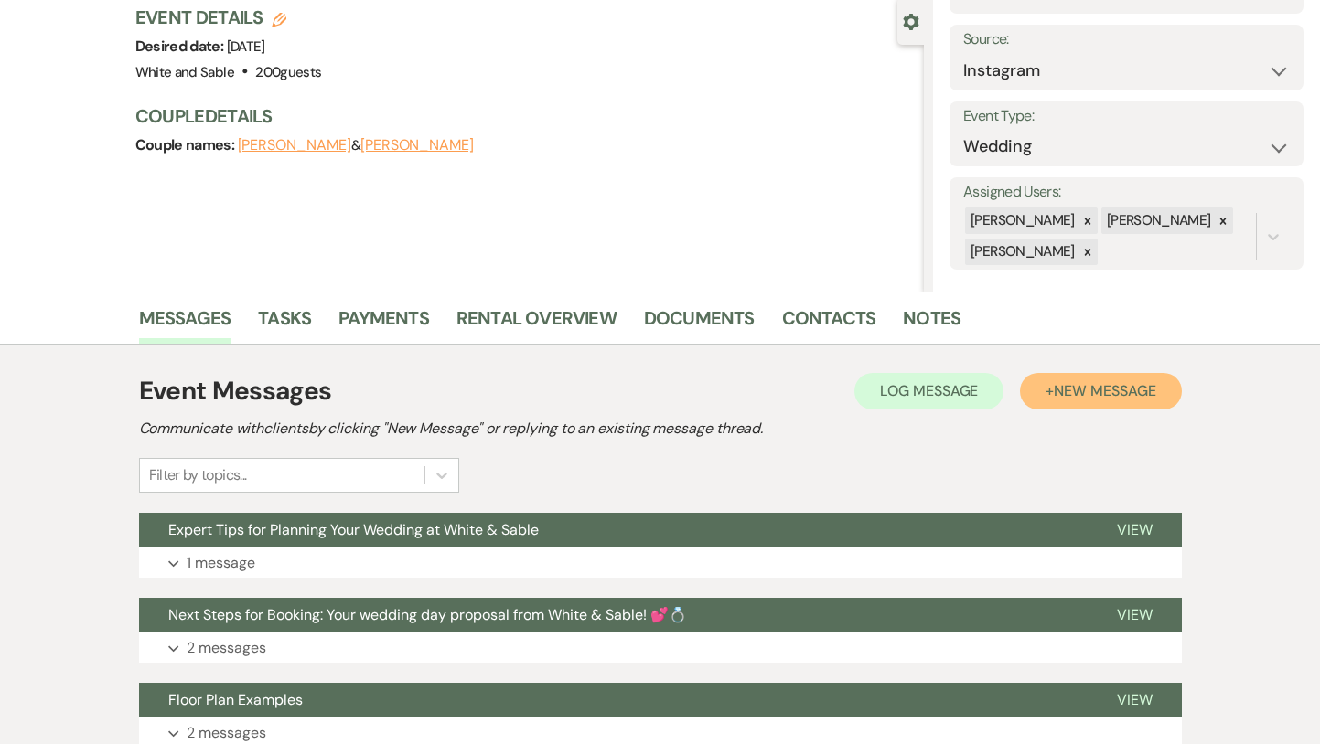
click at [1105, 404] on button "+ New Message" at bounding box center [1100, 391] width 161 height 37
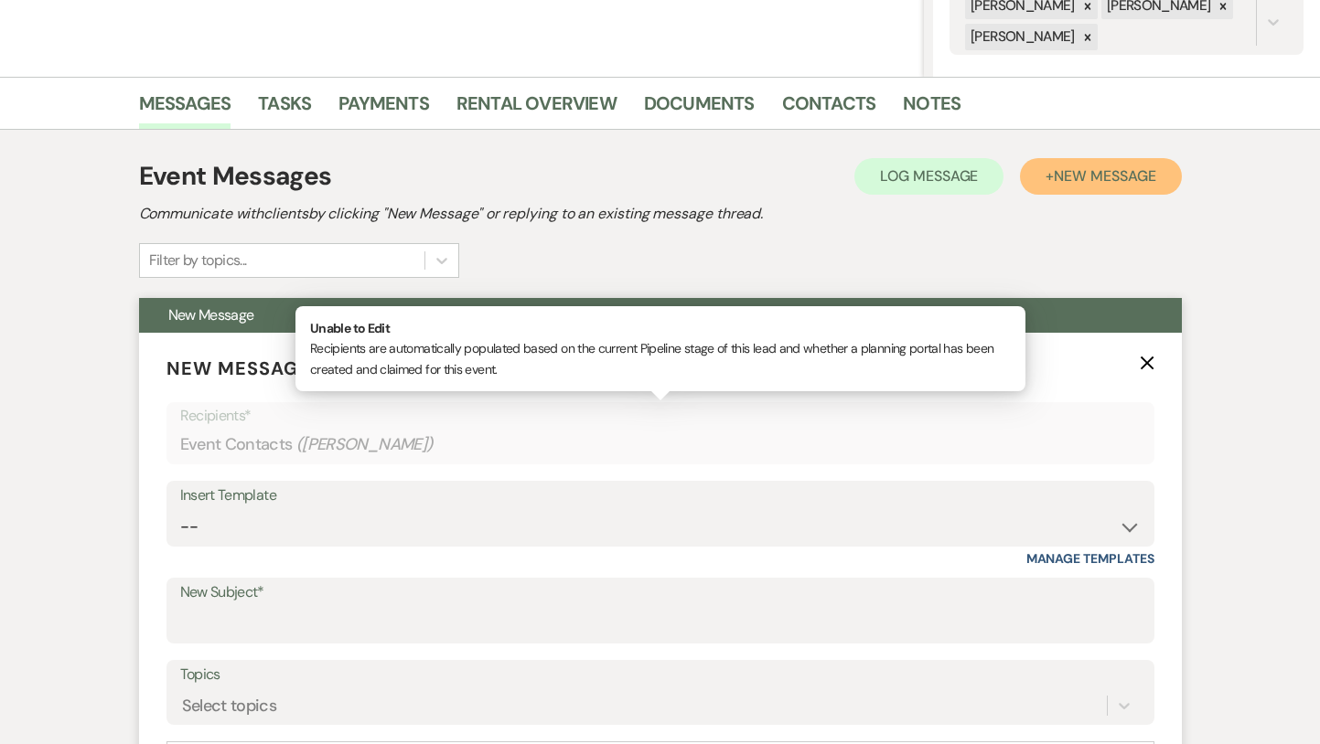
scroll to position [397, 0]
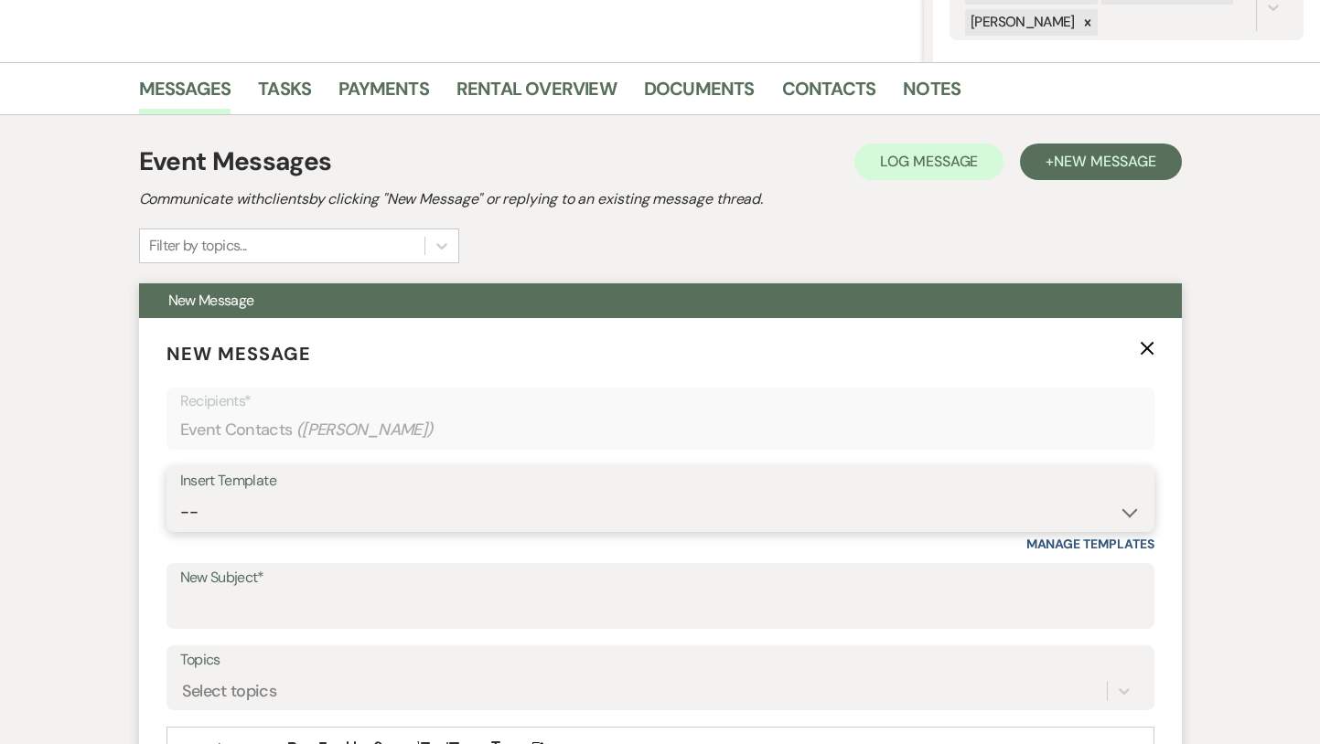
click at [519, 524] on select "-- Inquiry Response (Venue Guide) Schedule - Venue Tour Appt Confirmation Sched…" at bounding box center [660, 513] width 960 height 36
click at [180, 495] on select "-- Inquiry Response (Venue Guide) Schedule - Venue Tour Appt Confirmation Sched…" at bounding box center [660, 513] width 960 height 36
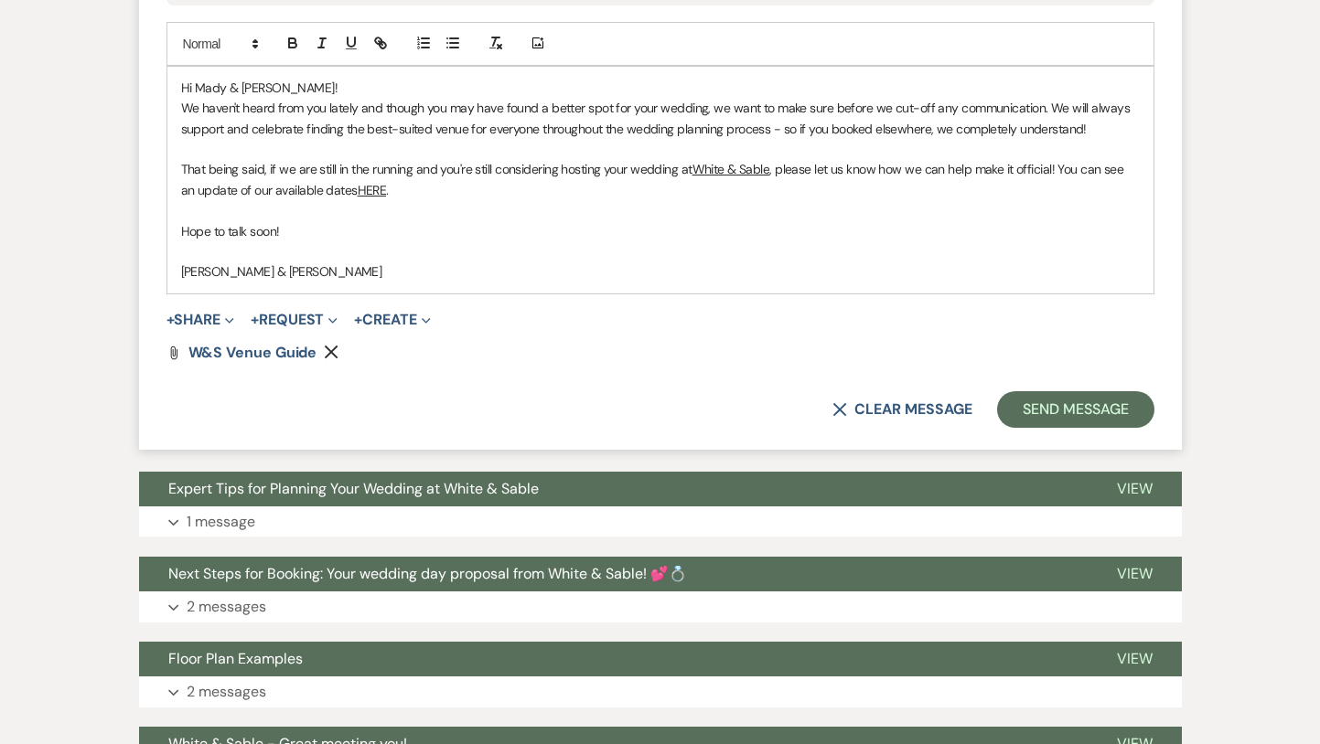
scroll to position [1094, 0]
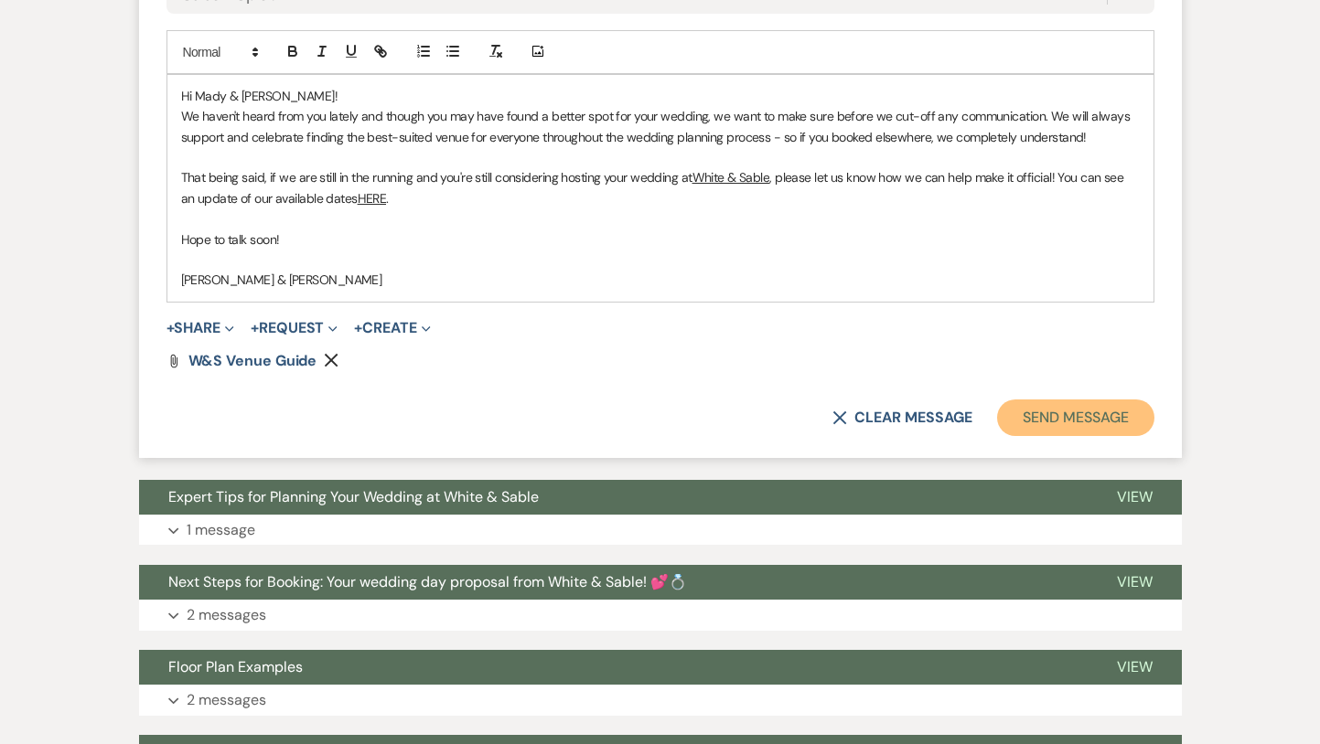
click at [1027, 426] on button "Send Message" at bounding box center [1075, 418] width 156 height 37
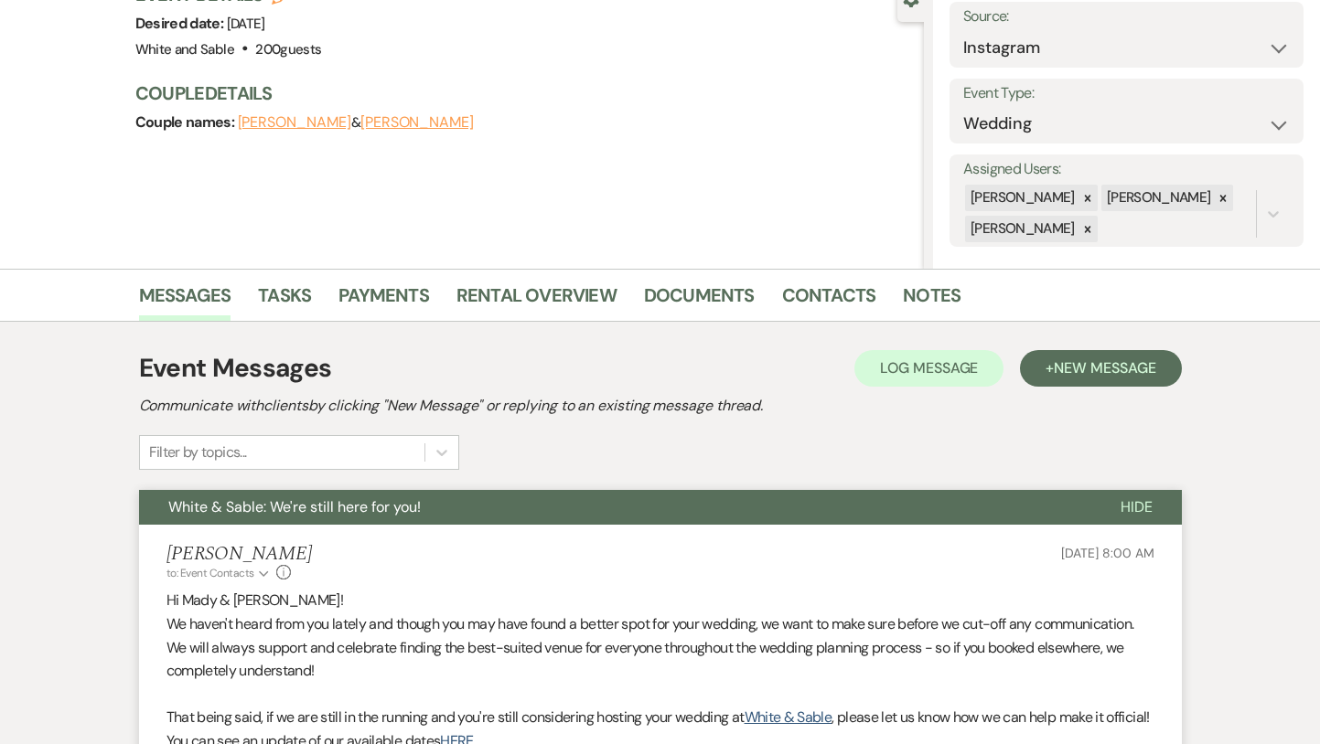
scroll to position [0, 0]
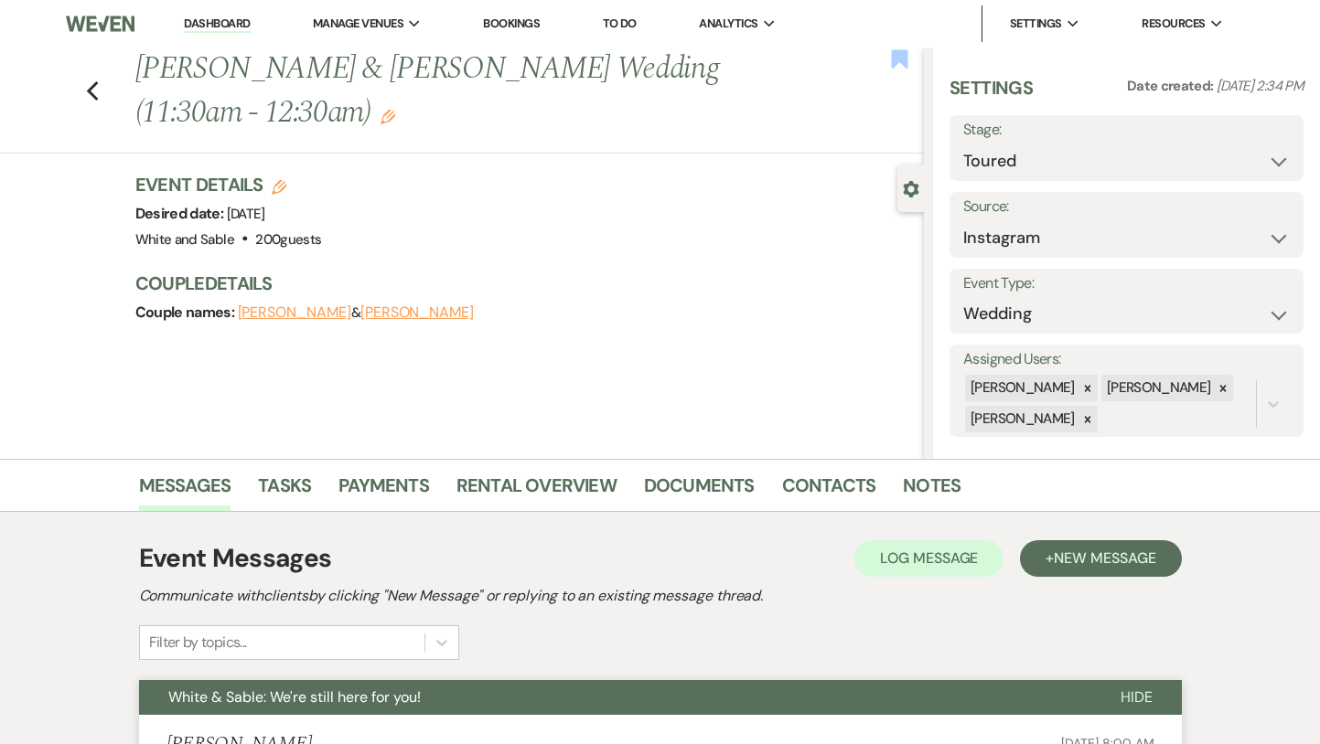
click at [896, 57] on use "button" at bounding box center [900, 58] width 16 height 18
click at [92, 85] on use "button" at bounding box center [92, 91] width 12 height 20
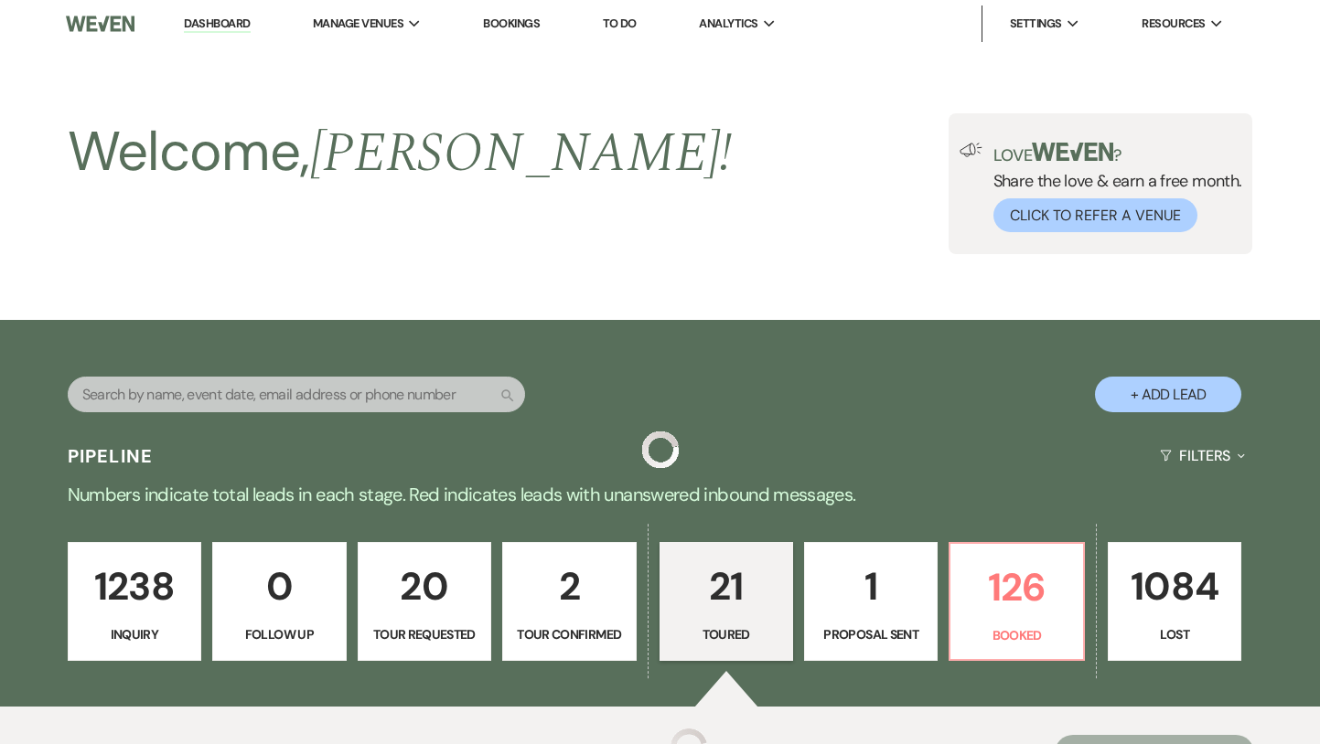
scroll to position [1933, 0]
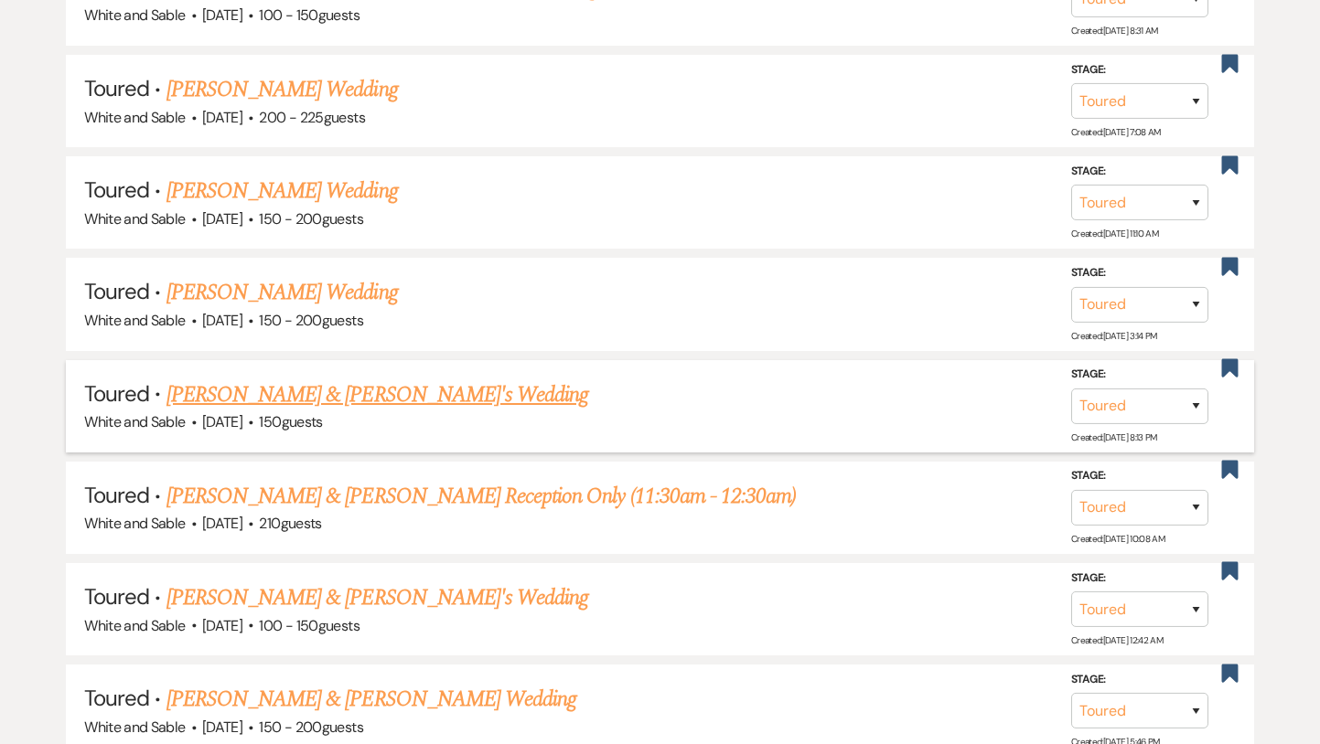
click at [370, 383] on link "[PERSON_NAME] & [PERSON_NAME]'s Wedding" at bounding box center [377, 395] width 423 height 33
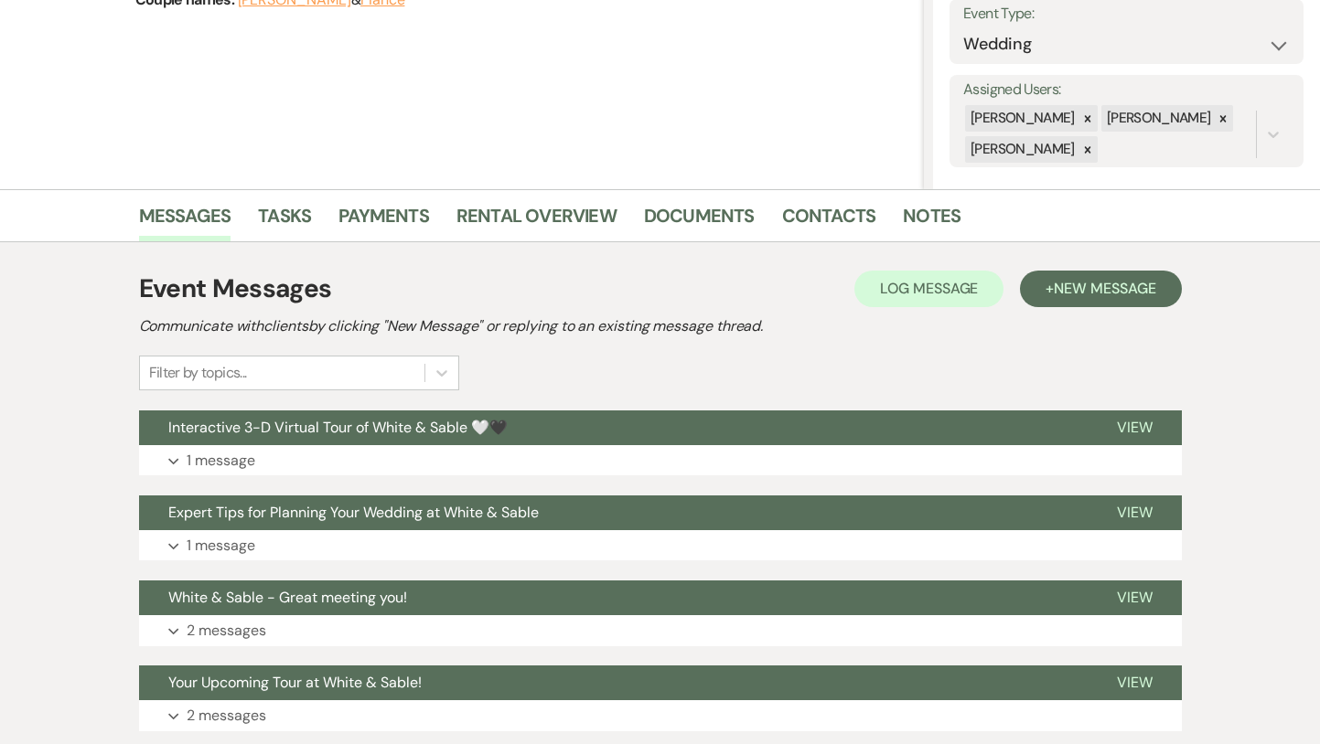
scroll to position [274, 0]
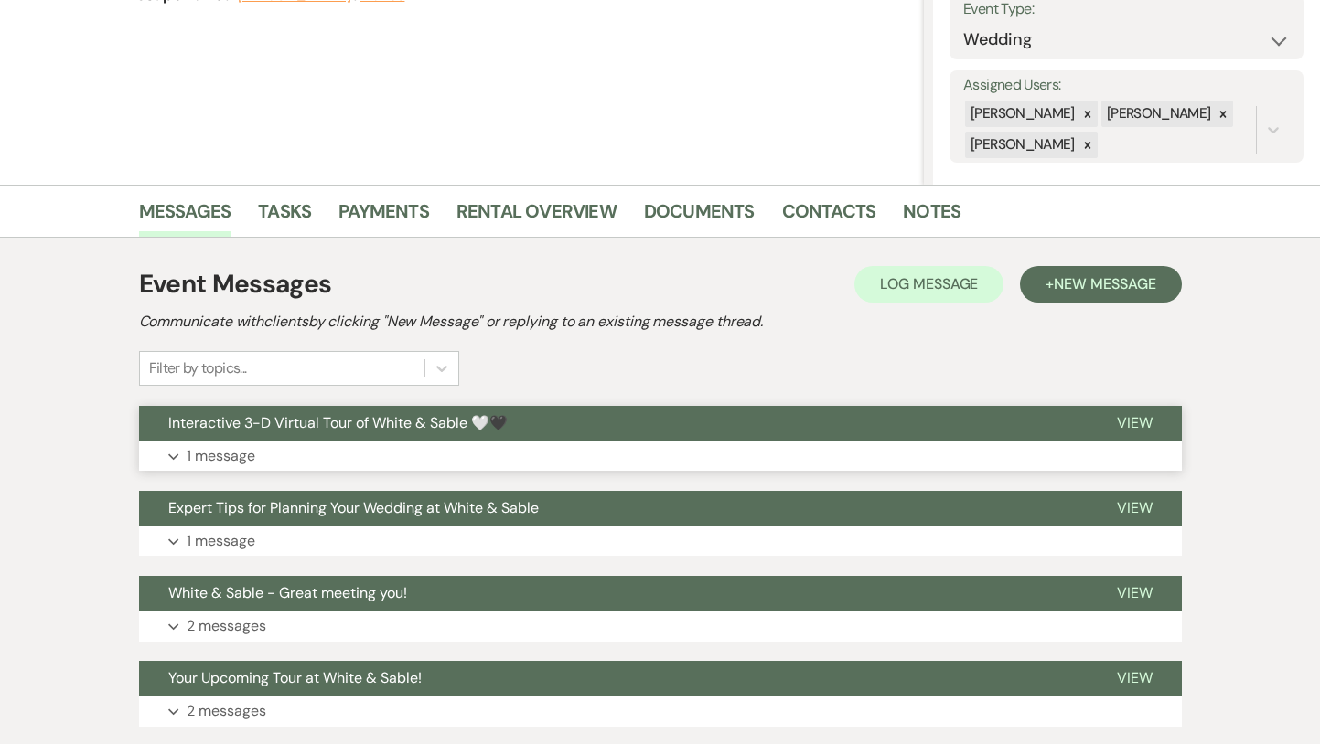
click at [523, 423] on button "Interactive 3-D Virtual Tour of White & Sable 🤍🖤" at bounding box center [613, 423] width 948 height 35
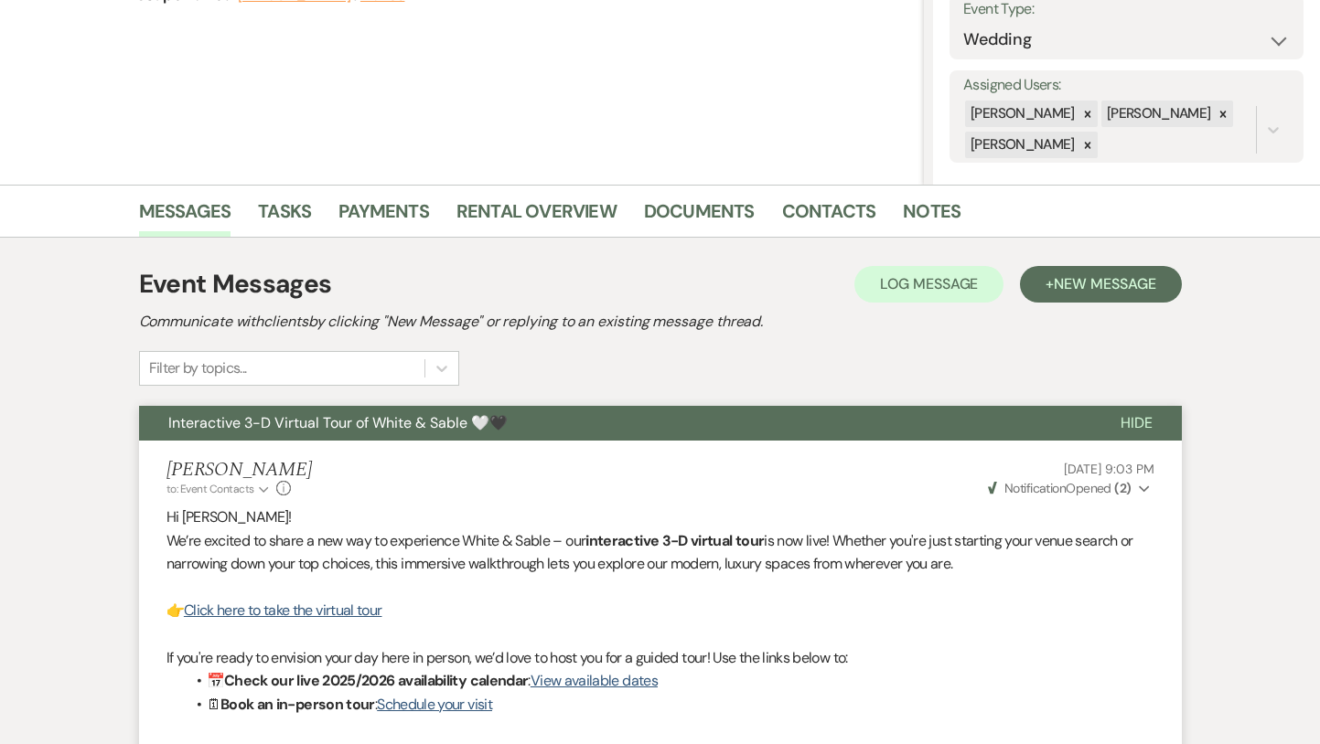
click at [523, 423] on button "Interactive 3-D Virtual Tour of White & Sable 🤍🖤" at bounding box center [615, 423] width 952 height 35
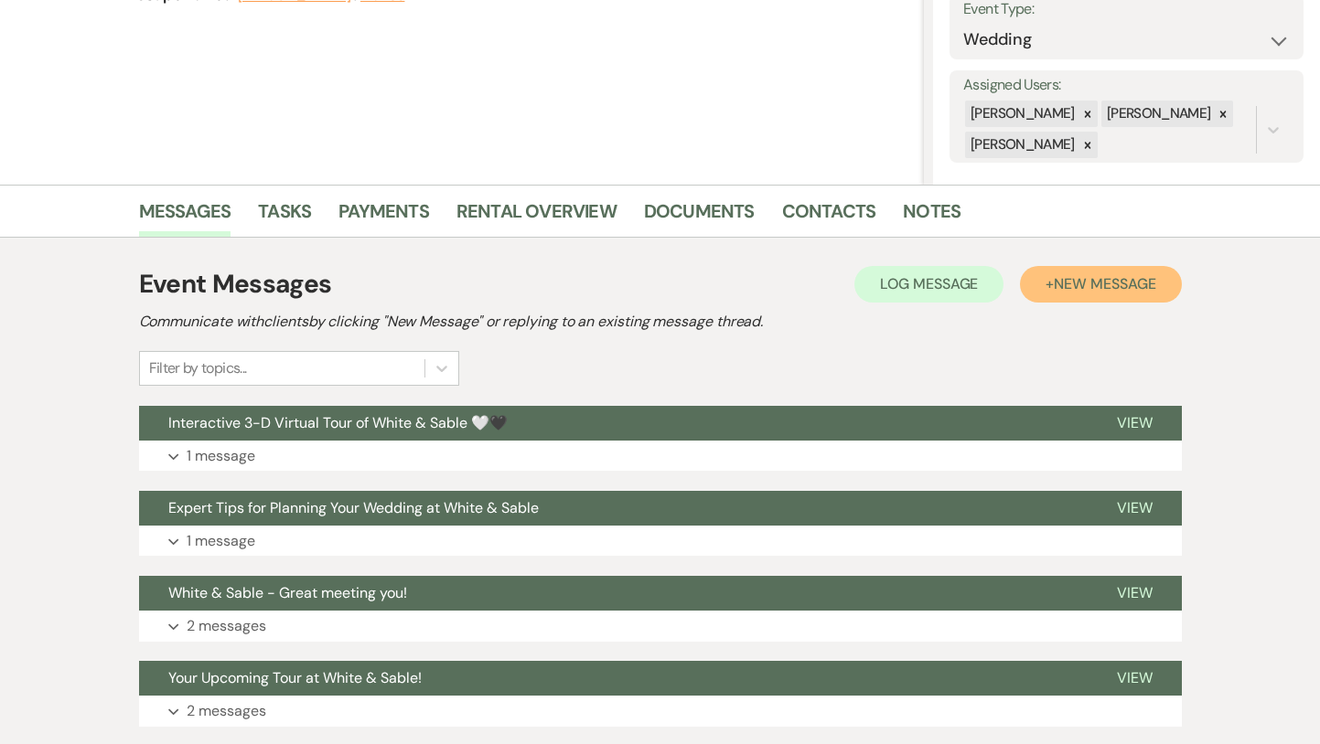
click at [1079, 294] on span "New Message" at bounding box center [1105, 283] width 102 height 19
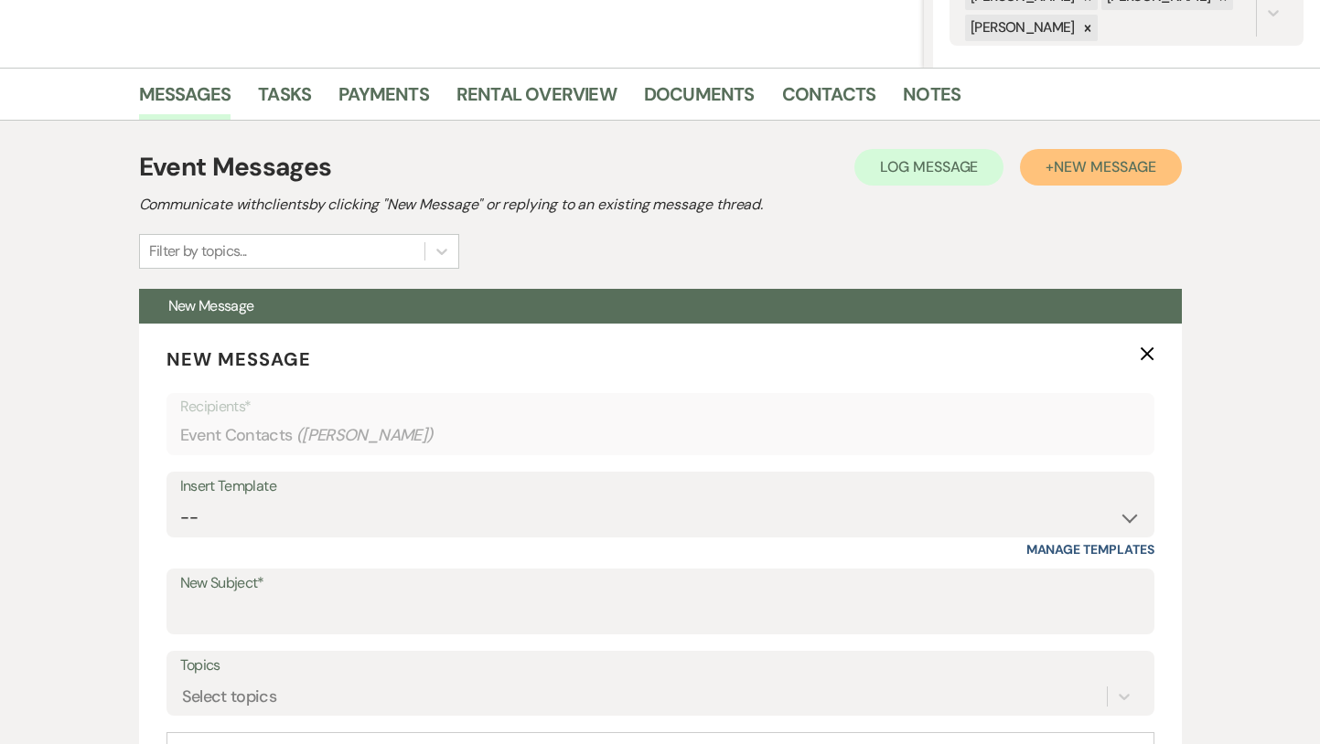
scroll to position [457, 0]
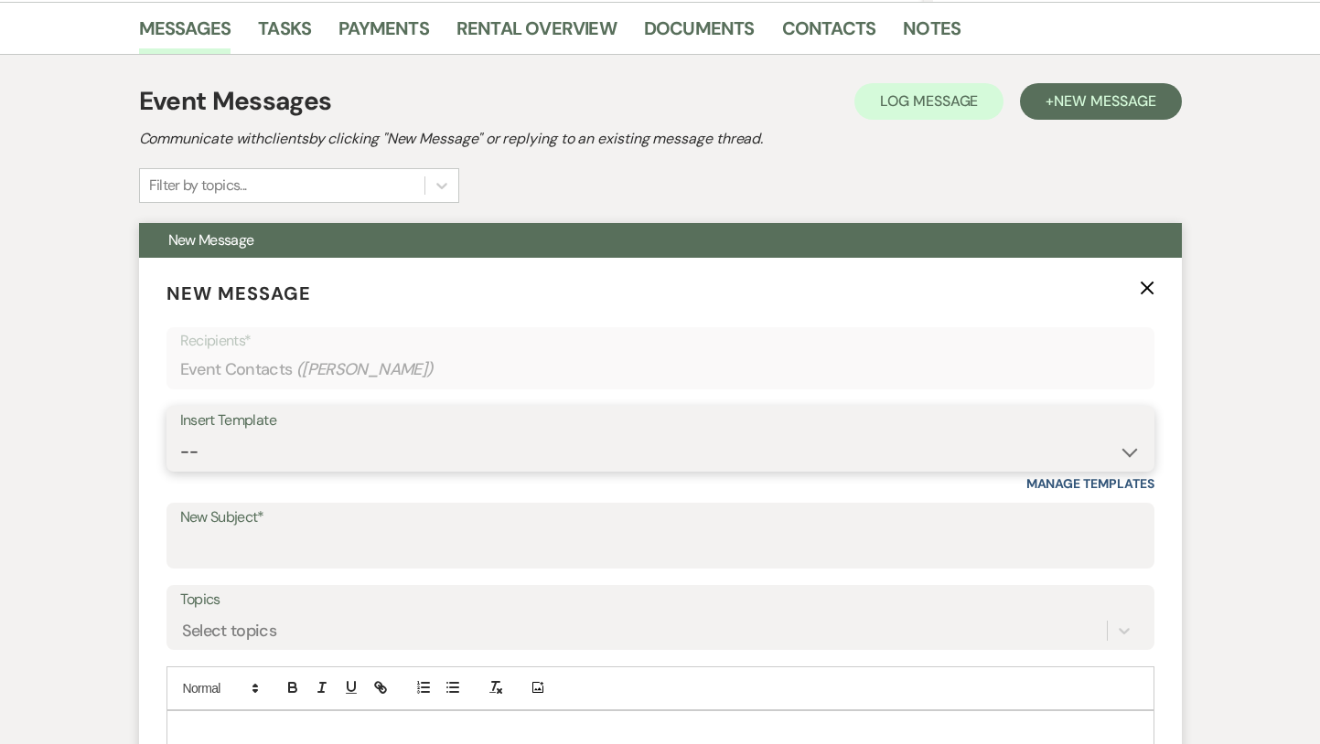
click at [483, 454] on select "-- Inquiry Response (Venue Guide) Schedule - Venue Tour Appt Confirmation Sched…" at bounding box center [660, 452] width 960 height 36
click at [180, 434] on select "-- Inquiry Response (Venue Guide) Schedule - Venue Tour Appt Confirmation Sched…" at bounding box center [660, 452] width 960 height 36
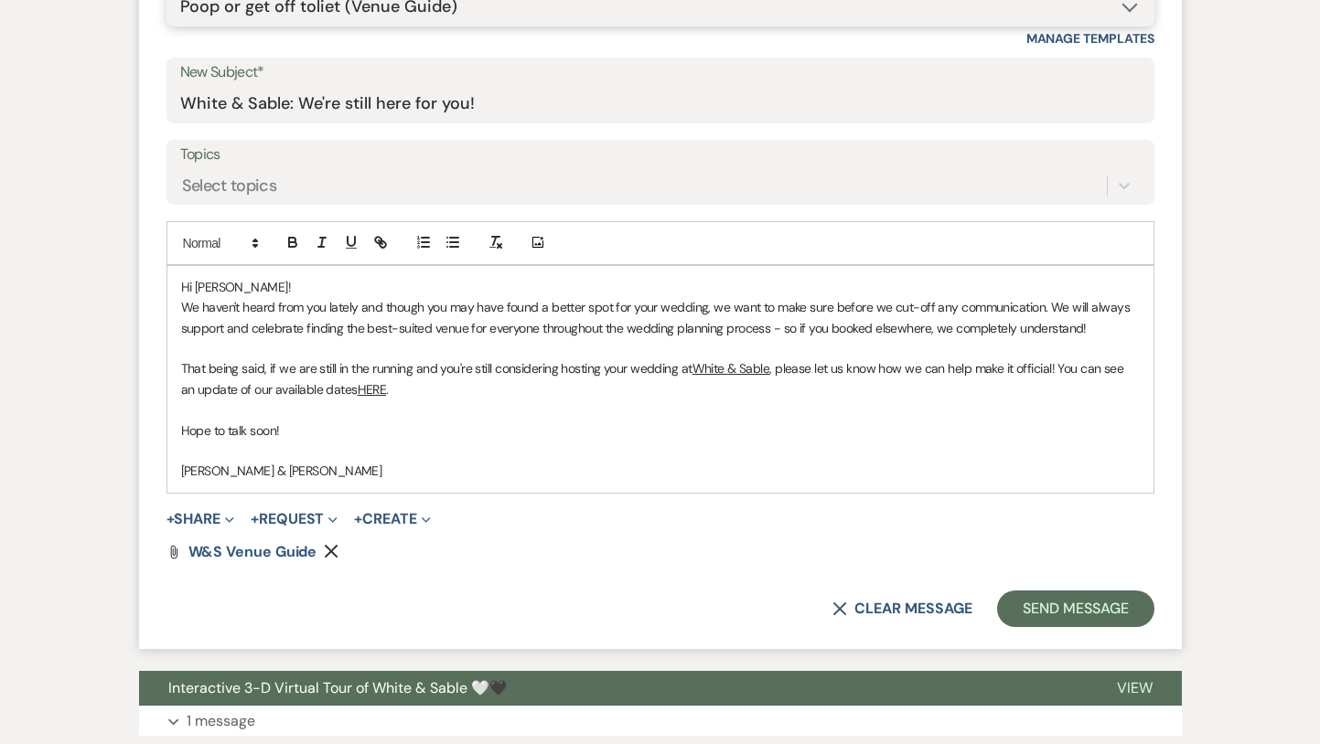
scroll to position [905, 0]
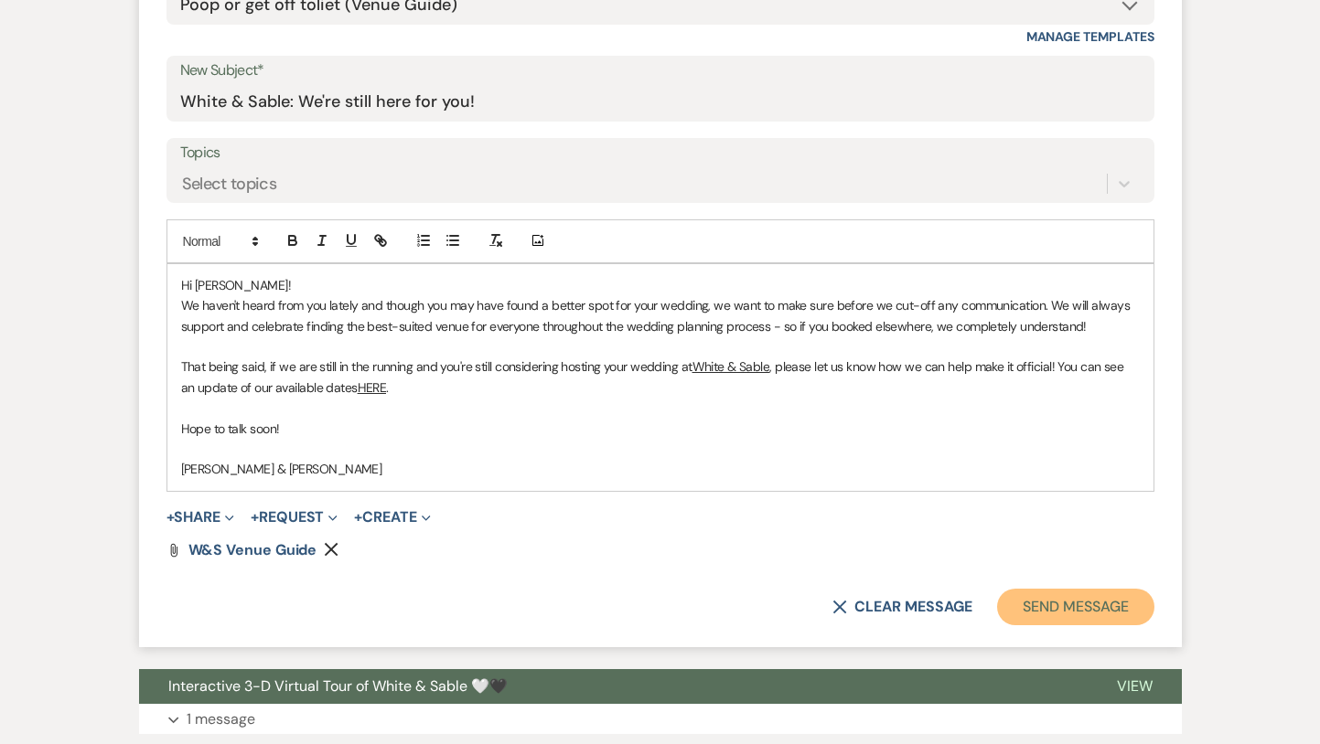
click at [1055, 609] on button "Send Message" at bounding box center [1075, 607] width 156 height 37
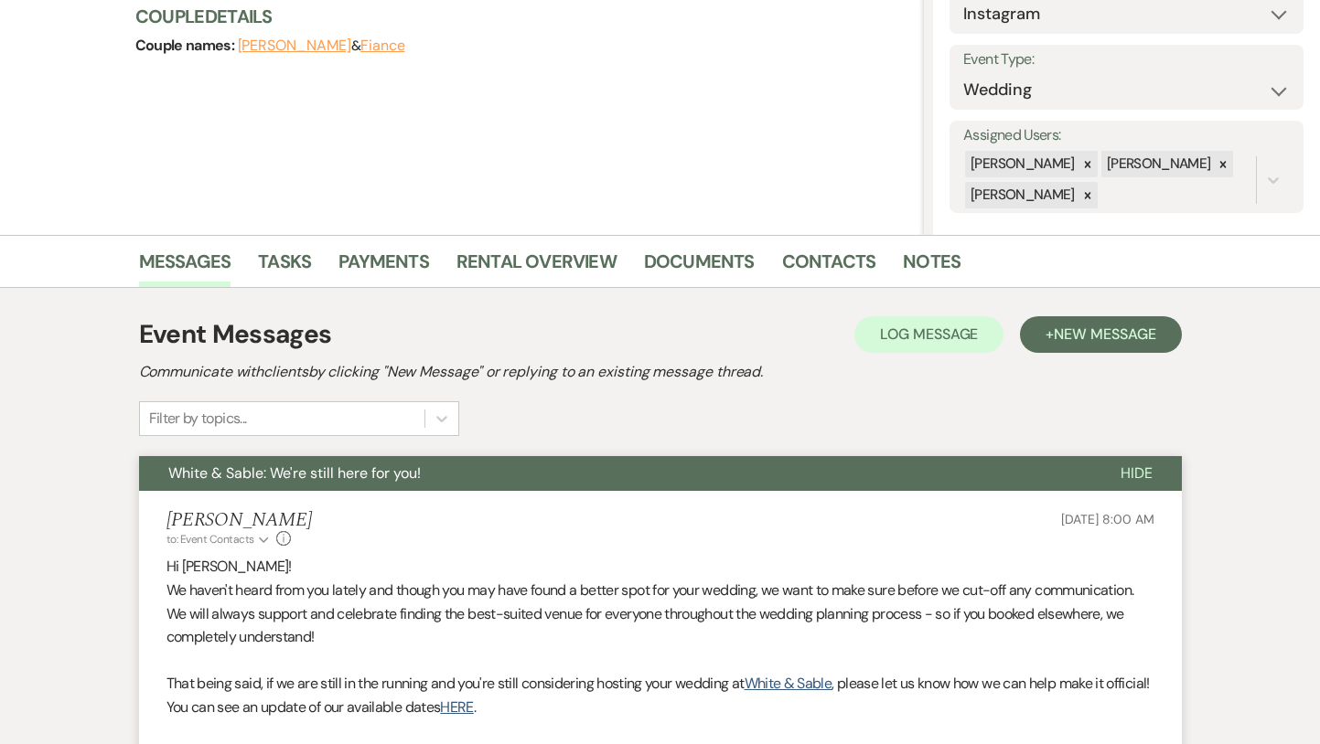
scroll to position [0, 0]
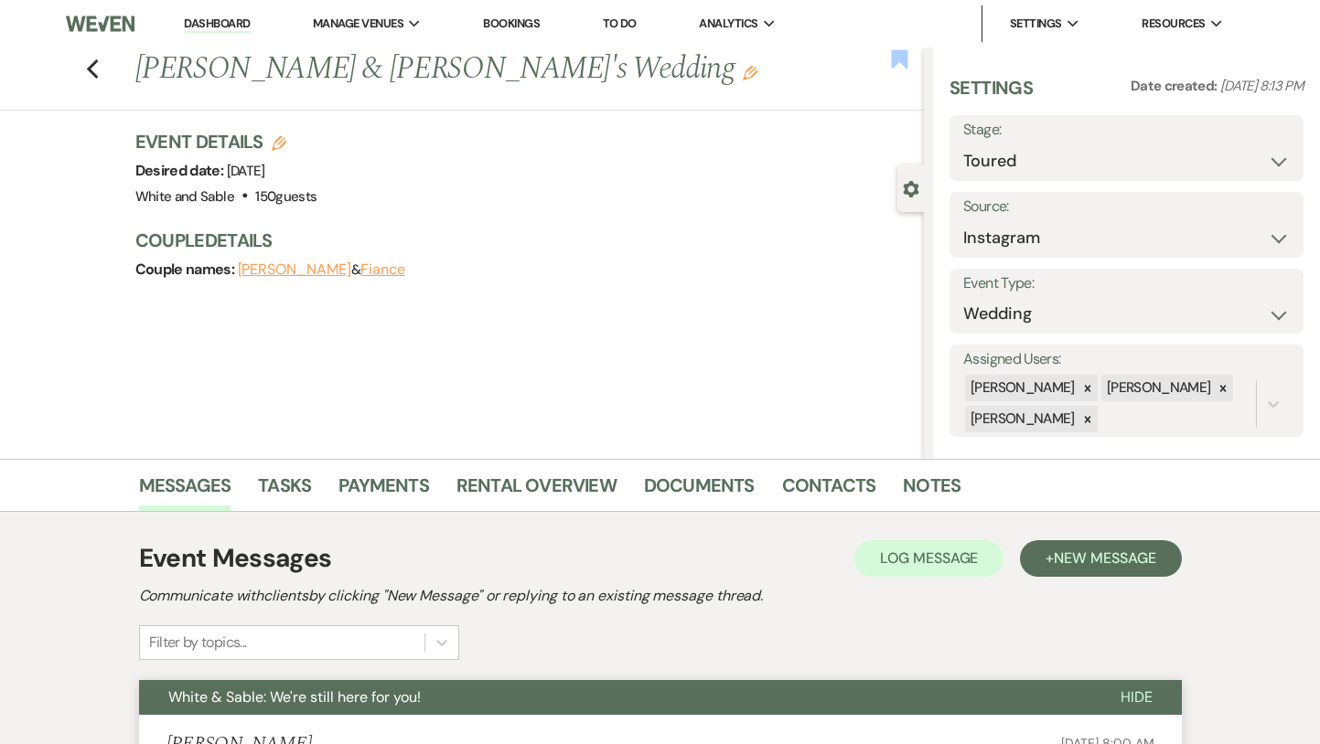
click at [897, 61] on use "button" at bounding box center [900, 58] width 16 height 18
click at [87, 63] on icon "Previous" at bounding box center [93, 70] width 14 height 22
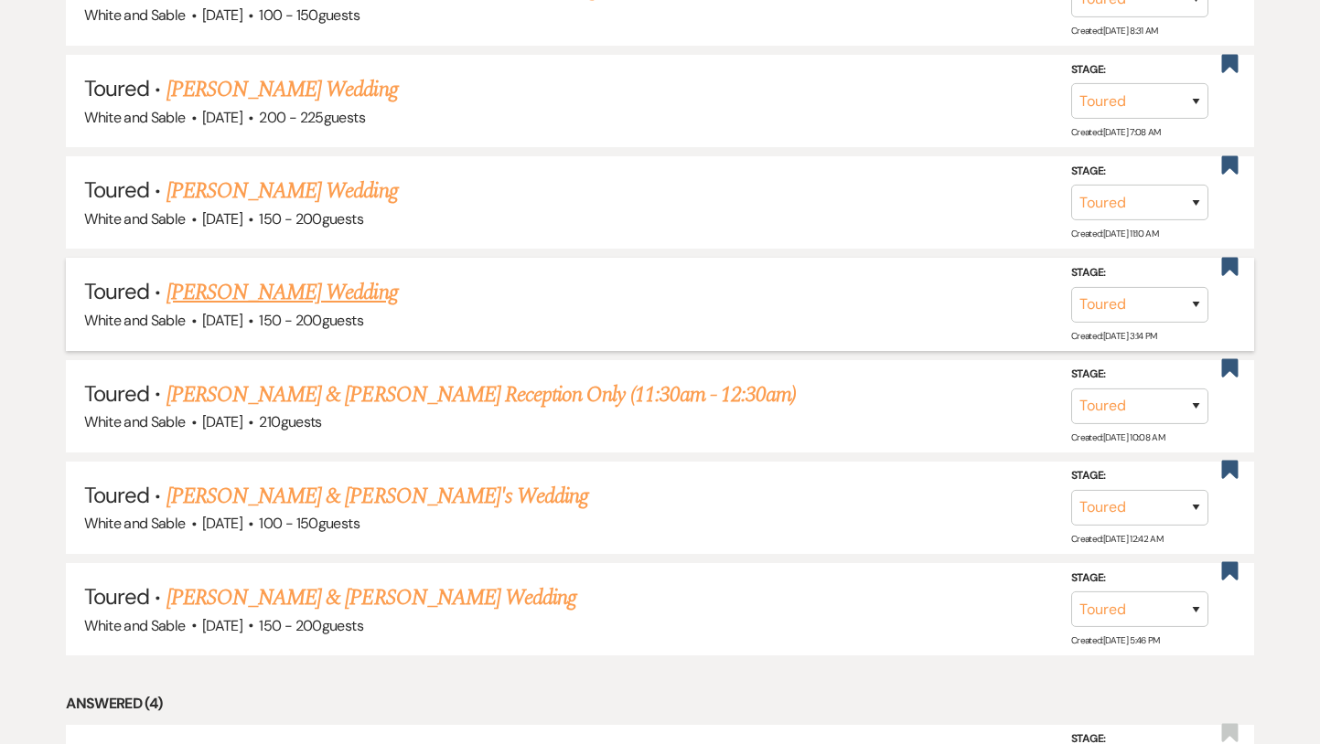
click at [316, 278] on link "[PERSON_NAME] Wedding" at bounding box center [281, 292] width 231 height 33
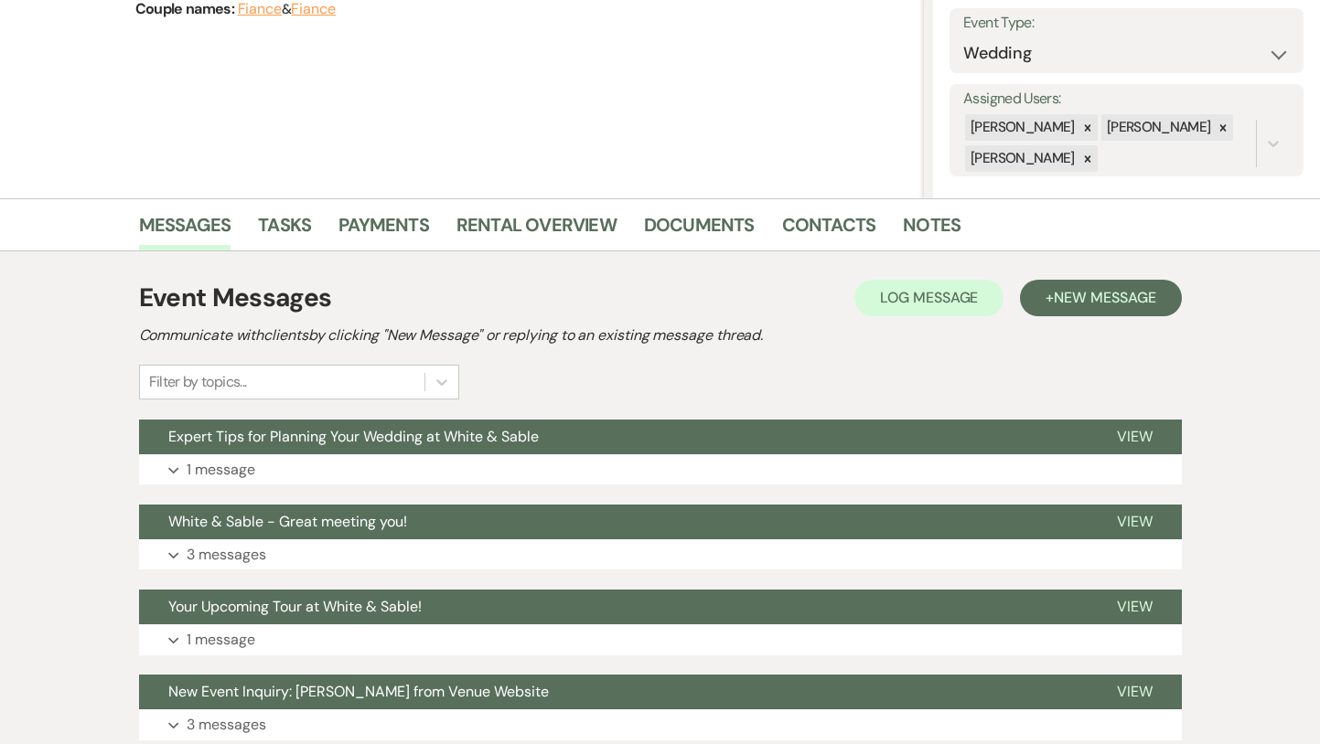
scroll to position [270, 0]
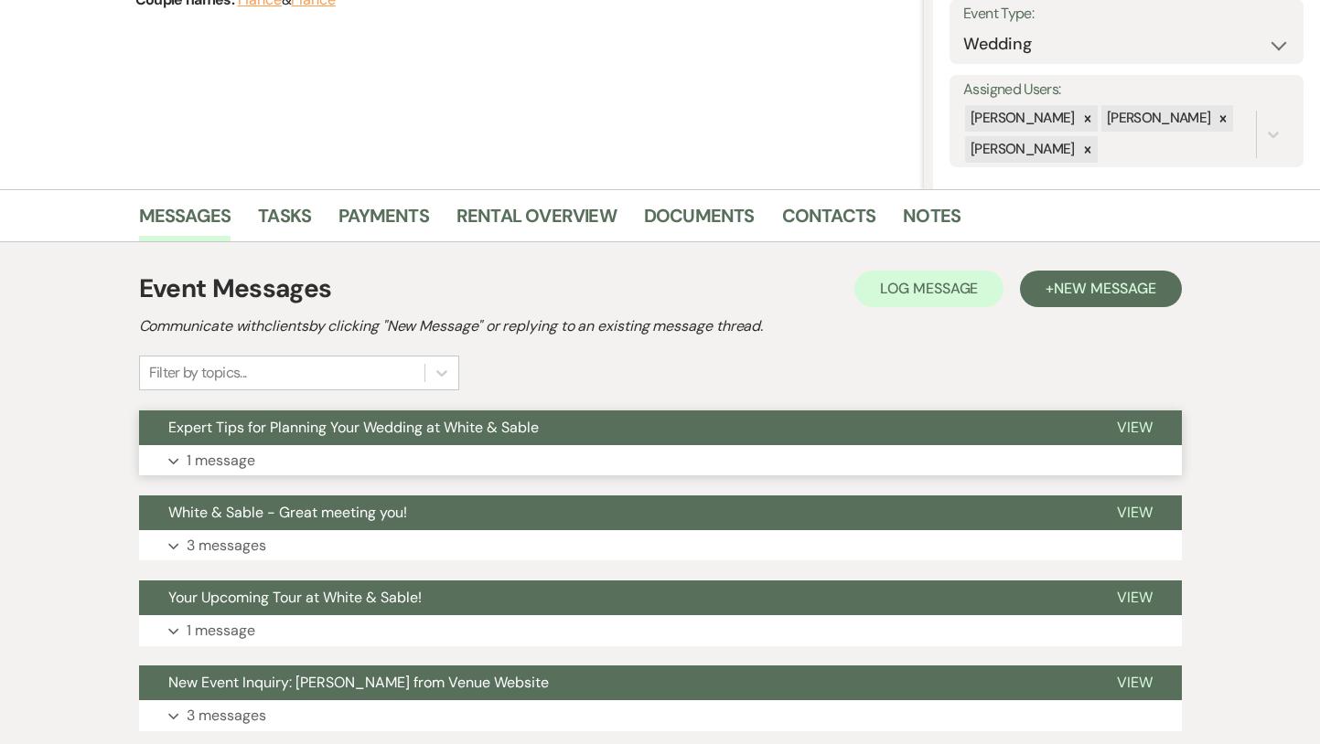
click at [504, 419] on span "Expert Tips for Planning Your Wedding at White & Sable" at bounding box center [353, 427] width 370 height 19
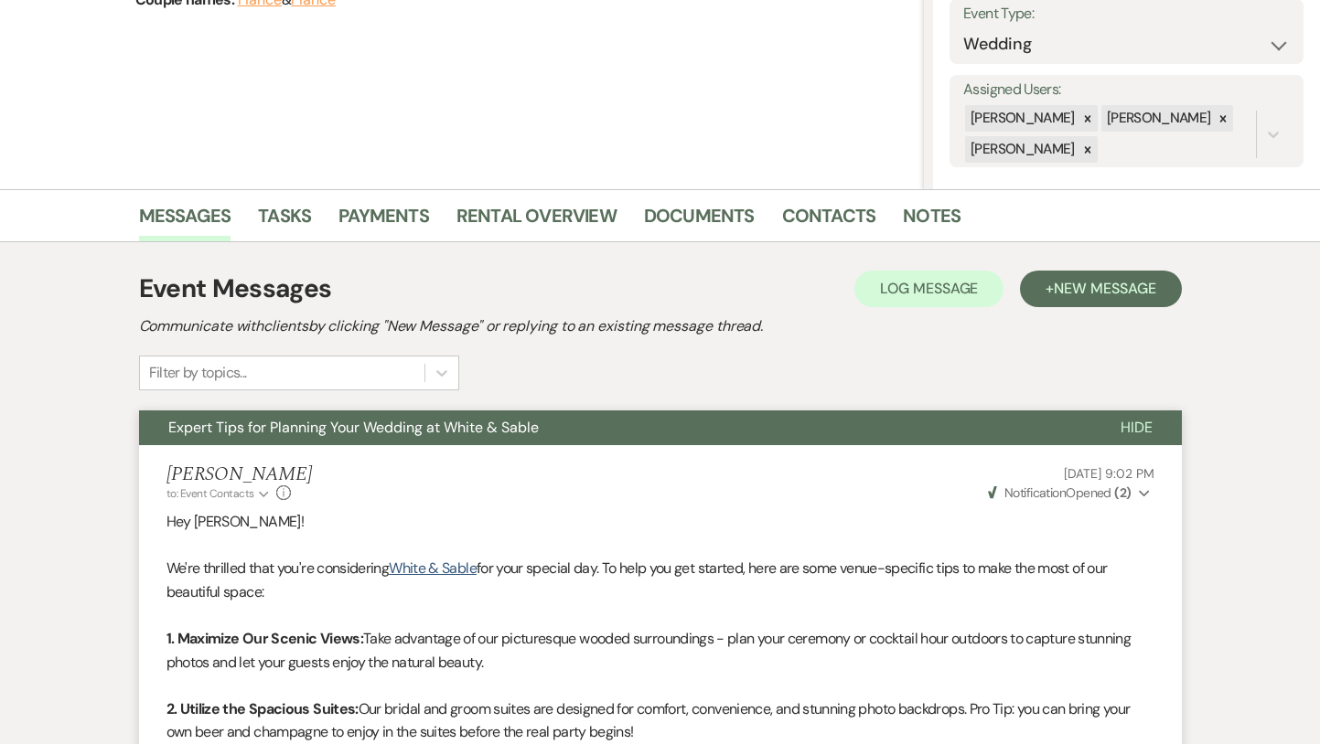
click at [504, 419] on span "Expert Tips for Planning Your Wedding at White & Sable" at bounding box center [353, 427] width 370 height 19
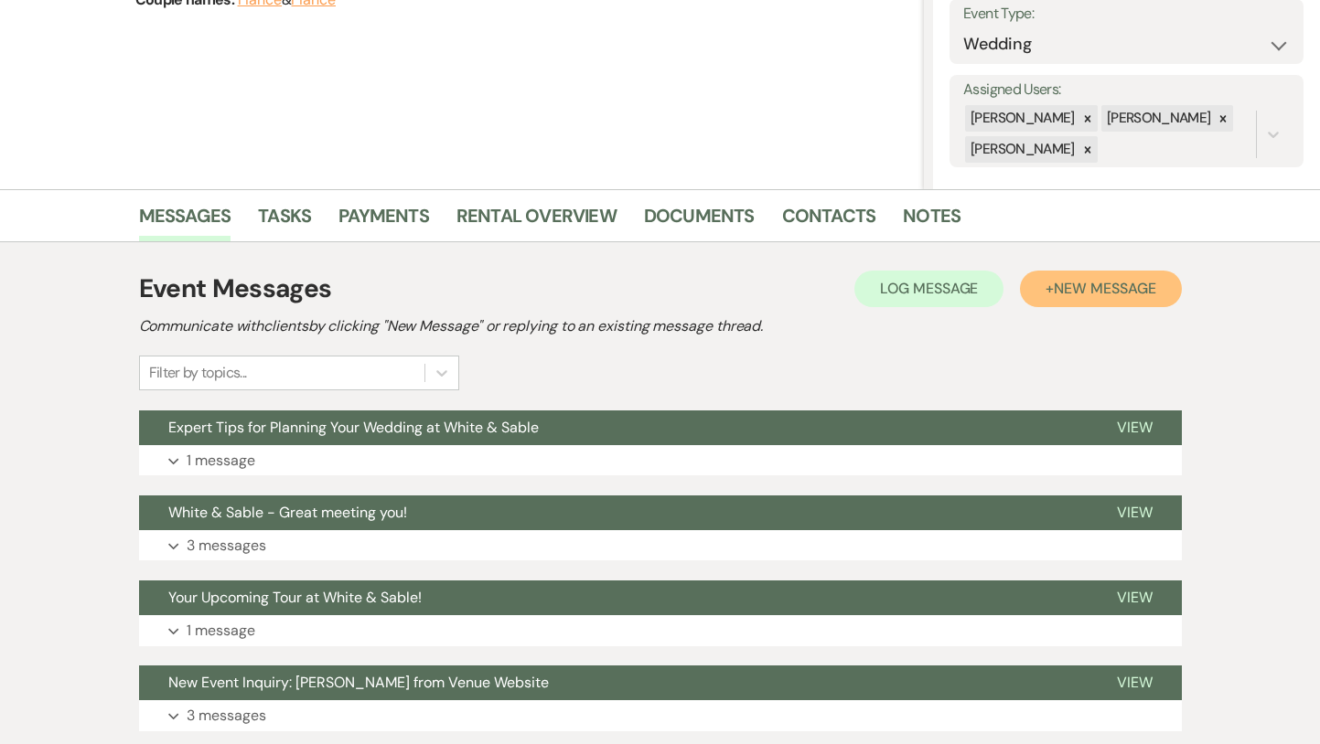
click at [1126, 298] on span "New Message" at bounding box center [1105, 288] width 102 height 19
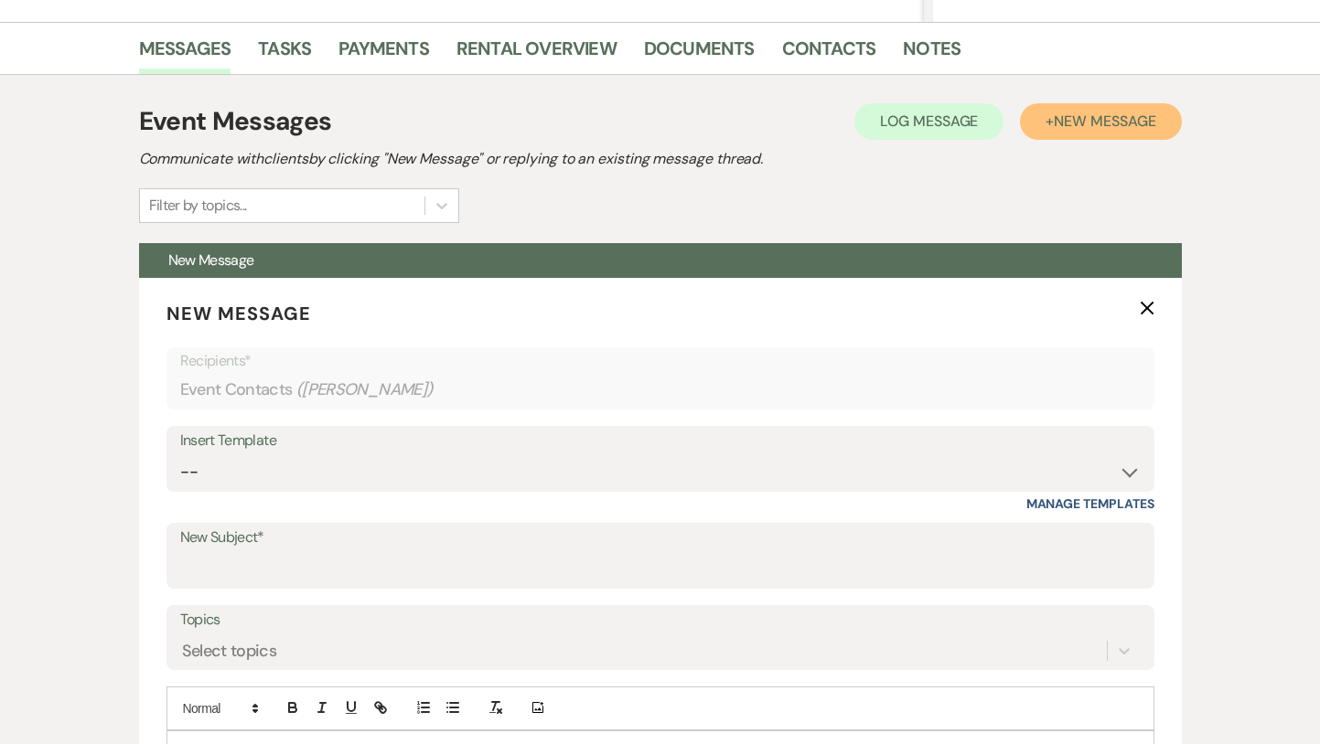
scroll to position [544, 0]
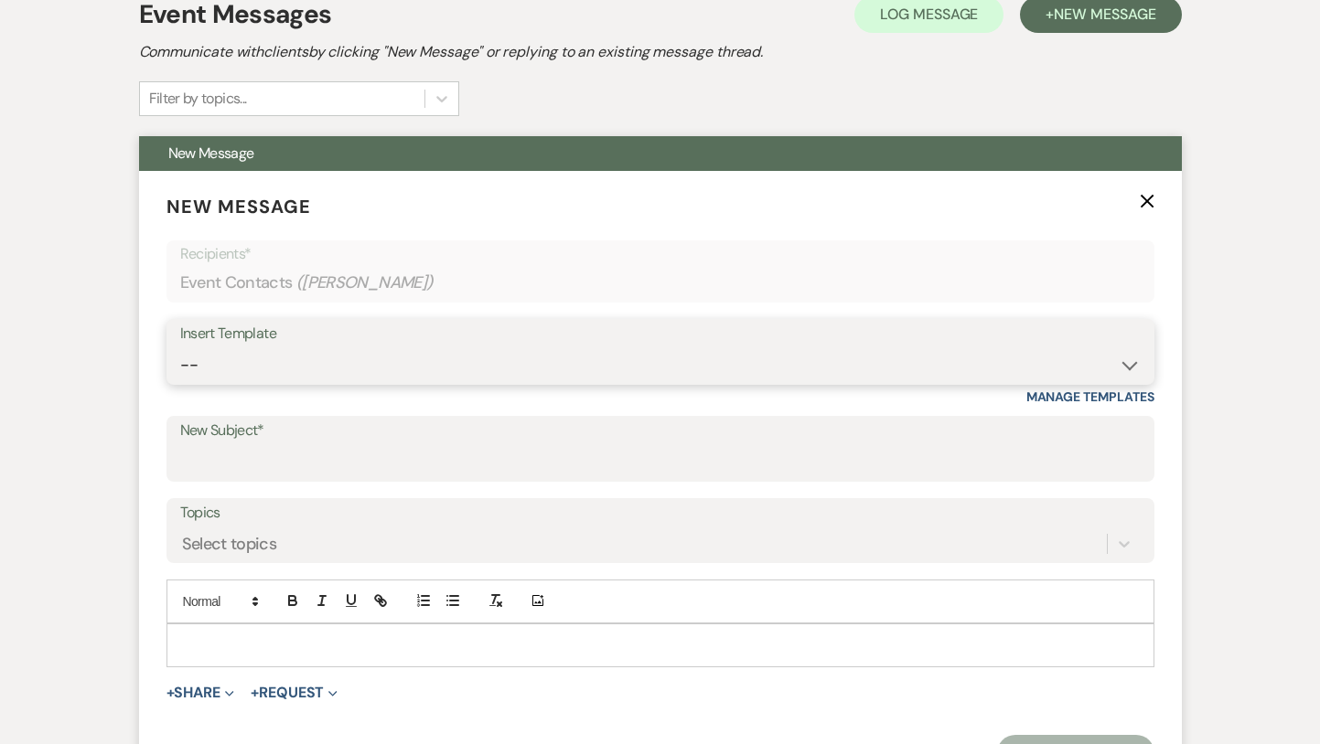
click at [433, 377] on select "-- Inquiry Response (Venue Guide) Schedule - Venue Tour Appt Confirmation Sched…" at bounding box center [660, 366] width 960 height 36
click at [180, 348] on select "-- Inquiry Response (Venue Guide) Schedule - Venue Tour Appt Confirmation Sched…" at bounding box center [660, 366] width 960 height 36
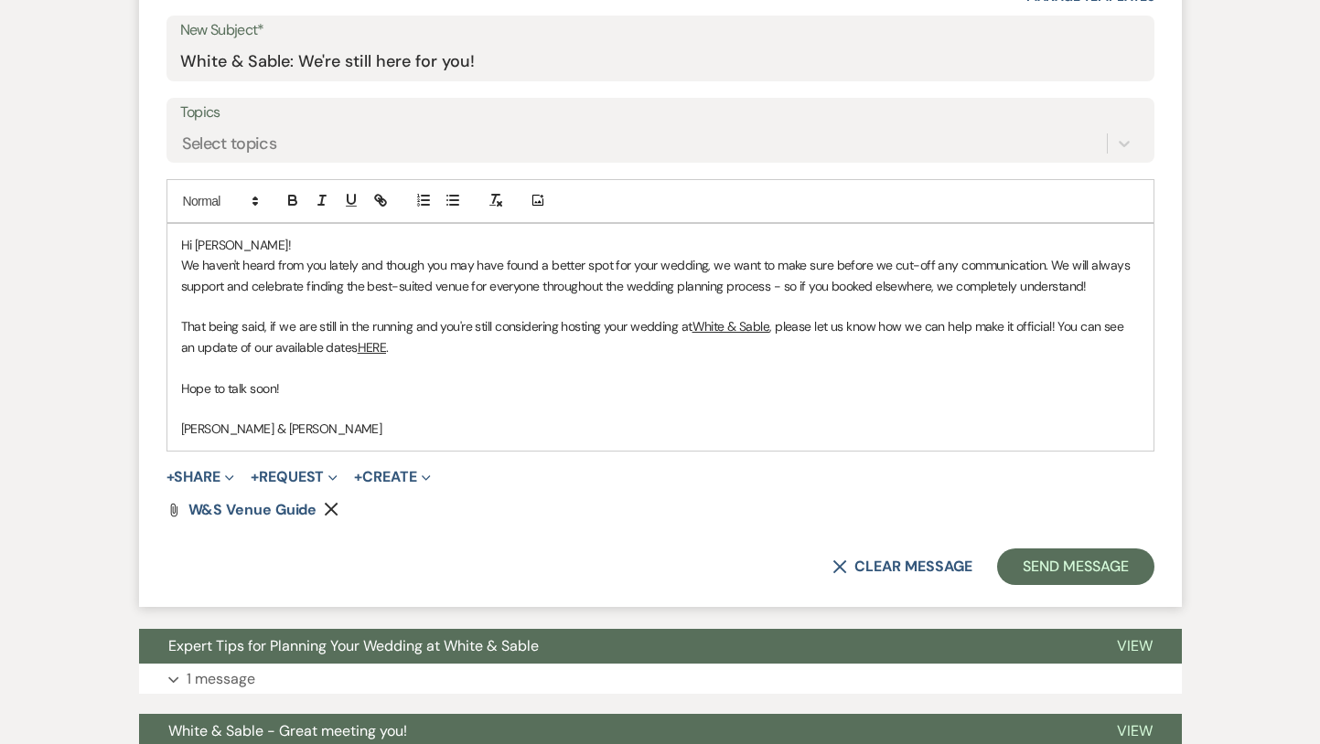
scroll to position [980, 0]
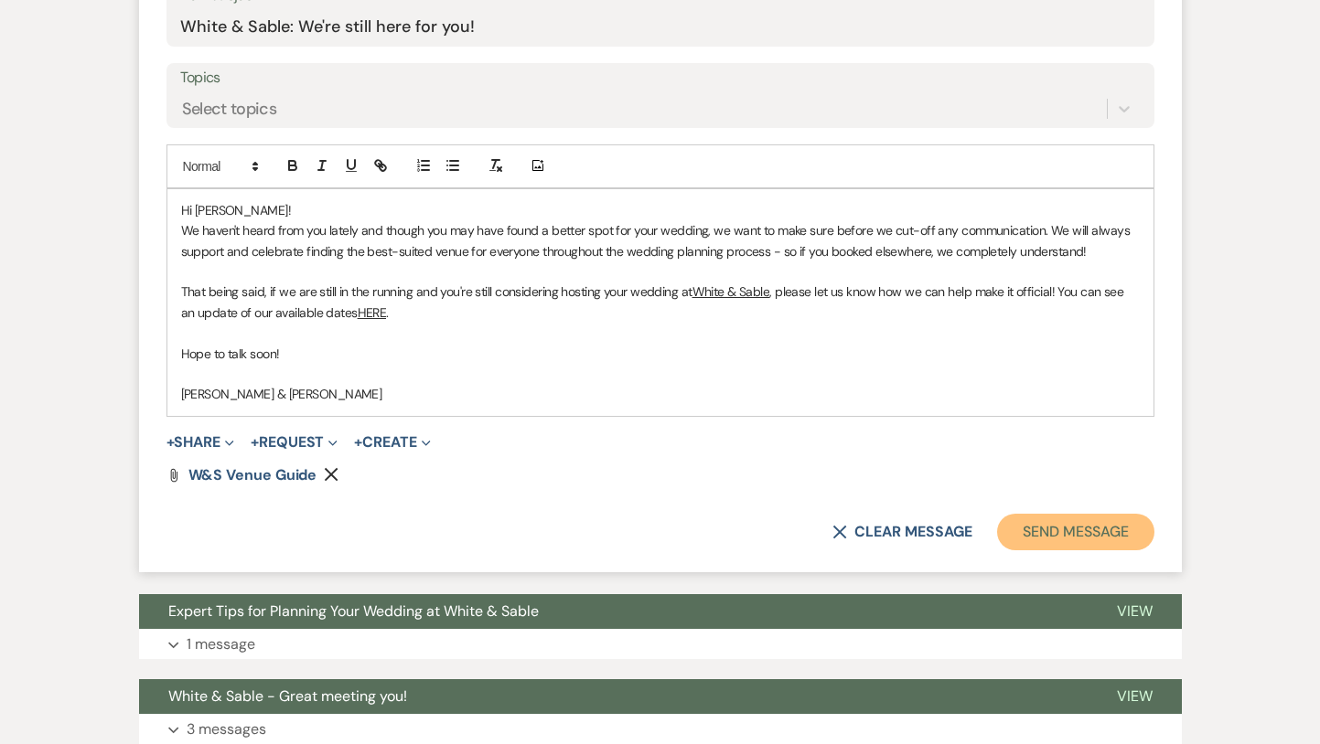
click at [1049, 524] on button "Send Message" at bounding box center [1075, 532] width 156 height 37
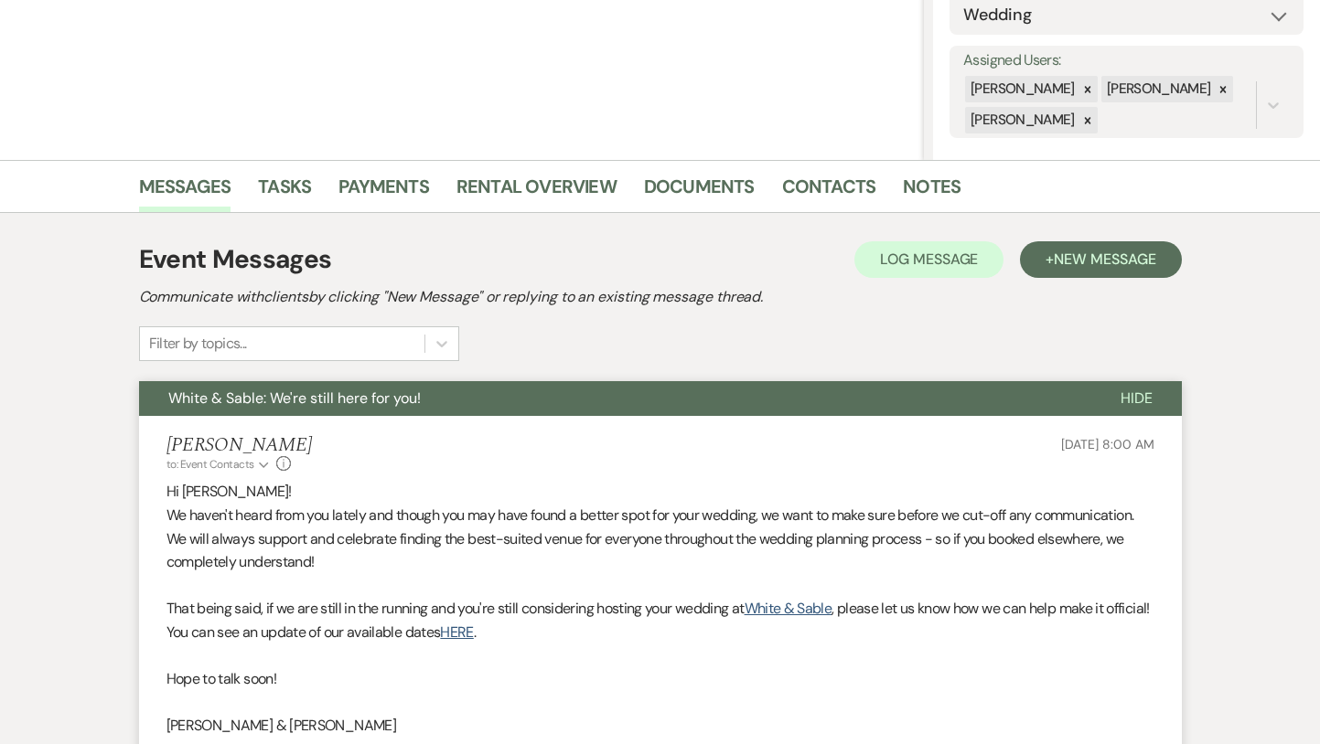
scroll to position [0, 0]
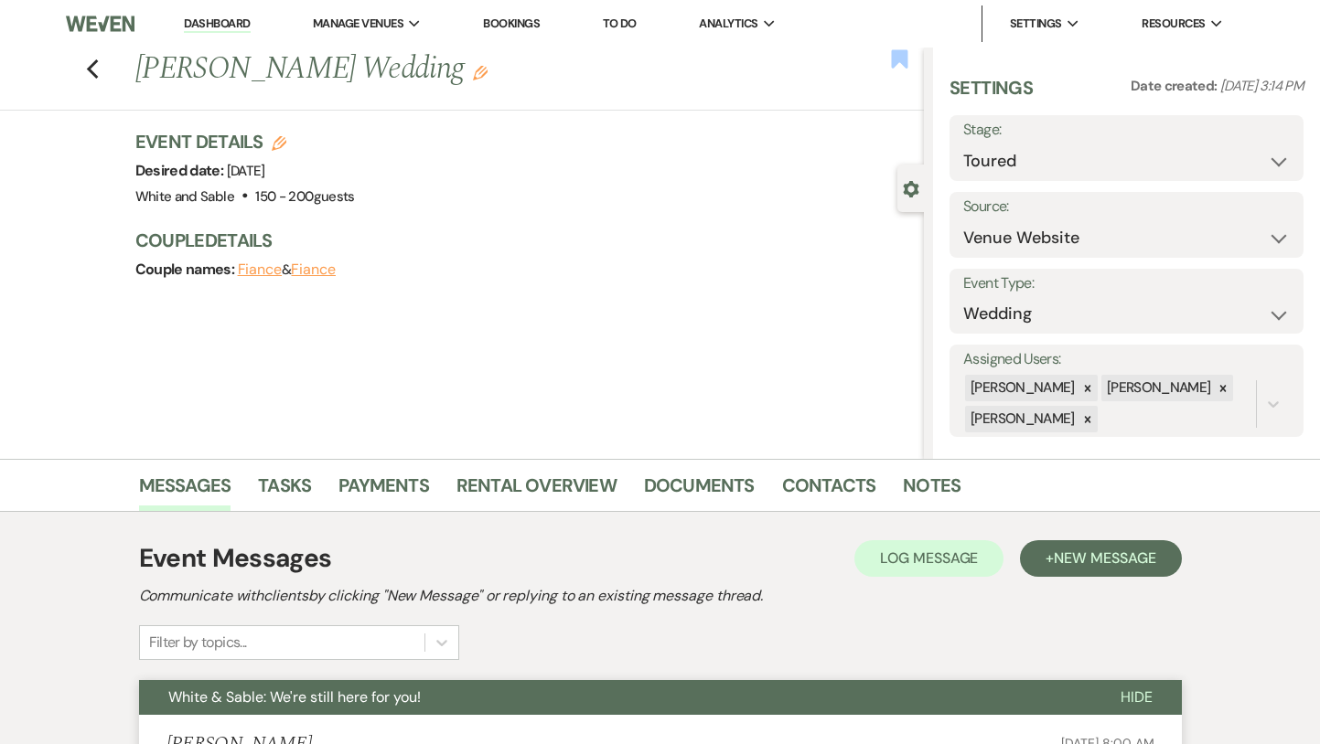
click at [896, 61] on use "button" at bounding box center [900, 58] width 16 height 18
click at [94, 68] on icon "Previous" at bounding box center [93, 70] width 14 height 22
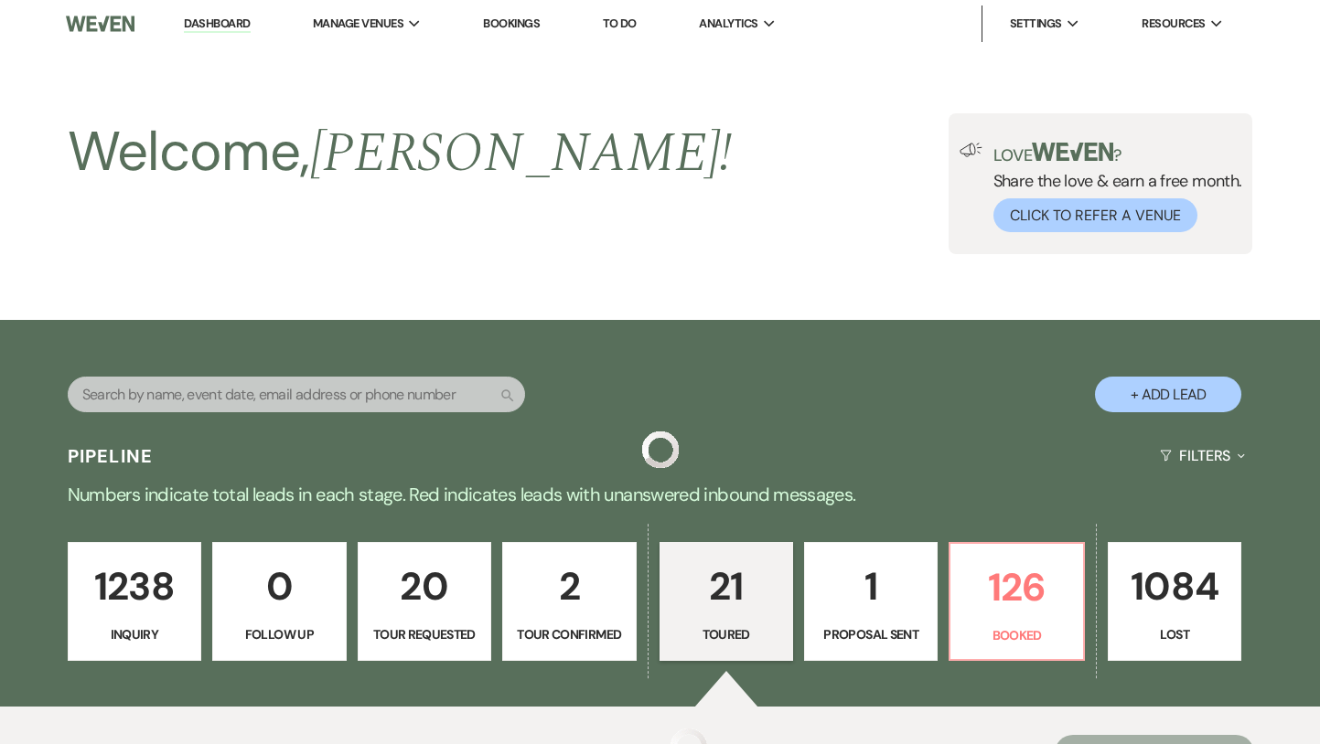
scroll to position [1933, 0]
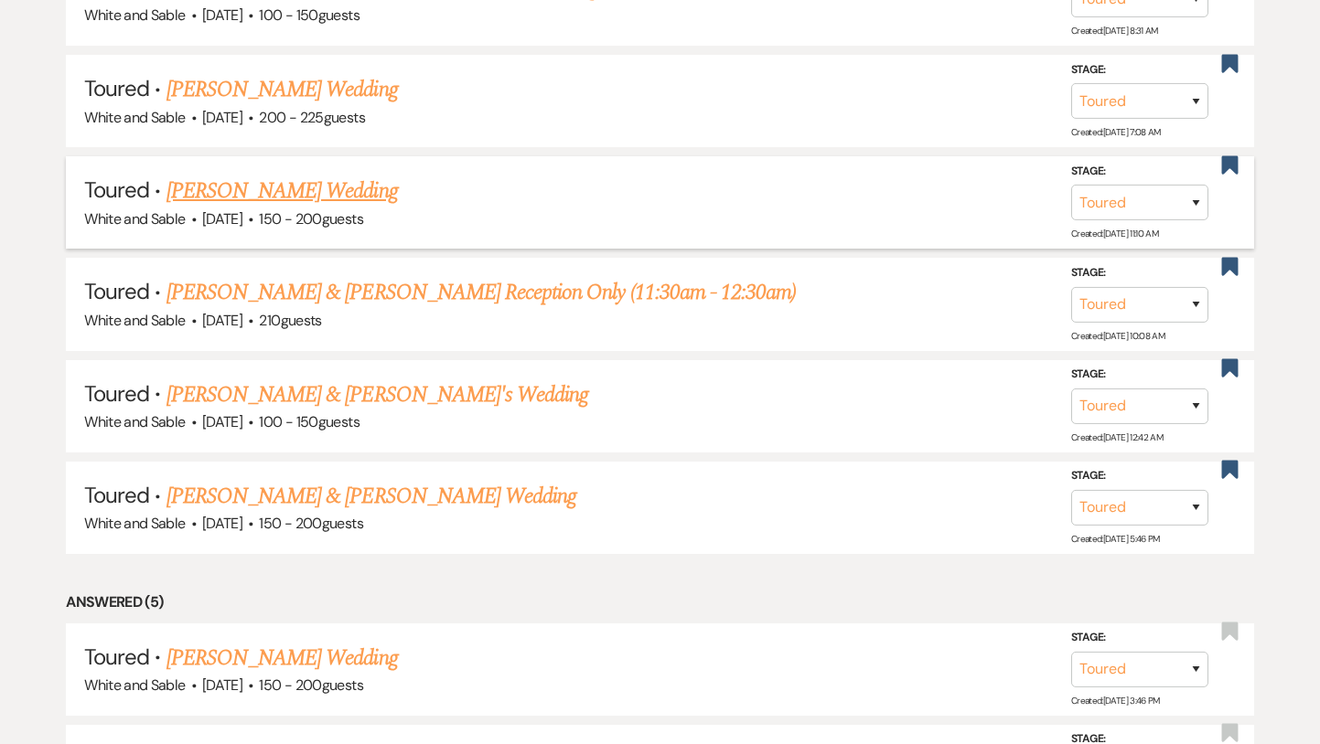
click at [356, 191] on link "[PERSON_NAME] Wedding" at bounding box center [281, 191] width 231 height 33
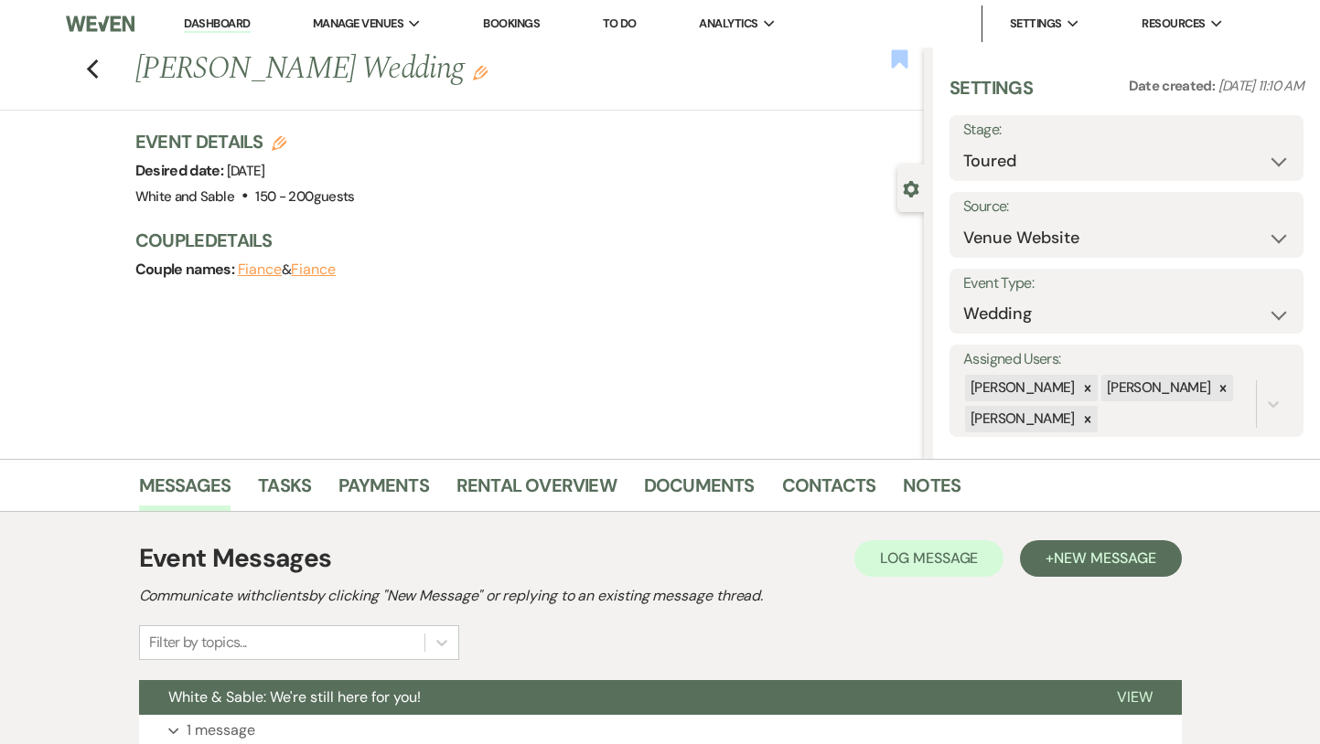
click at [899, 61] on use "button" at bounding box center [900, 58] width 16 height 18
click at [90, 70] on use "button" at bounding box center [92, 69] width 12 height 20
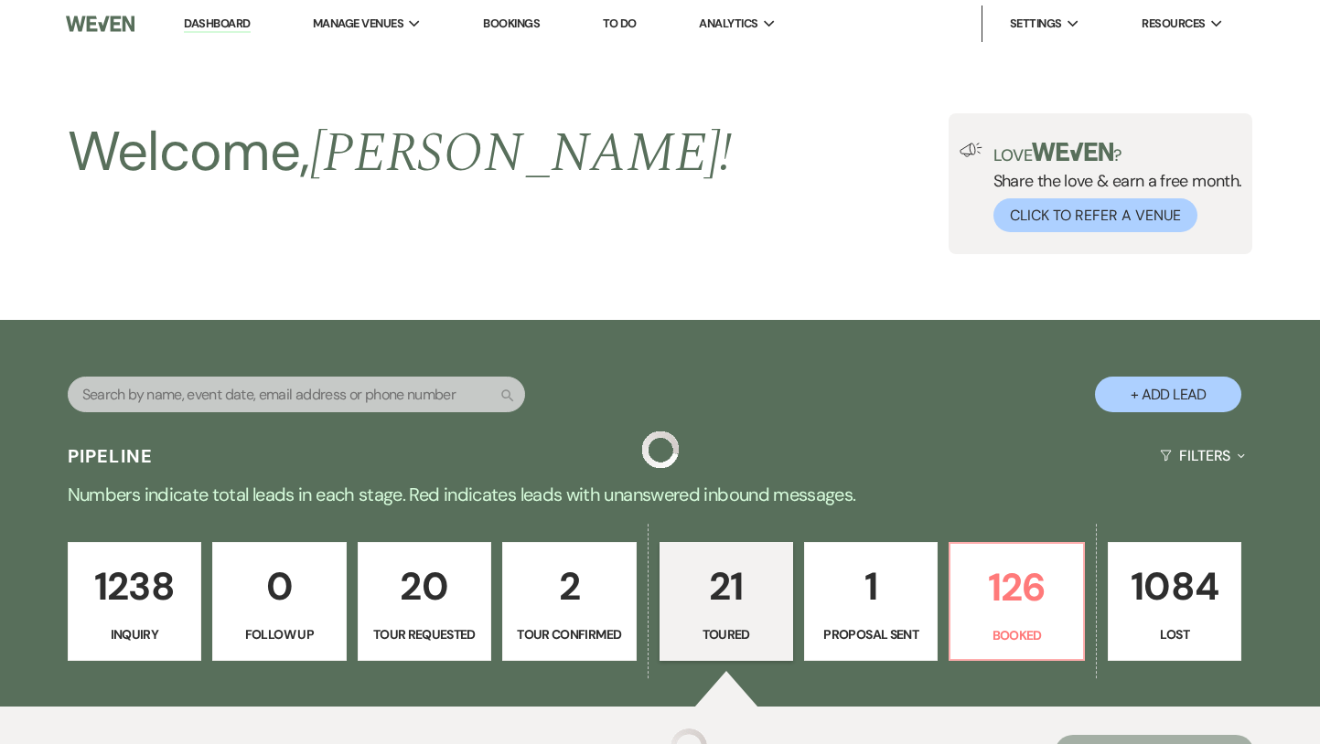
scroll to position [1933, 0]
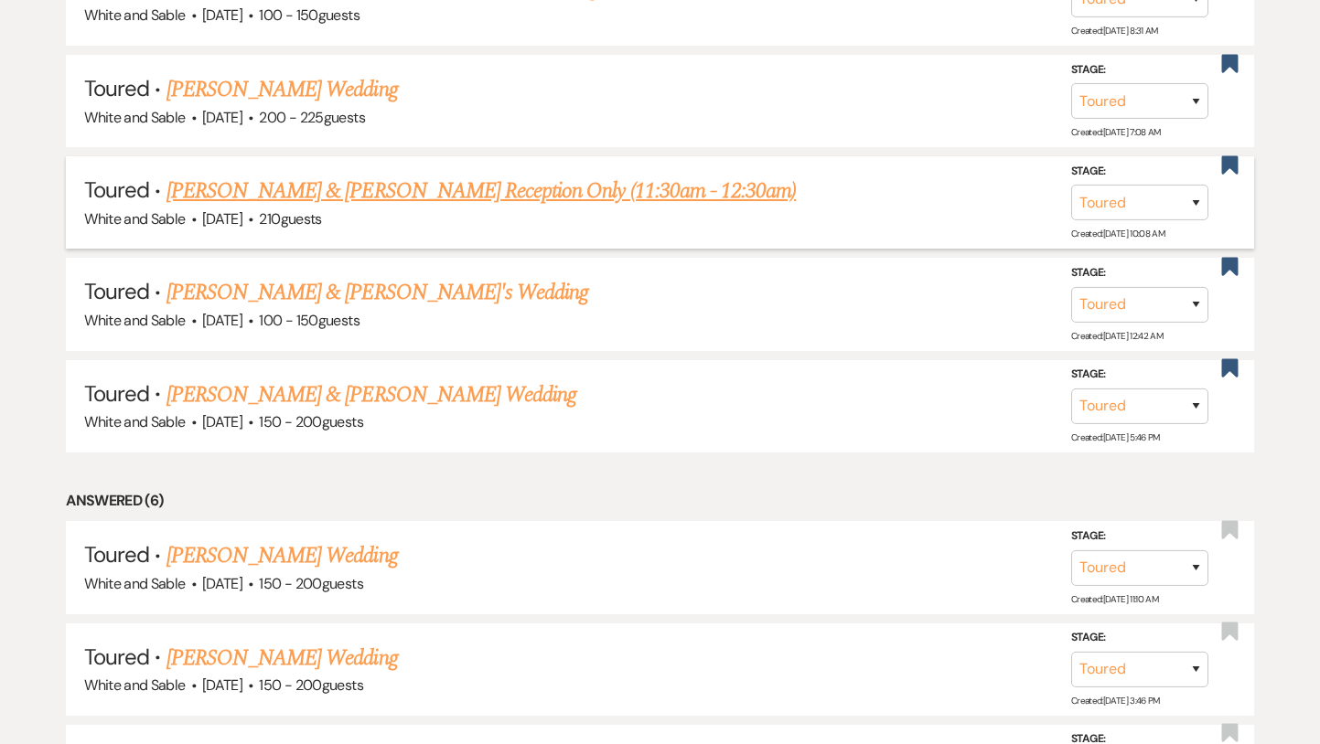
click at [320, 177] on link "[PERSON_NAME] & [PERSON_NAME] Reception Only (11:30am - 12:30am)" at bounding box center [481, 191] width 630 height 33
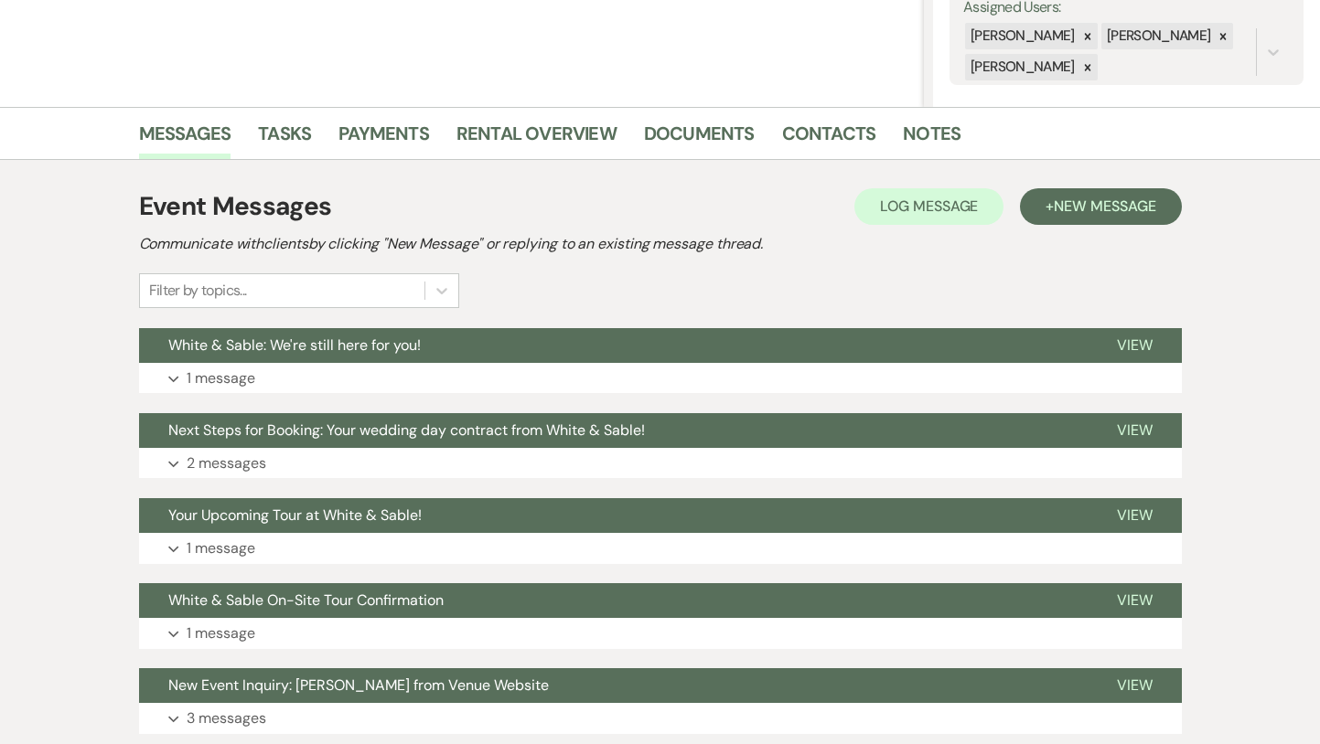
scroll to position [364, 0]
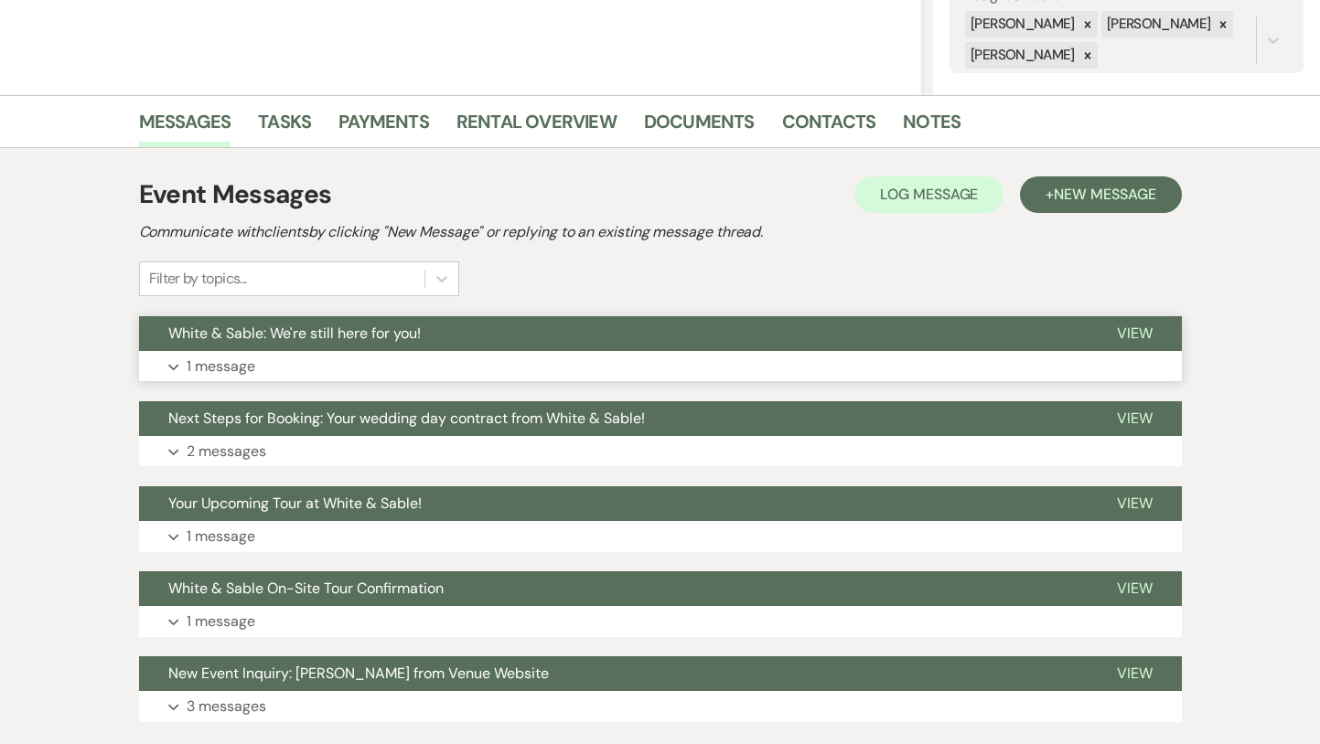
click at [359, 330] on span "White & Sable: We're still here for you!" at bounding box center [294, 333] width 252 height 19
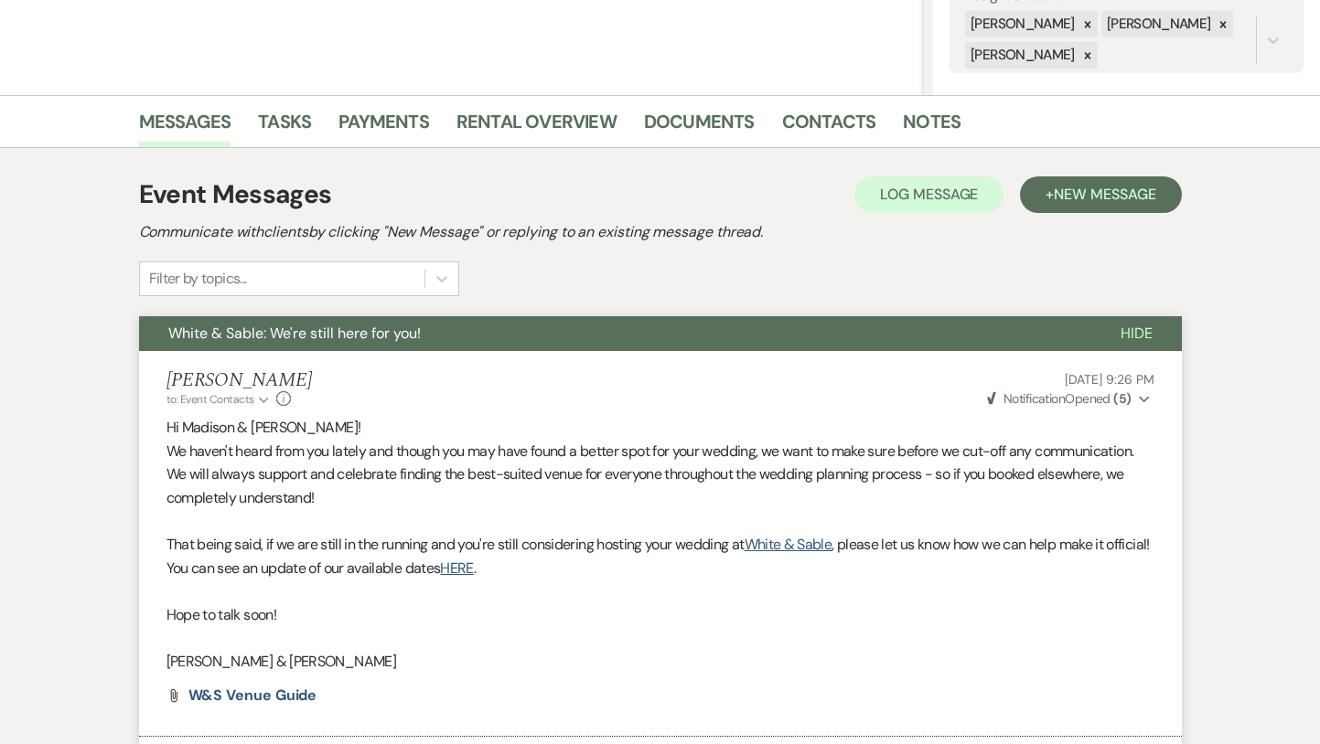
click at [359, 330] on span "White & Sable: We're still here for you!" at bounding box center [294, 333] width 252 height 19
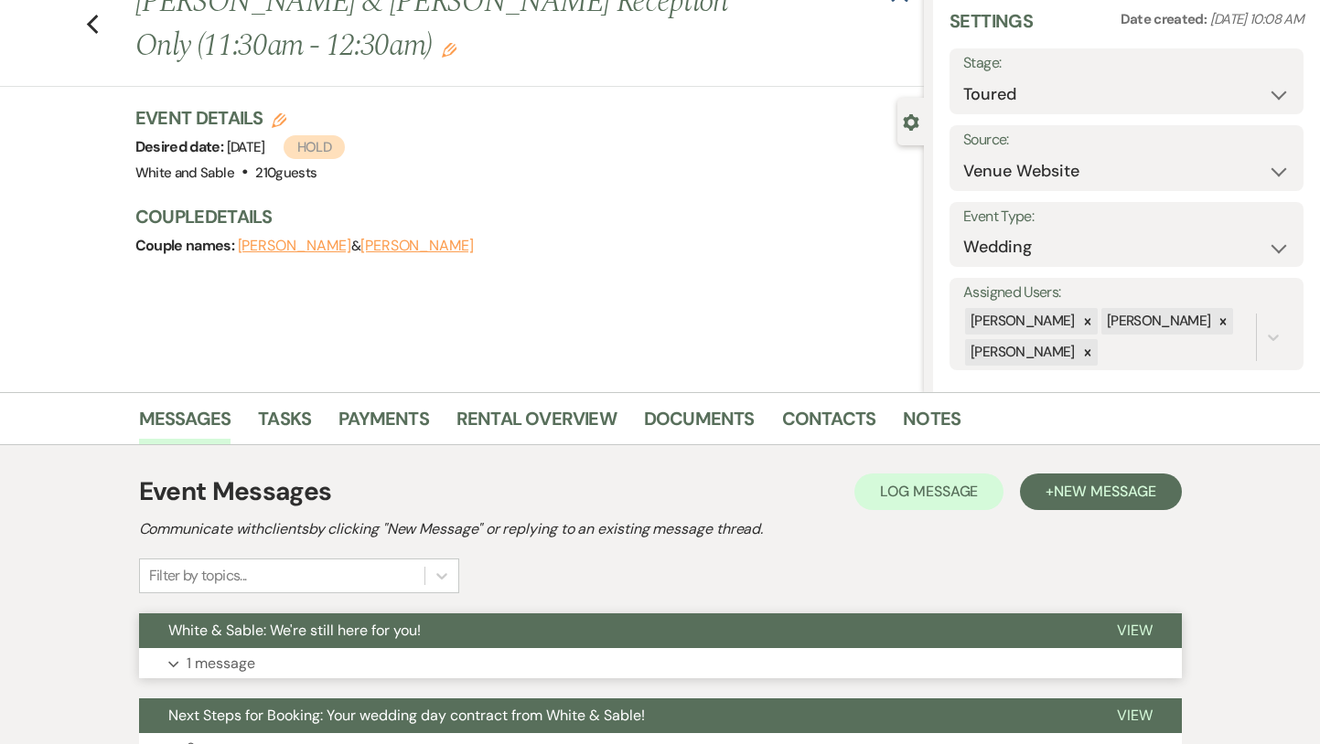
scroll to position [0, 0]
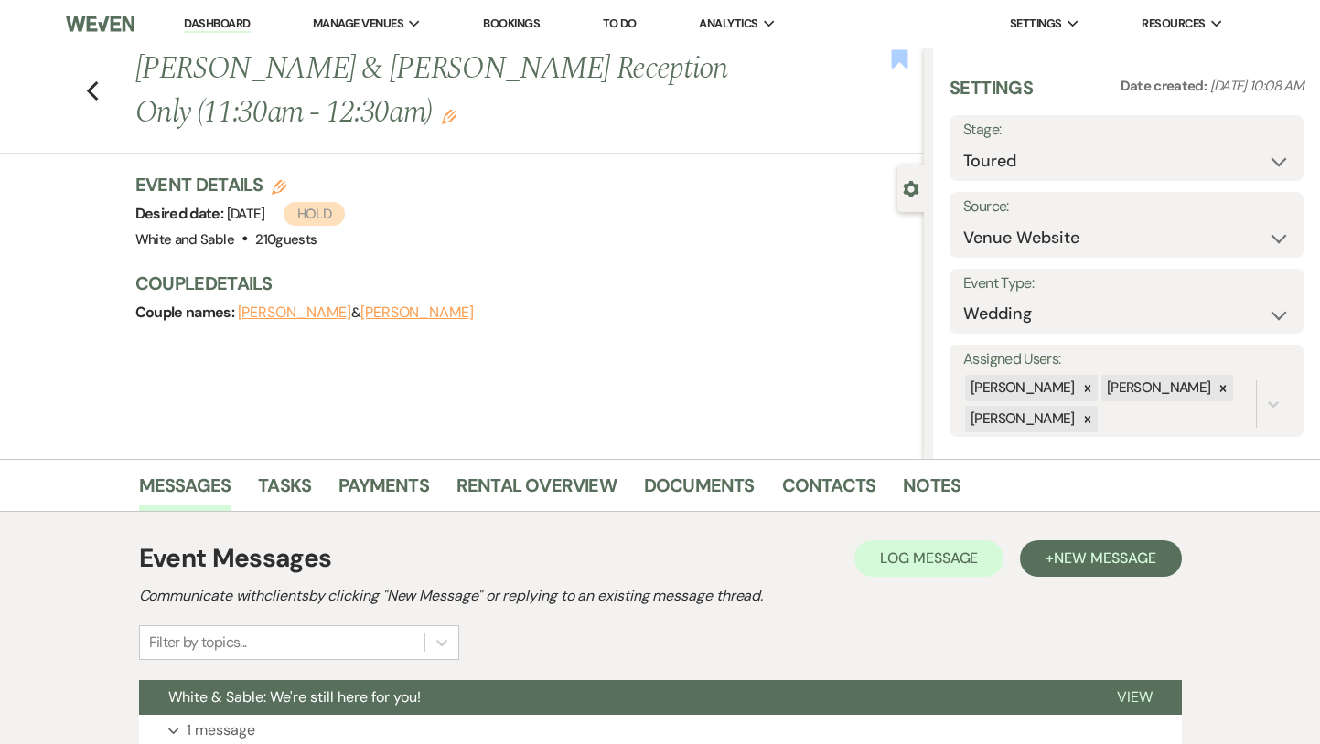
click at [894, 57] on use "button" at bounding box center [900, 58] width 16 height 18
click at [88, 85] on icon "Previous" at bounding box center [93, 91] width 14 height 22
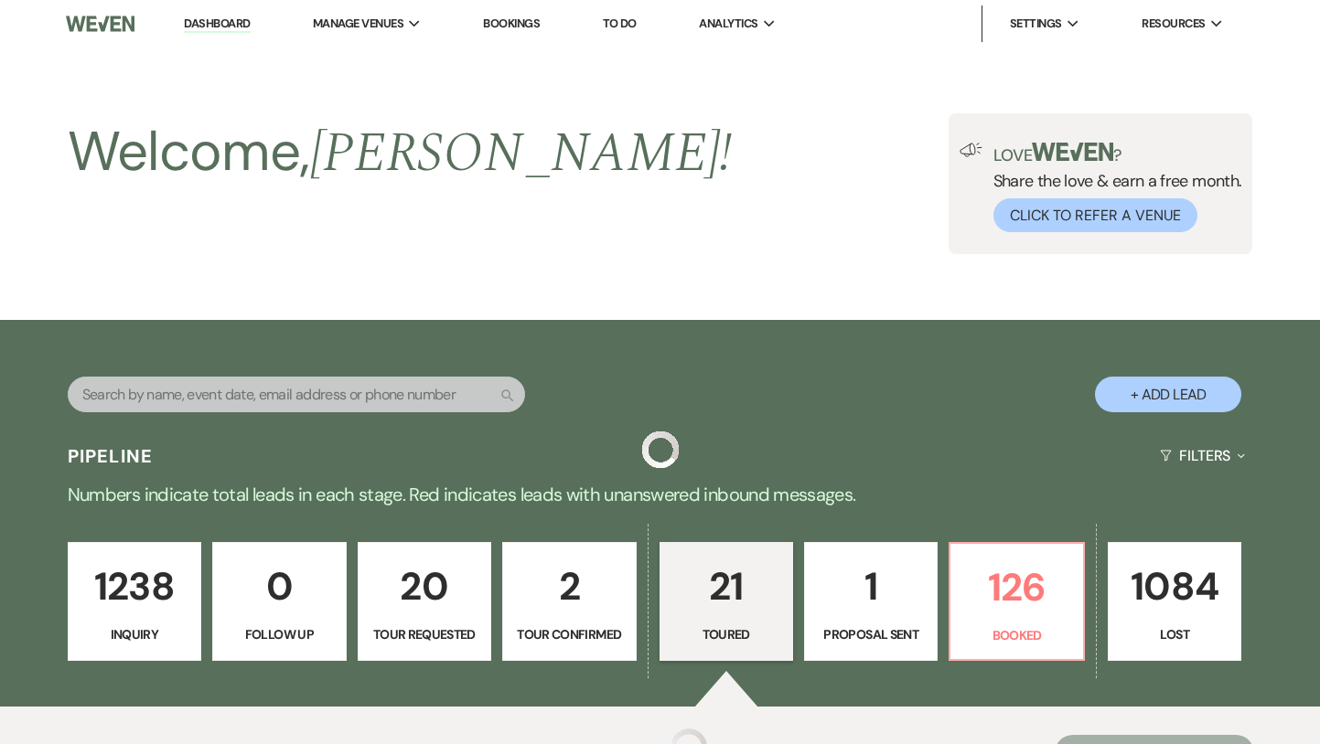
scroll to position [1933, 0]
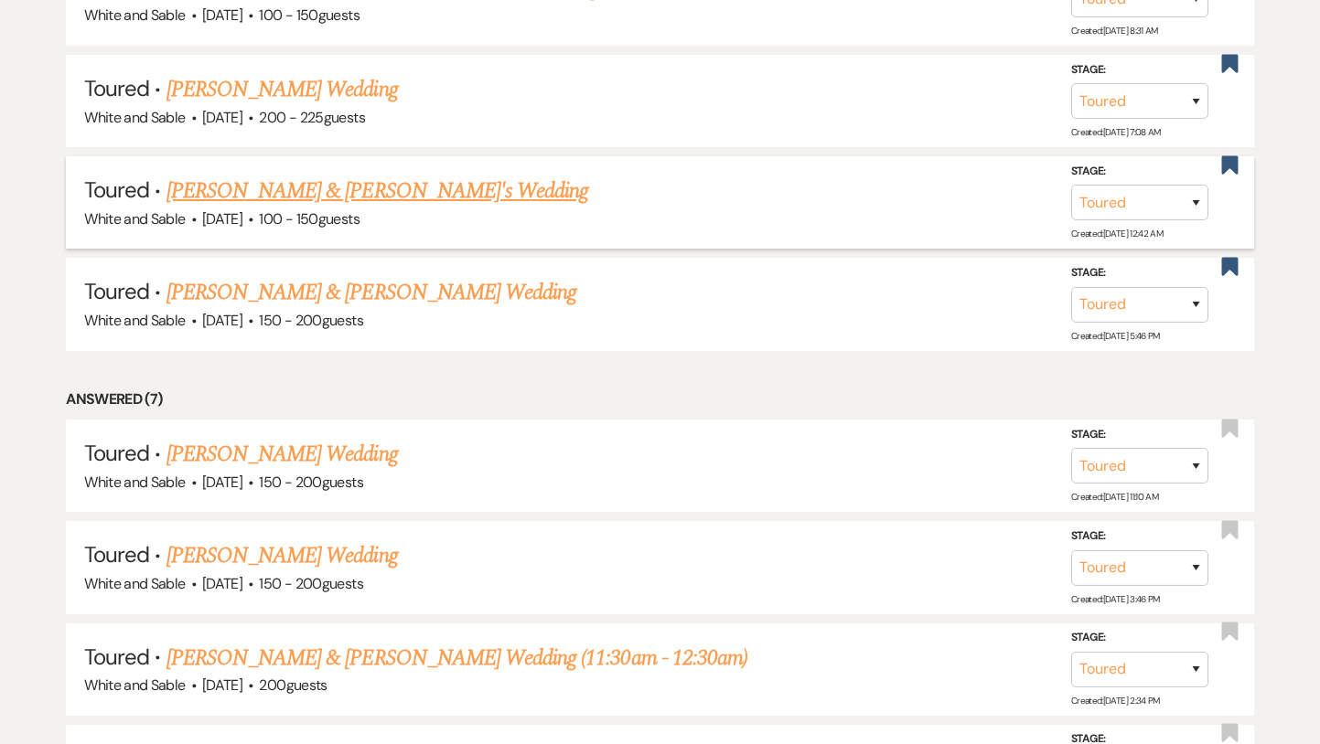
click at [309, 177] on link "[PERSON_NAME] & [PERSON_NAME]'s Wedding" at bounding box center [377, 191] width 423 height 33
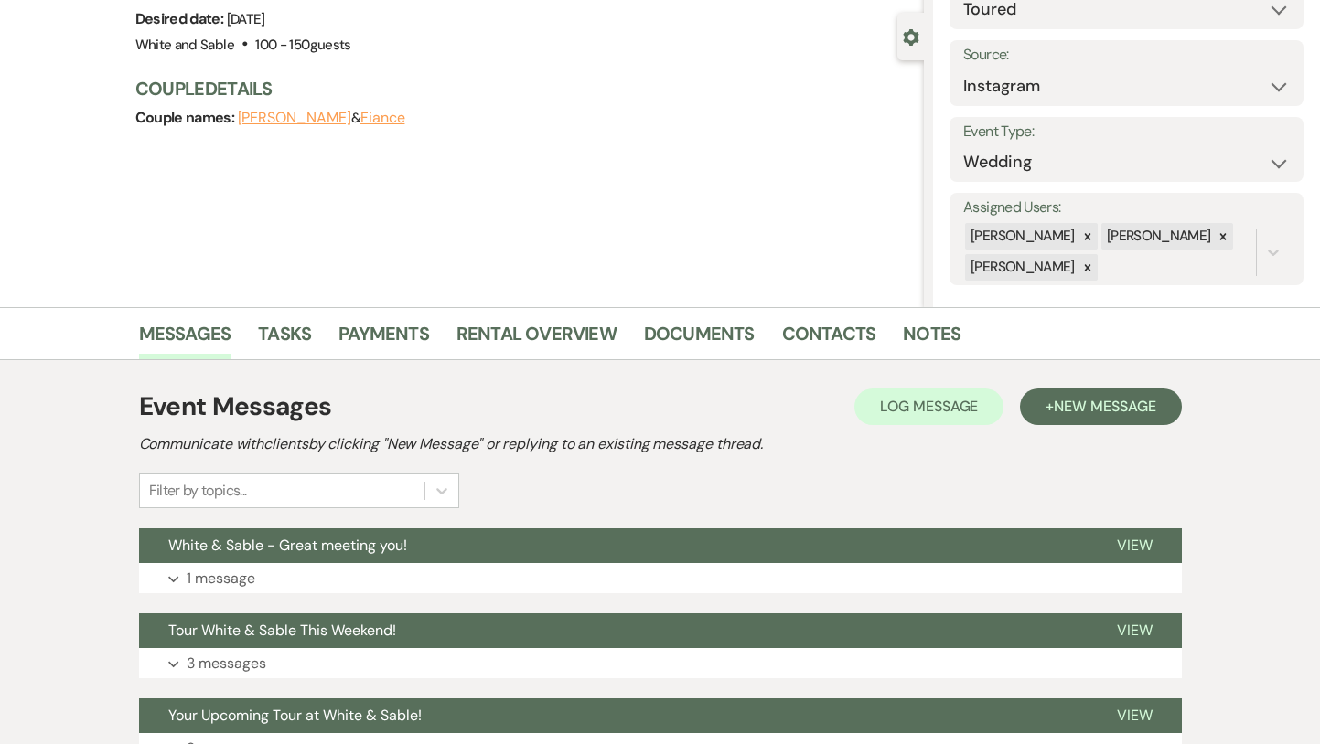
scroll to position [270, 0]
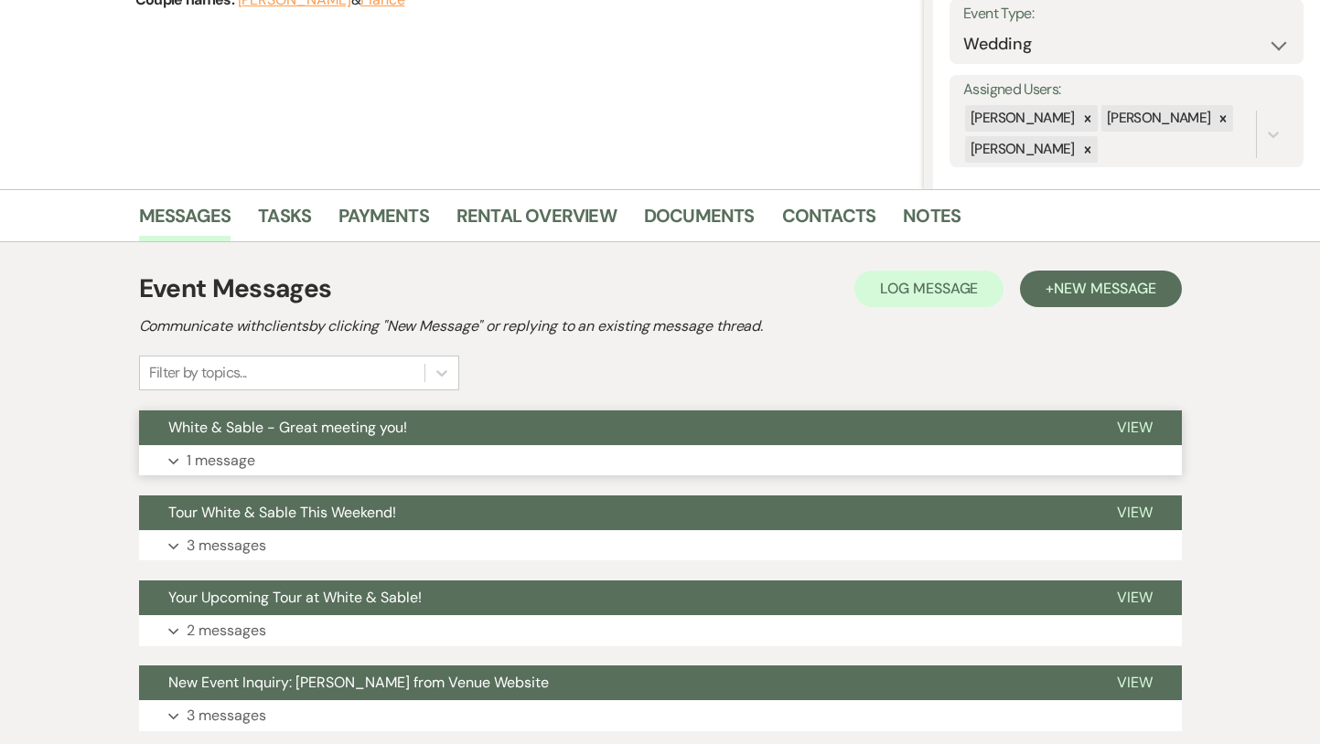
click at [338, 426] on span "White & Sable - Great meeting you!" at bounding box center [287, 427] width 239 height 19
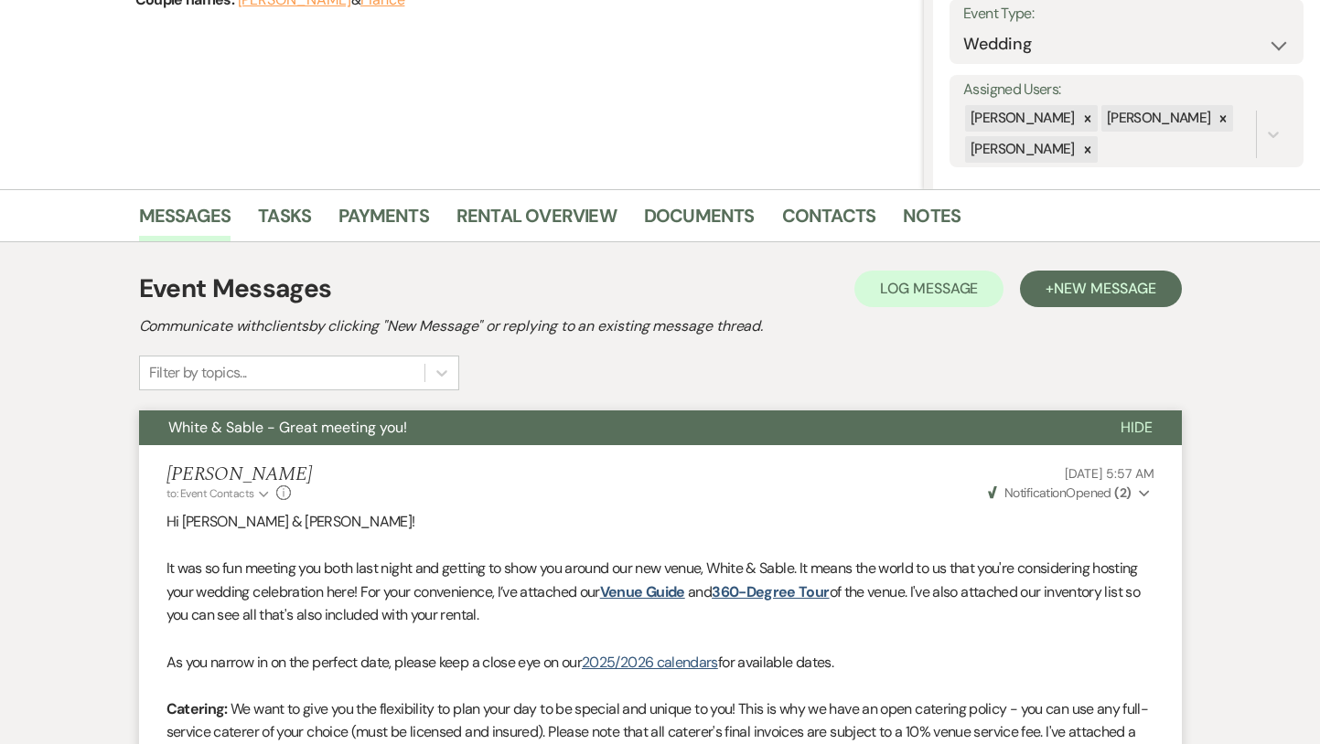
click at [338, 426] on span "White & Sable - Great meeting you!" at bounding box center [287, 427] width 239 height 19
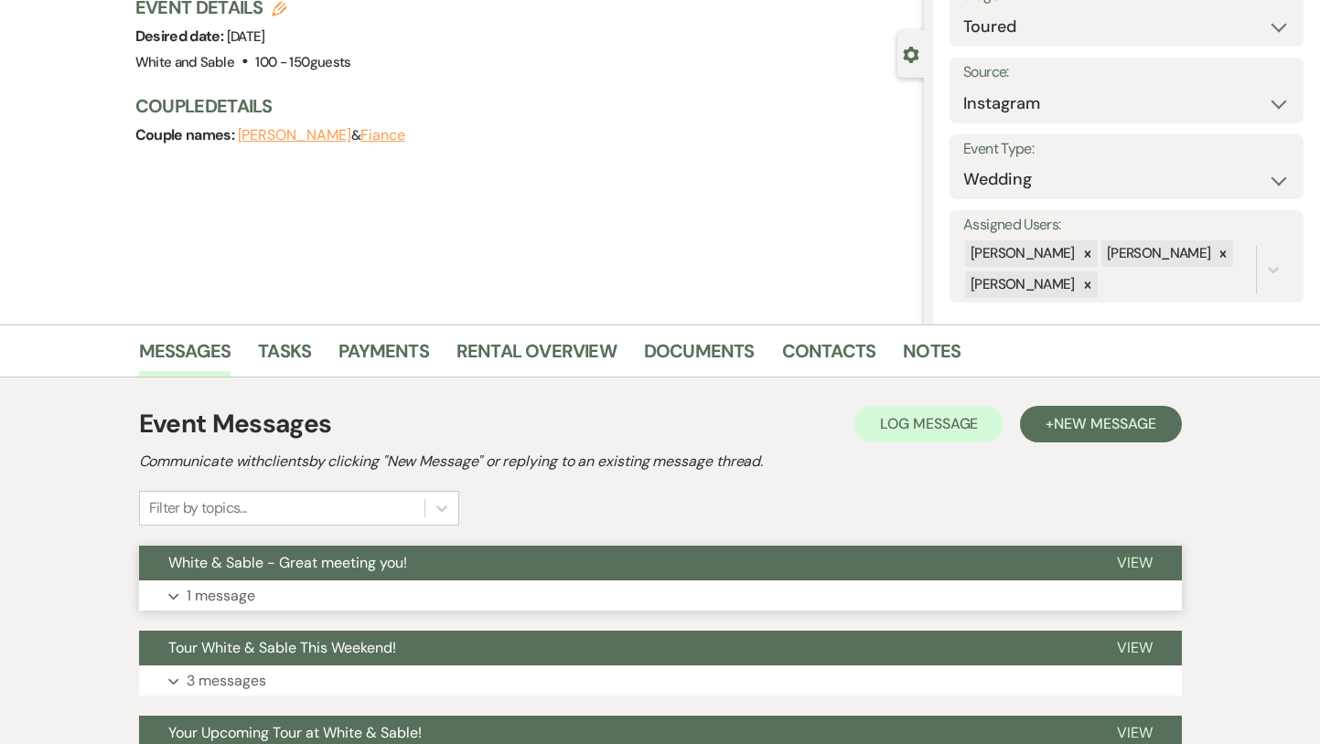
scroll to position [0, 0]
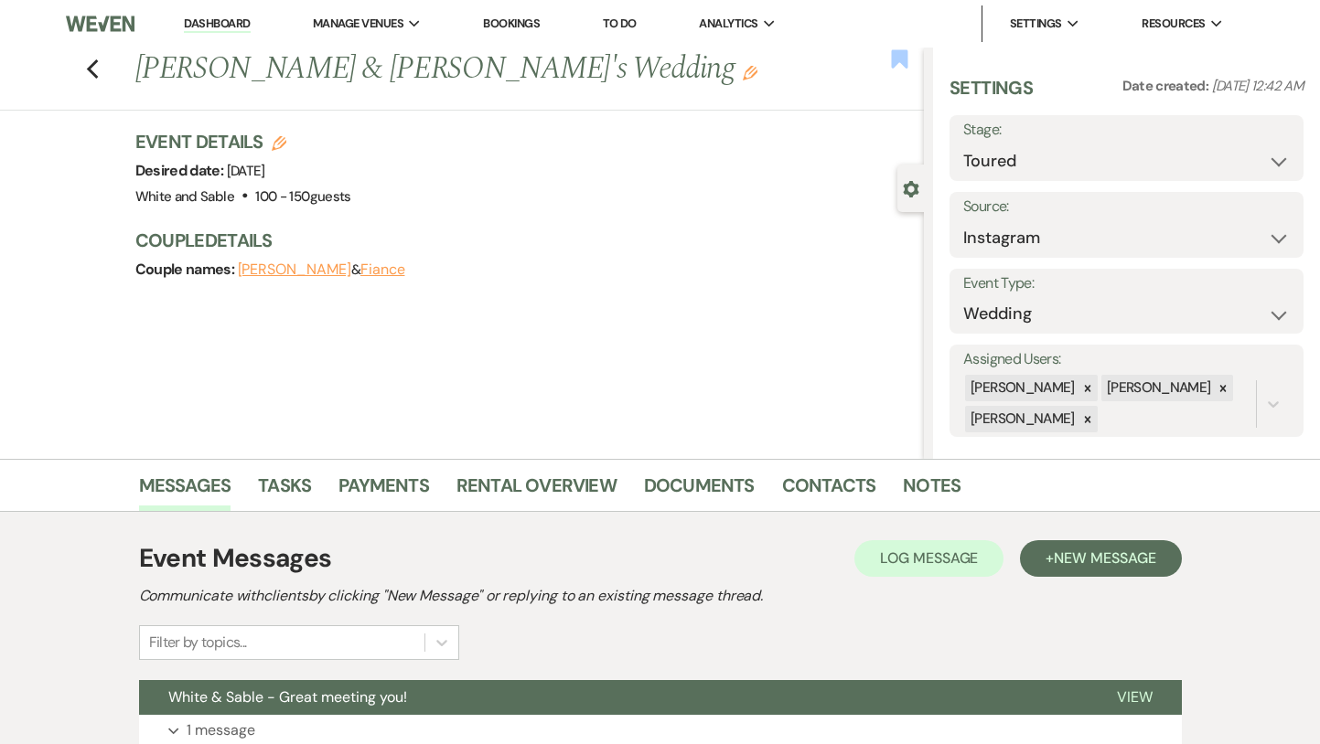
click at [904, 66] on use "button" at bounding box center [900, 58] width 16 height 18
click at [1021, 162] on select "Inquiry Follow Up Tour Requested Tour Confirmed Toured Proposal Sent Booked Lost" at bounding box center [1126, 162] width 327 height 36
click at [963, 144] on select "Inquiry Follow Up Tour Requested Tour Confirmed Toured Proposal Sent Booked Lost" at bounding box center [1126, 162] width 327 height 36
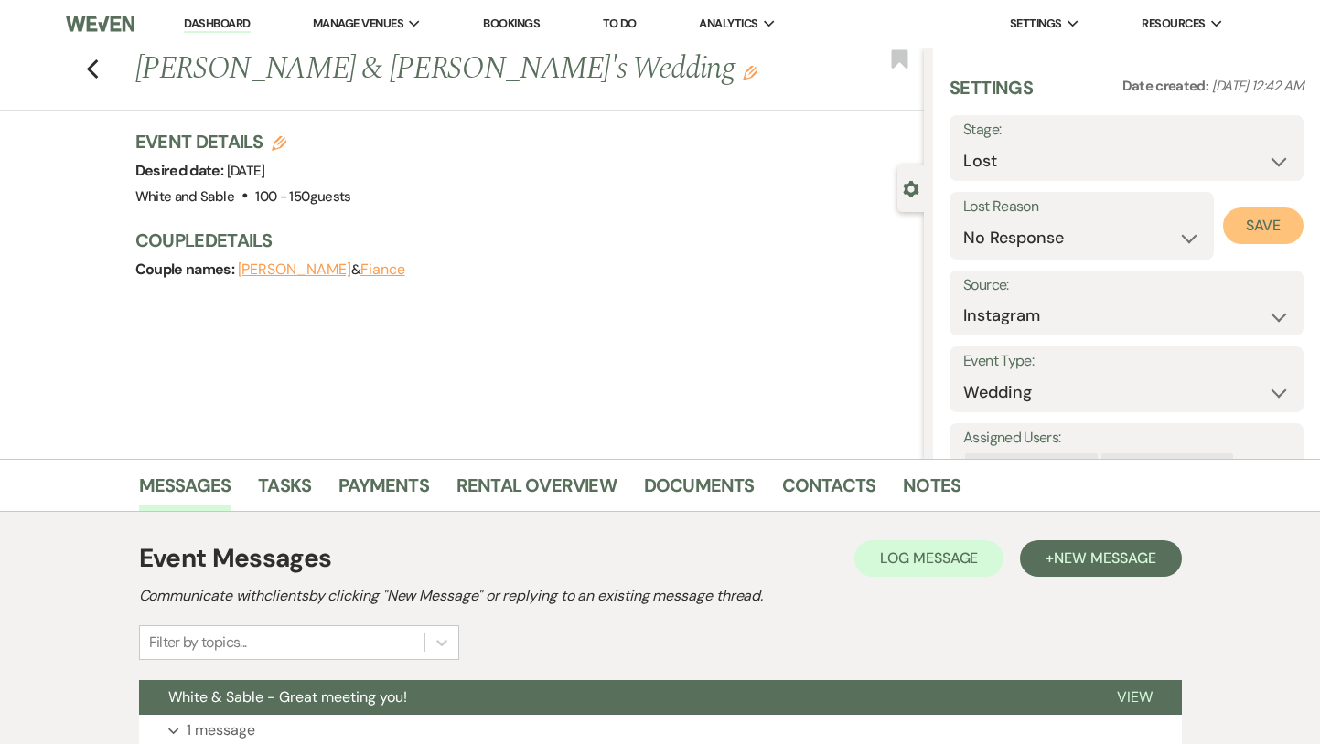
click at [1238, 230] on button "Save" at bounding box center [1263, 226] width 80 height 37
click at [87, 73] on icon "Previous" at bounding box center [93, 70] width 14 height 22
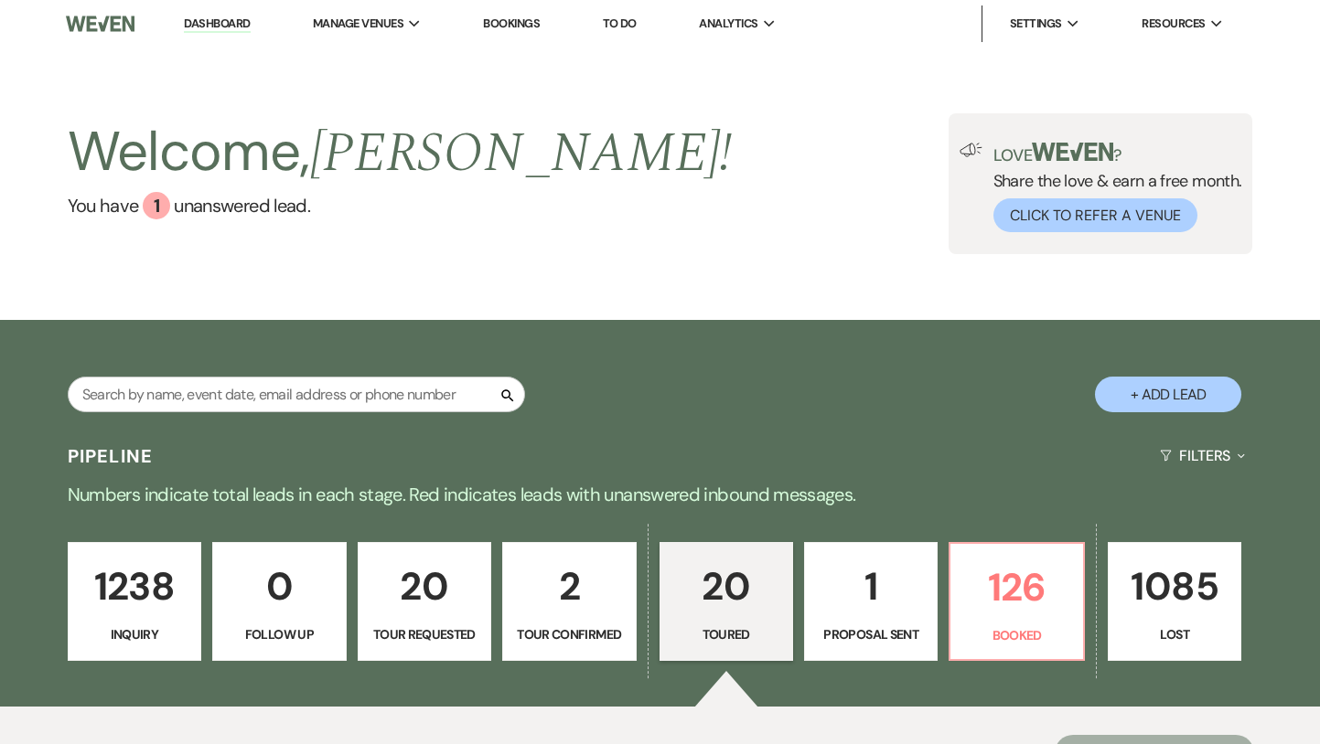
click at [131, 606] on p "1238" at bounding box center [135, 586] width 110 height 61
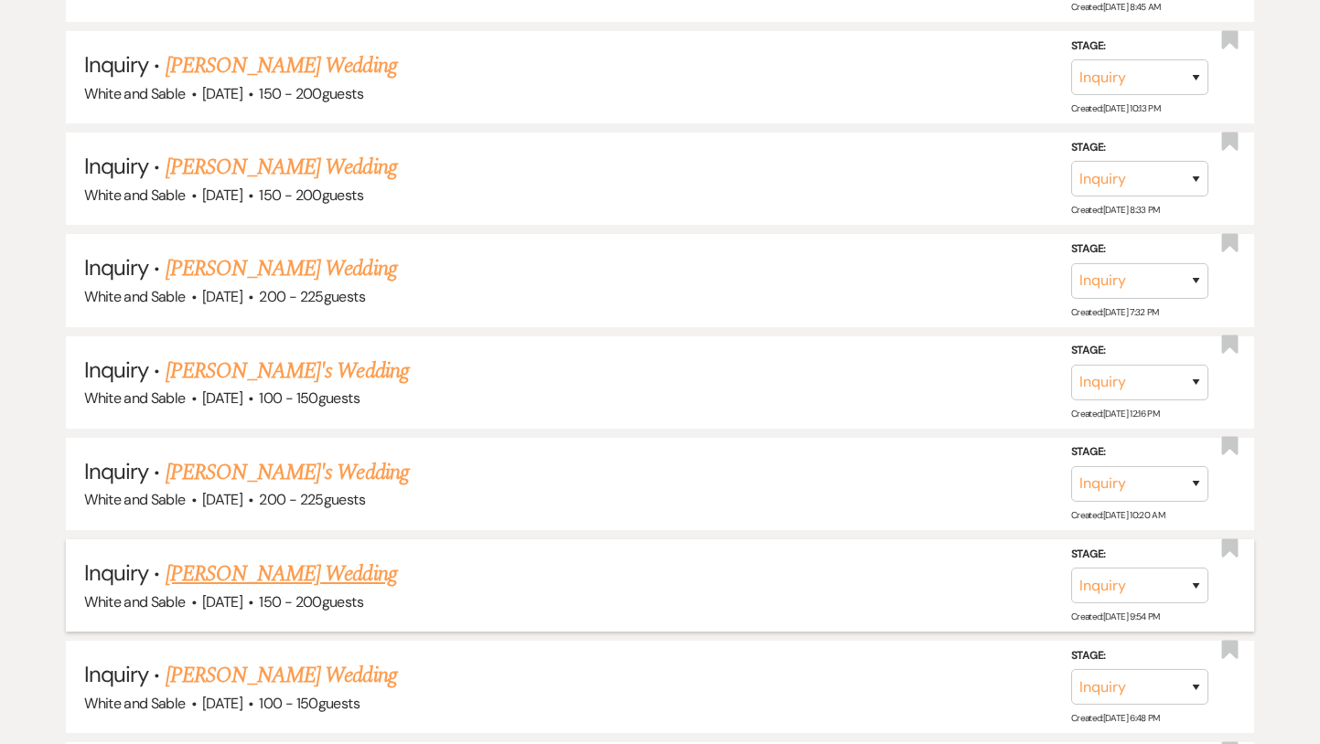
scroll to position [11471, 0]
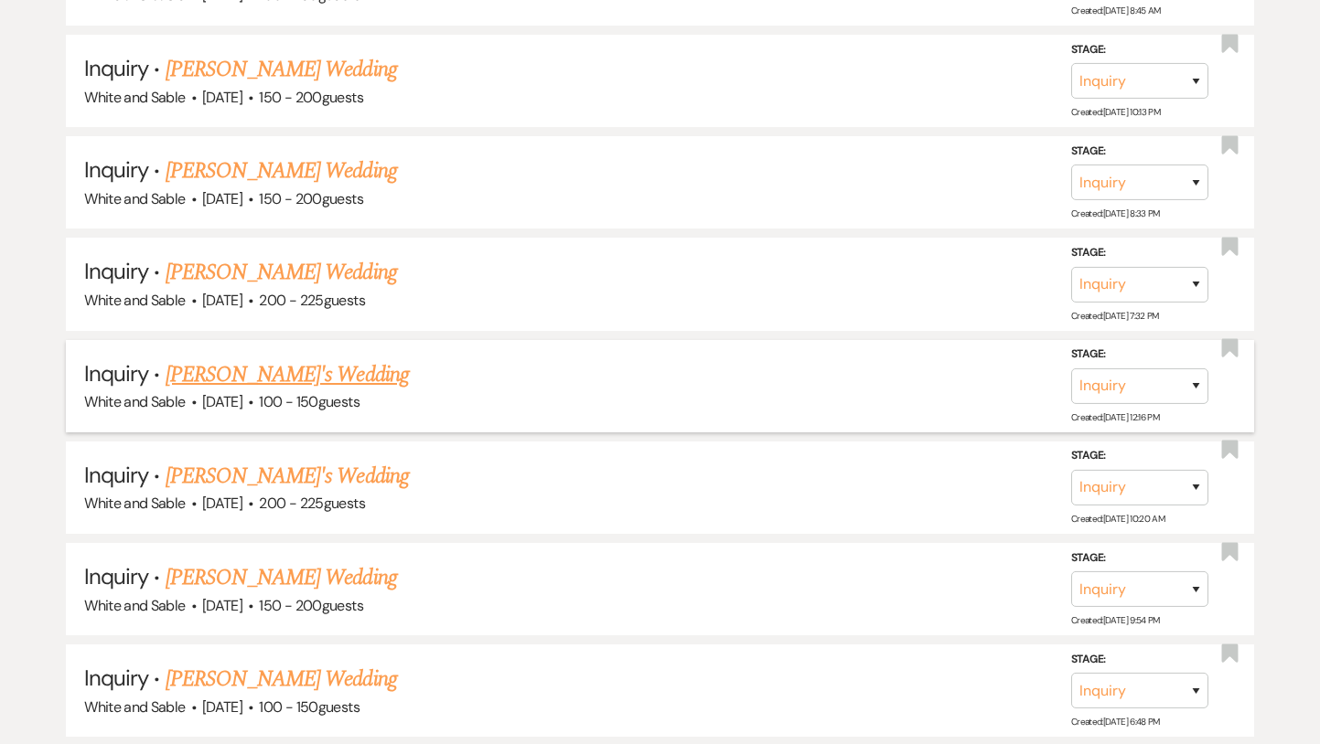
click at [300, 359] on link "[PERSON_NAME]'s Wedding" at bounding box center [287, 375] width 243 height 33
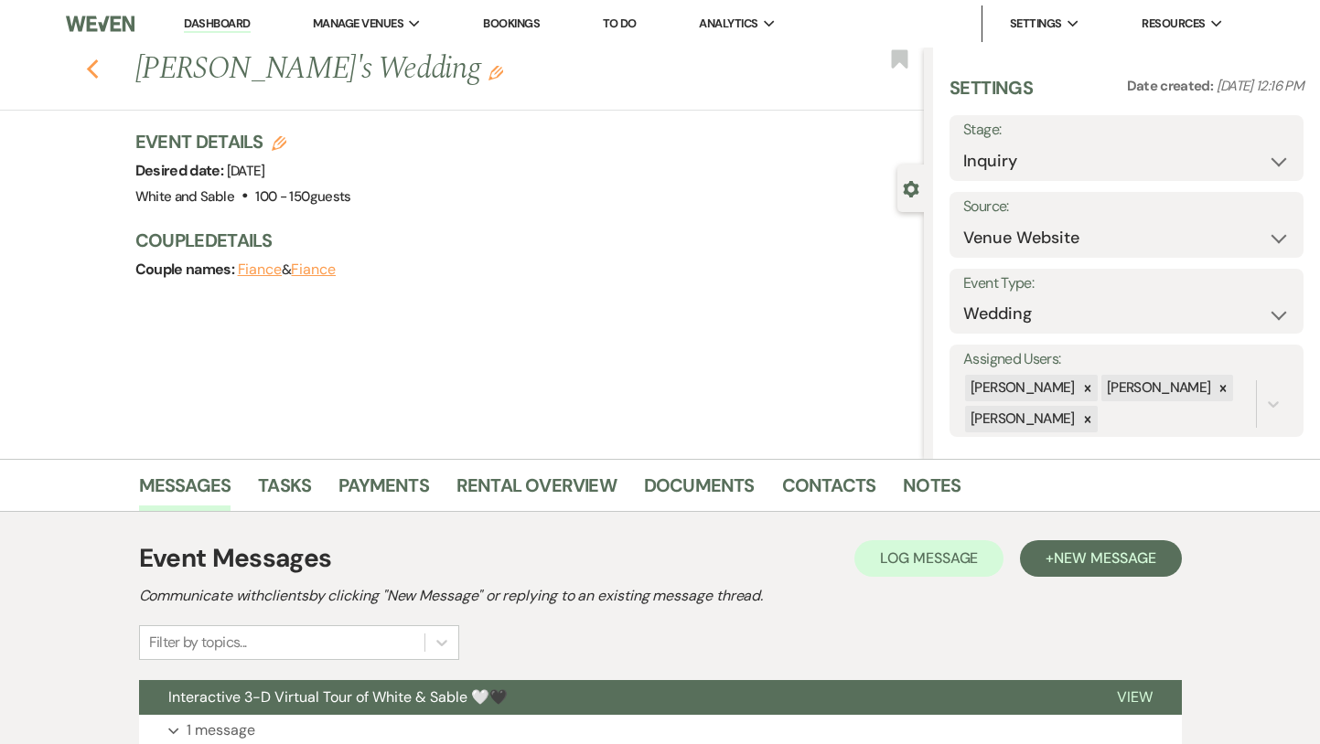
click at [99, 65] on icon "Previous" at bounding box center [93, 70] width 14 height 22
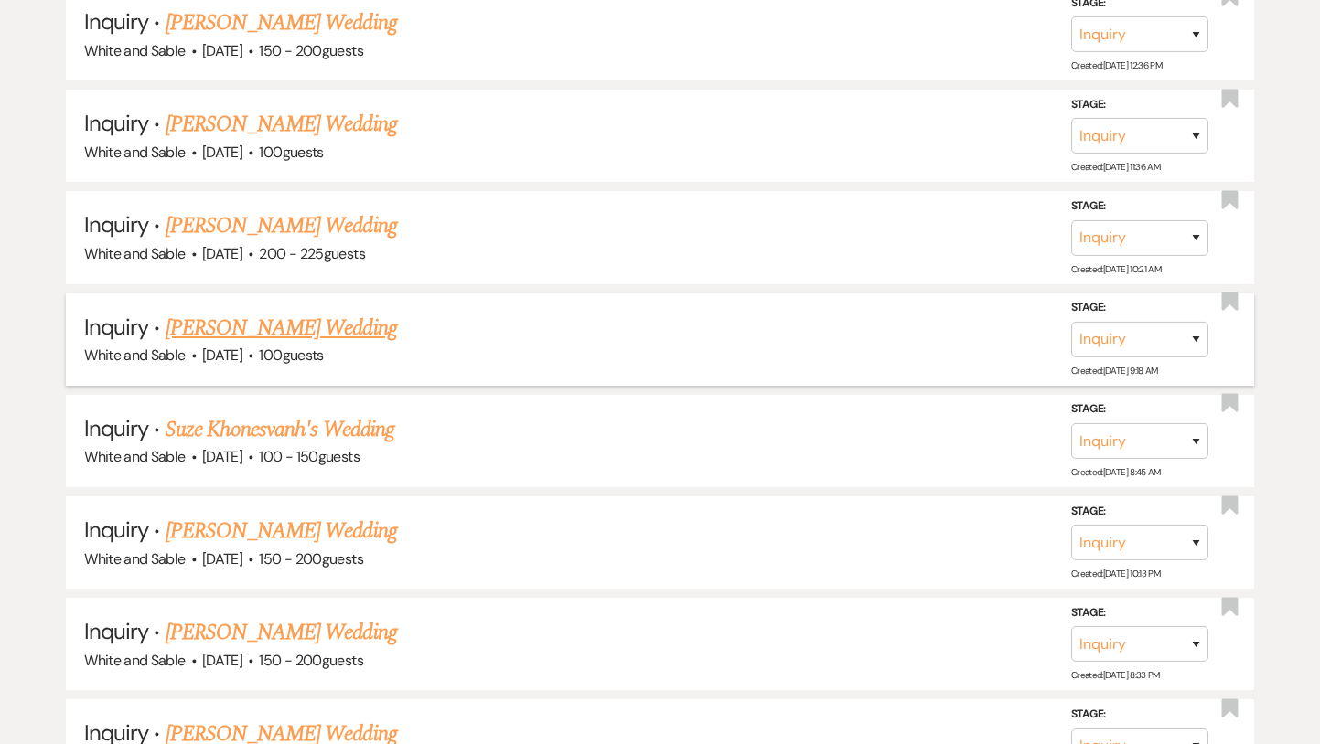
scroll to position [11007, 0]
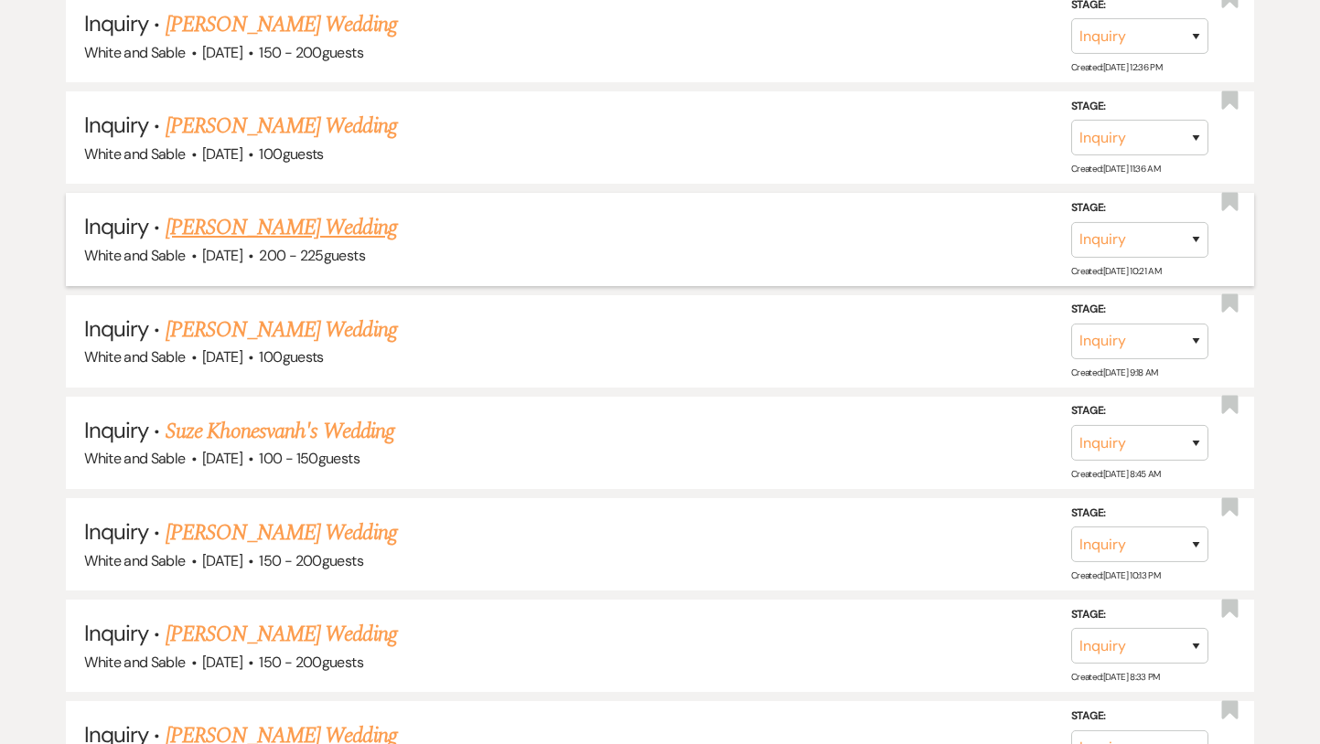
click at [327, 211] on link "[PERSON_NAME] Wedding" at bounding box center [281, 227] width 231 height 33
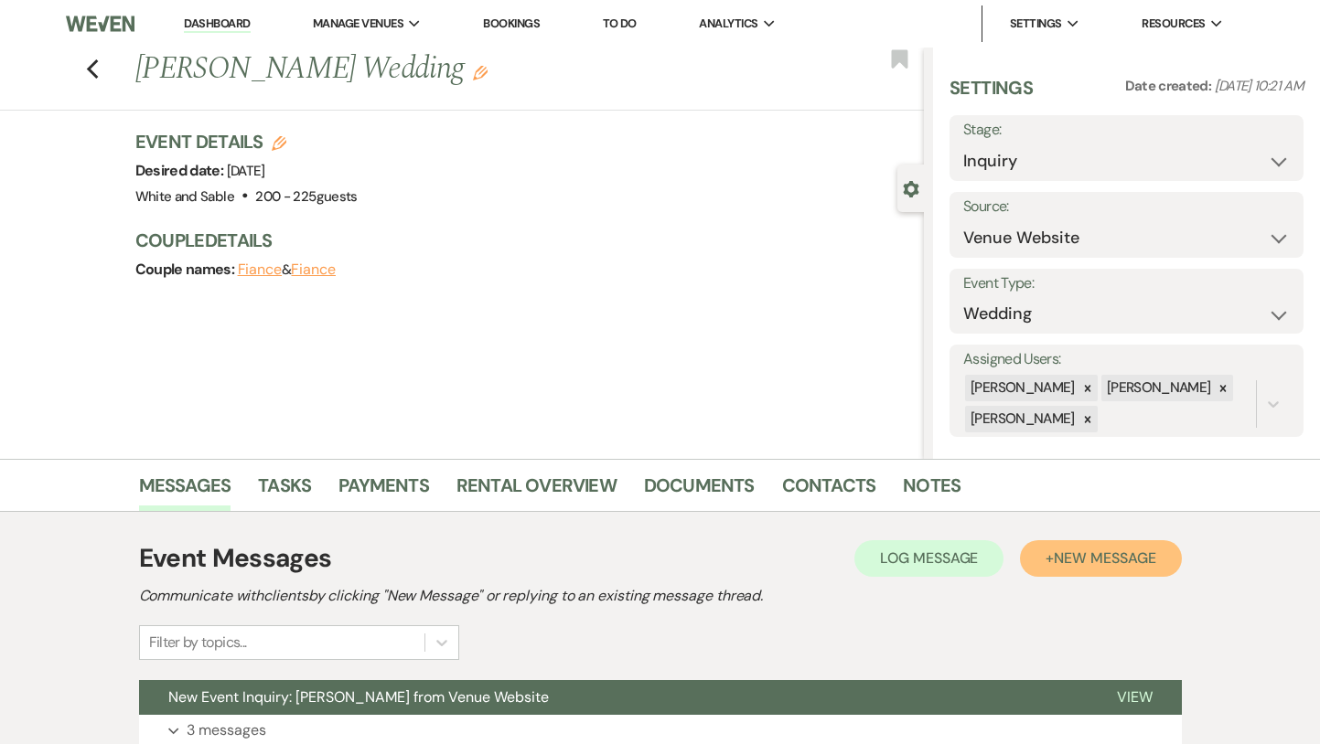
click at [1073, 557] on span "New Message" at bounding box center [1105, 558] width 102 height 19
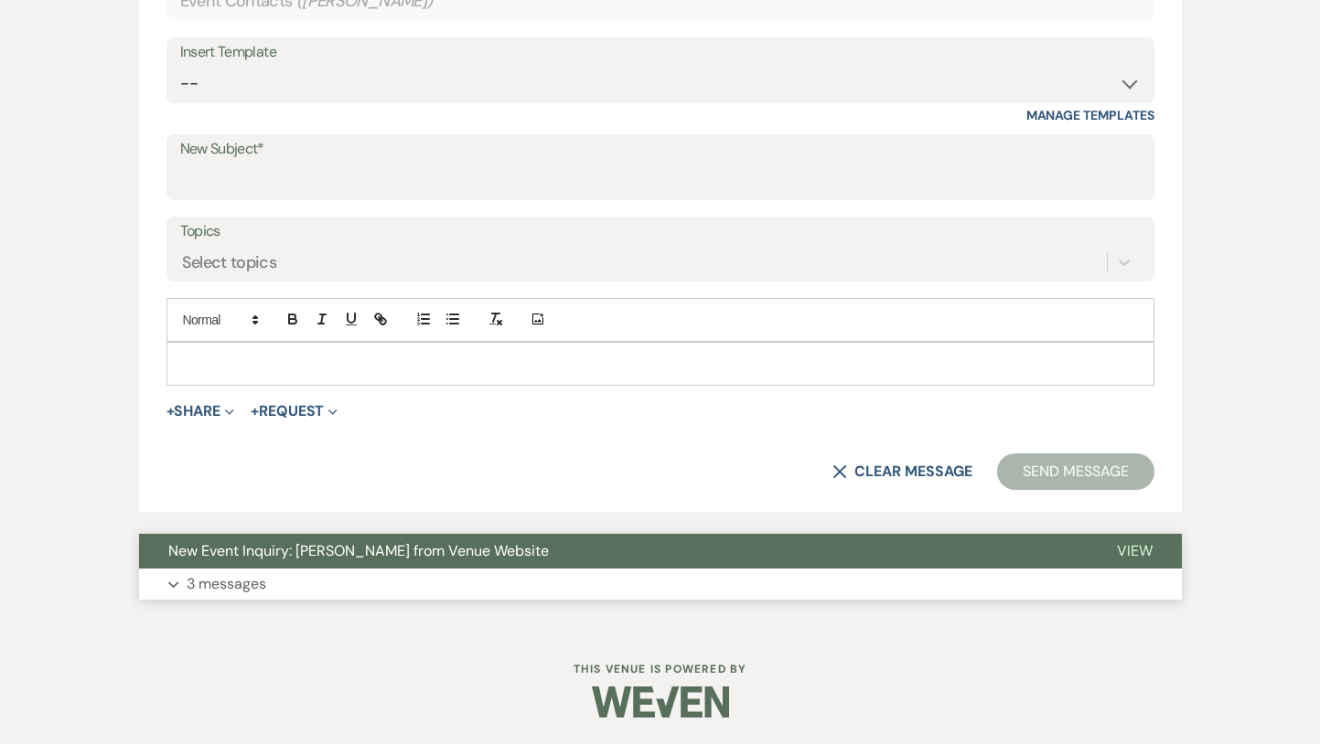
click at [518, 552] on span "New Event Inquiry: [PERSON_NAME] from Venue Website" at bounding box center [358, 550] width 380 height 19
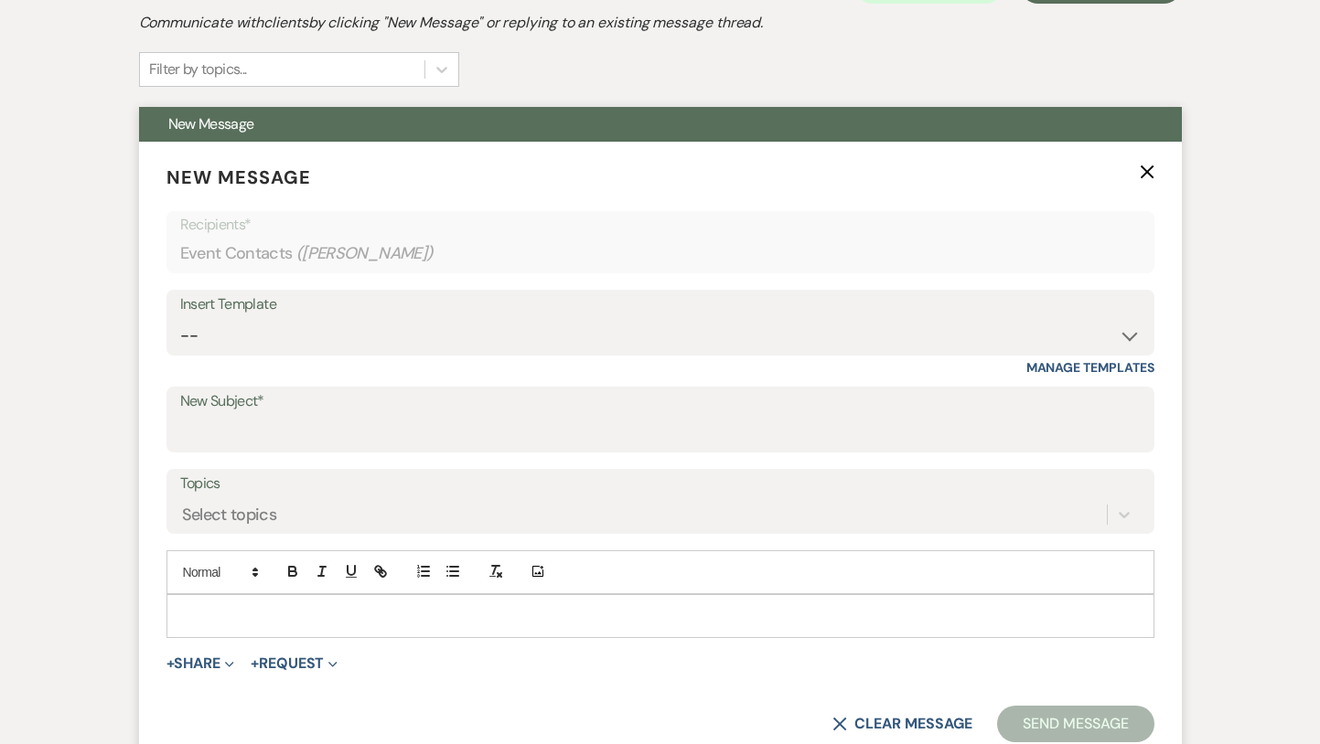
scroll to position [647, 0]
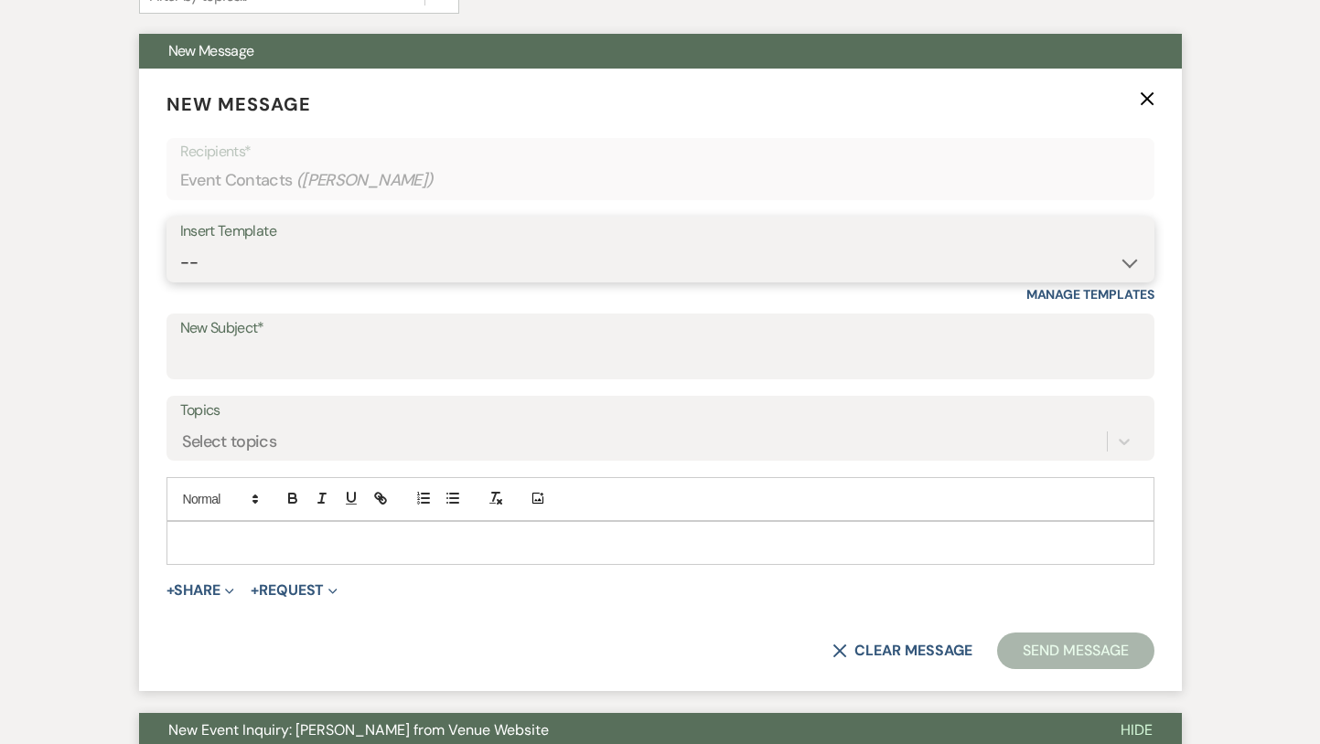
click at [918, 262] on select "-- Inquiry Response (Venue Guide) Schedule - Venue Tour Appt Confirmation Sched…" at bounding box center [660, 263] width 960 height 36
click at [180, 245] on select "-- Inquiry Response (Venue Guide) Schedule - Venue Tour Appt Confirmation Sched…" at bounding box center [660, 263] width 960 height 36
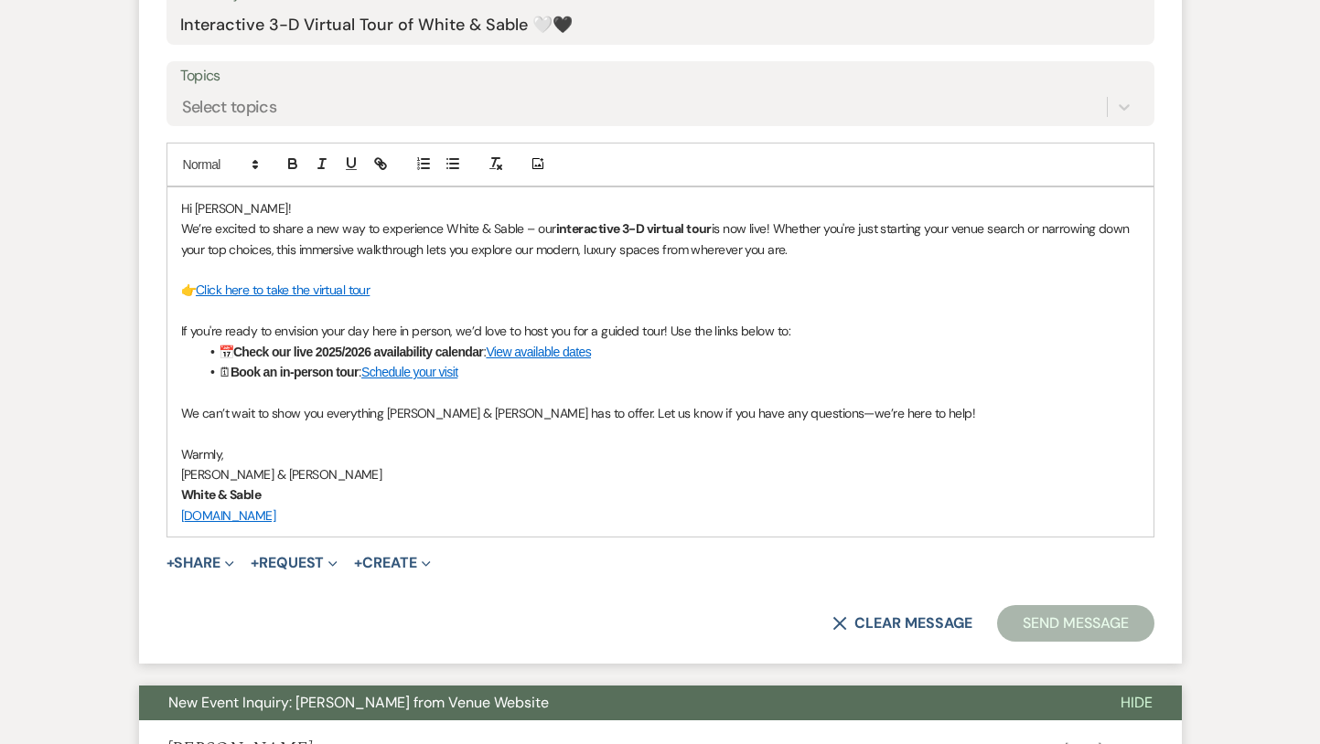
scroll to position [982, 0]
click at [1043, 616] on button "Send Message" at bounding box center [1075, 623] width 156 height 37
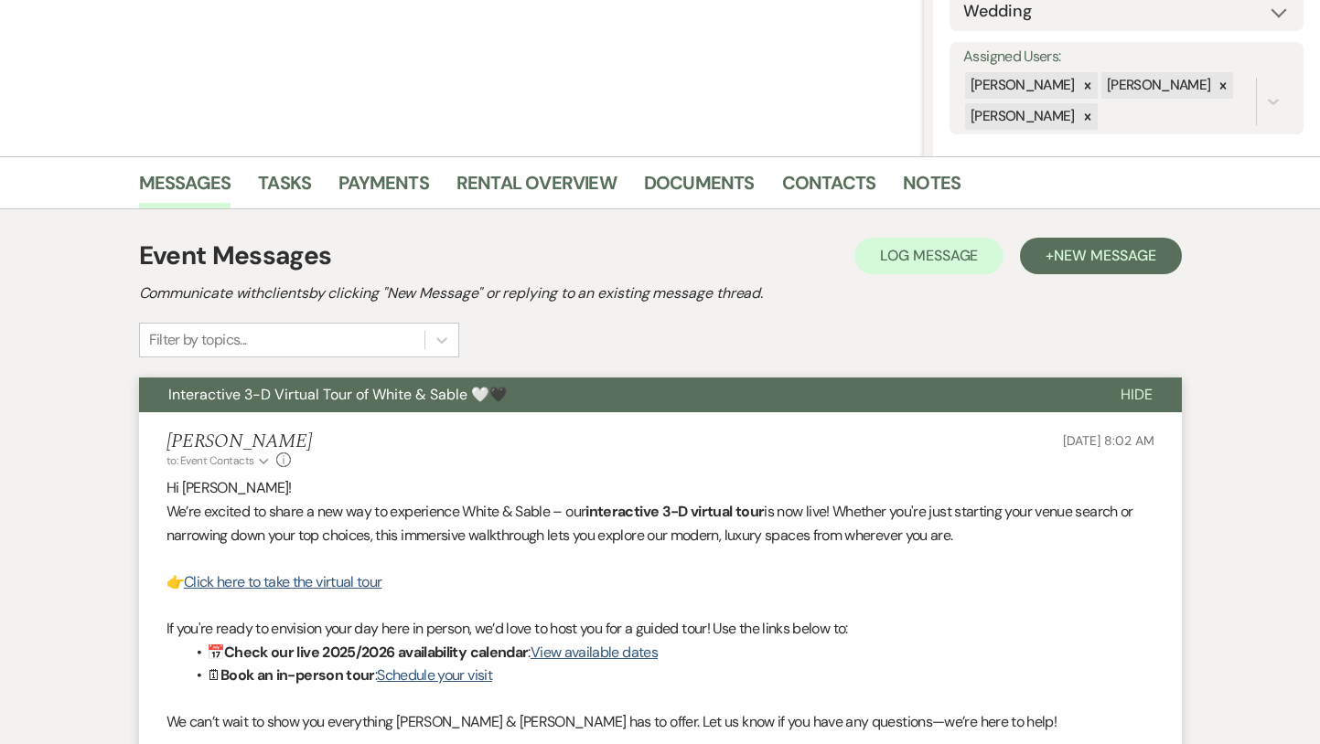
scroll to position [0, 0]
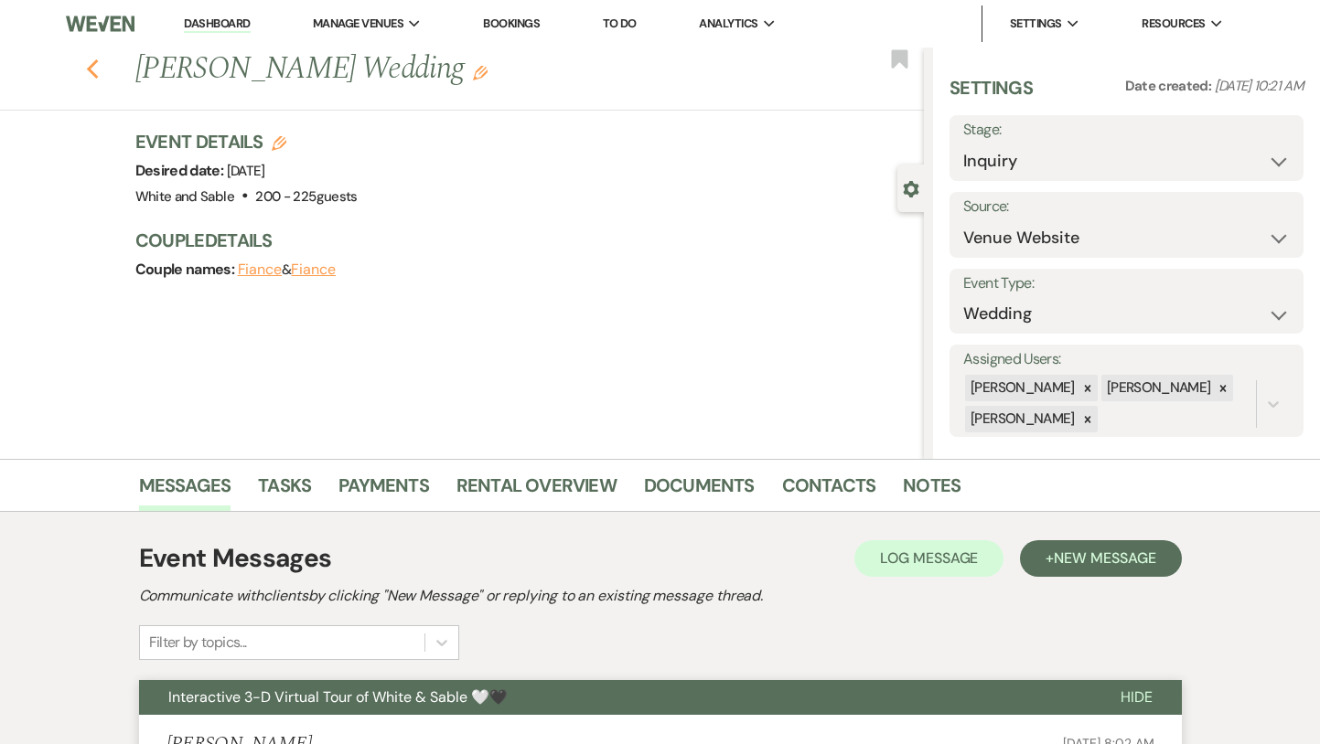
click at [94, 73] on icon "Previous" at bounding box center [93, 70] width 14 height 22
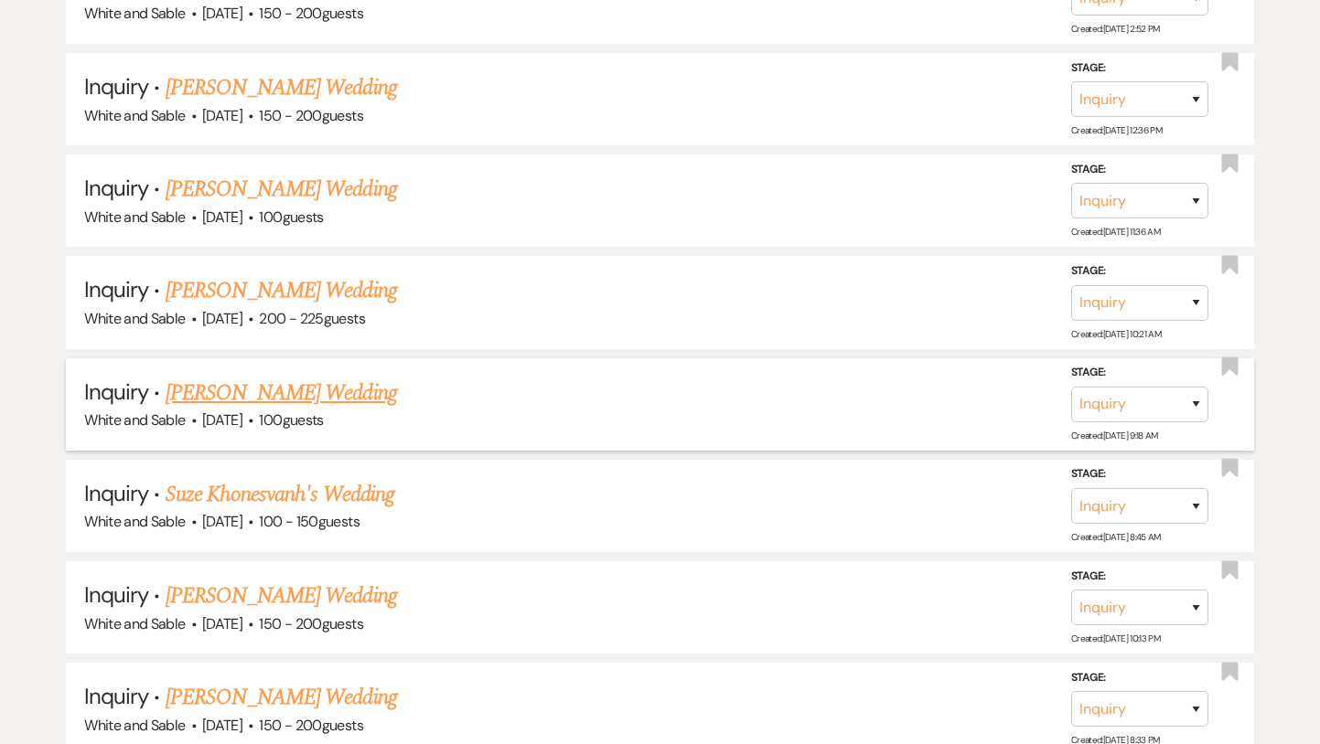
scroll to position [10940, 0]
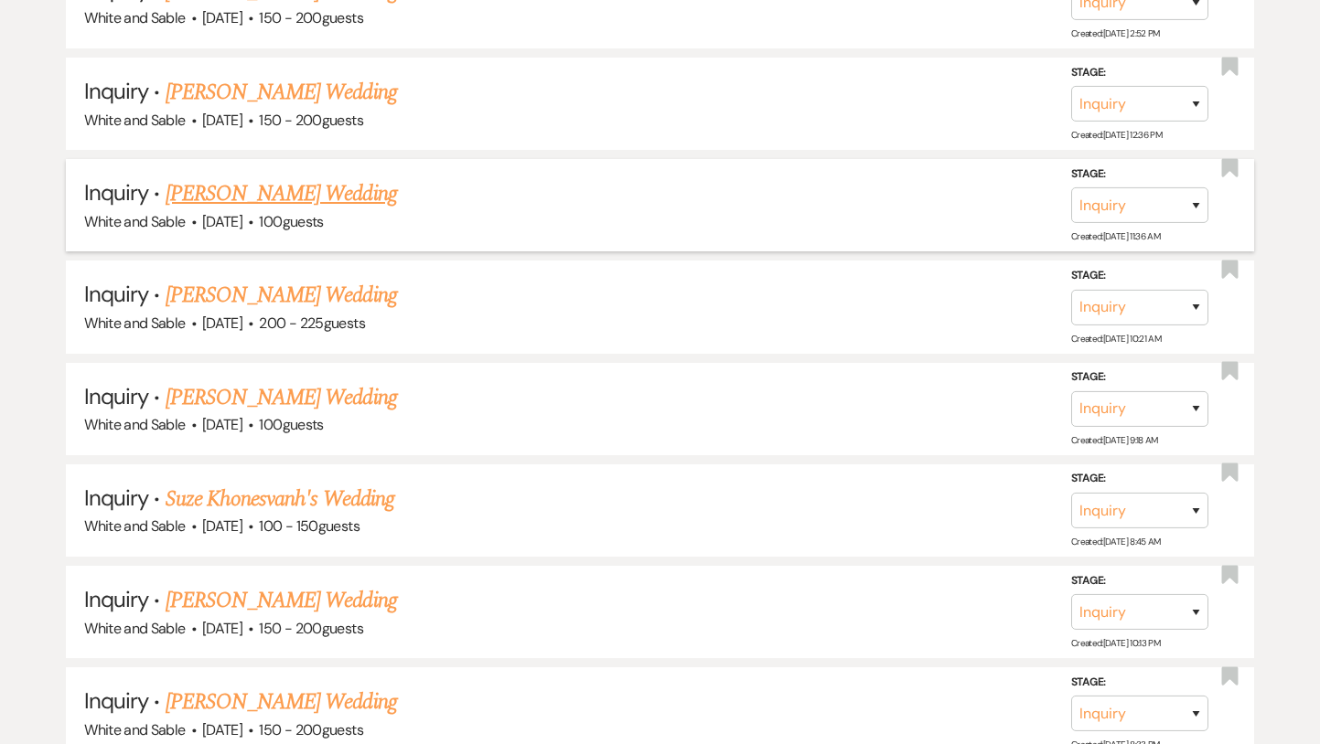
click at [330, 177] on link "[PERSON_NAME] Wedding" at bounding box center [281, 193] width 231 height 33
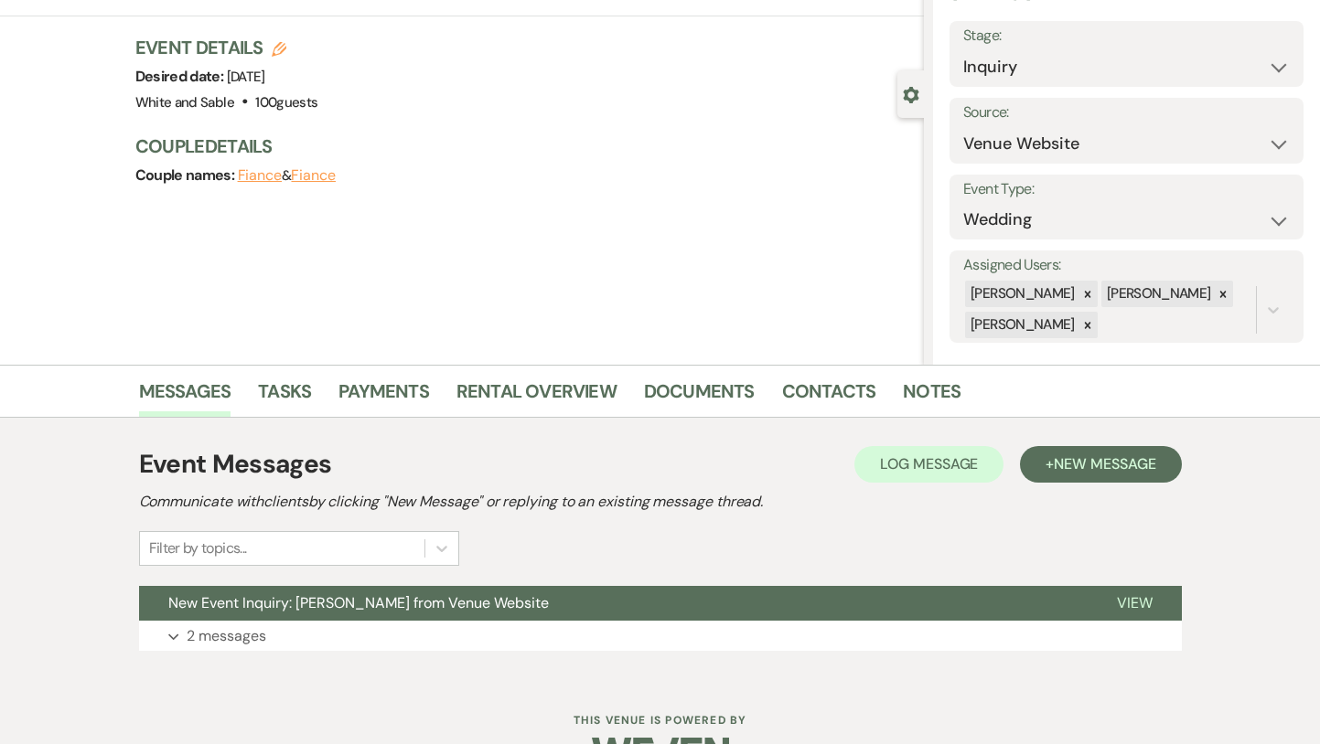
scroll to position [146, 0]
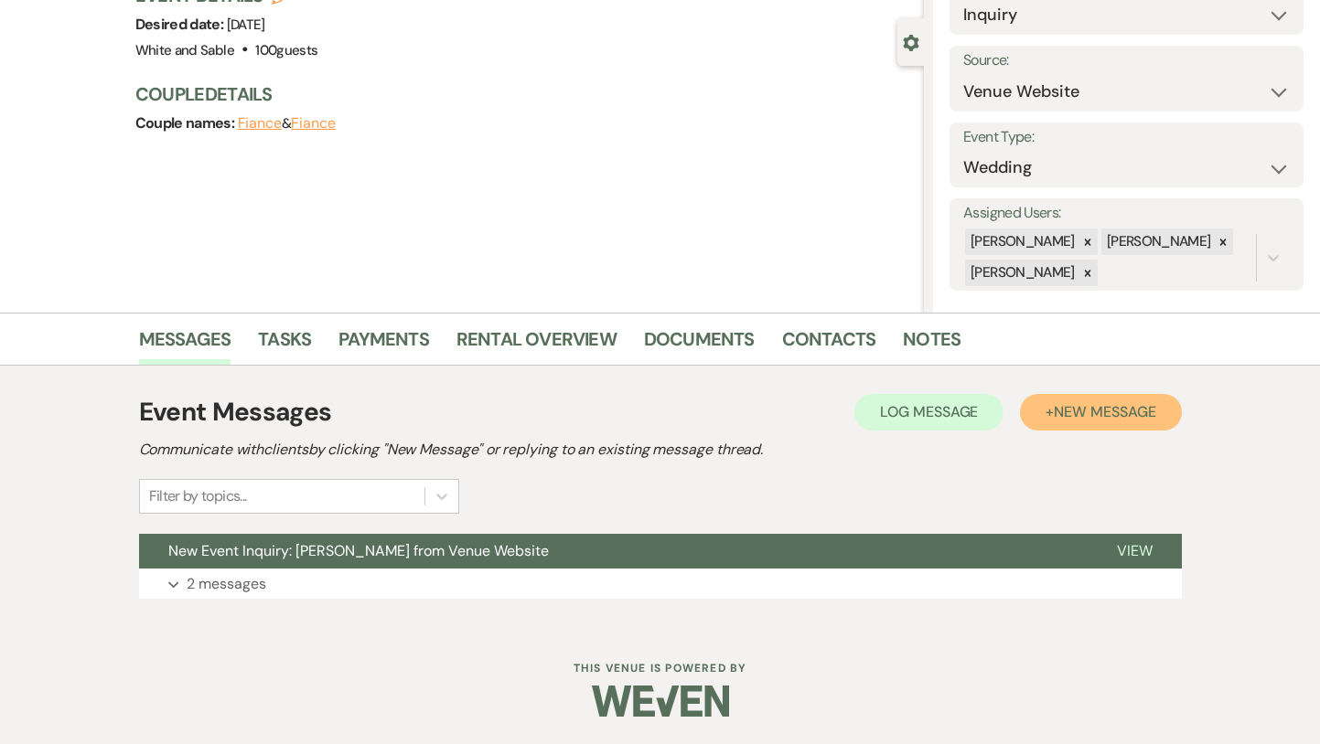
click at [1090, 412] on span "New Message" at bounding box center [1105, 411] width 102 height 19
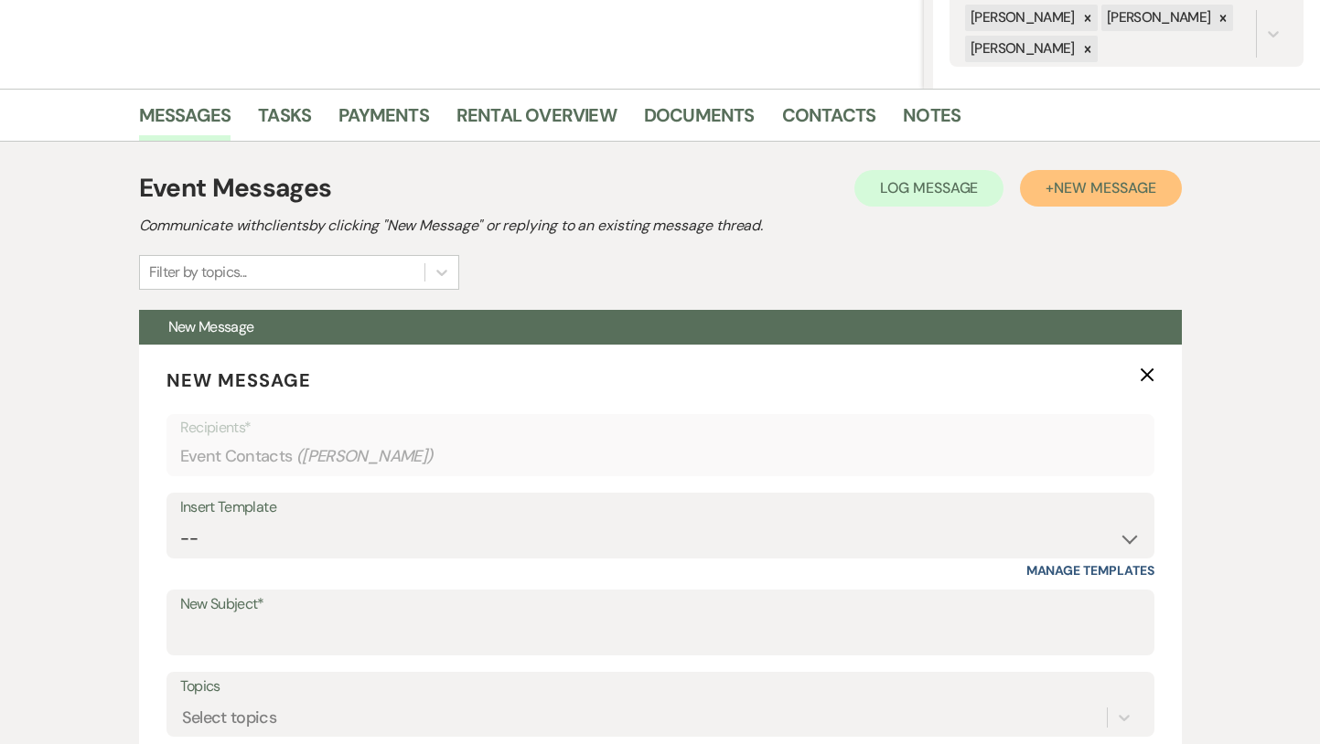
scroll to position [486, 0]
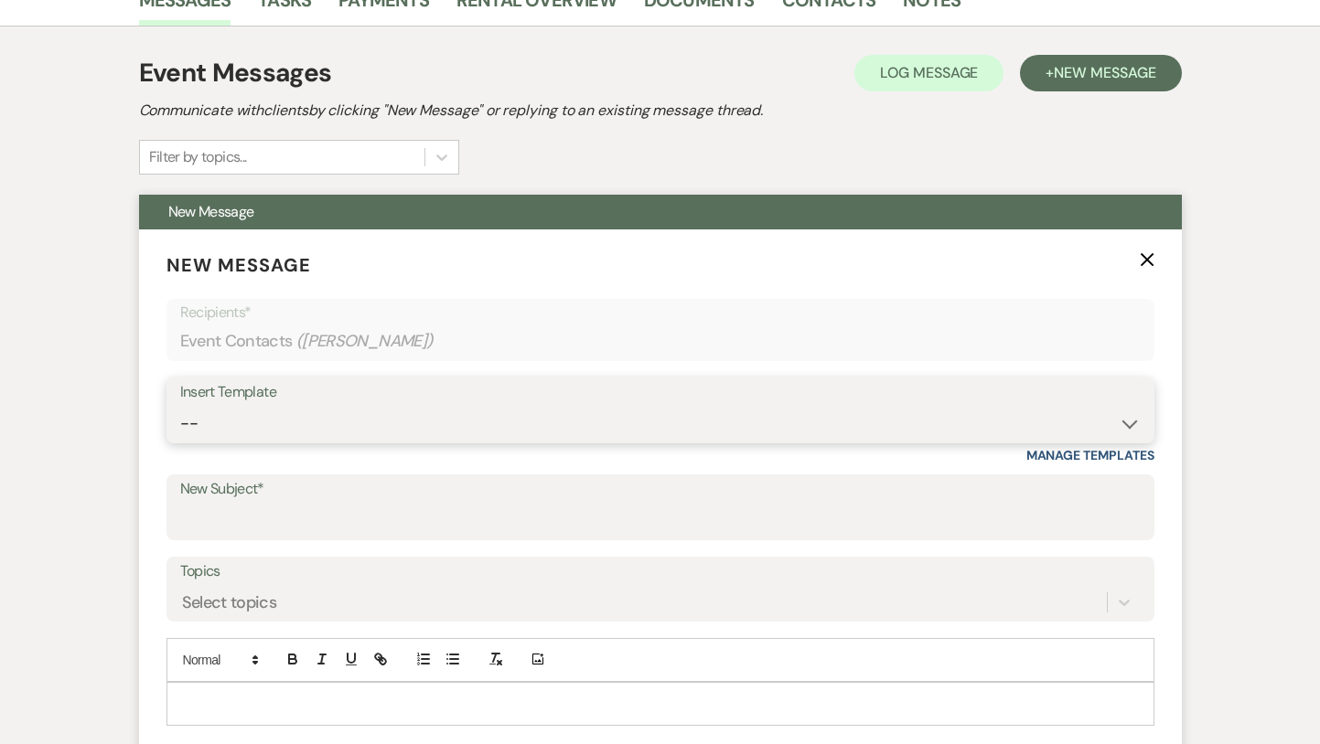
click at [568, 417] on select "-- Inquiry Response (Venue Guide) Schedule - Venue Tour Appt Confirmation Sched…" at bounding box center [660, 424] width 960 height 36
click at [180, 406] on select "-- Inquiry Response (Venue Guide) Schedule - Venue Tour Appt Confirmation Sched…" at bounding box center [660, 424] width 960 height 36
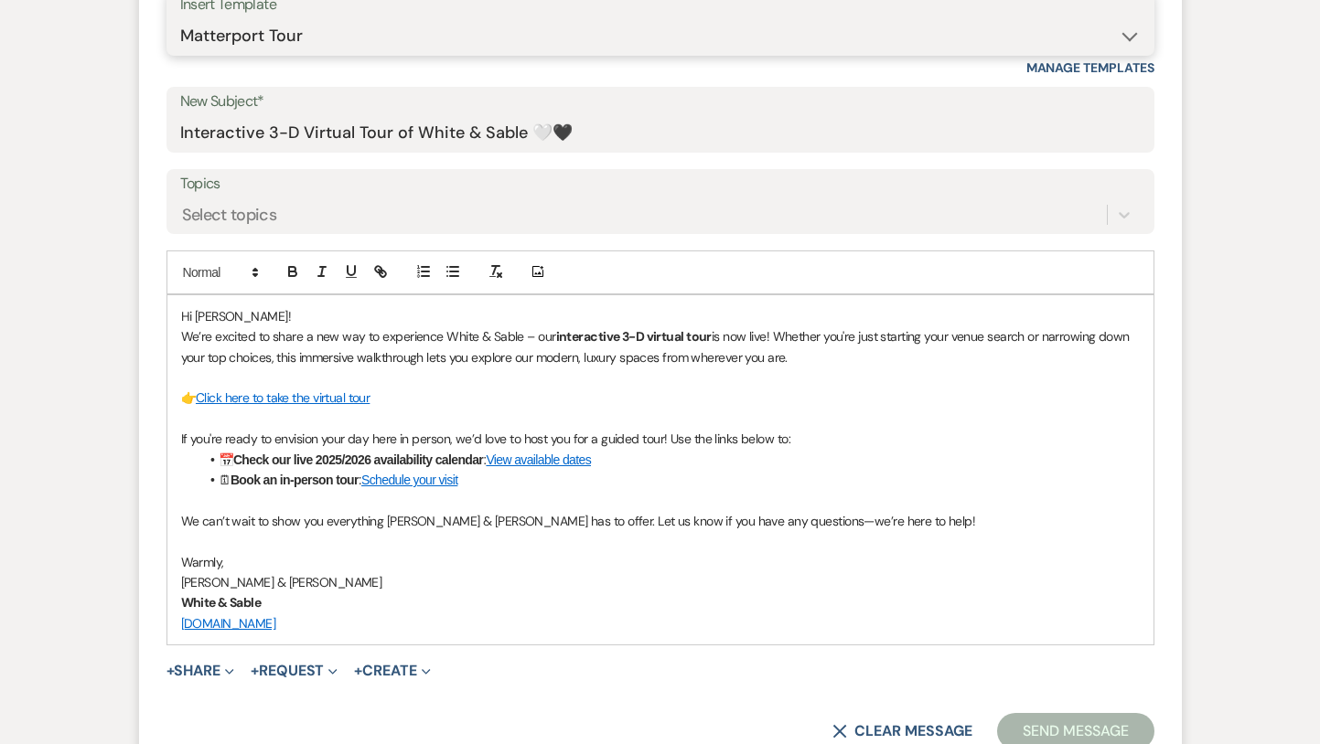
scroll to position [940, 0]
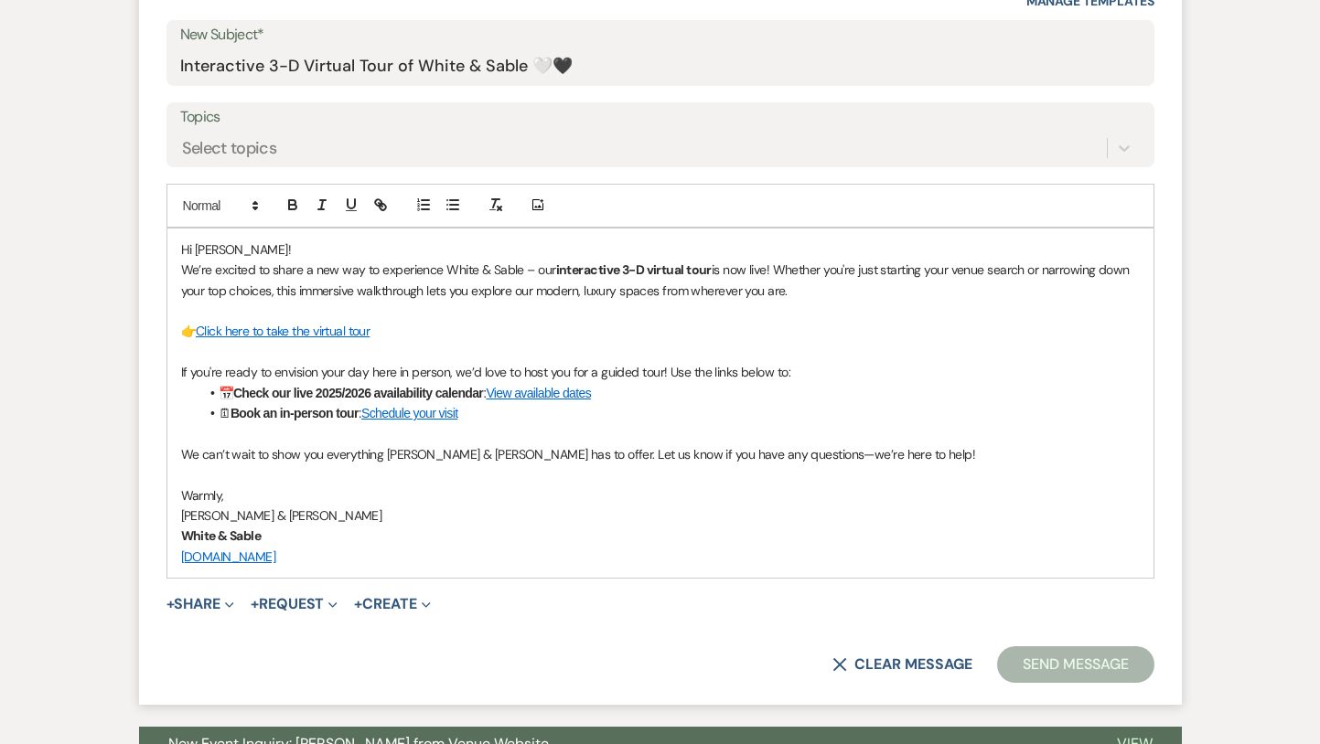
click at [1044, 668] on button "Send Message" at bounding box center [1075, 665] width 156 height 37
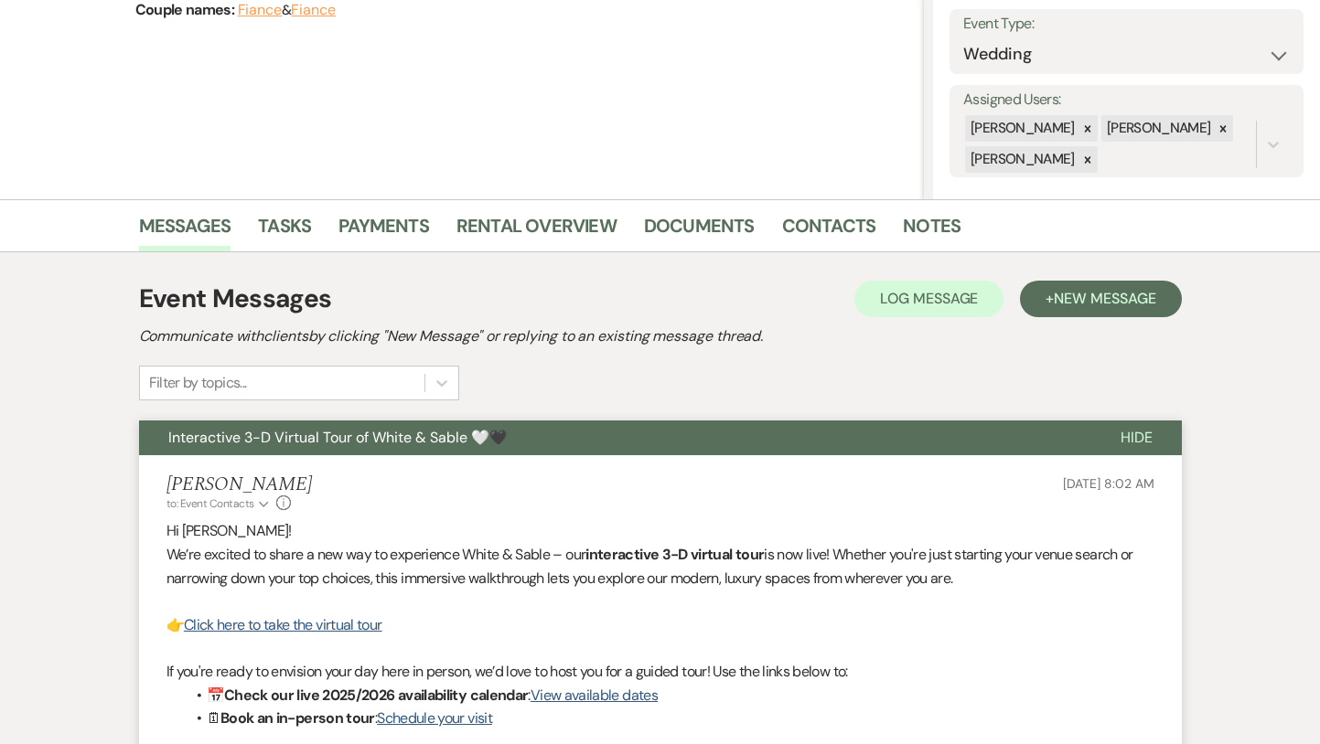
scroll to position [0, 0]
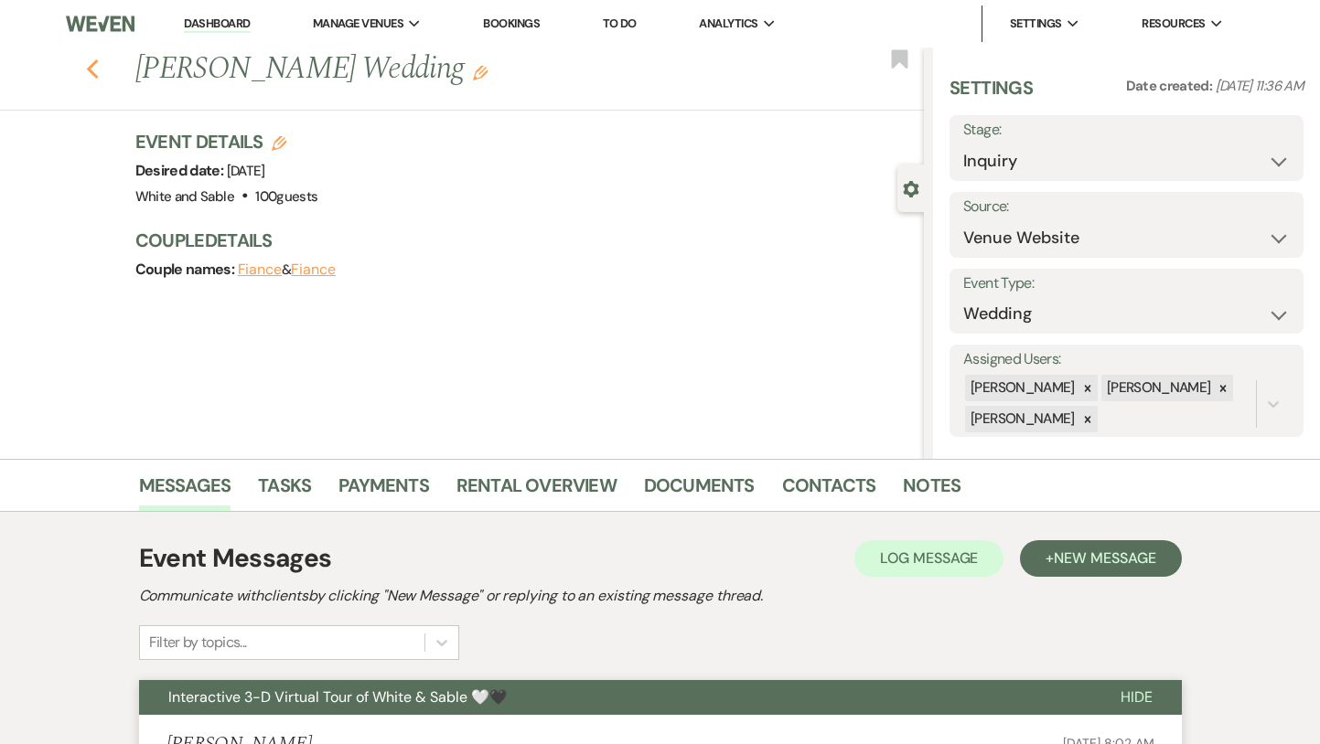
click at [91, 72] on use "button" at bounding box center [92, 69] width 12 height 20
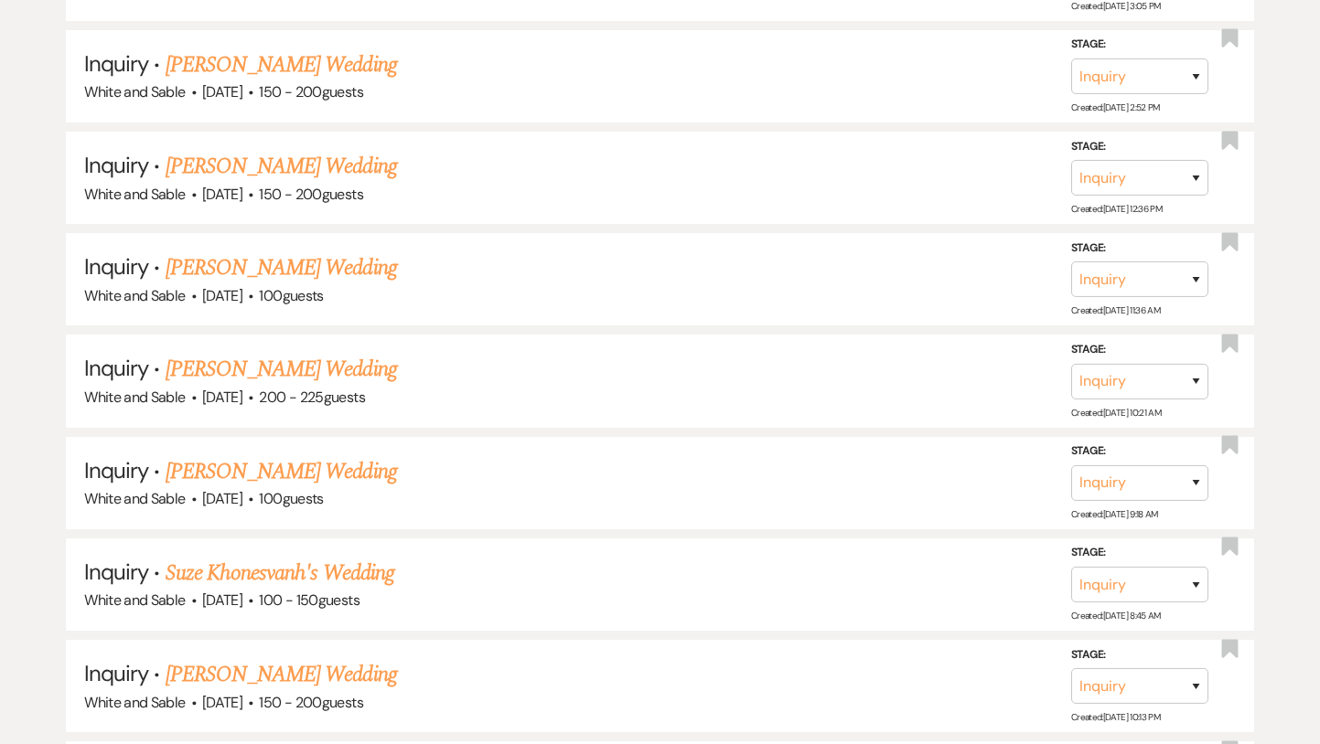
scroll to position [10849, 0]
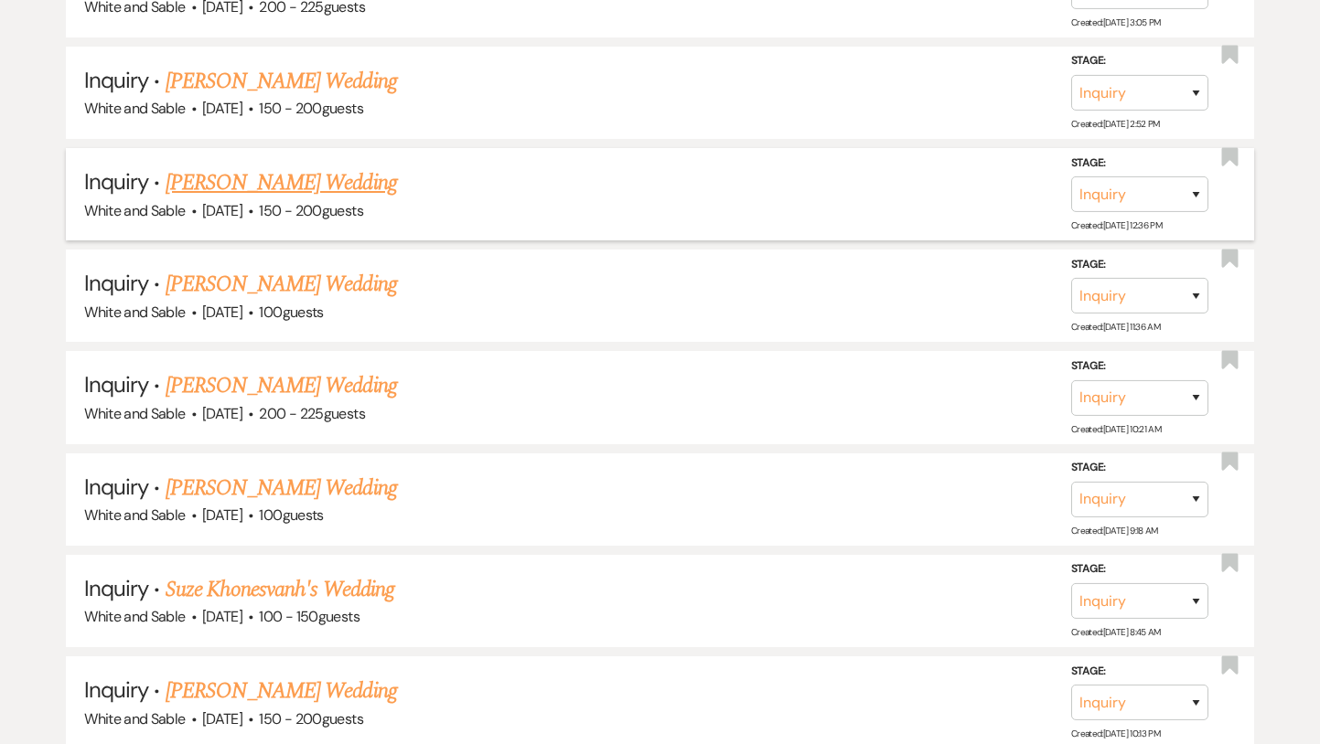
click at [269, 166] on link "[PERSON_NAME] Wedding" at bounding box center [281, 182] width 231 height 33
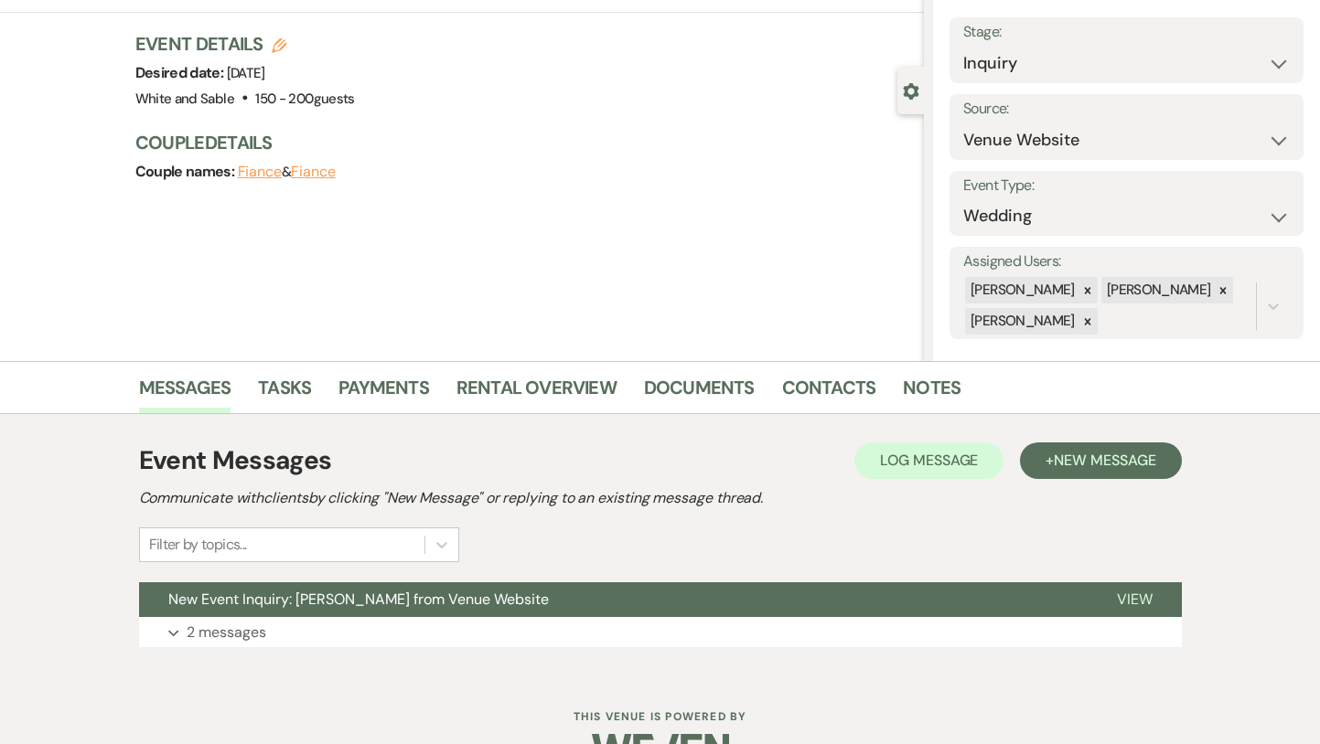
scroll to position [116, 0]
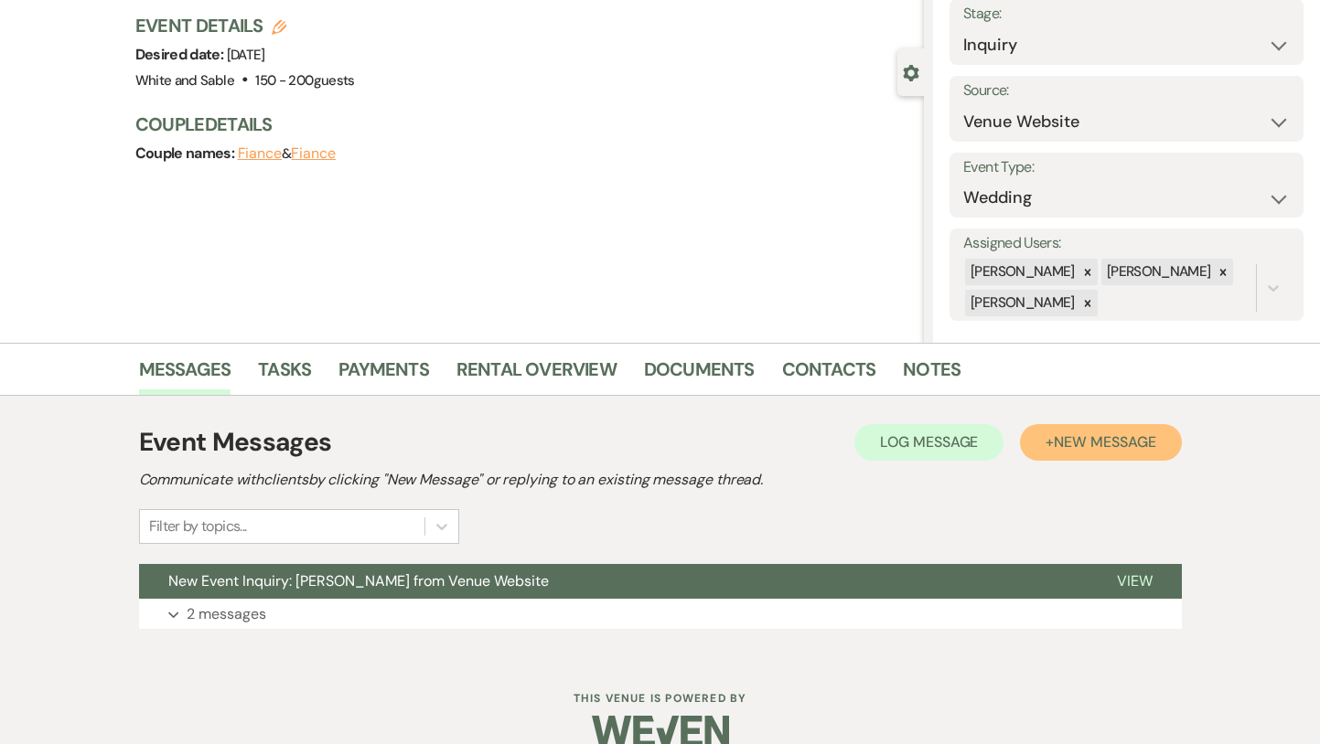
click at [1124, 440] on span "New Message" at bounding box center [1105, 442] width 102 height 19
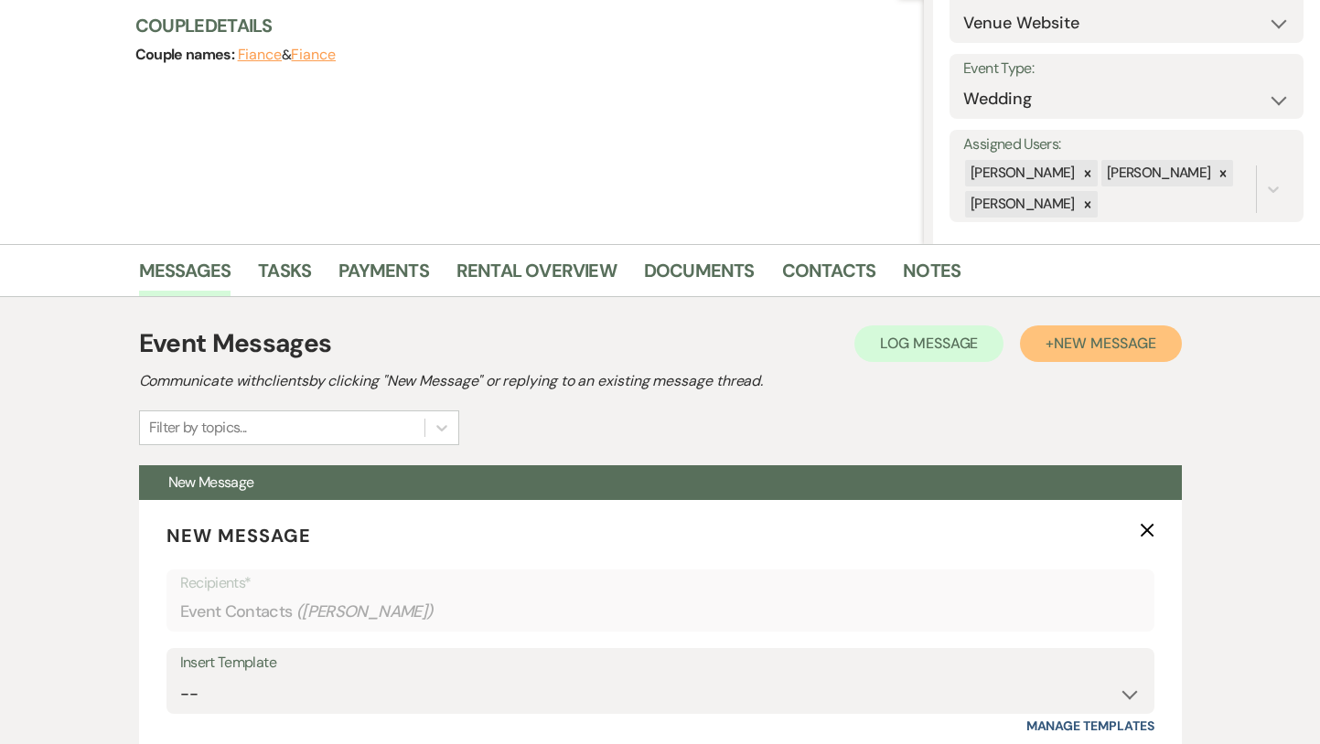
scroll to position [271, 0]
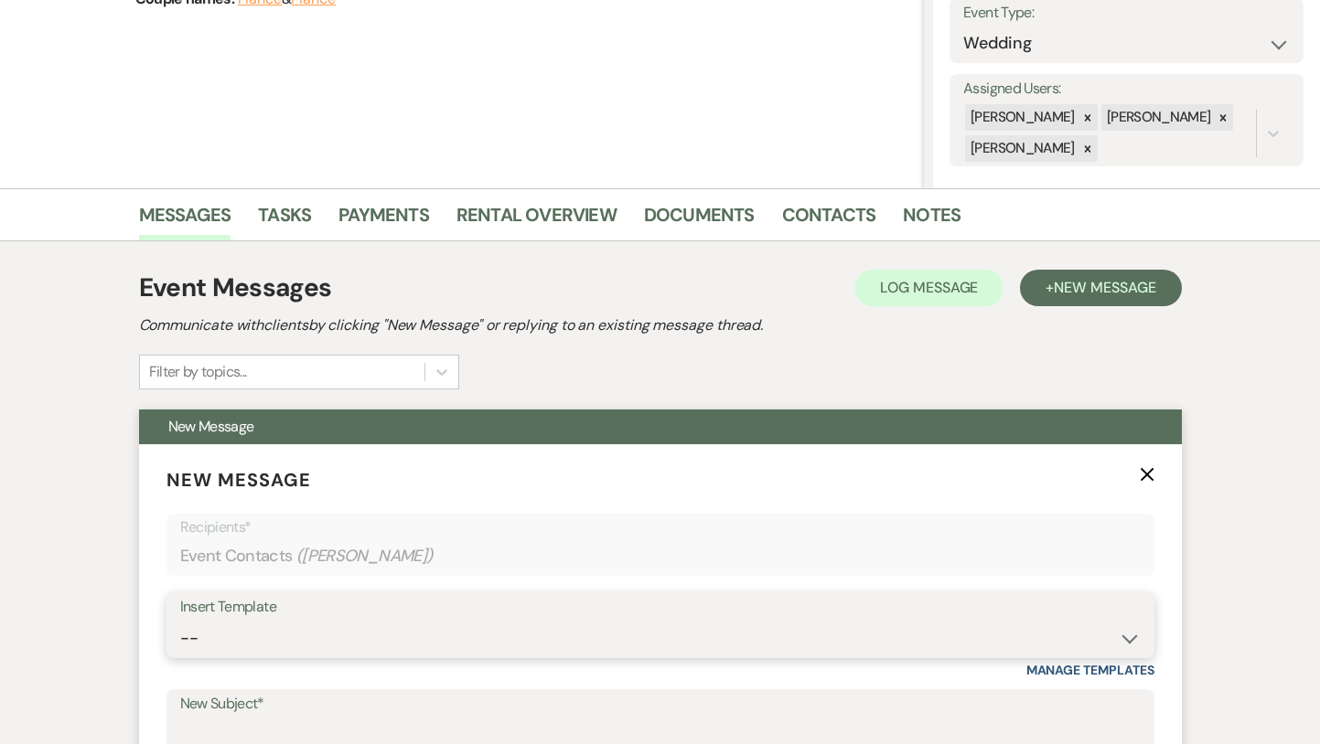
click at [413, 638] on select "-- Inquiry Response (Venue Guide) Schedule - Venue Tour Appt Confirmation Sched…" at bounding box center [660, 639] width 960 height 36
click at [180, 621] on select "-- Inquiry Response (Venue Guide) Schedule - Venue Tour Appt Confirmation Sched…" at bounding box center [660, 639] width 960 height 36
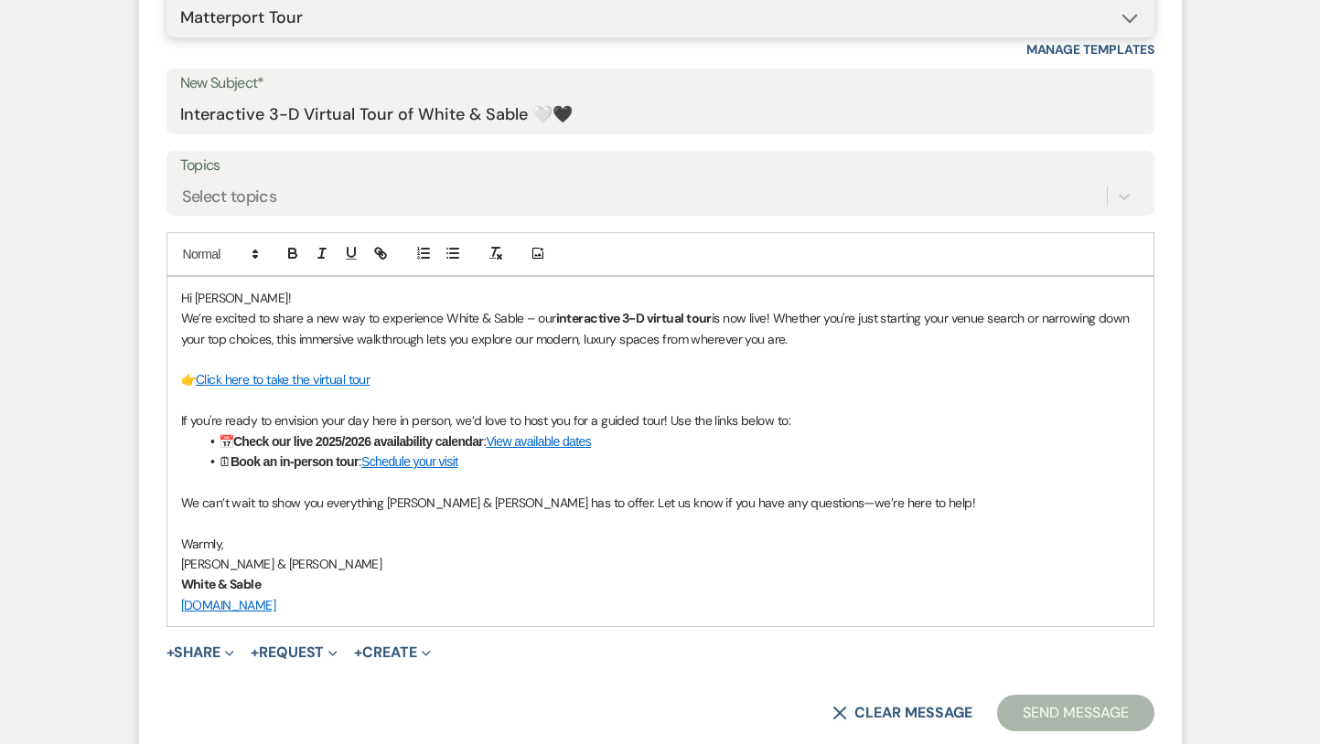
scroll to position [905, 0]
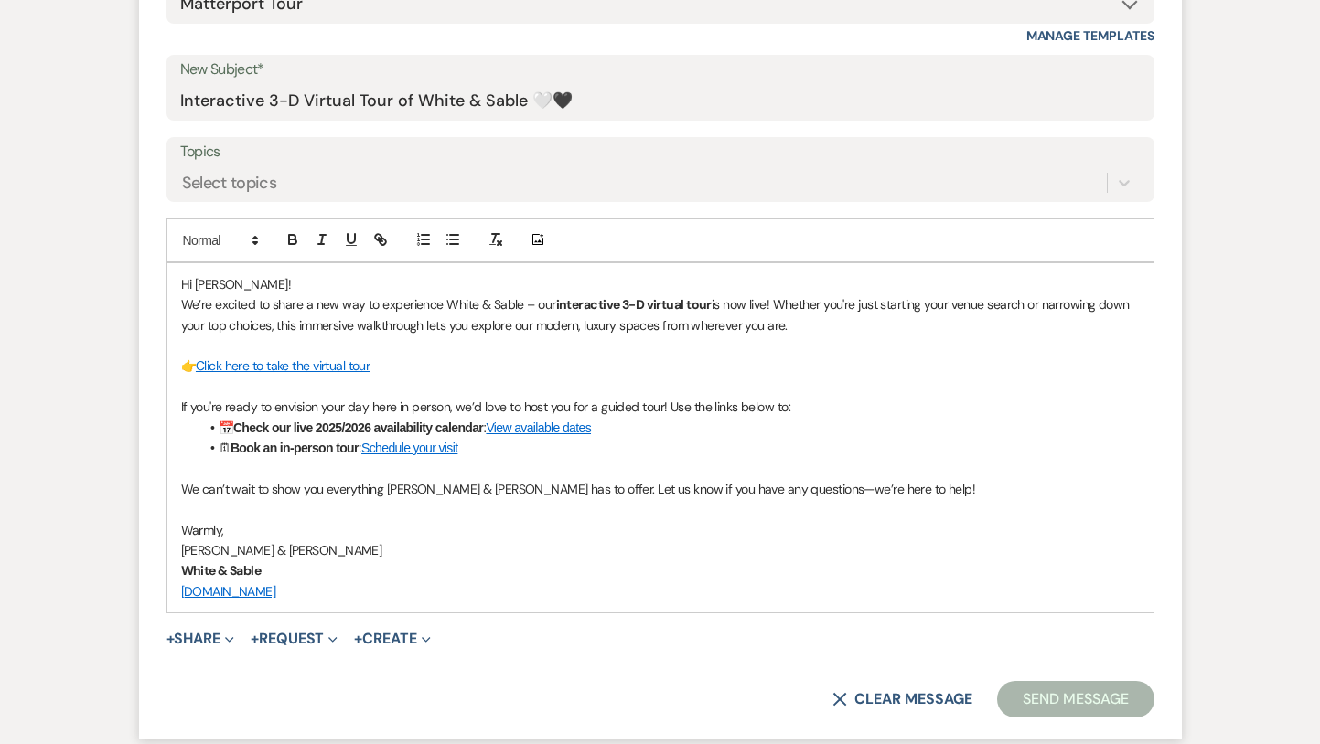
click at [1082, 709] on button "Send Message" at bounding box center [1075, 699] width 156 height 37
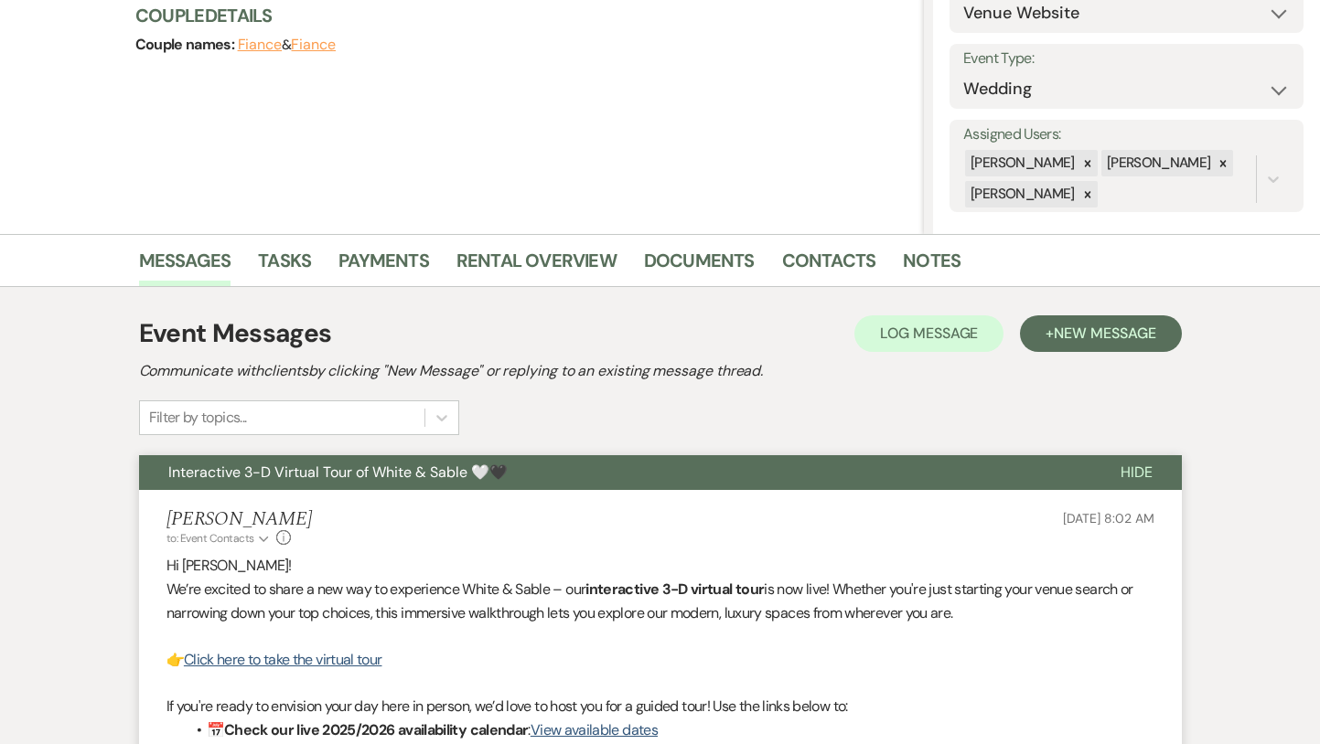
scroll to position [0, 0]
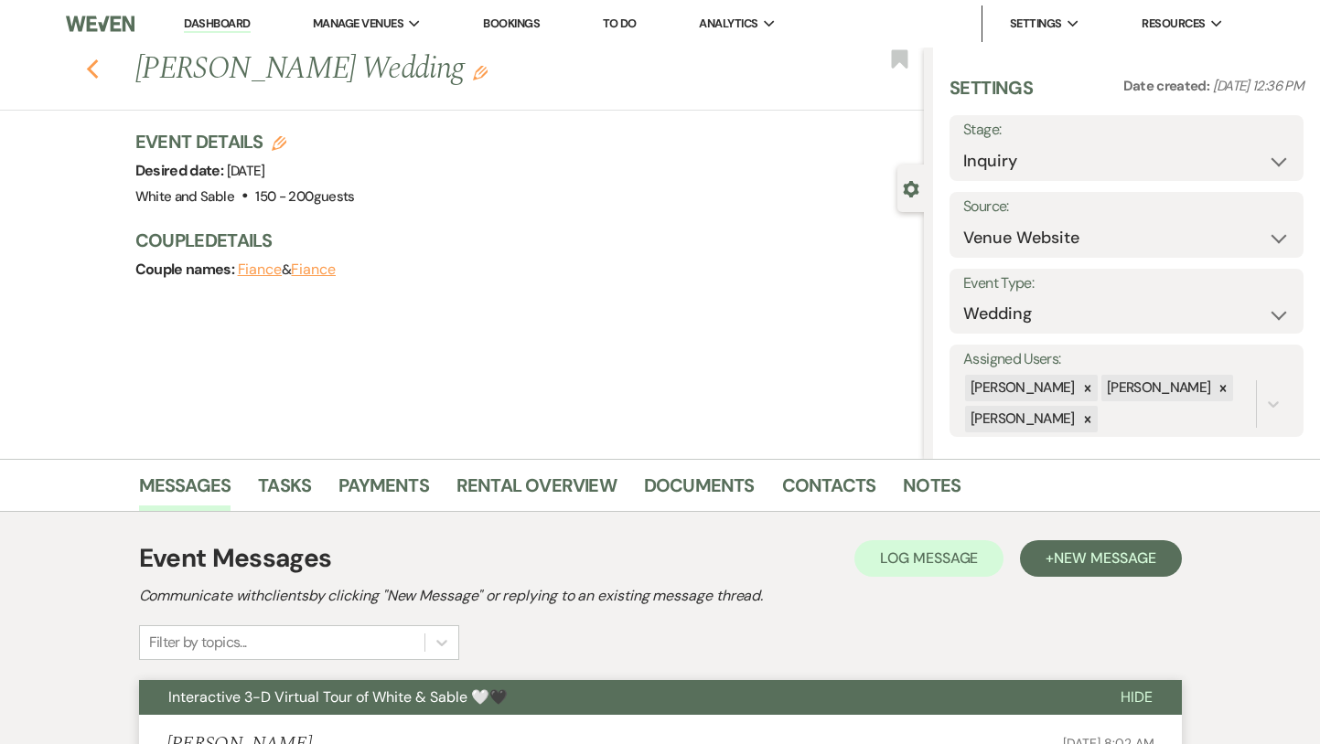
click at [86, 69] on icon "Previous" at bounding box center [93, 70] width 14 height 22
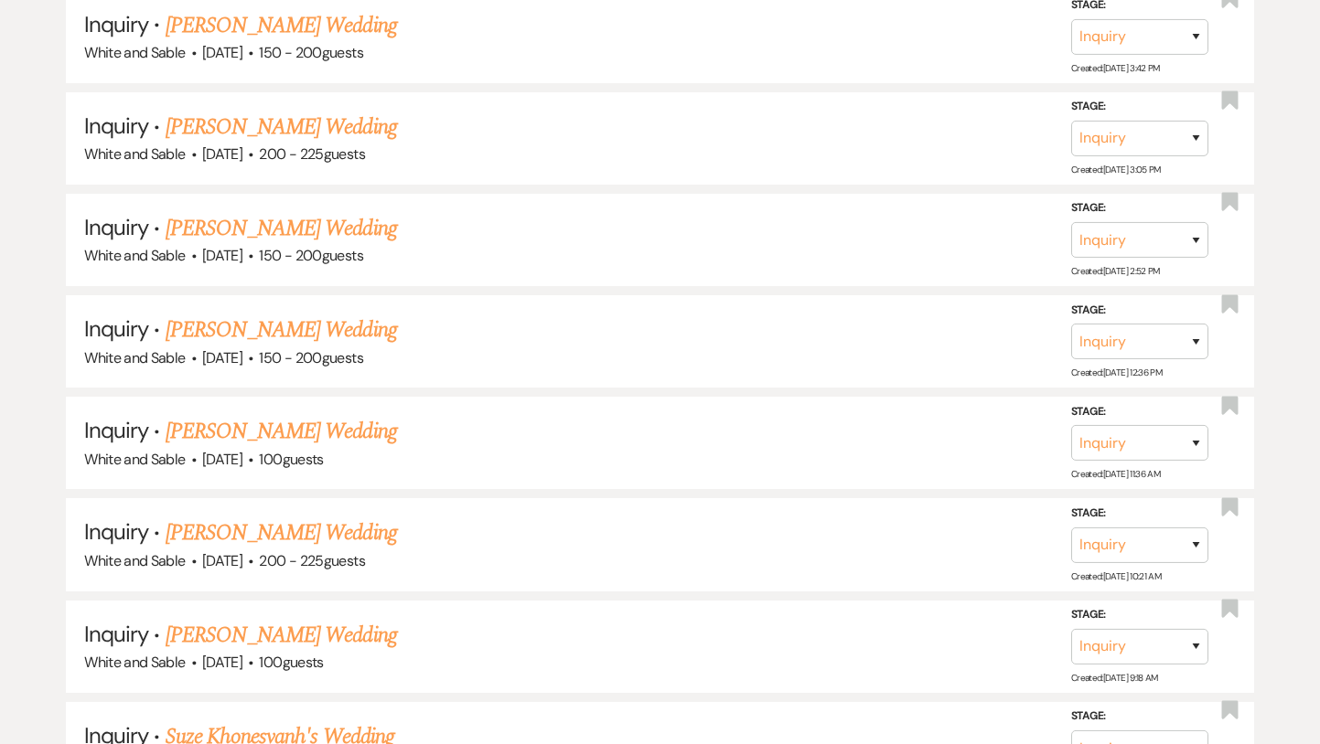
scroll to position [10697, 0]
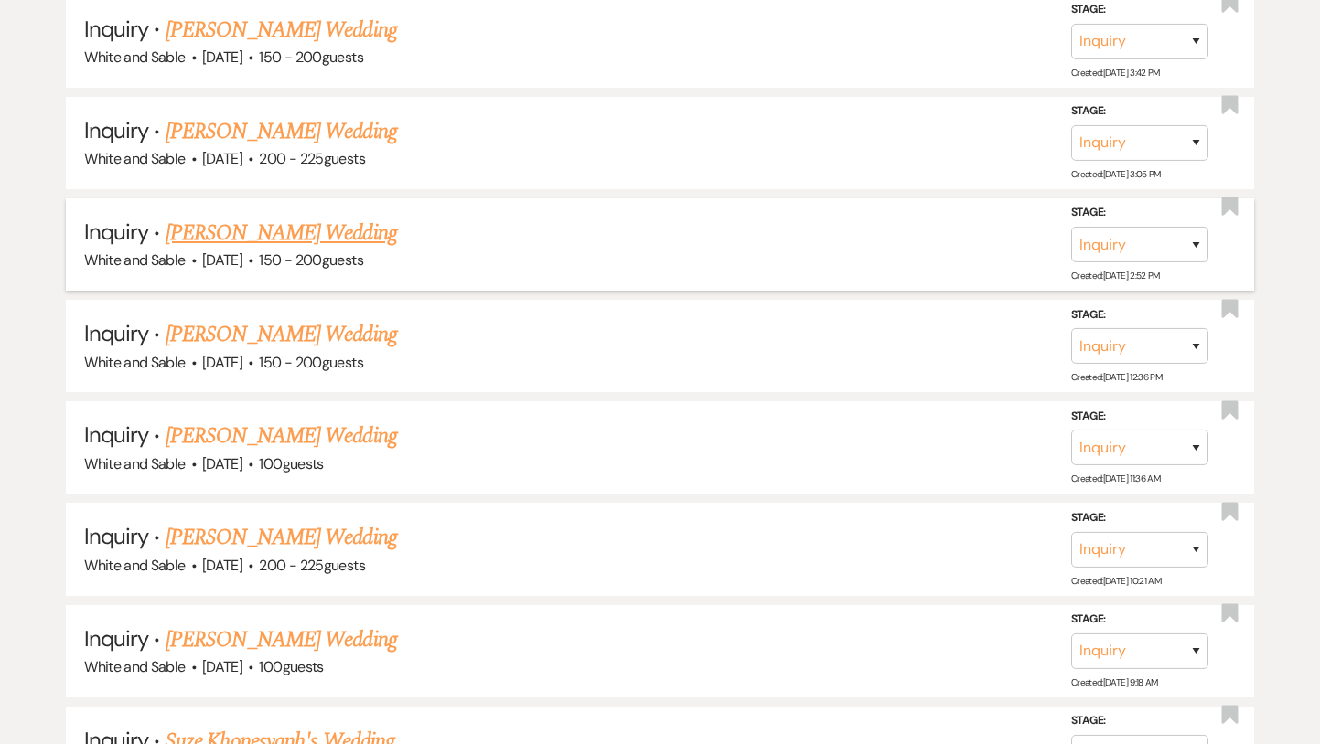
click at [272, 217] on link "[PERSON_NAME] Wedding" at bounding box center [281, 233] width 231 height 33
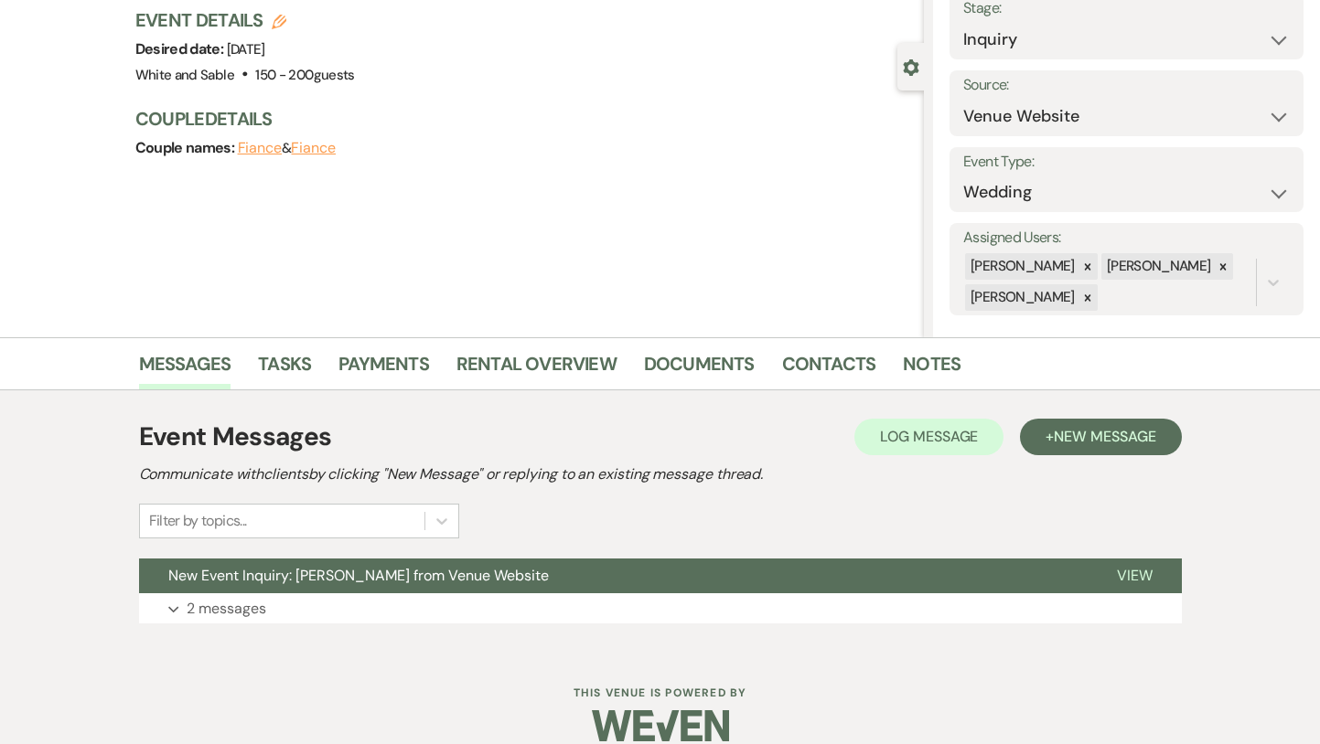
scroll to position [146, 0]
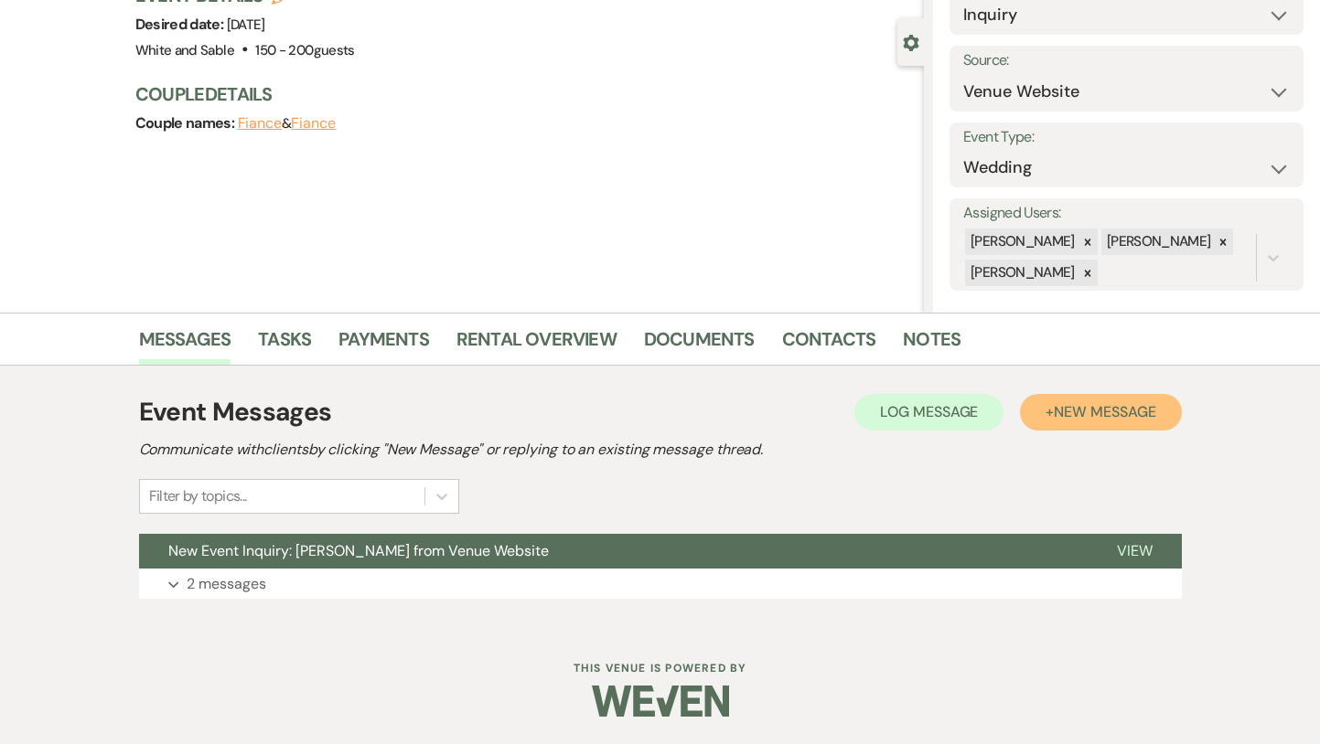
click at [1054, 406] on span "New Message" at bounding box center [1105, 411] width 102 height 19
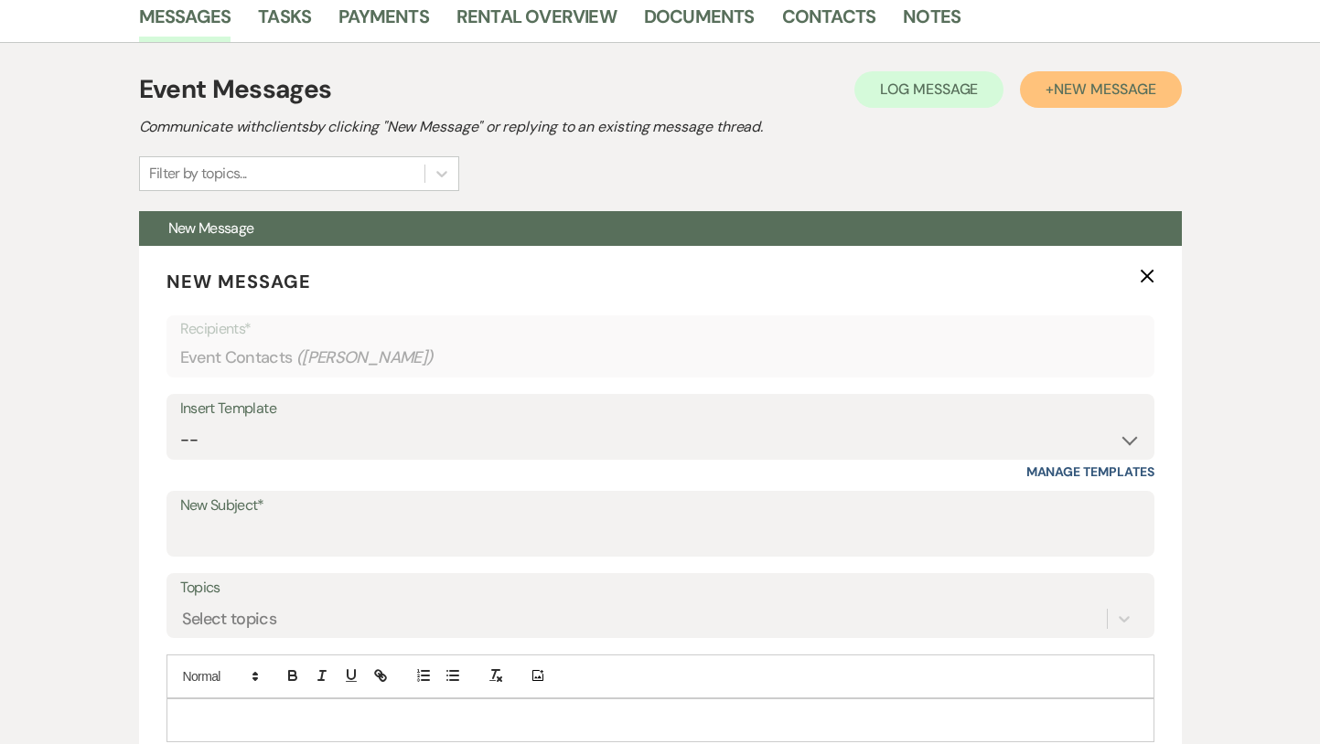
scroll to position [520, 0]
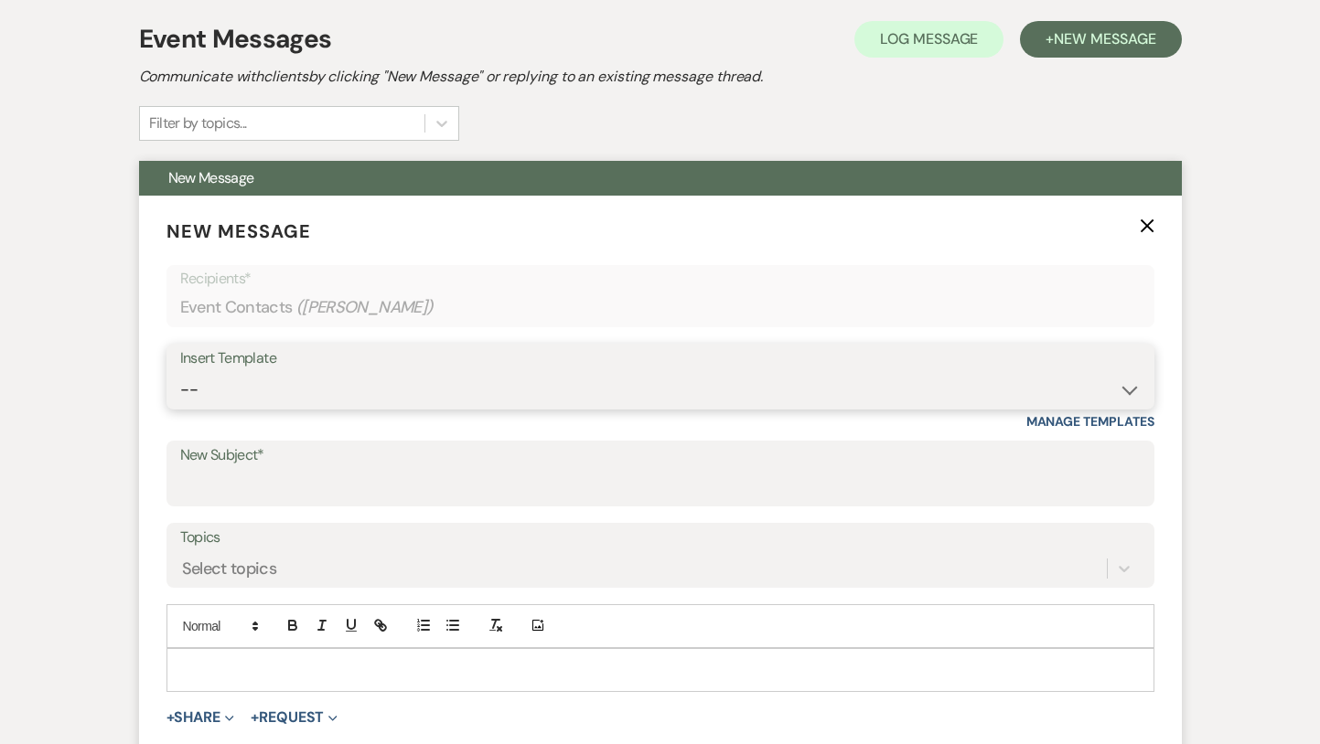
click at [360, 399] on select "-- Inquiry Response (Venue Guide) Schedule - Venue Tour Appt Confirmation Sched…" at bounding box center [660, 390] width 960 height 36
click at [180, 372] on select "-- Inquiry Response (Venue Guide) Schedule - Venue Tour Appt Confirmation Sched…" at bounding box center [660, 390] width 960 height 36
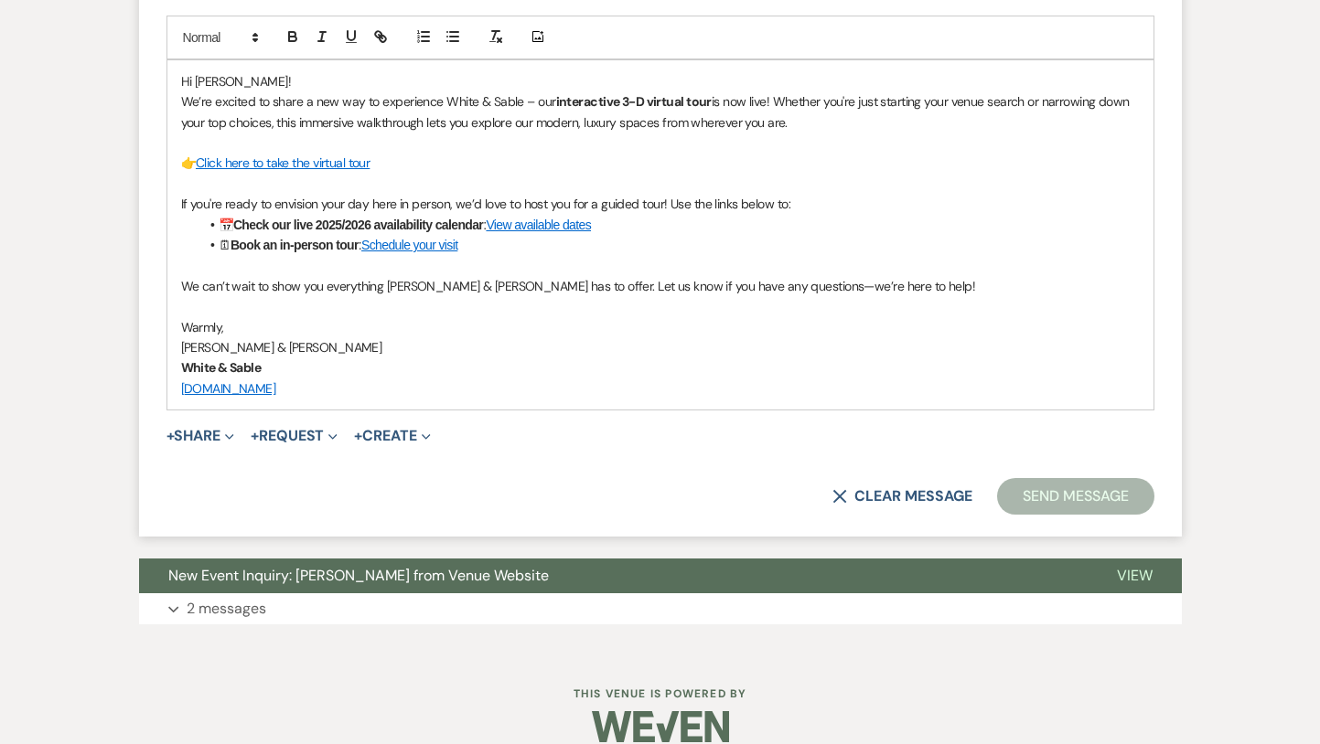
scroll to position [1133, 0]
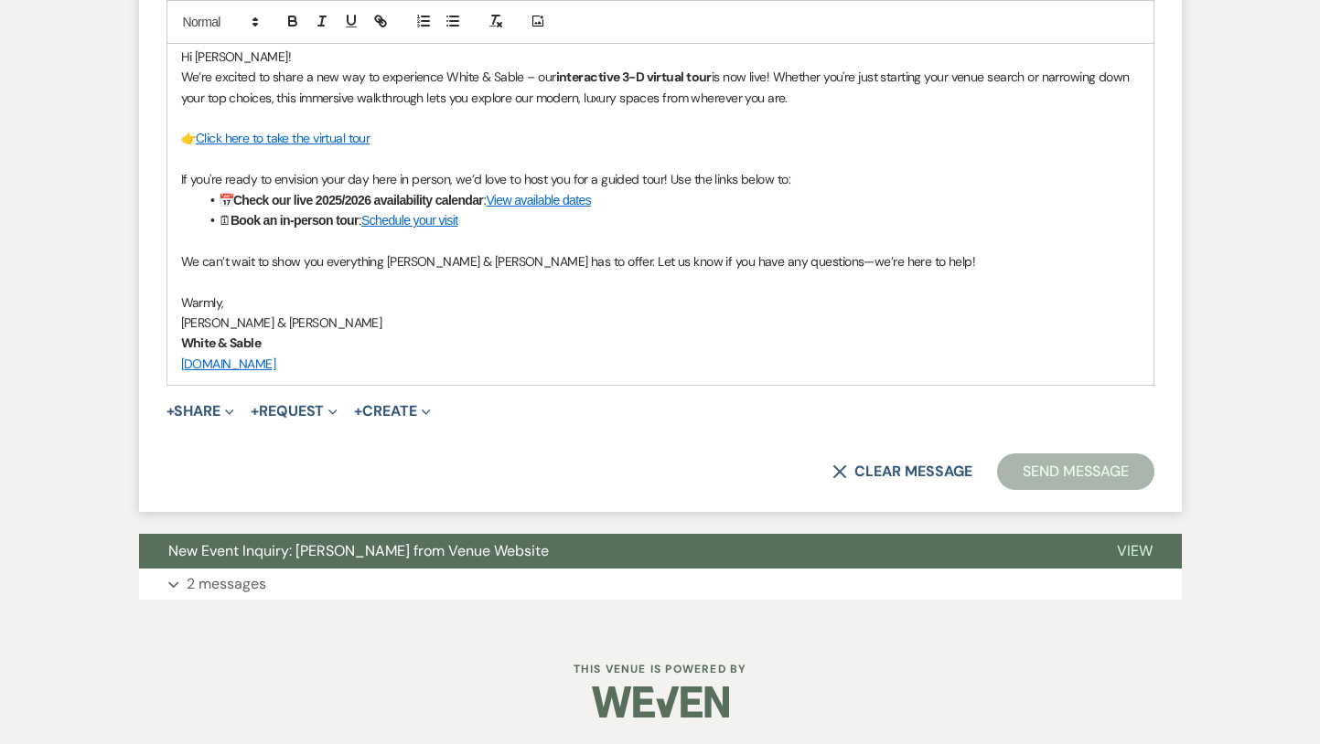
click at [1036, 467] on button "Send Message" at bounding box center [1075, 472] width 156 height 37
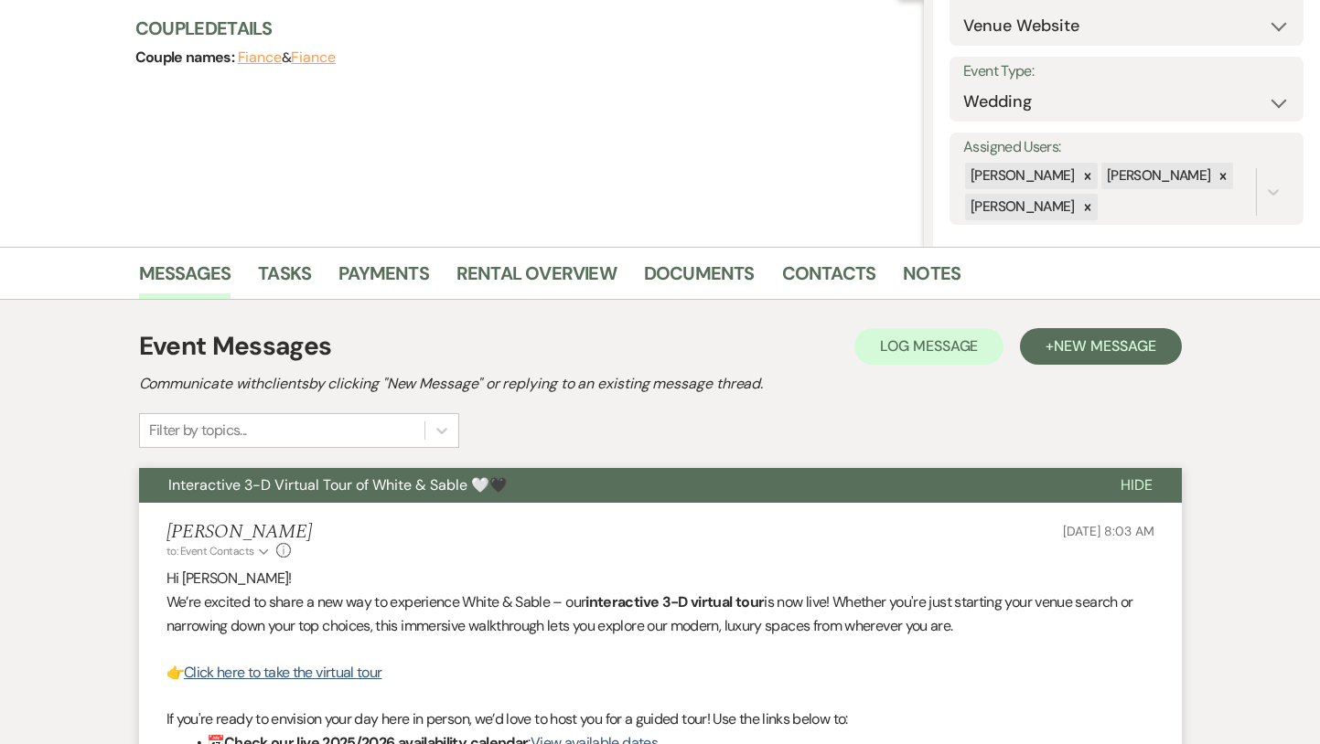
scroll to position [0, 0]
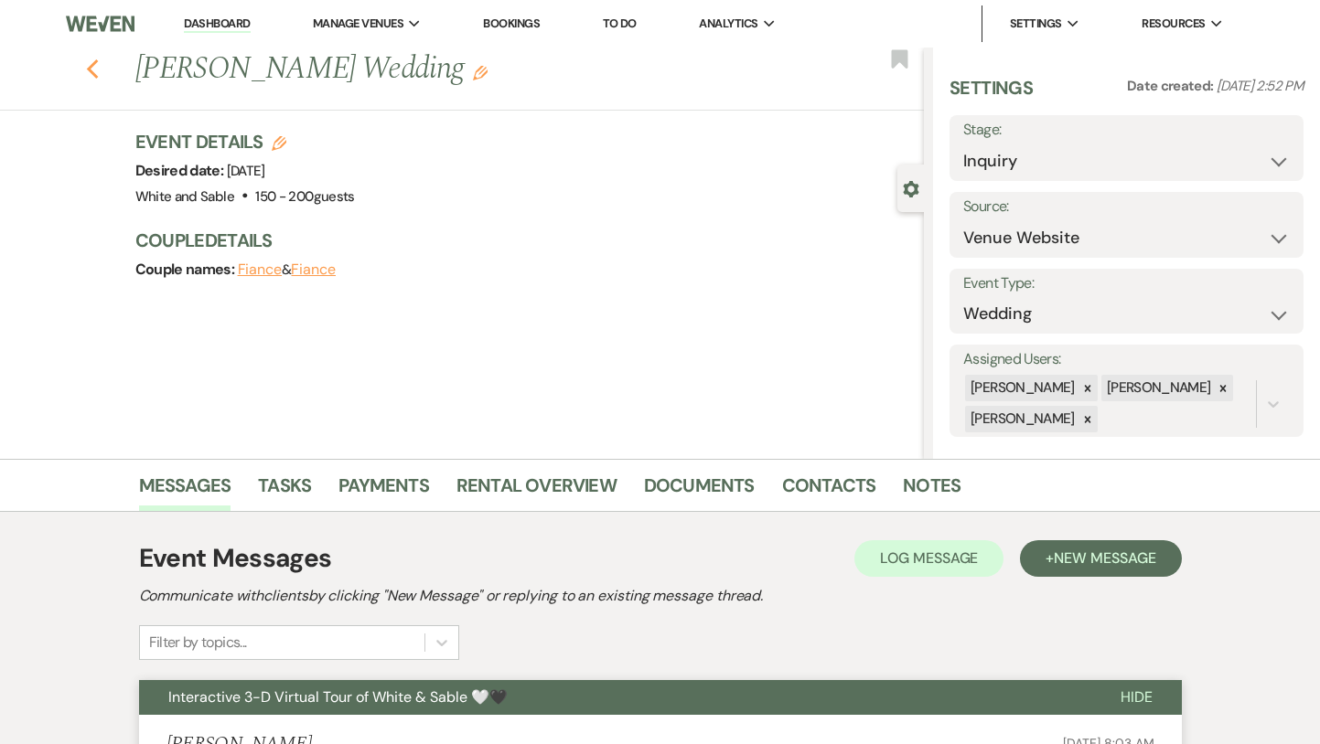
click at [93, 71] on icon "Previous" at bounding box center [93, 70] width 14 height 22
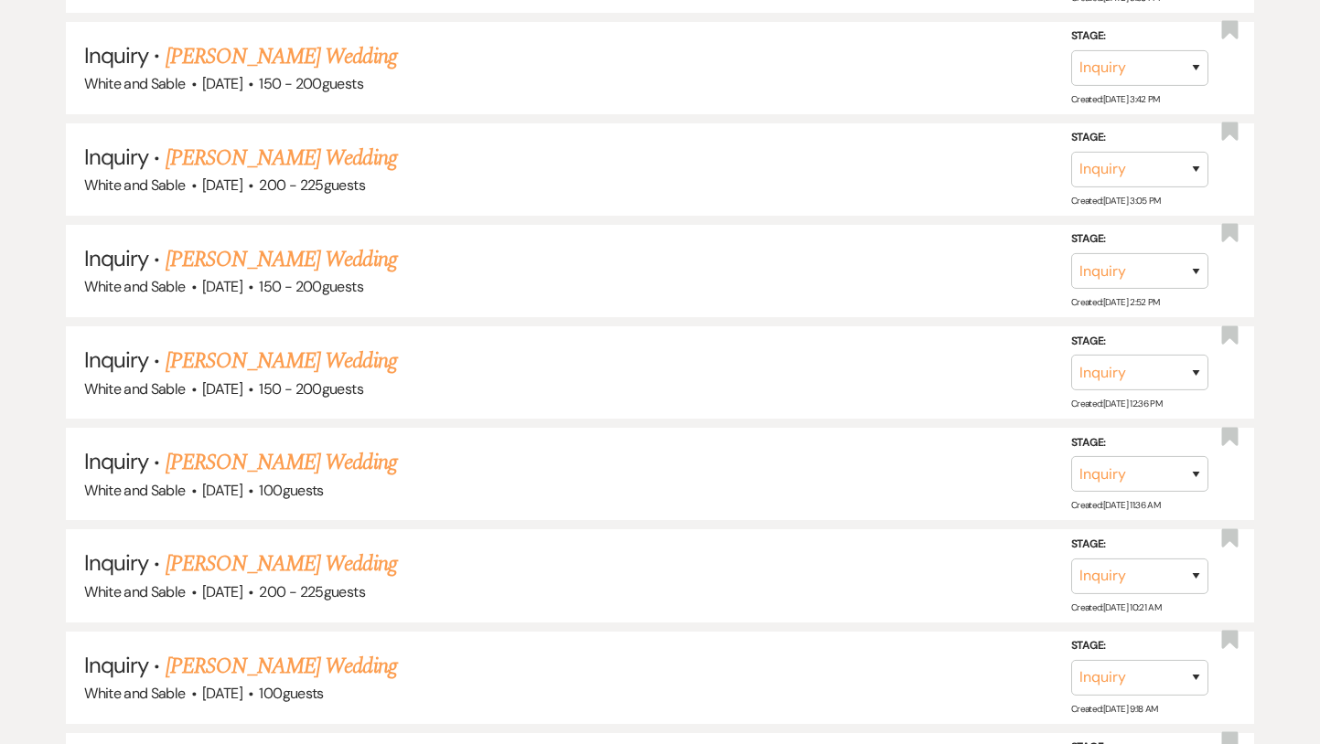
scroll to position [10658, 0]
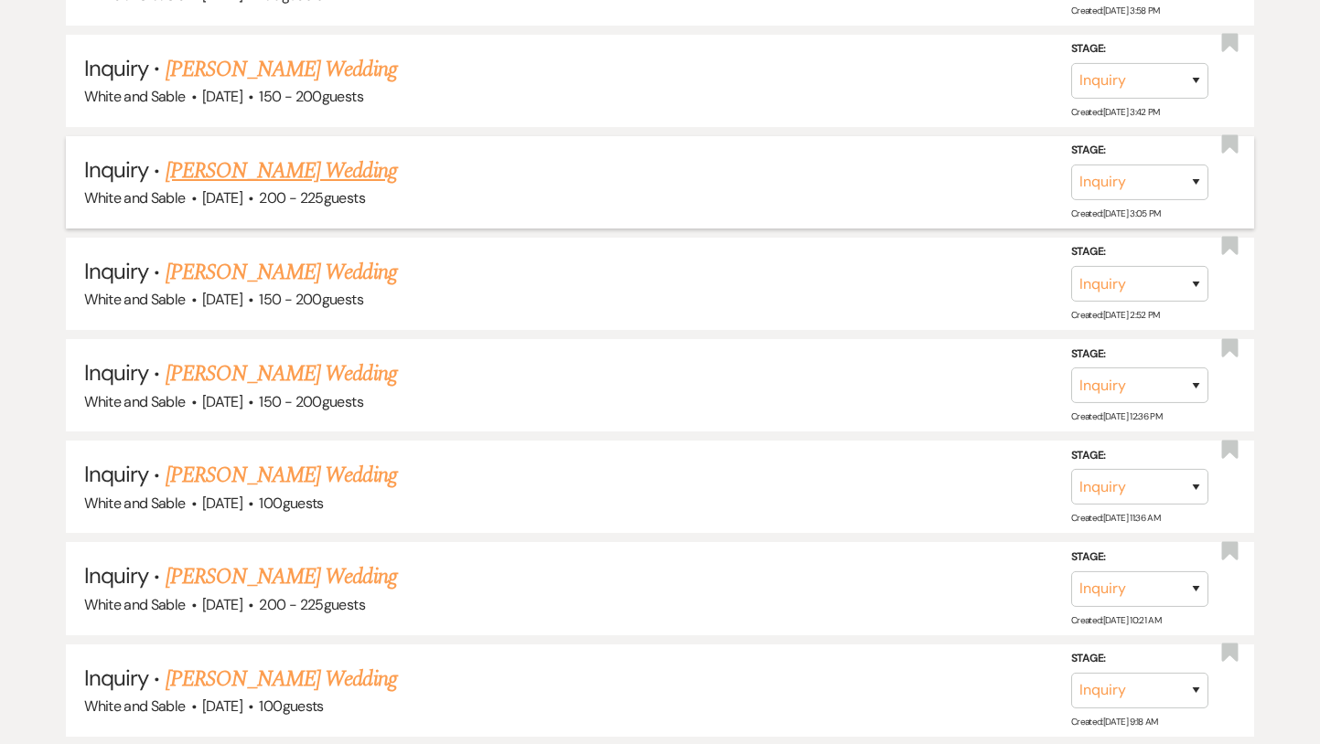
click at [315, 155] on link "[PERSON_NAME] Wedding" at bounding box center [281, 171] width 231 height 33
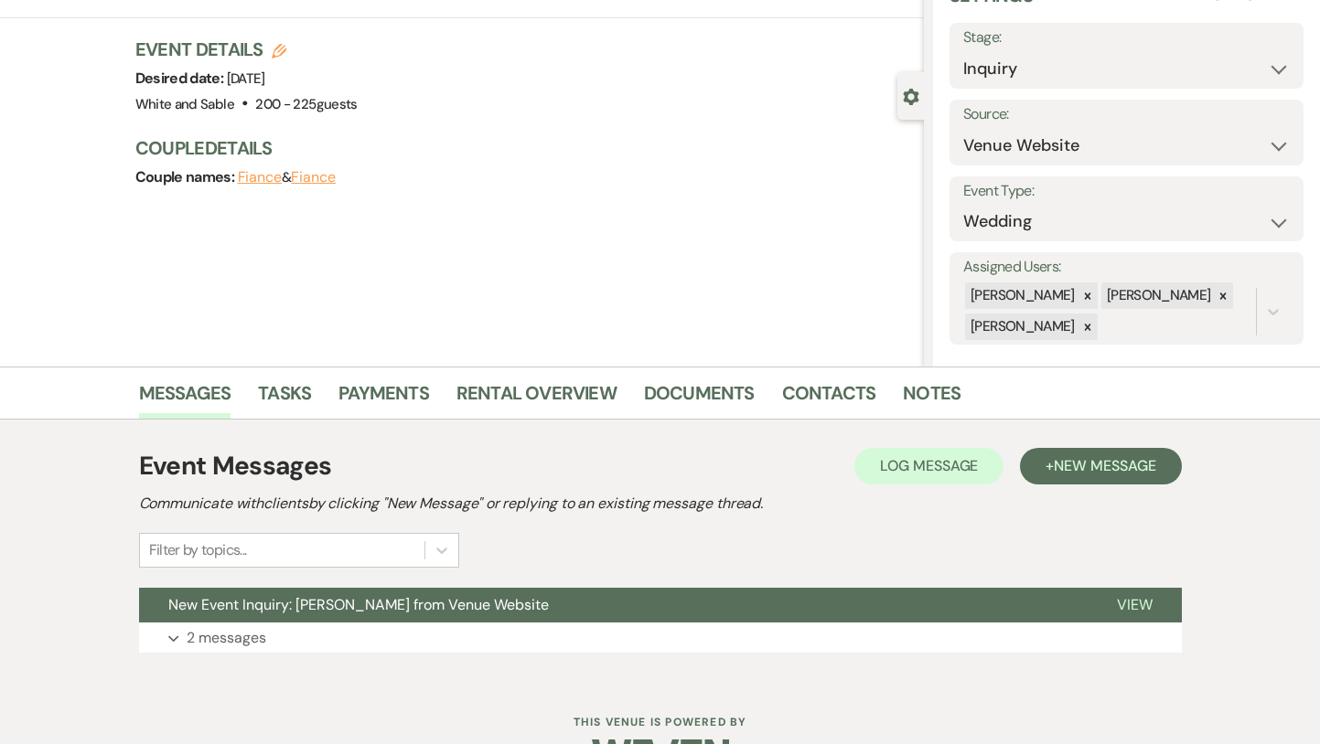
scroll to position [146, 0]
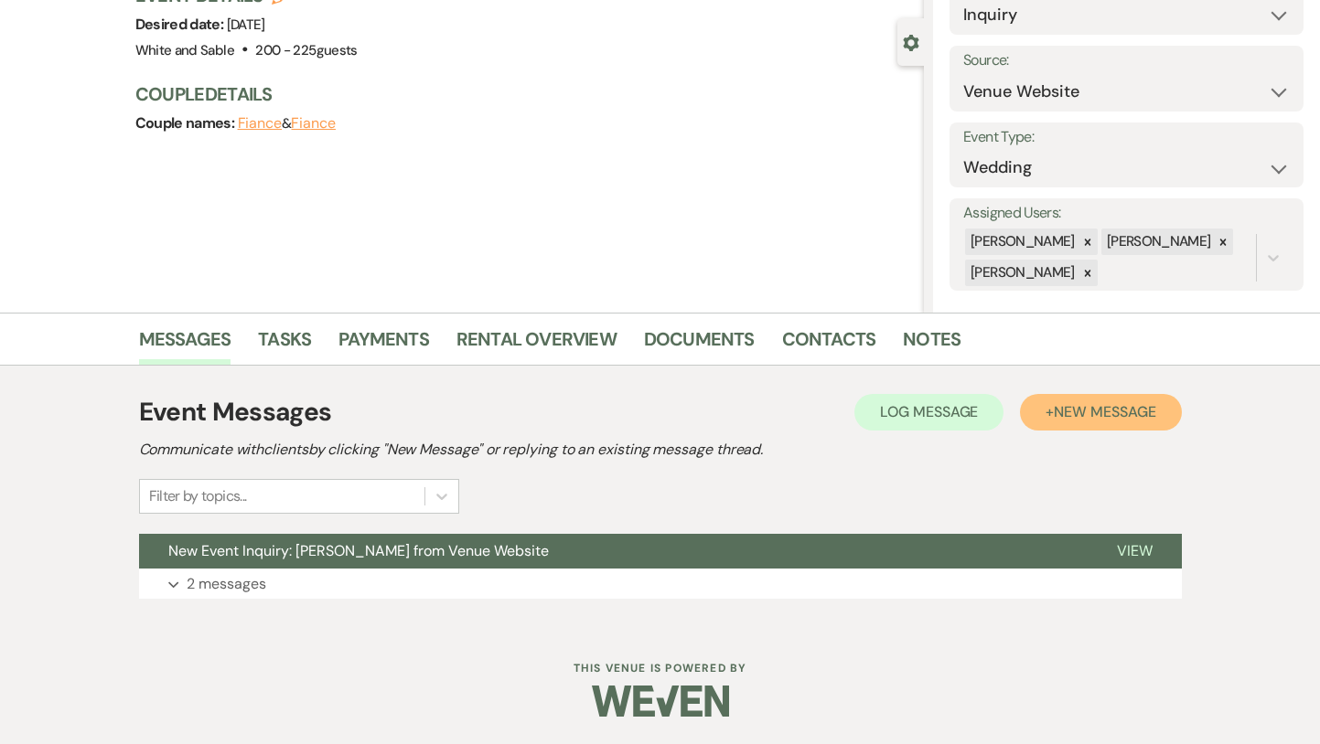
click at [1072, 402] on span "New Message" at bounding box center [1105, 411] width 102 height 19
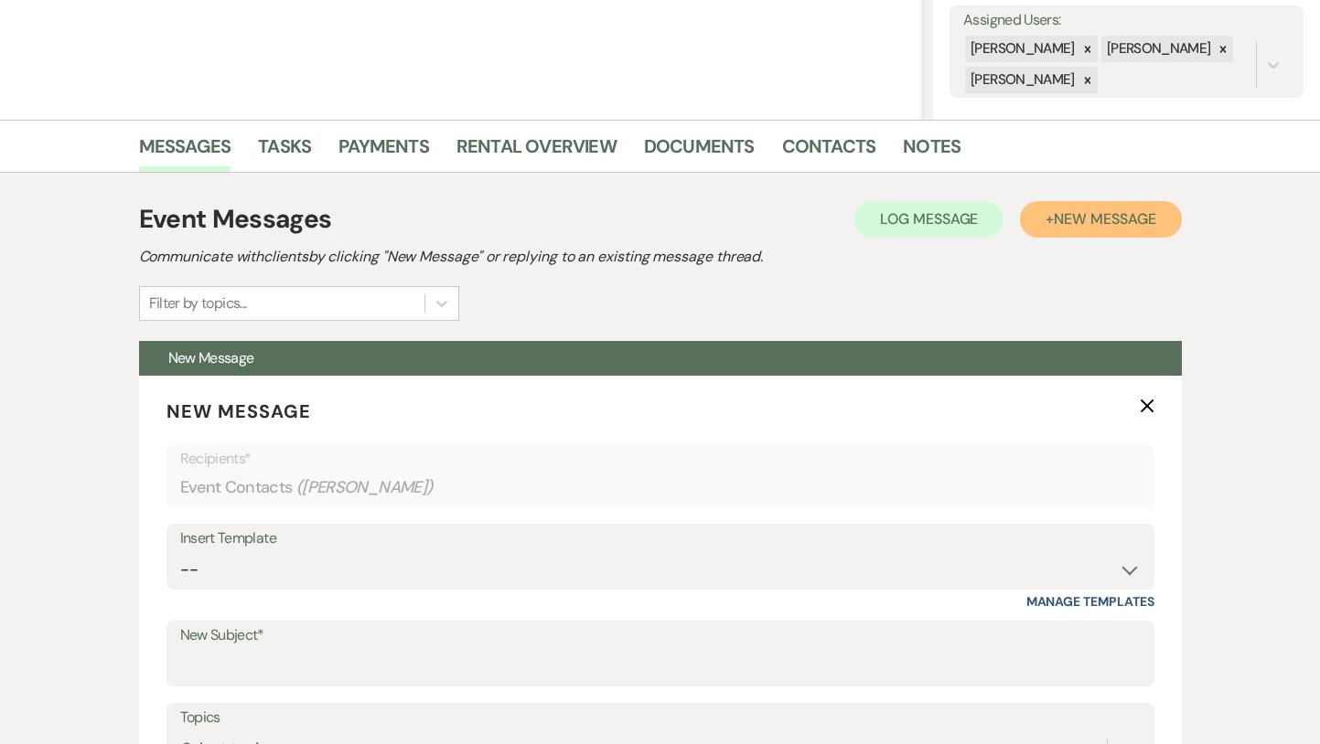
scroll to position [451, 0]
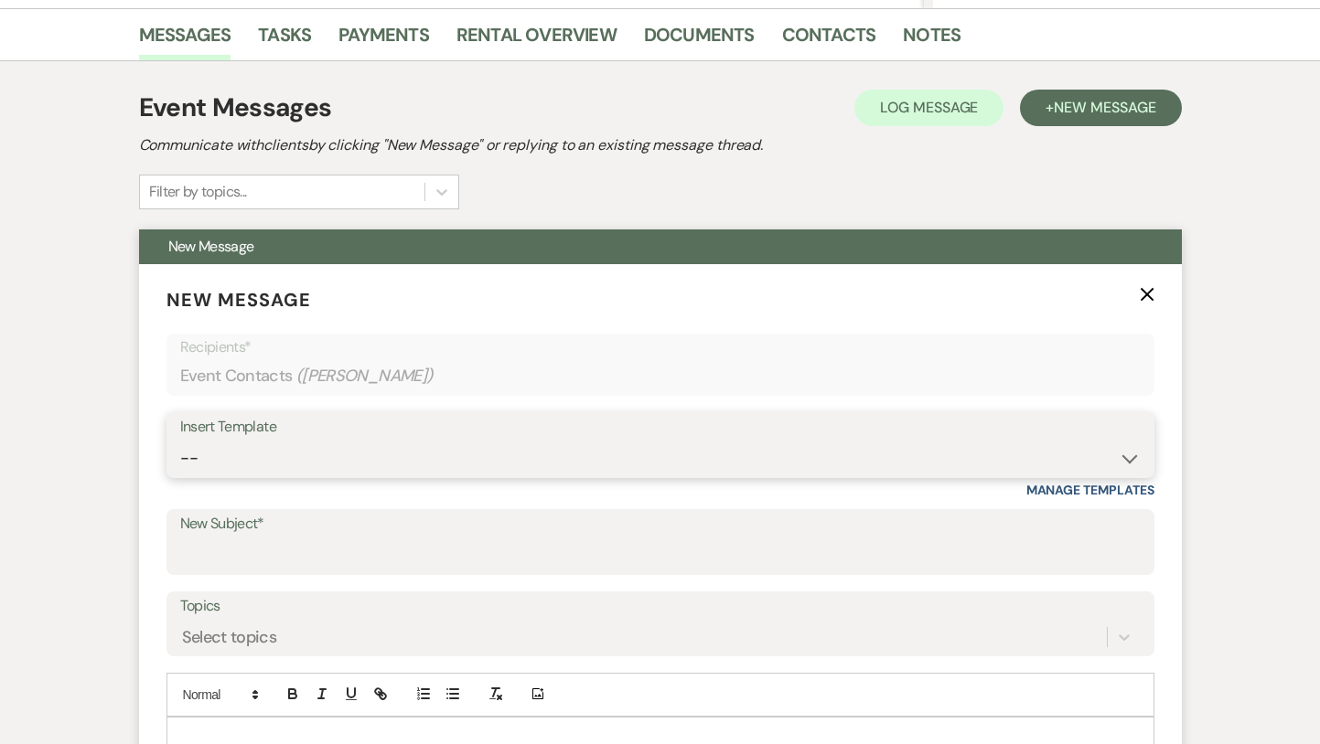
click at [364, 461] on select "-- Inquiry Response (Venue Guide) Schedule - Venue Tour Appt Confirmation Sched…" at bounding box center [660, 459] width 960 height 36
click at [180, 441] on select "-- Inquiry Response (Venue Guide) Schedule - Venue Tour Appt Confirmation Sched…" at bounding box center [660, 459] width 960 height 36
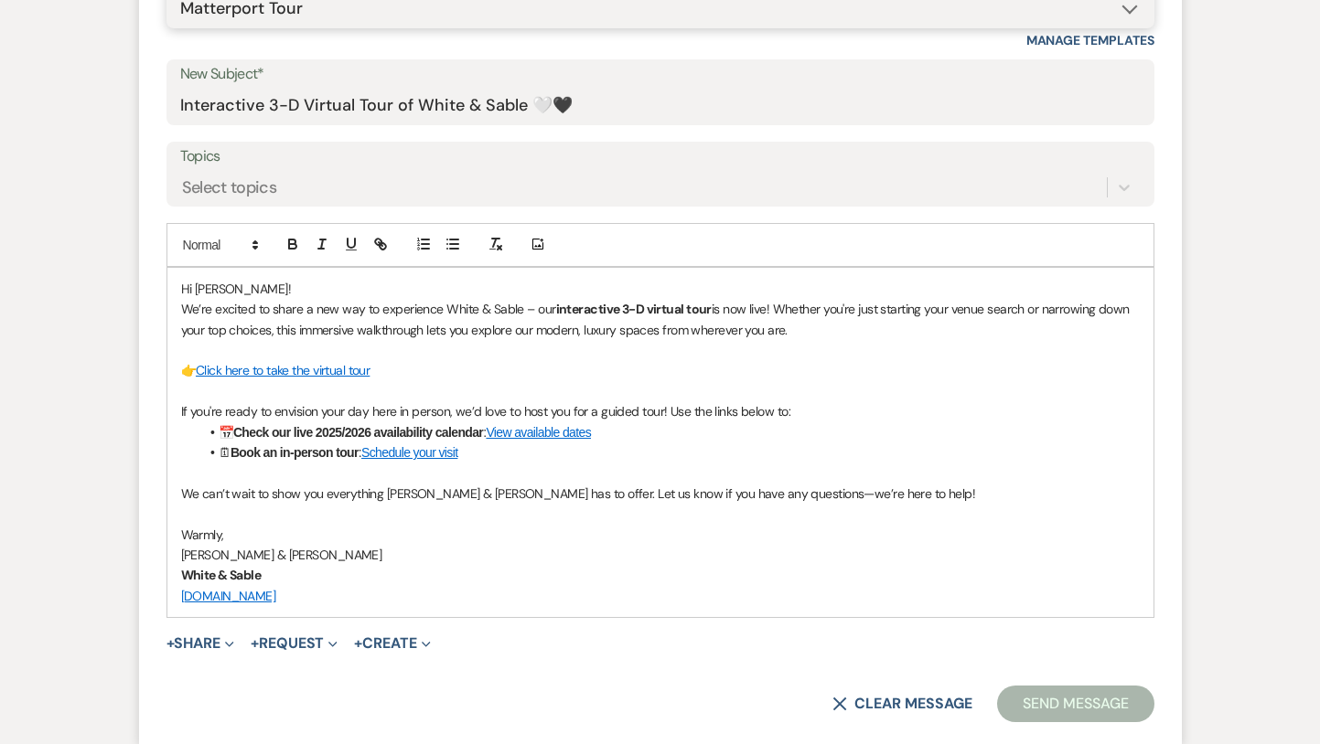
scroll to position [1019, 0]
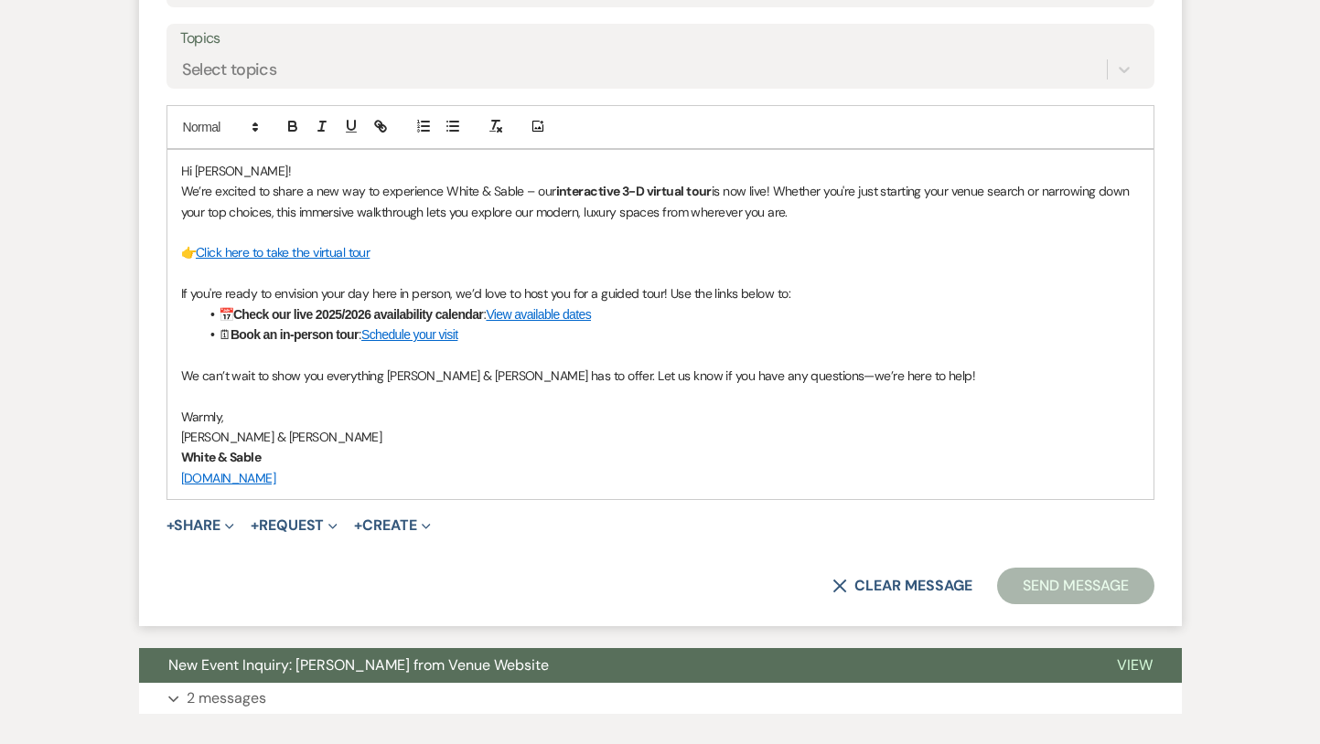
click at [1047, 591] on button "Send Message" at bounding box center [1075, 586] width 156 height 37
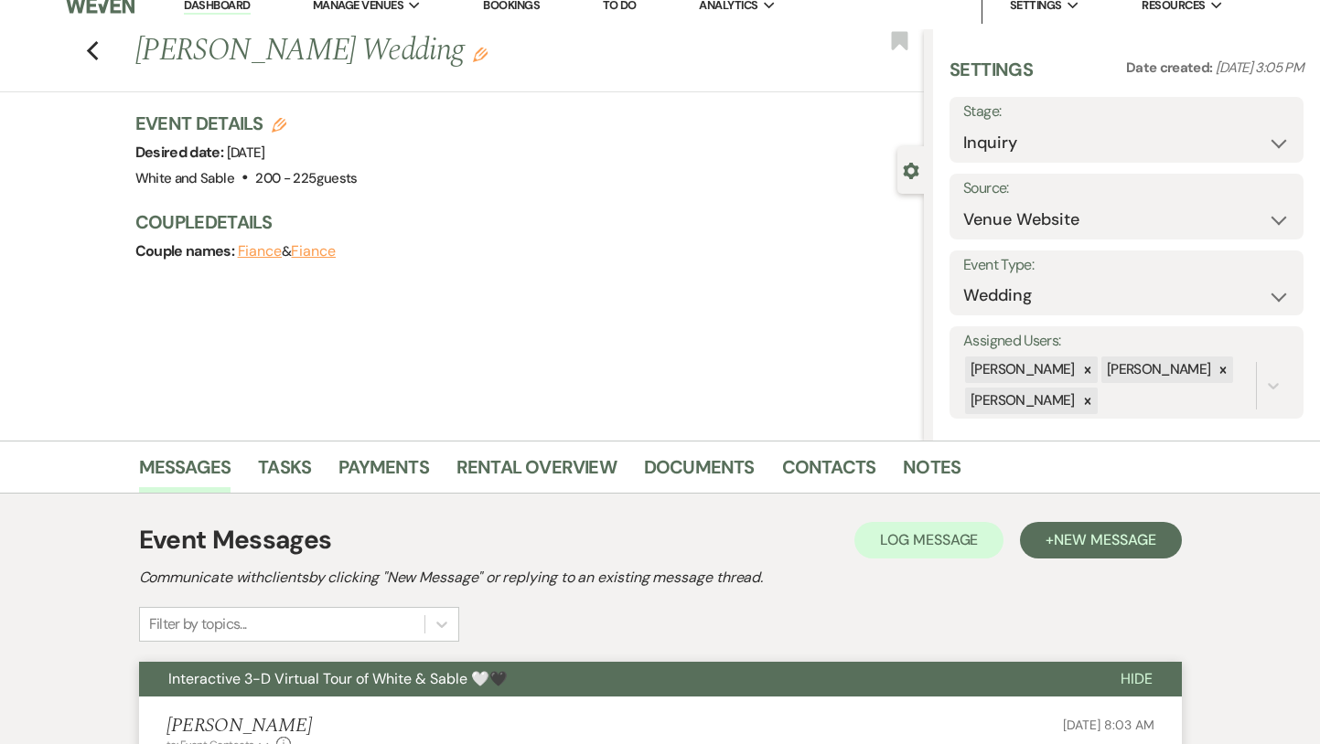
scroll to position [0, 0]
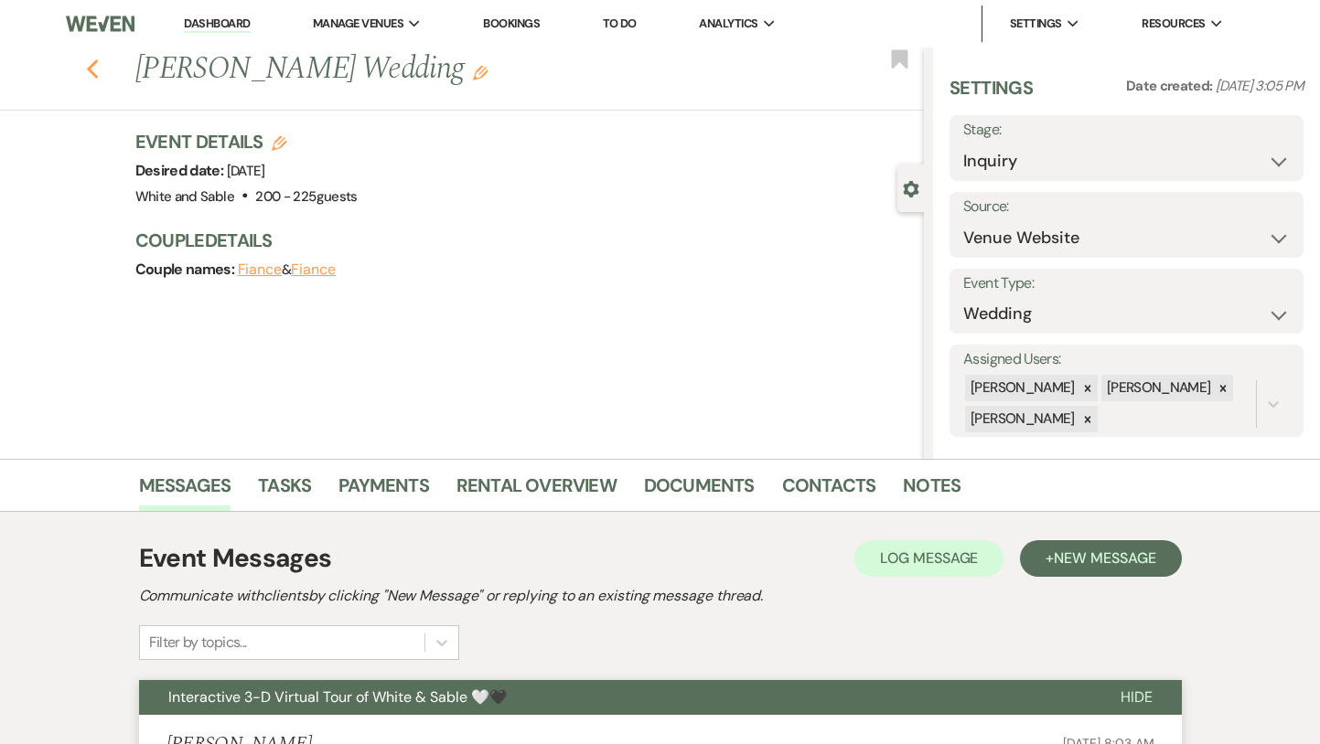
click at [94, 69] on icon "Previous" at bounding box center [93, 70] width 14 height 22
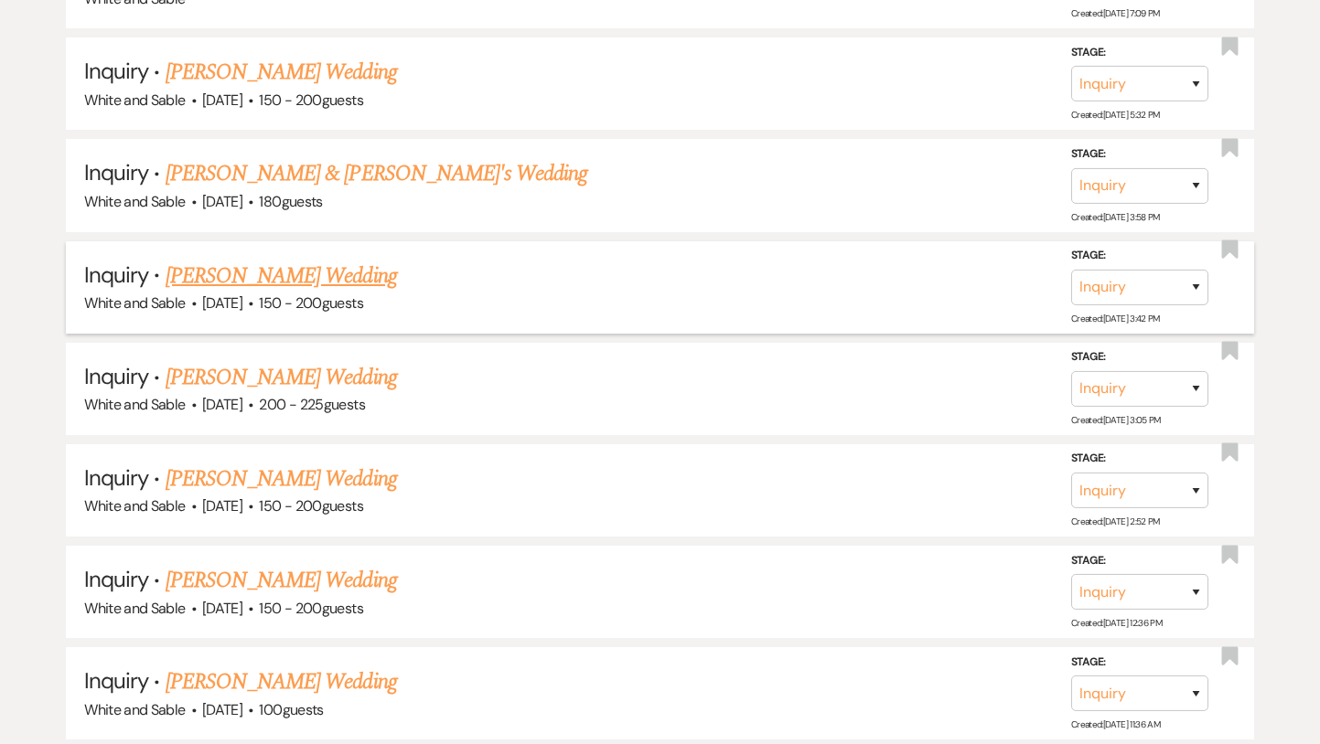
click at [242, 260] on link "[PERSON_NAME] Wedding" at bounding box center [281, 276] width 231 height 33
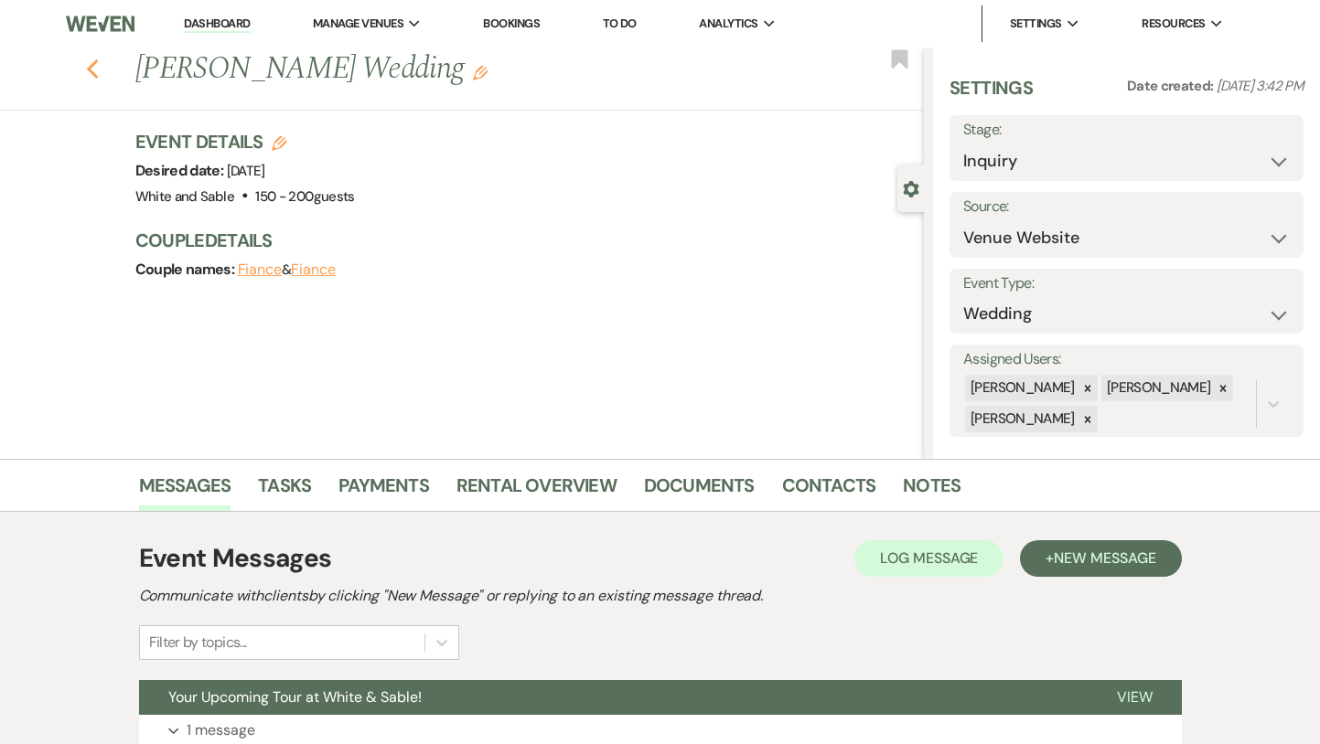
click at [94, 71] on icon "Previous" at bounding box center [93, 70] width 14 height 22
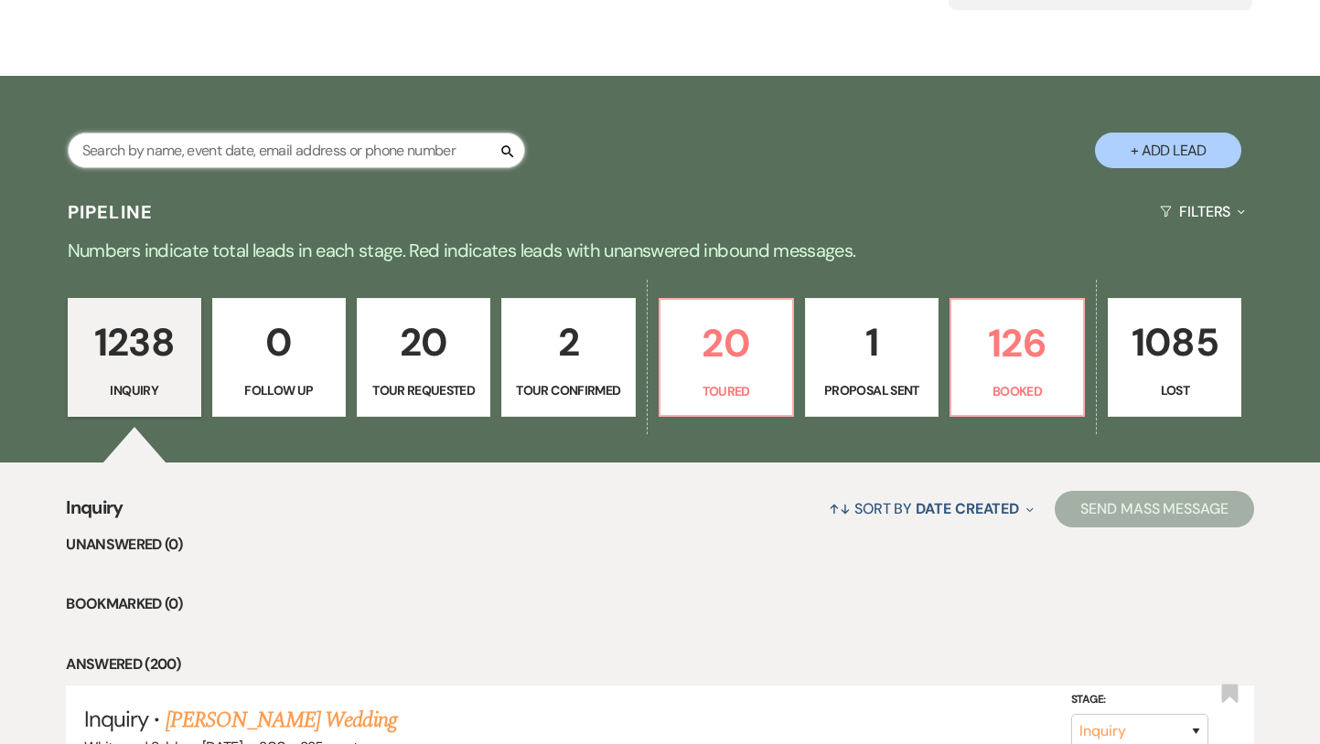
click at [257, 150] on input "text" at bounding box center [296, 151] width 457 height 36
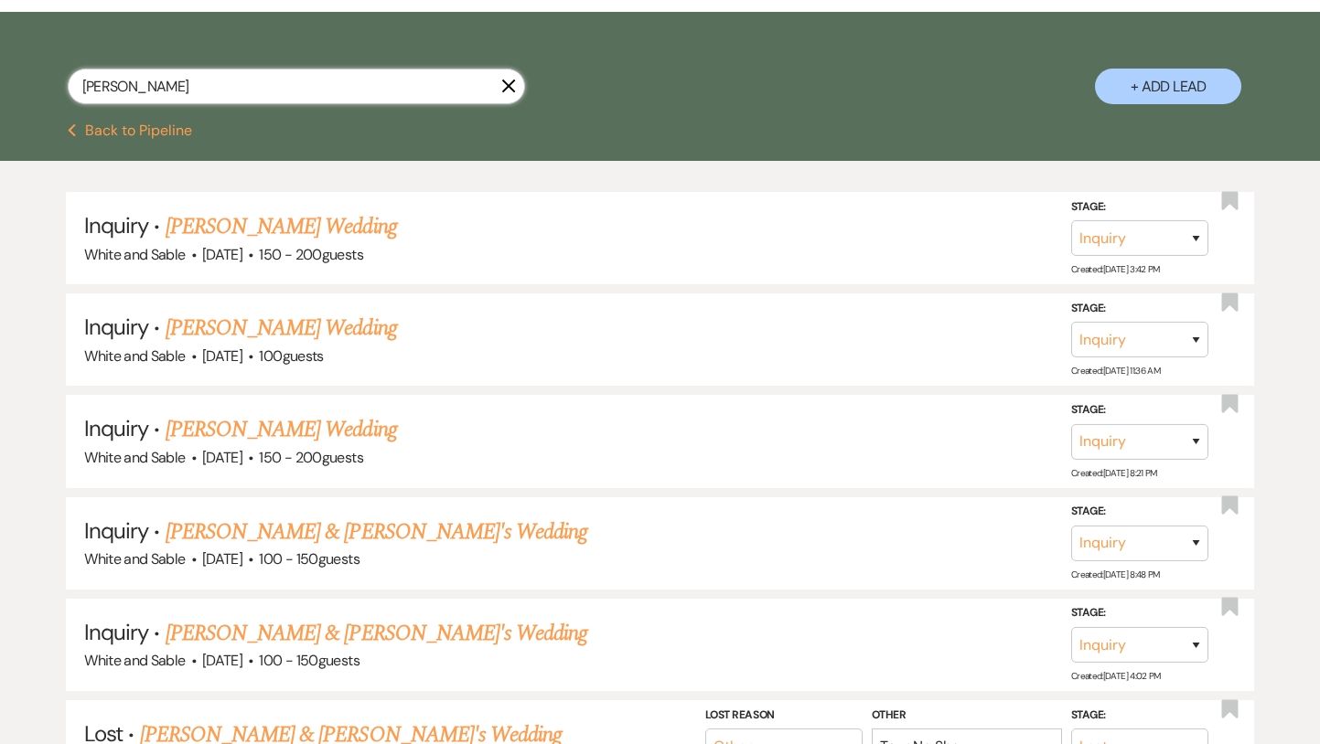
scroll to position [312, 0]
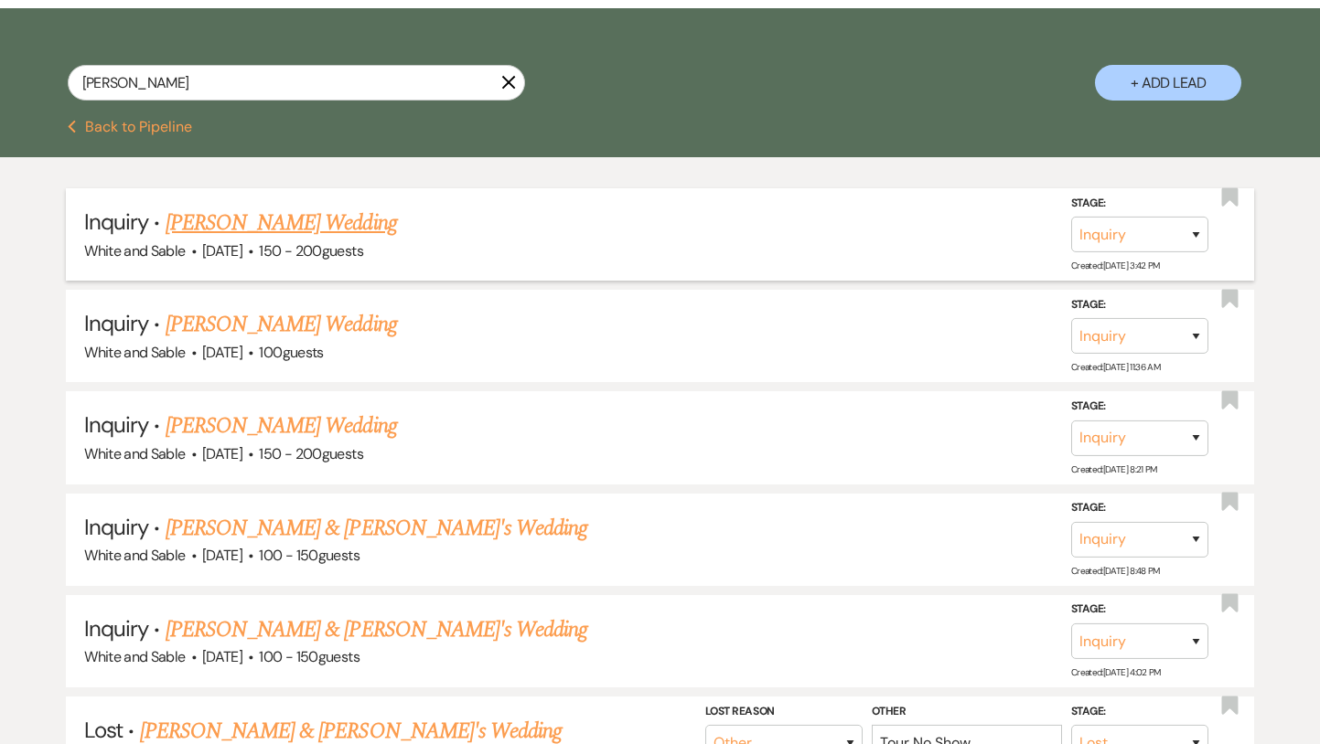
click at [325, 224] on link "[PERSON_NAME] Wedding" at bounding box center [281, 223] width 231 height 33
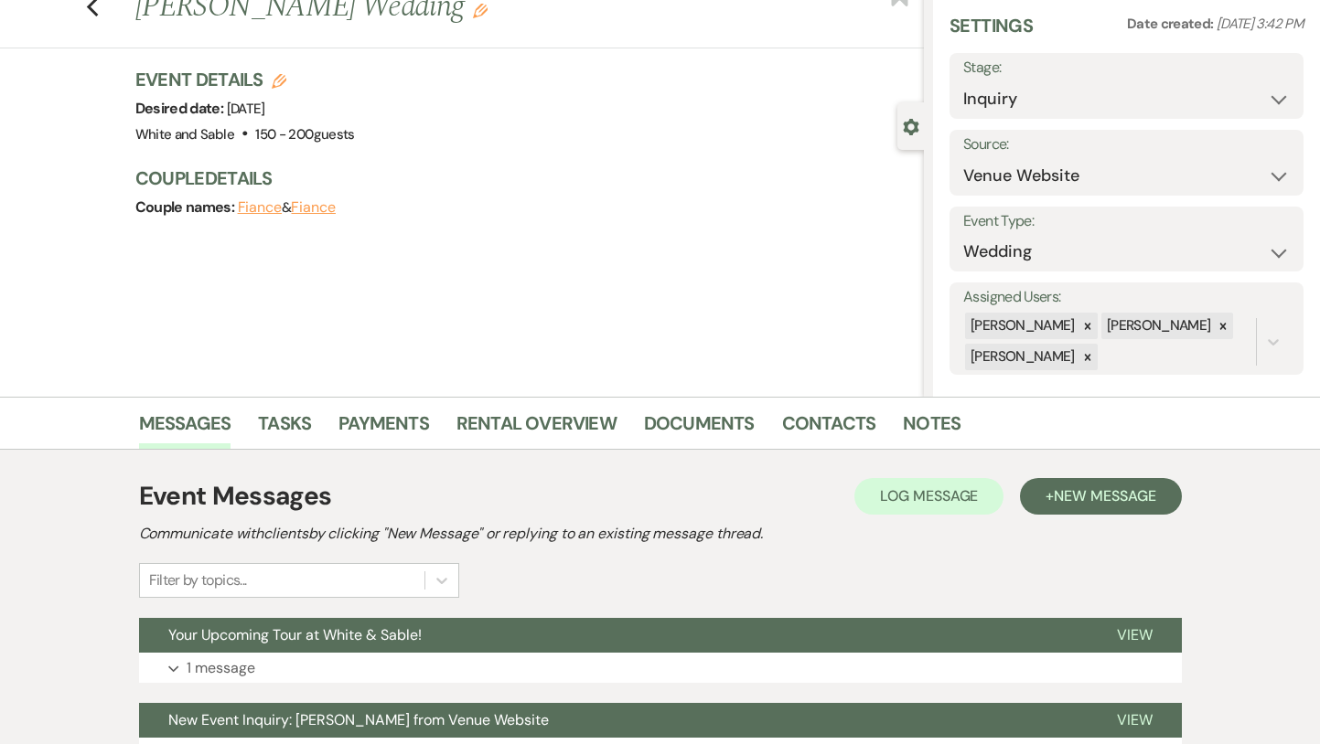
scroll to position [42, 0]
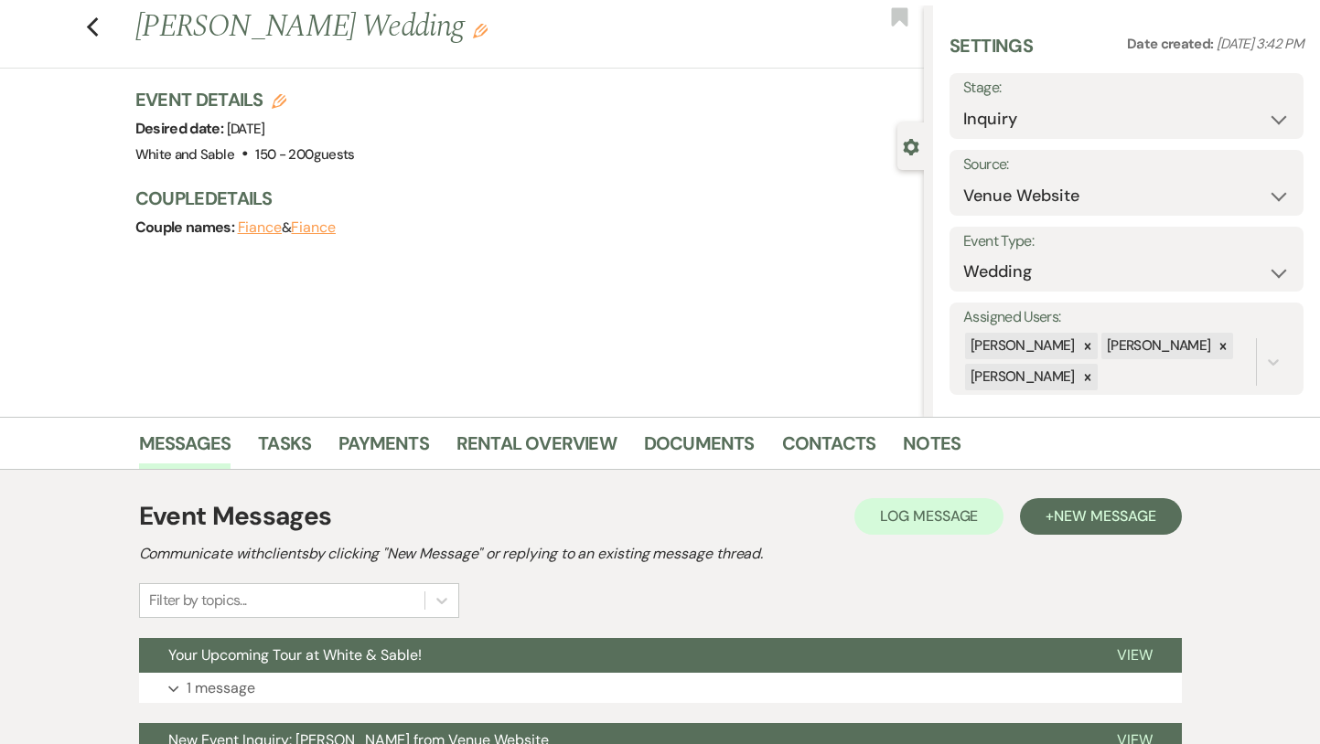
click at [983, 137] on div "Stage: Inquiry Follow Up Tour Requested Tour Confirmed Toured Proposal Sent Boo…" at bounding box center [1126, 106] width 354 height 66
click at [981, 119] on select "Inquiry Follow Up Tour Requested Tour Confirmed Toured Proposal Sent Booked Lost" at bounding box center [1126, 120] width 327 height 36
click at [963, 102] on select "Inquiry Follow Up Tour Requested Tour Confirmed Toured Proposal Sent Booked Lost" at bounding box center [1126, 120] width 327 height 36
click at [892, 19] on use "button" at bounding box center [900, 16] width 16 height 18
click at [1251, 108] on button "Save" at bounding box center [1267, 106] width 72 height 37
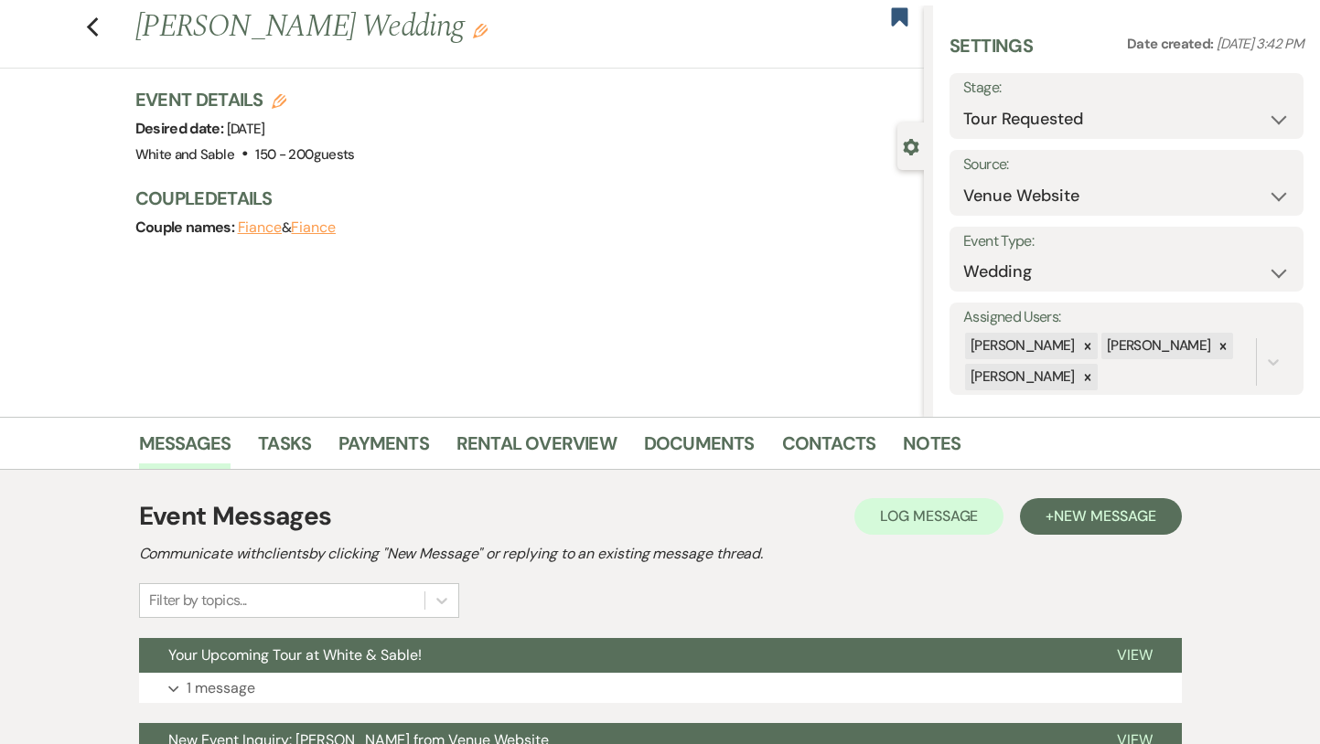
scroll to position [0, 0]
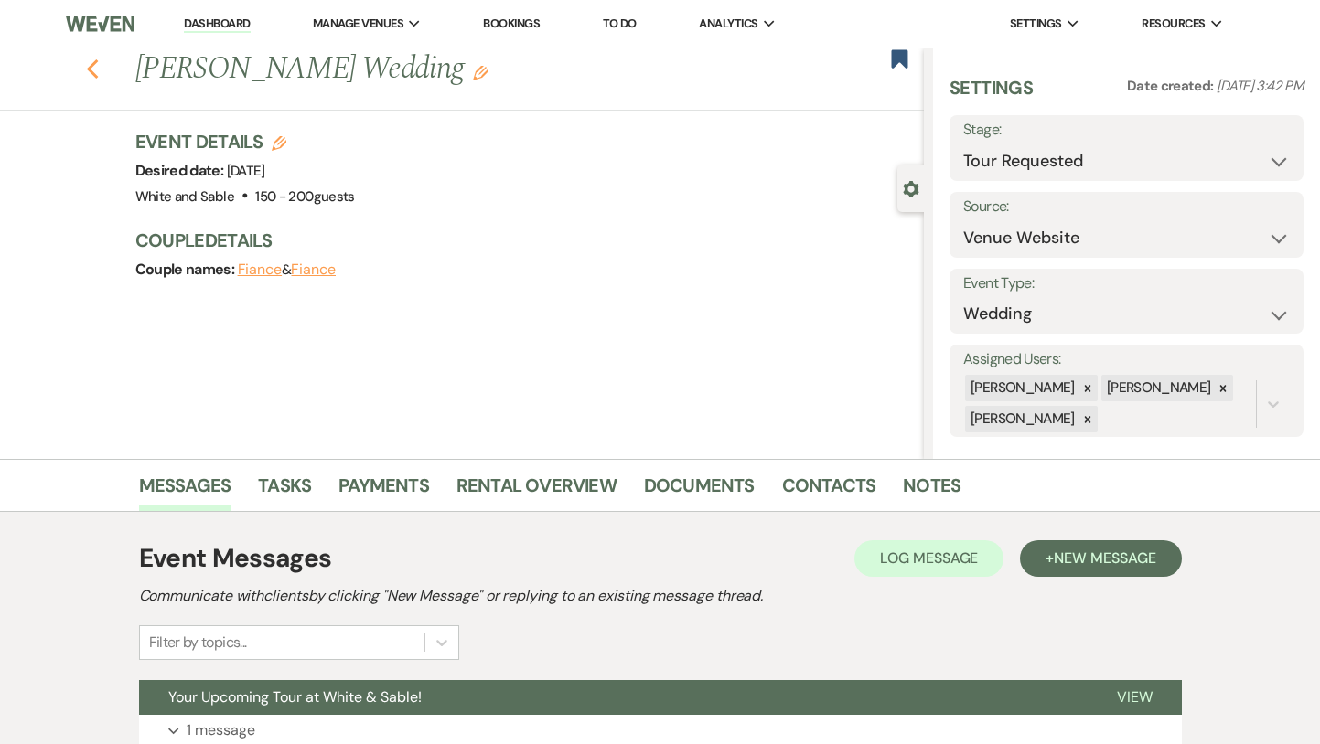
click at [95, 68] on icon "Previous" at bounding box center [93, 70] width 14 height 22
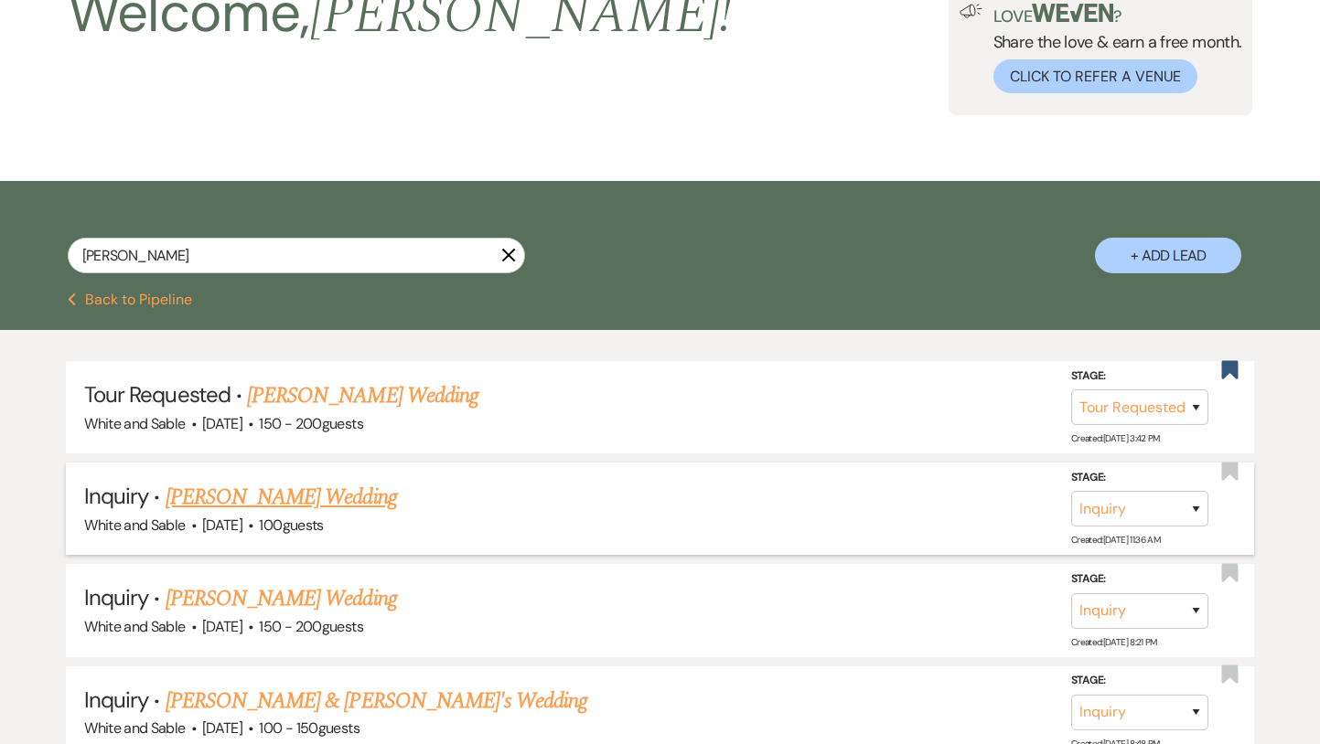
scroll to position [19, 0]
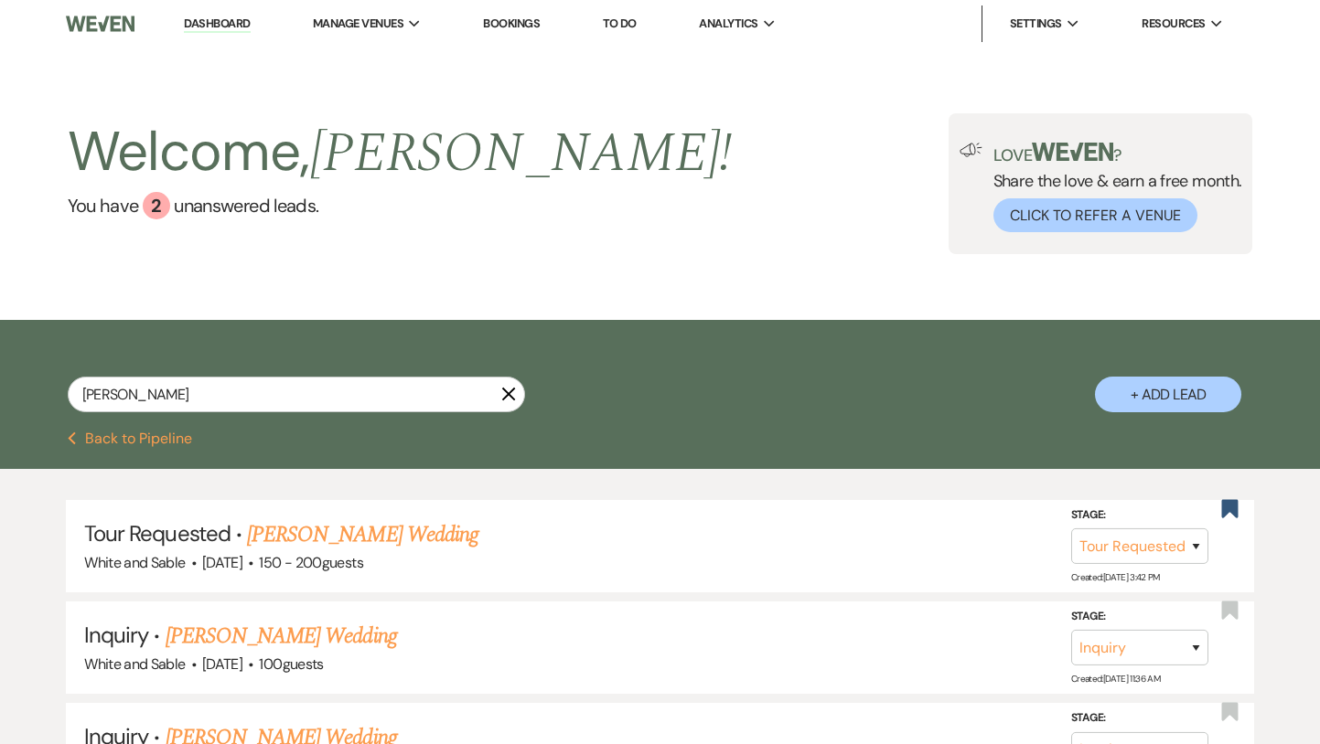
click at [216, 24] on link "Dashboard" at bounding box center [217, 24] width 66 height 17
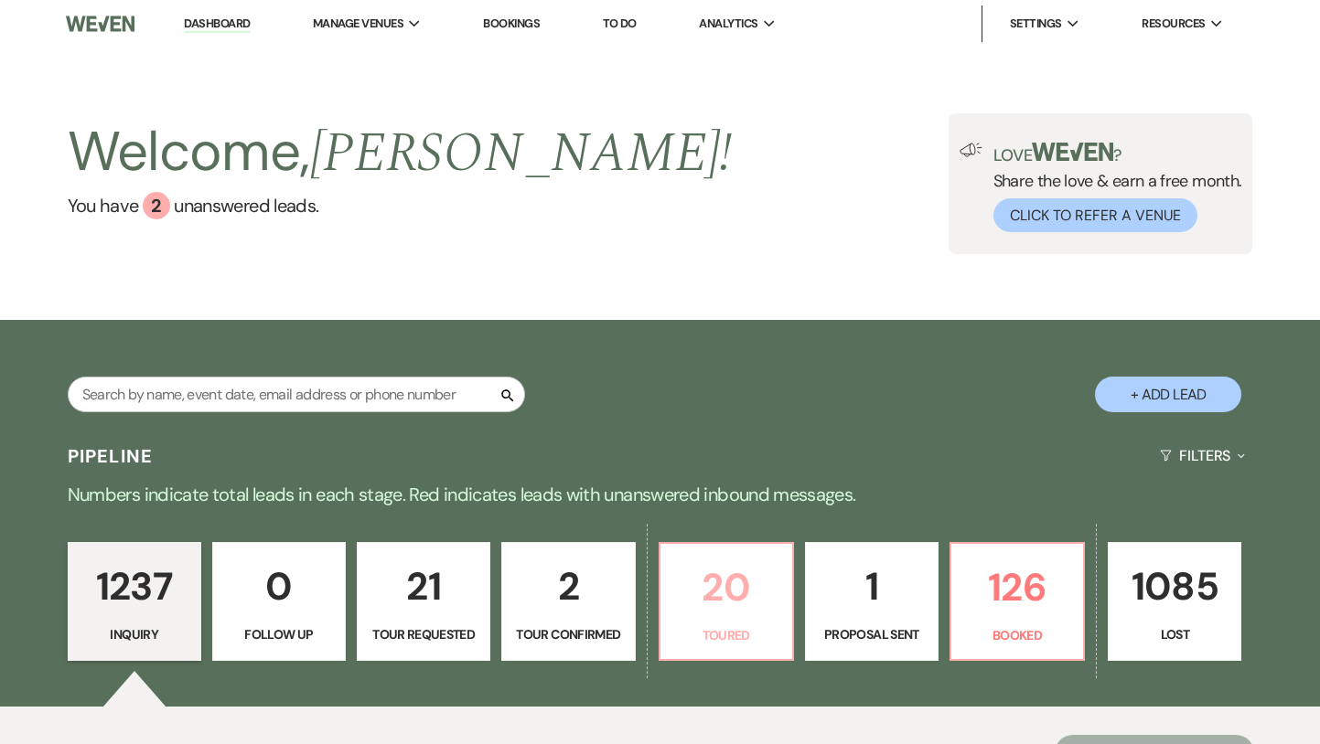
click at [735, 620] on link "20 Toured" at bounding box center [726, 601] width 135 height 119
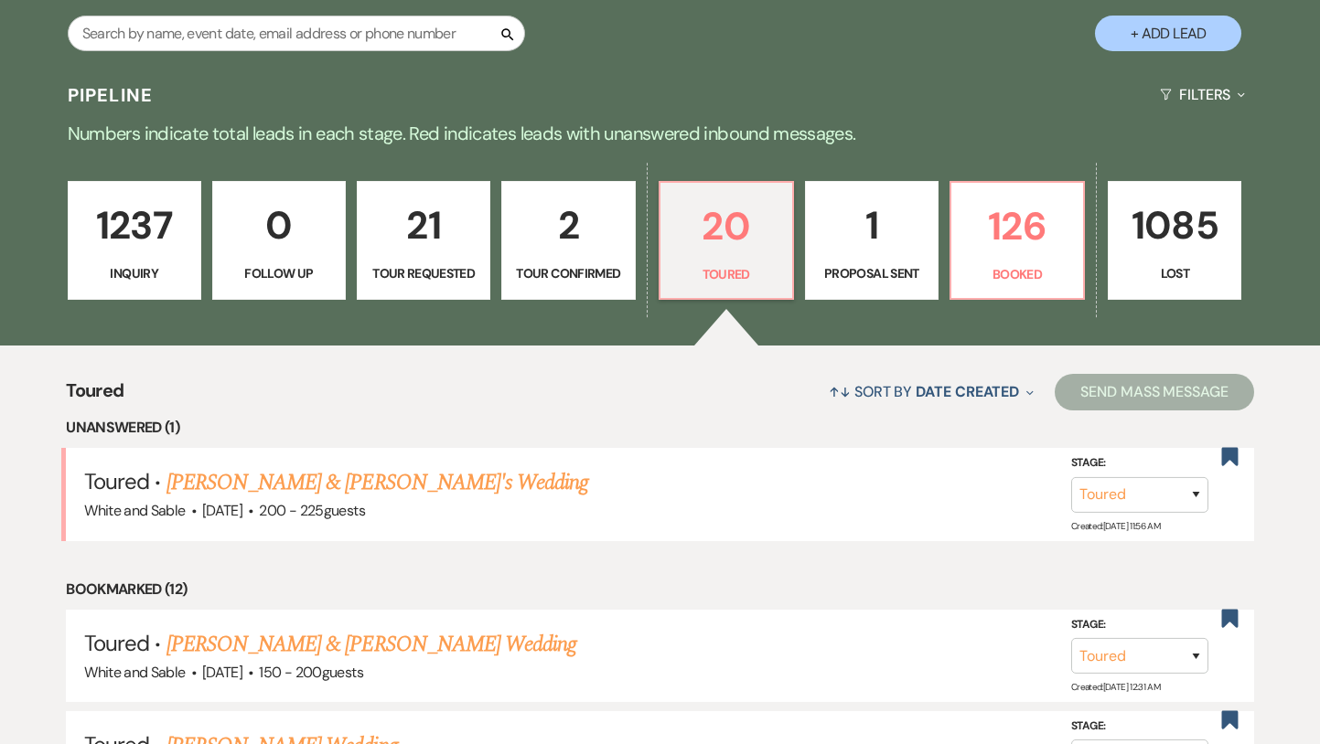
scroll to position [461, 0]
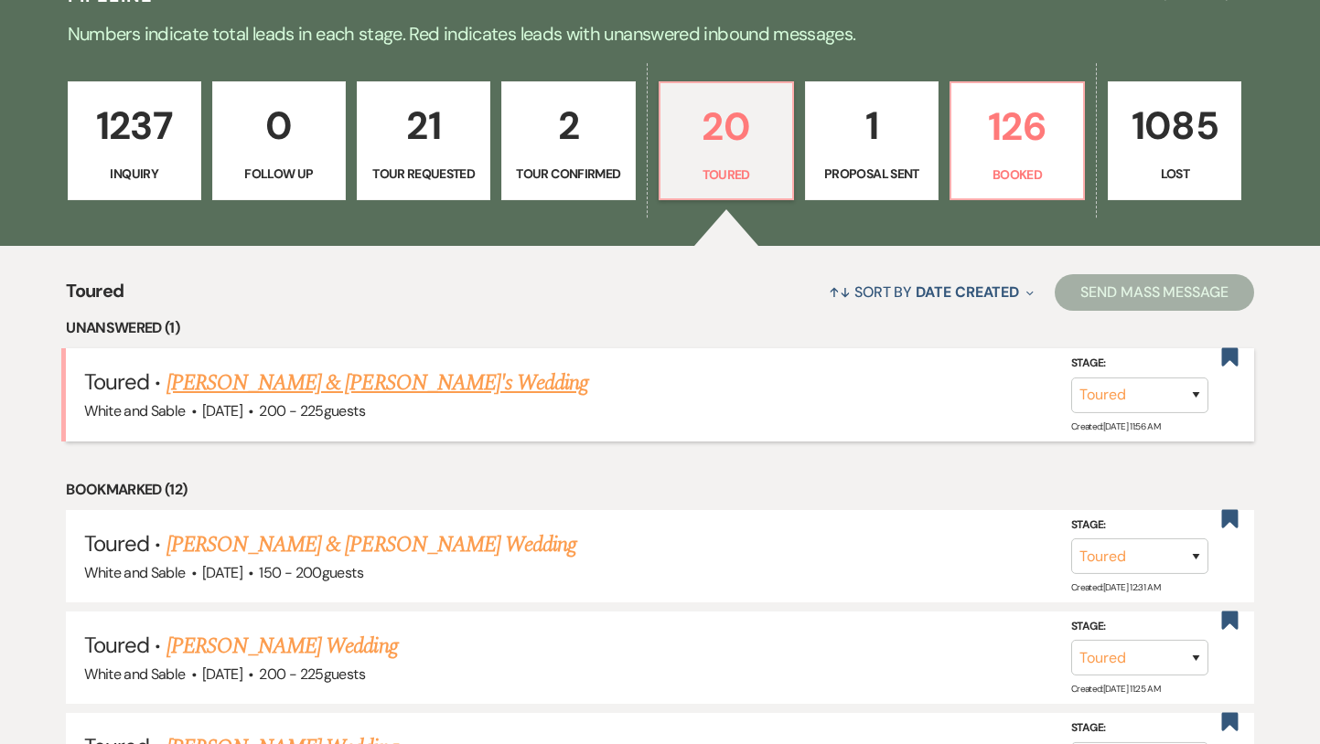
click at [386, 391] on link "[PERSON_NAME] & [PERSON_NAME]'s Wedding" at bounding box center [377, 383] width 423 height 33
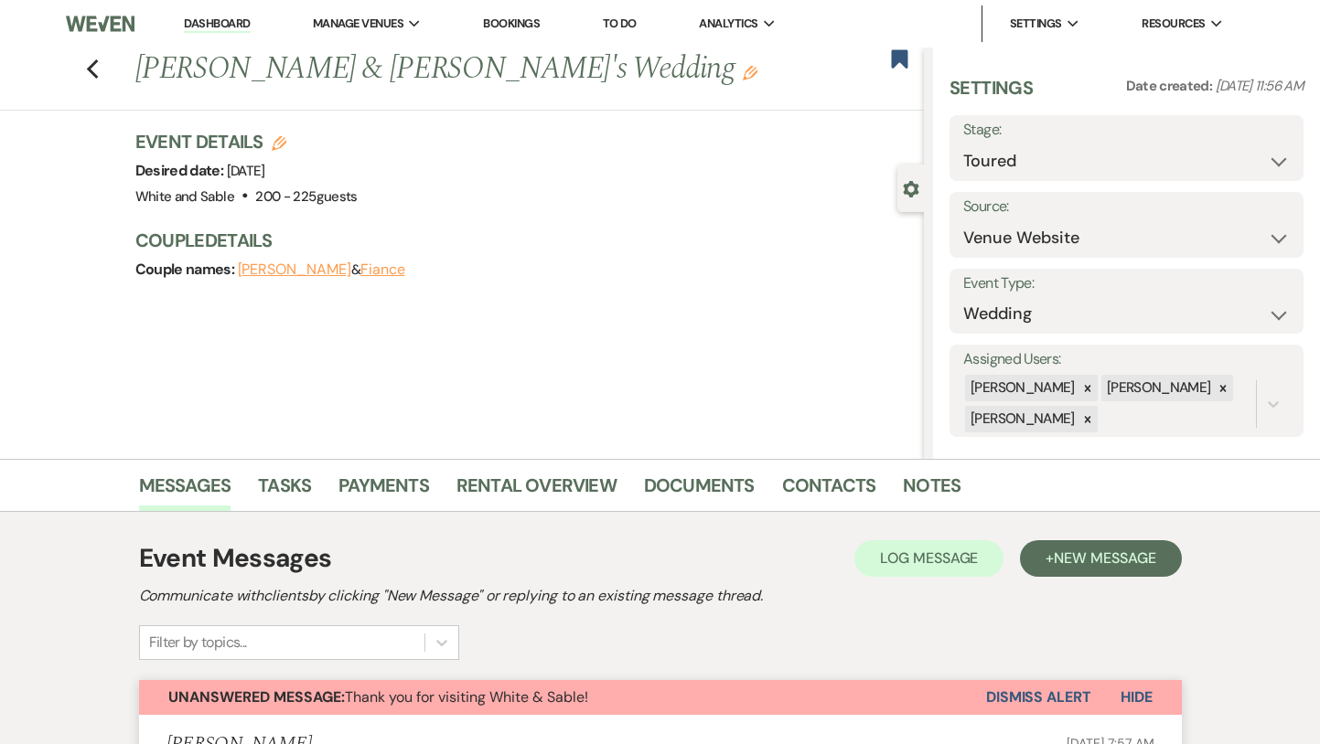
click at [1001, 694] on button "Dismiss Alert" at bounding box center [1038, 697] width 105 height 35
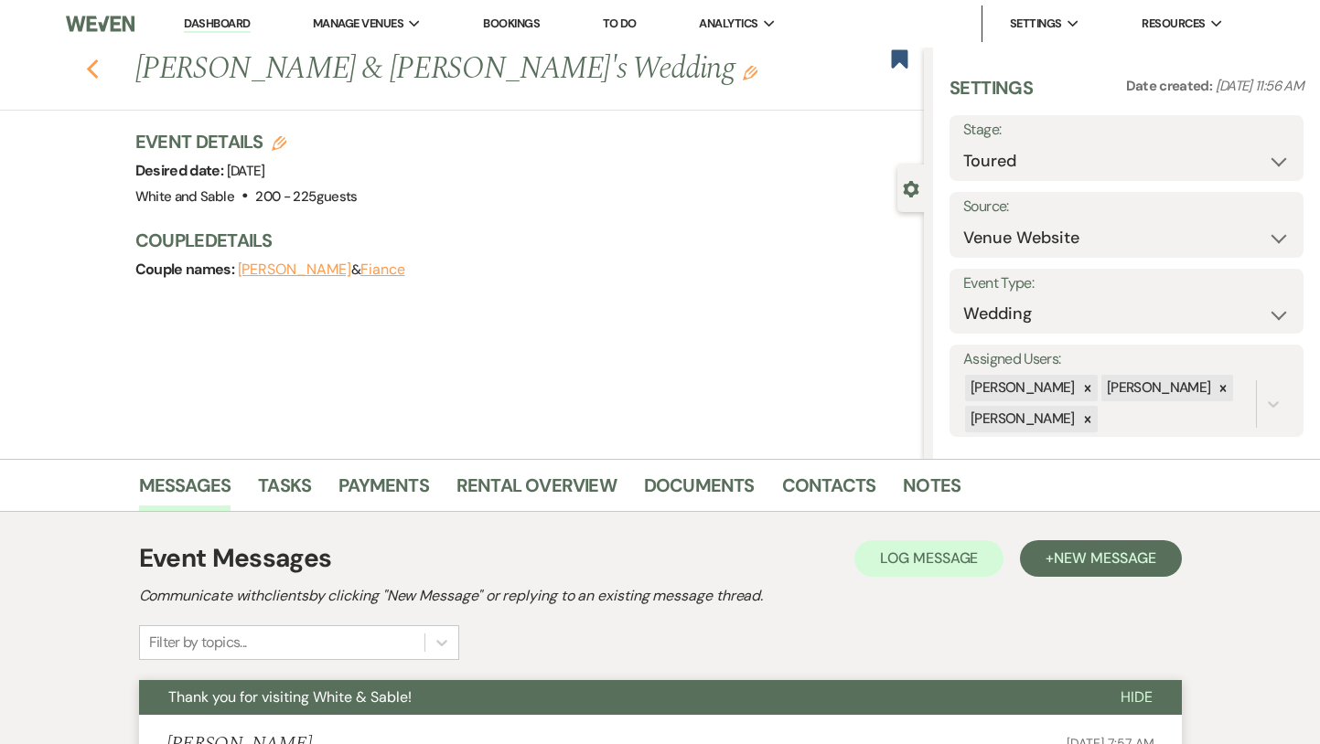
click at [90, 80] on icon "Previous" at bounding box center [93, 70] width 14 height 22
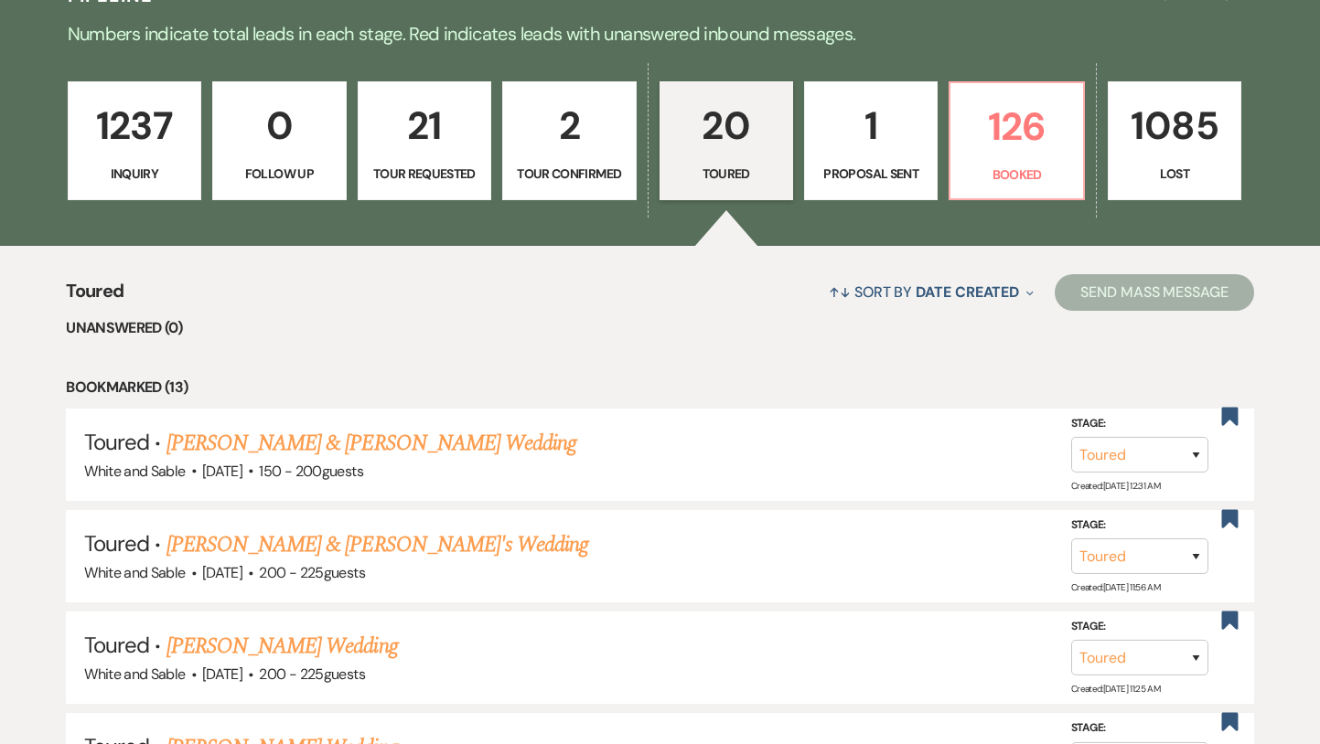
click at [171, 129] on p "1237" at bounding box center [135, 125] width 110 height 61
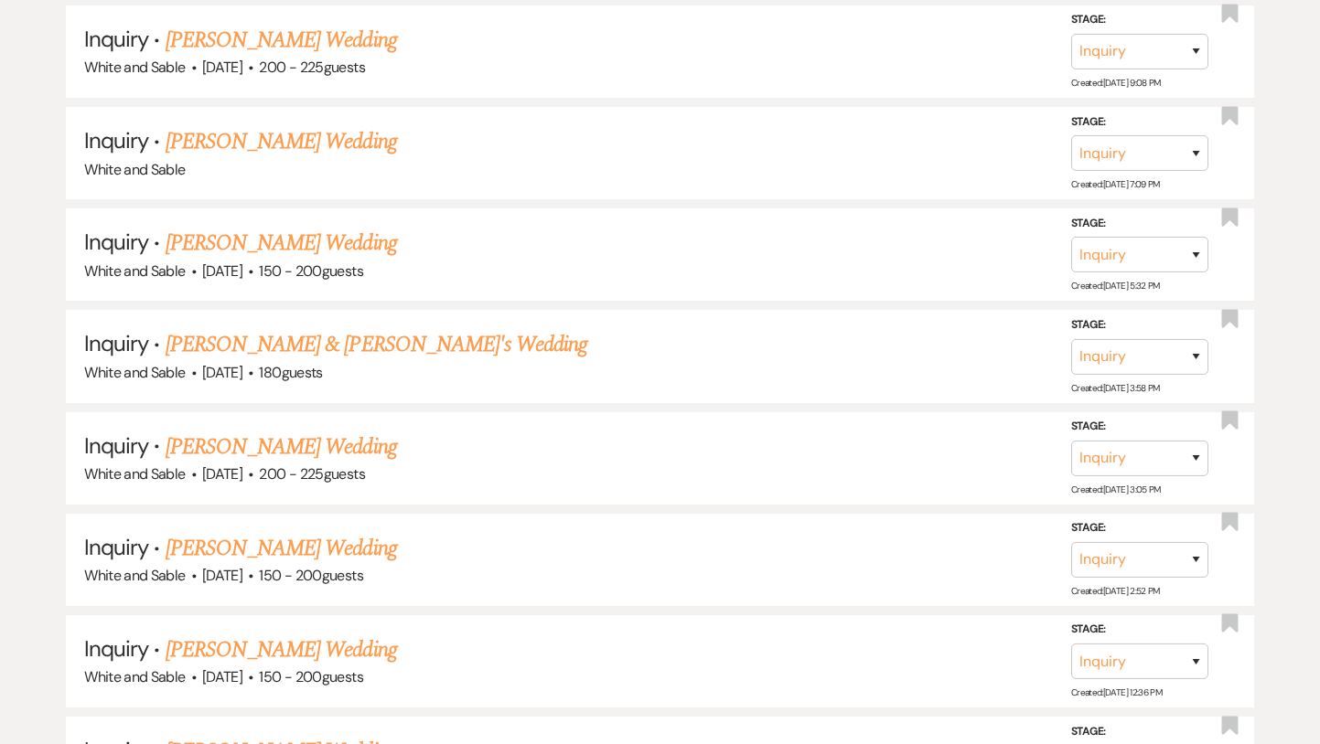
scroll to position [10283, 0]
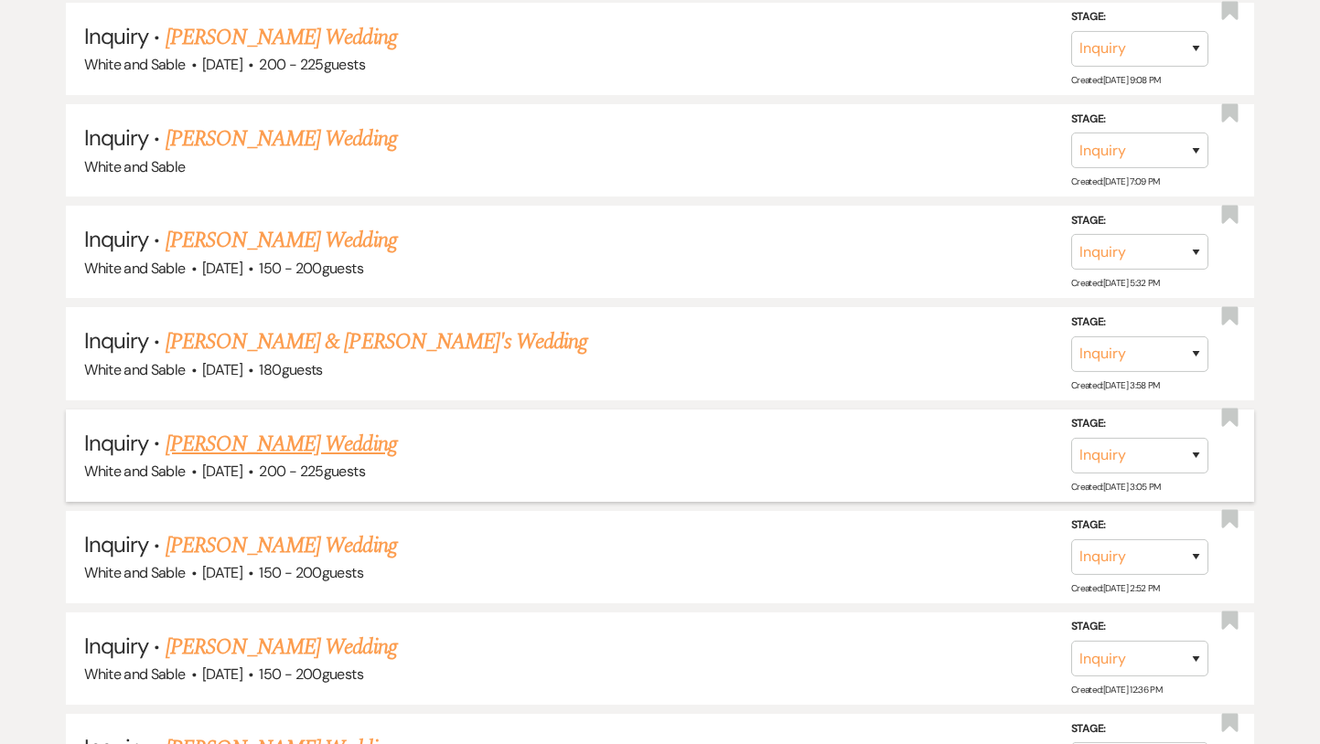
click at [314, 428] on link "[PERSON_NAME] Wedding" at bounding box center [281, 444] width 231 height 33
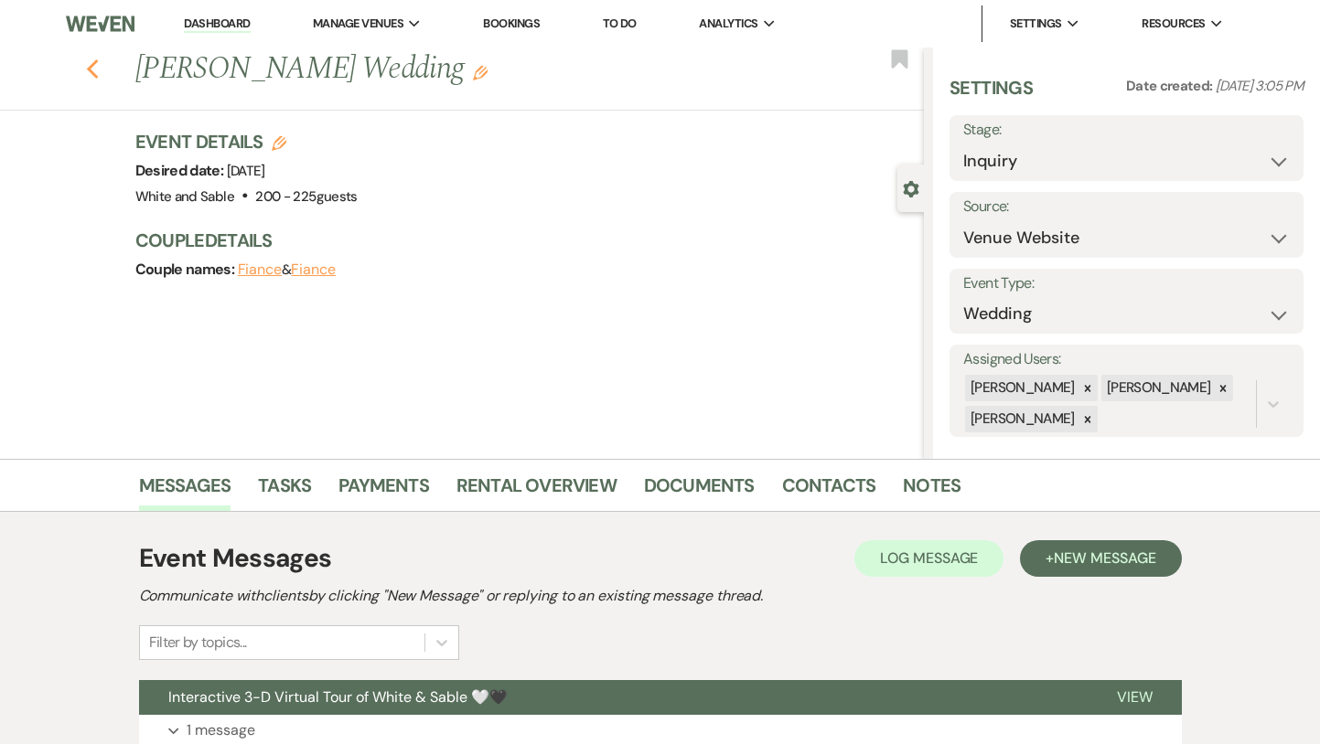
click at [91, 65] on use "button" at bounding box center [92, 69] width 12 height 20
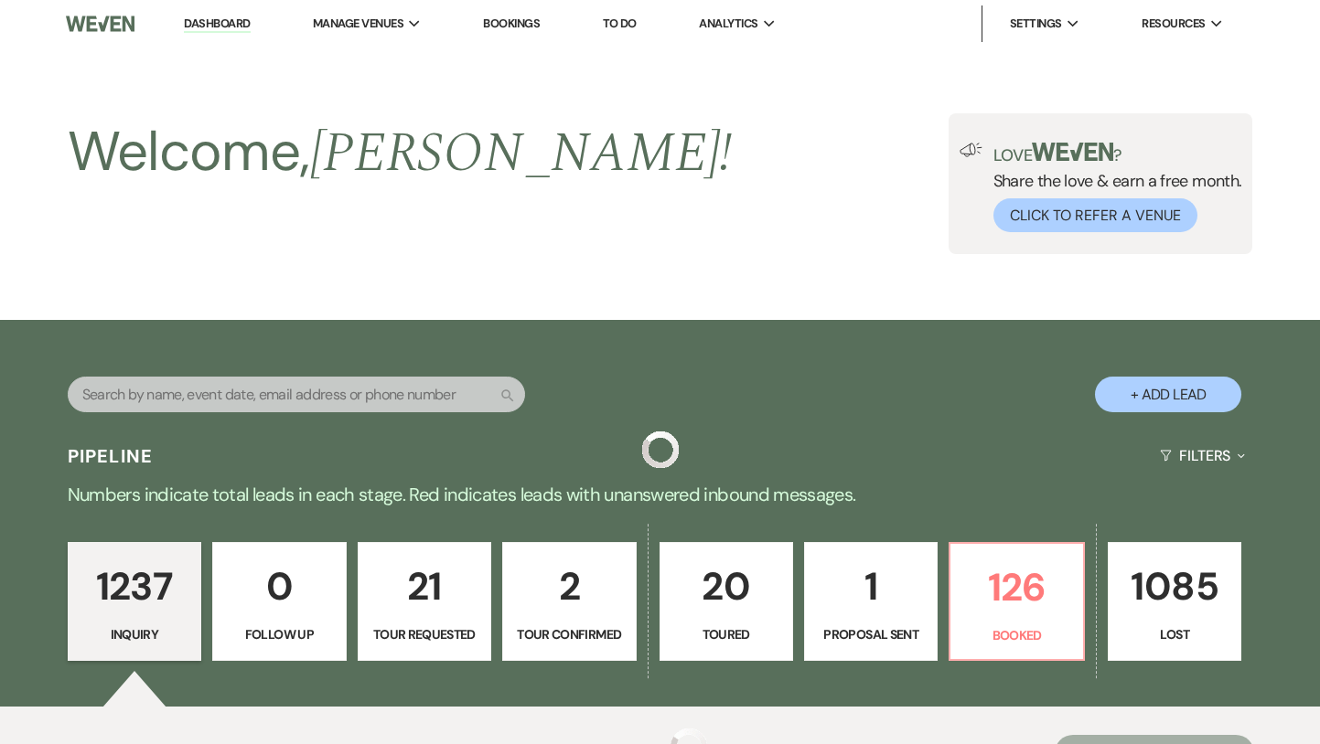
scroll to position [10283, 0]
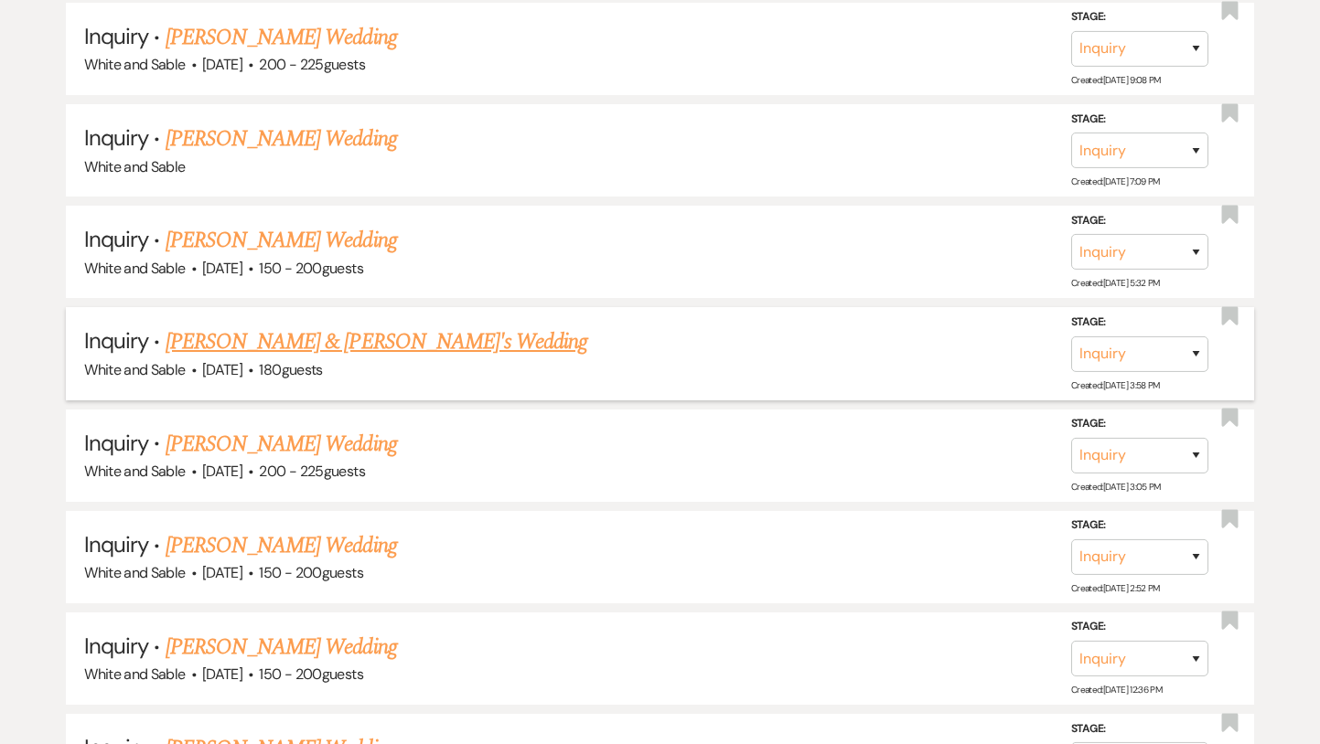
click at [274, 326] on link "[PERSON_NAME] & [PERSON_NAME]'s Wedding" at bounding box center [377, 342] width 423 height 33
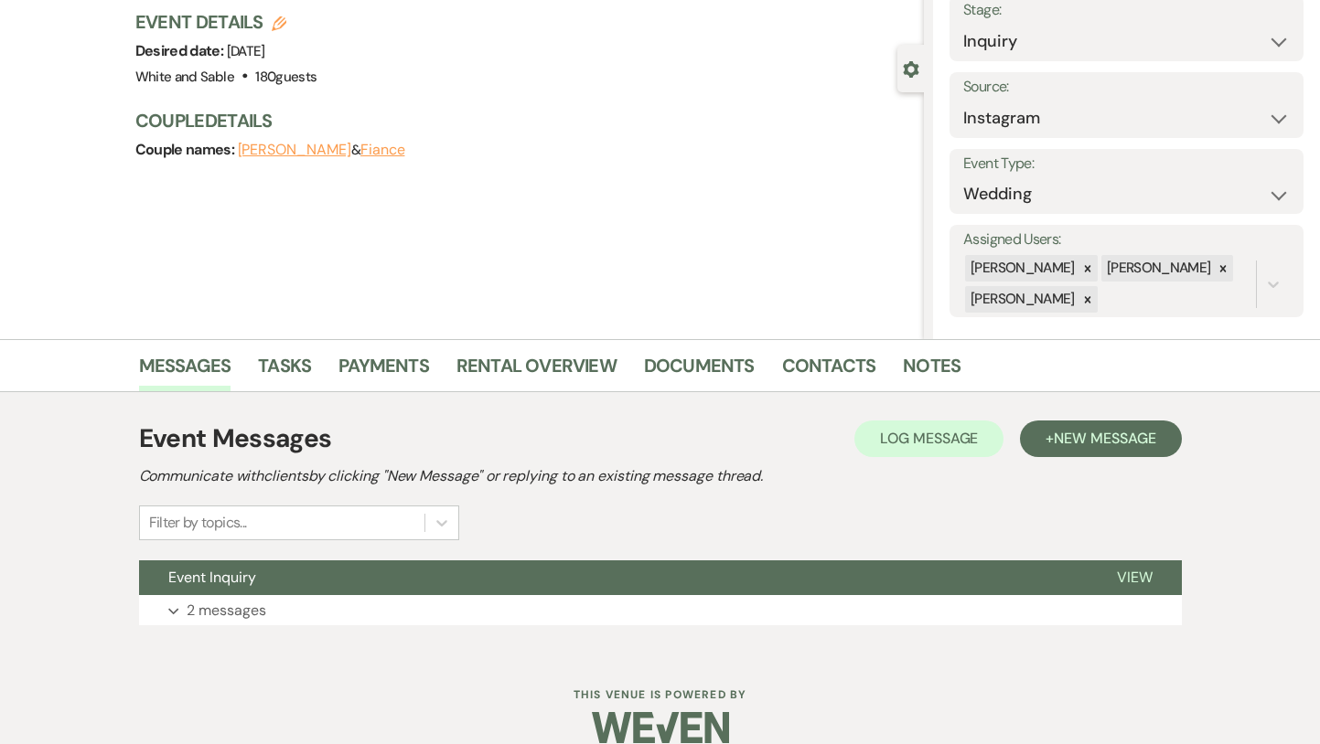
scroll to position [146, 0]
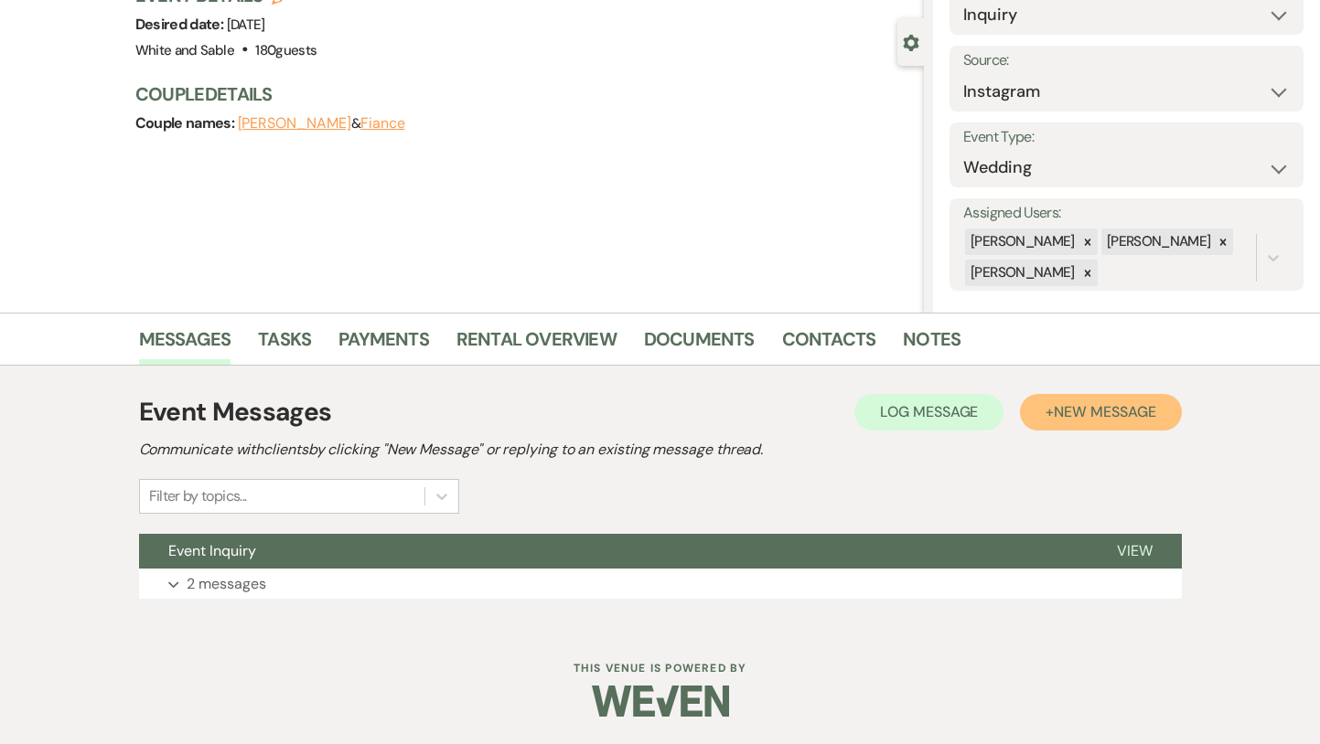
click at [1078, 414] on span "New Message" at bounding box center [1105, 411] width 102 height 19
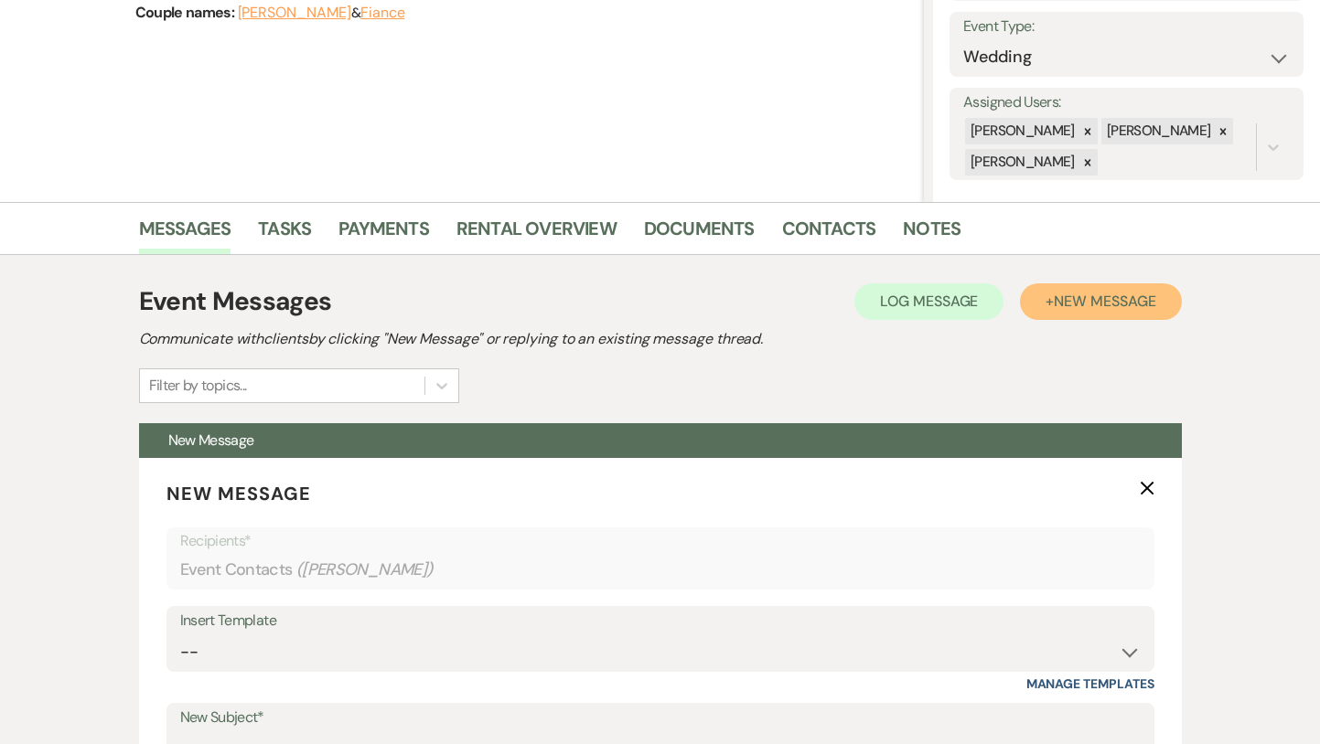
scroll to position [315, 0]
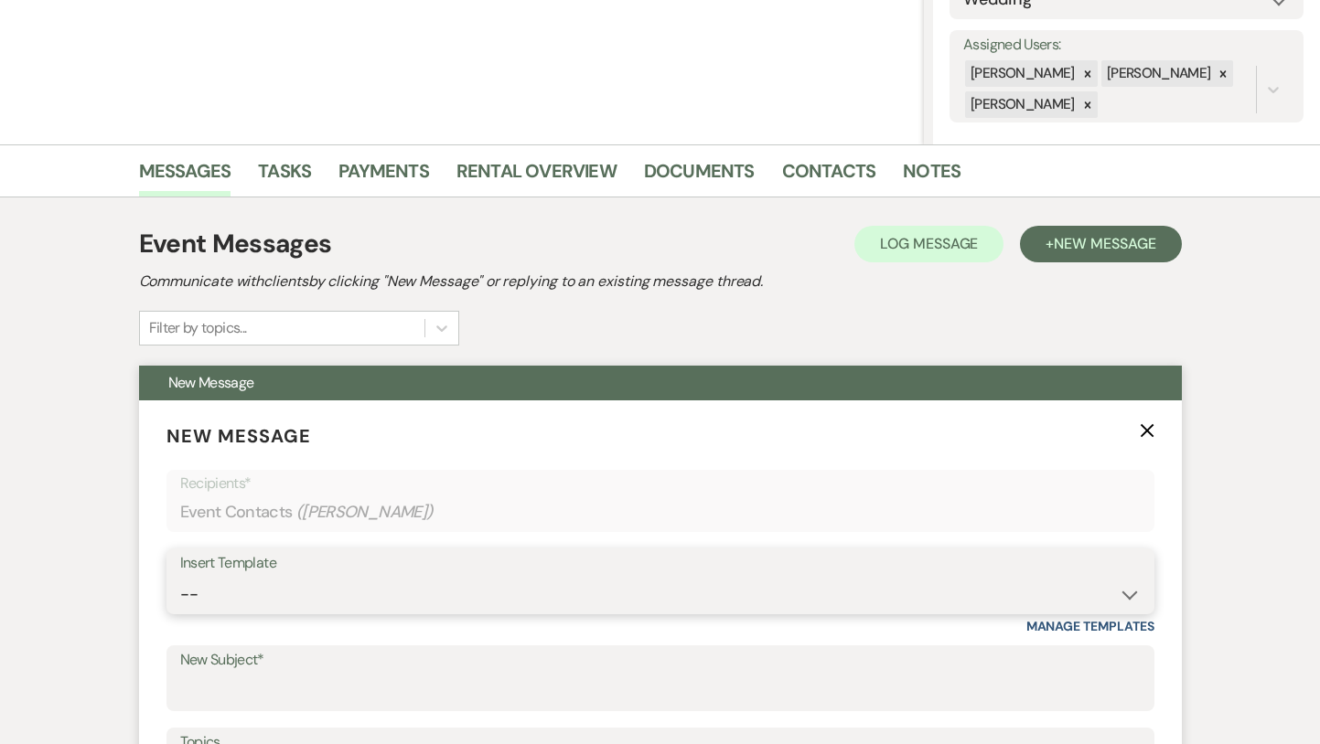
click at [501, 595] on select "-- Inquiry Response (Venue Guide) Schedule - Venue Tour Appt Confirmation Sched…" at bounding box center [660, 595] width 960 height 36
click at [180, 577] on select "-- Inquiry Response (Venue Guide) Schedule - Venue Tour Appt Confirmation Sched…" at bounding box center [660, 595] width 960 height 36
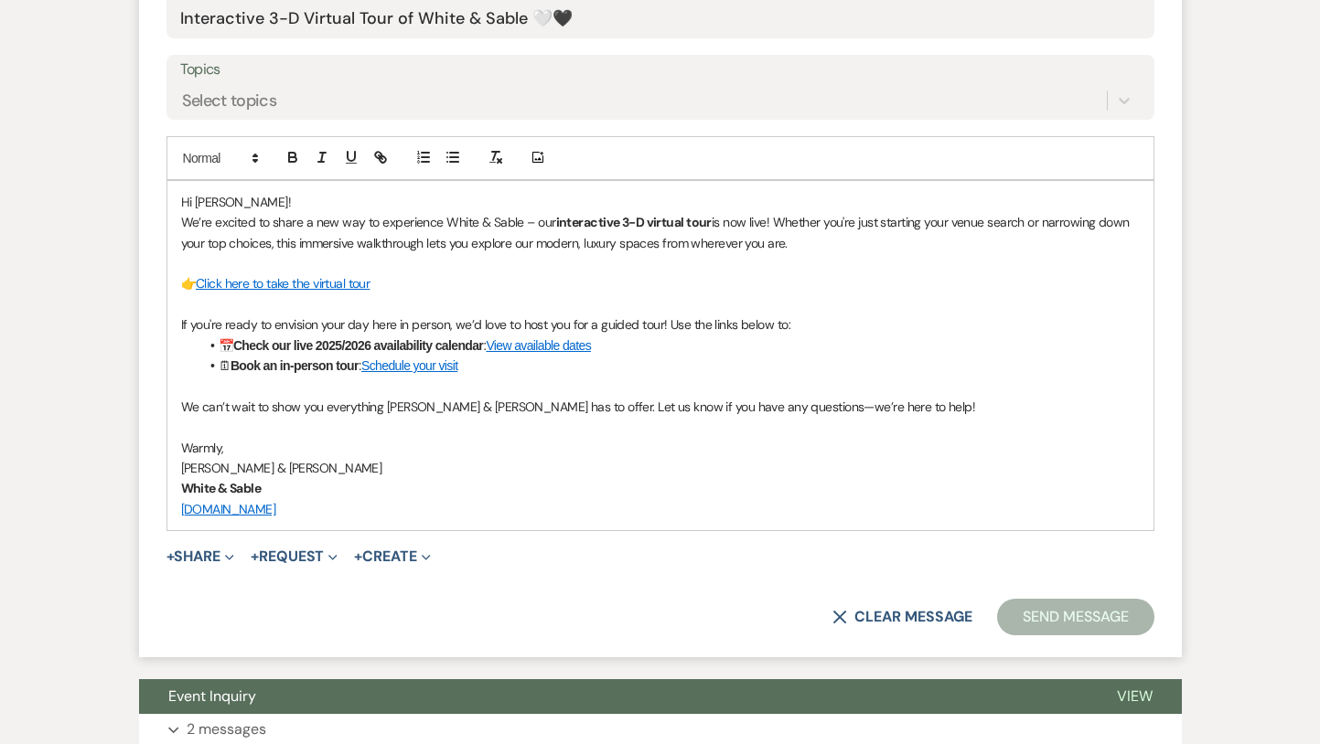
scroll to position [991, 0]
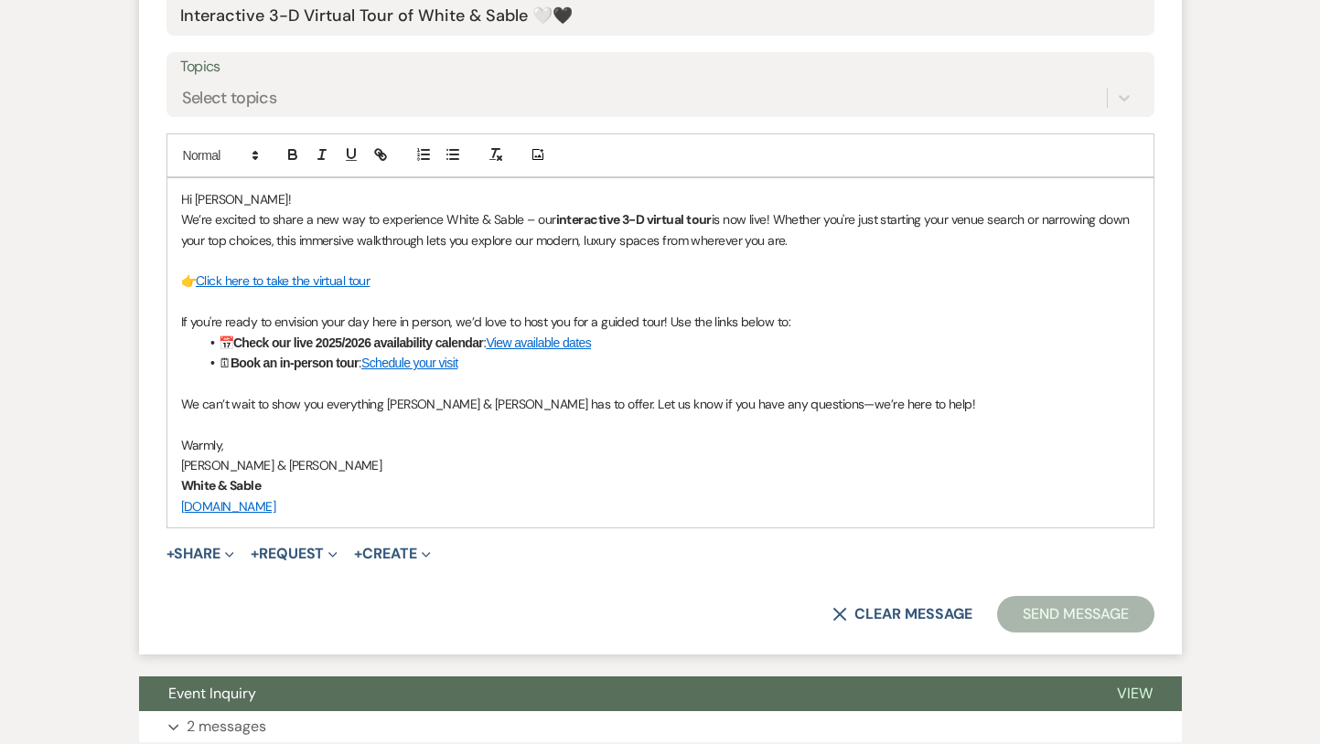
click at [1060, 613] on button "Send Message" at bounding box center [1075, 614] width 156 height 37
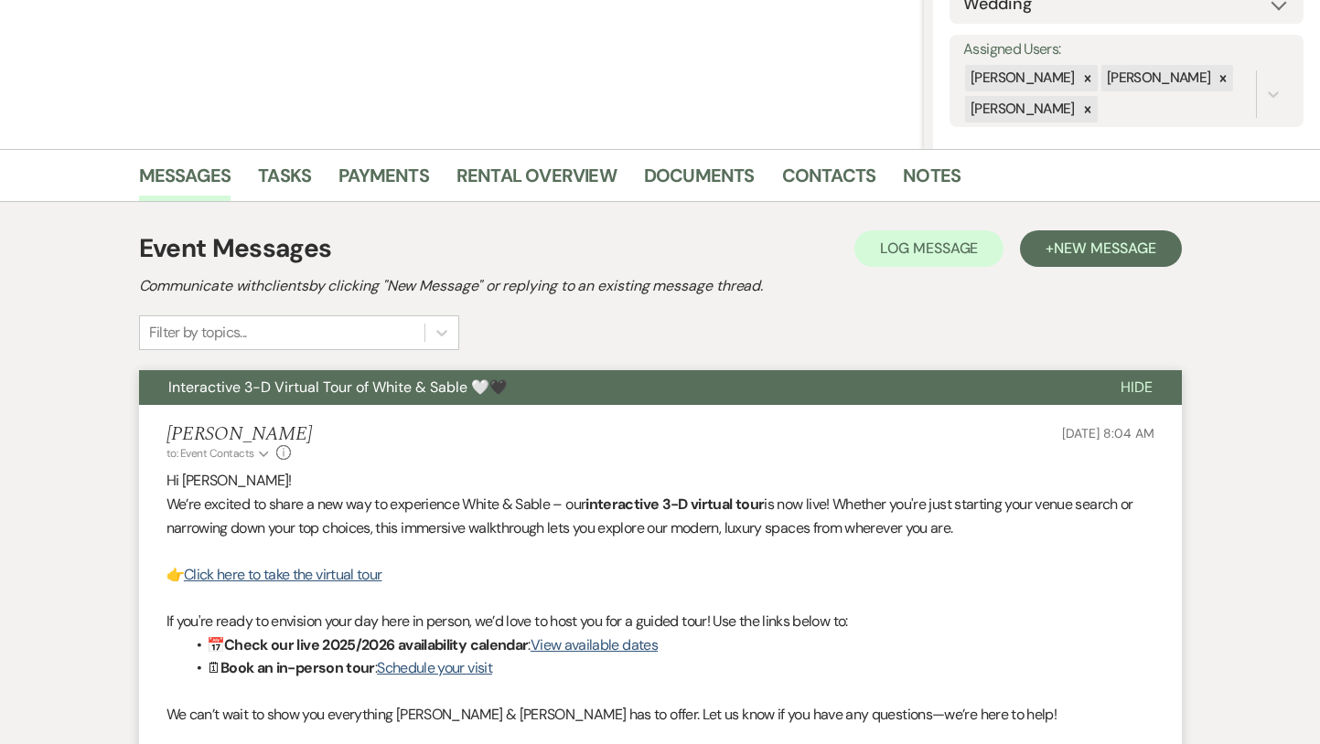
scroll to position [0, 0]
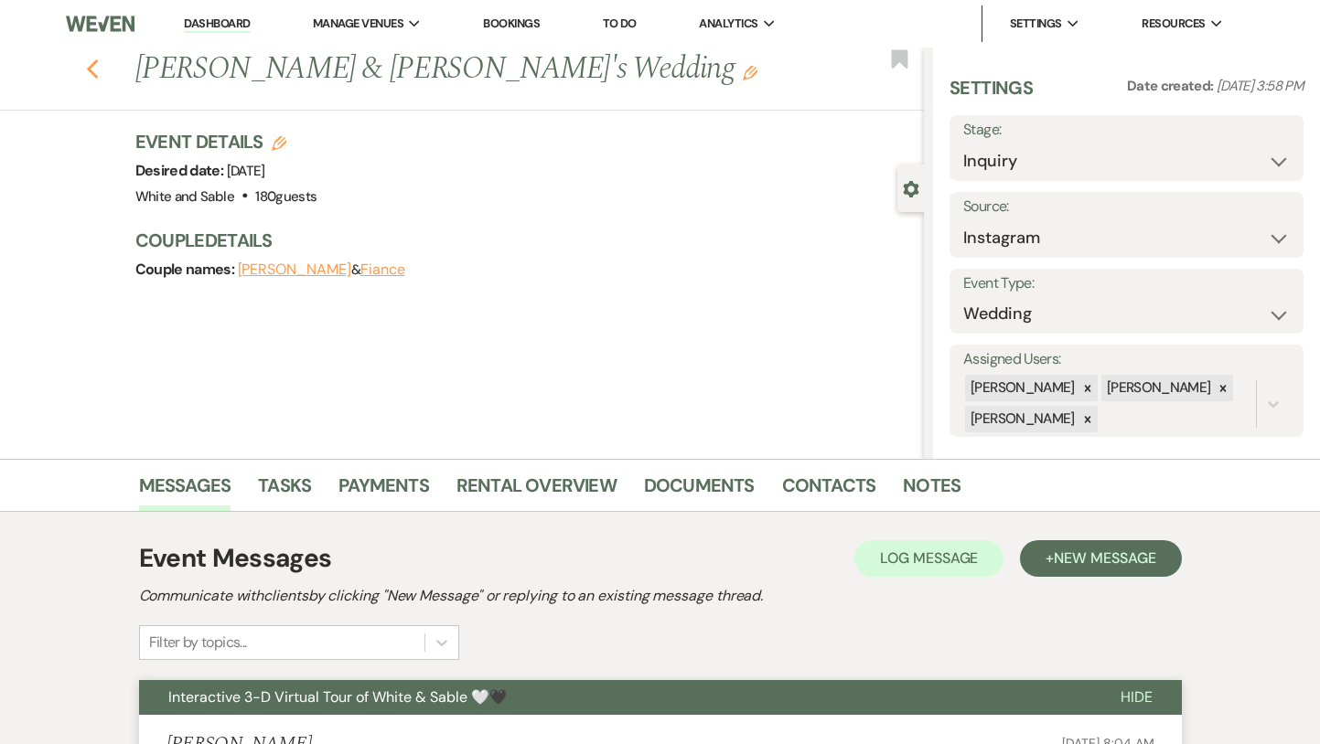
click at [92, 65] on use "button" at bounding box center [92, 69] width 12 height 20
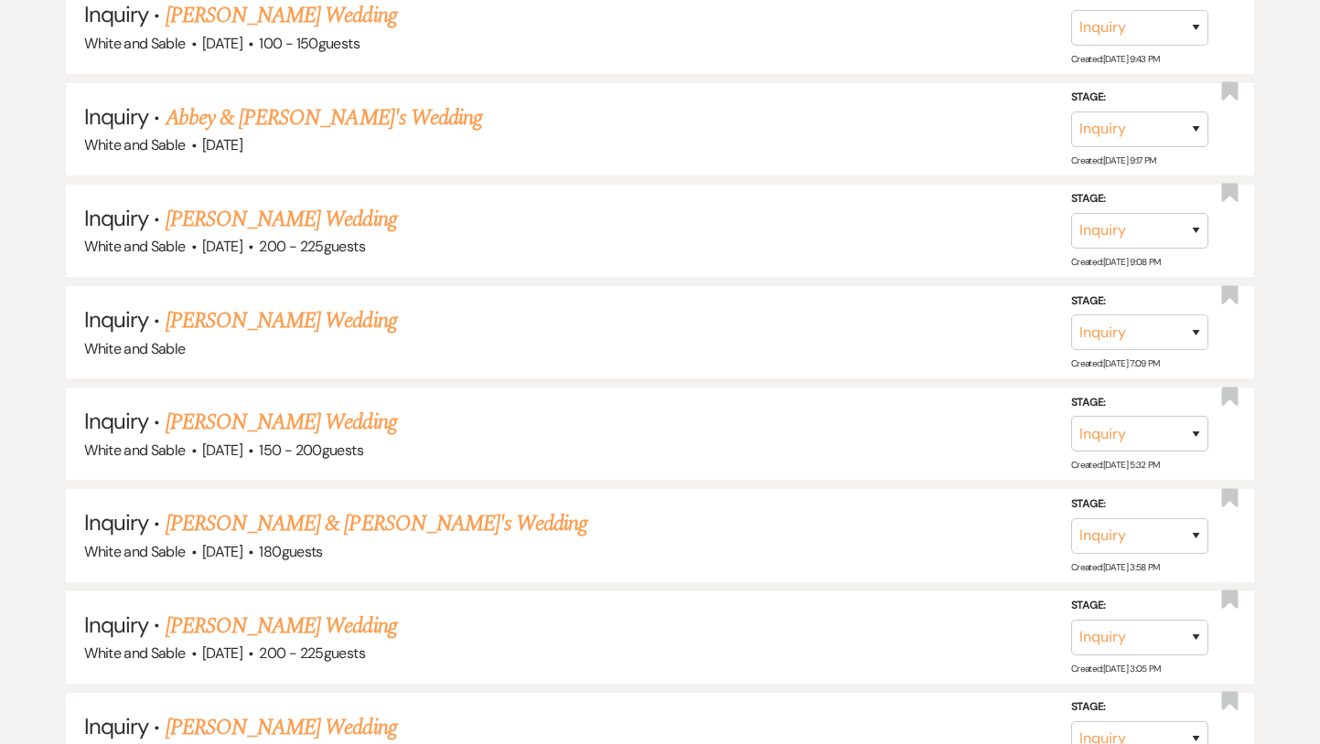
scroll to position [10096, 0]
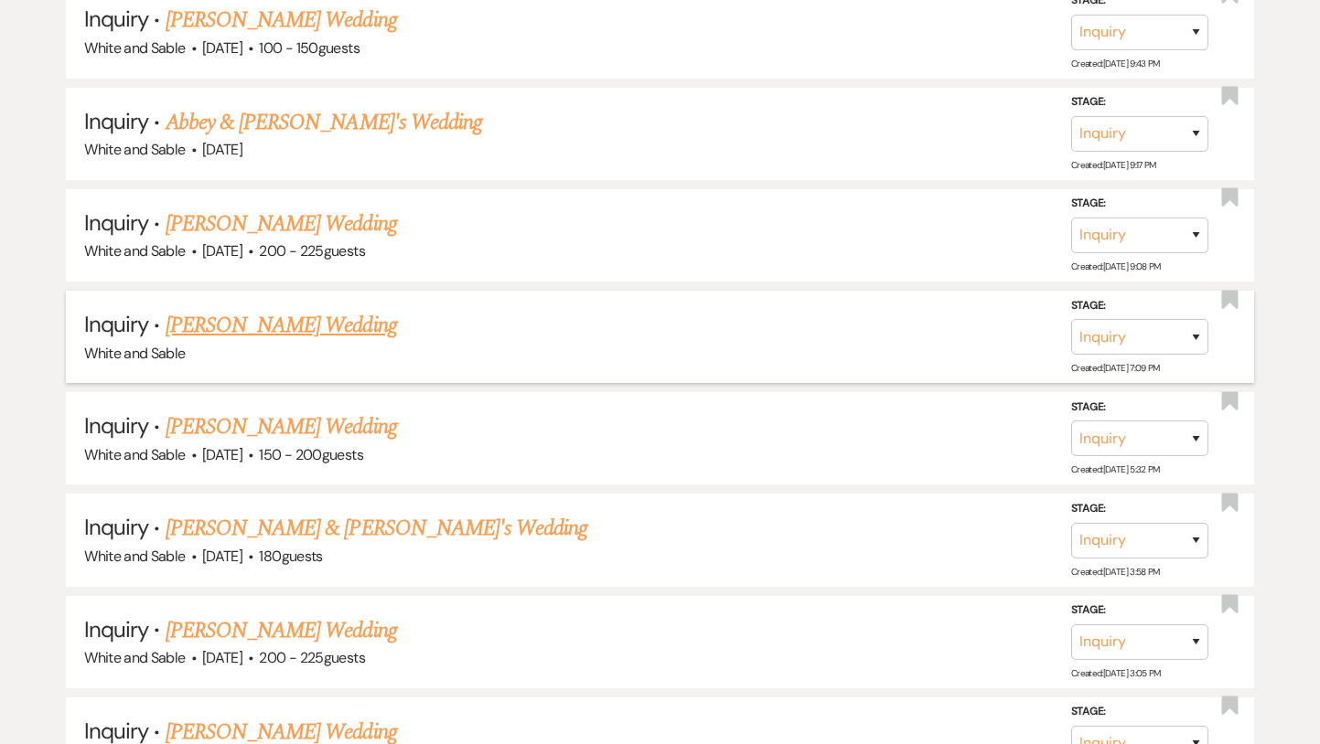
click at [265, 309] on link "[PERSON_NAME] Wedding" at bounding box center [281, 325] width 231 height 33
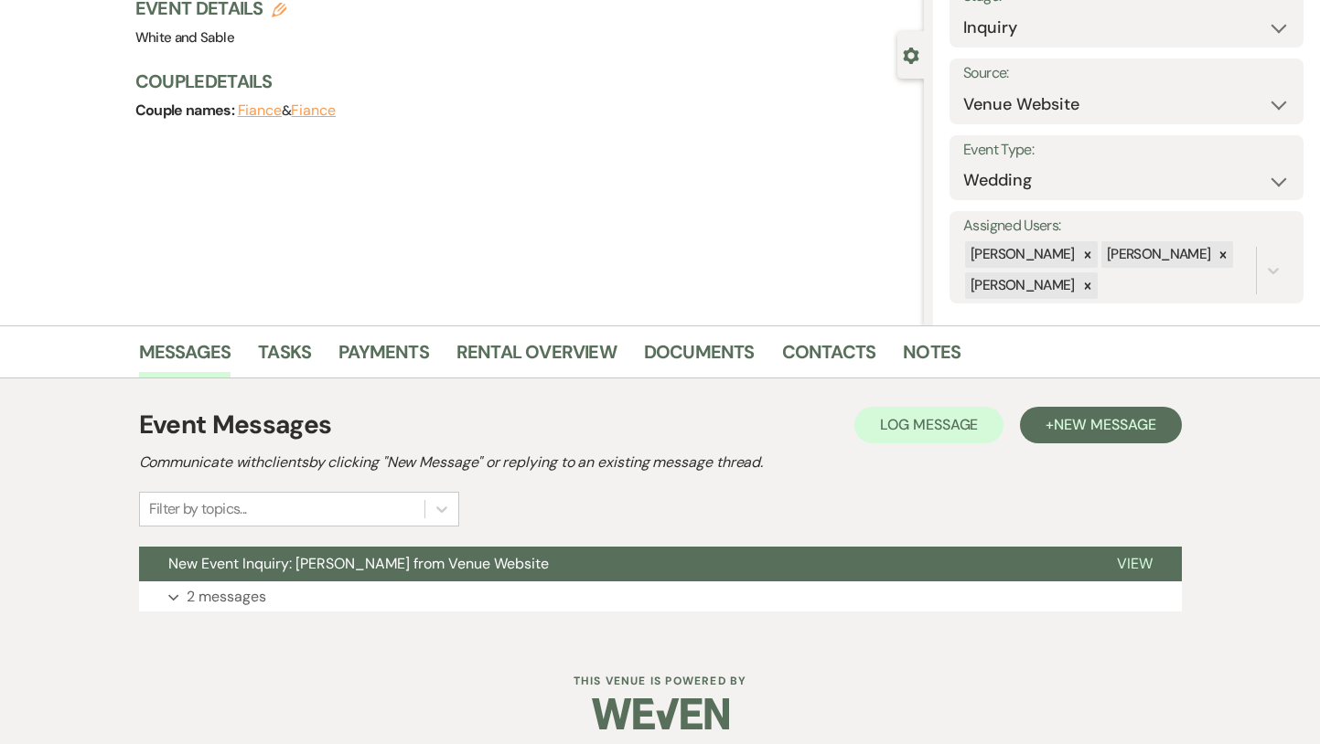
scroll to position [146, 0]
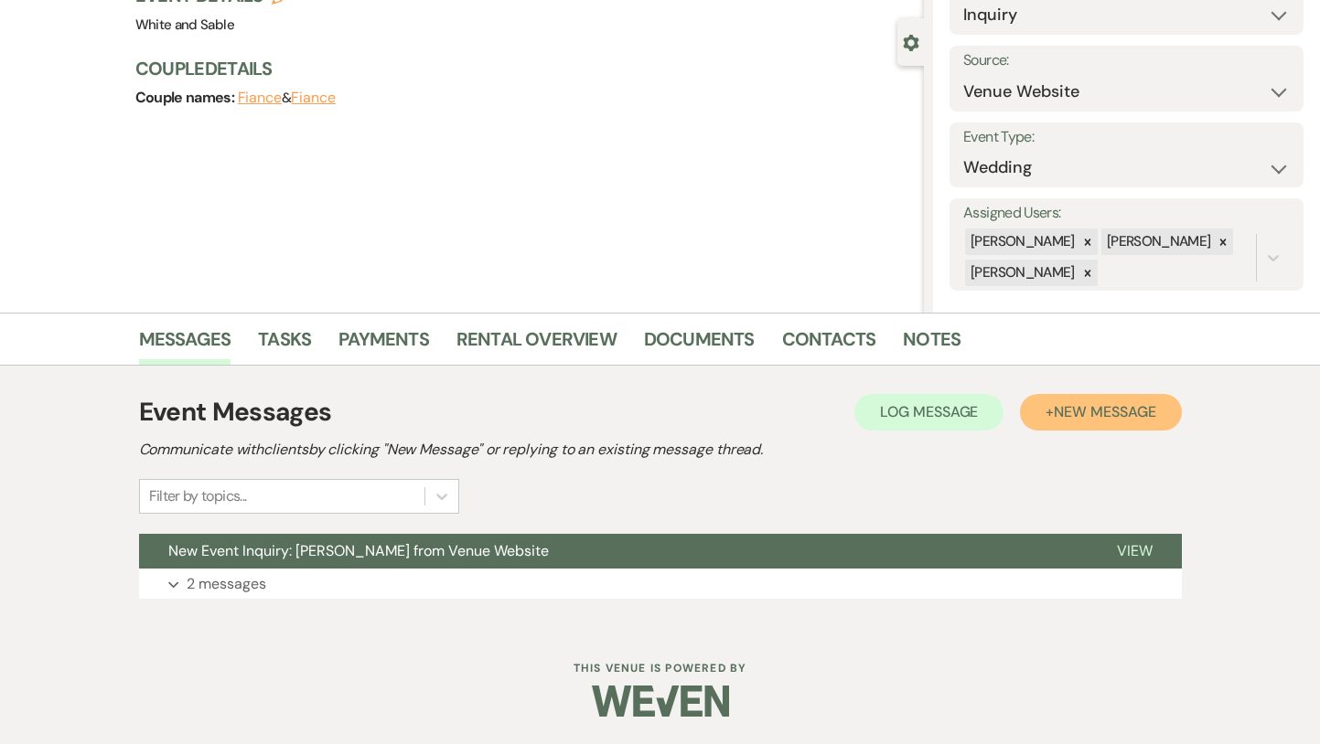
click at [1095, 419] on span "New Message" at bounding box center [1105, 411] width 102 height 19
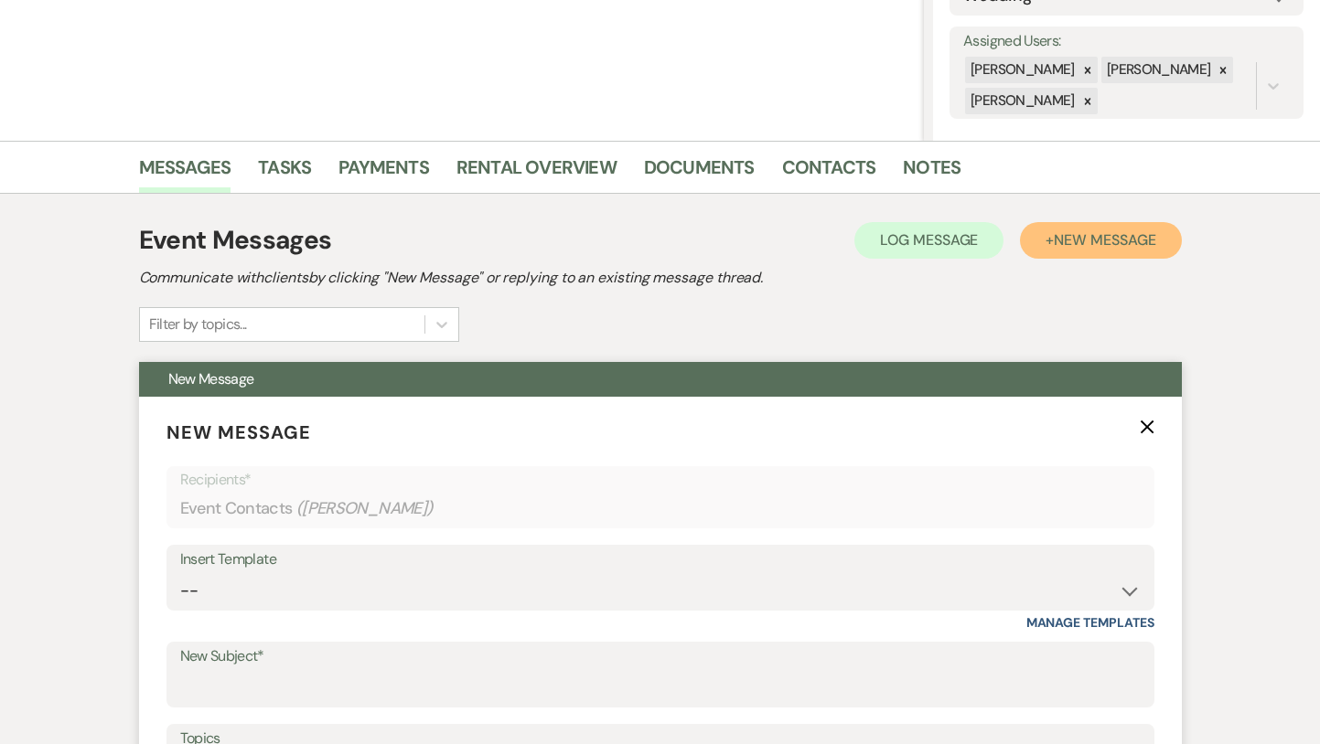
scroll to position [320, 0]
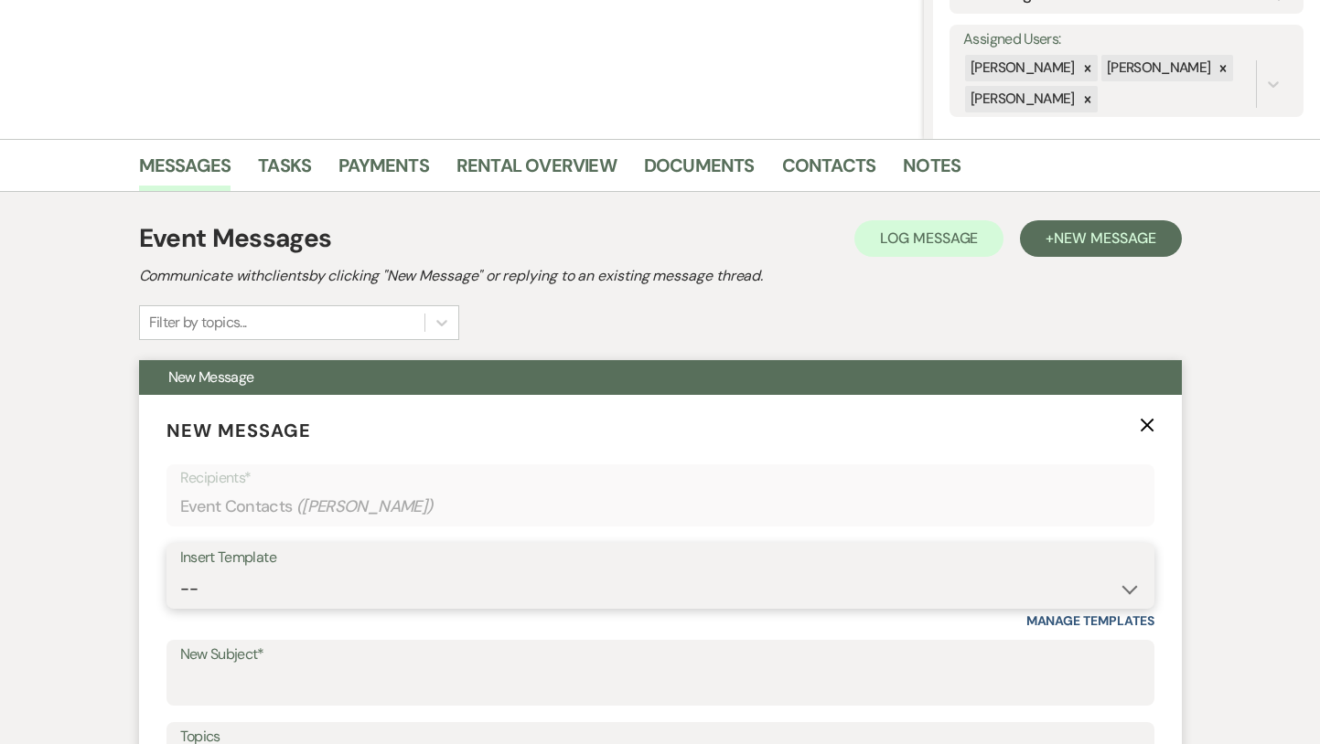
click at [350, 579] on select "-- Inquiry Response (Venue Guide) Schedule - Venue Tour Appt Confirmation Sched…" at bounding box center [660, 590] width 960 height 36
click at [180, 572] on select "-- Inquiry Response (Venue Guide) Schedule - Venue Tour Appt Confirmation Sched…" at bounding box center [660, 590] width 960 height 36
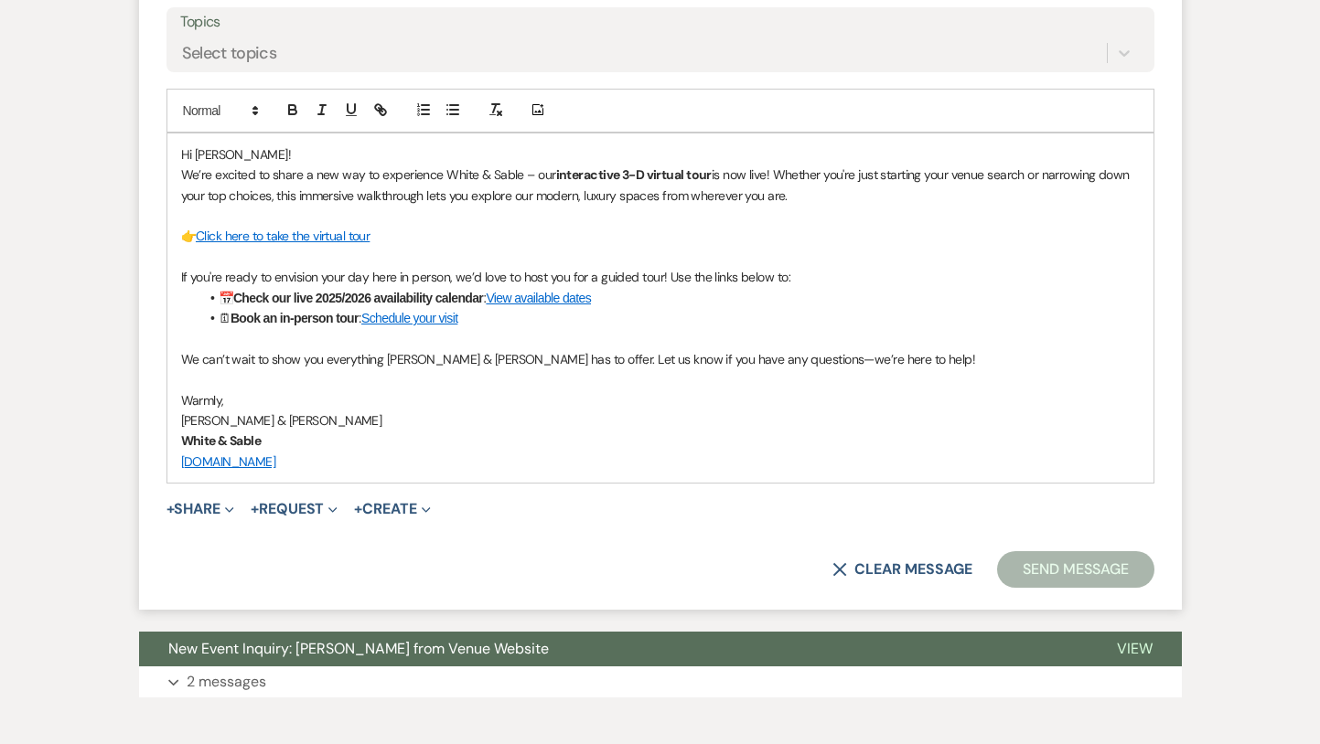
scroll to position [1037, 0]
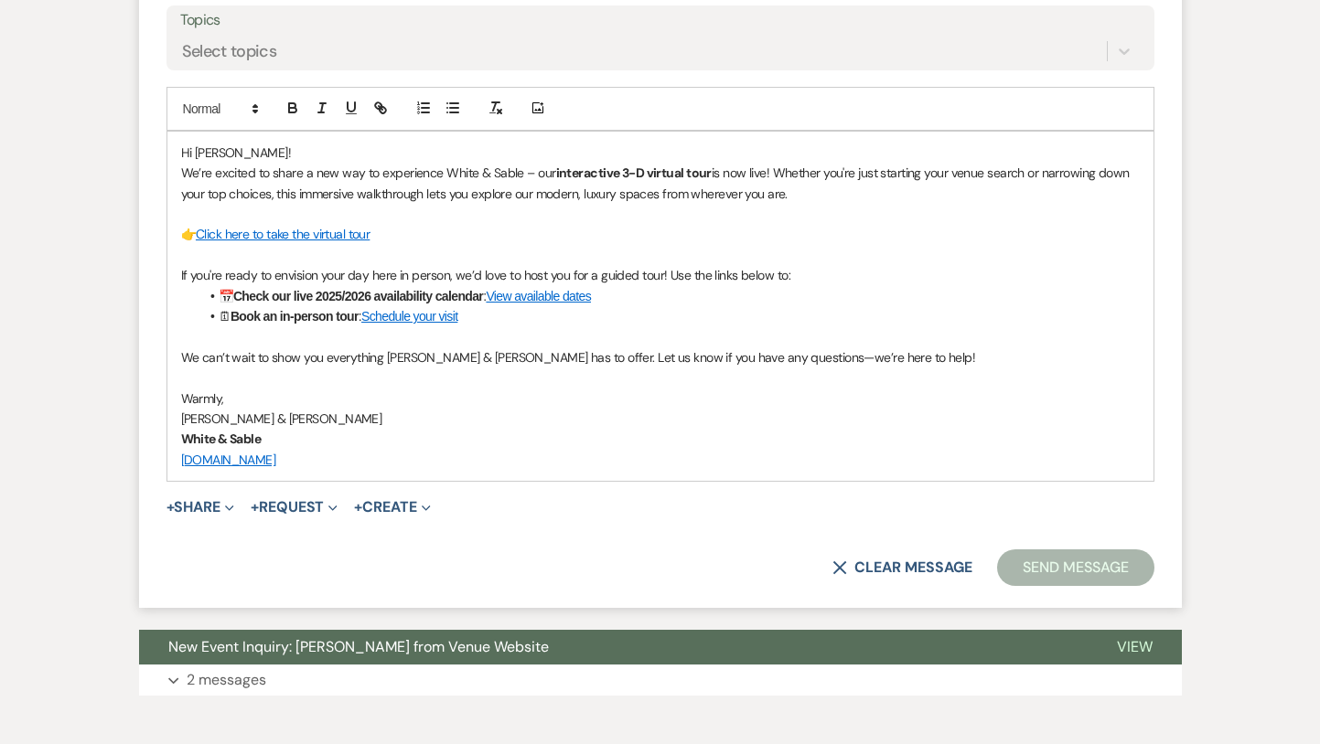
click at [1066, 567] on button "Send Message" at bounding box center [1075, 568] width 156 height 37
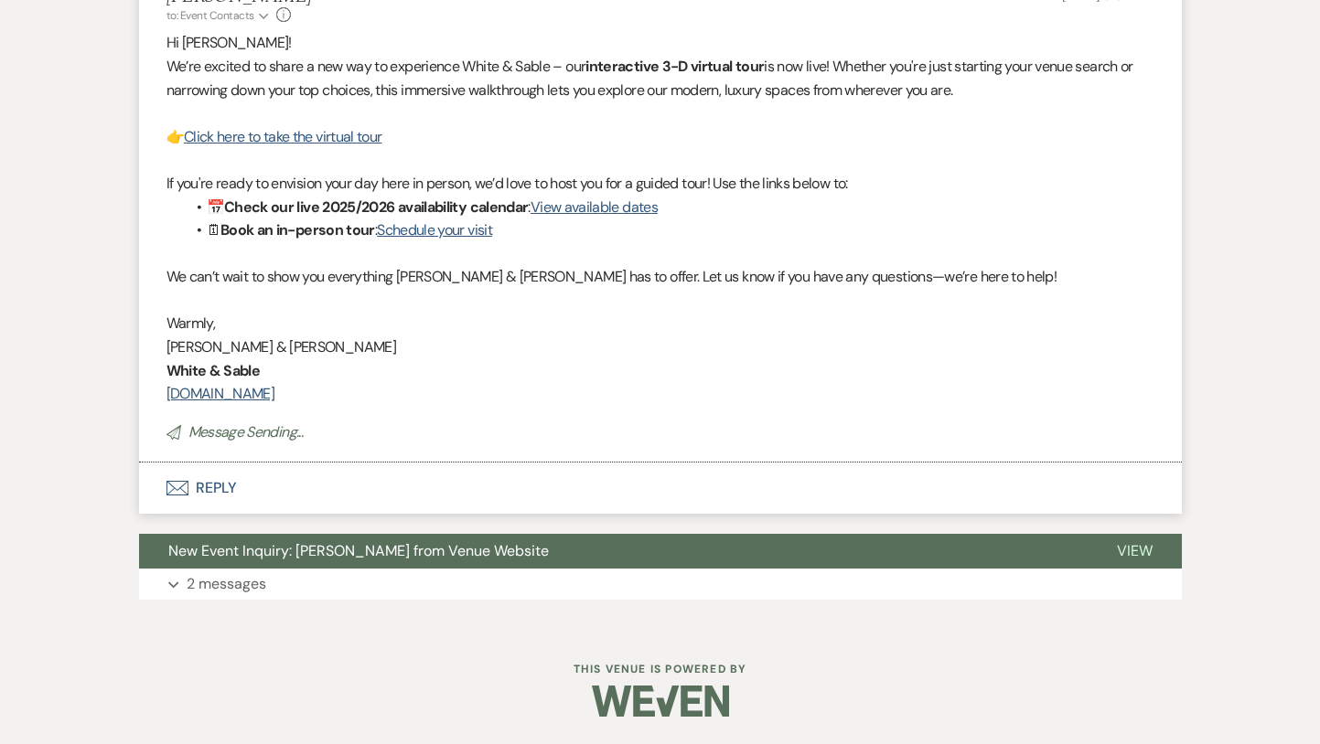
scroll to position [0, 0]
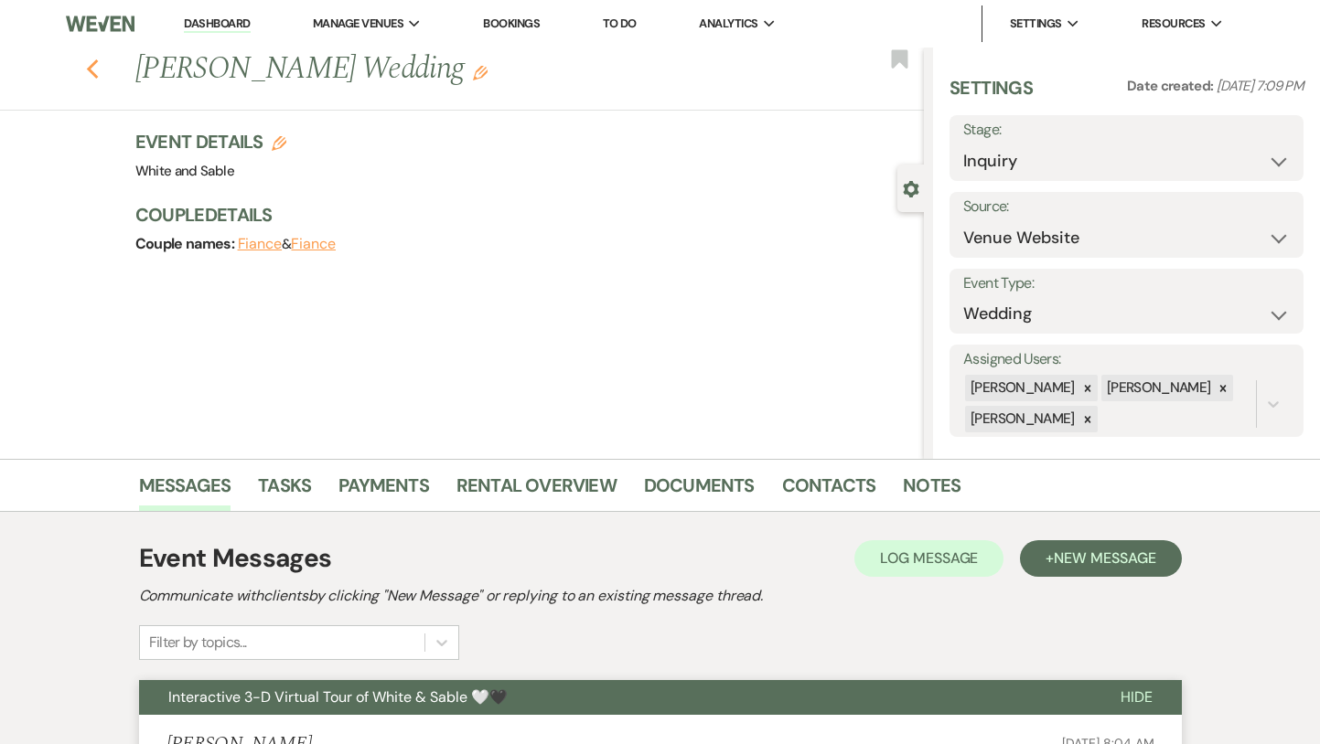
click at [91, 71] on use "button" at bounding box center [92, 69] width 12 height 20
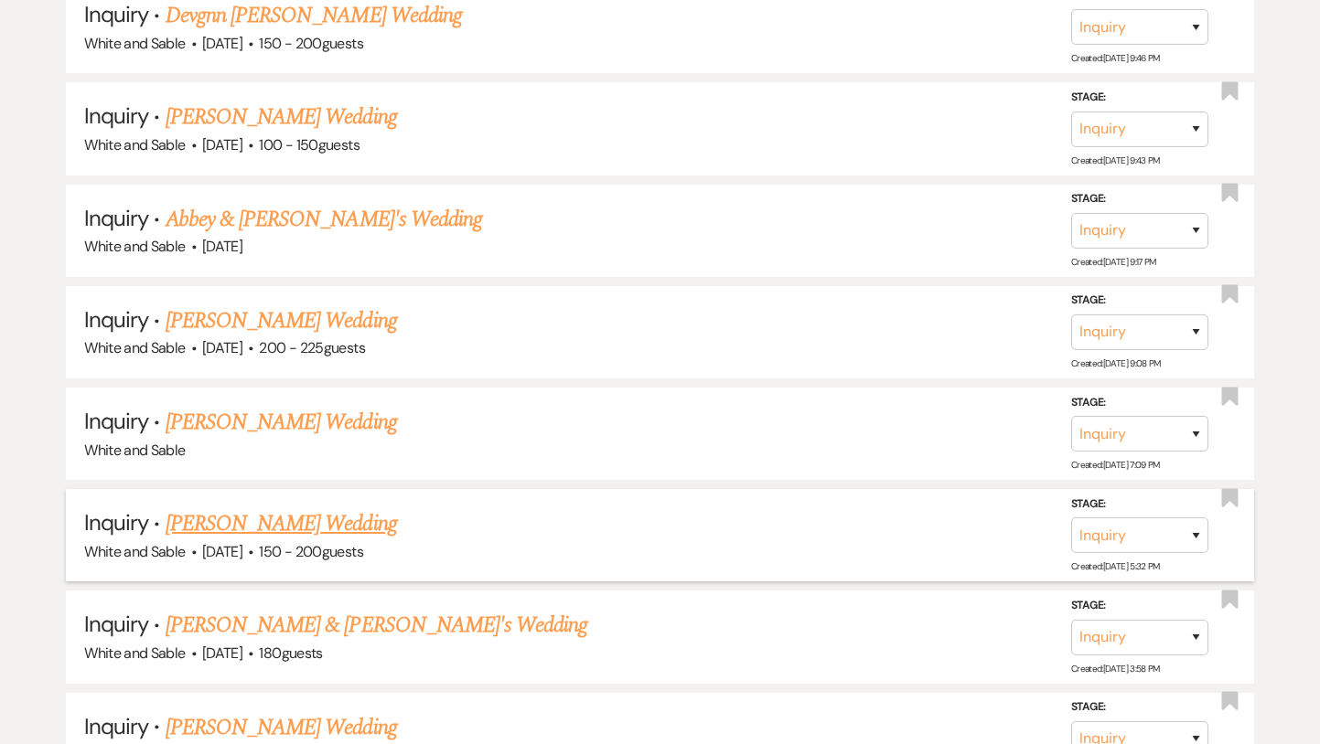
scroll to position [9983, 0]
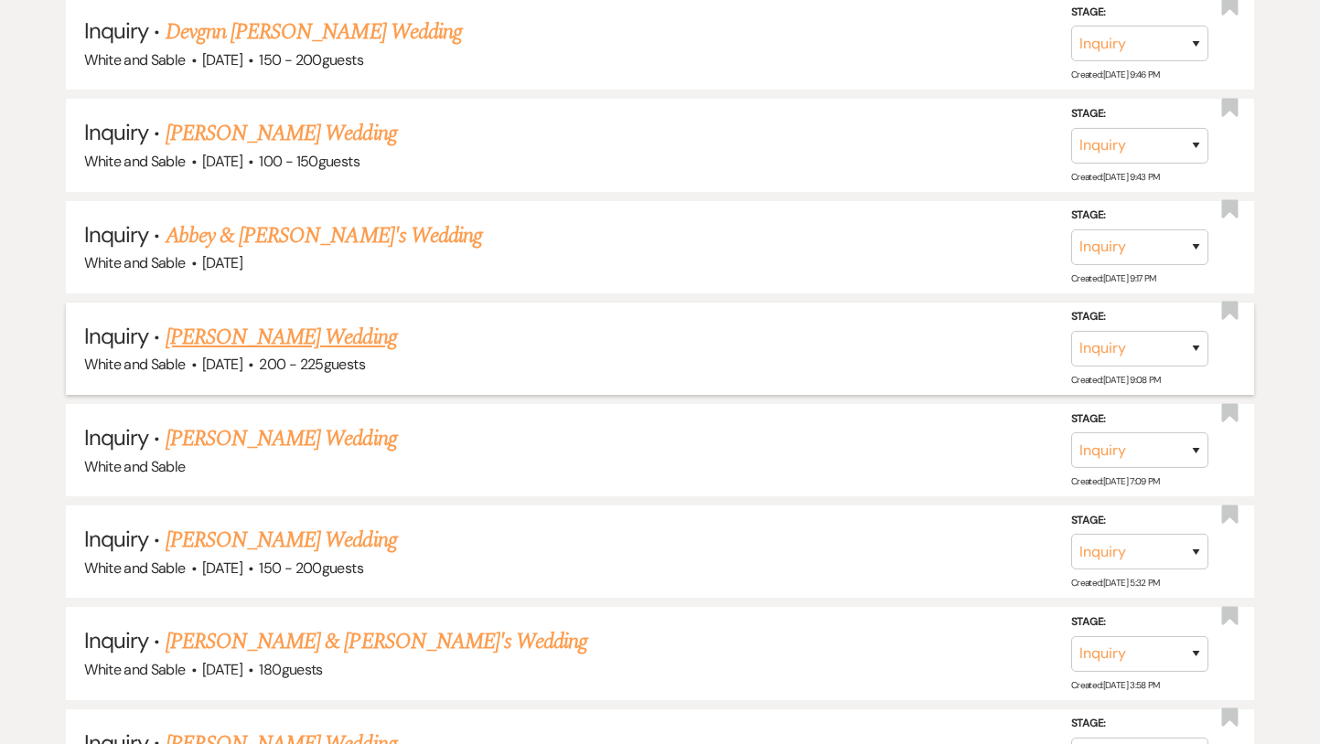
click at [252, 321] on link "[PERSON_NAME] Wedding" at bounding box center [281, 337] width 231 height 33
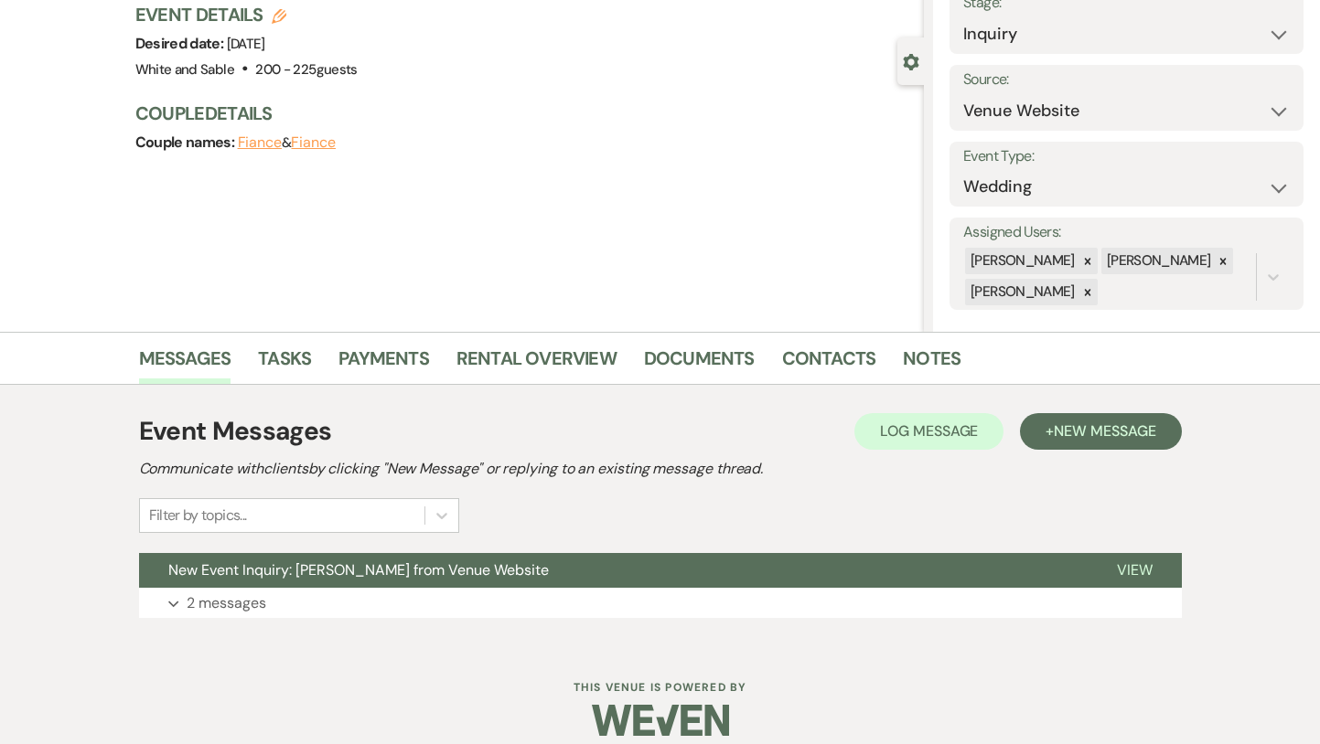
scroll to position [145, 0]
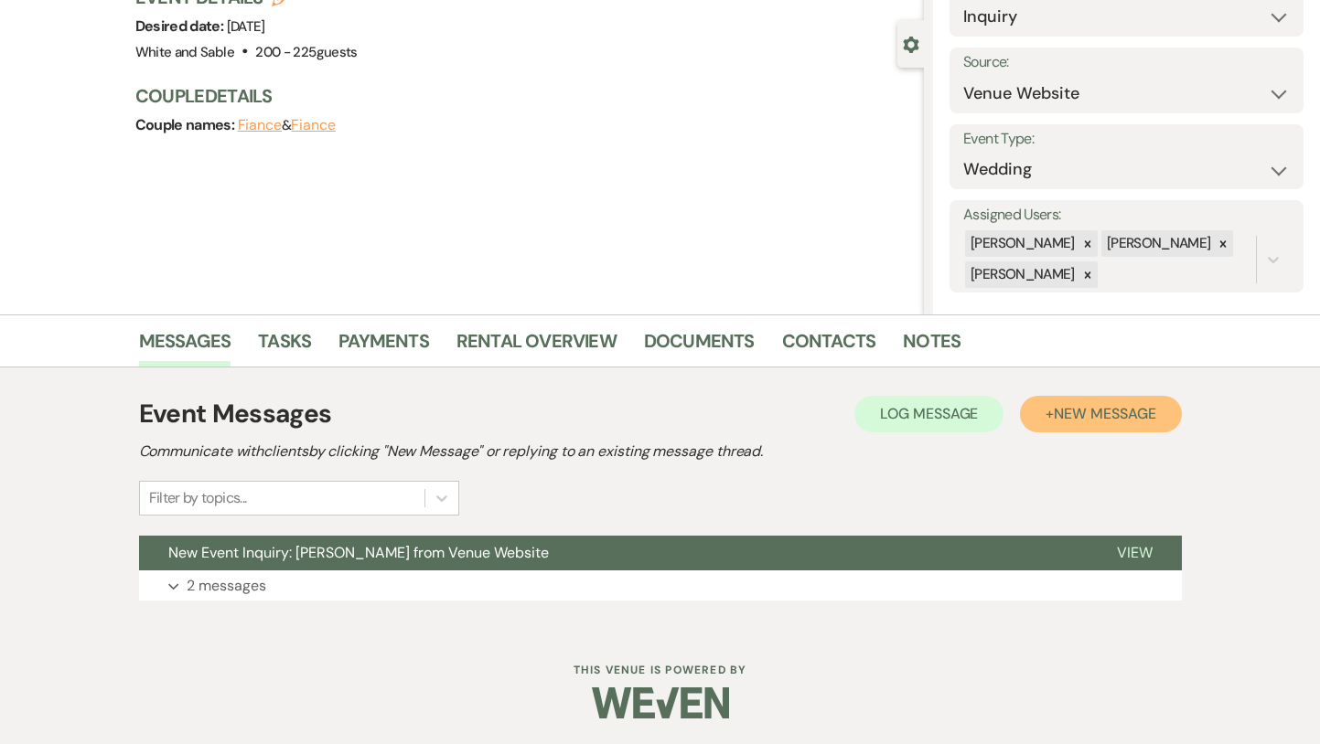
click at [1094, 417] on span "New Message" at bounding box center [1105, 413] width 102 height 19
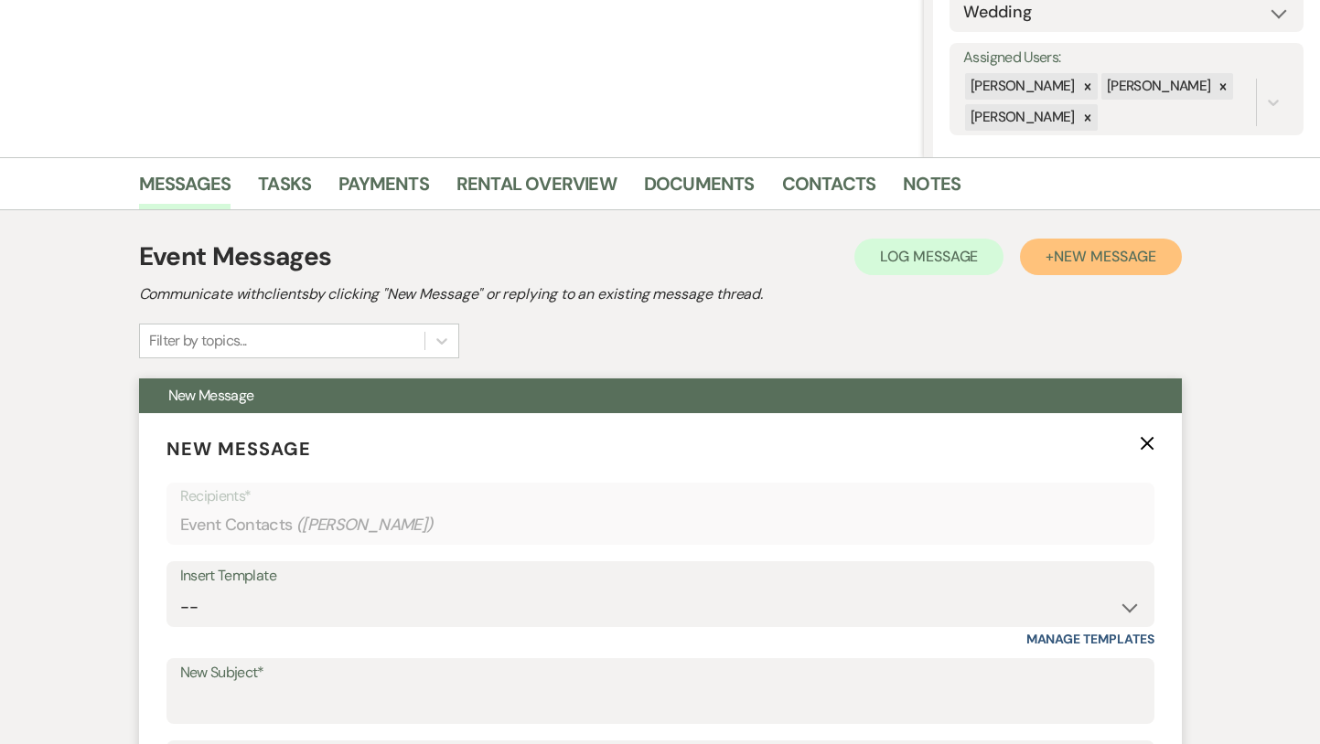
scroll to position [305, 0]
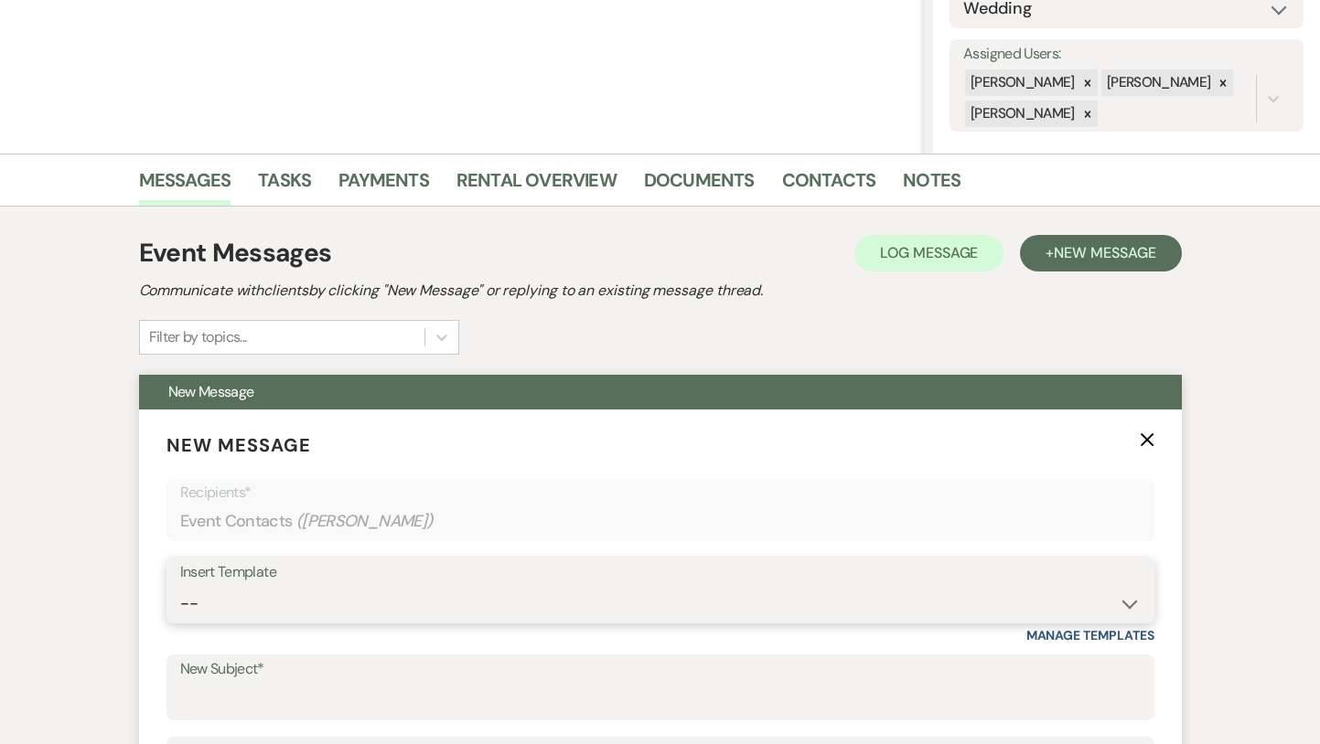
click at [313, 600] on select "-- Inquiry Response (Venue Guide) Schedule - Venue Tour Appt Confirmation Sched…" at bounding box center [660, 604] width 960 height 36
click at [180, 586] on select "-- Inquiry Response (Venue Guide) Schedule - Venue Tour Appt Confirmation Sched…" at bounding box center [660, 604] width 960 height 36
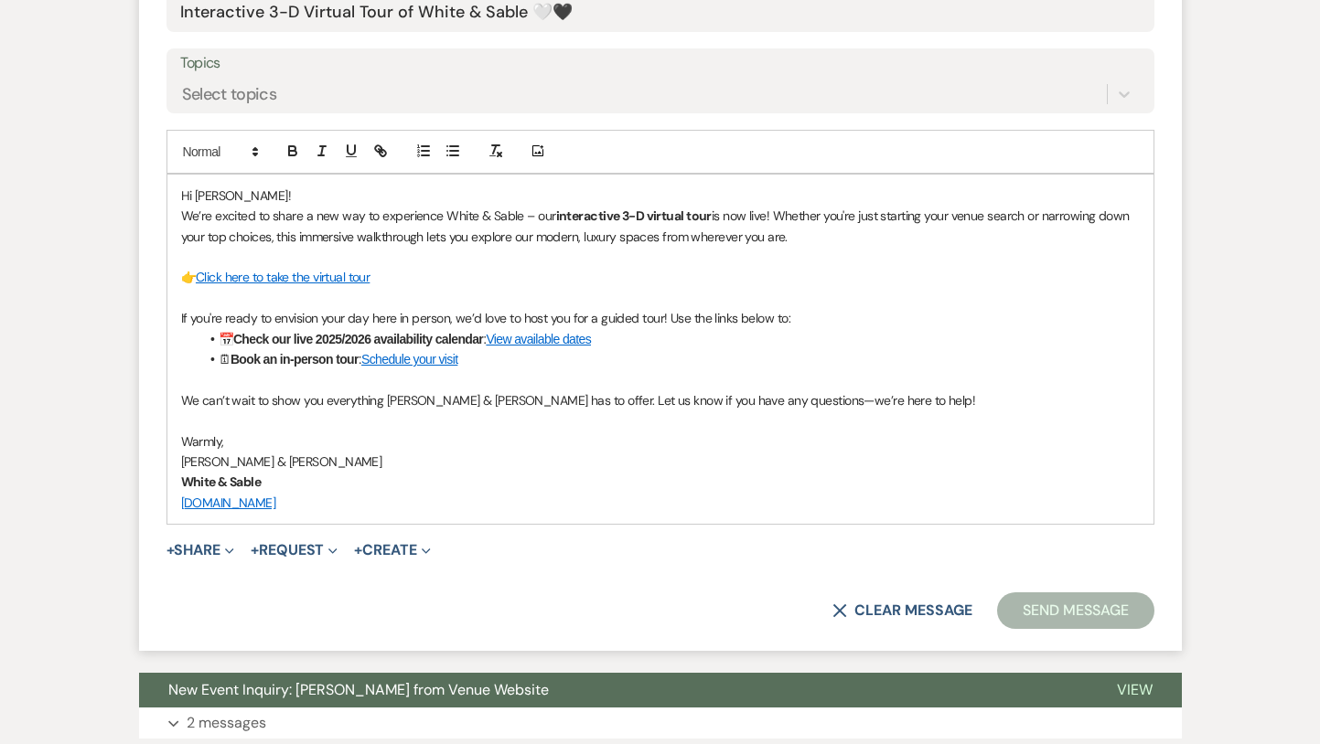
scroll to position [1022, 0]
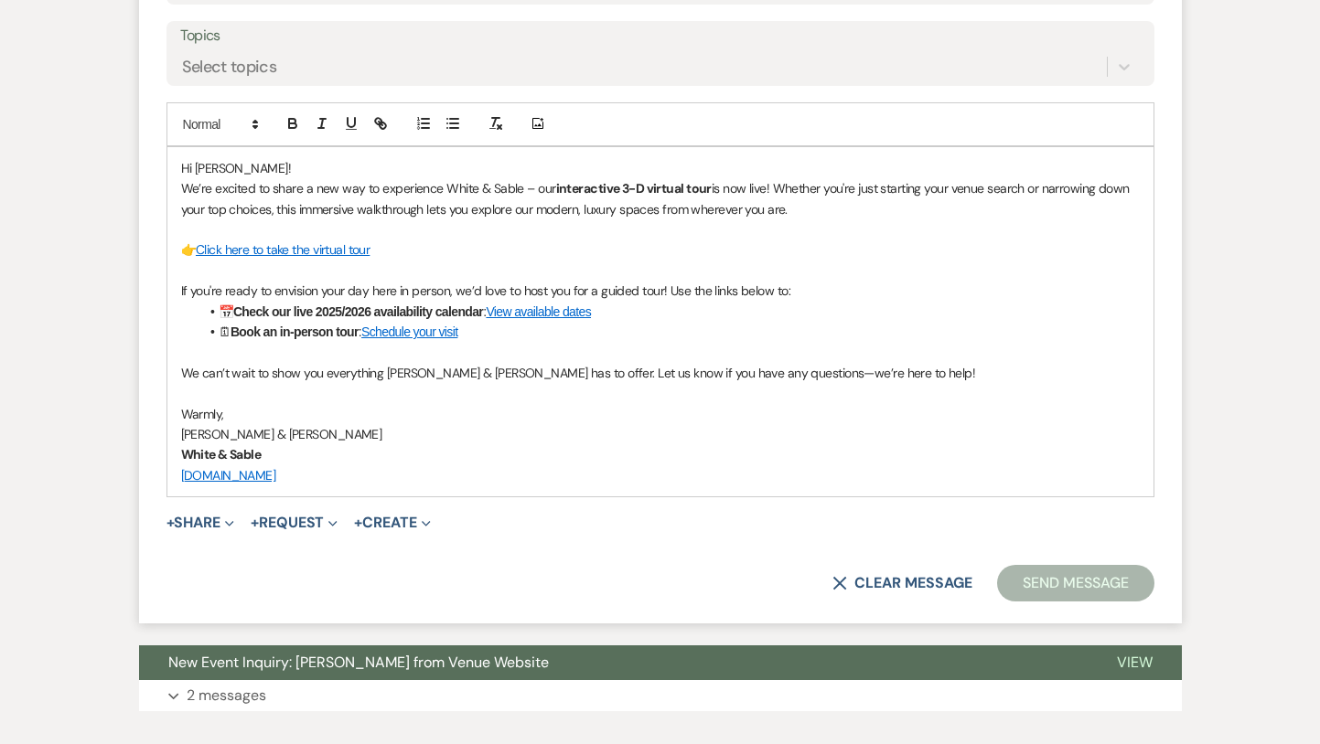
click at [1036, 594] on button "Send Message" at bounding box center [1075, 583] width 156 height 37
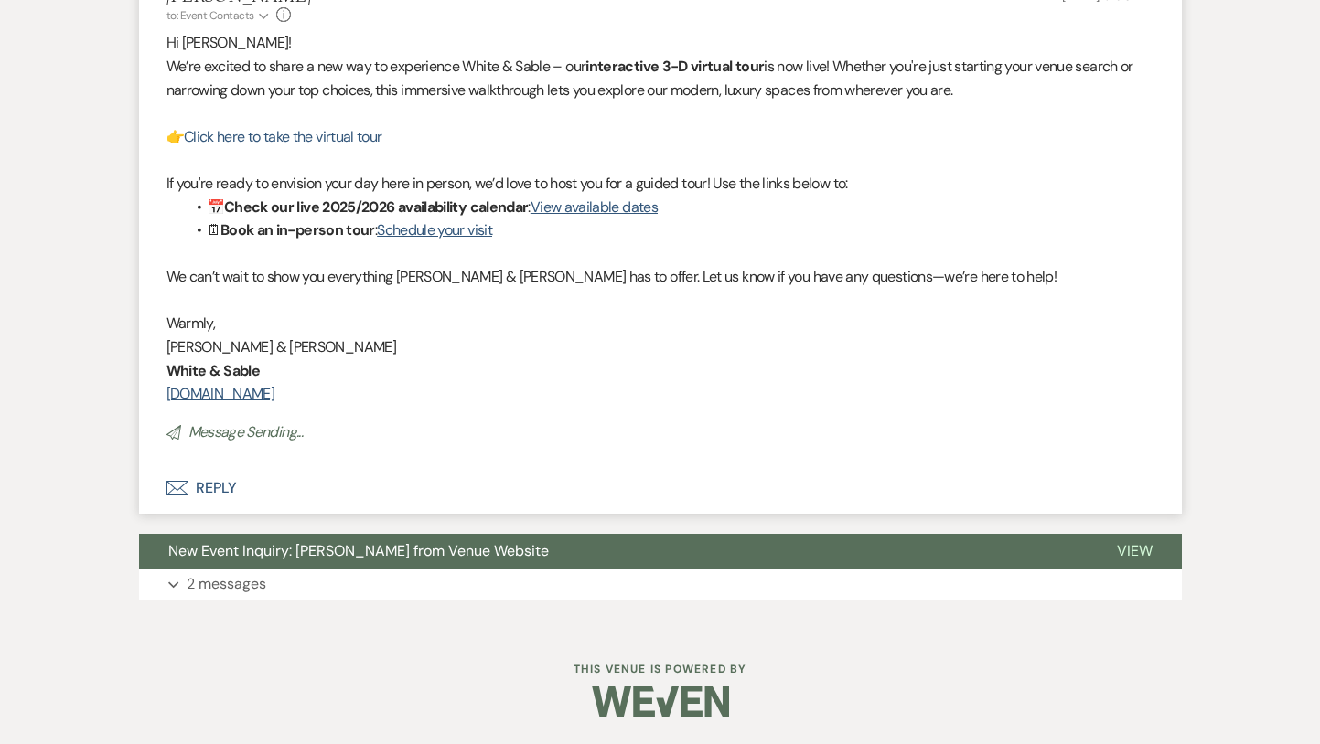
scroll to position [0, 0]
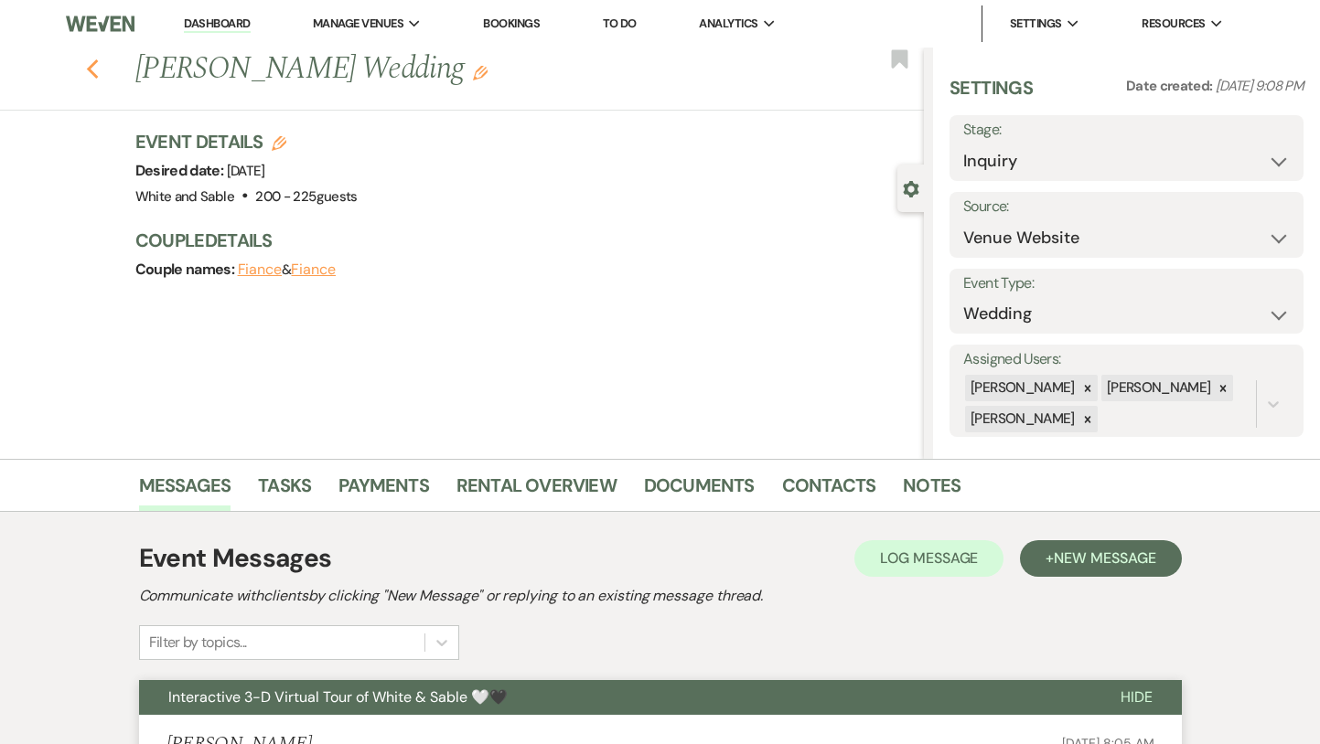
click at [89, 69] on use "button" at bounding box center [92, 69] width 12 height 20
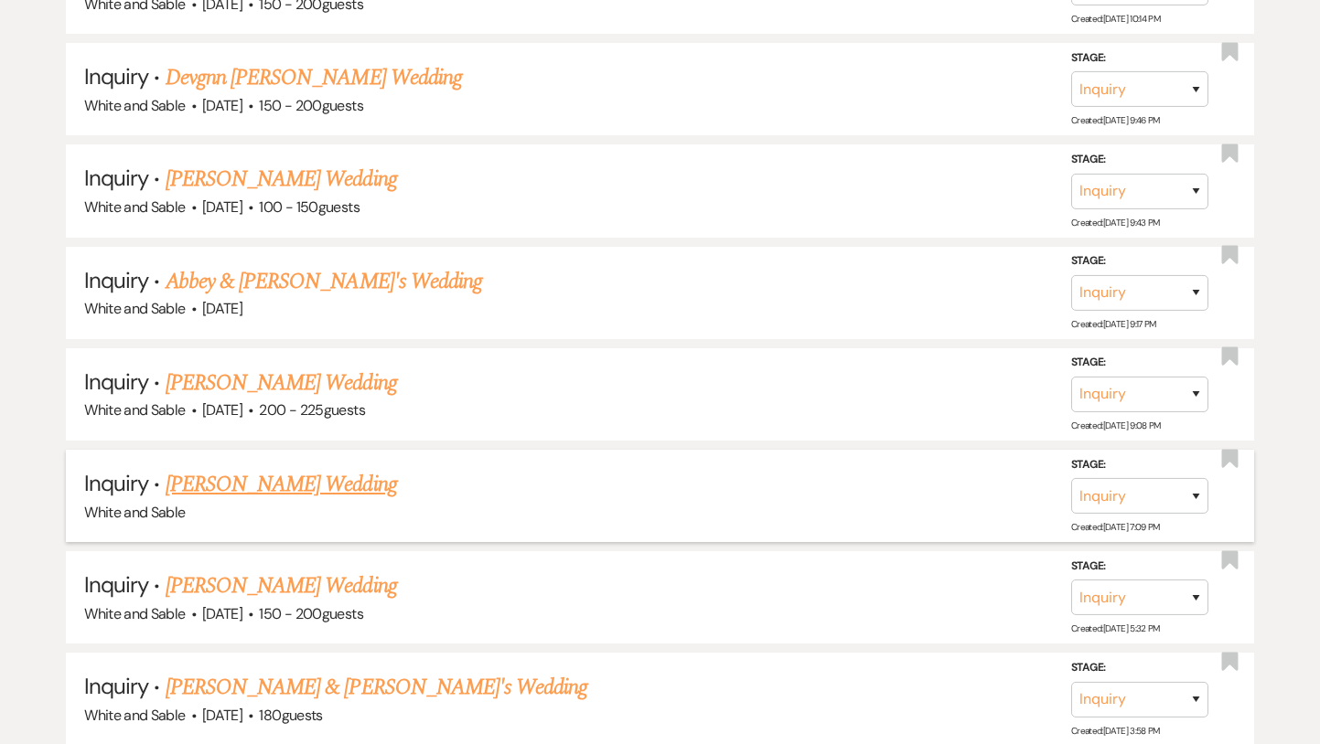
scroll to position [9921, 0]
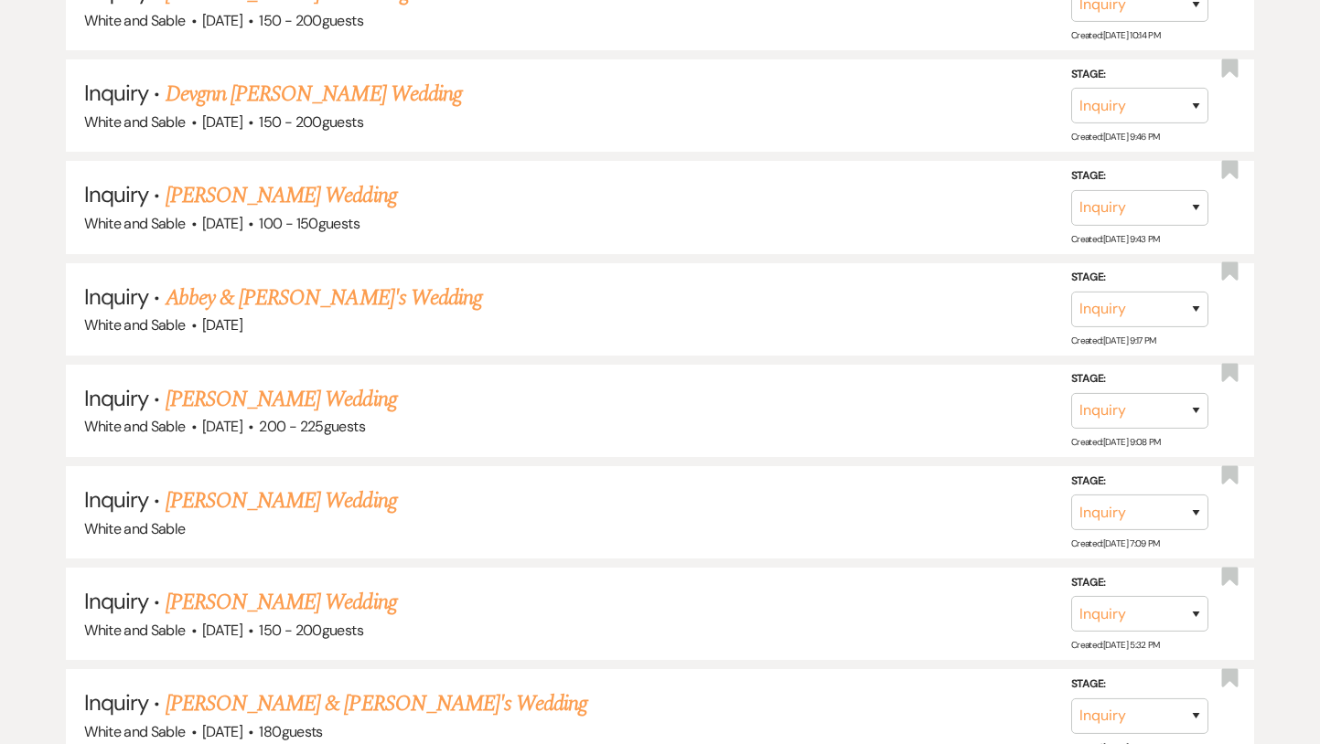
click at [293, 282] on link "Abbey & [PERSON_NAME]'s Wedding" at bounding box center [324, 298] width 316 height 33
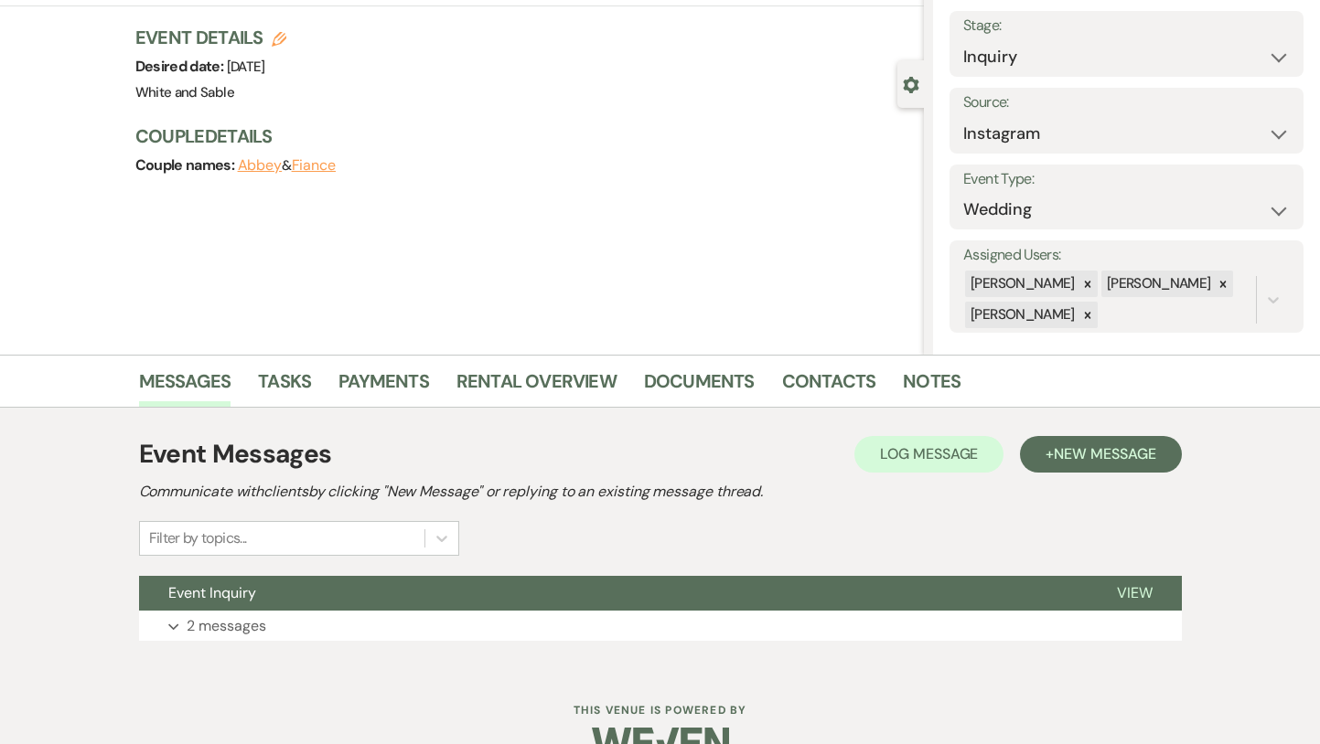
scroll to position [126, 0]
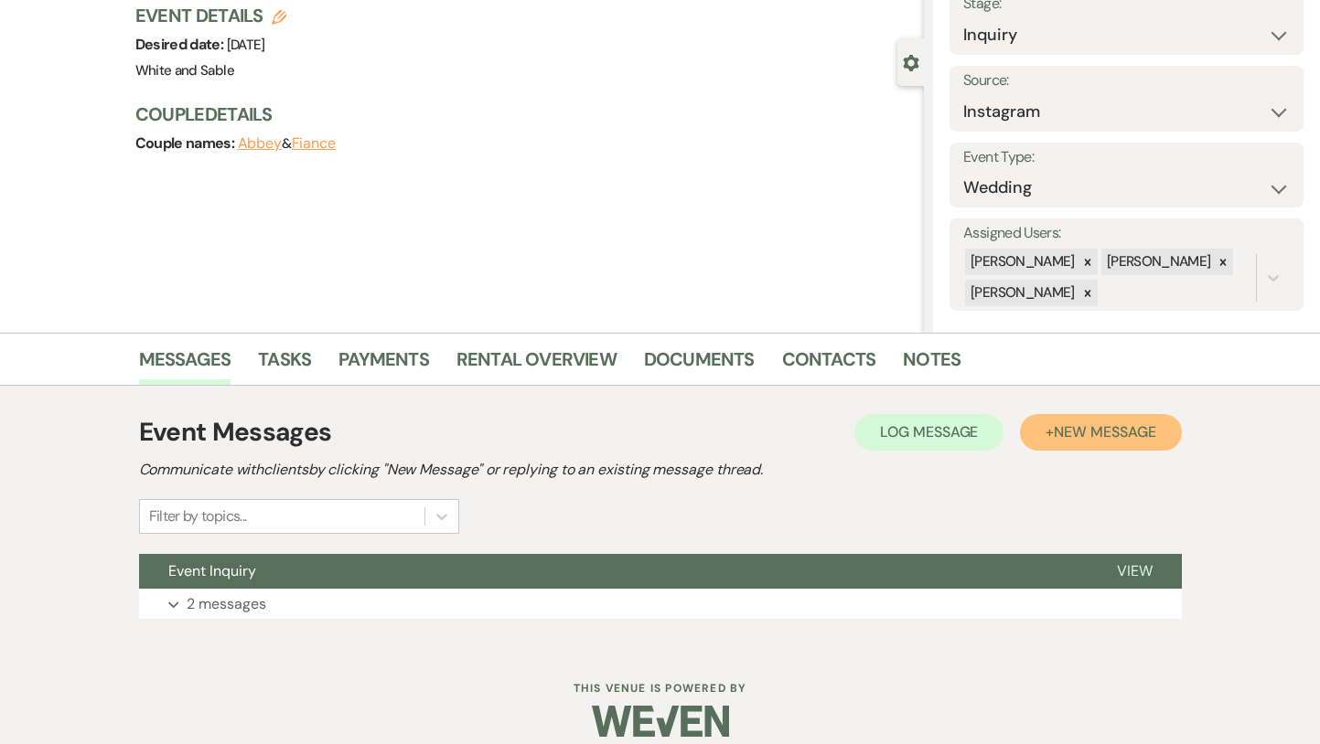
click at [1147, 434] on span "New Message" at bounding box center [1105, 432] width 102 height 19
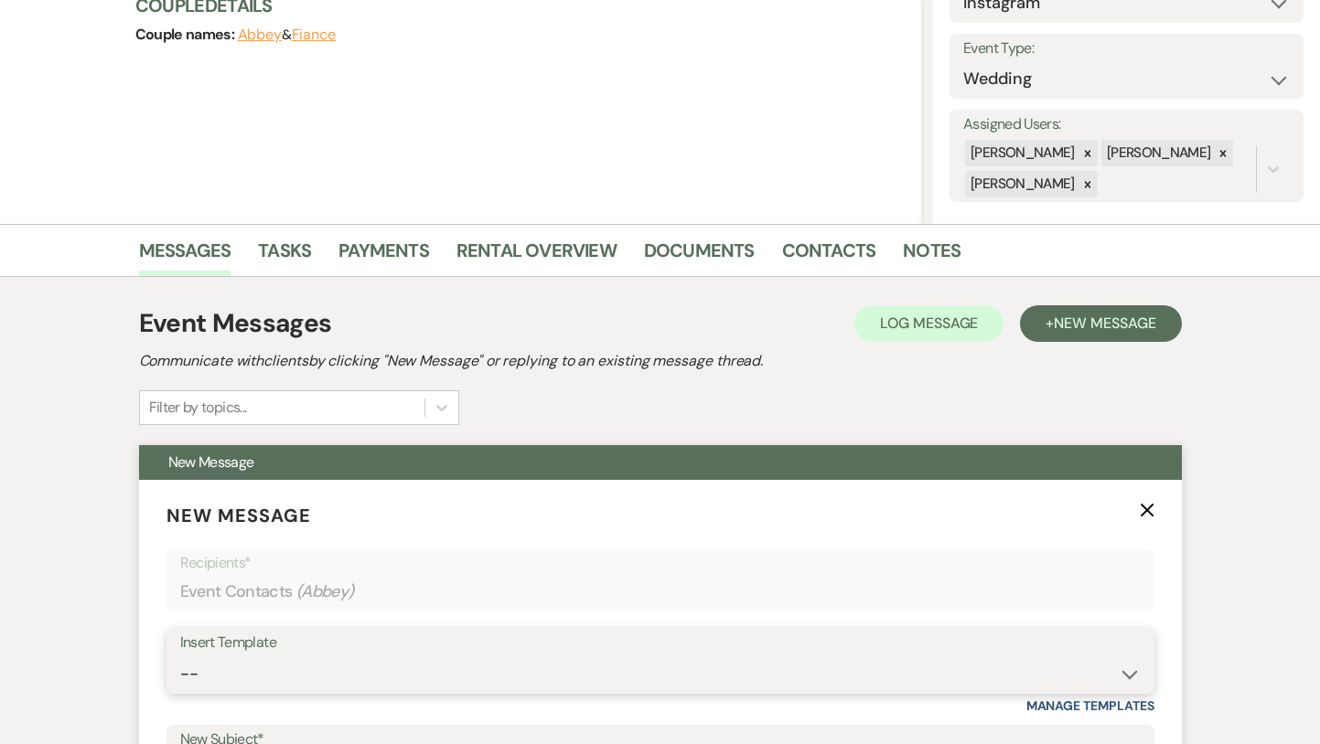
click at [396, 673] on select "-- Inquiry Response (Venue Guide) Schedule - Venue Tour Appt Confirmation Sched…" at bounding box center [660, 675] width 960 height 36
click at [180, 657] on select "-- Inquiry Response (Venue Guide) Schedule - Venue Tour Appt Confirmation Sched…" at bounding box center [660, 675] width 960 height 36
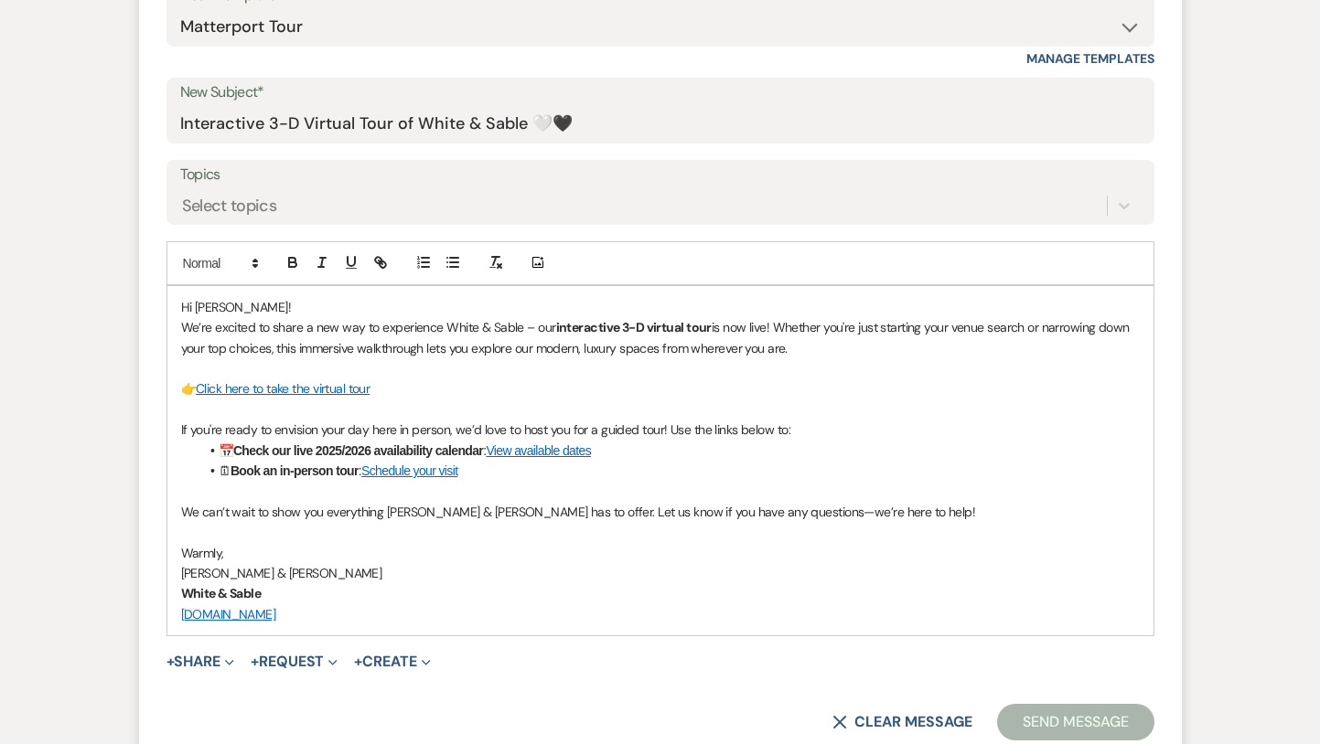
click at [1074, 720] on button "Send Message" at bounding box center [1075, 722] width 156 height 37
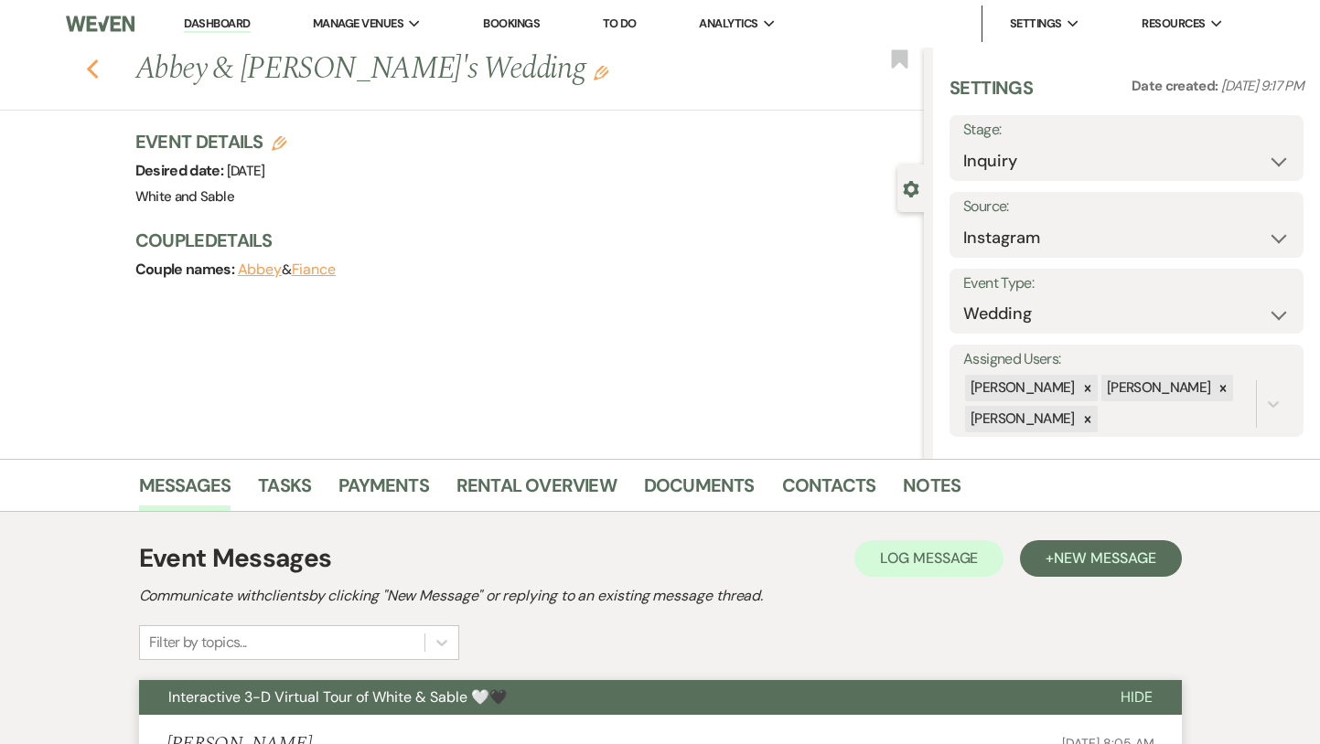
click at [96, 60] on use "button" at bounding box center [92, 69] width 12 height 20
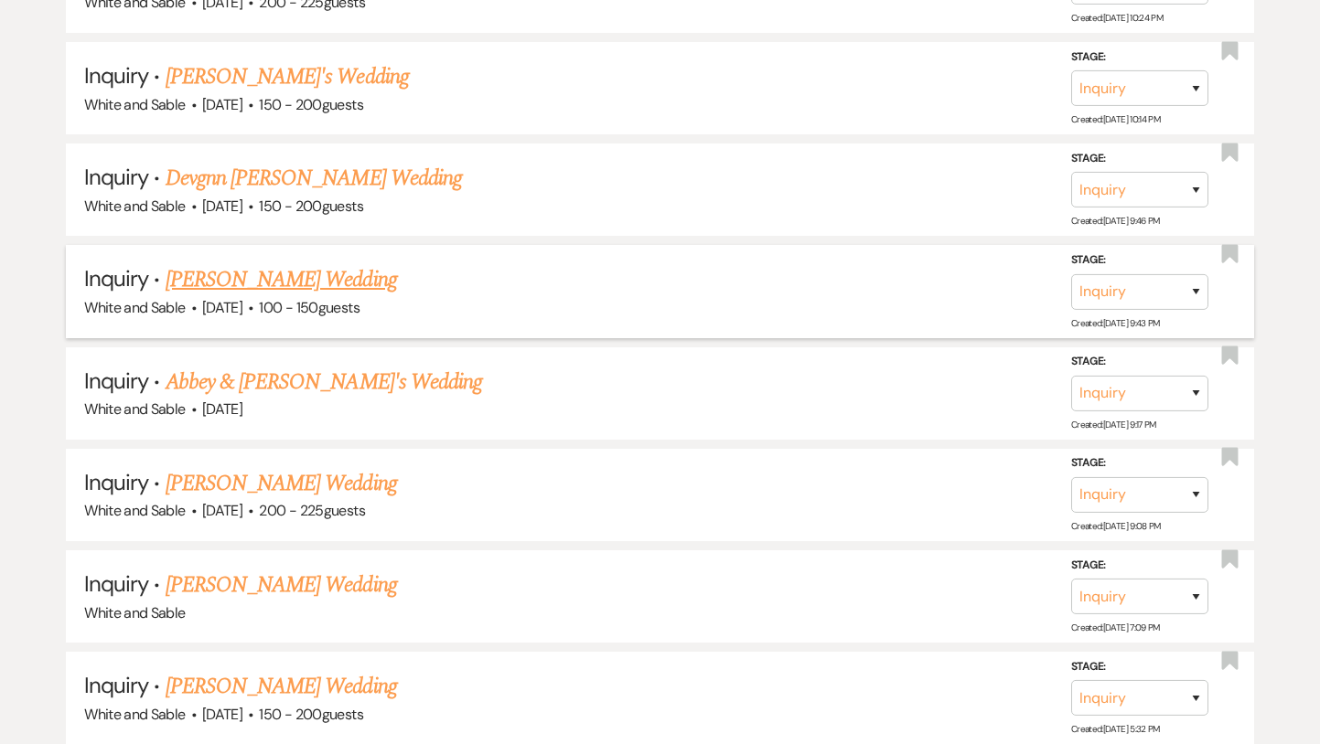
click at [286, 263] on link "[PERSON_NAME] Wedding" at bounding box center [281, 279] width 231 height 33
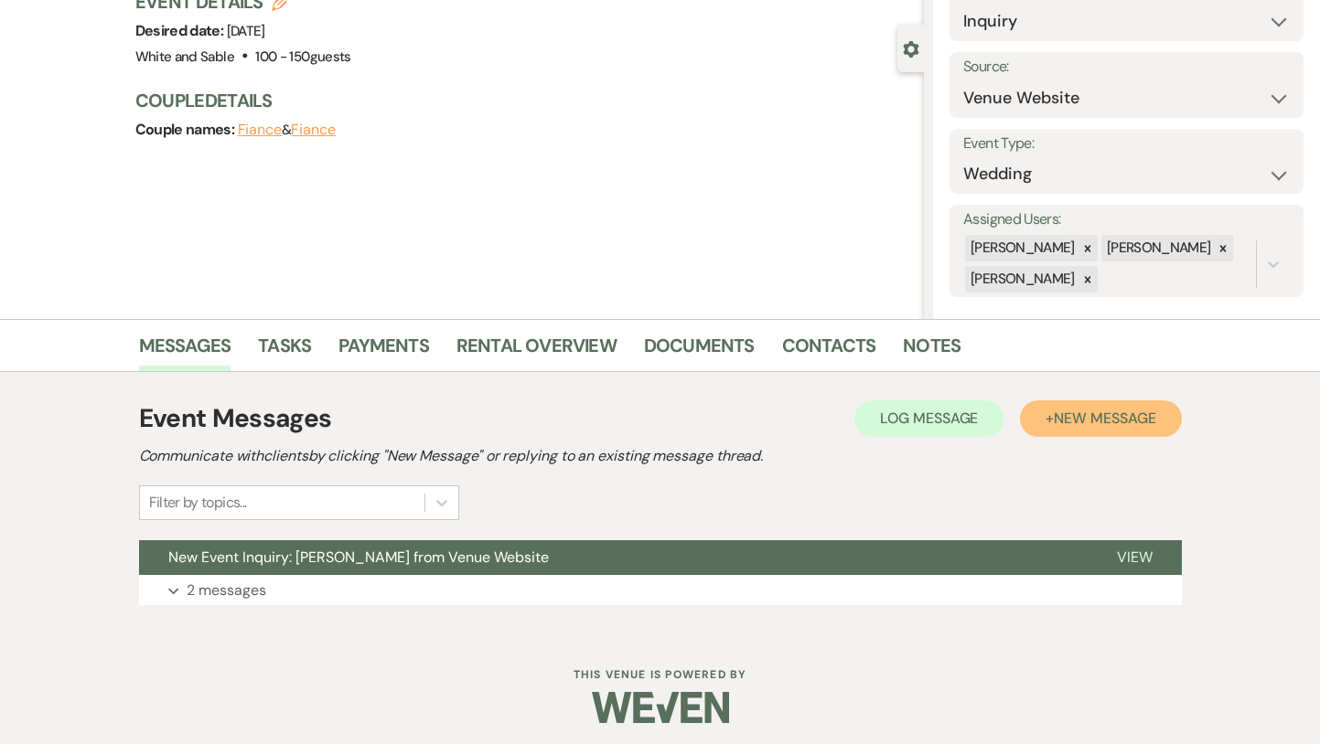
click at [1086, 425] on span "New Message" at bounding box center [1105, 418] width 102 height 19
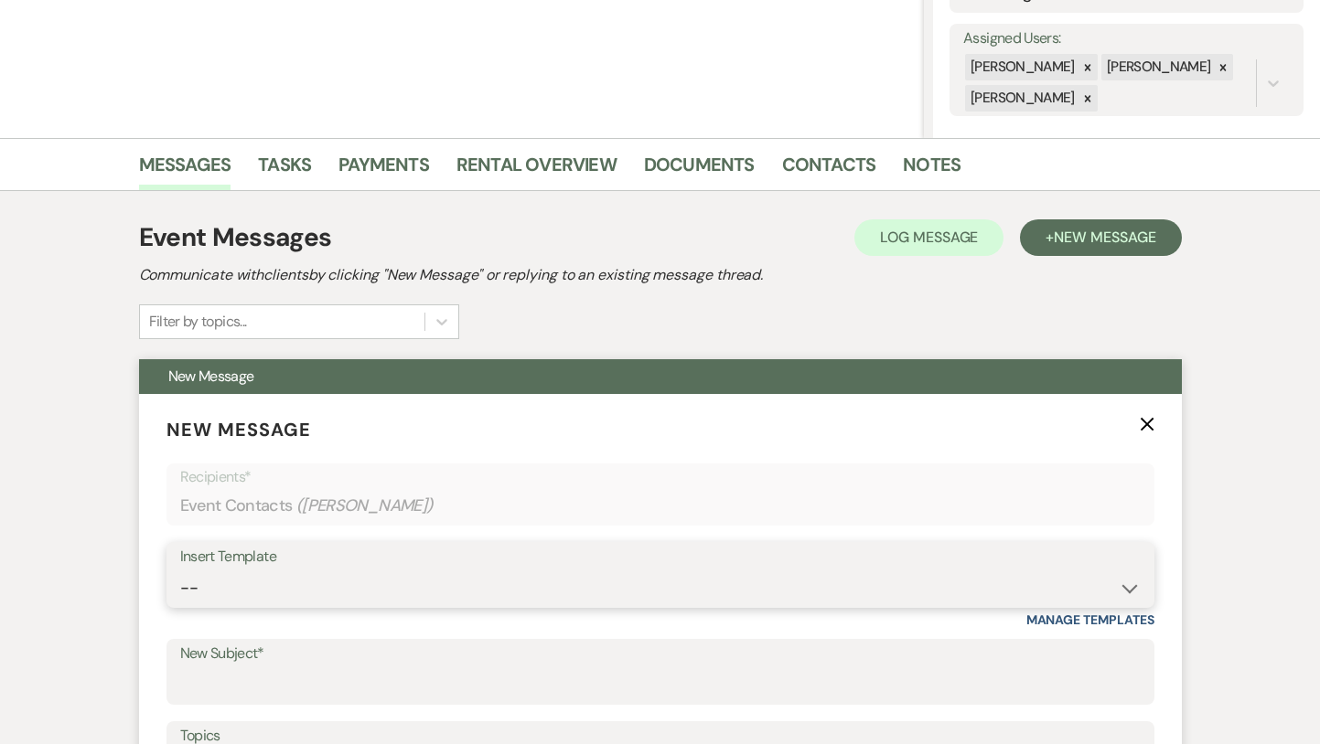
click at [328, 590] on select "-- Inquiry Response (Venue Guide) Schedule - Venue Tour Appt Confirmation Sched…" at bounding box center [660, 589] width 960 height 36
click at [180, 571] on select "-- Inquiry Response (Venue Guide) Schedule - Venue Tour Appt Confirmation Sched…" at bounding box center [660, 589] width 960 height 36
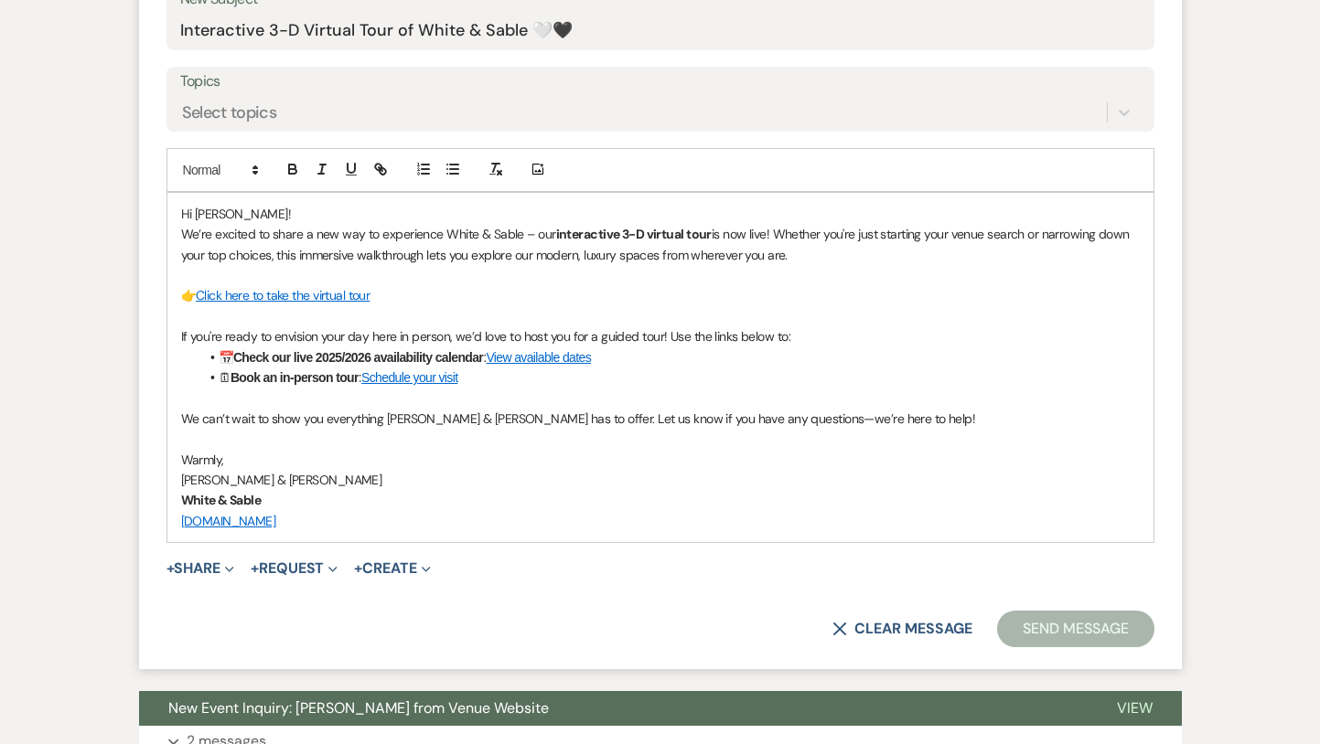
click at [1086, 640] on button "Send Message" at bounding box center [1075, 629] width 156 height 37
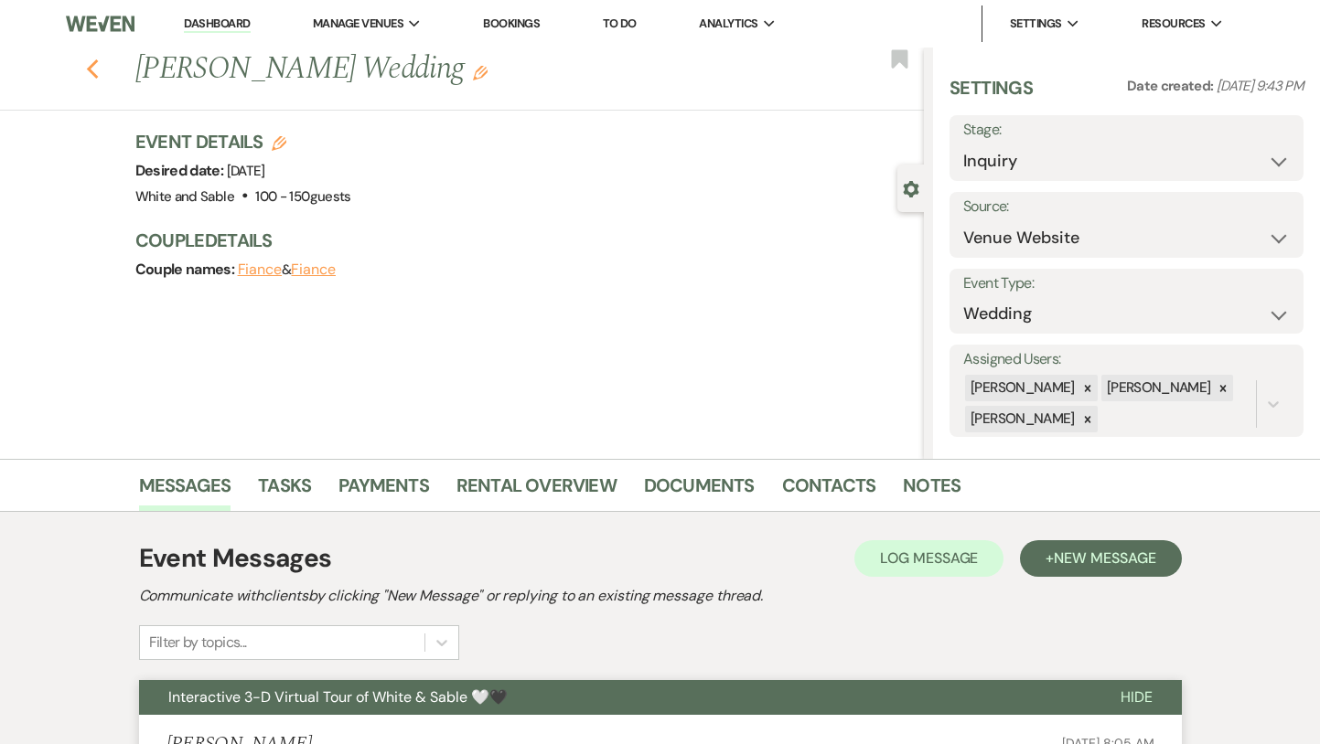
click at [90, 70] on use "button" at bounding box center [92, 69] width 12 height 20
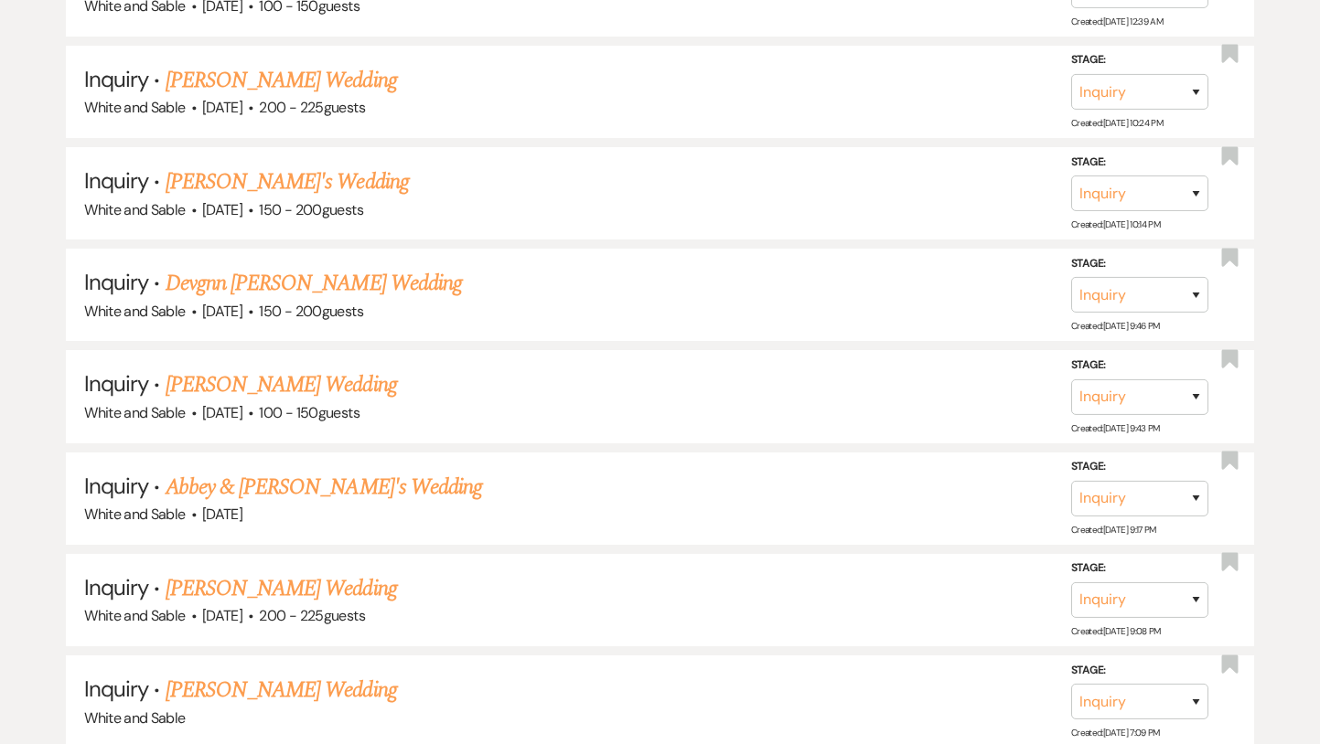
click at [344, 267] on link "Devgnn [PERSON_NAME] Wedding" at bounding box center [314, 283] width 296 height 33
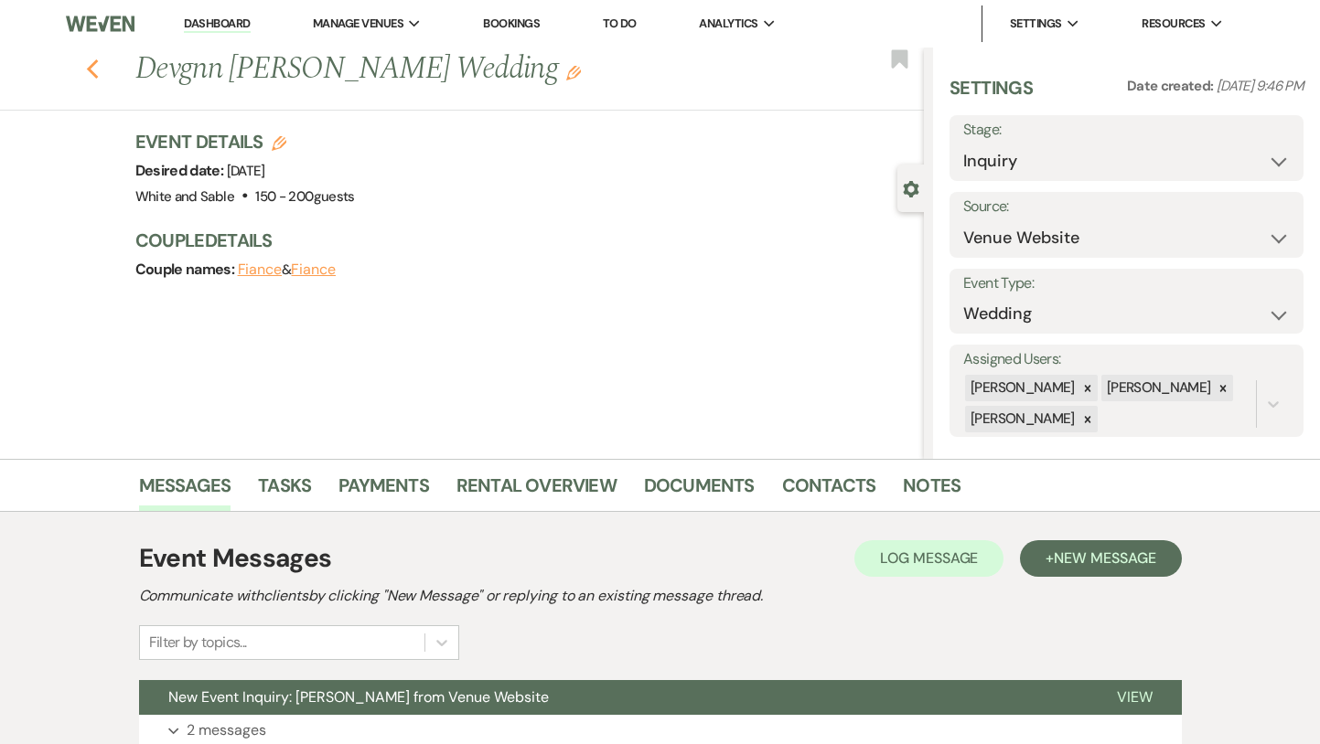
click at [88, 71] on icon "Previous" at bounding box center [93, 70] width 14 height 22
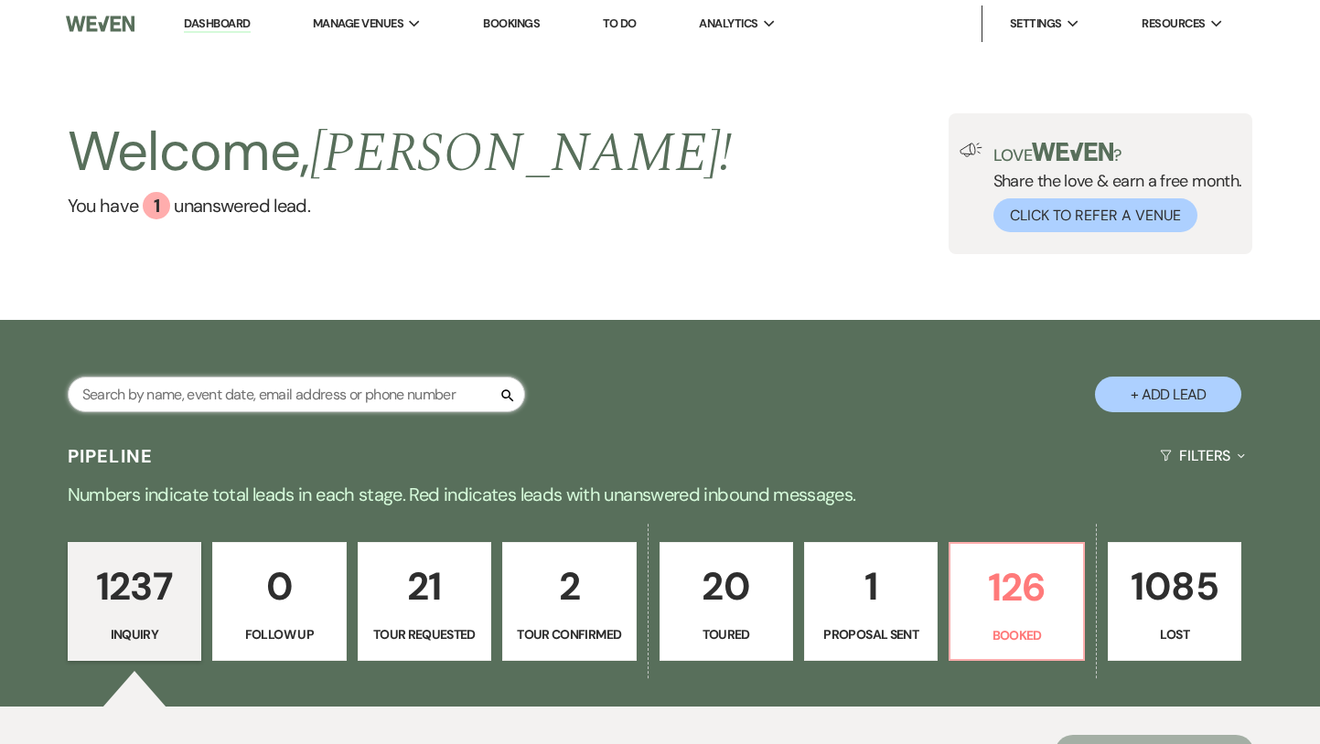
click at [259, 396] on input "text" at bounding box center [296, 395] width 457 height 36
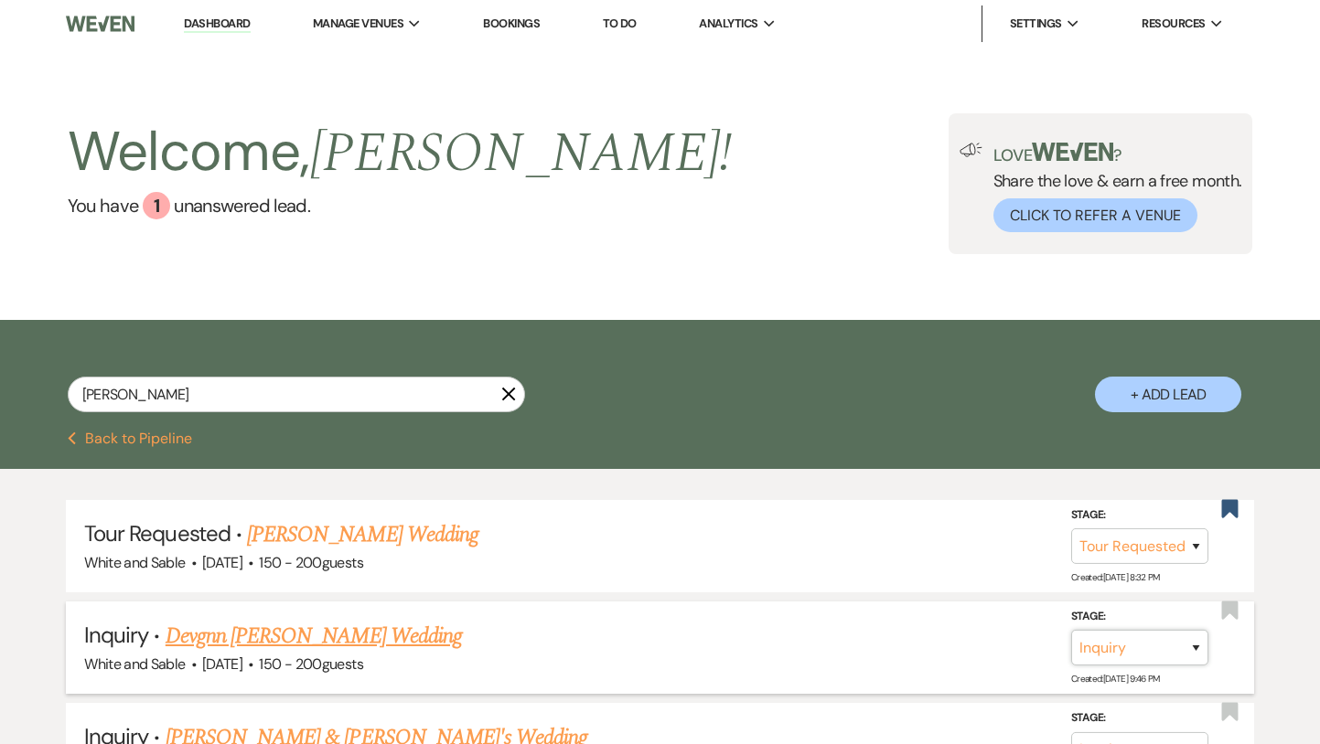
click at [1113, 636] on select "Inquiry Follow Up Tour Requested Tour Confirmed Toured Proposal Sent Booked Lost" at bounding box center [1139, 648] width 137 height 36
click at [1071, 630] on select "Inquiry Follow Up Tour Requested Tour Confirmed Toured Proposal Sent Booked Lost" at bounding box center [1139, 648] width 137 height 36
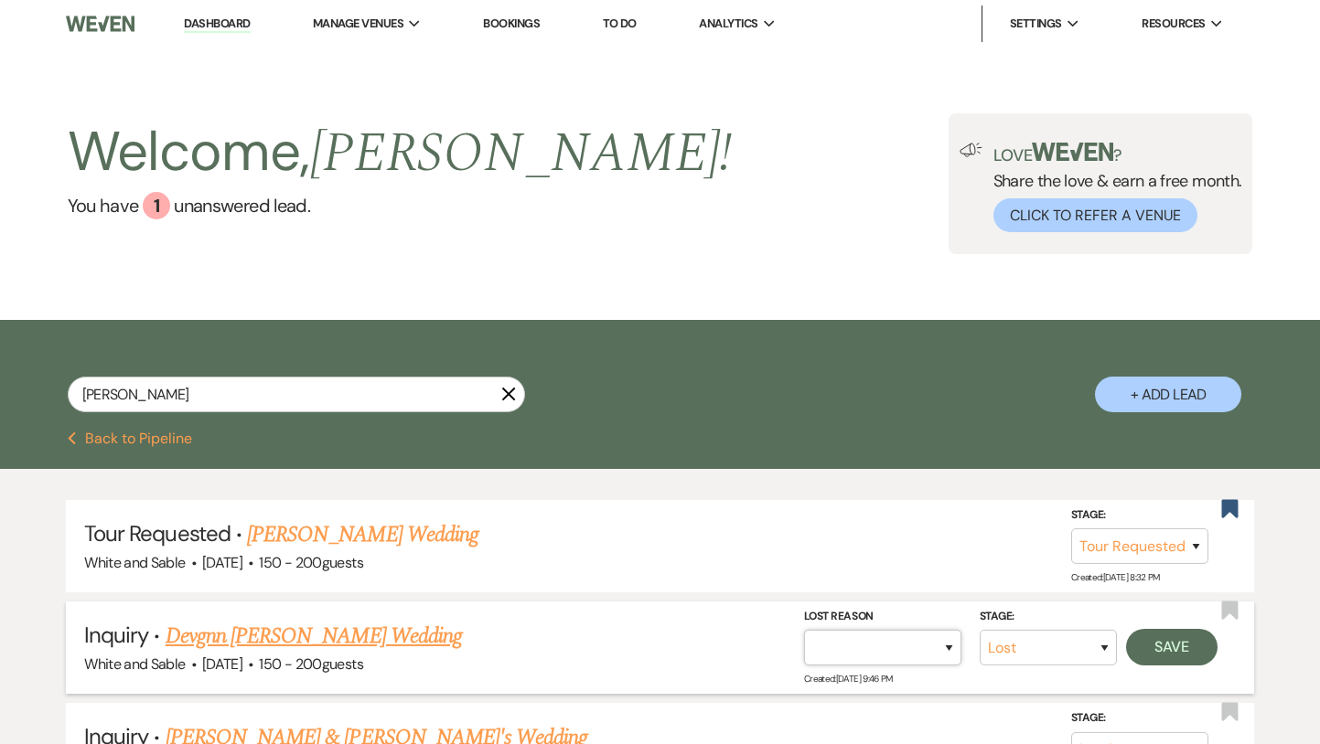
click at [917, 645] on select "Booked Elsewhere Budget Date Unavailable No Response Not a Good Match Capacity …" at bounding box center [882, 648] width 157 height 36
click at [804, 630] on select "Booked Elsewhere Budget Date Unavailable No Response Not a Good Match Capacity …" at bounding box center [882, 648] width 157 height 36
click at [766, 648] on select "Booked Elsewhere Budget Date Unavailable No Response Not a Good Match Capacity …" at bounding box center [692, 648] width 157 height 36
click at [633, 630] on select "Booked Elsewhere Budget Date Unavailable No Response Not a Good Match Capacity …" at bounding box center [692, 648] width 157 height 36
click at [771, 648] on select "Booked Elsewhere Budget Date Unavailable No Response Not a Good Match Capacity …" at bounding box center [692, 648] width 157 height 36
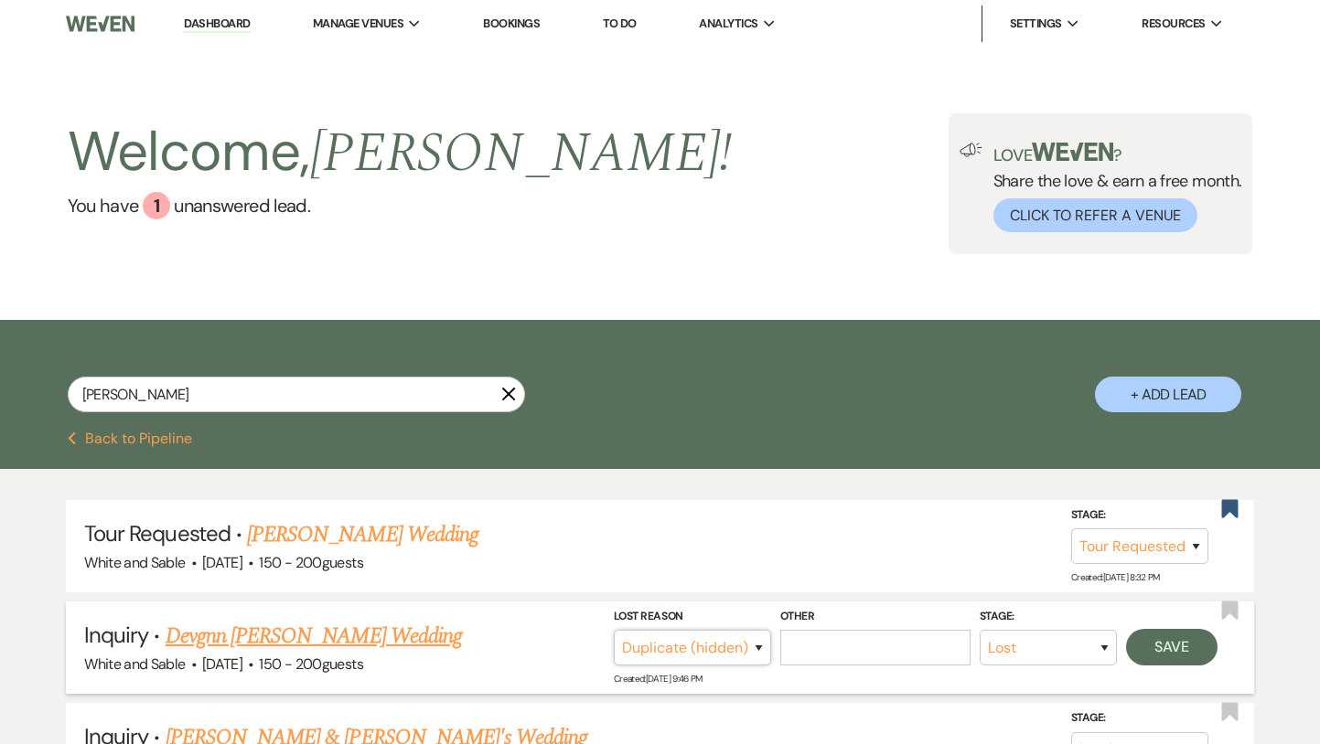
click at [771, 630] on select "Booked Elsewhere Budget Date Unavailable No Response Not a Good Match Capacity …" at bounding box center [692, 648] width 157 height 36
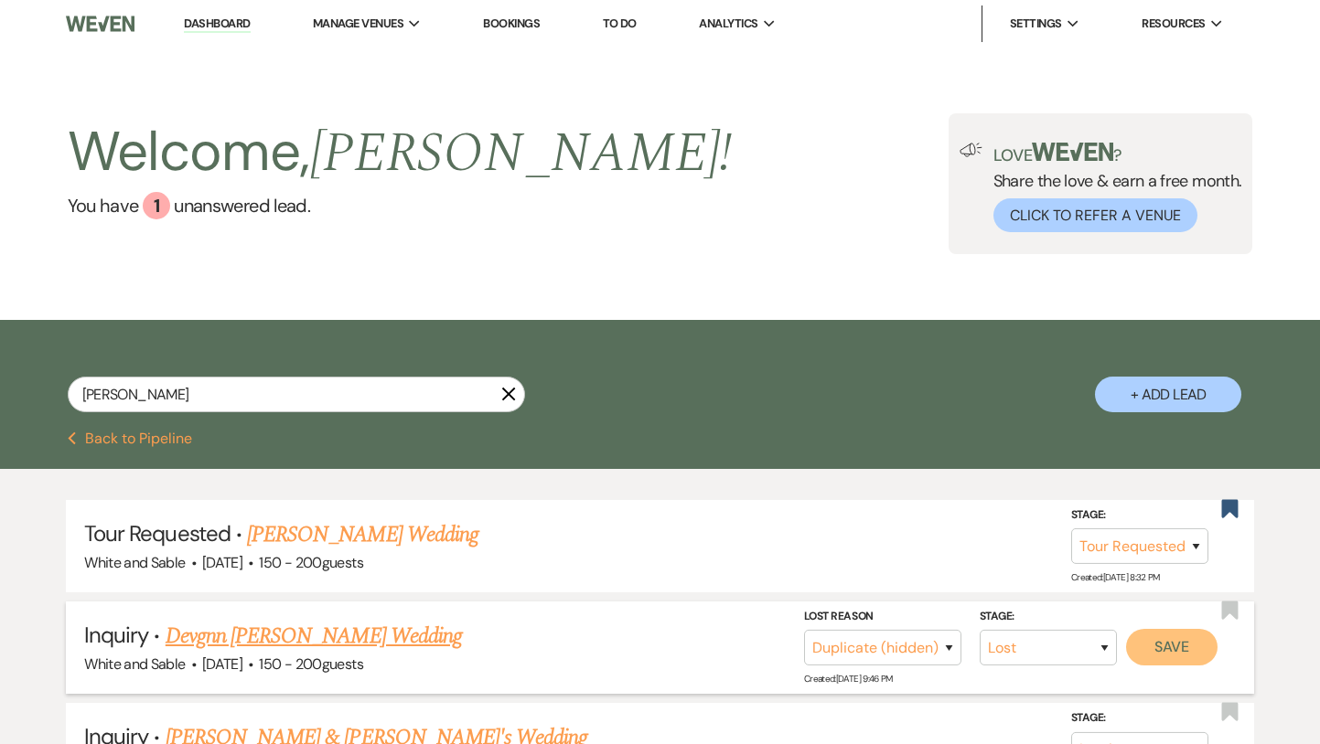
click at [1165, 646] on button "Save" at bounding box center [1171, 647] width 91 height 37
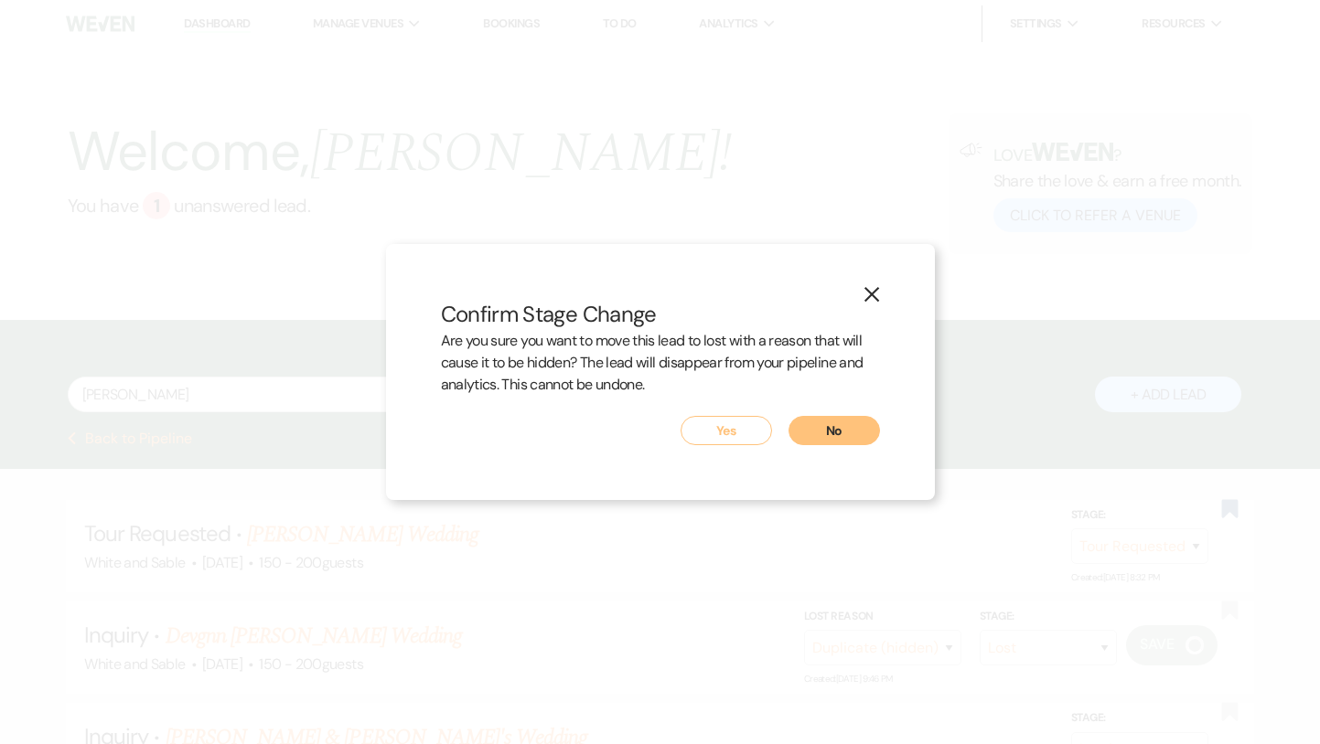
click at [725, 433] on button "Yes" at bounding box center [725, 430] width 91 height 29
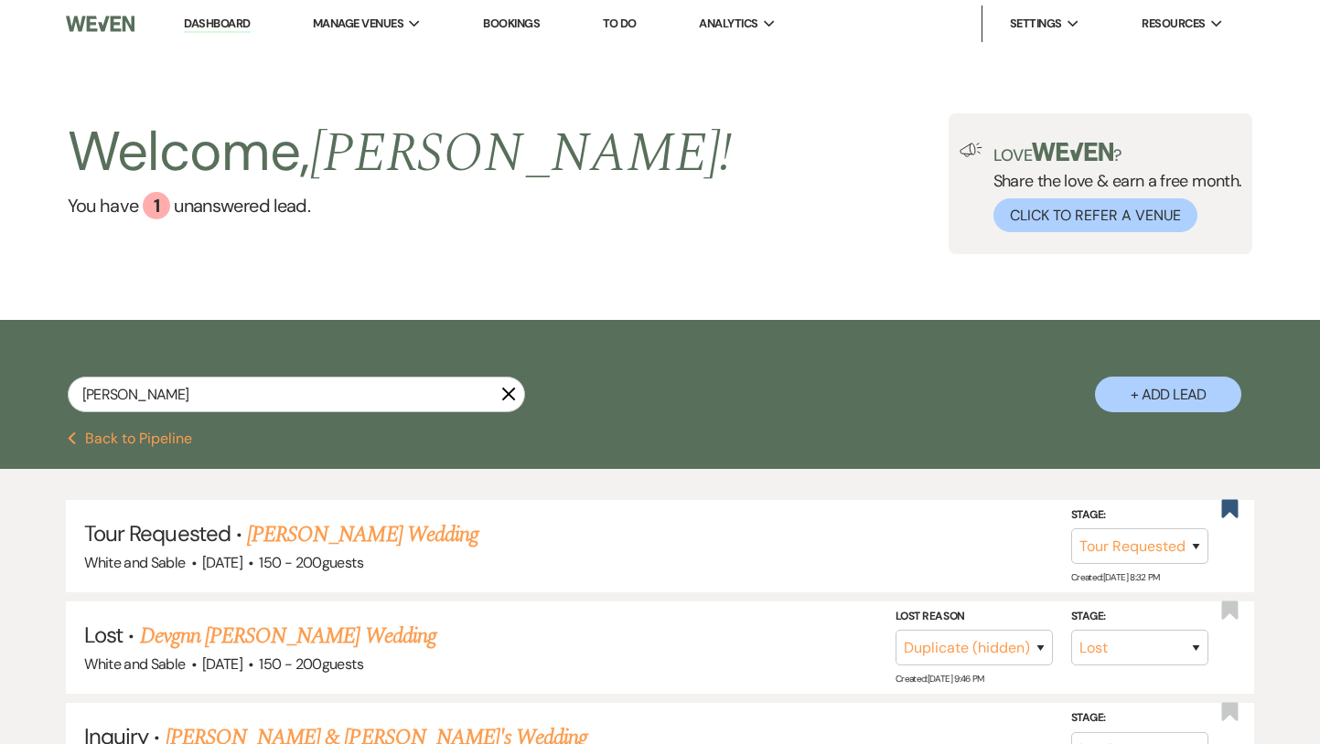
click at [202, 20] on link "Dashboard" at bounding box center [217, 24] width 66 height 17
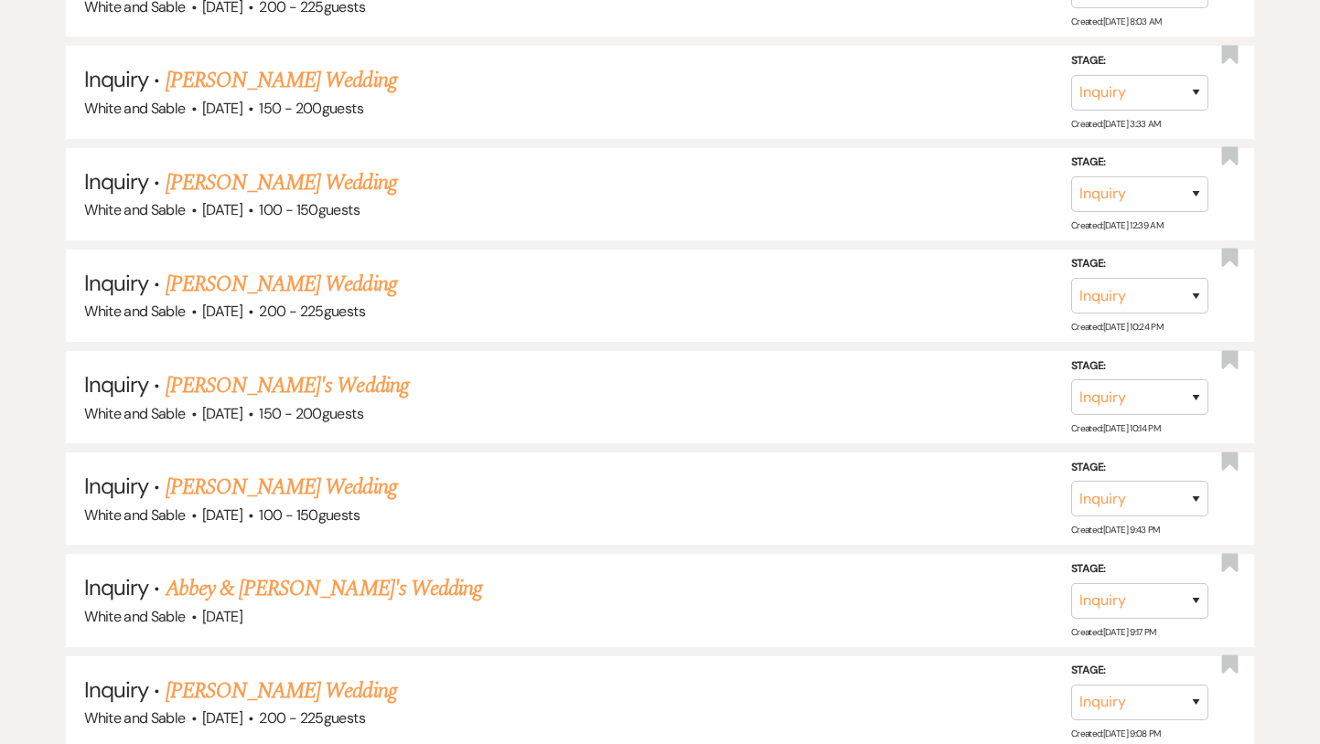
scroll to position [9528, 0]
click at [256, 369] on link "[PERSON_NAME]'s Wedding" at bounding box center [287, 385] width 243 height 33
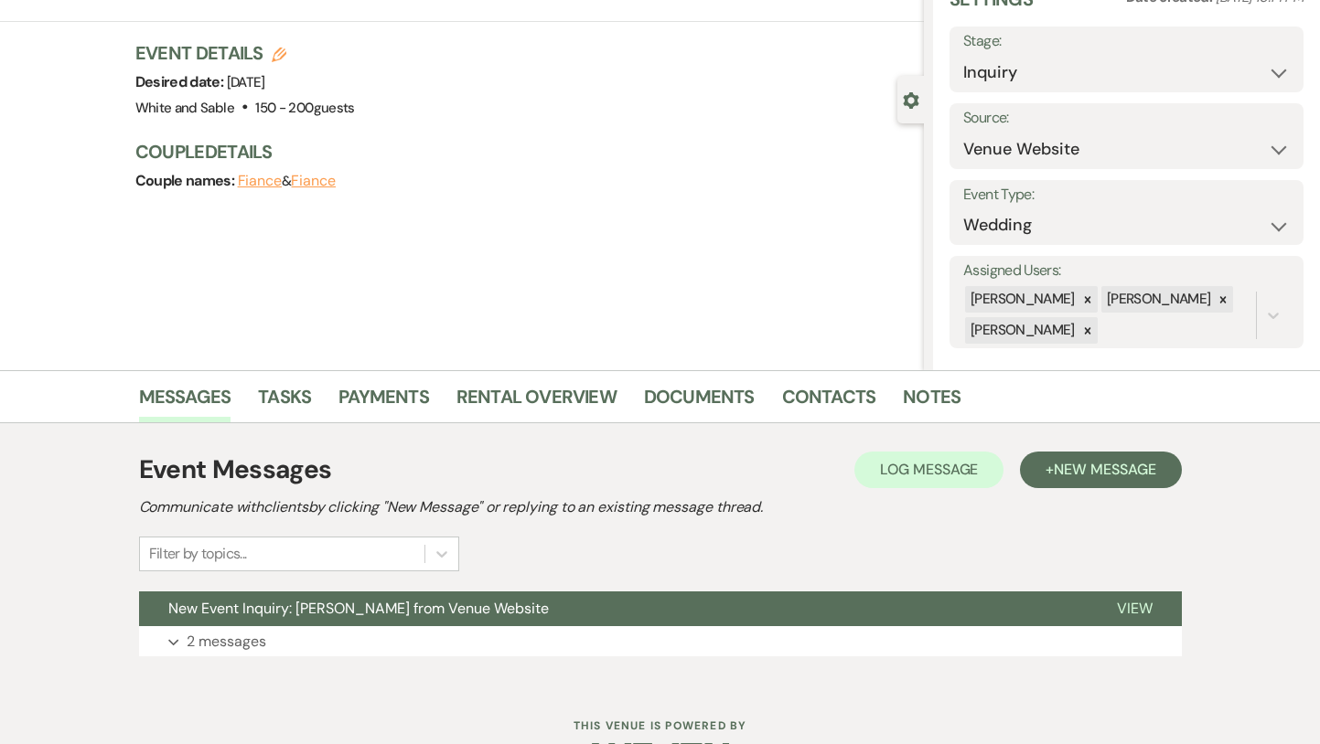
scroll to position [87, 0]
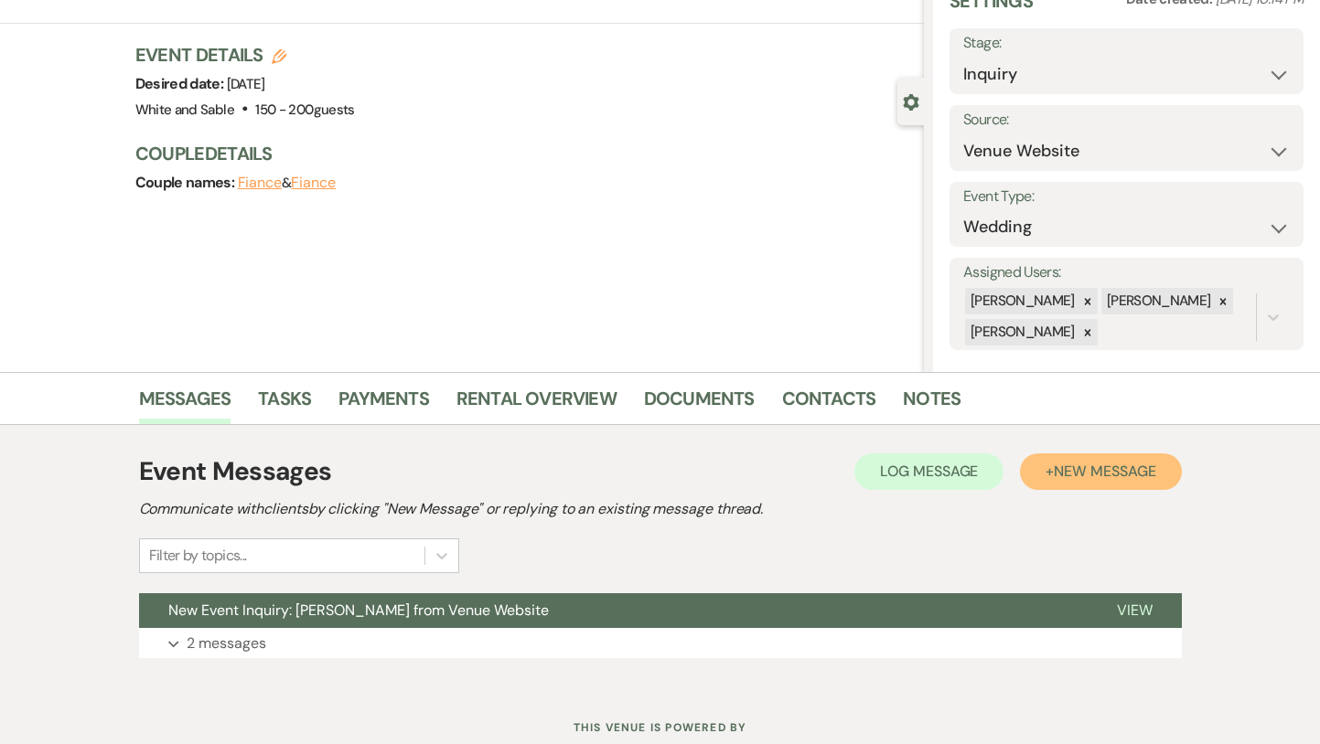
click at [1061, 474] on span "New Message" at bounding box center [1105, 471] width 102 height 19
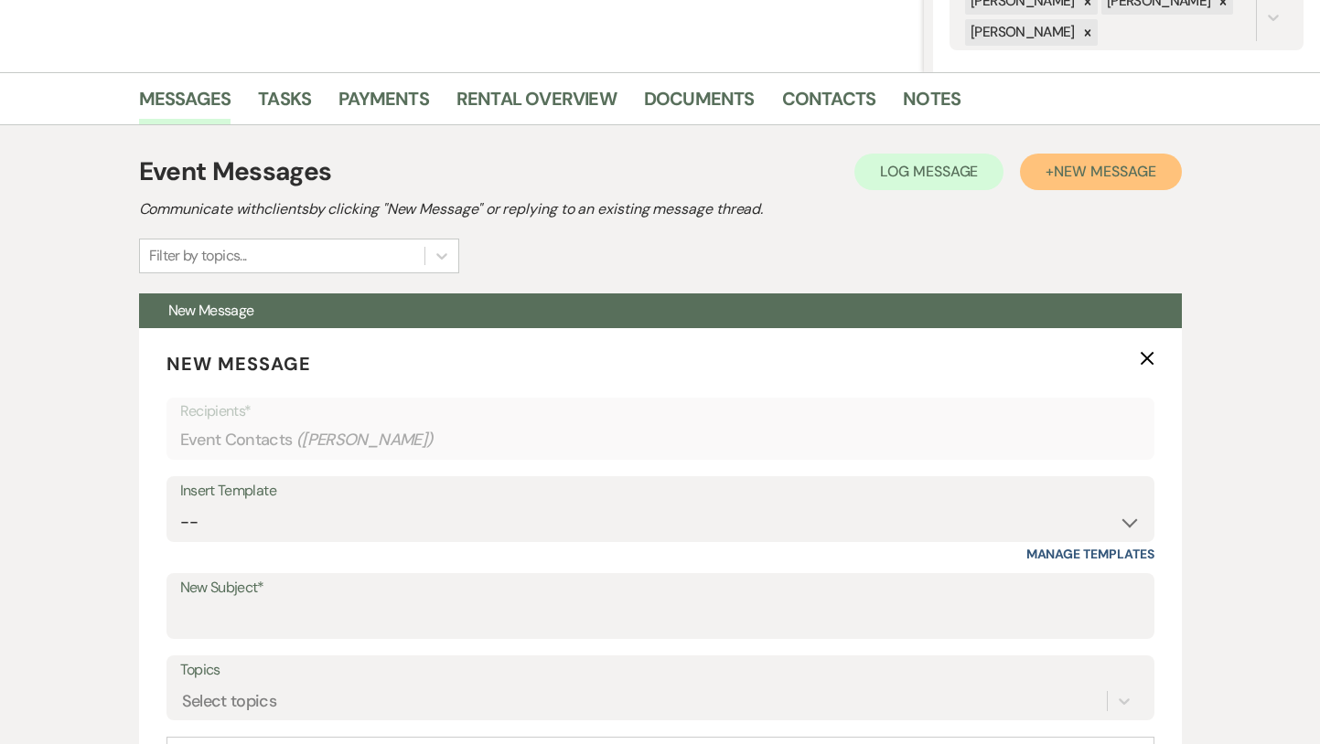
scroll to position [523, 0]
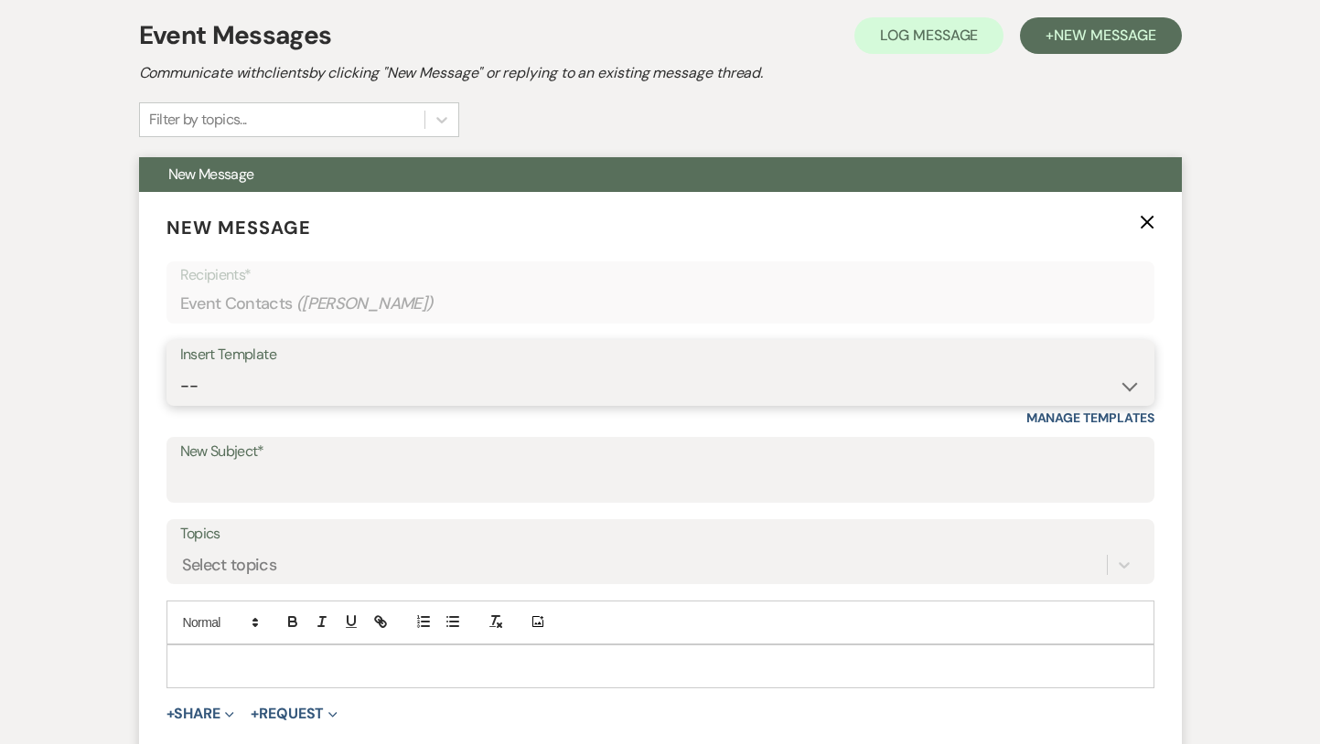
click at [457, 396] on select "-- Inquiry Response (Venue Guide) Schedule - Venue Tour Appt Confirmation Sched…" at bounding box center [660, 387] width 960 height 36
click at [180, 369] on select "-- Inquiry Response (Venue Guide) Schedule - Venue Tour Appt Confirmation Sched…" at bounding box center [660, 387] width 960 height 36
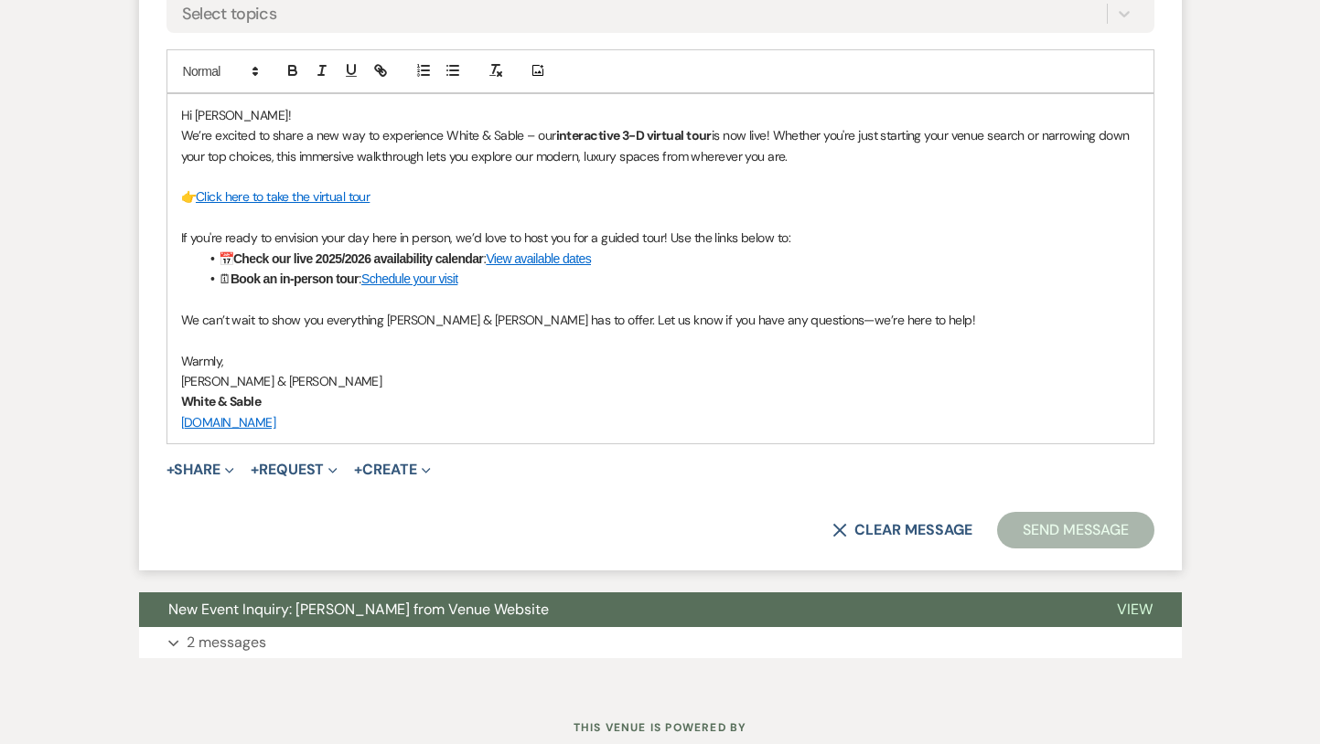
click at [1066, 536] on button "Send Message" at bounding box center [1075, 530] width 156 height 37
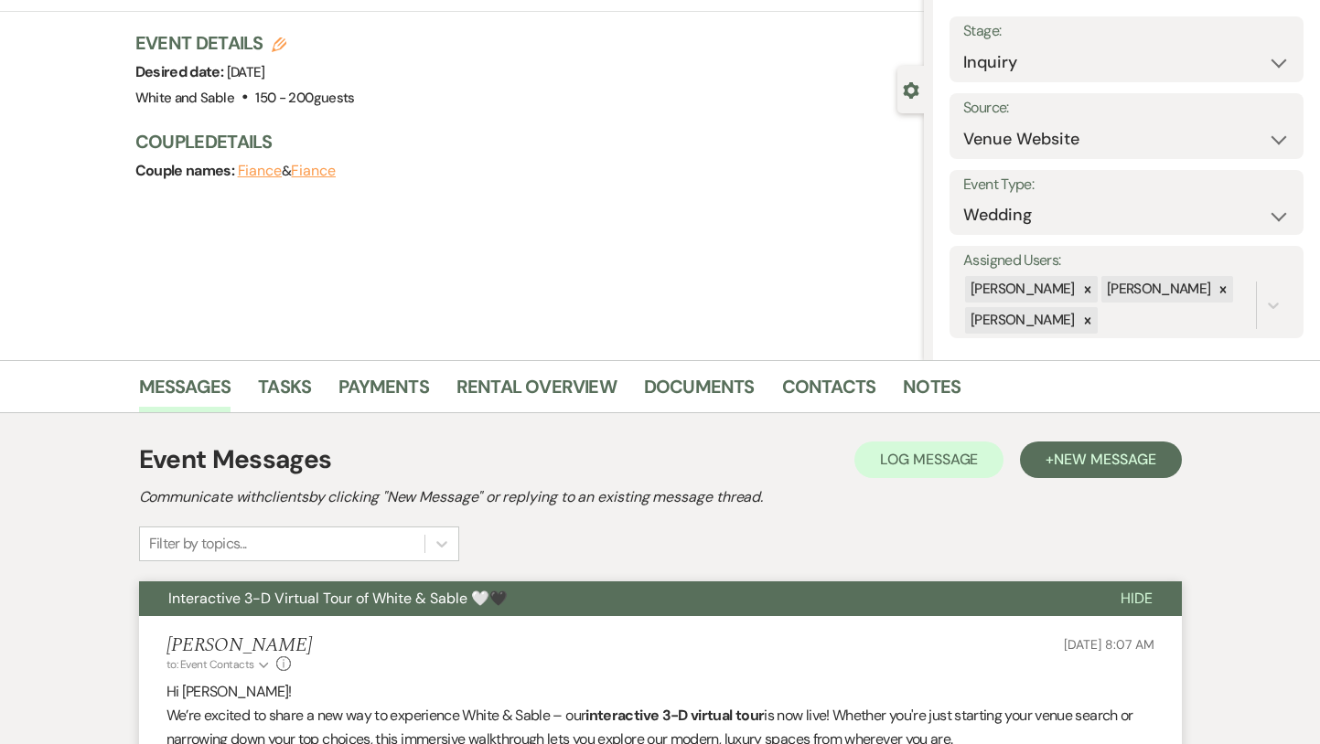
scroll to position [0, 0]
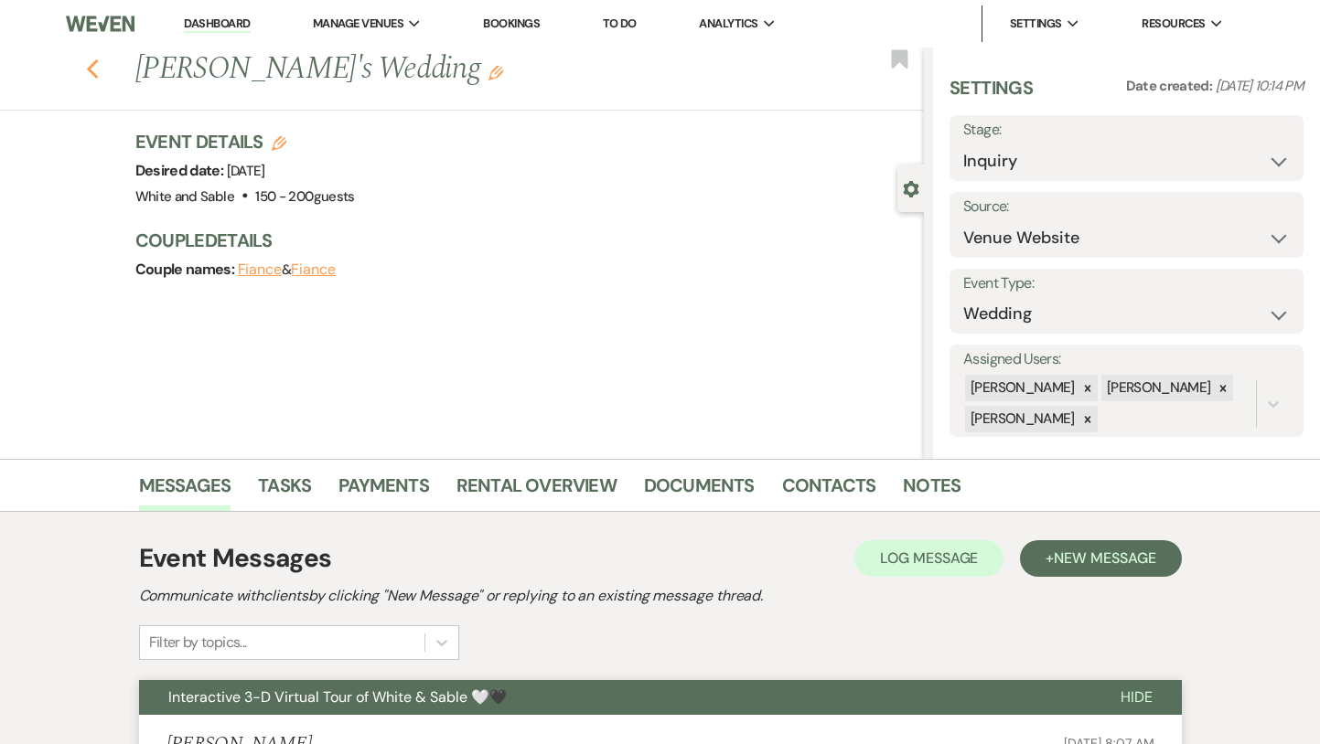
click at [91, 64] on icon "Previous" at bounding box center [93, 70] width 14 height 22
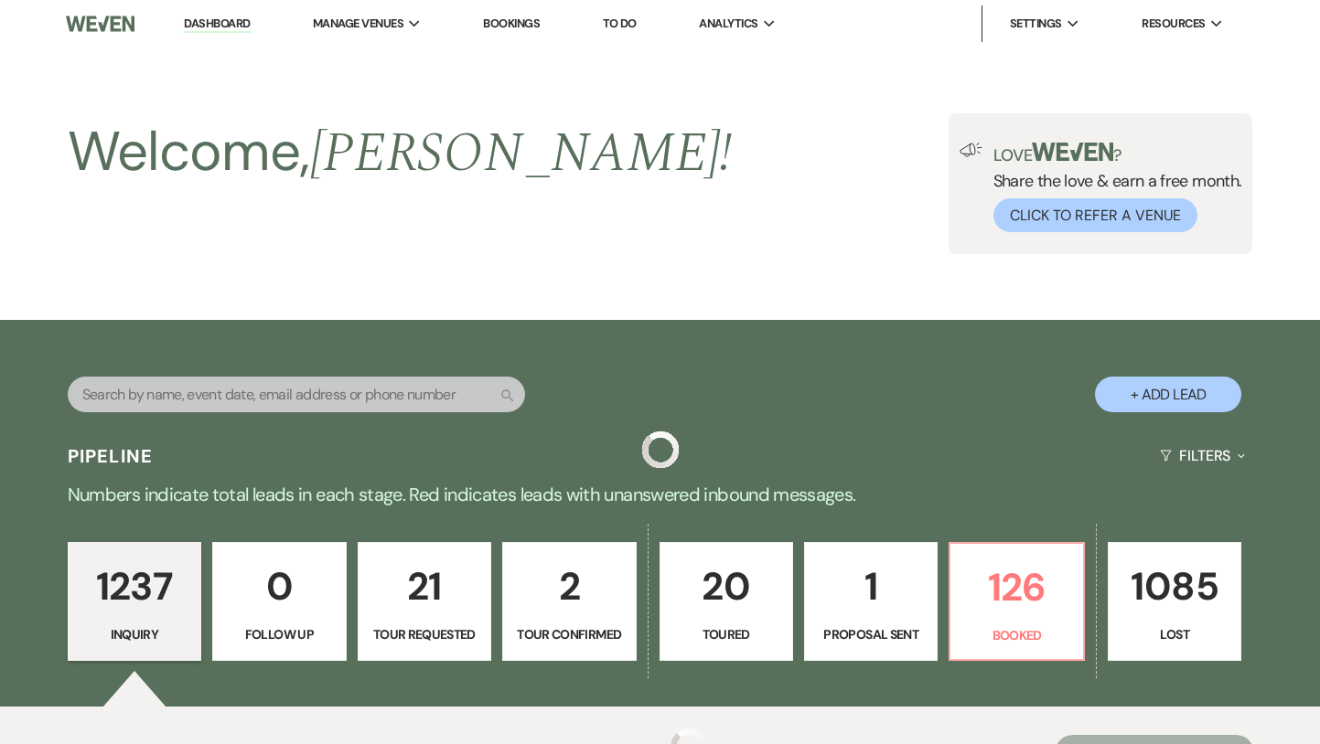
scroll to position [9528, 0]
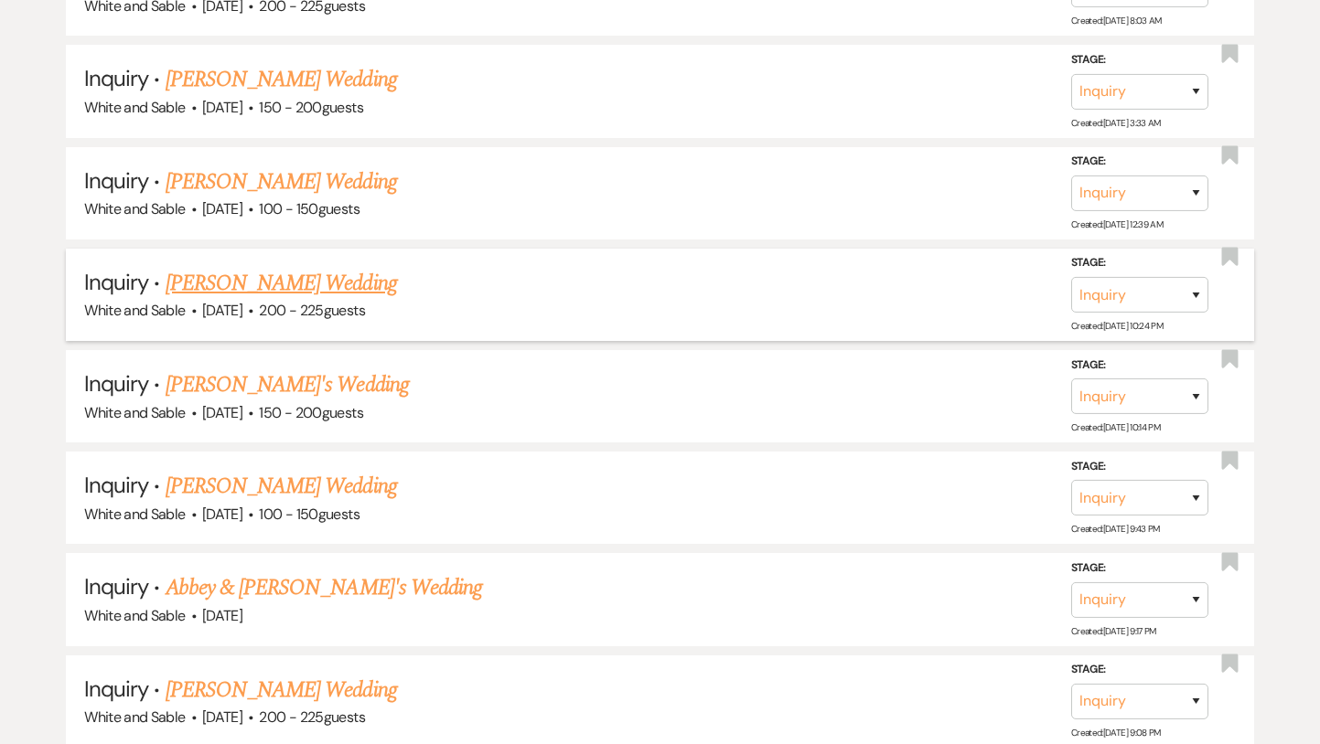
click at [311, 267] on link "[PERSON_NAME] Wedding" at bounding box center [281, 283] width 231 height 33
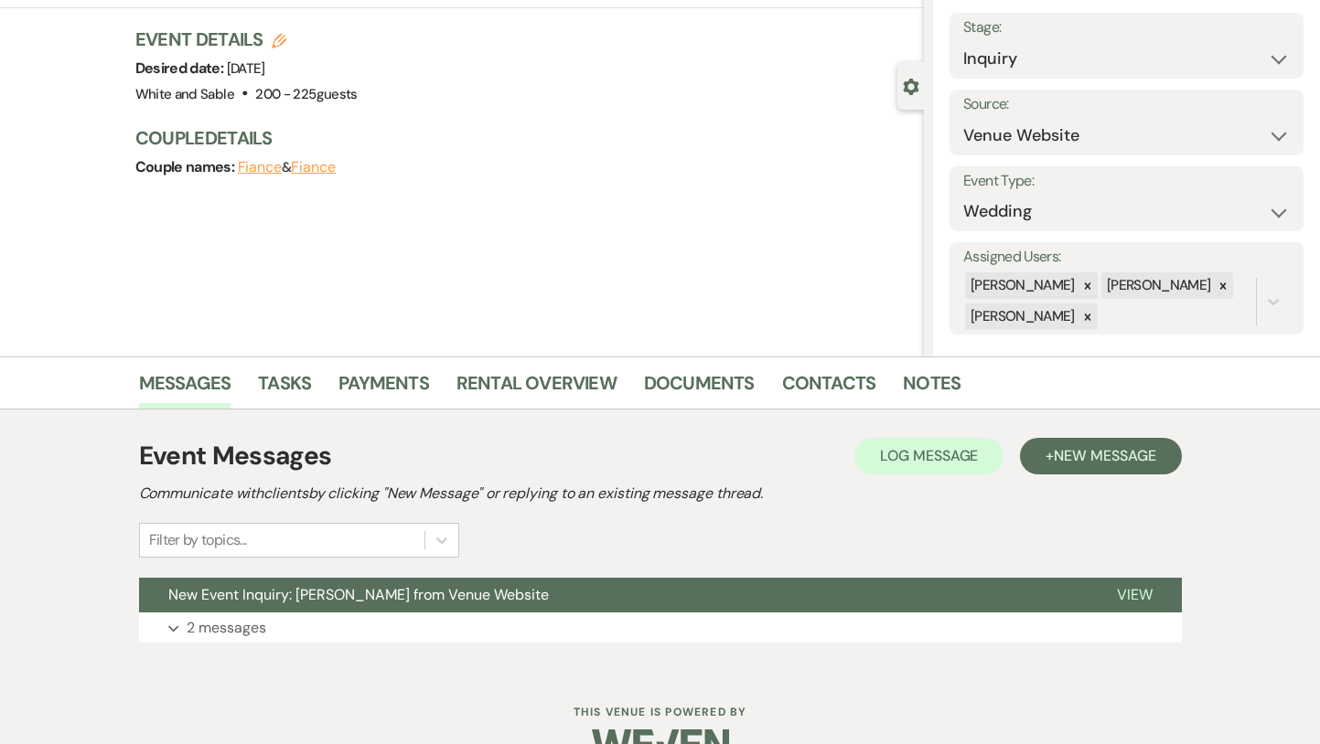
scroll to position [123, 0]
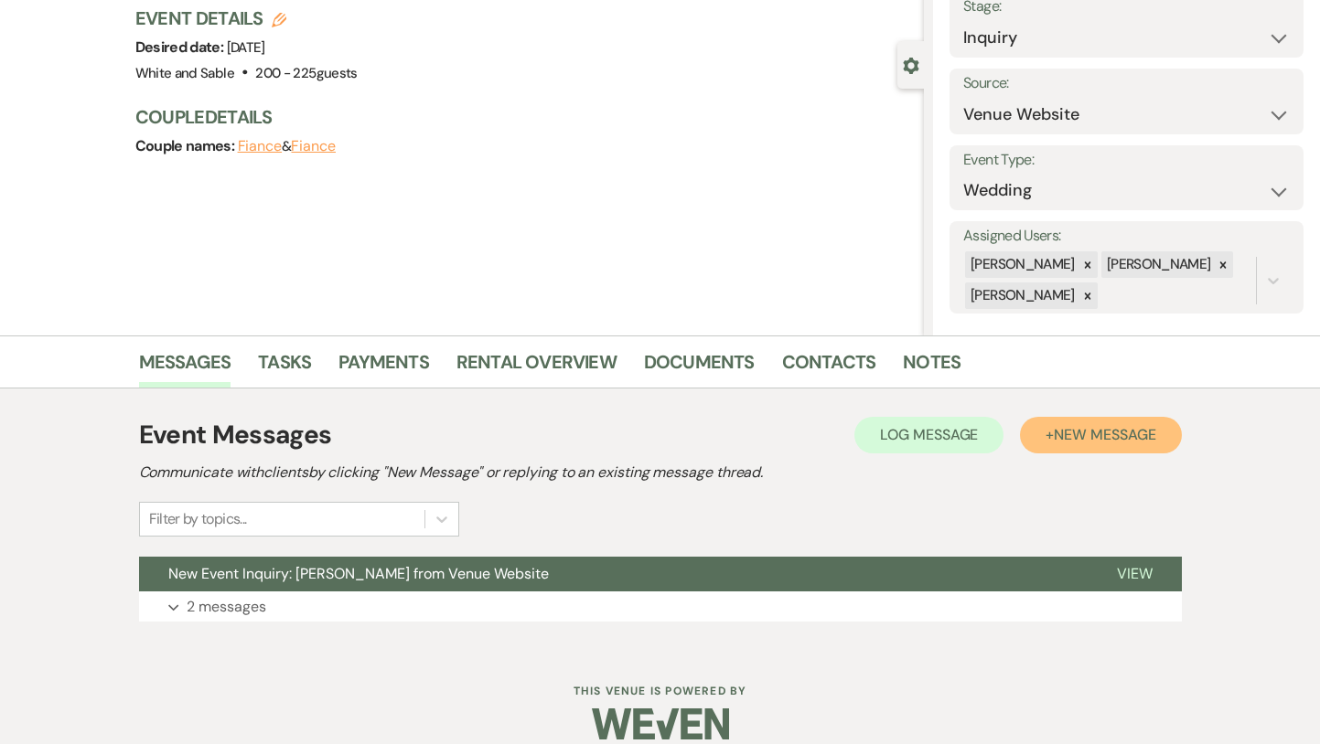
click at [1055, 423] on button "+ New Message" at bounding box center [1100, 435] width 161 height 37
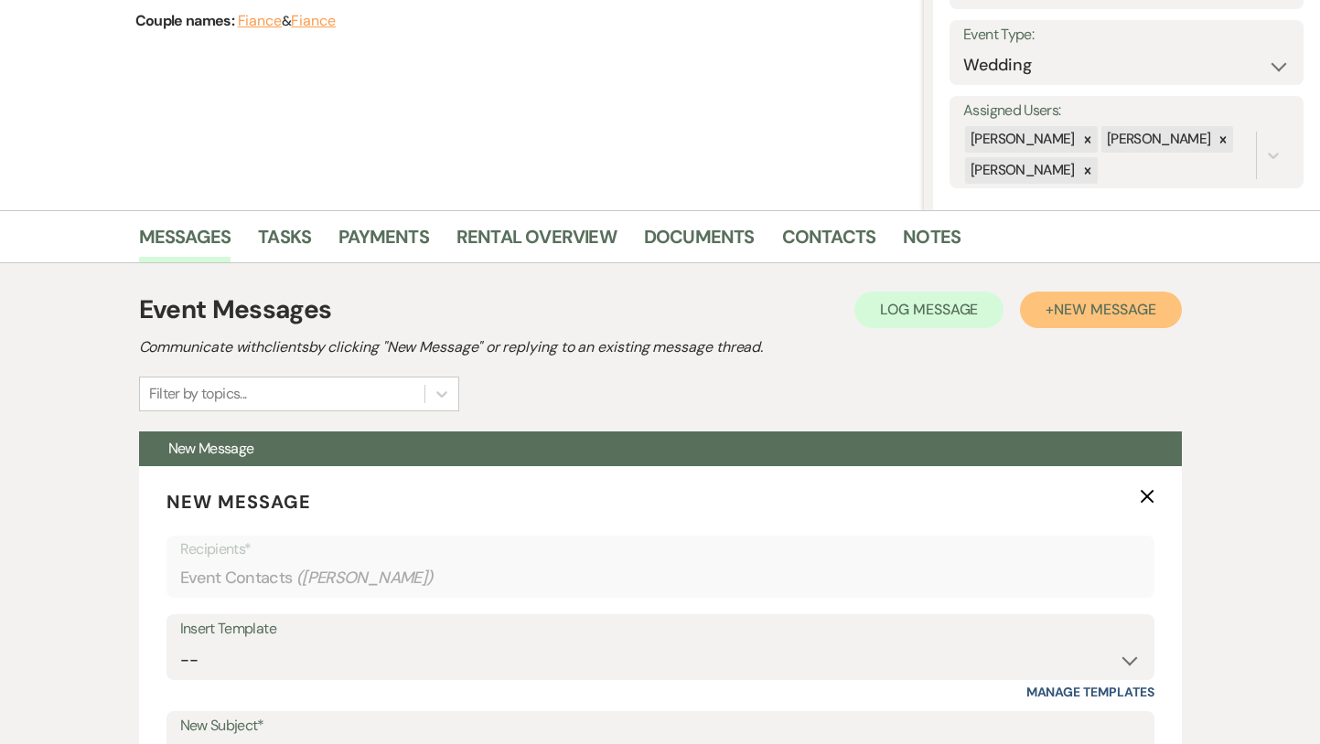
scroll to position [281, 0]
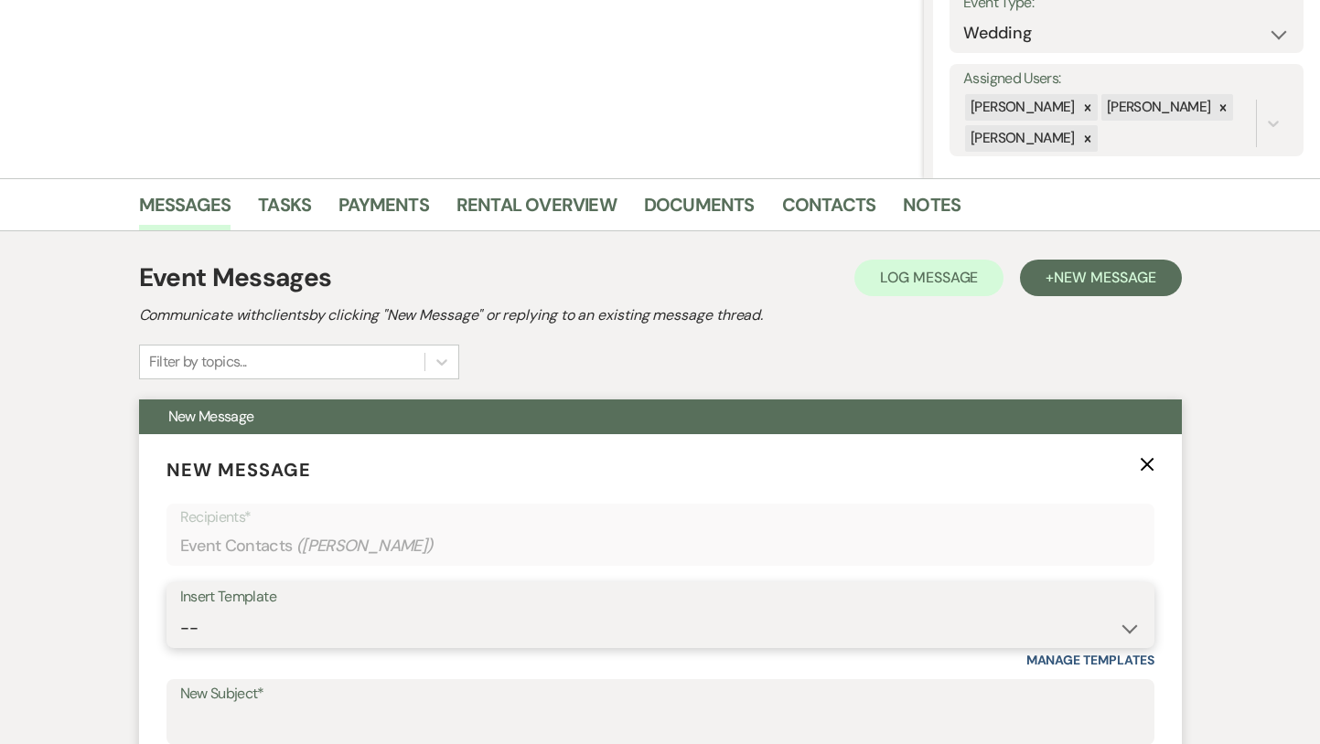
click at [299, 638] on select "-- Inquiry Response (Venue Guide) Schedule - Venue Tour Appt Confirmation Sched…" at bounding box center [660, 629] width 960 height 36
click at [180, 611] on select "-- Inquiry Response (Venue Guide) Schedule - Venue Tour Appt Confirmation Sched…" at bounding box center [660, 629] width 960 height 36
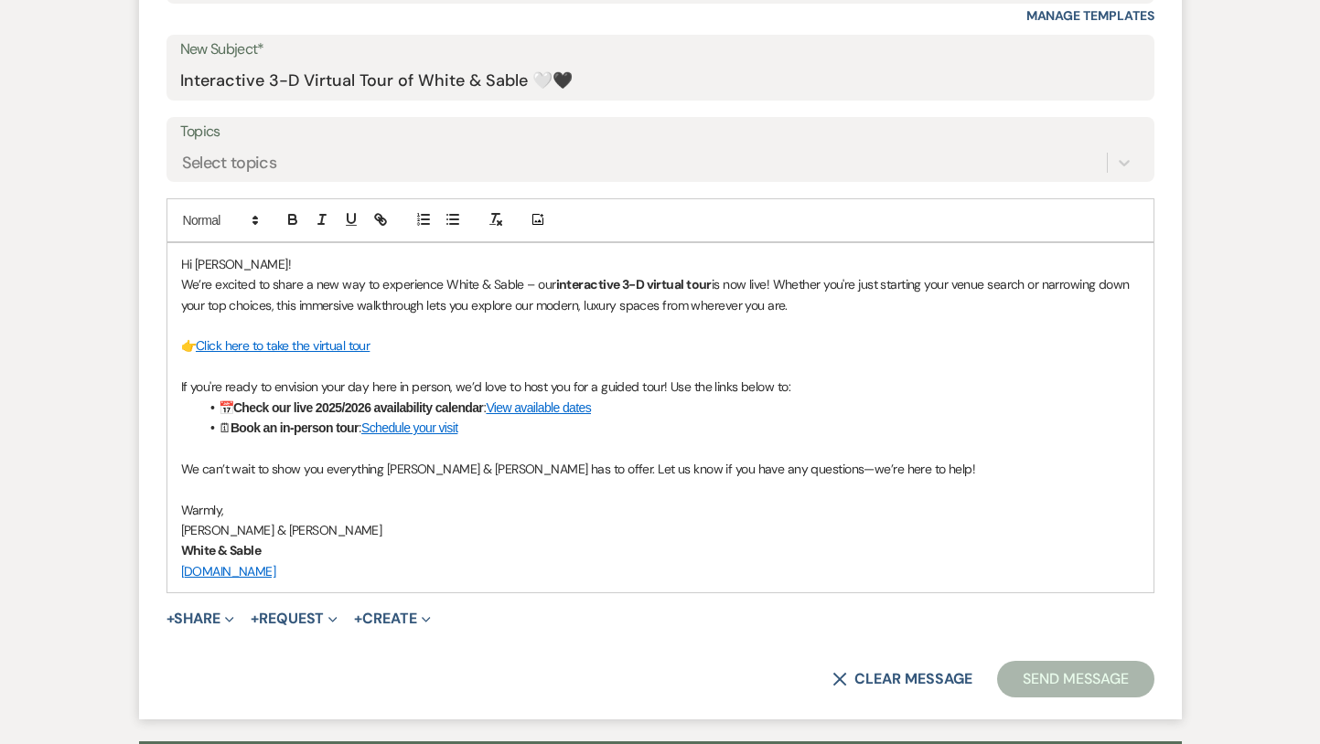
click at [1079, 678] on button "Send Message" at bounding box center [1075, 679] width 156 height 37
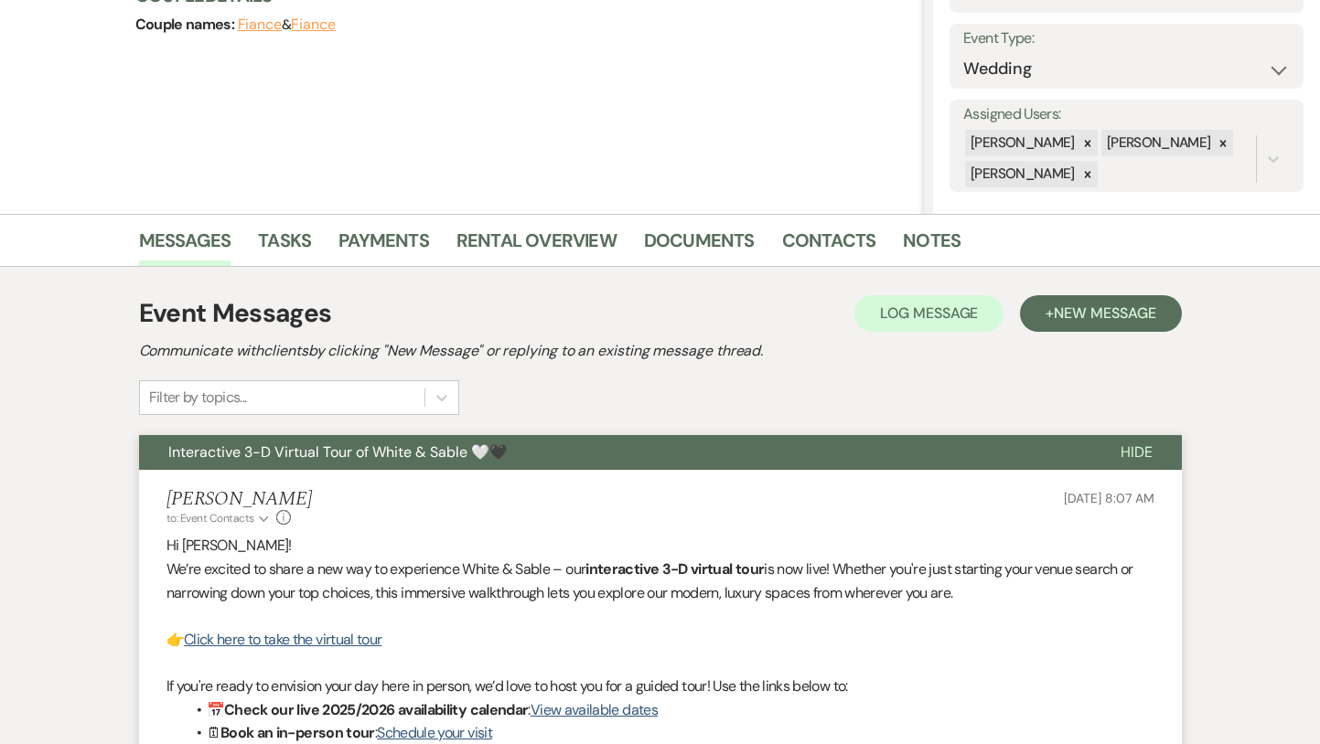
scroll to position [0, 0]
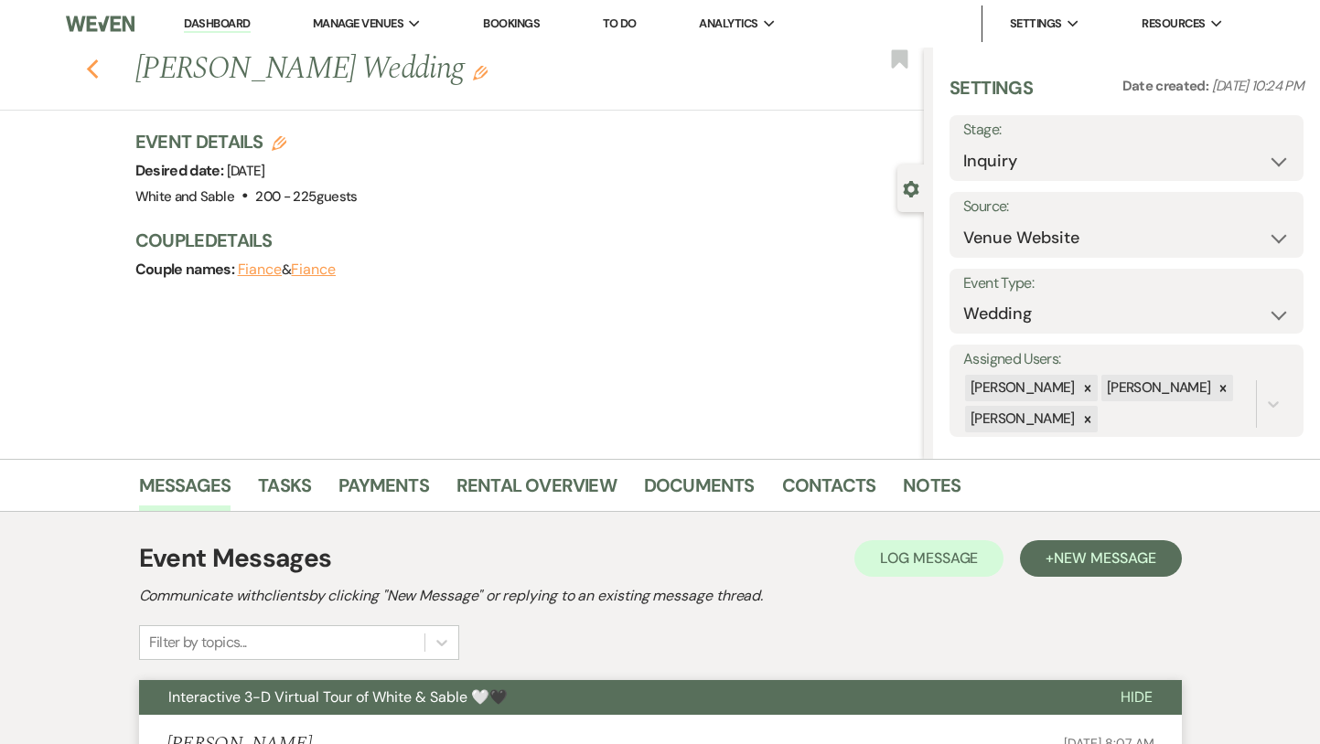
click at [87, 69] on use "button" at bounding box center [92, 69] width 12 height 20
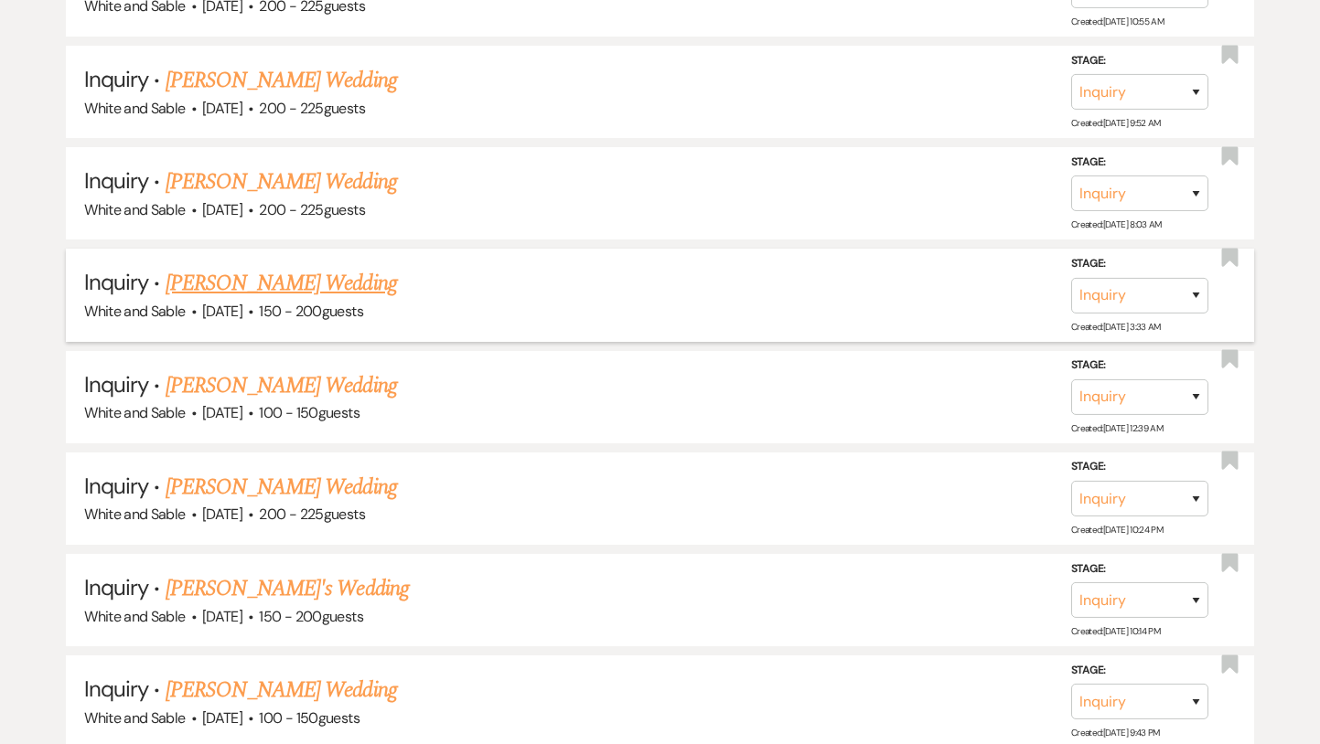
scroll to position [9324, 0]
click at [317, 166] on link "[PERSON_NAME] Wedding" at bounding box center [281, 182] width 231 height 33
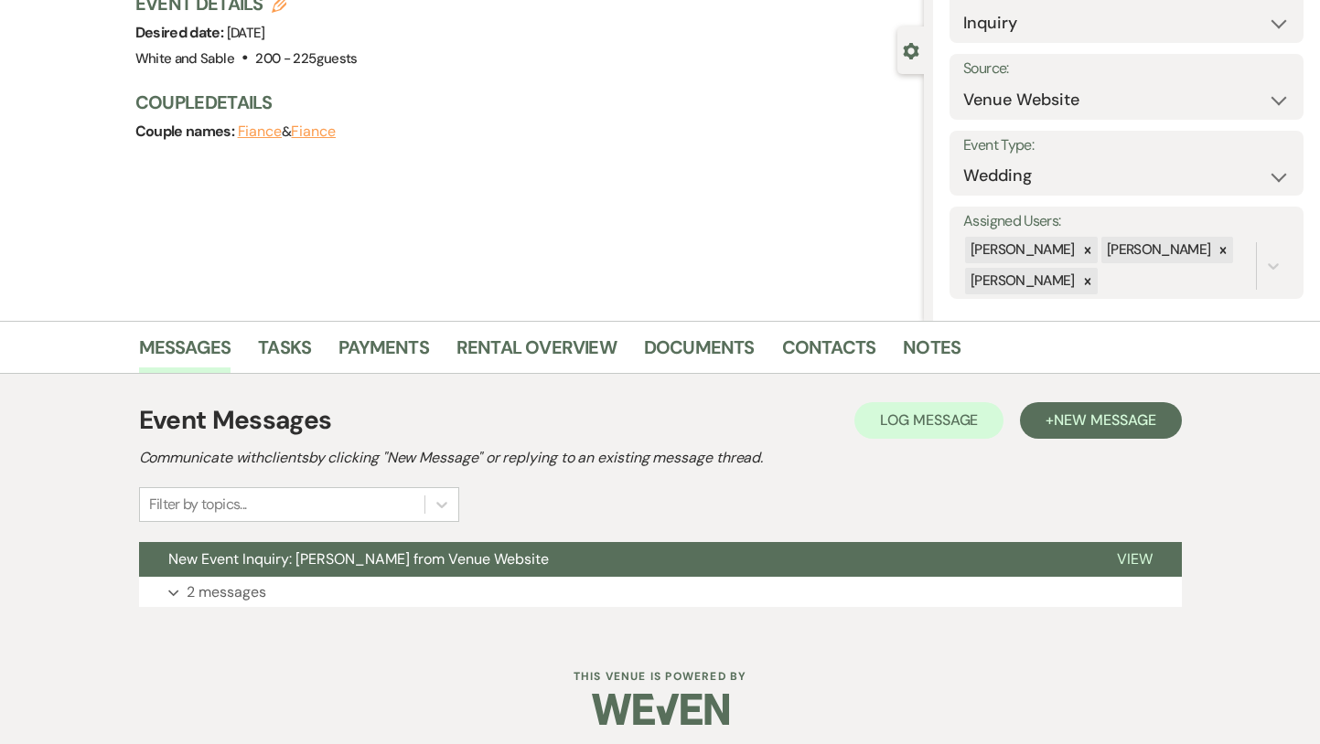
scroll to position [146, 0]
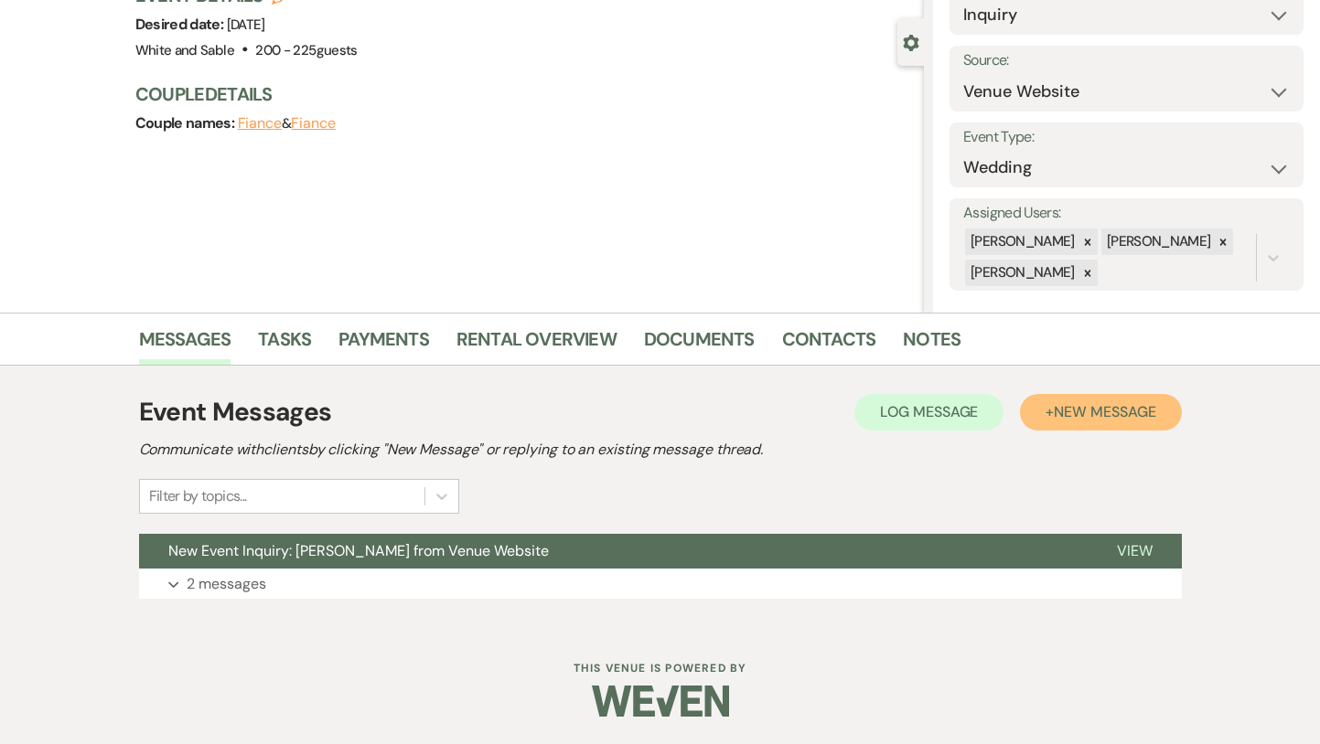
click at [1035, 404] on button "+ New Message" at bounding box center [1100, 412] width 161 height 37
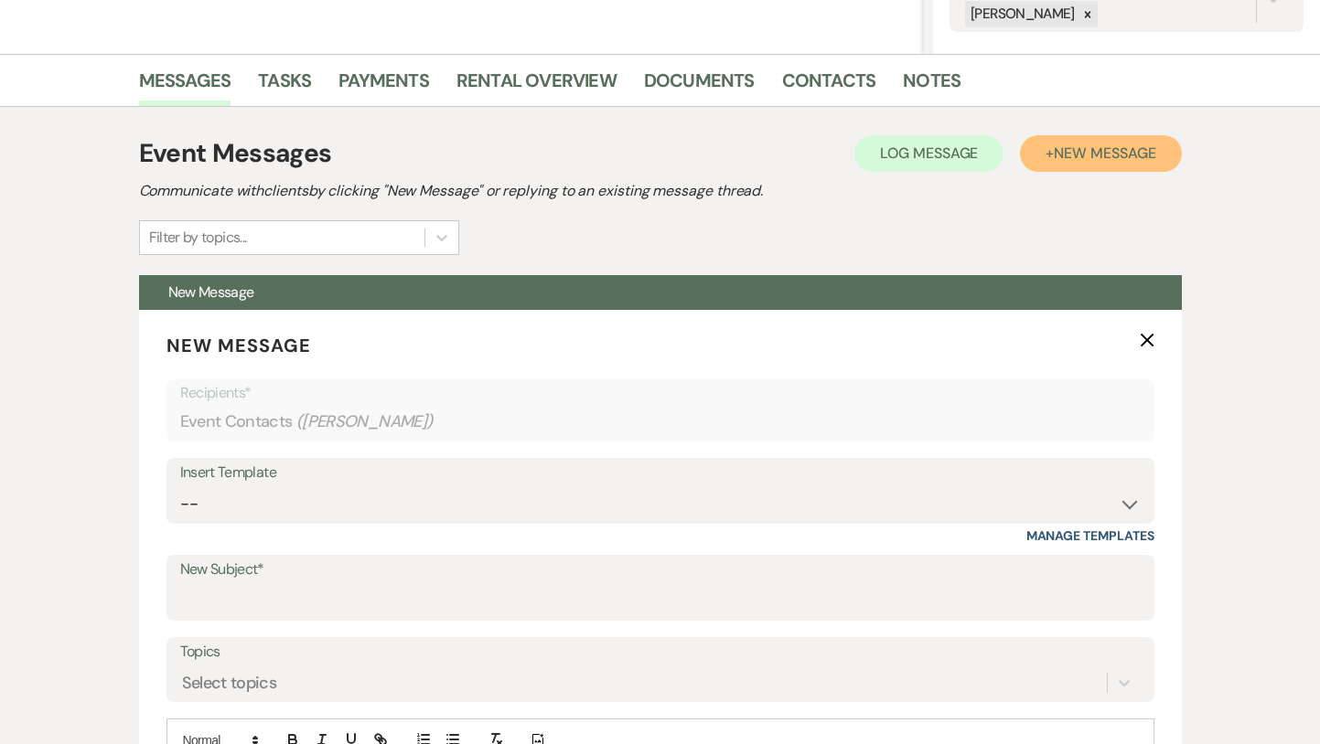
scroll to position [455, 0]
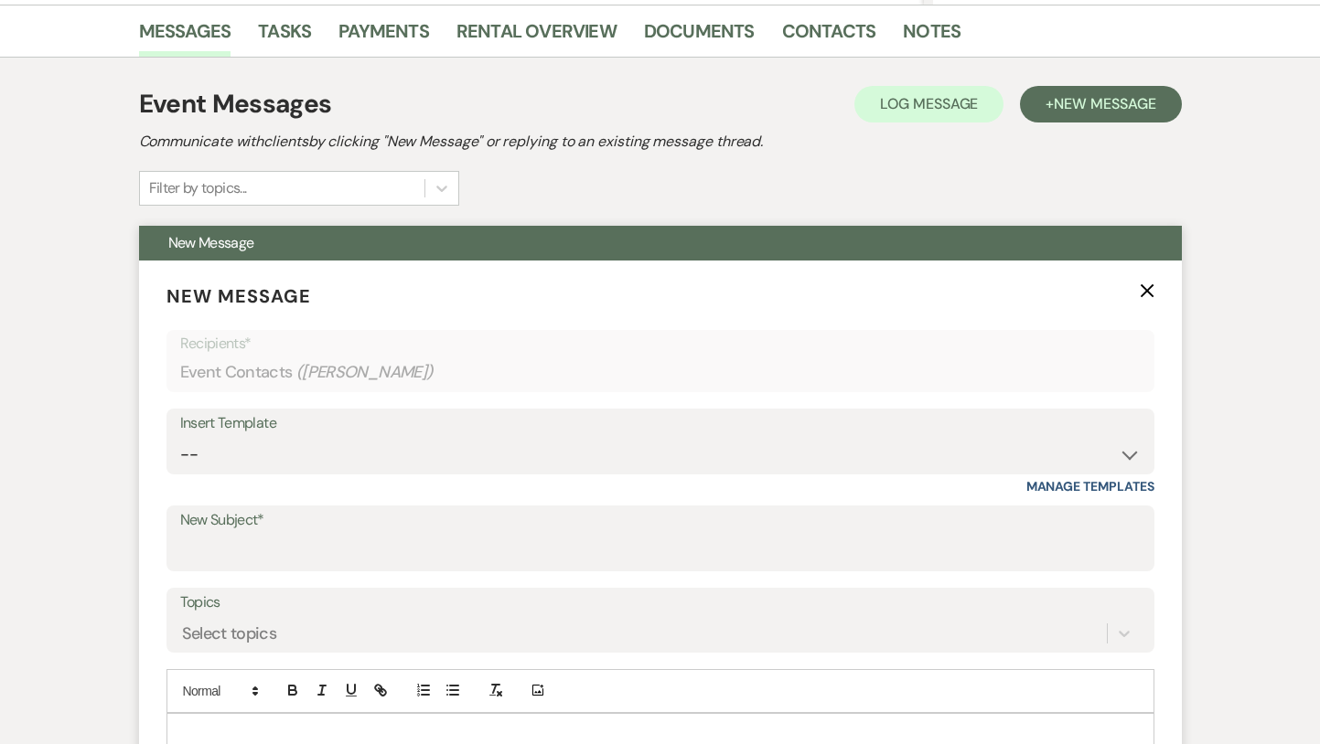
click at [399, 479] on div "Insert Template -- Inquiry Response (Venue Guide) Schedule - Venue Tour Appt Co…" at bounding box center [660, 452] width 988 height 86
click at [399, 455] on select "-- Inquiry Response (Venue Guide) Schedule - Venue Tour Appt Confirmation Sched…" at bounding box center [660, 455] width 960 height 36
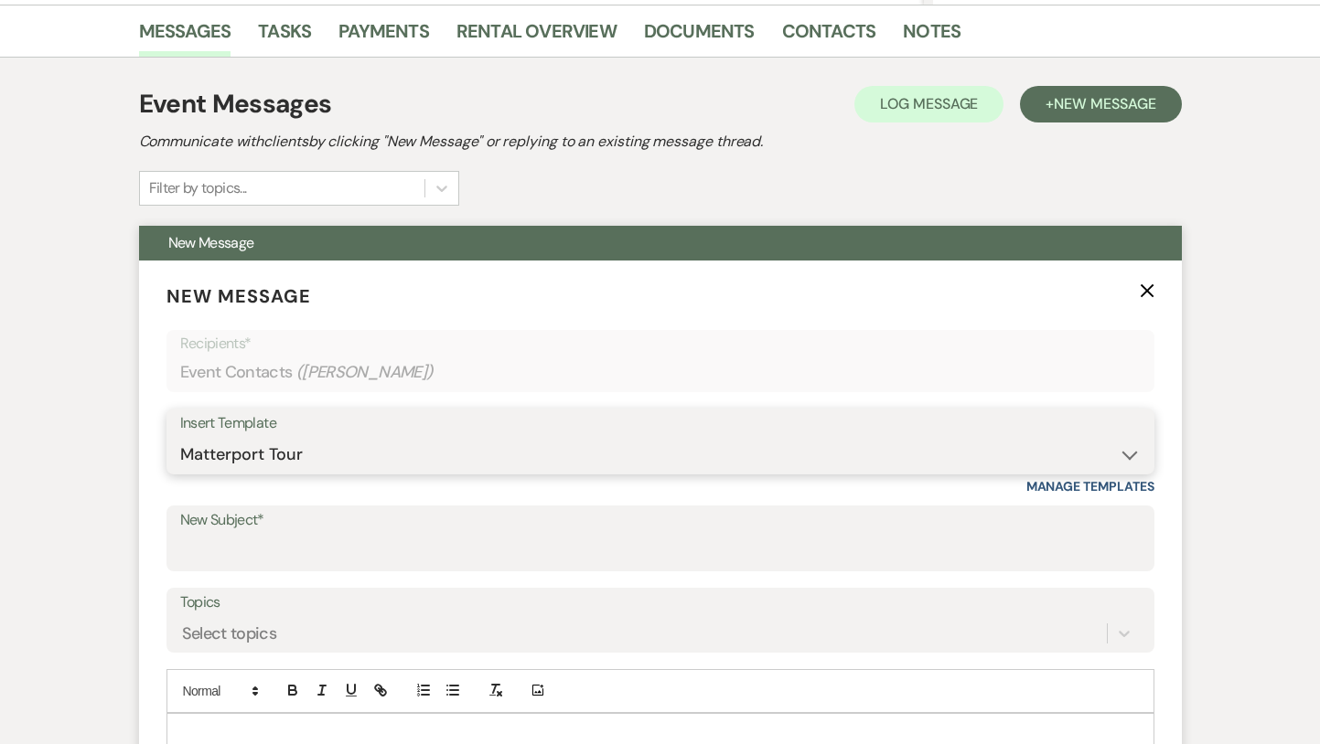
click at [180, 437] on select "-- Inquiry Response (Venue Guide) Schedule - Venue Tour Appt Confirmation Sched…" at bounding box center [660, 455] width 960 height 36
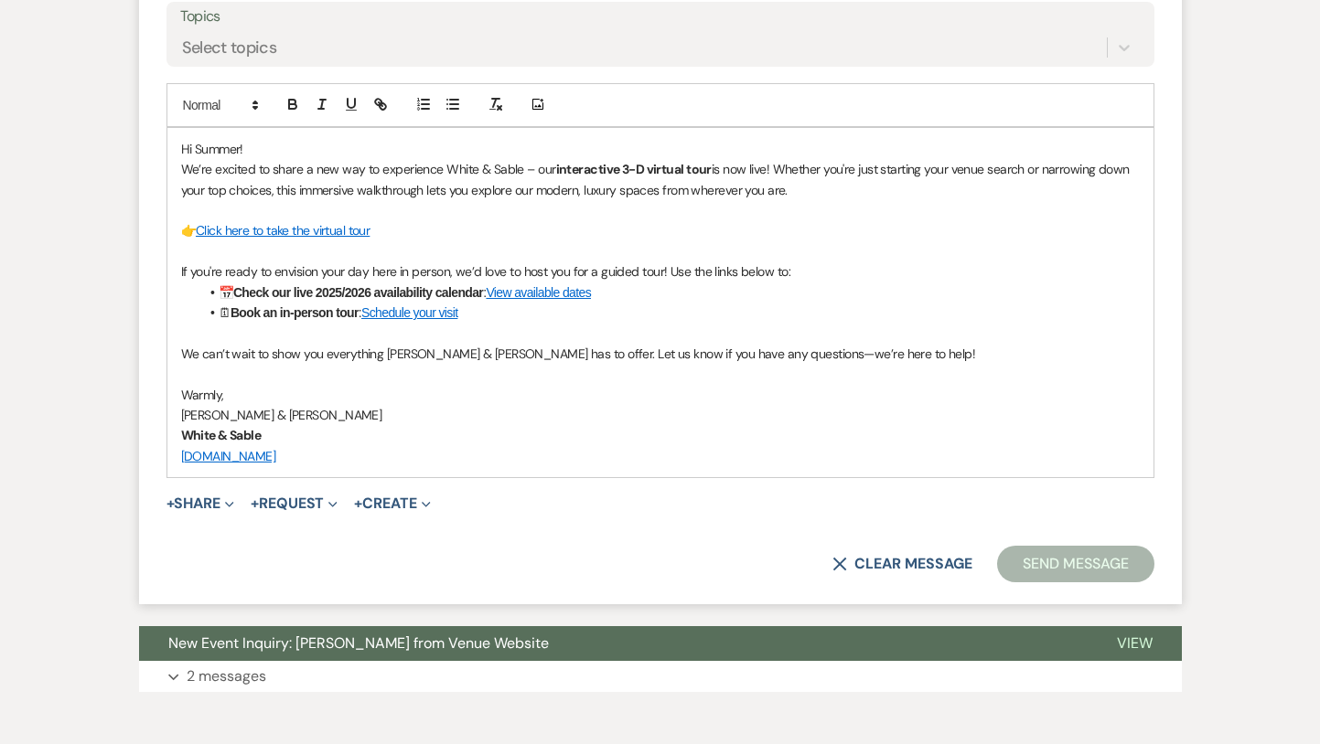
click at [1070, 572] on button "Send Message" at bounding box center [1075, 564] width 156 height 37
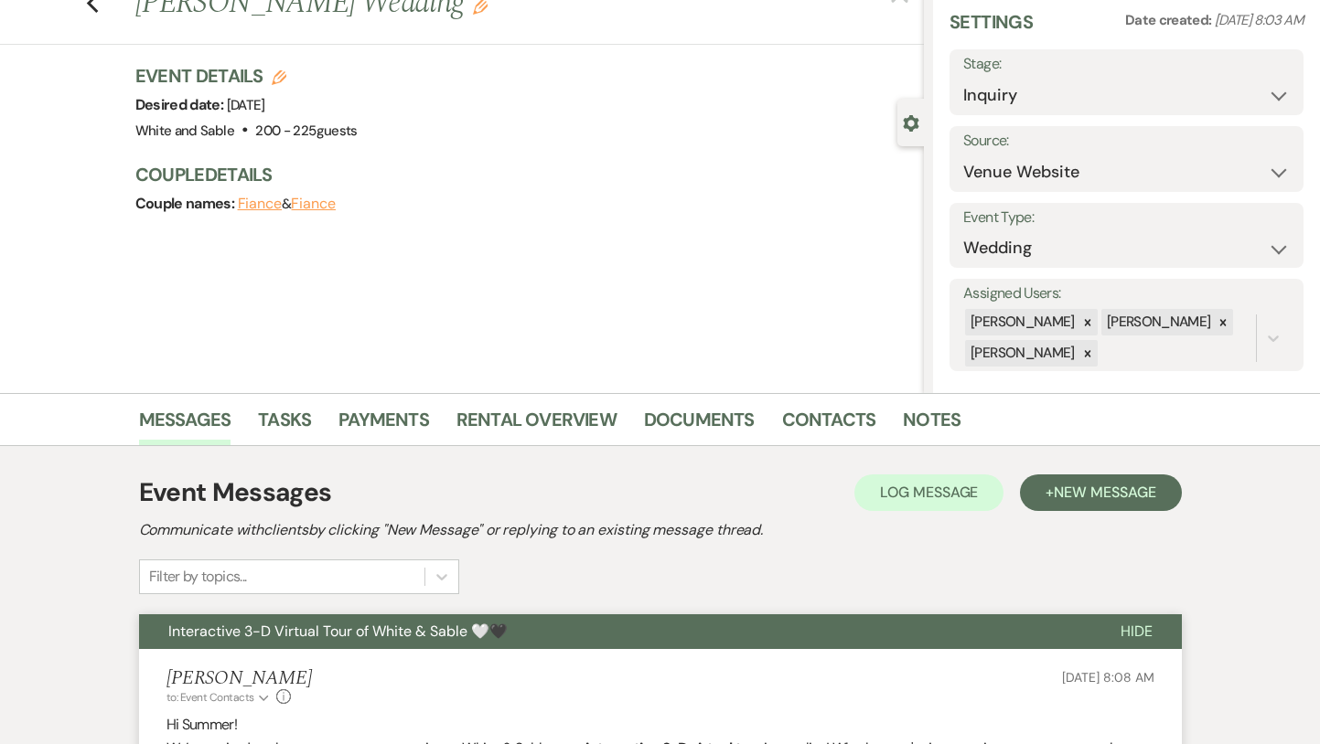
scroll to position [0, 0]
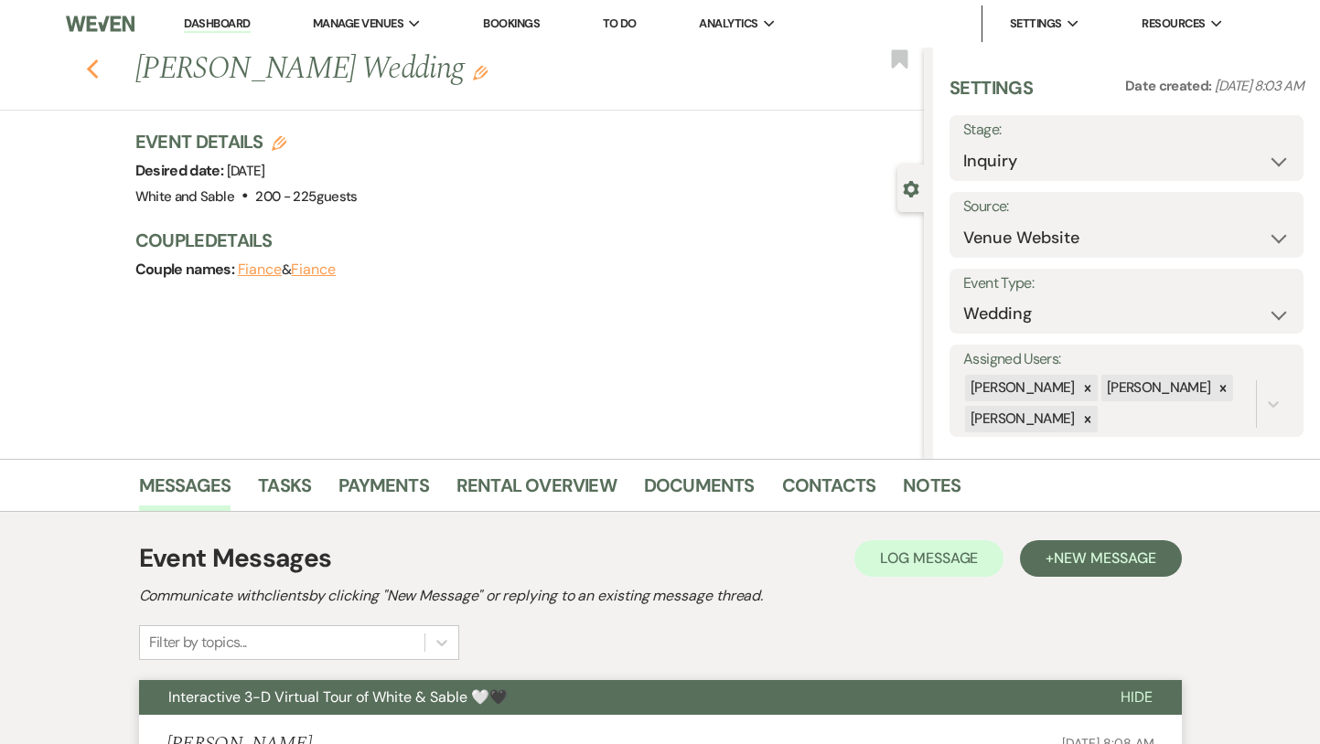
click at [95, 75] on use "button" at bounding box center [92, 69] width 12 height 20
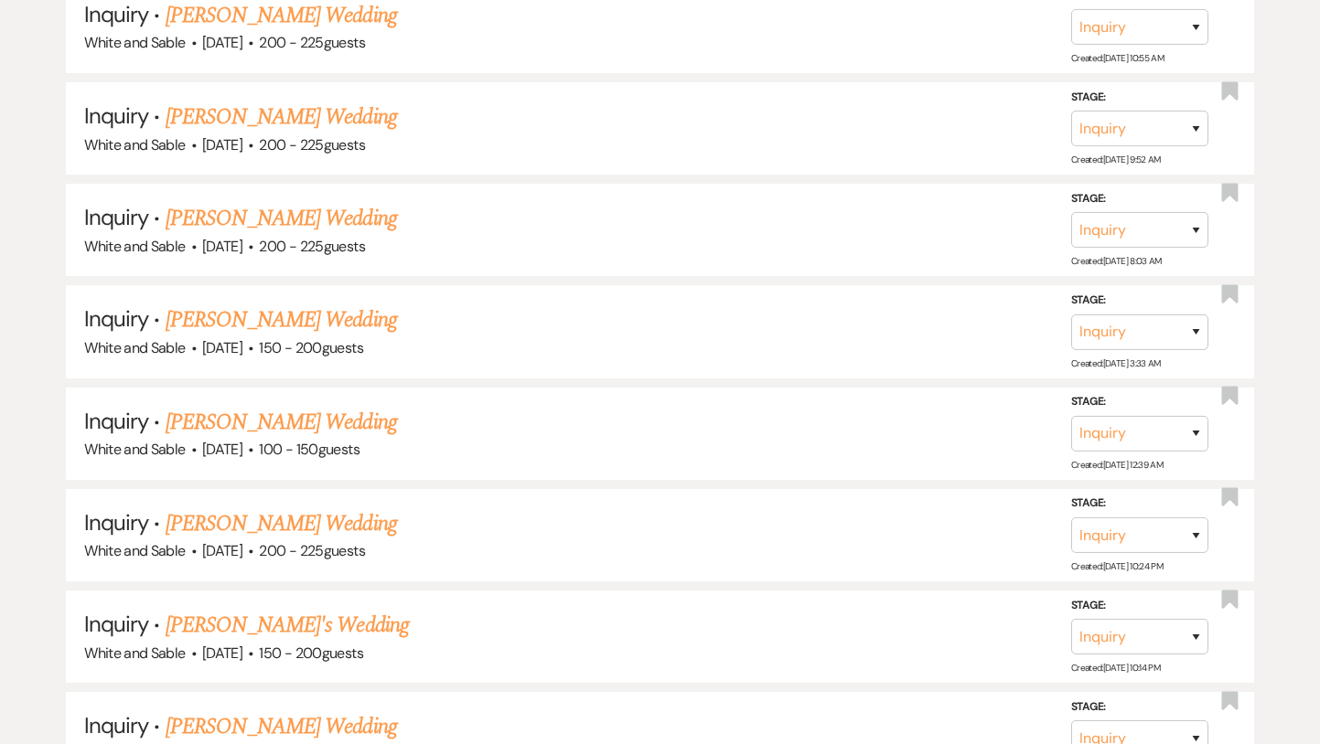
scroll to position [9287, 0]
click at [295, 102] on link "[PERSON_NAME] Wedding" at bounding box center [281, 118] width 231 height 33
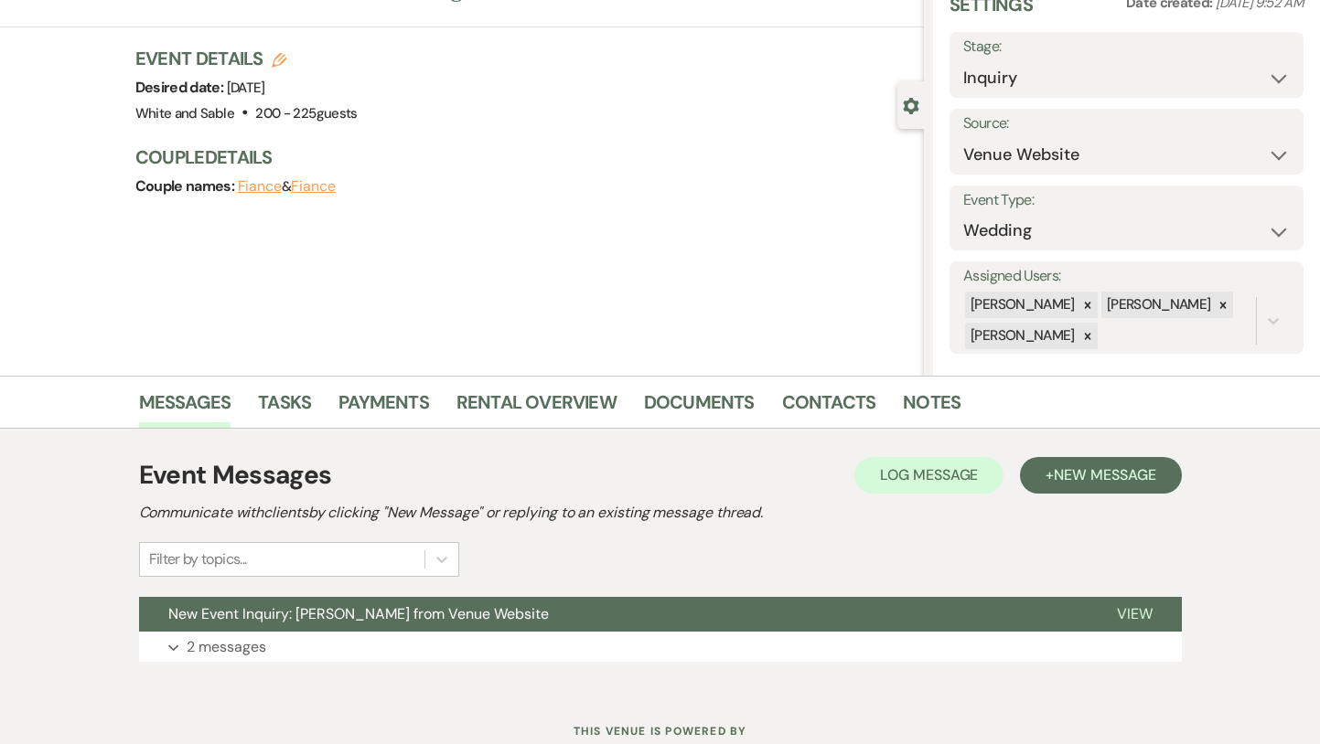
scroll to position [109, 0]
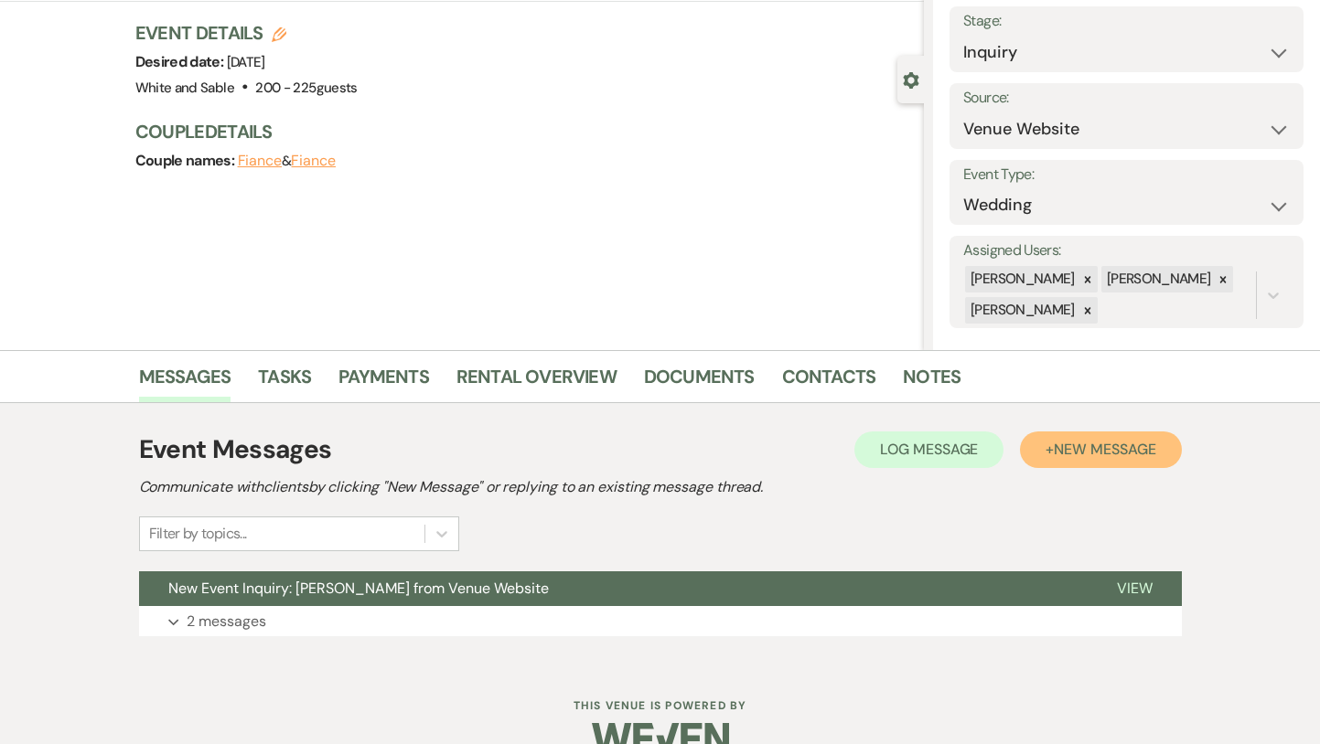
click at [1072, 456] on span "New Message" at bounding box center [1105, 449] width 102 height 19
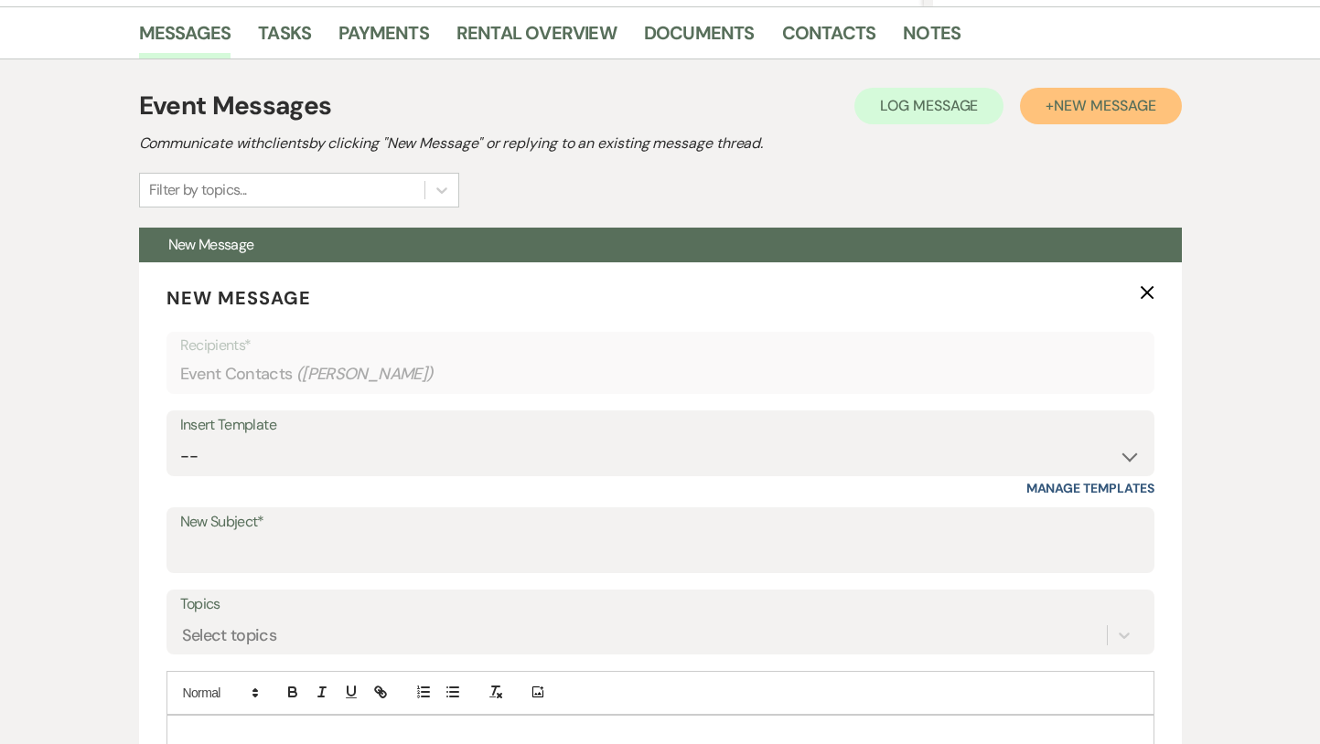
scroll to position [606, 0]
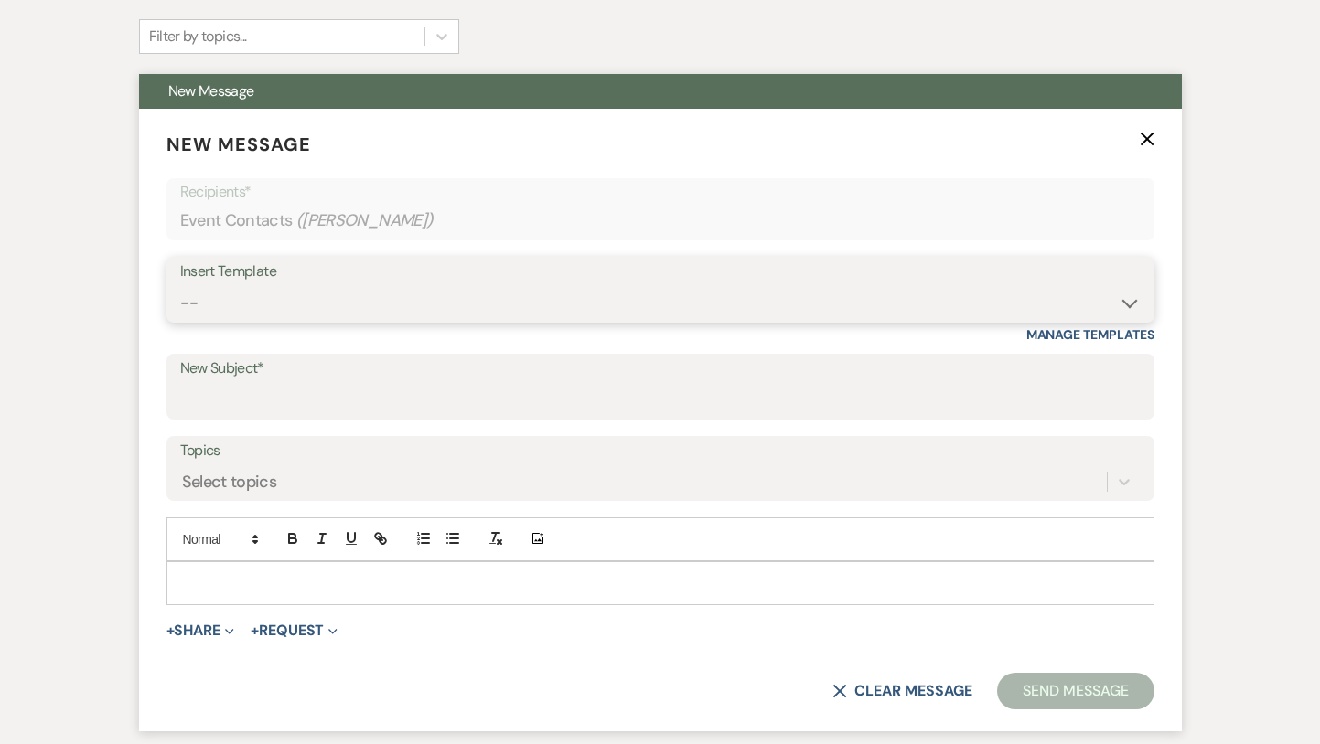
click at [337, 298] on select "-- Inquiry Response (Venue Guide) Schedule - Venue Tour Appt Confirmation Sched…" at bounding box center [660, 303] width 960 height 36
click at [180, 285] on select "-- Inquiry Response (Venue Guide) Schedule - Venue Tour Appt Confirmation Sched…" at bounding box center [660, 303] width 960 height 36
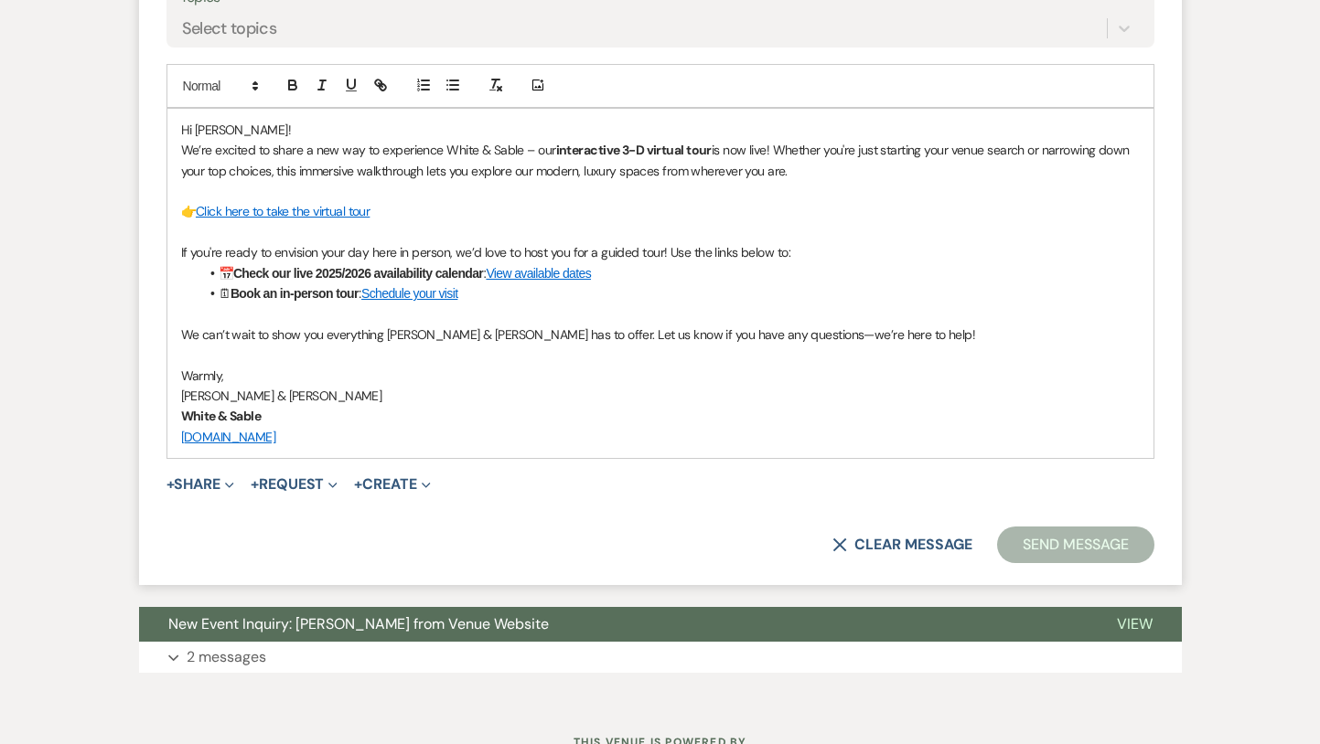
scroll to position [1061, 0]
click at [985, 548] on div "X Clear message Send Message" at bounding box center [660, 544] width 988 height 37
click at [1038, 545] on button "Send Message" at bounding box center [1075, 544] width 156 height 37
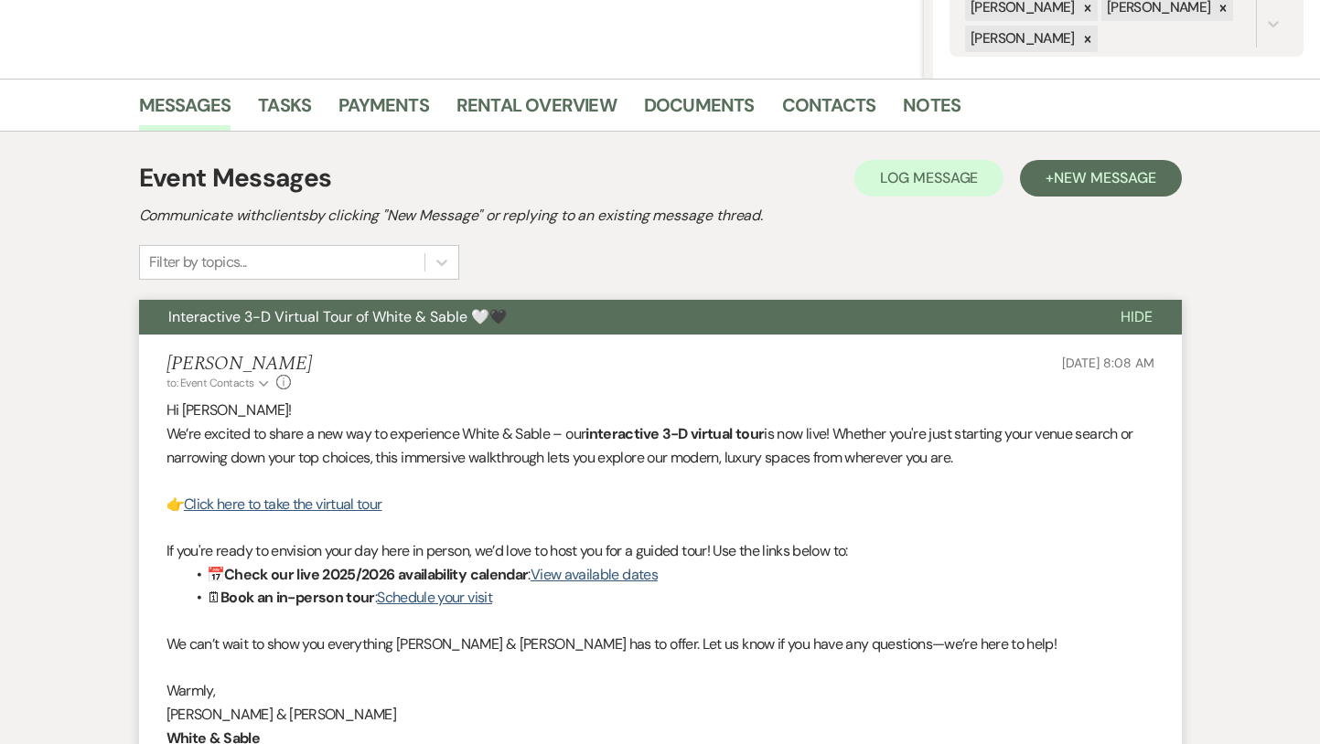
scroll to position [0, 0]
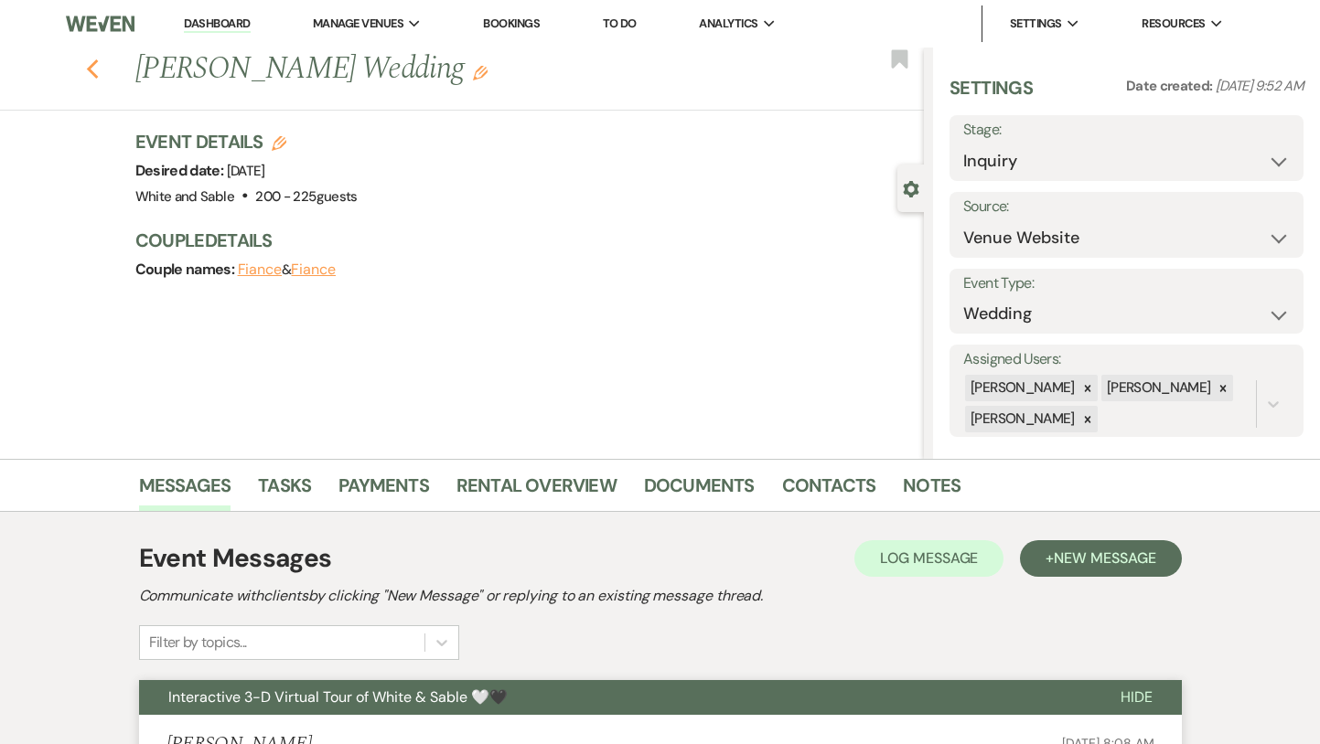
click at [90, 70] on use "button" at bounding box center [92, 69] width 12 height 20
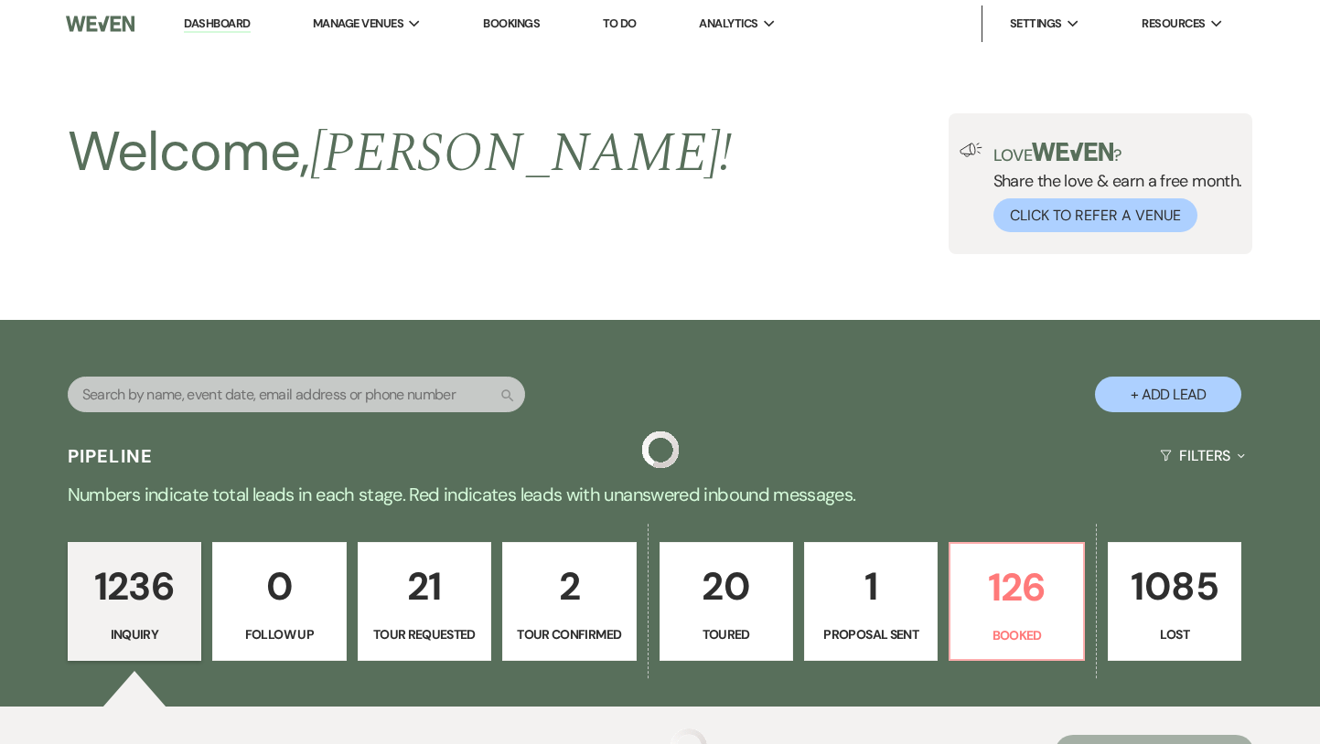
scroll to position [9287, 0]
